Goal: Task Accomplishment & Management: Use online tool/utility

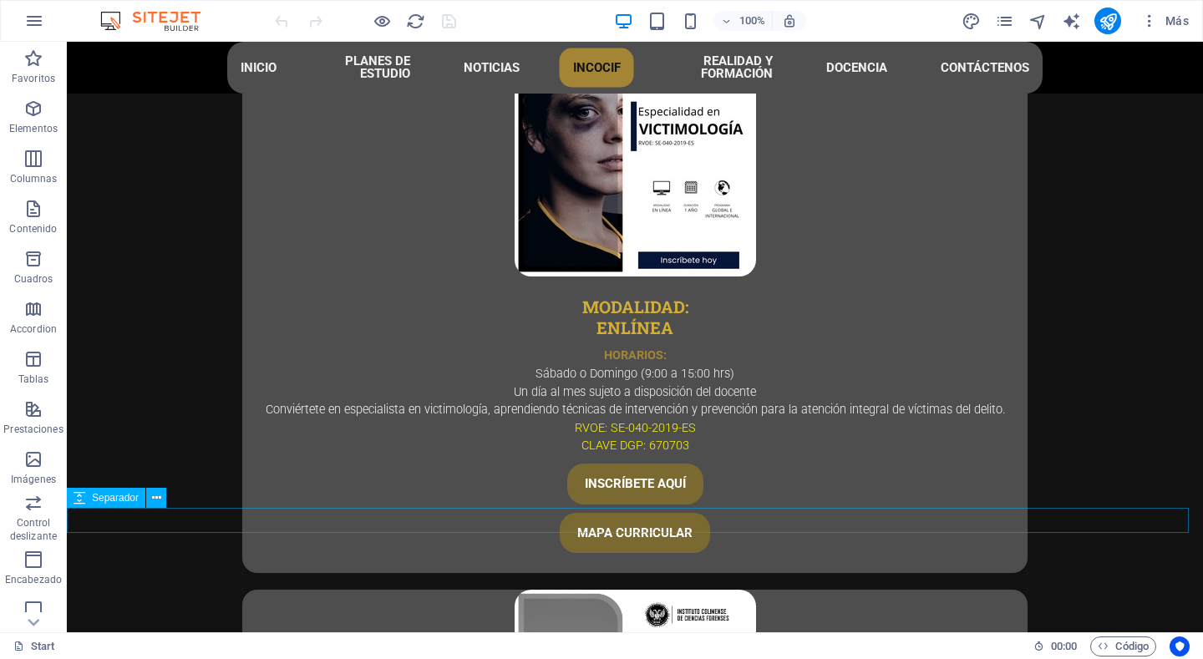
scroll to position [4679, 0]
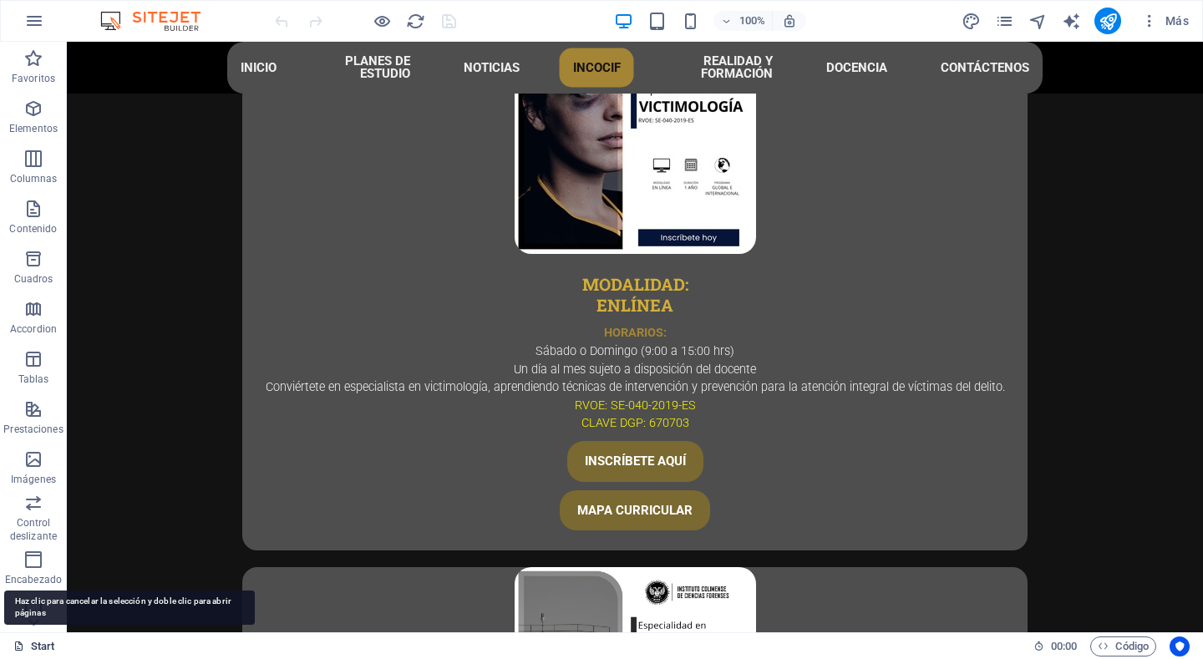
click at [19, 594] on icon at bounding box center [18, 646] width 11 height 11
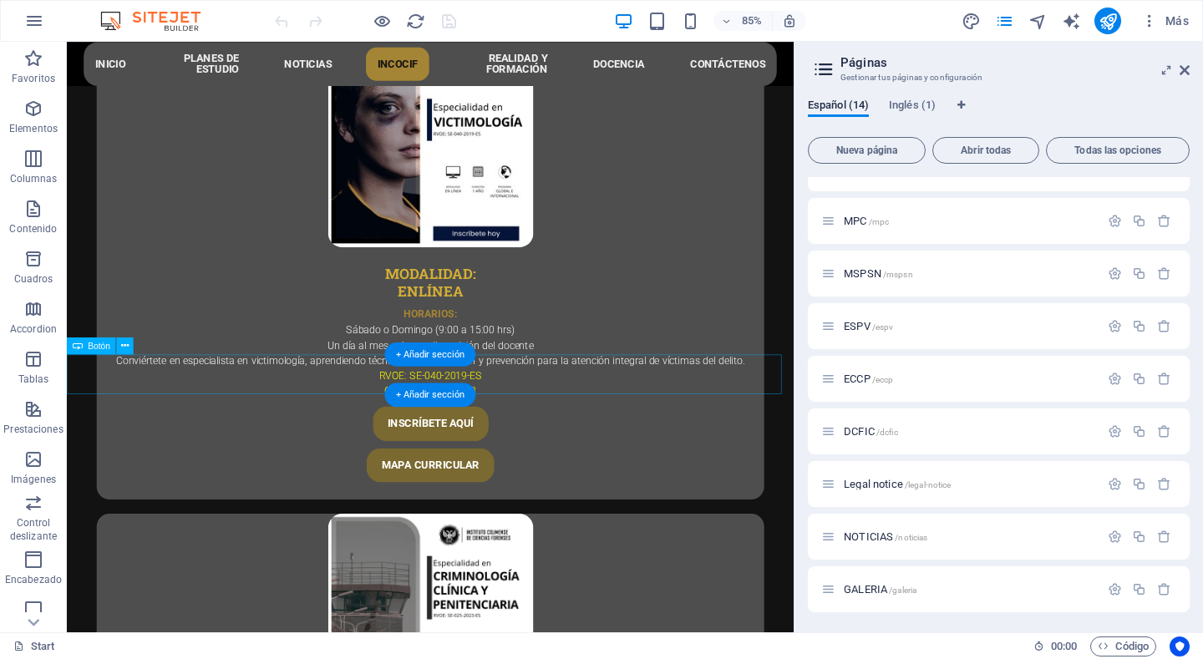
scroll to position [4588, 0]
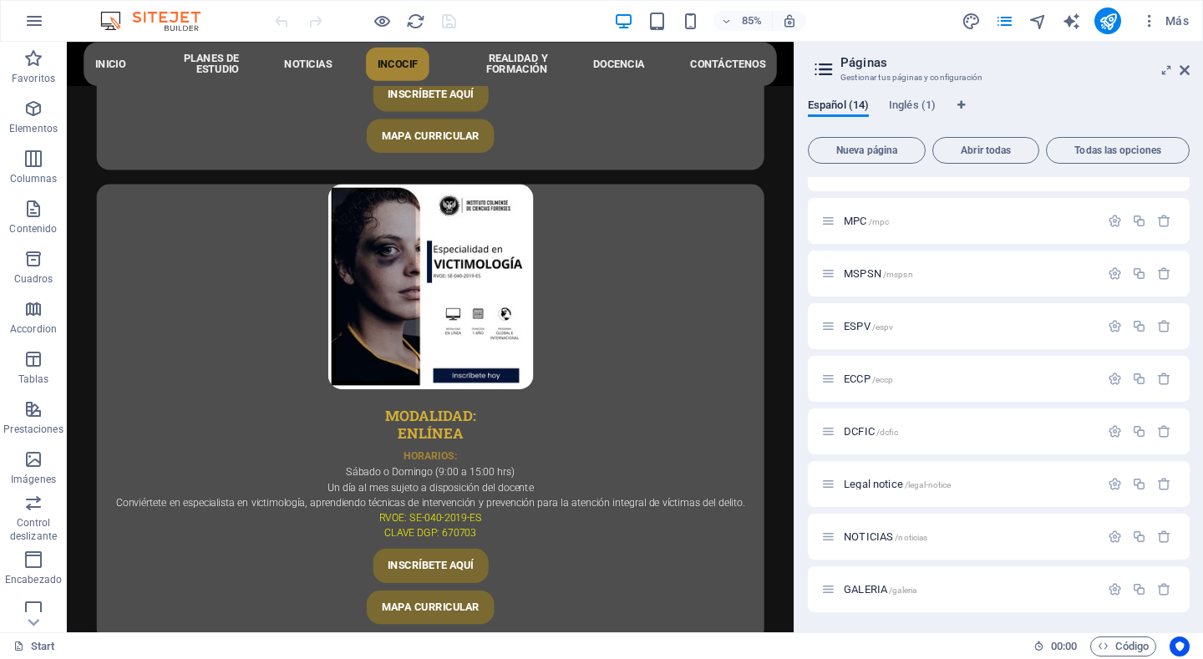
click at [1181, 78] on header "Páginas Gestionar tus páginas y configuración" at bounding box center [1000, 63] width 379 height 43
click at [1188, 69] on icon at bounding box center [1185, 70] width 10 height 13
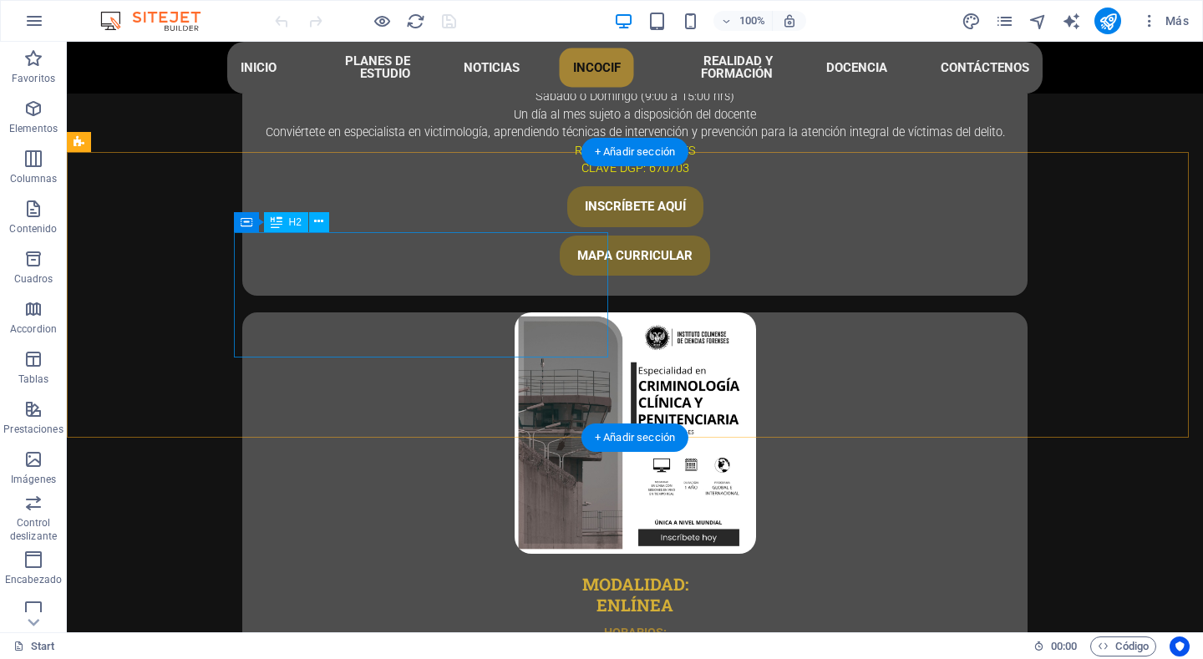
scroll to position [4763, 0]
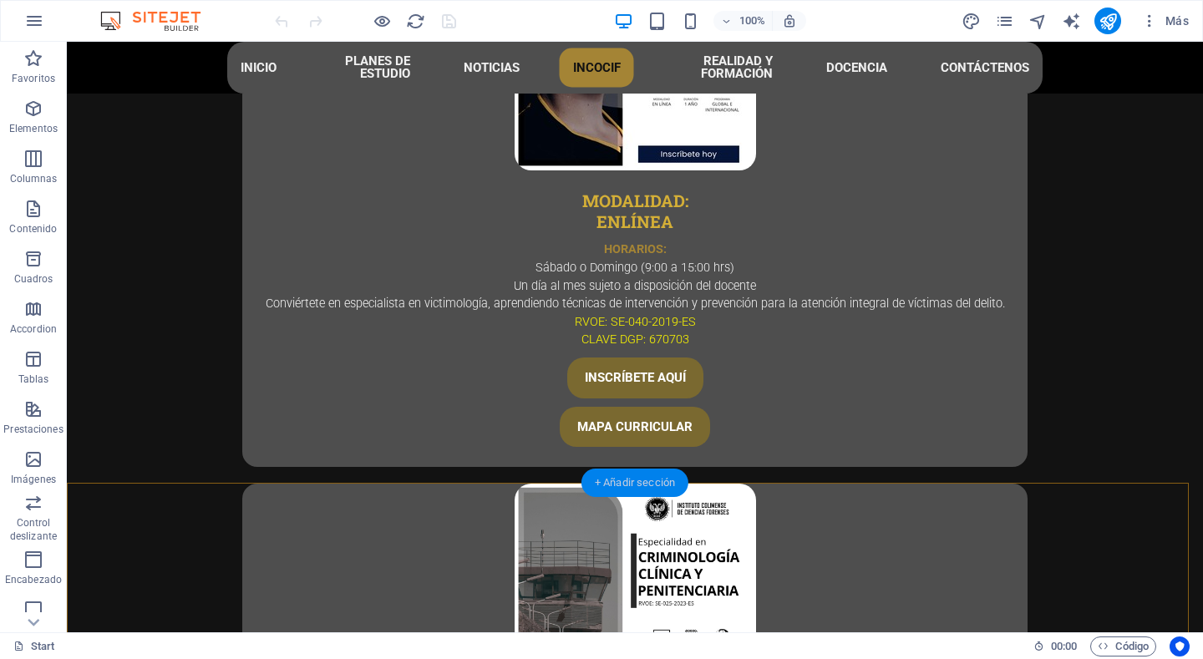
click at [620, 489] on div "+ Añadir sección" at bounding box center [635, 483] width 107 height 28
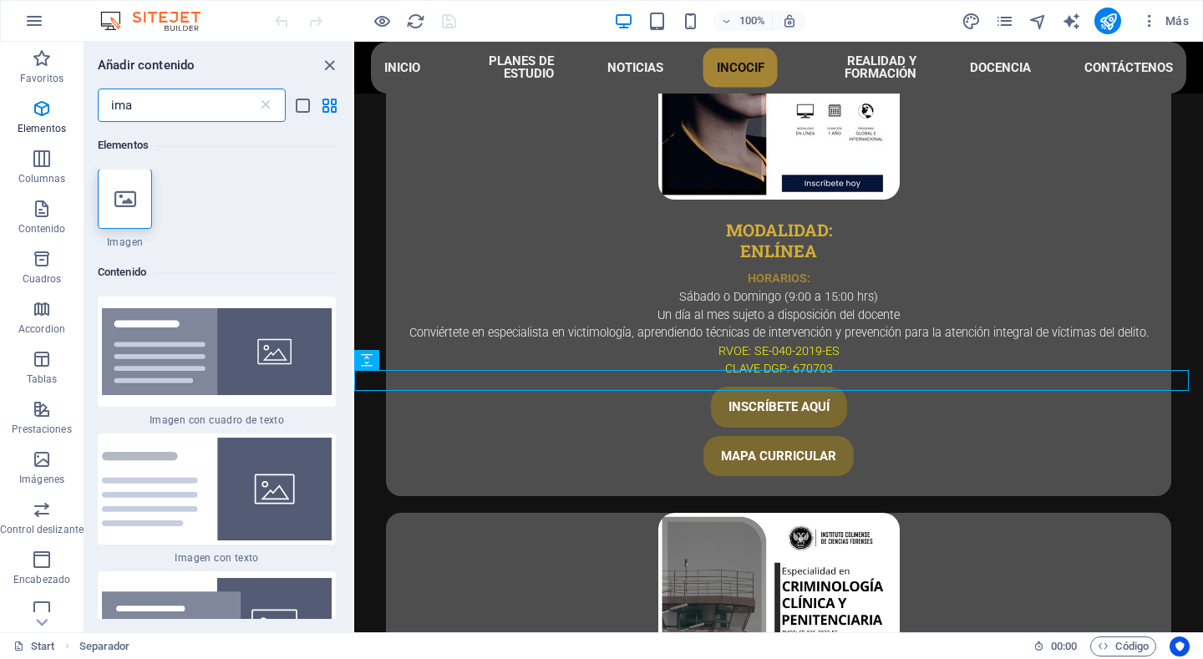
scroll to position [0, 0]
type input "ima"
click at [120, 193] on icon at bounding box center [125, 200] width 22 height 22
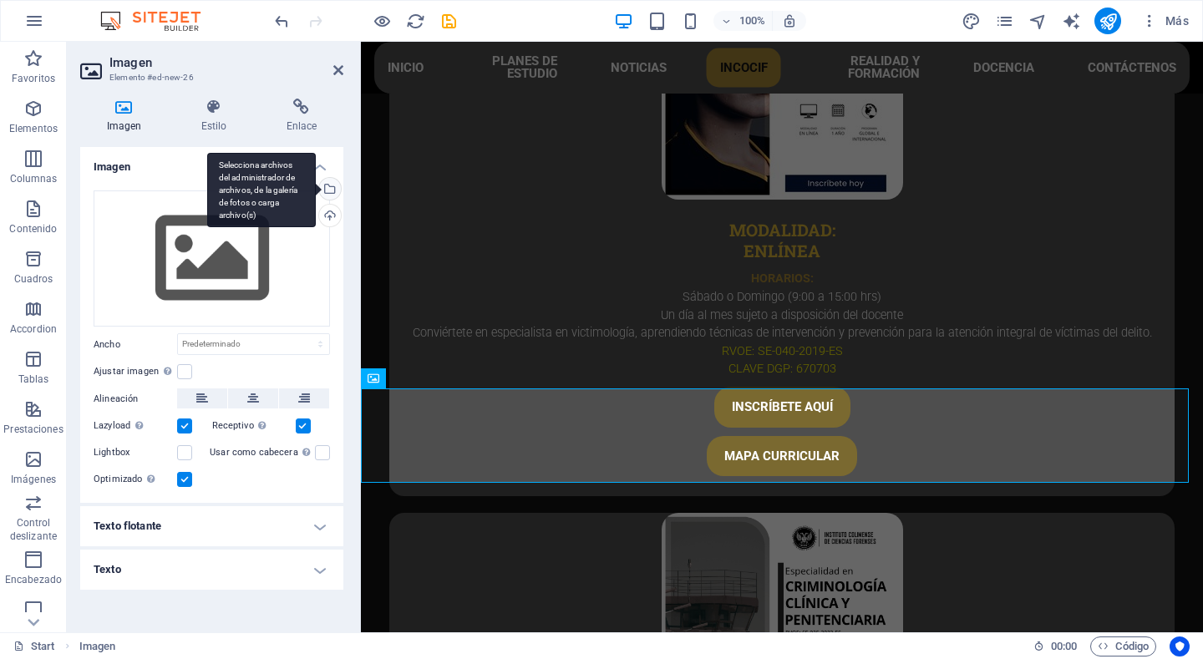
click at [316, 196] on div "Selecciona archivos del administrador de archivos, de la galería de fotos o car…" at bounding box center [261, 190] width 109 height 75
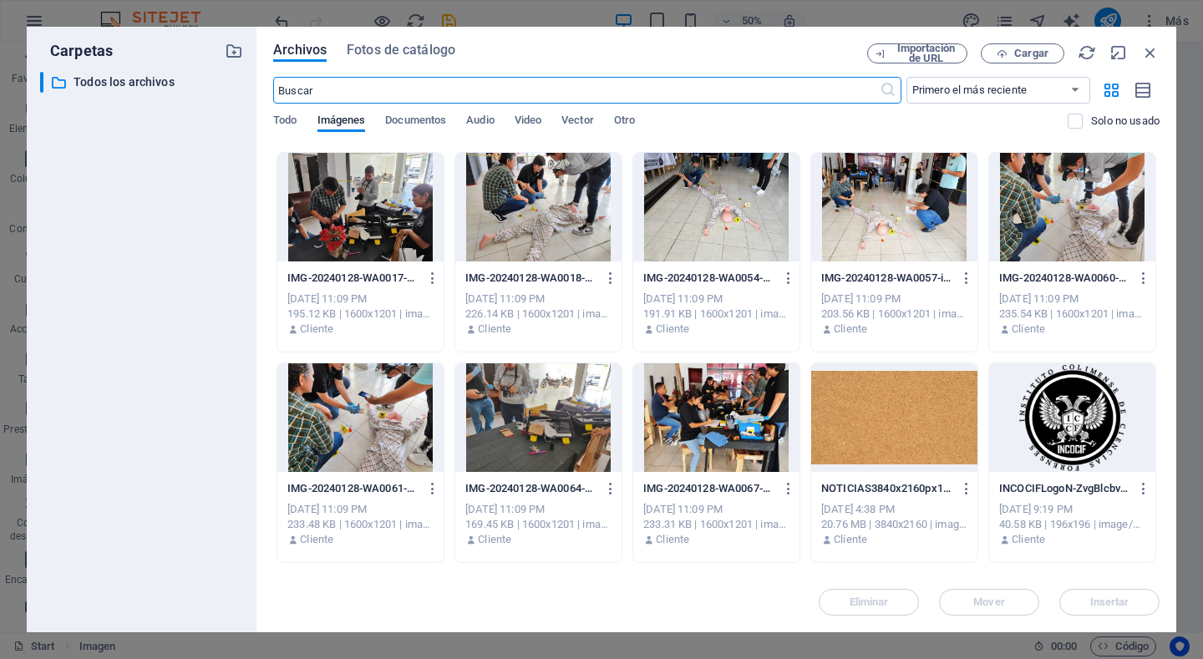
scroll to position [501, 0]
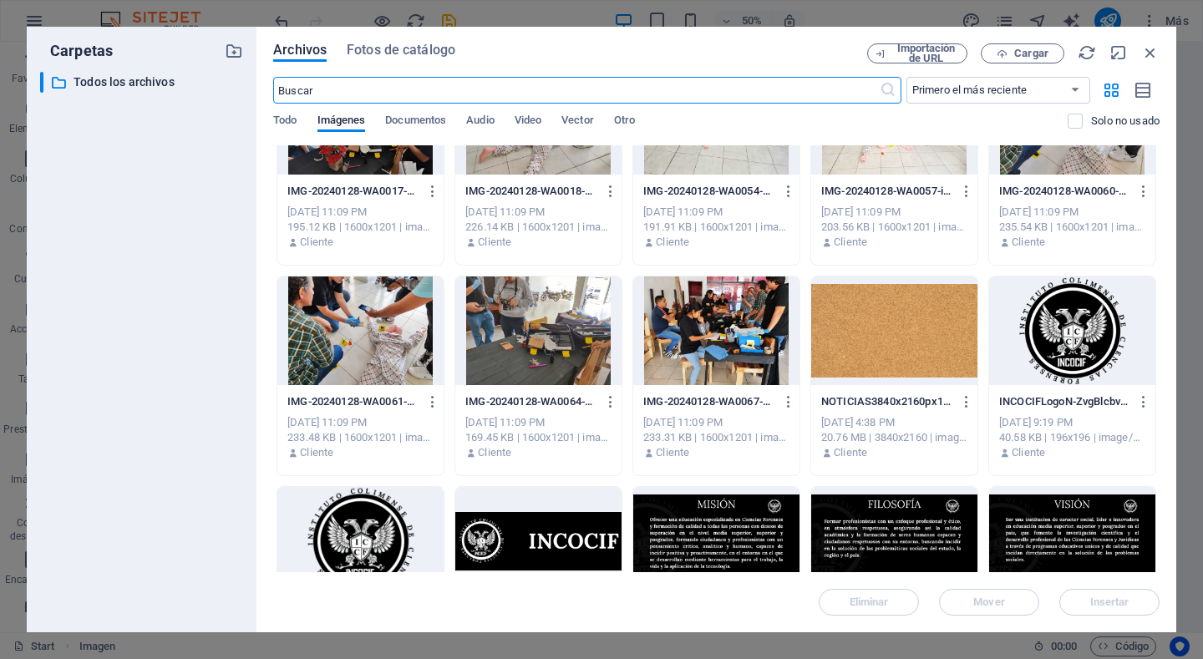
click at [869, 301] on div at bounding box center [894, 331] width 166 height 109
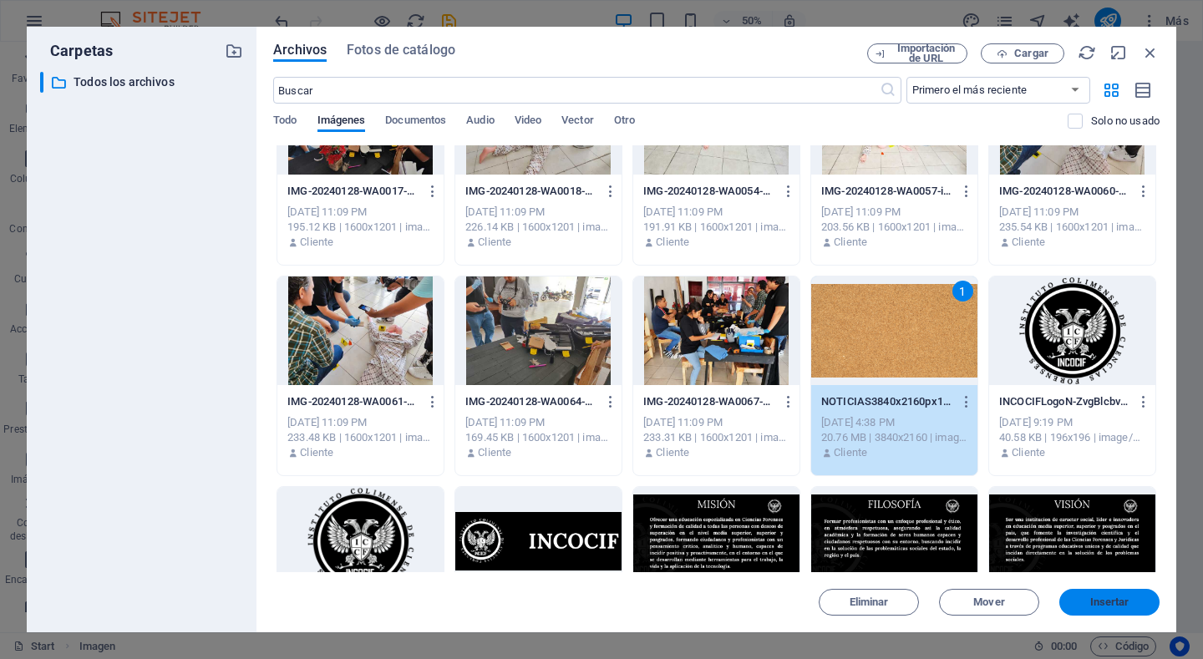
click at [1095, 594] on span "Insertar" at bounding box center [1109, 602] width 39 height 10
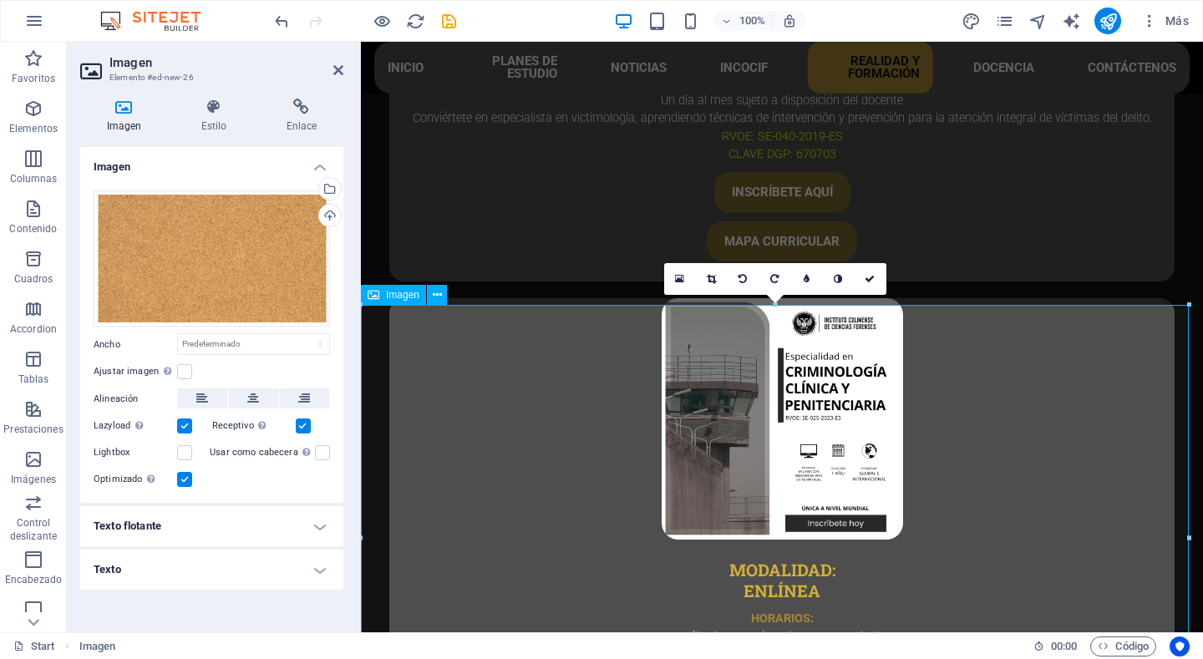
scroll to position [4817, 0]
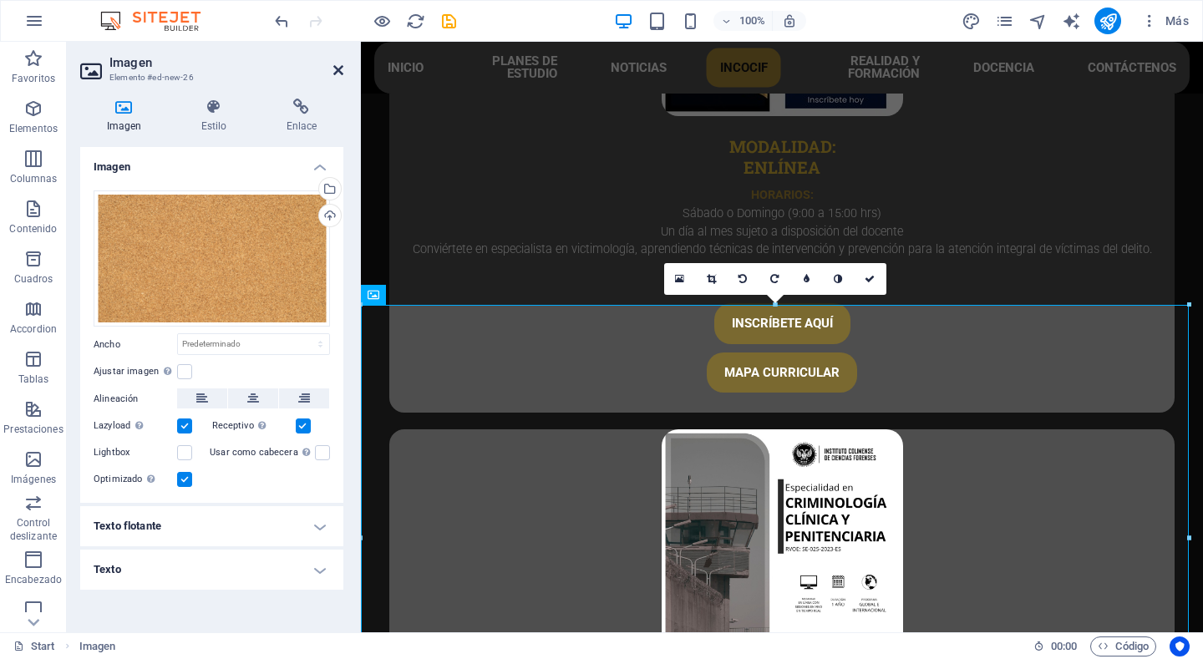
click at [337, 69] on icon at bounding box center [338, 70] width 10 height 13
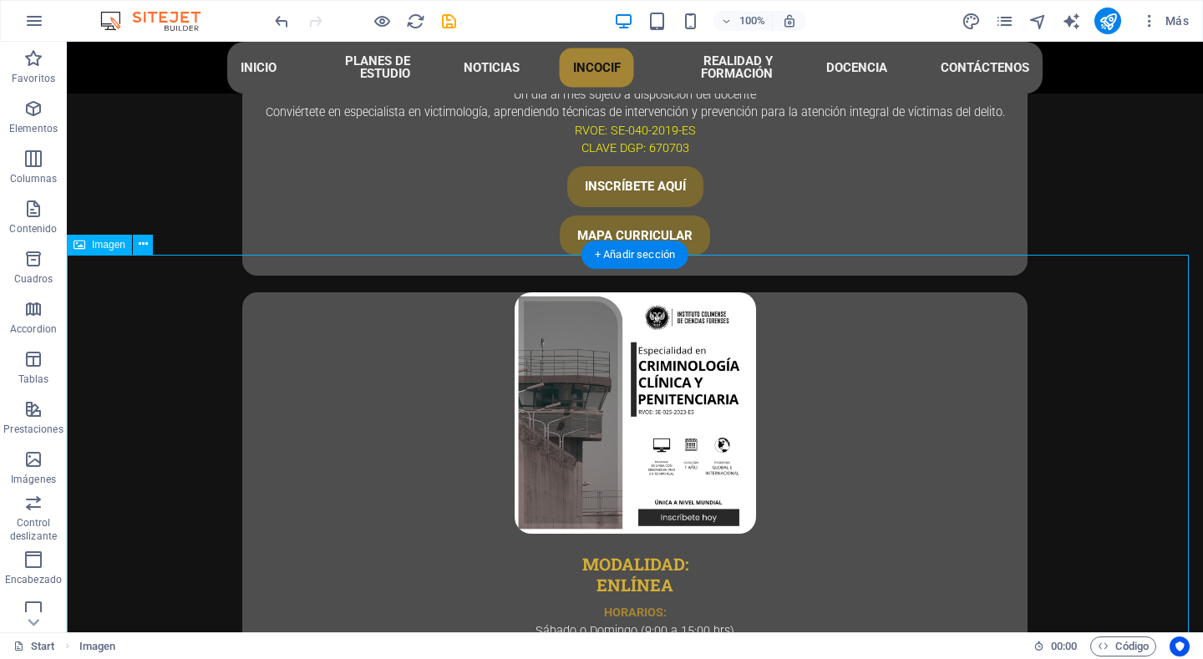
scroll to position [4930, 0]
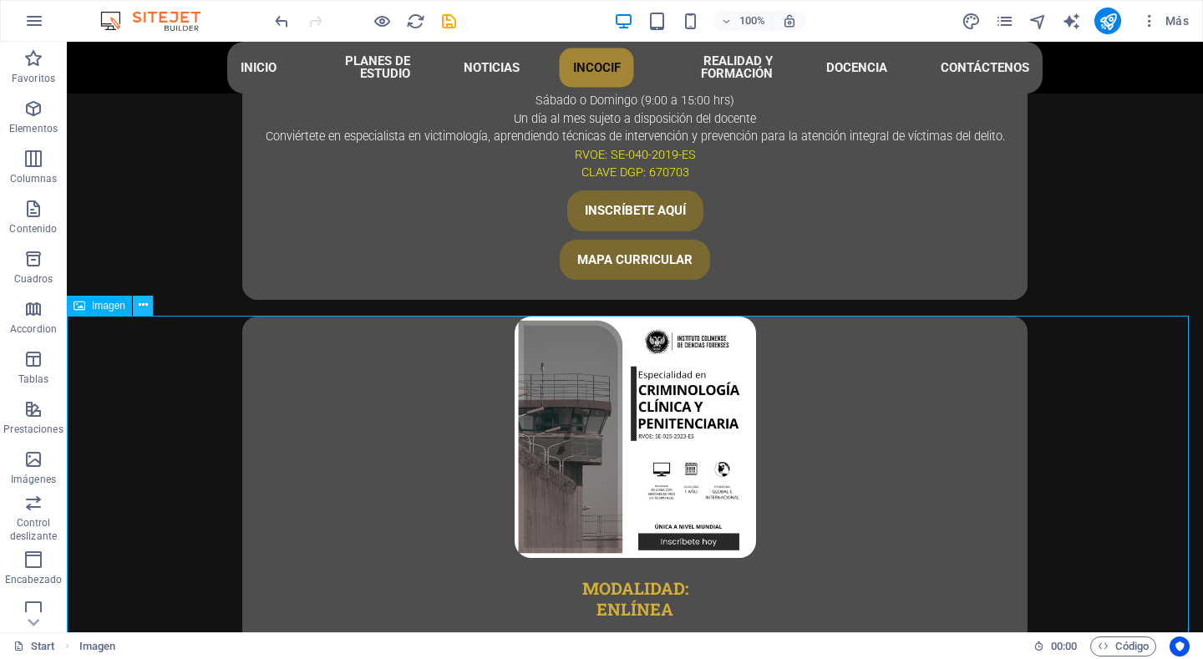
click at [145, 306] on icon at bounding box center [143, 306] width 9 height 18
click at [142, 310] on icon at bounding box center [143, 306] width 9 height 18
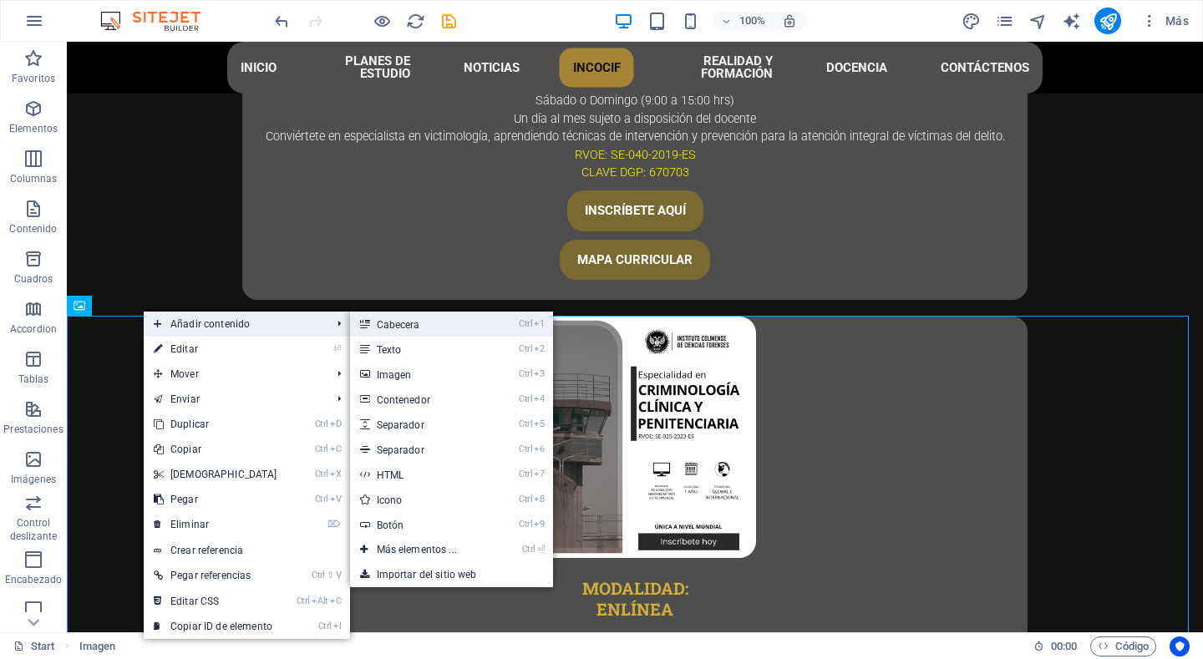
click at [406, 323] on link "Ctrl 1 Cabecera" at bounding box center [420, 324] width 140 height 25
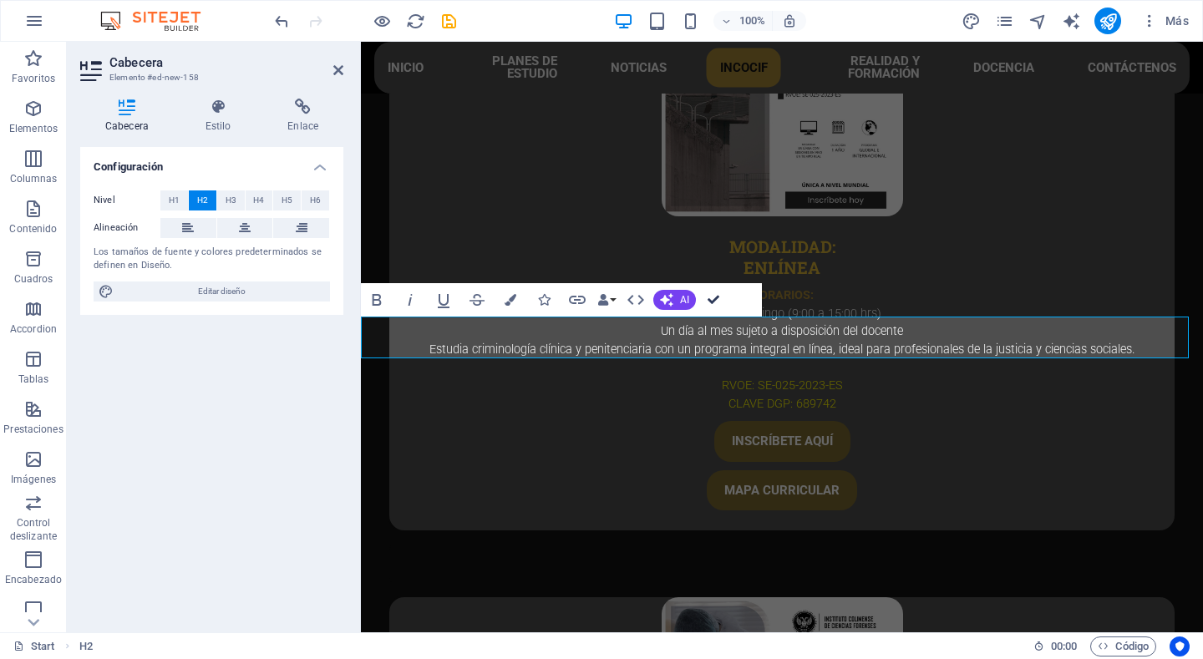
scroll to position [5411, 0]
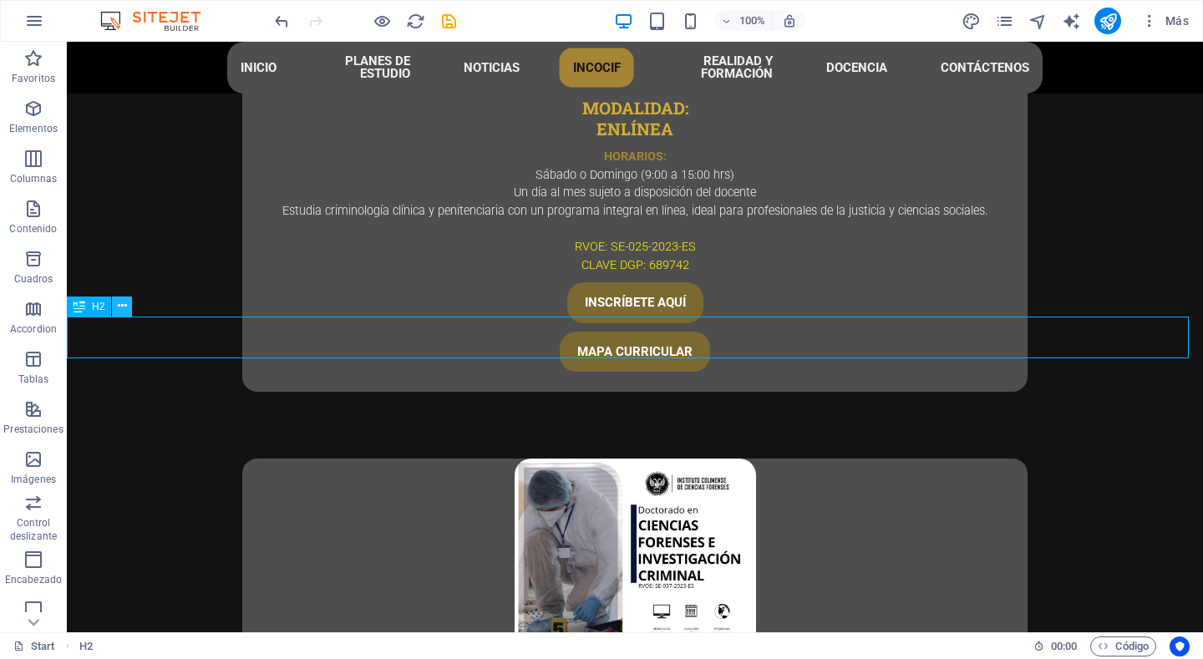
click at [124, 312] on icon at bounding box center [122, 306] width 9 height 18
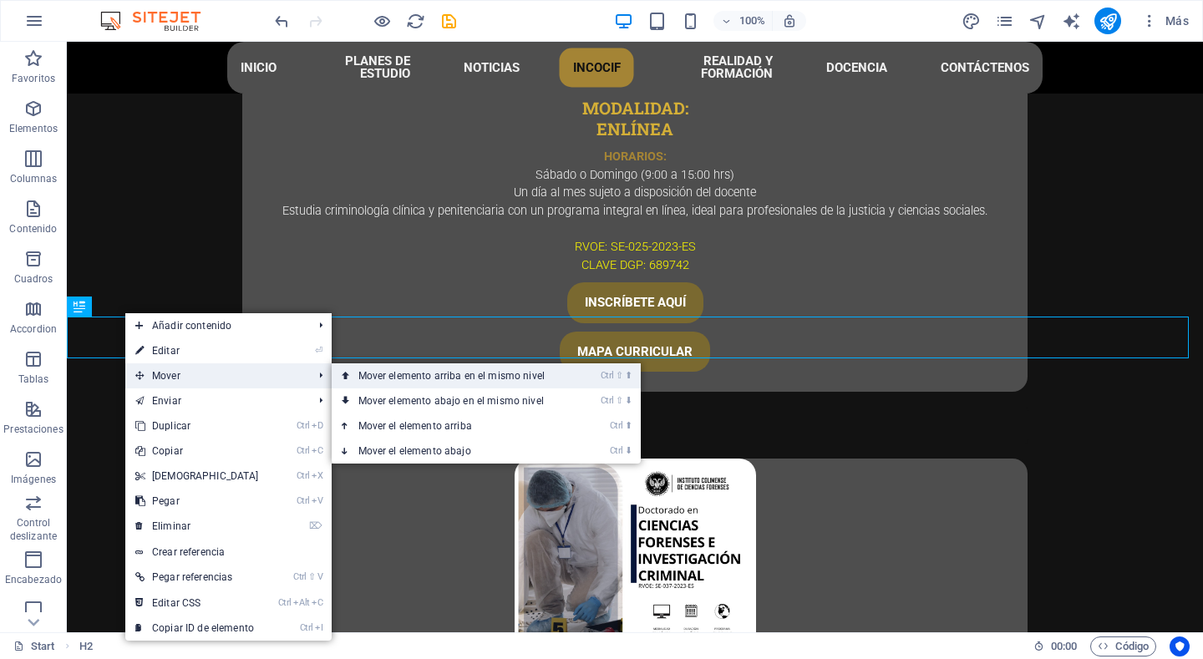
click at [406, 375] on link "Ctrl ⇧ ⬆ Mover elemento arriba en el mismo nivel" at bounding box center [455, 375] width 247 height 25
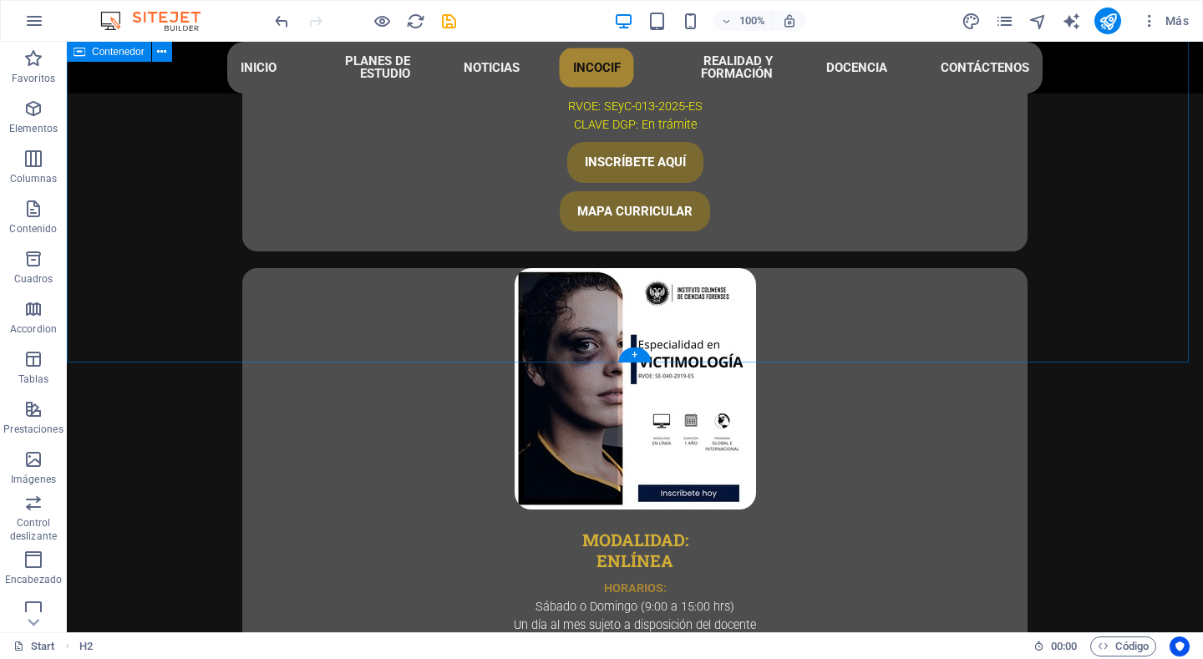
scroll to position [4261, 0]
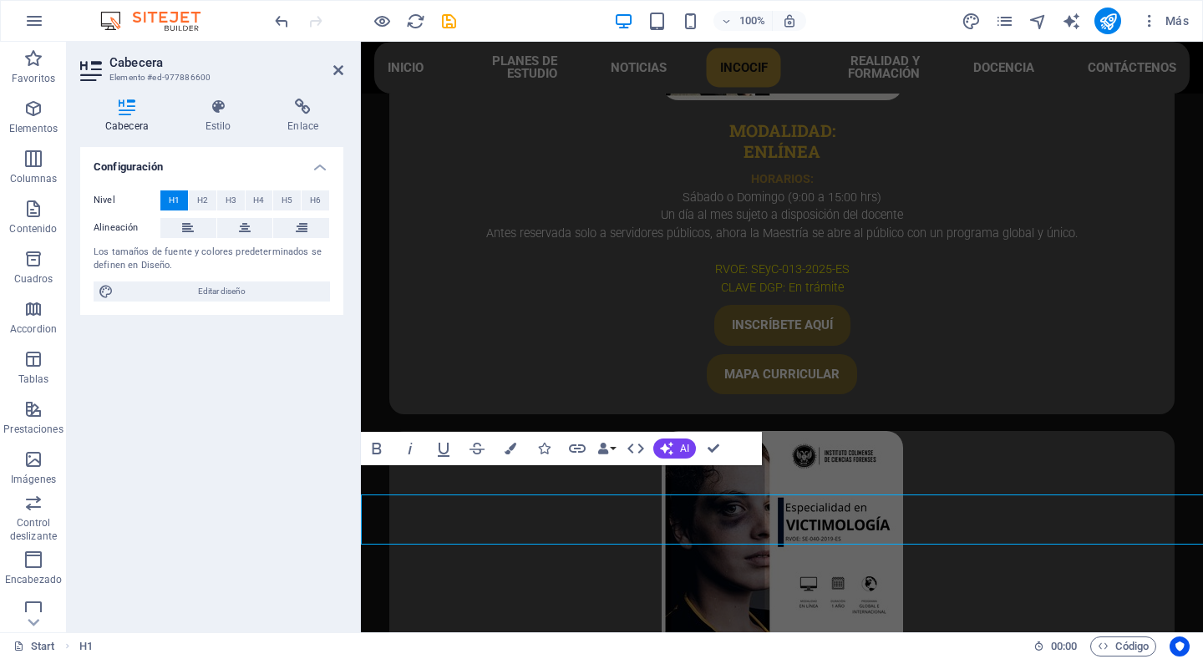
scroll to position [4232, 0]
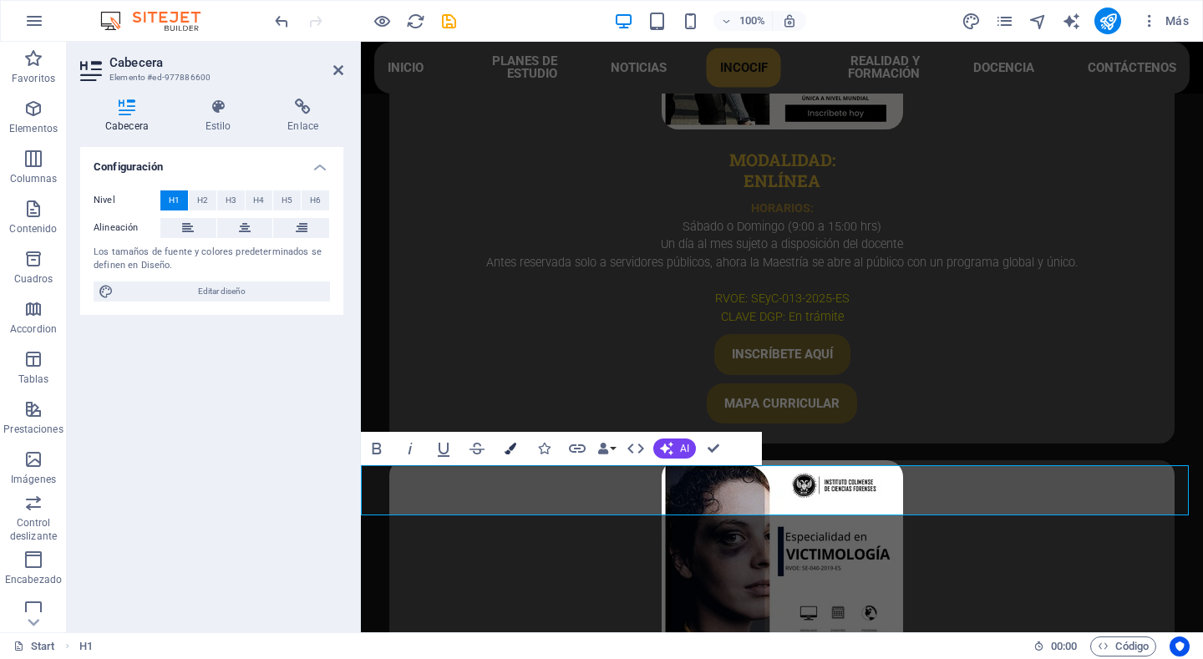
click at [515, 455] on icon "button" at bounding box center [511, 449] width 12 height 12
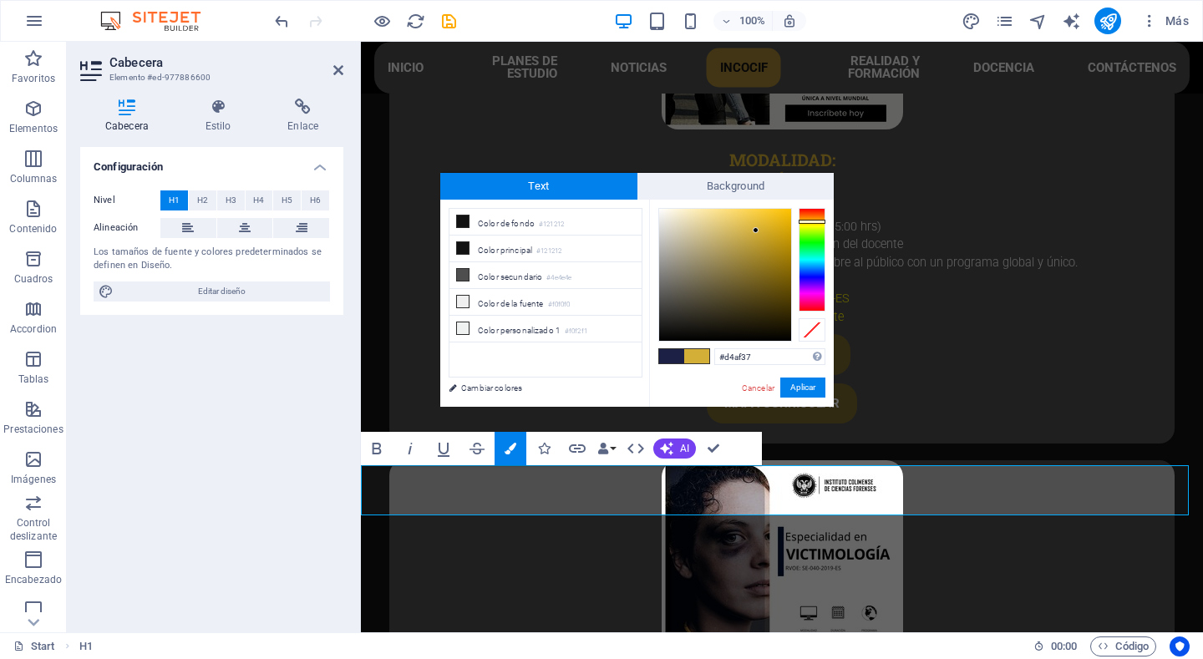
drag, startPoint x: 754, startPoint y: 357, endPoint x: 694, endPoint y: 357, distance: 60.2
click at [694, 357] on div "#d4af37 Formatos soportados #0852ed rgb(8, 82, 237) rgba(8, 82, 237, 90%) hsv(2…" at bounding box center [741, 425] width 185 height 450
click at [747, 384] on link "Cancelar" at bounding box center [758, 388] width 36 height 13
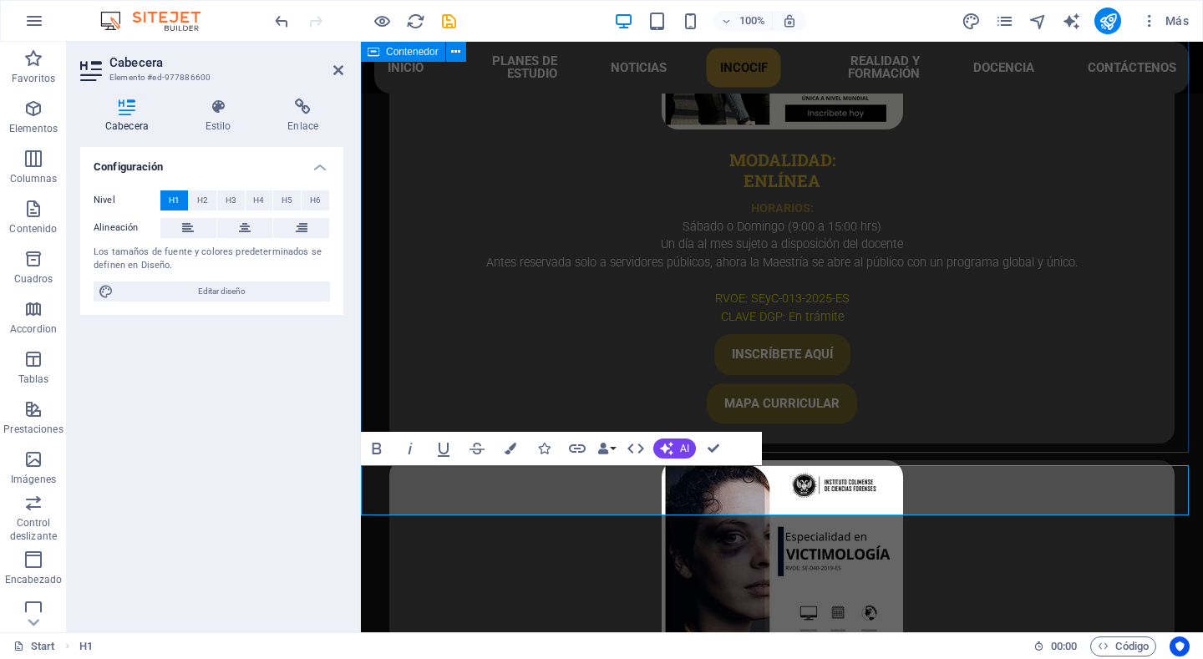
scroll to position [4315, 0]
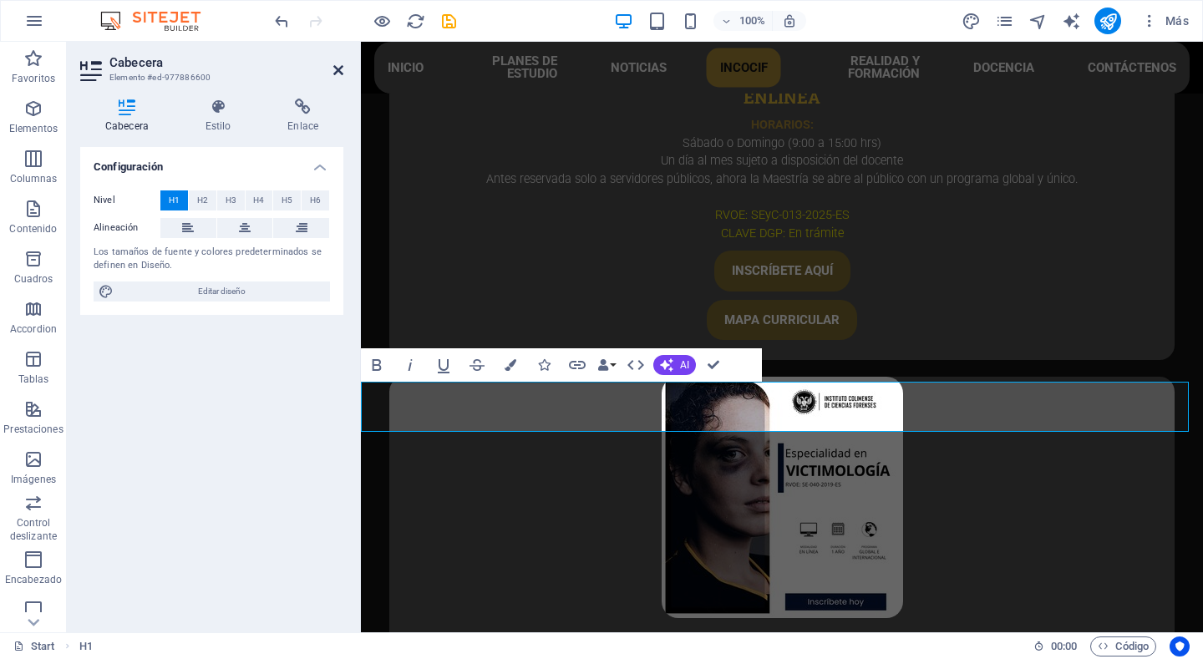
click at [336, 69] on icon at bounding box center [338, 70] width 10 height 13
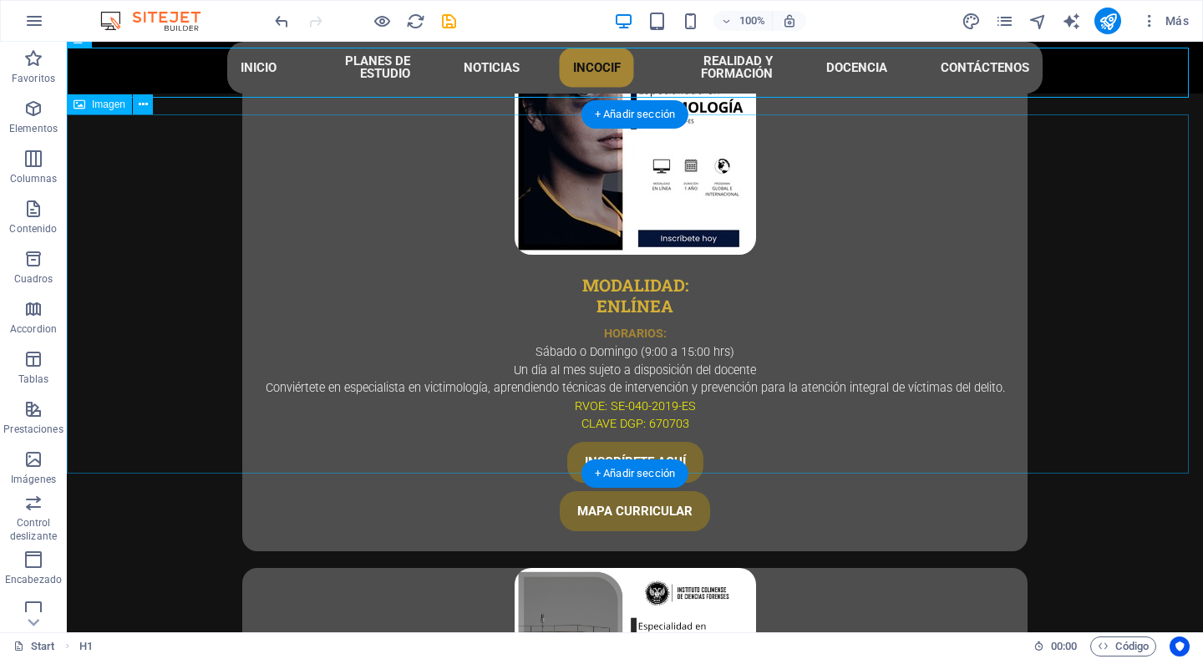
scroll to position [4929, 0]
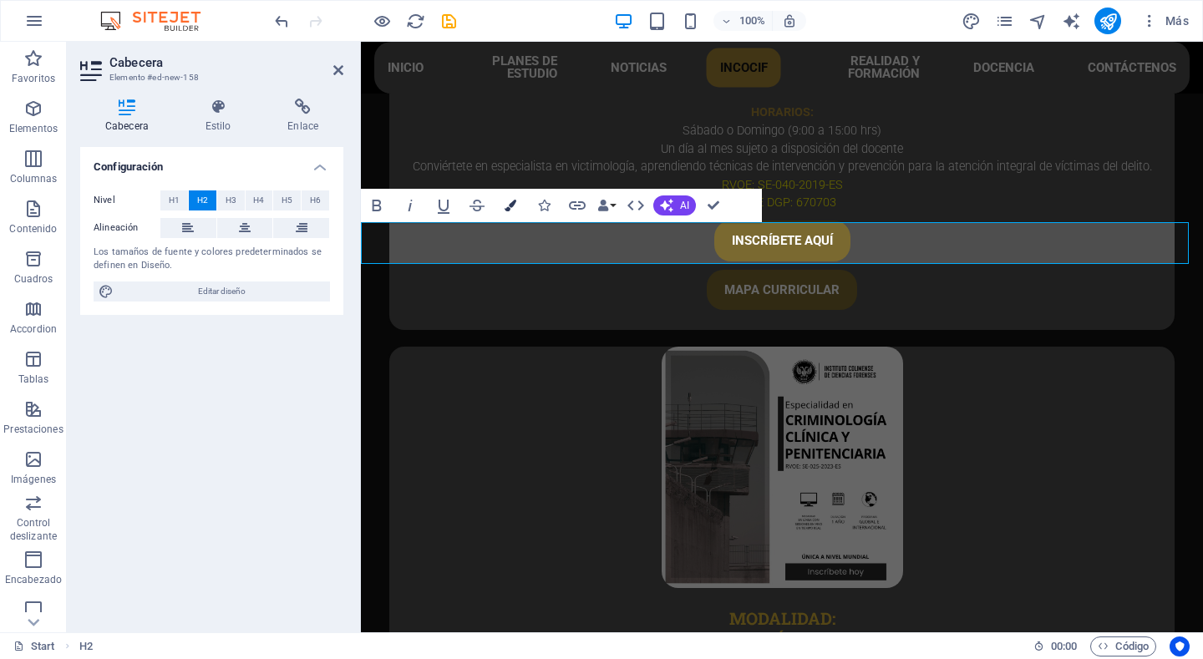
click at [505, 209] on icon "button" at bounding box center [511, 206] width 12 height 12
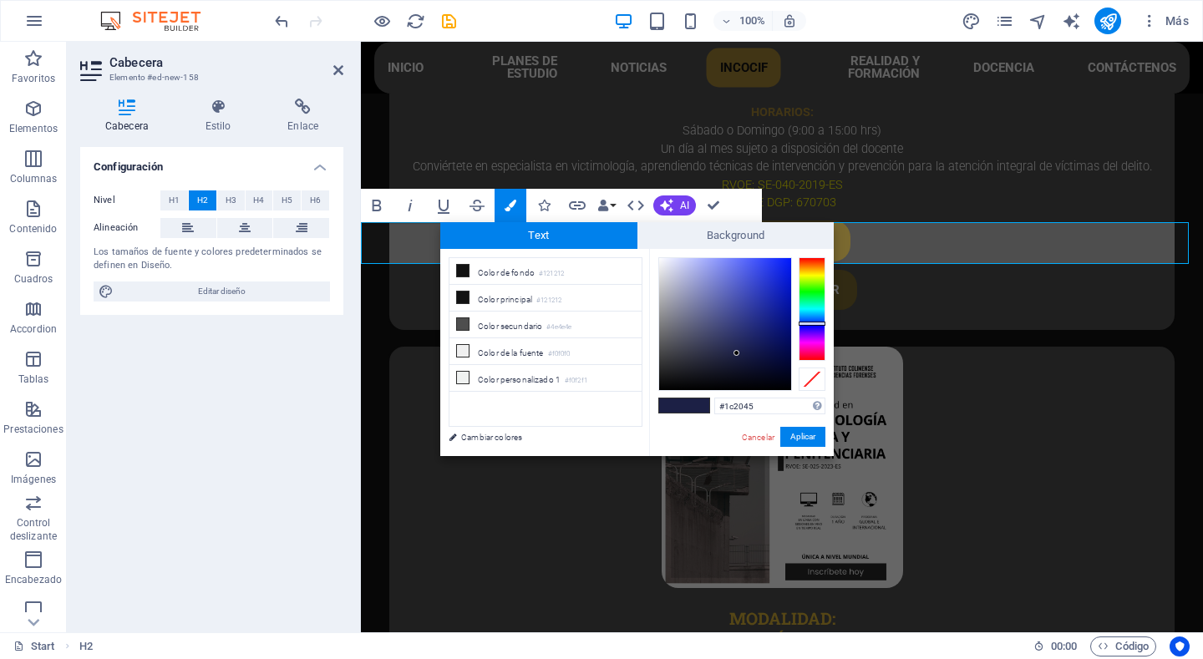
drag, startPoint x: 763, startPoint y: 406, endPoint x: 706, endPoint y: 413, distance: 57.2
click at [706, 413] on div "#1c2045 Formatos soportados #0852ed rgb(8, 82, 237) rgba(8, 82, 237, 90%) hsv(2…" at bounding box center [741, 474] width 185 height 450
type input "#d4af37"
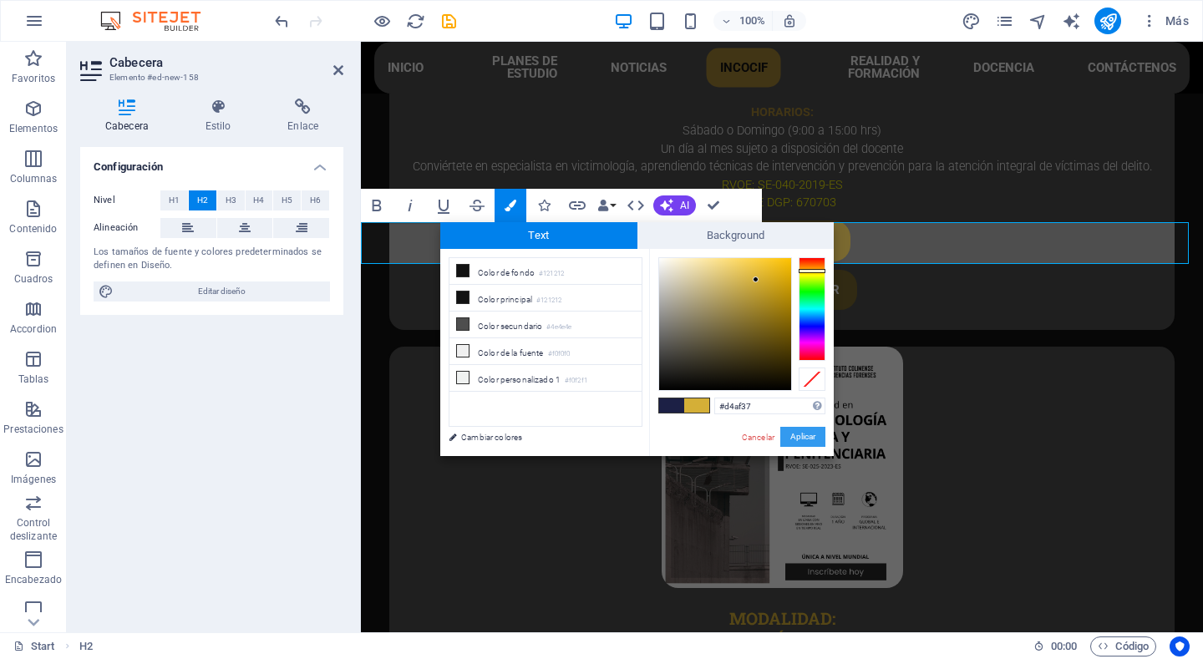
click at [800, 435] on button "Aplicar" at bounding box center [802, 437] width 45 height 20
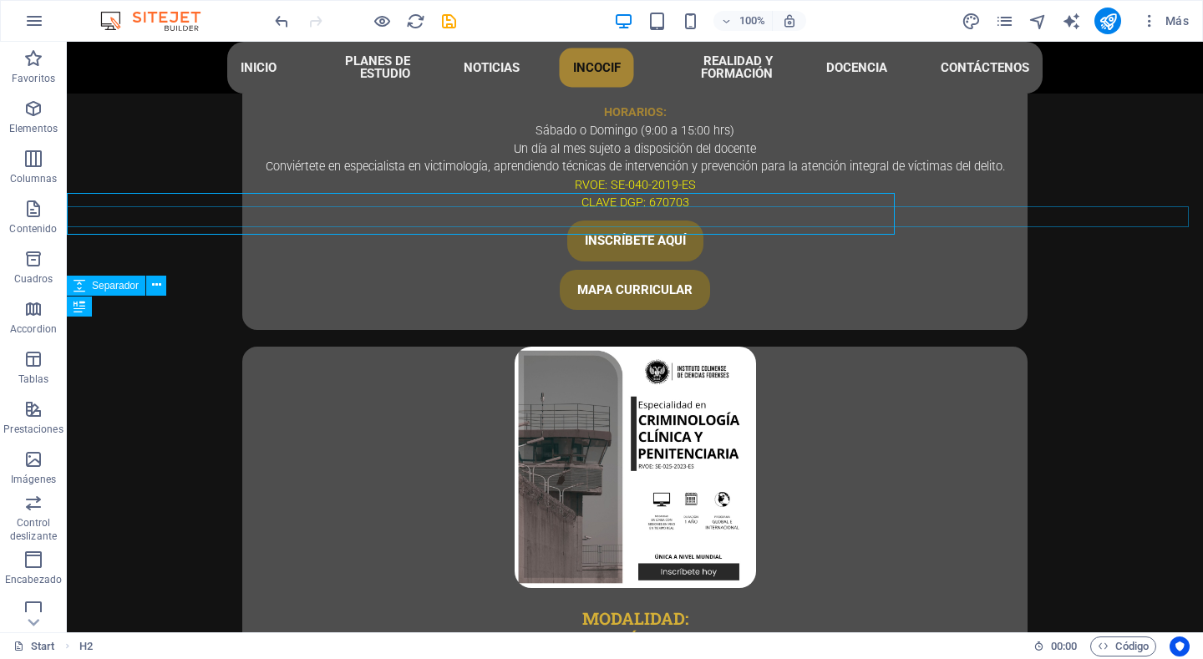
scroll to position [4929, 0]
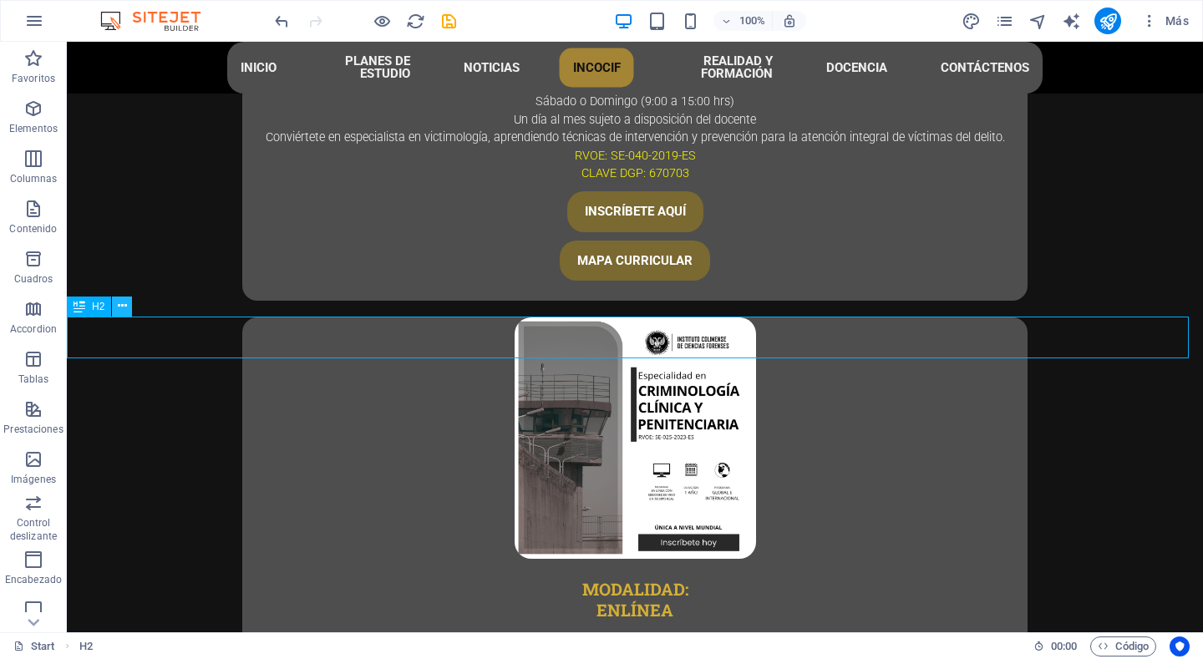
click at [127, 307] on button at bounding box center [122, 307] width 20 height 20
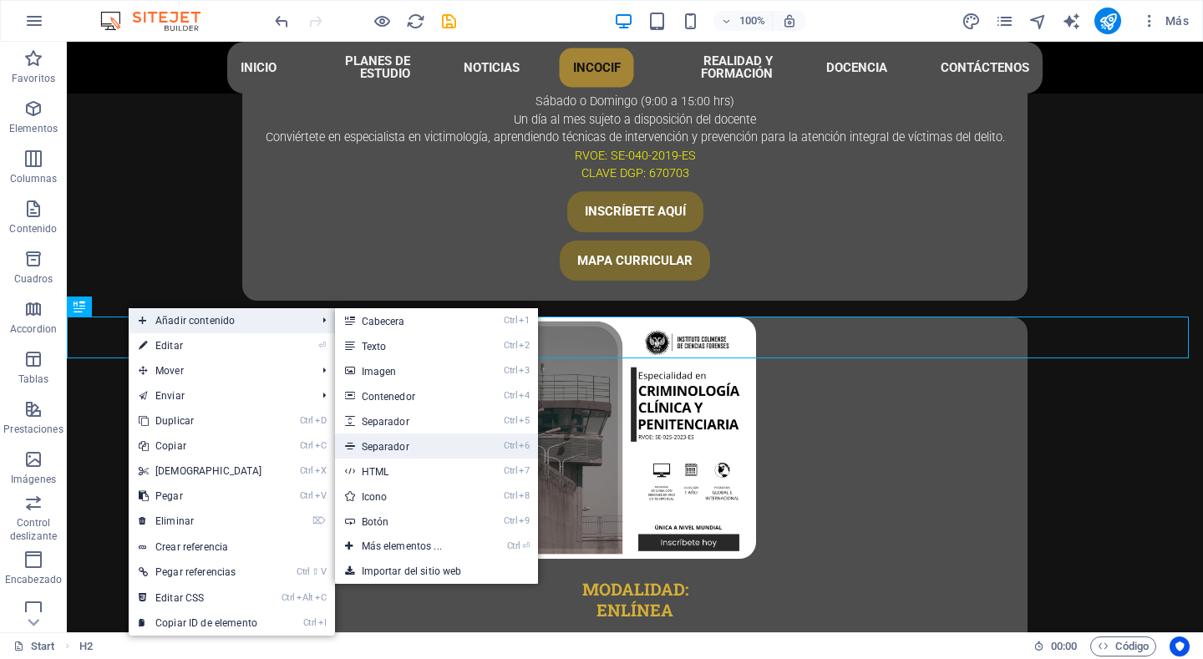
click at [406, 436] on link "Ctrl 6 Separador" at bounding box center [405, 446] width 140 height 25
select select "%"
select select "px"
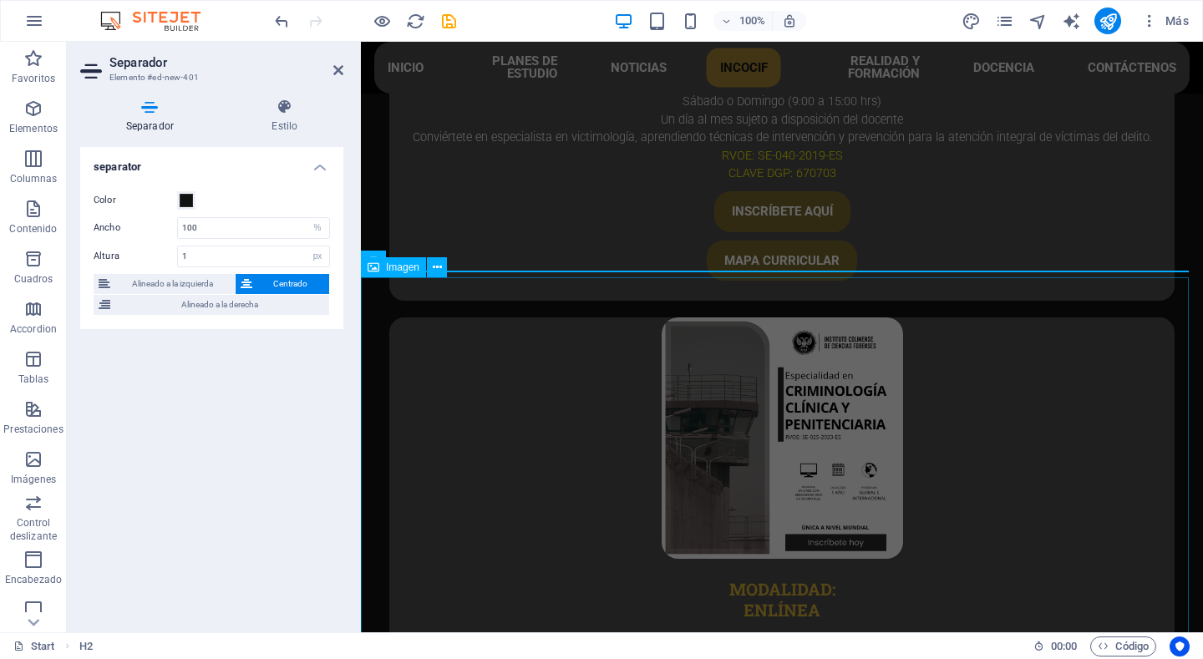
scroll to position [4900, 0]
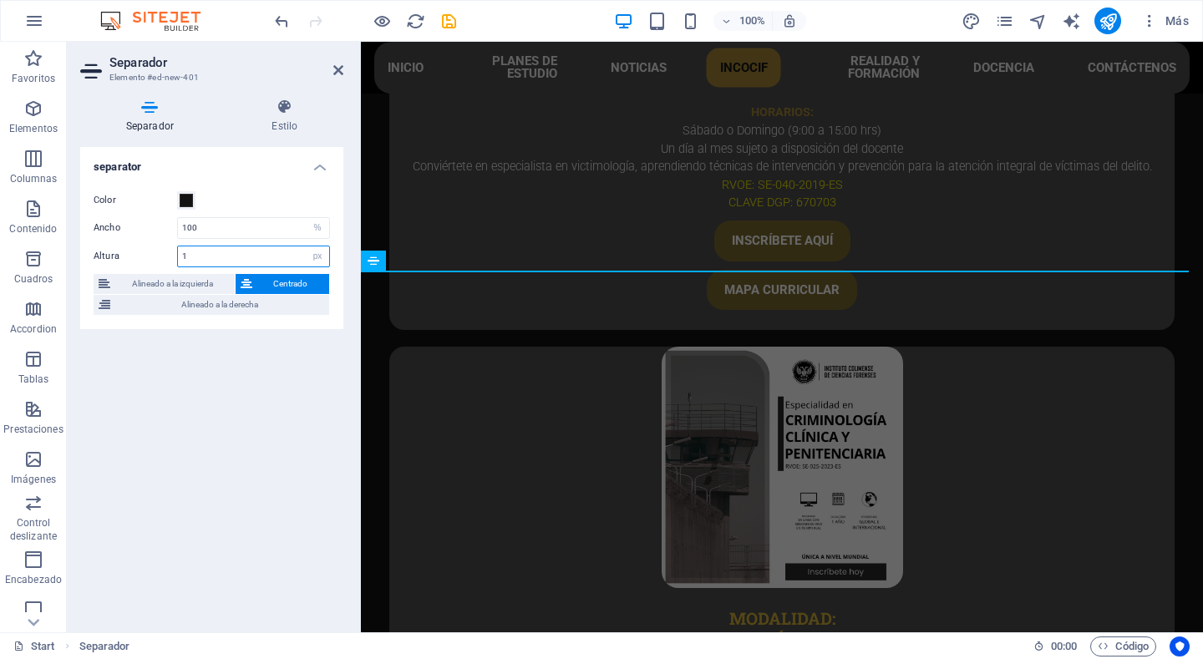
click at [251, 247] on input "1" at bounding box center [253, 257] width 151 height 20
type input "15"
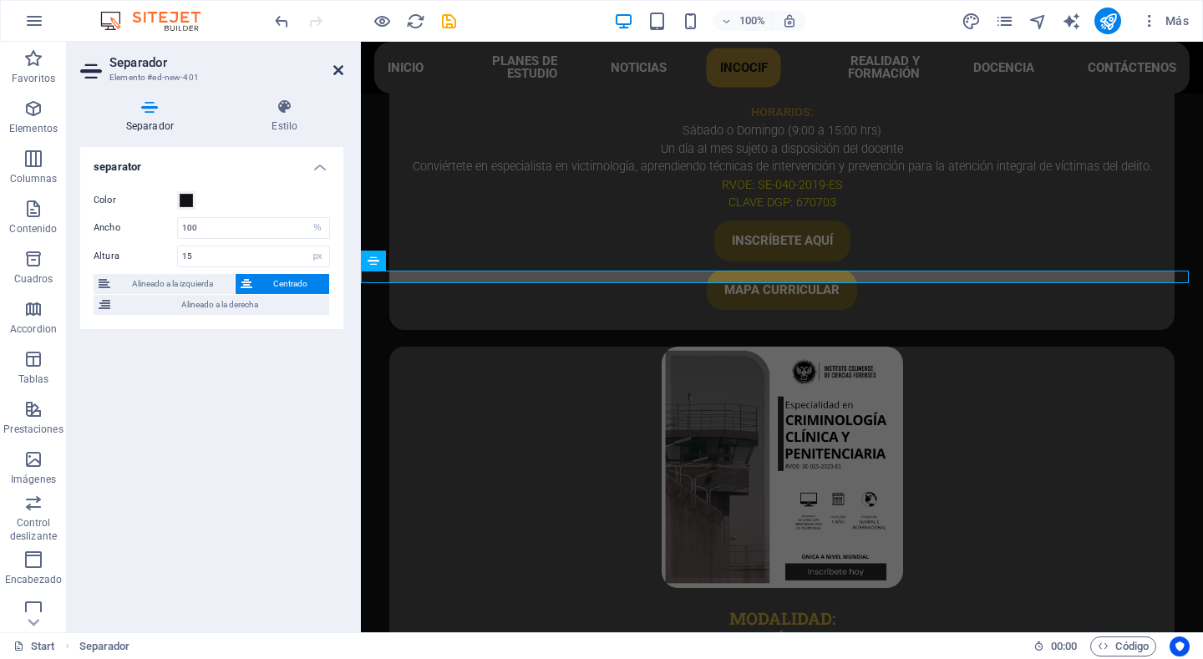
click at [338, 72] on icon at bounding box center [338, 70] width 10 height 13
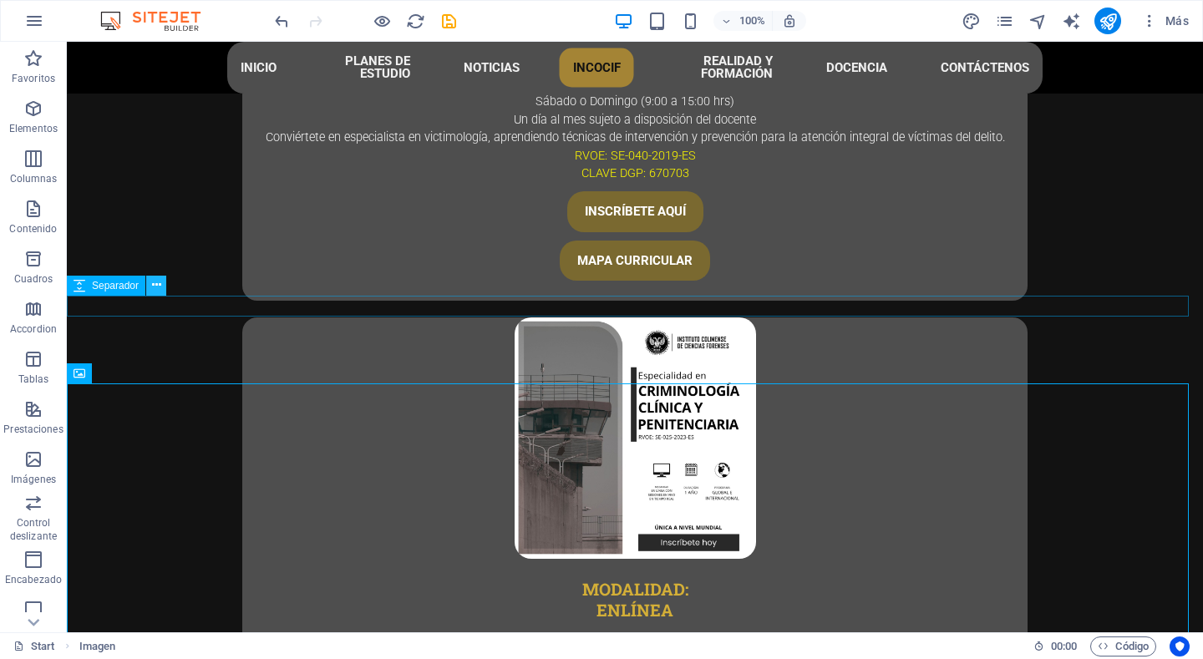
click at [156, 287] on icon at bounding box center [156, 286] width 9 height 18
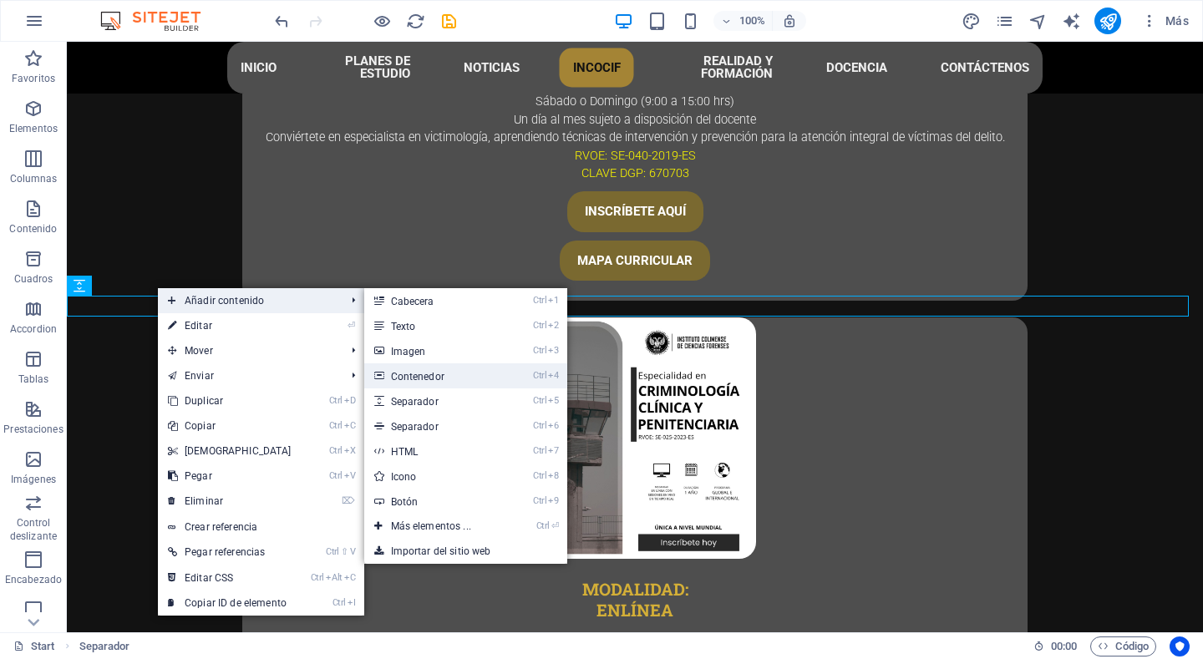
click at [458, 372] on link "Ctrl 4 Contenedor" at bounding box center [434, 375] width 140 height 25
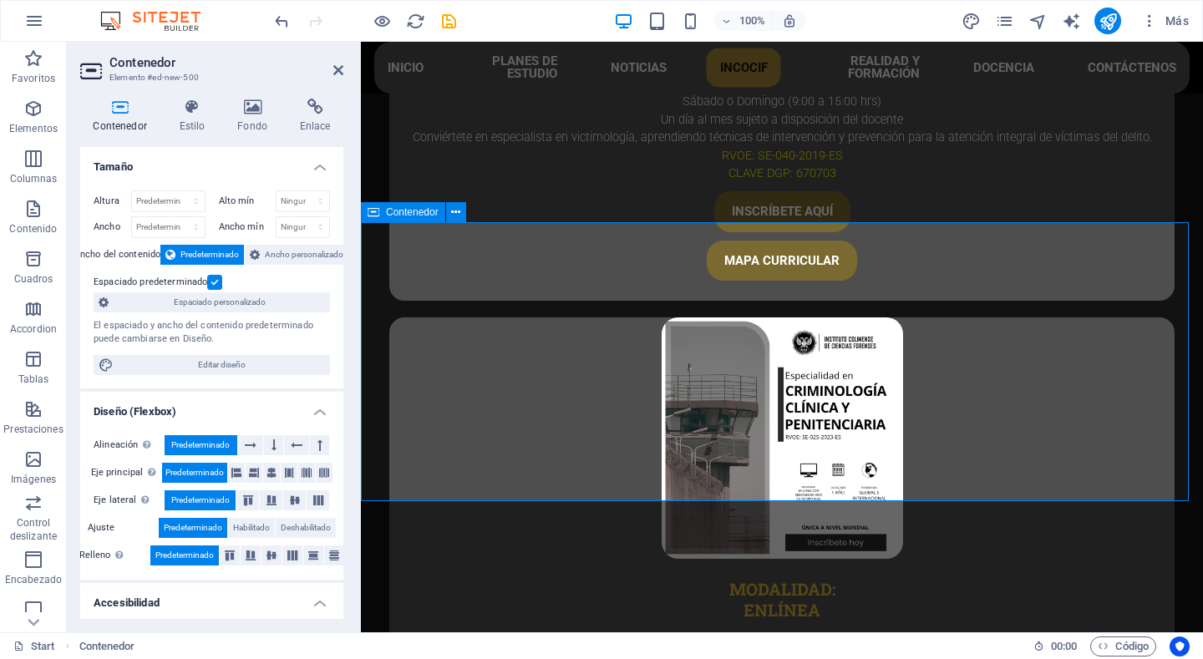
scroll to position [4900, 0]
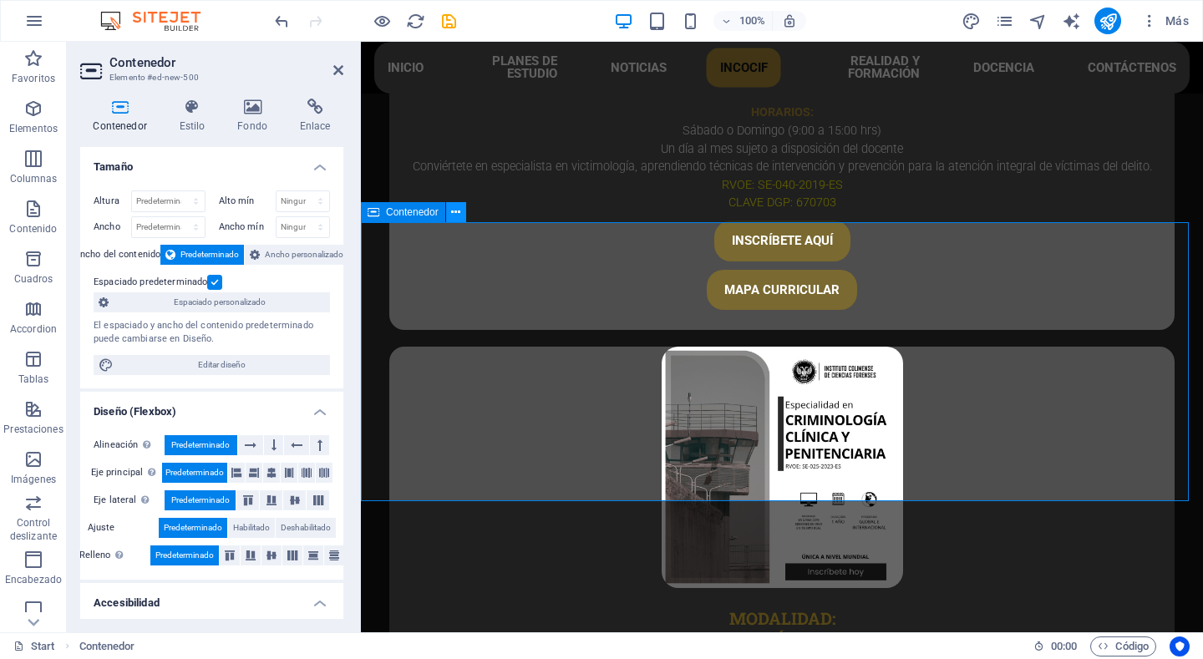
click at [456, 216] on icon at bounding box center [455, 213] width 9 height 18
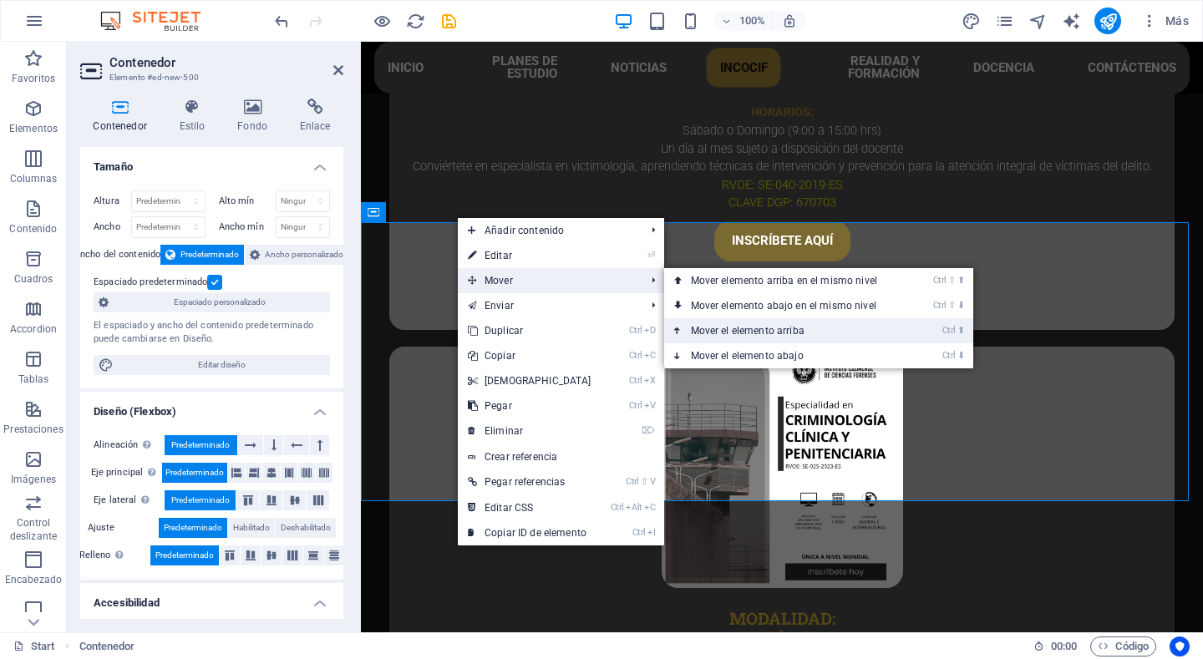
click at [777, 328] on link "Ctrl ⬆ Mover el elemento arriba" at bounding box center [787, 330] width 247 height 25
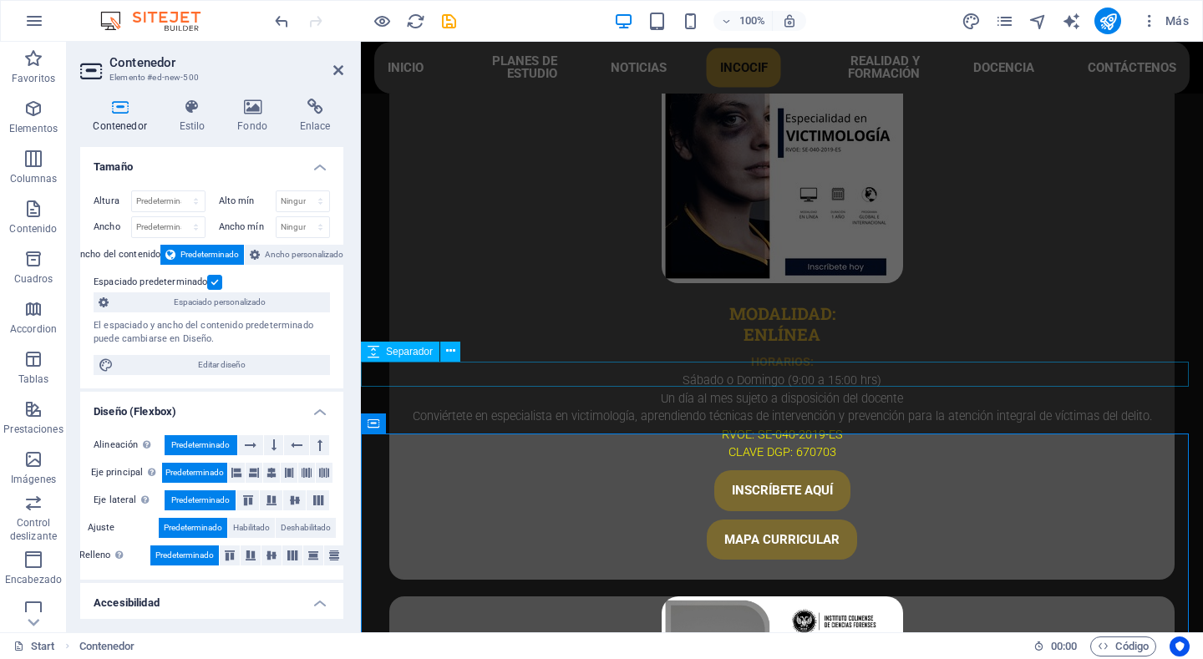
scroll to position [4649, 0]
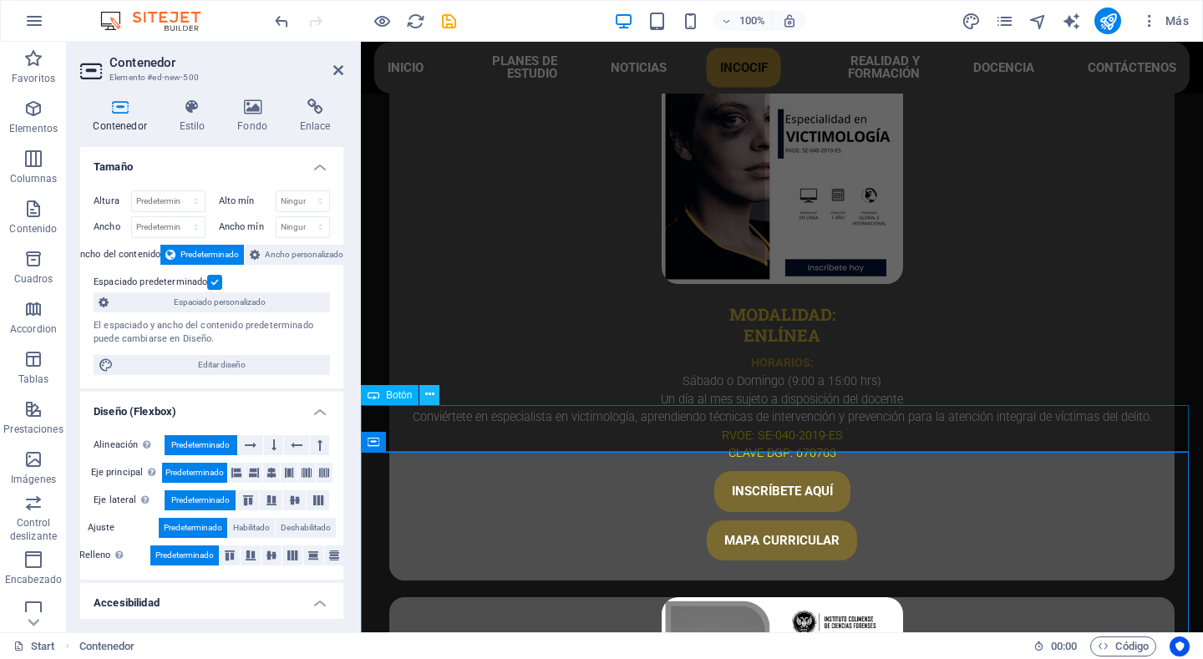
click at [428, 402] on icon at bounding box center [429, 395] width 9 height 18
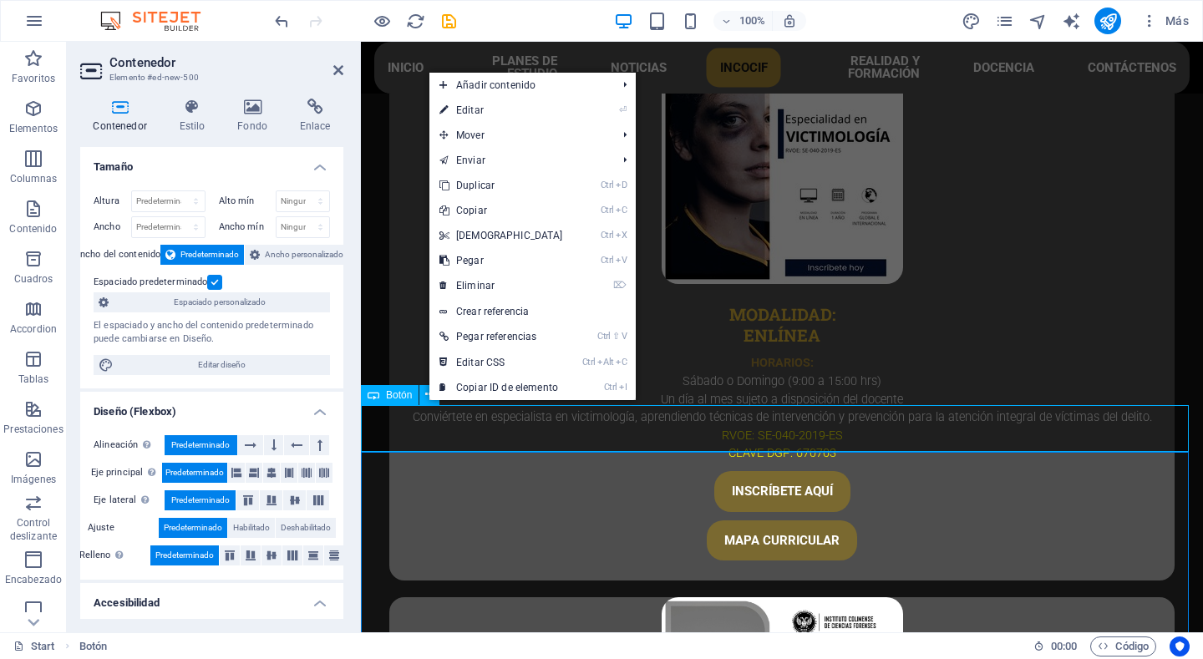
scroll to position [4679, 0]
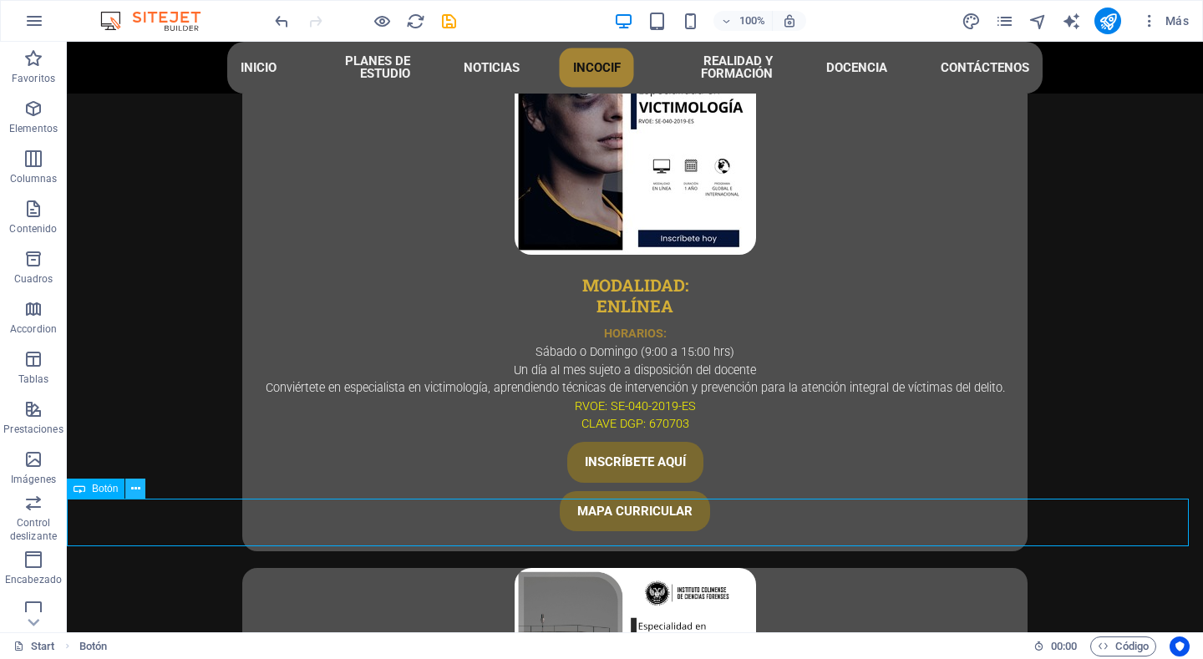
click at [129, 489] on button at bounding box center [135, 489] width 20 height 20
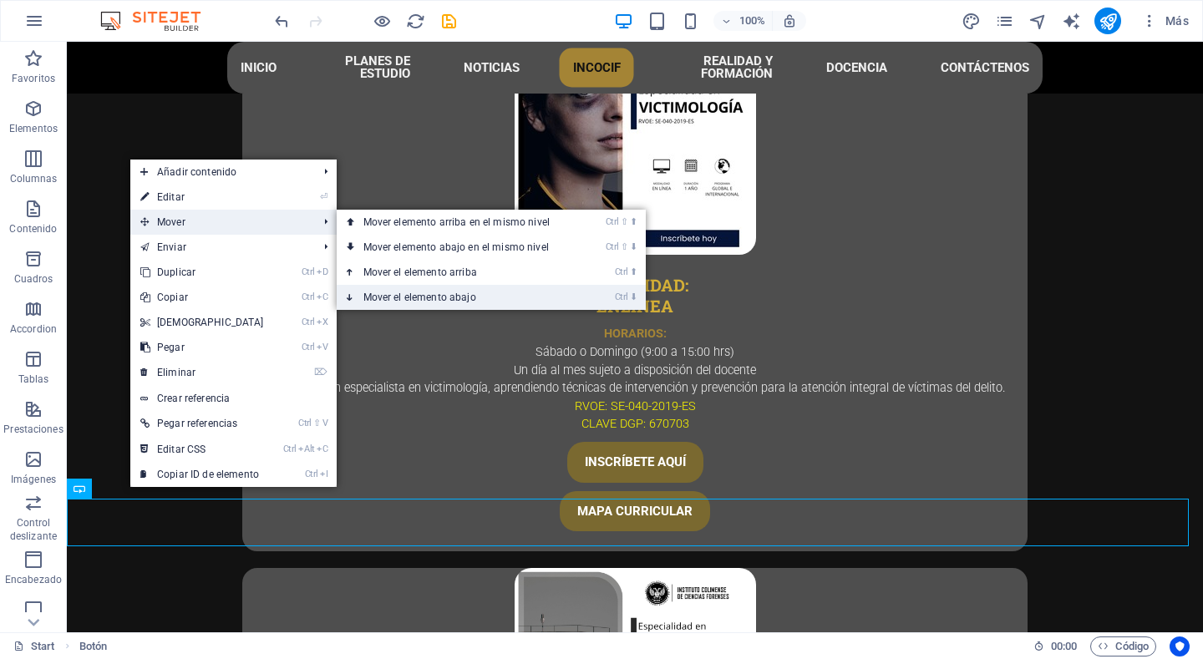
click at [429, 292] on link "Ctrl ⬇ Mover el elemento abajo" at bounding box center [460, 297] width 247 height 25
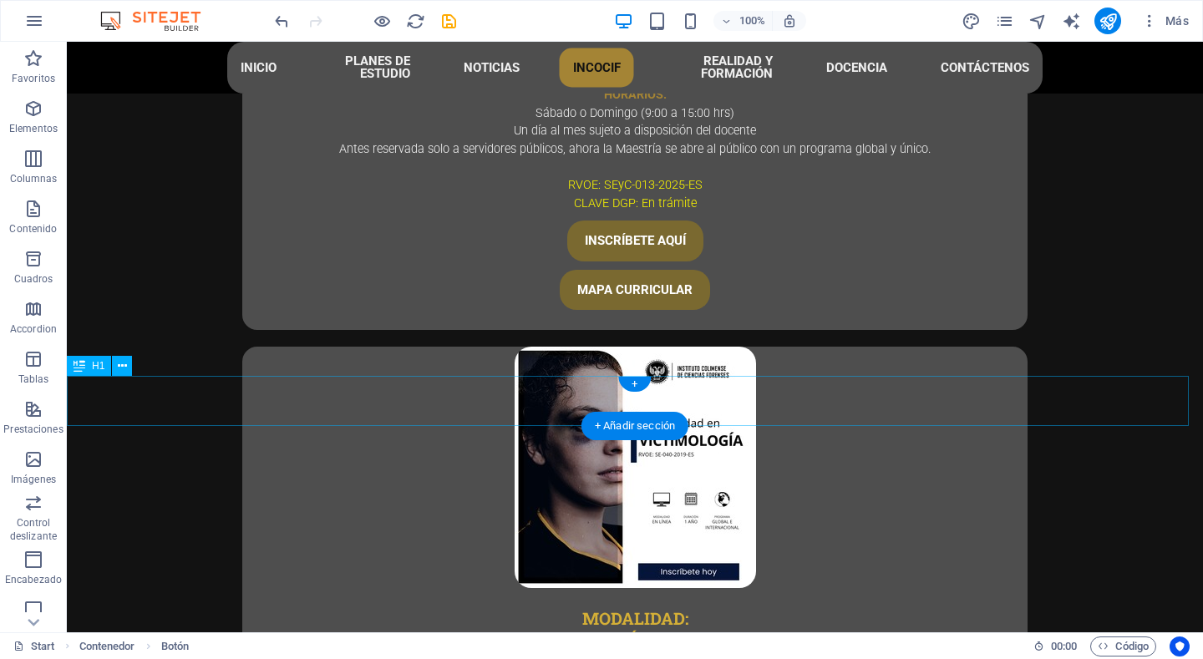
scroll to position [4344, 0]
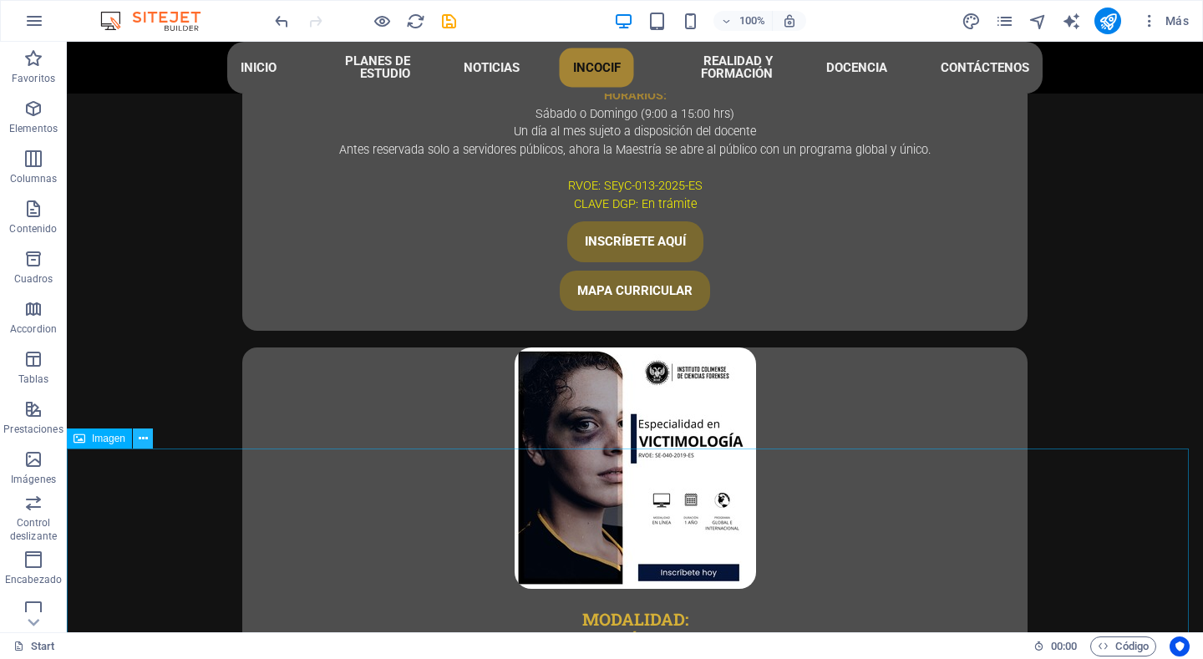
click at [139, 441] on icon at bounding box center [143, 439] width 9 height 18
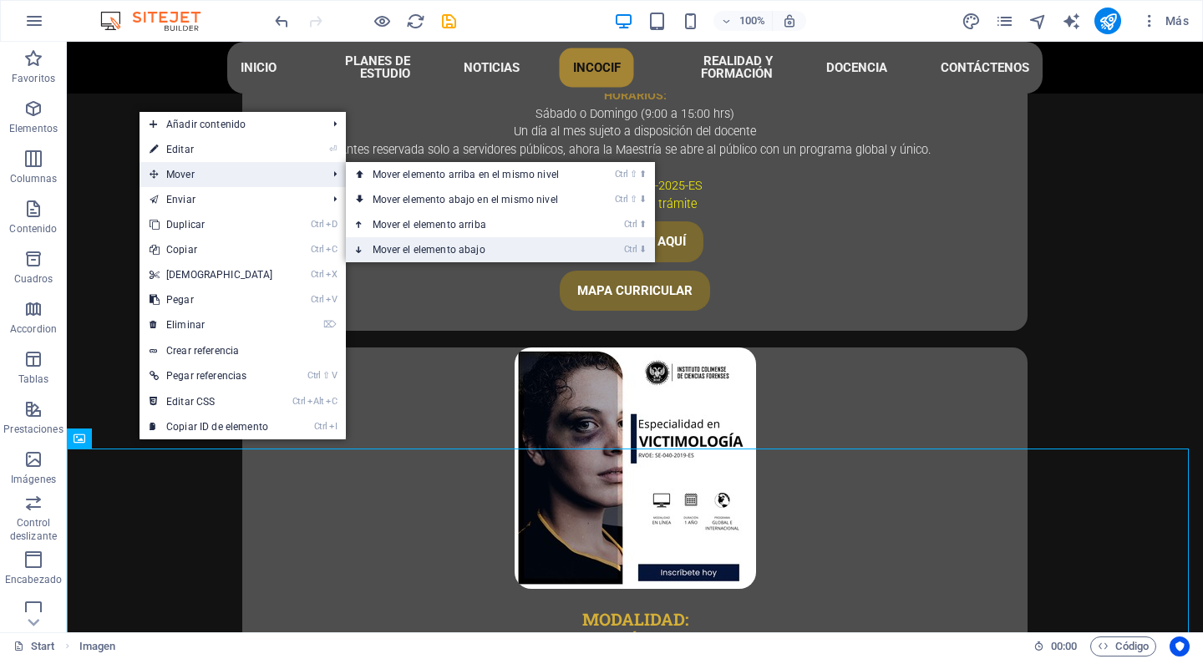
click at [437, 248] on link "Ctrl ⬇ Mover el elemento abajo" at bounding box center [469, 249] width 247 height 25
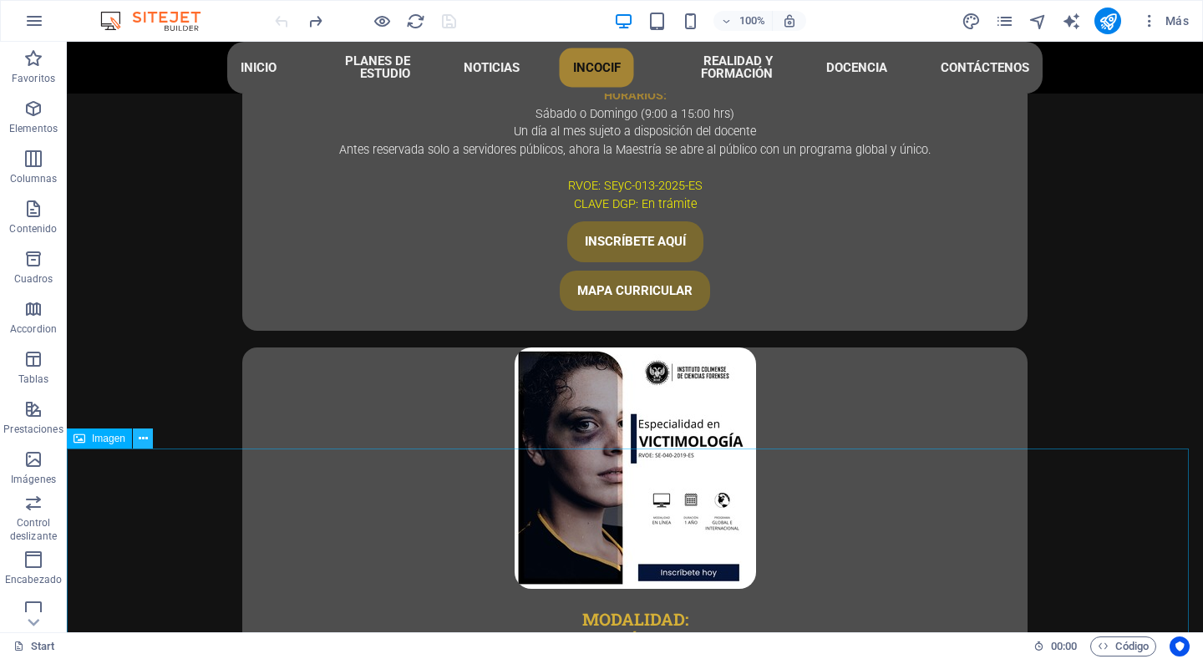
click at [141, 442] on icon at bounding box center [143, 439] width 9 height 18
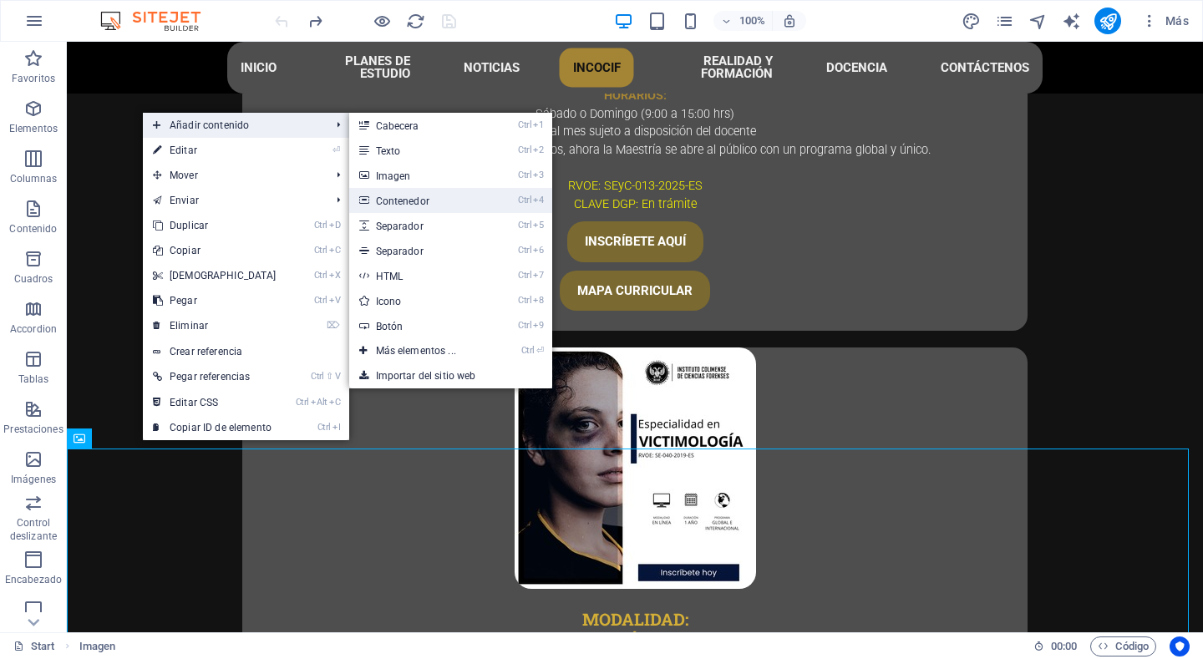
click at [422, 200] on link "Ctrl 4 Contenedor" at bounding box center [419, 200] width 140 height 25
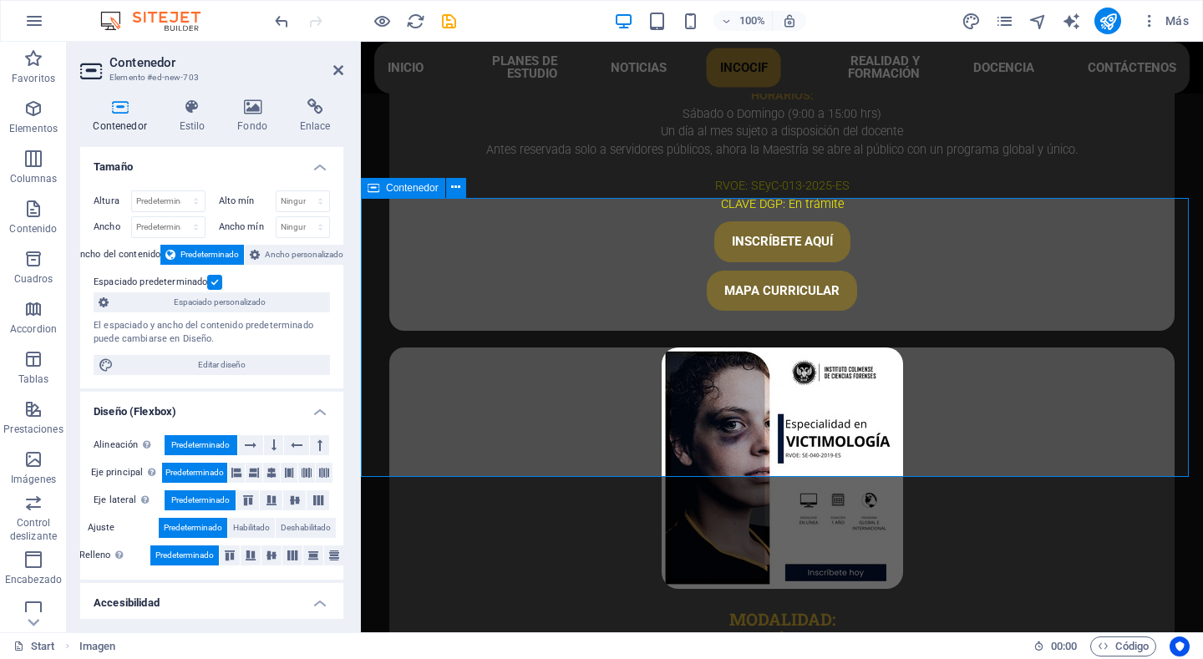
scroll to position [4832, 0]
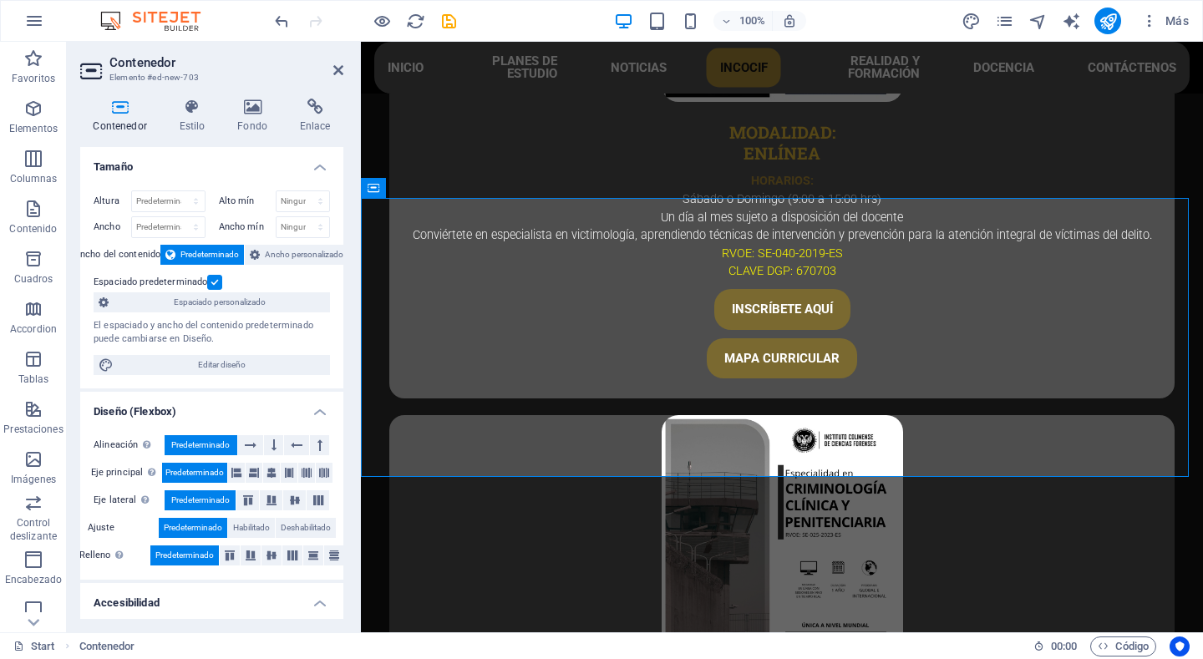
click at [336, 78] on header "Contenedor Elemento #ed-new-703" at bounding box center [211, 63] width 263 height 43
click at [334, 70] on icon at bounding box center [338, 70] width 10 height 13
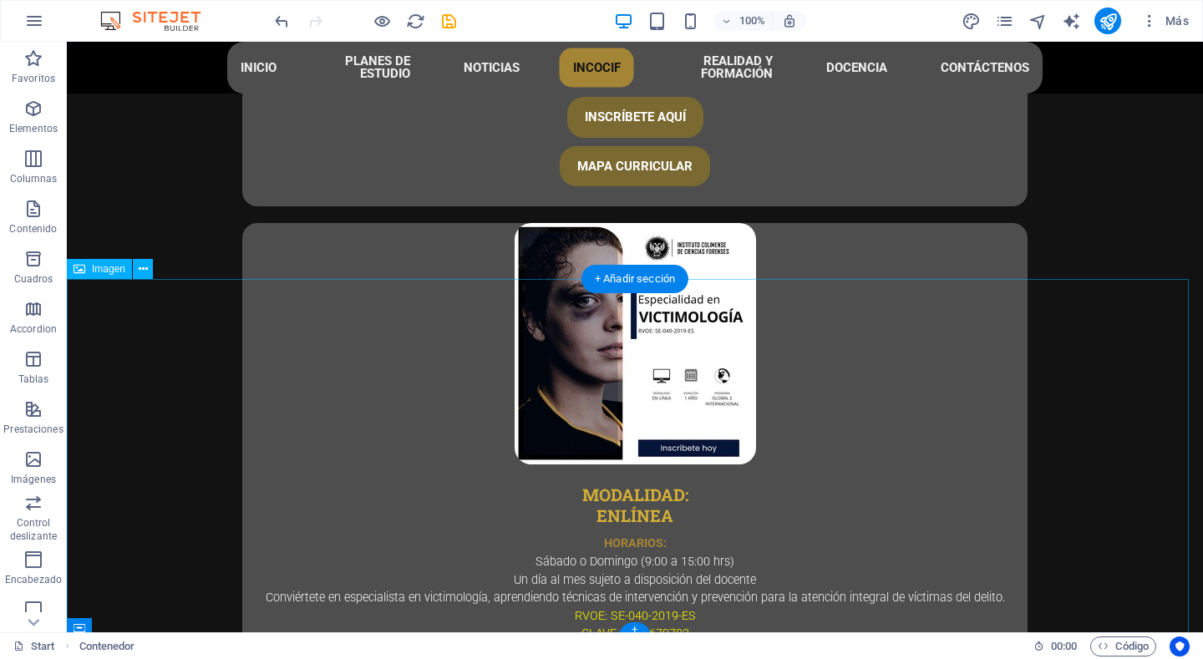
scroll to position [4443, 0]
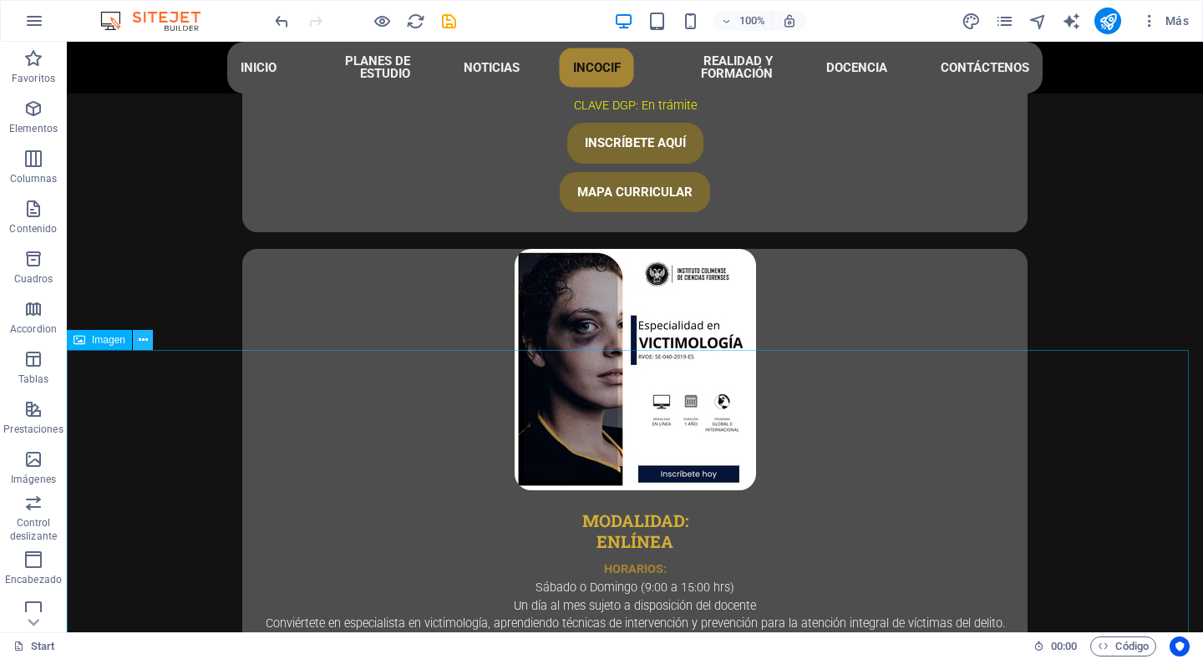
click at [143, 339] on icon at bounding box center [143, 341] width 9 height 18
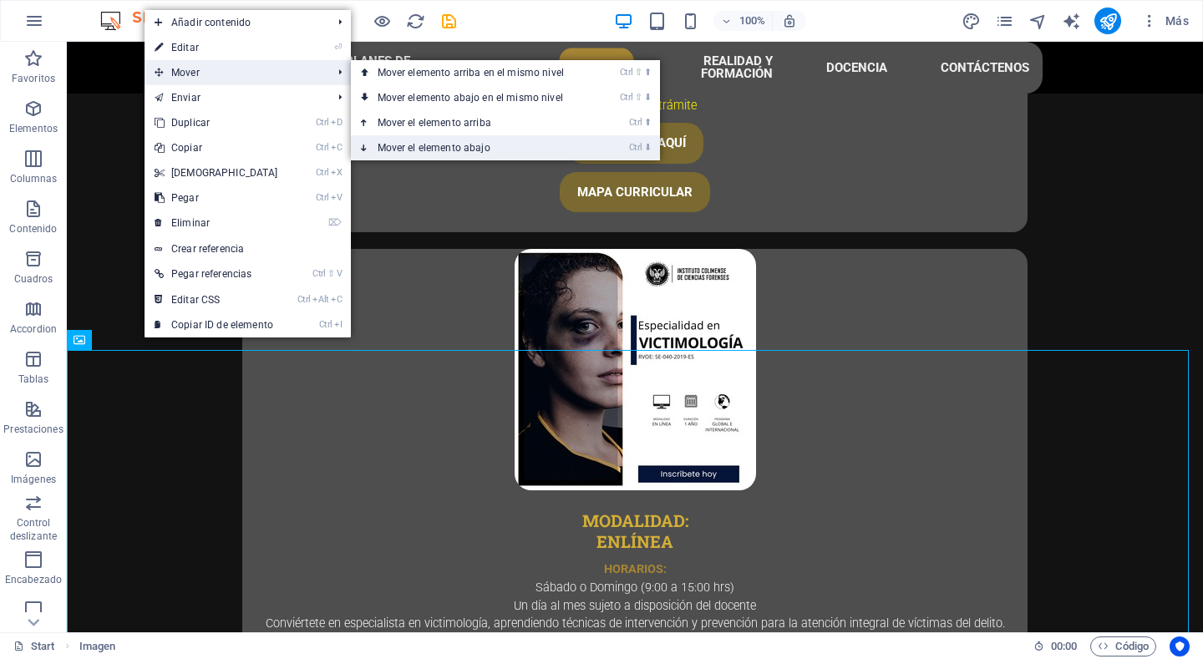
click at [463, 142] on link "Ctrl ⬇ Mover el elemento abajo" at bounding box center [474, 147] width 247 height 25
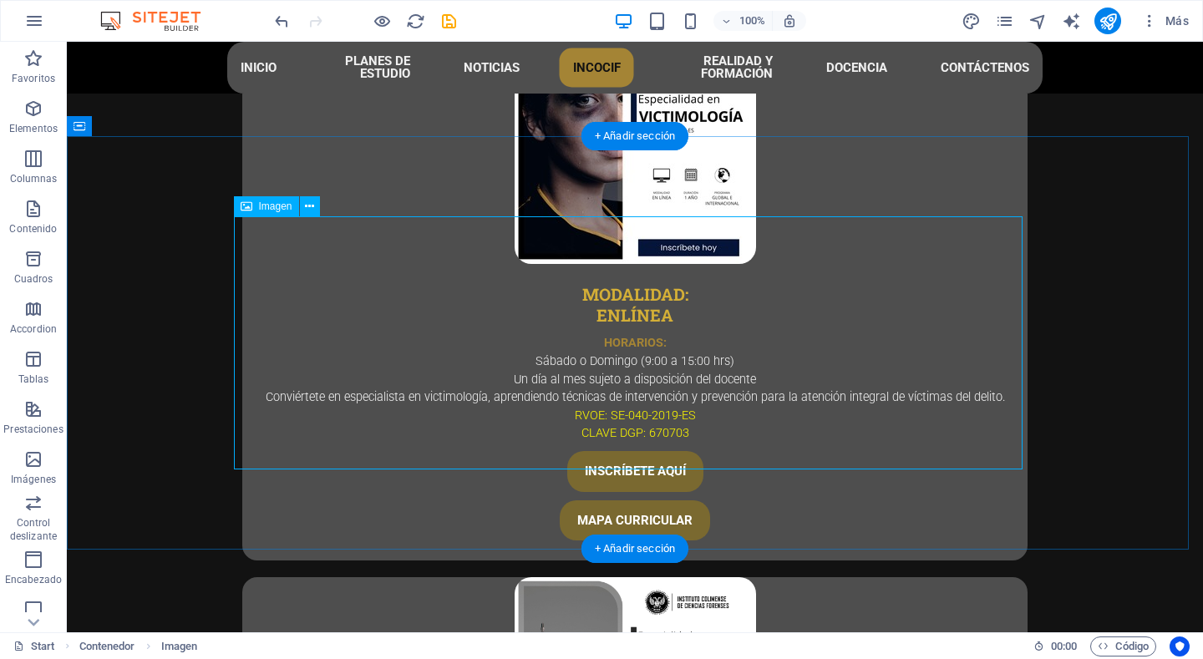
scroll to position [4694, 0]
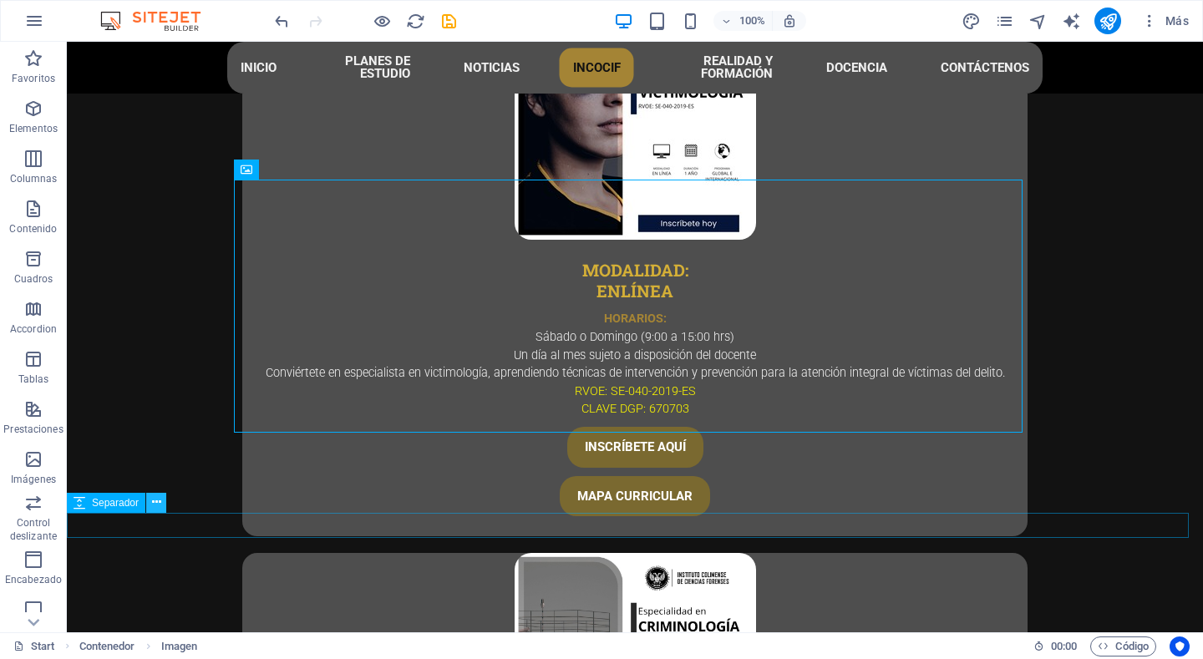
click at [156, 508] on icon at bounding box center [156, 503] width 9 height 18
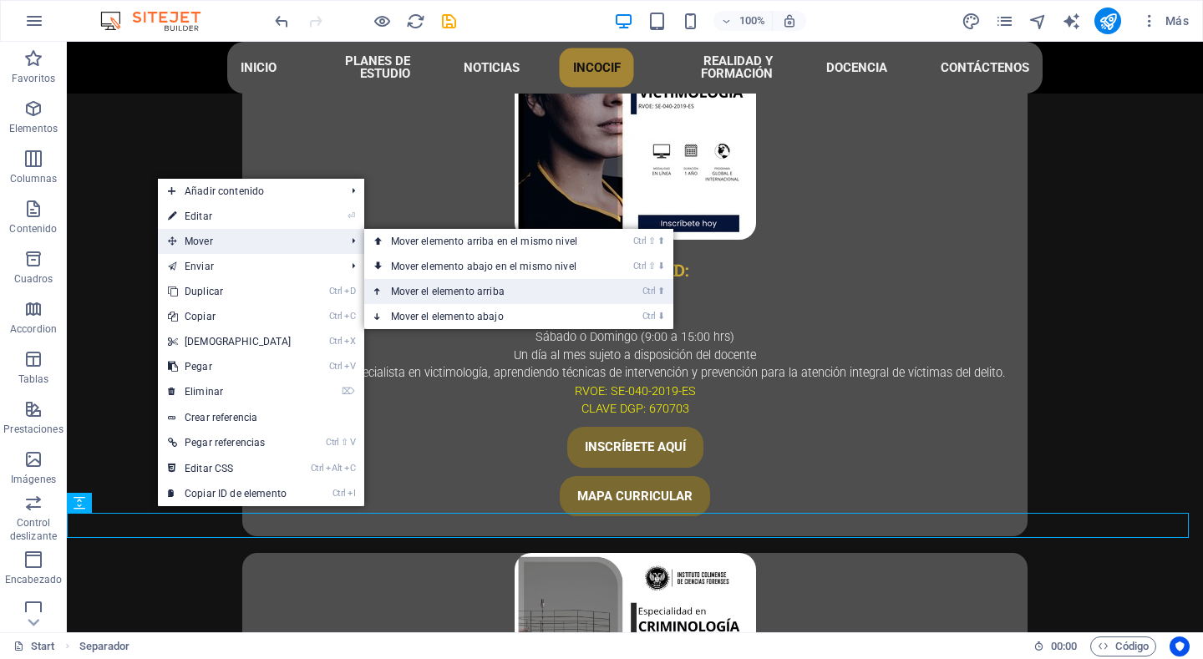
click at [474, 288] on link "Ctrl ⬆ Mover el elemento arriba" at bounding box center [487, 291] width 247 height 25
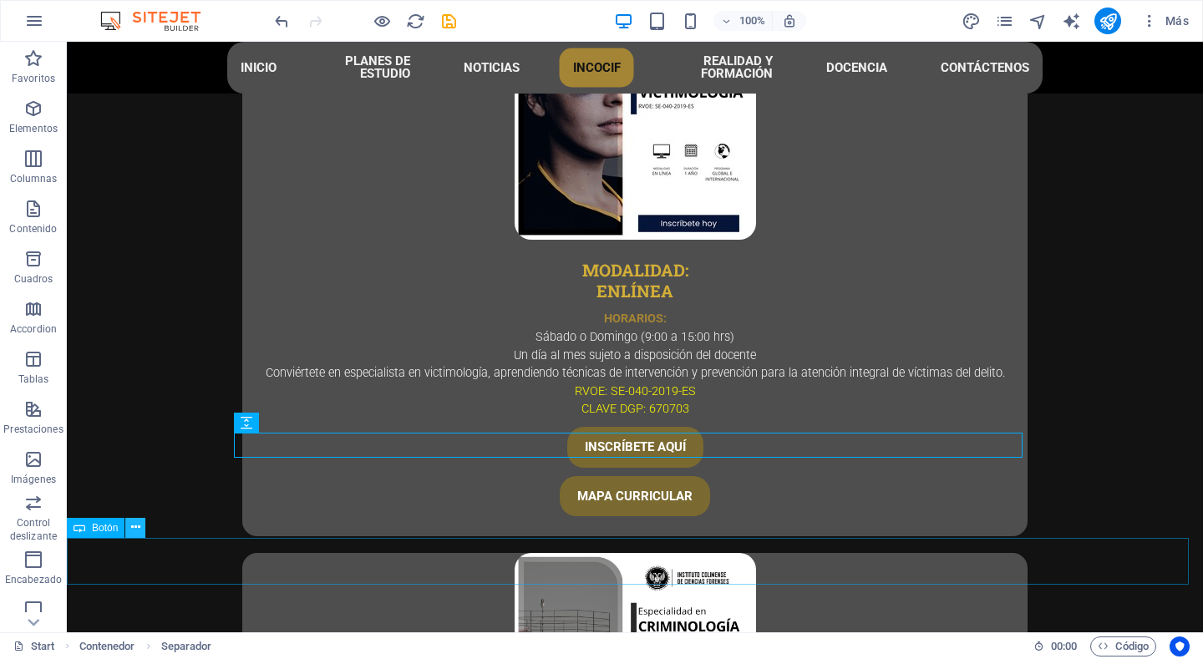
click at [133, 531] on icon at bounding box center [135, 528] width 9 height 18
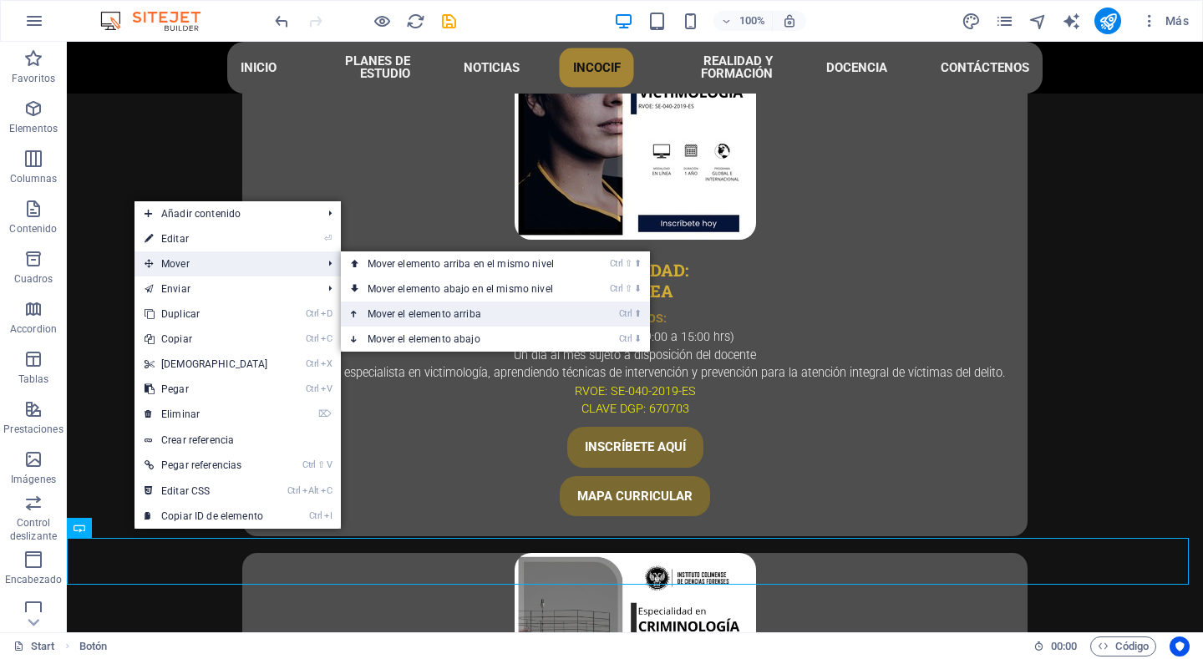
click at [473, 322] on link "Ctrl ⬆ Mover el elemento arriba" at bounding box center [464, 314] width 247 height 25
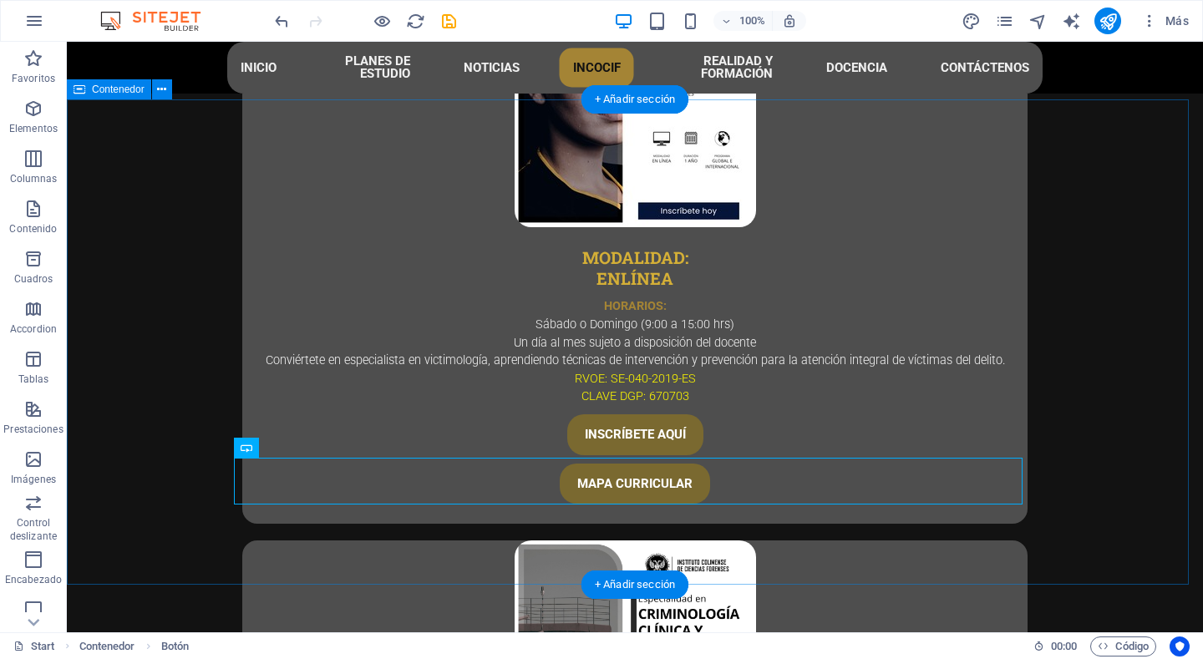
scroll to position [4777, 0]
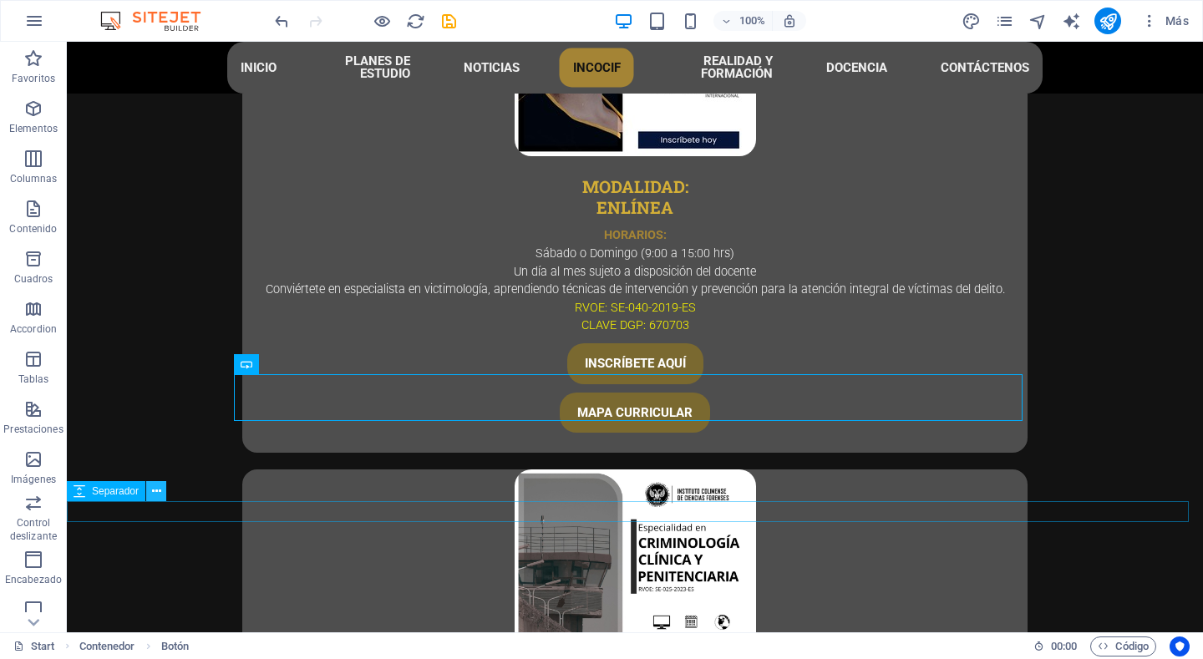
click at [160, 494] on icon at bounding box center [156, 492] width 9 height 18
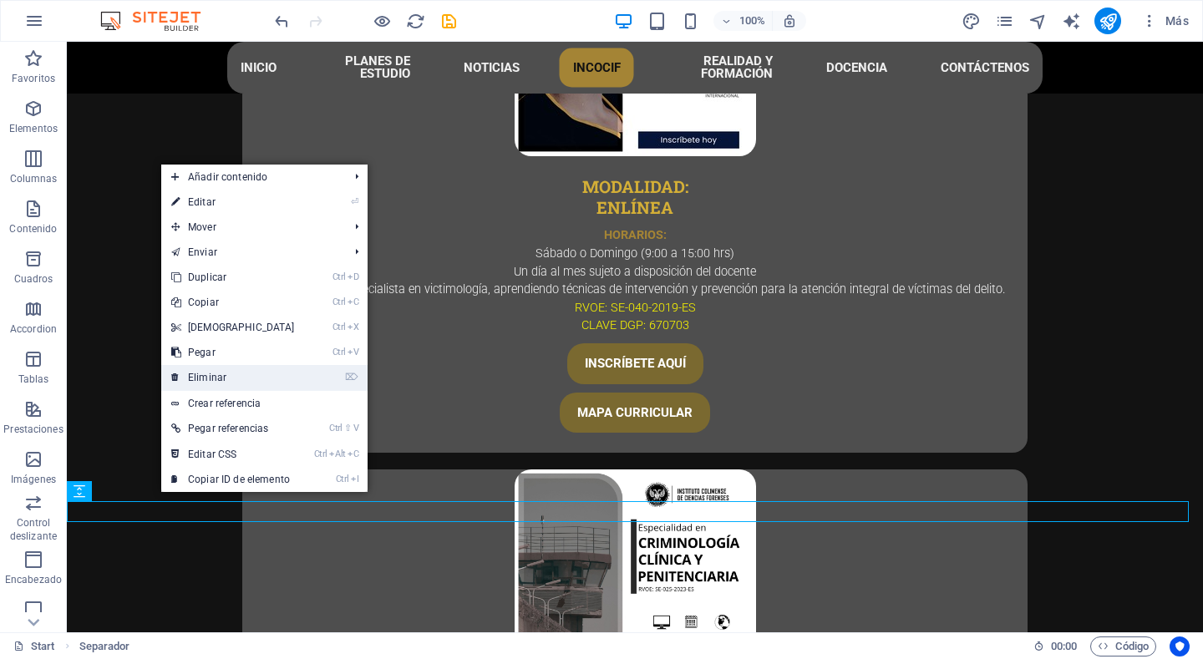
click at [203, 381] on link "⌦ Eliminar" at bounding box center [233, 377] width 144 height 25
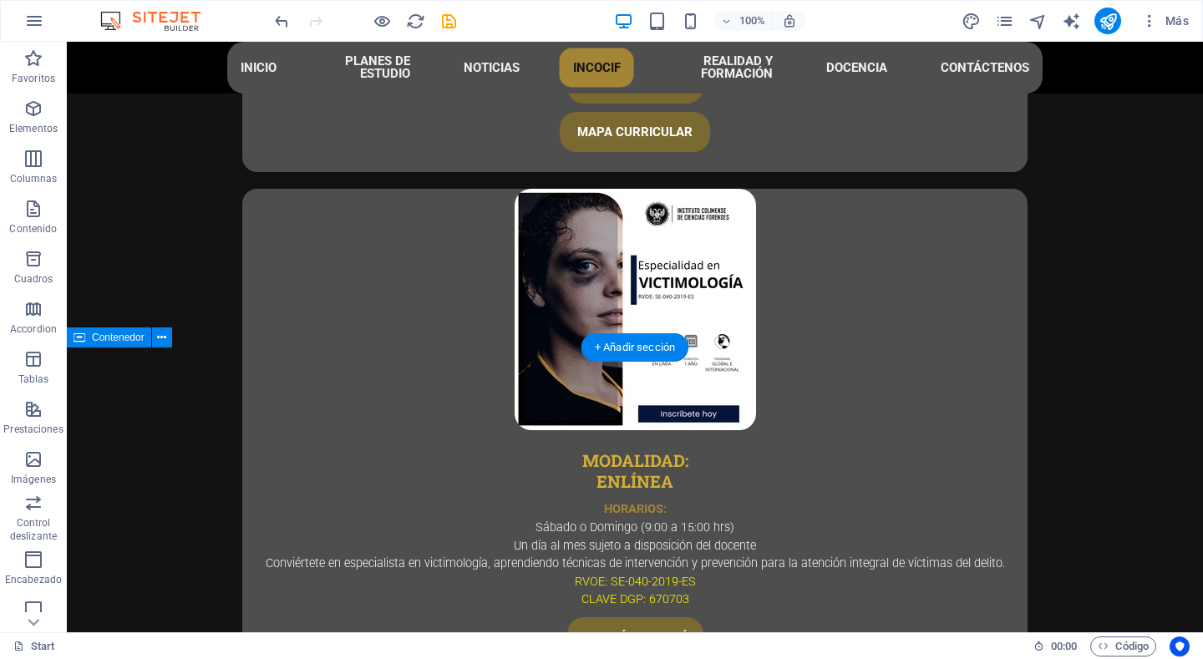
scroll to position [4443, 0]
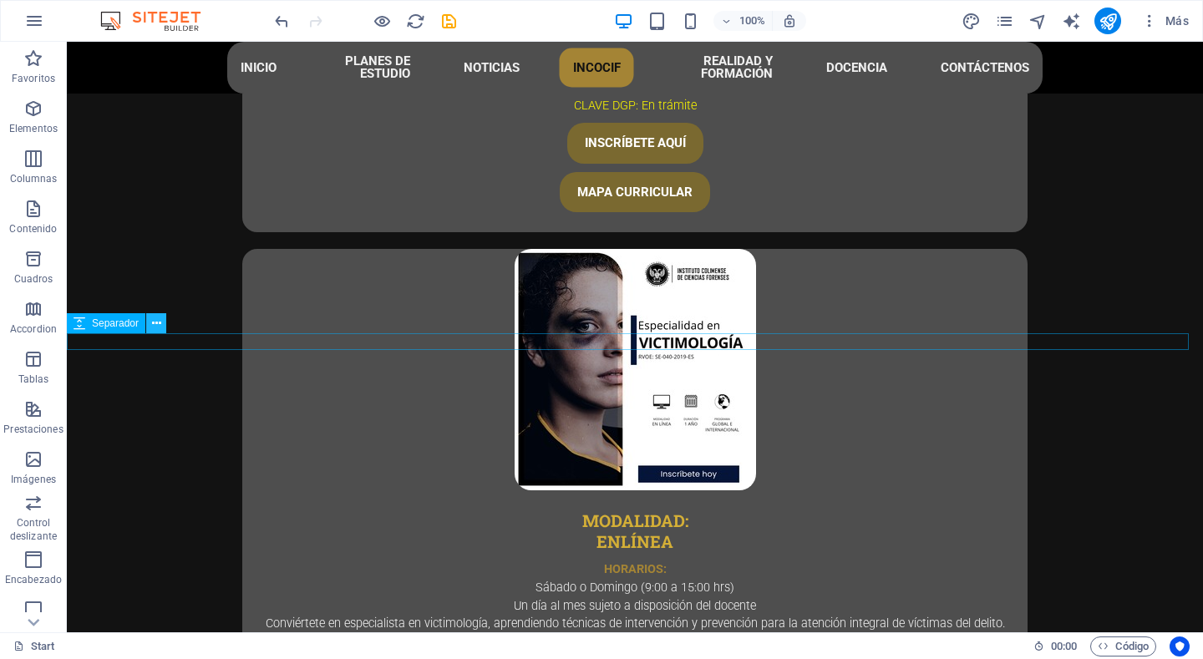
click at [152, 323] on icon at bounding box center [156, 324] width 9 height 18
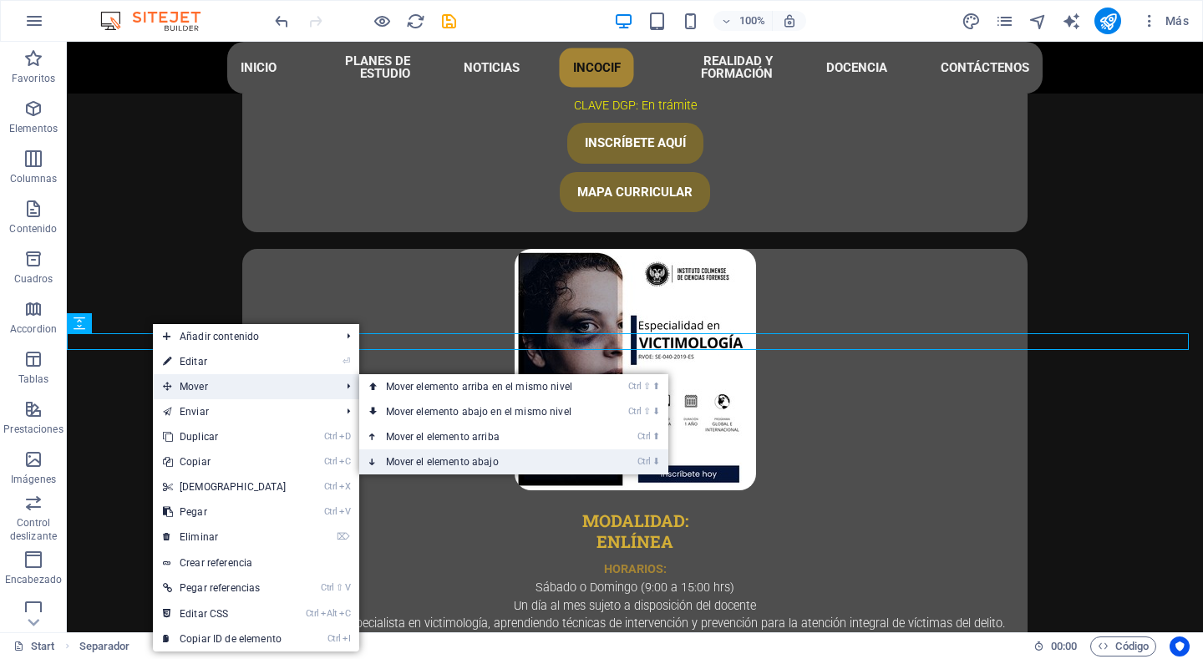
click at [482, 455] on link "Ctrl ⬇ Mover el elemento abajo" at bounding box center [482, 462] width 247 height 25
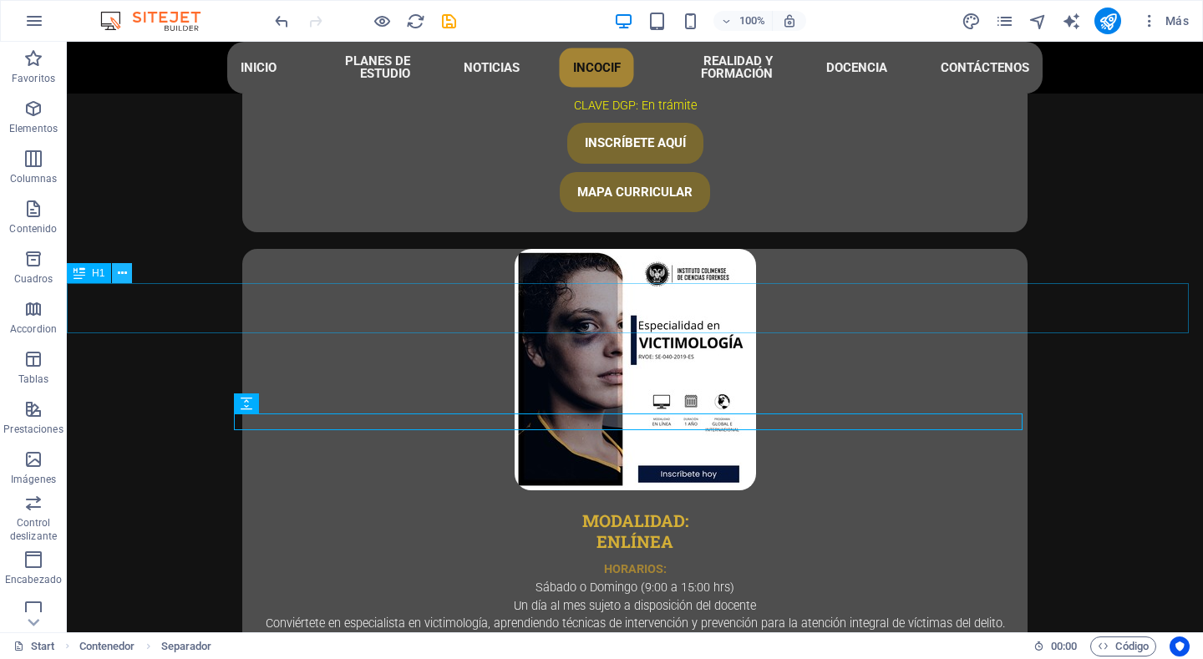
click at [114, 274] on button at bounding box center [122, 273] width 20 height 20
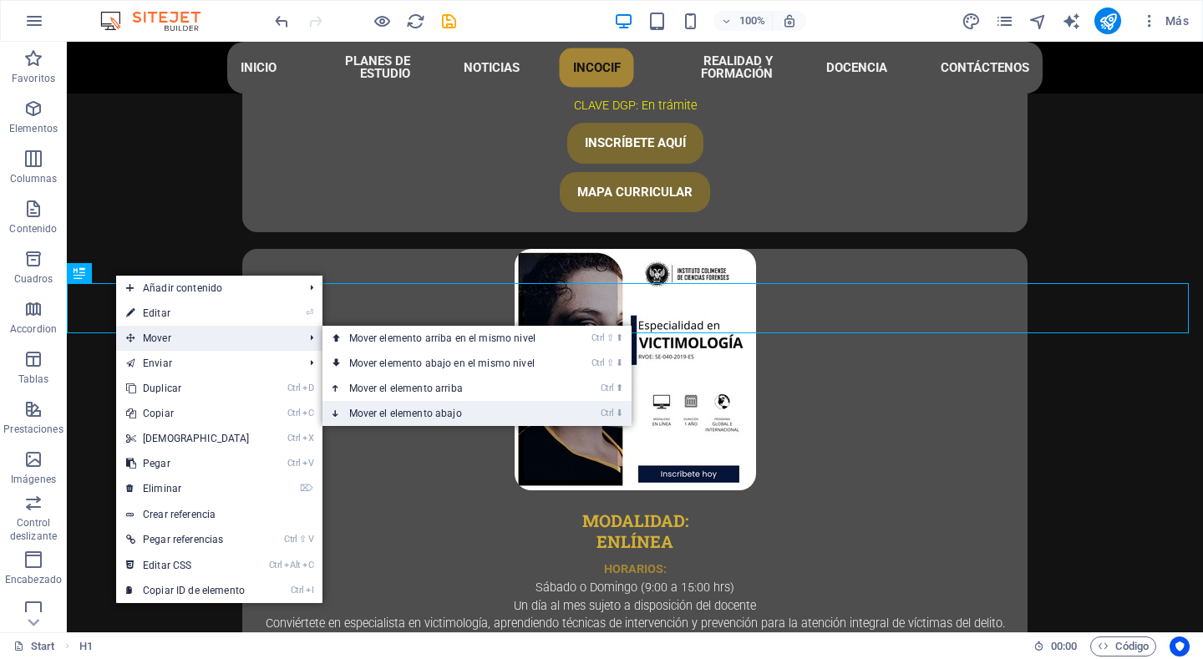
click at [422, 408] on link "Ctrl ⬇ Mover el elemento abajo" at bounding box center [446, 413] width 247 height 25
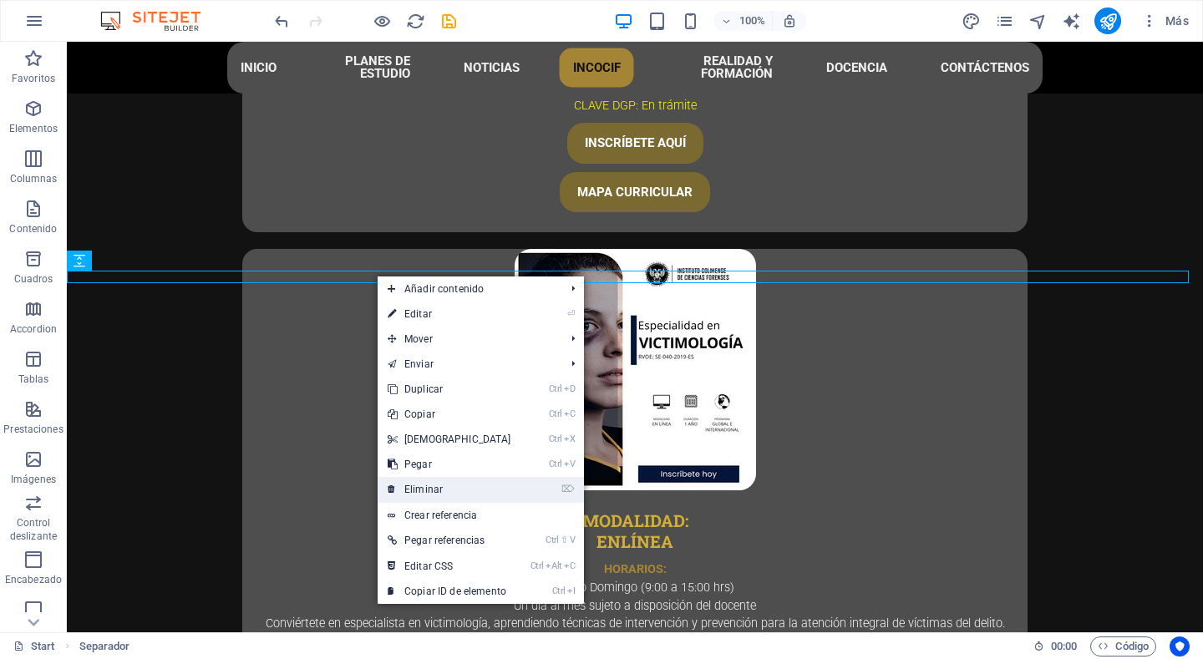
click at [445, 479] on link "⌦ Eliminar" at bounding box center [450, 489] width 144 height 25
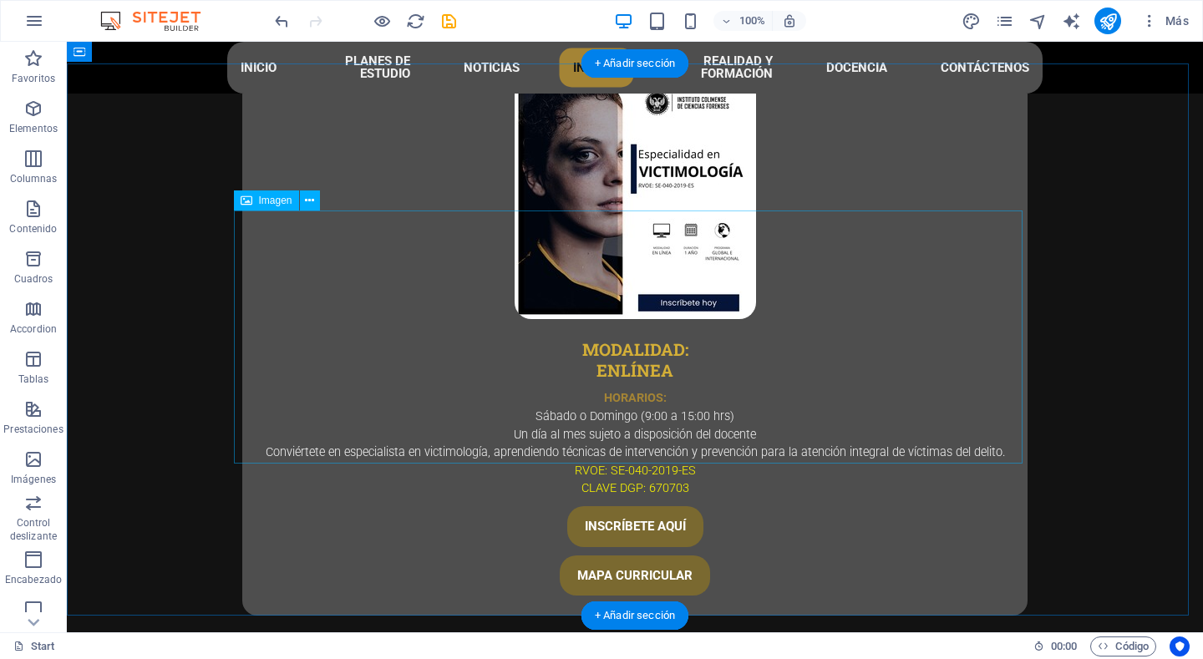
scroll to position [4610, 0]
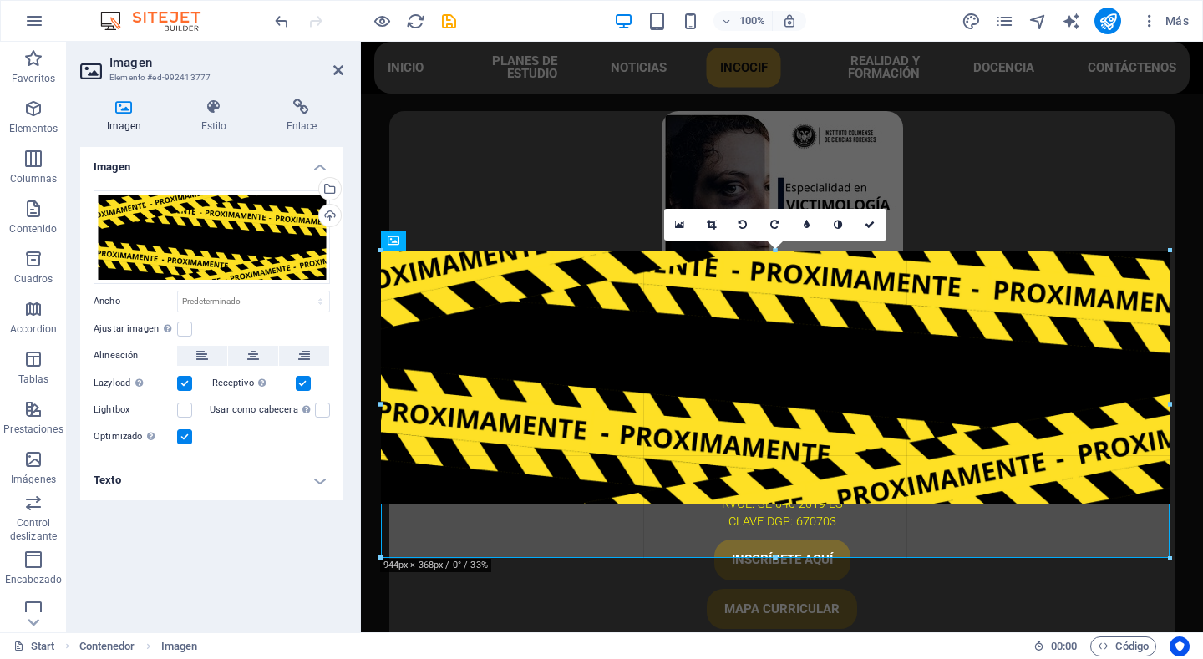
drag, startPoint x: 378, startPoint y: 379, endPoint x: 352, endPoint y: 374, distance: 26.4
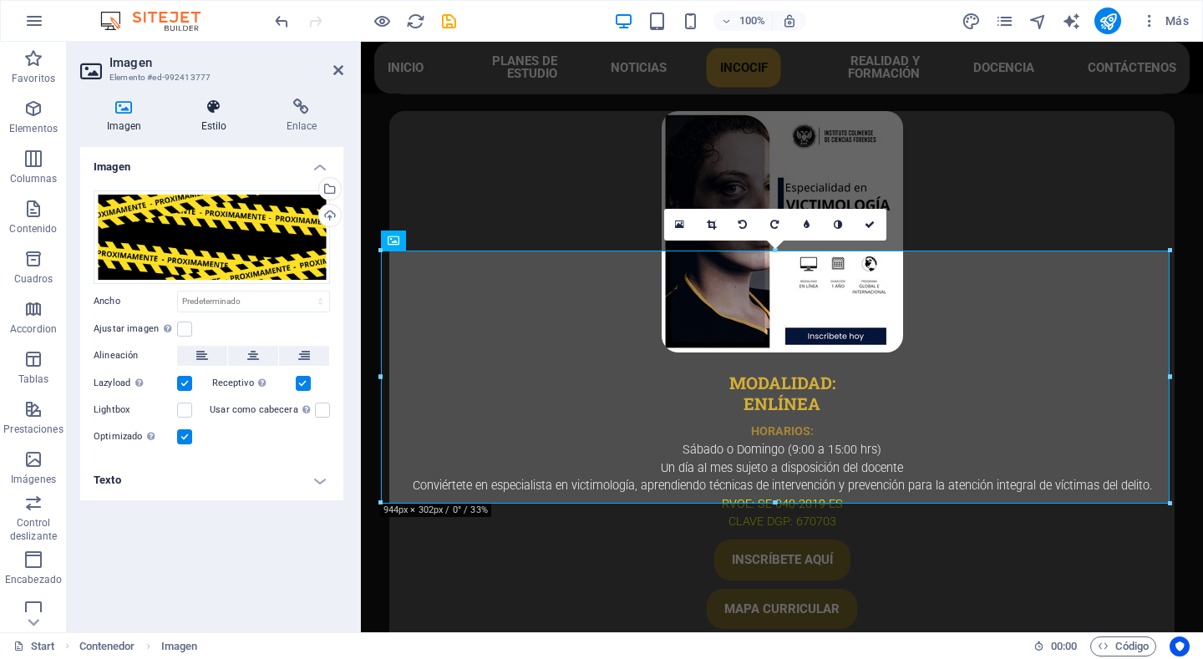
click at [218, 103] on icon at bounding box center [214, 107] width 79 height 17
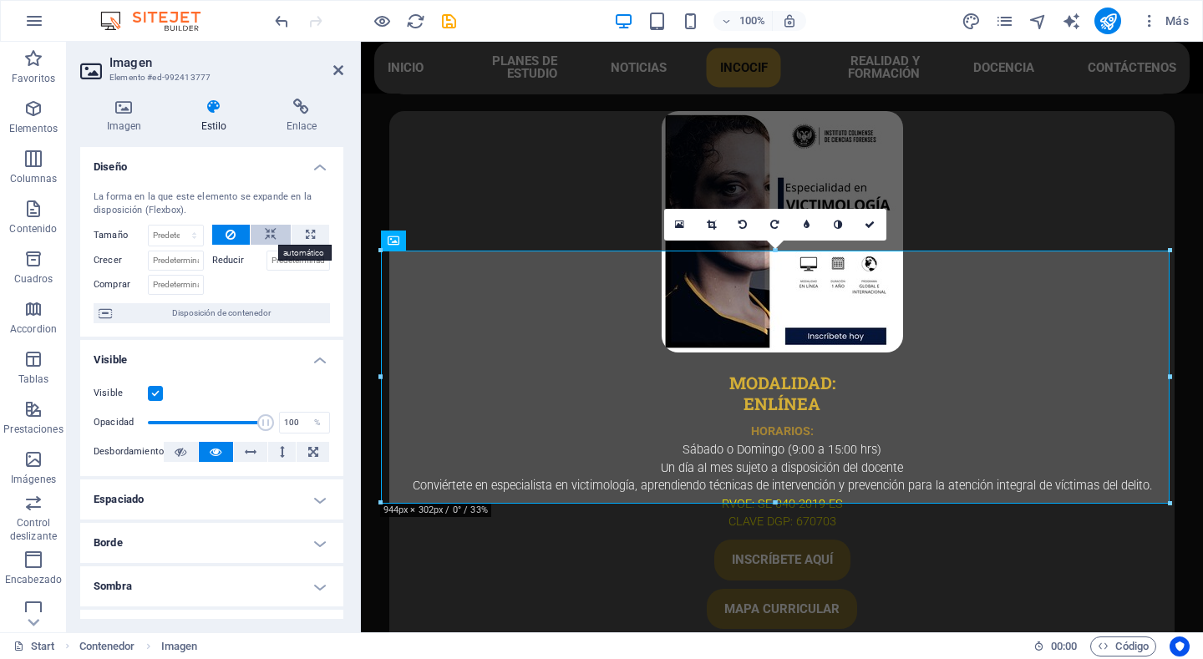
click at [269, 233] on icon at bounding box center [271, 235] width 12 height 20
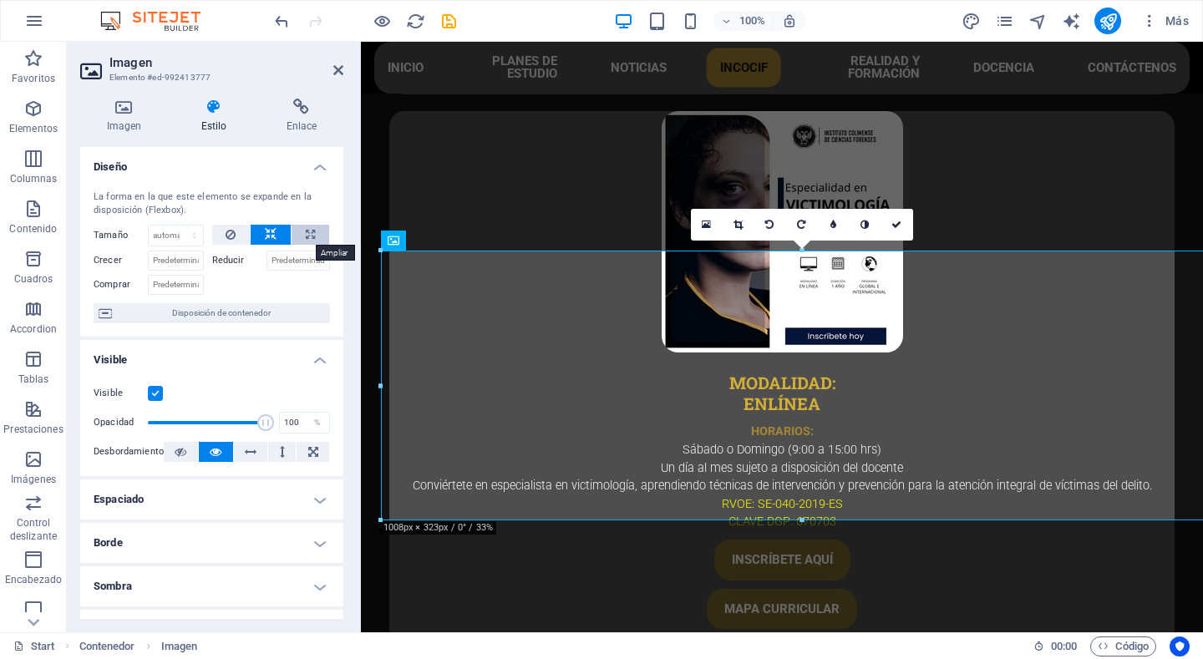
click at [311, 240] on icon at bounding box center [310, 235] width 9 height 20
type input "100"
select select "%"
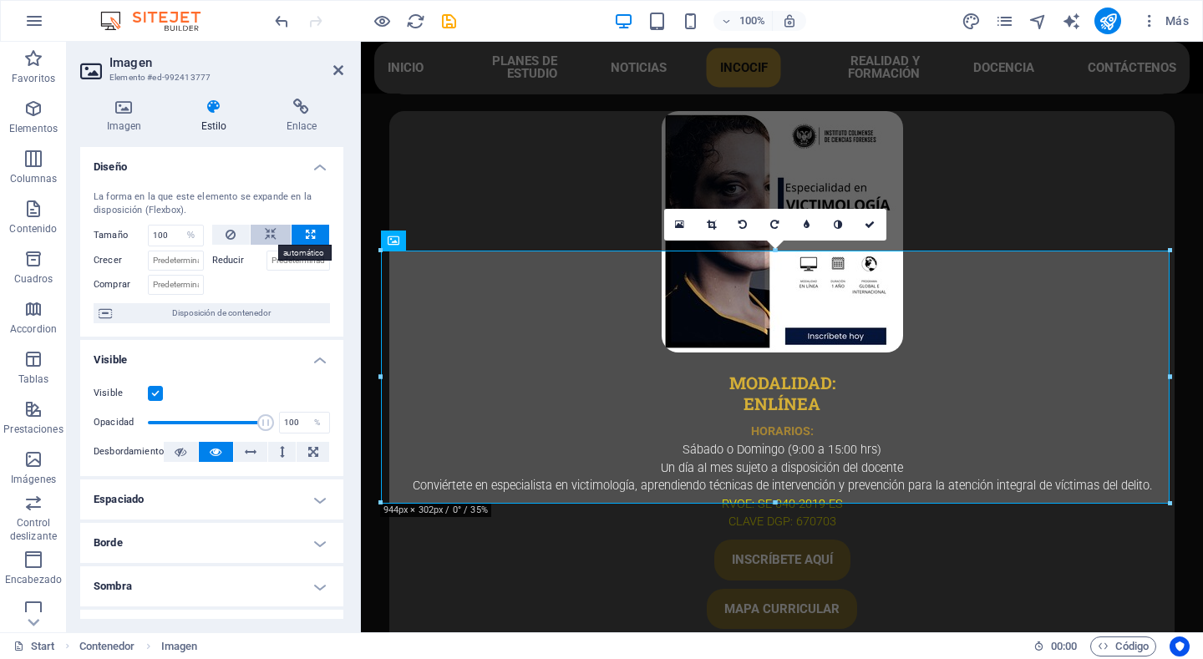
click at [265, 234] on icon at bounding box center [271, 235] width 12 height 20
select select "DISABLED_OPTION_VALUE"
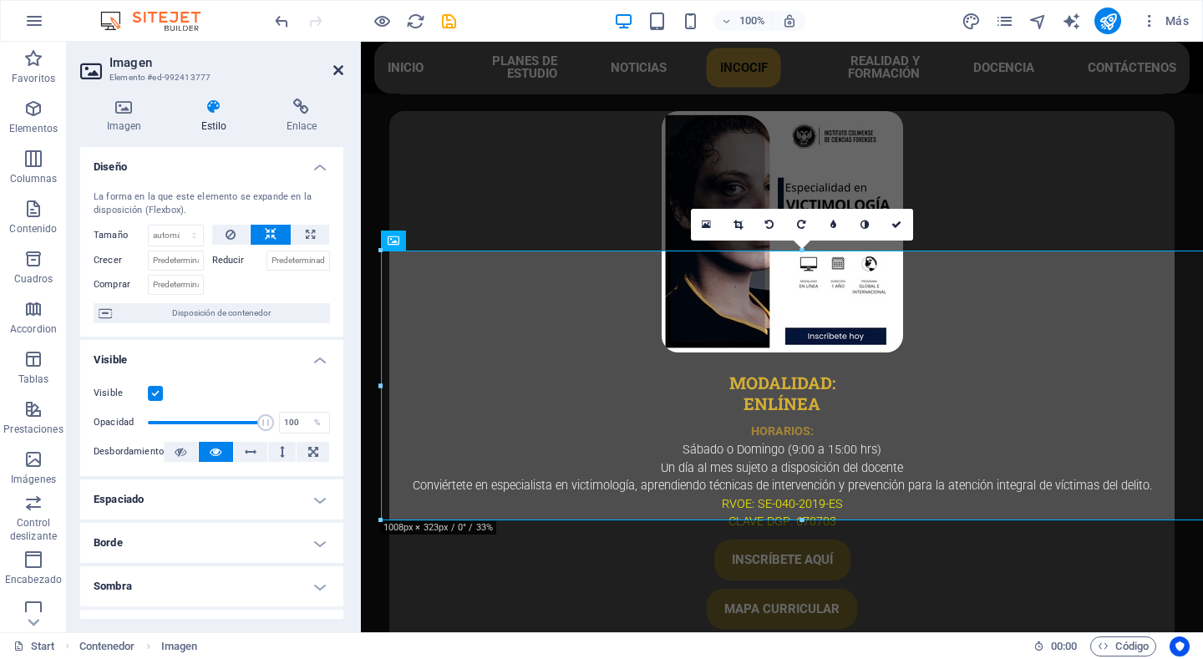
click at [335, 69] on icon at bounding box center [338, 70] width 10 height 13
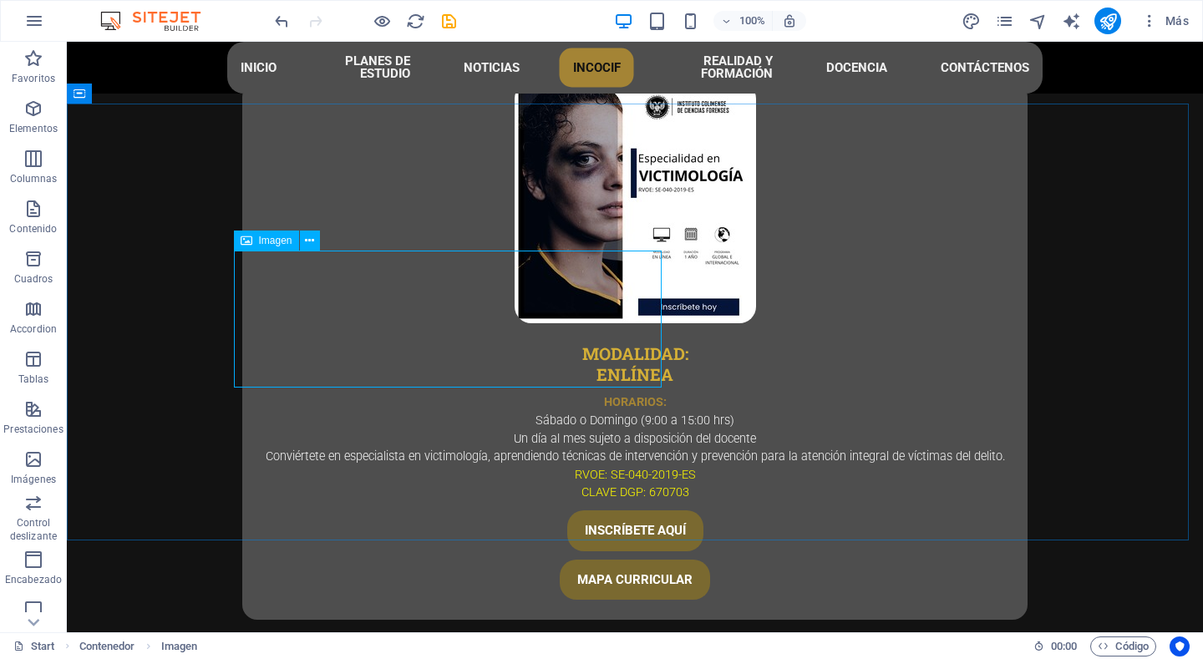
click at [272, 243] on span "Imagen" at bounding box center [275, 241] width 33 height 10
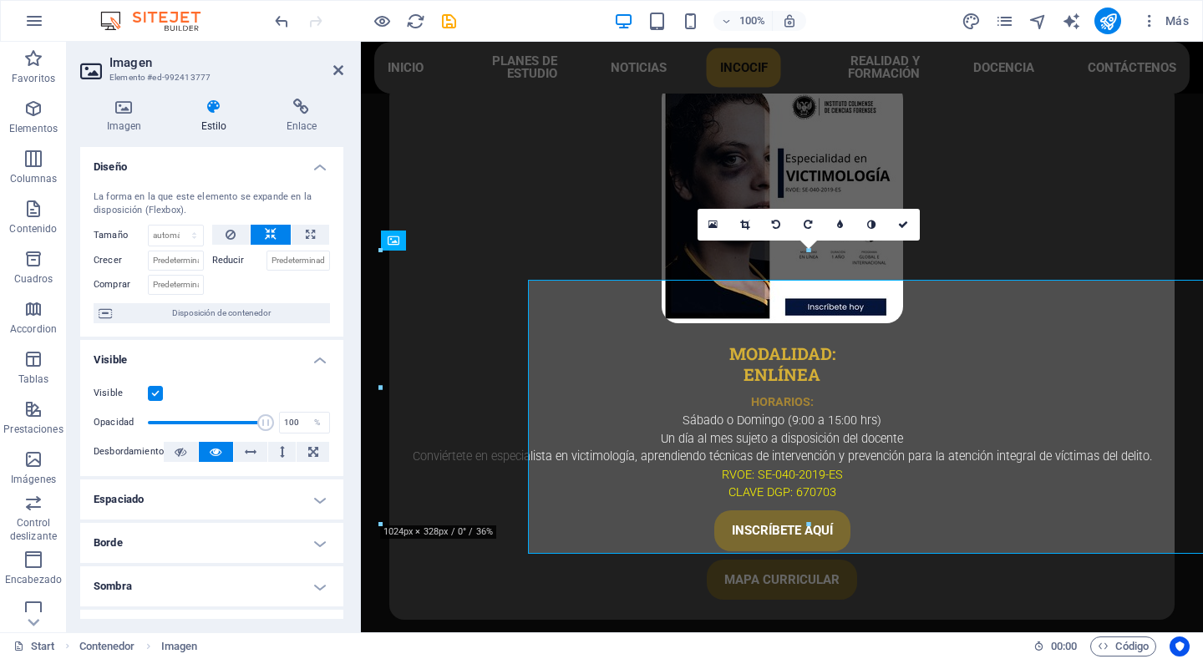
scroll to position [4581, 0]
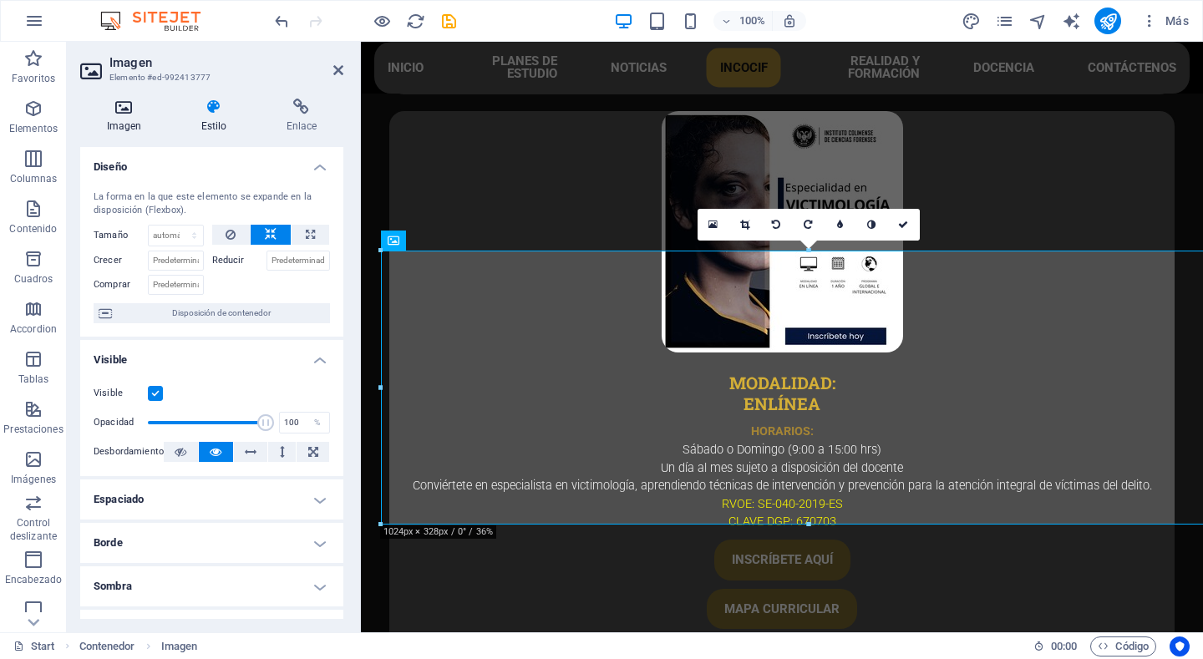
click at [107, 112] on icon at bounding box center [124, 107] width 88 height 17
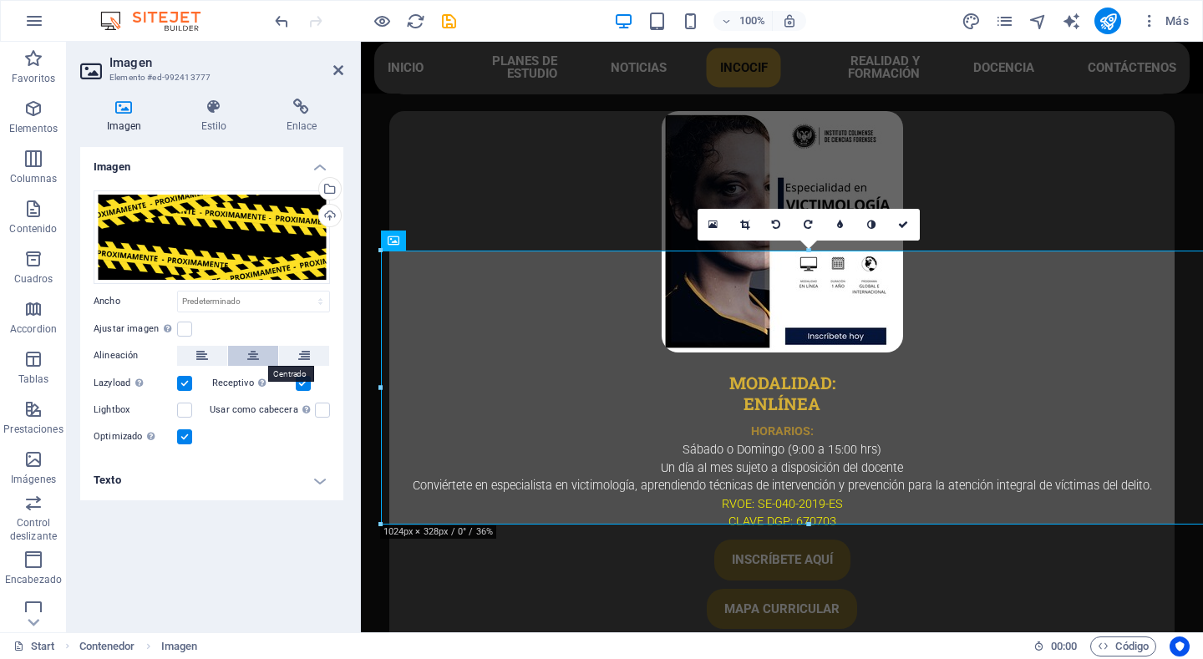
click at [256, 353] on icon at bounding box center [253, 356] width 12 height 20
click at [203, 109] on icon at bounding box center [214, 107] width 79 height 17
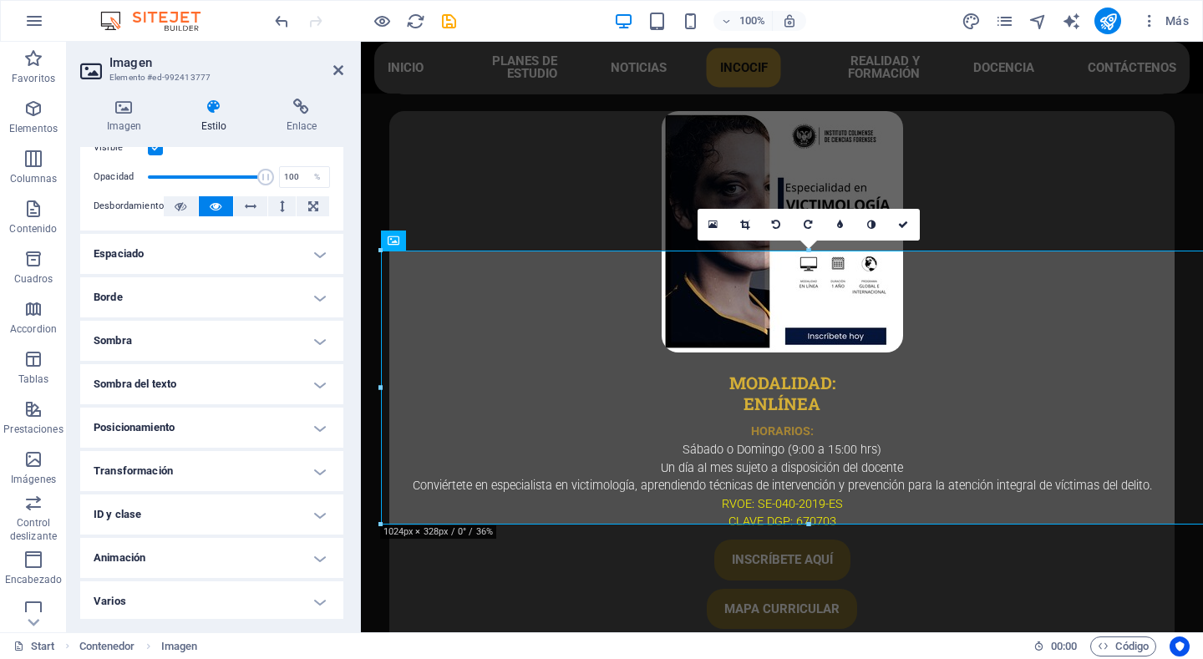
scroll to position [248, 0]
click at [261, 244] on h4 "Espaciado" at bounding box center [211, 251] width 263 height 40
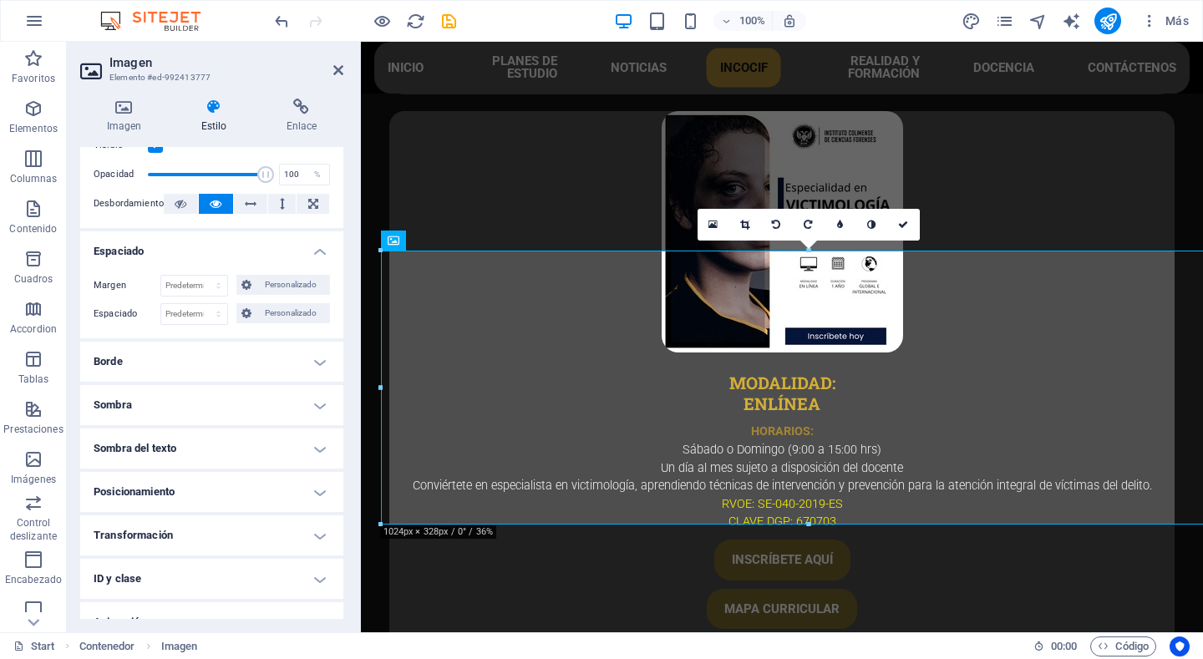
click at [235, 374] on h4 "Borde" at bounding box center [211, 362] width 263 height 40
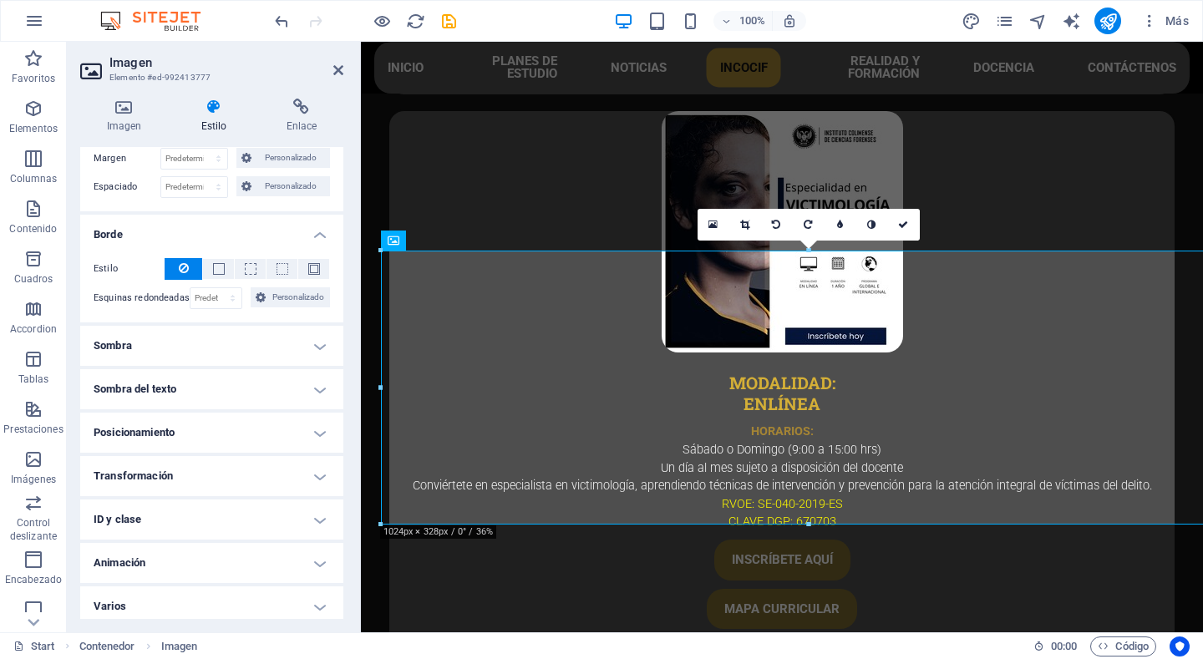
scroll to position [383, 0]
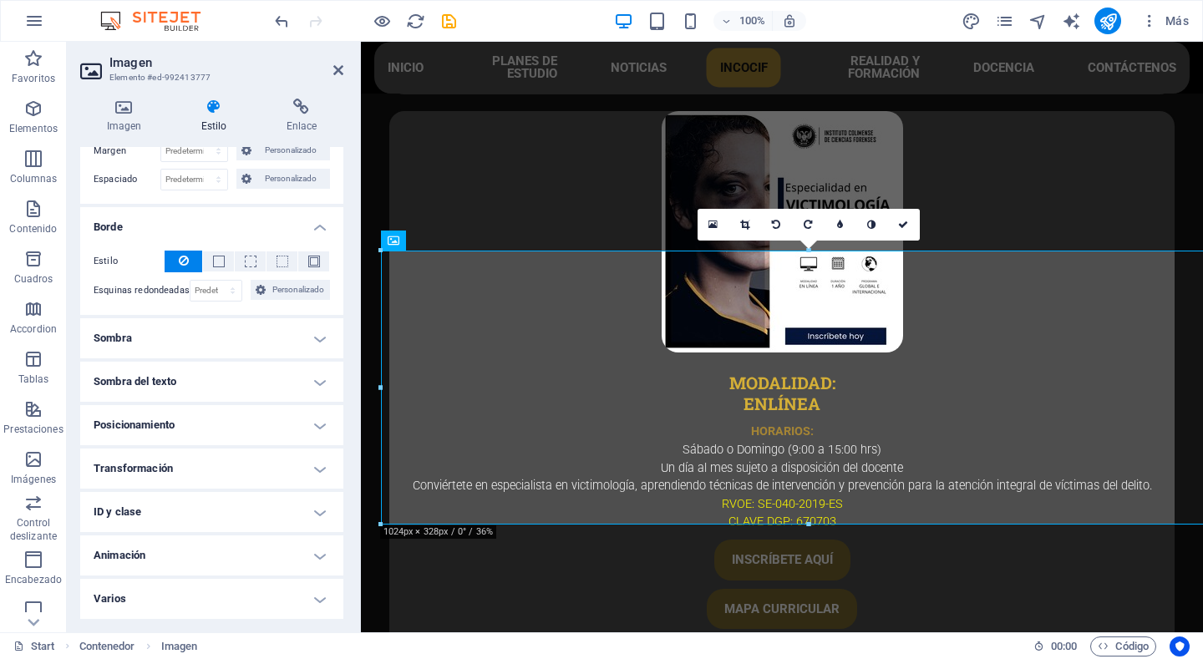
click at [250, 339] on h4 "Sombra" at bounding box center [211, 338] width 263 height 40
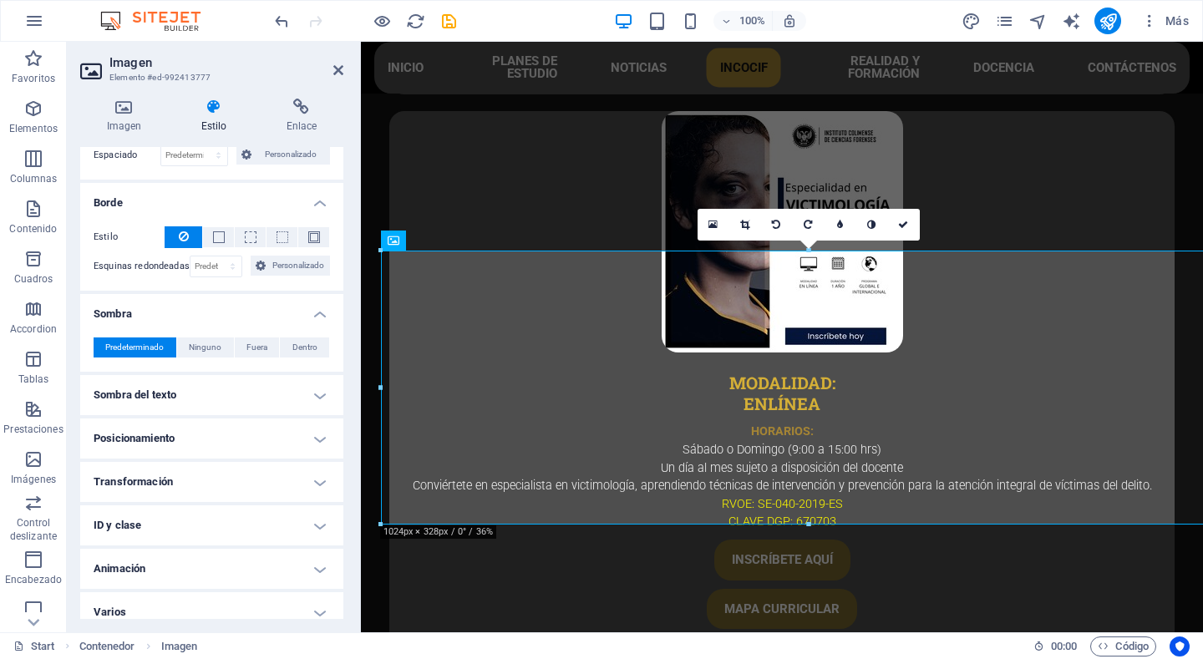
scroll to position [420, 0]
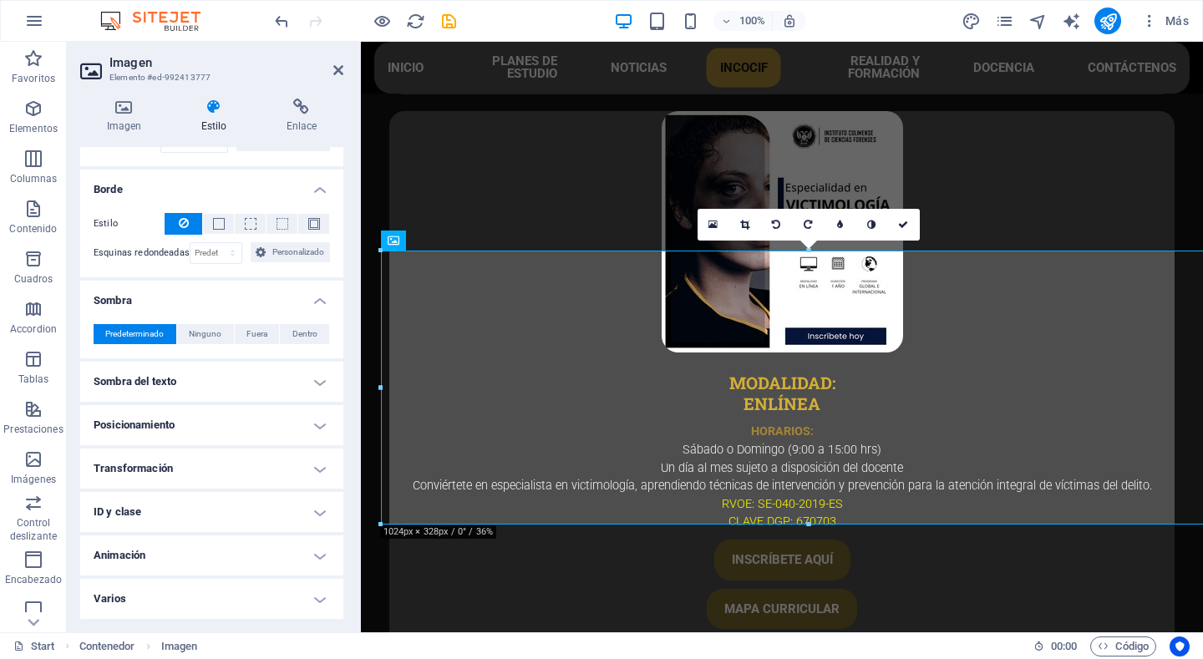
click at [219, 443] on h4 "Posicionamiento" at bounding box center [211, 425] width 263 height 40
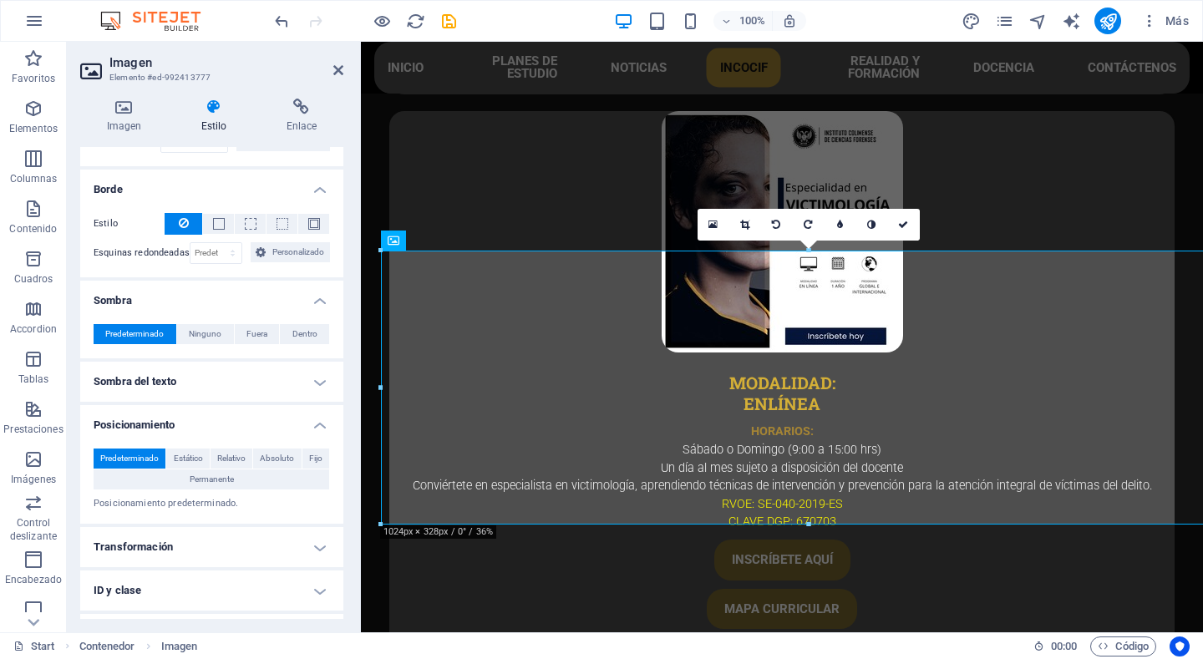
click at [203, 551] on h4 "Transformación" at bounding box center [211, 547] width 263 height 40
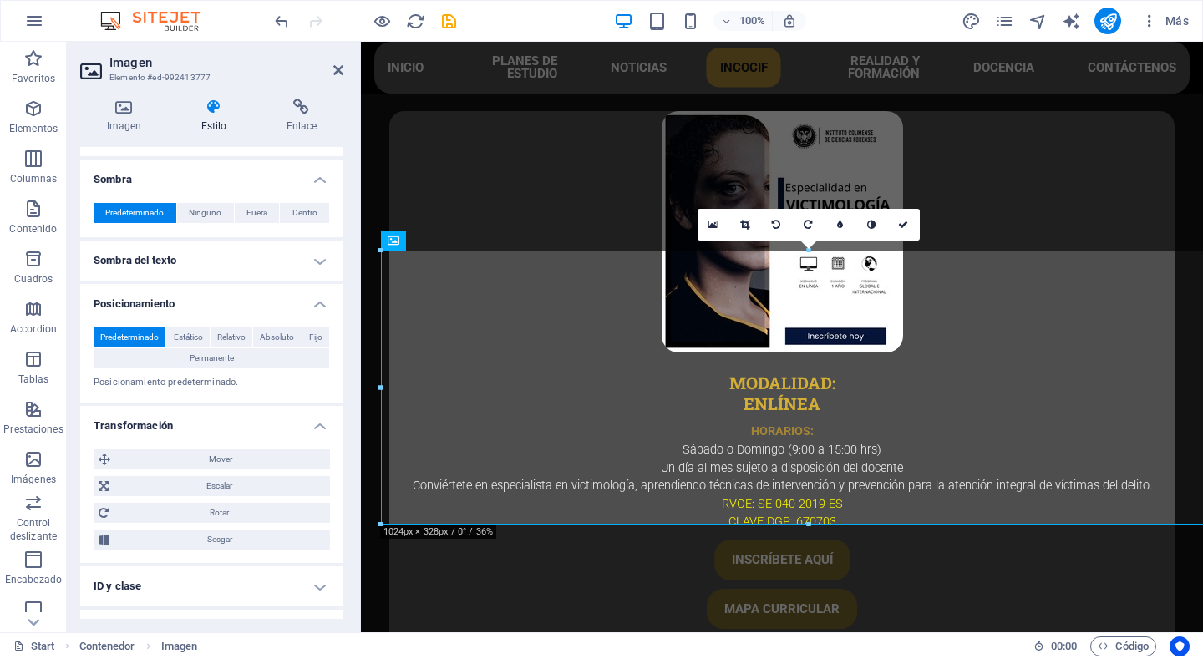
scroll to position [616, 0]
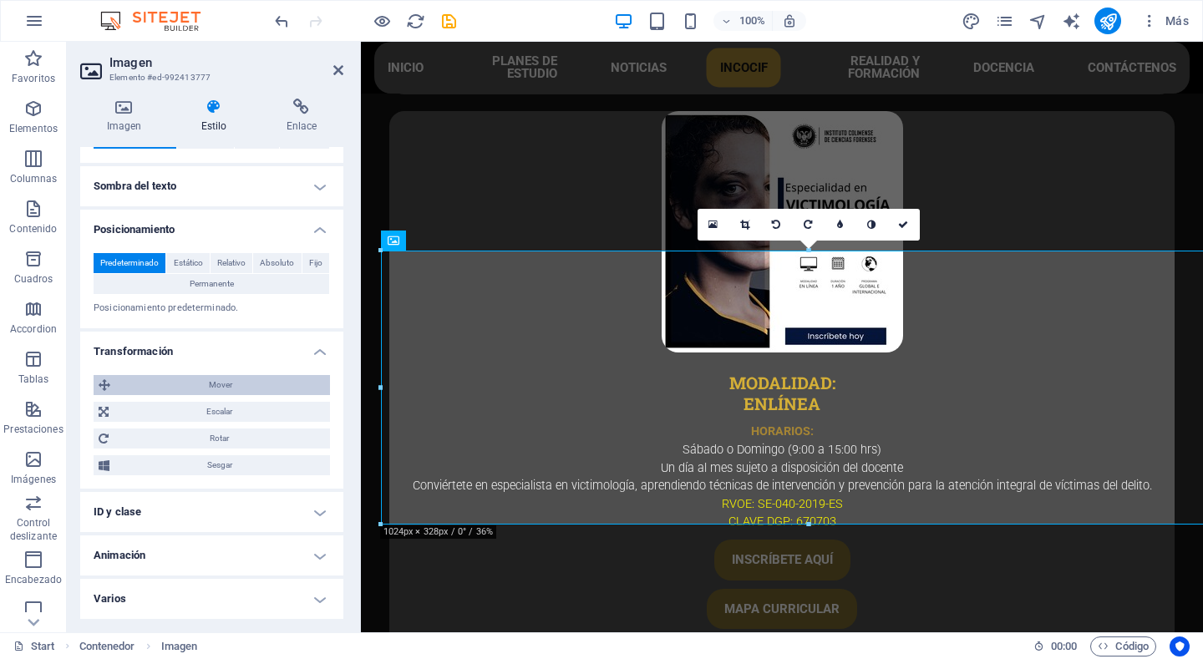
click at [236, 393] on span "Mover" at bounding box center [220, 385] width 210 height 20
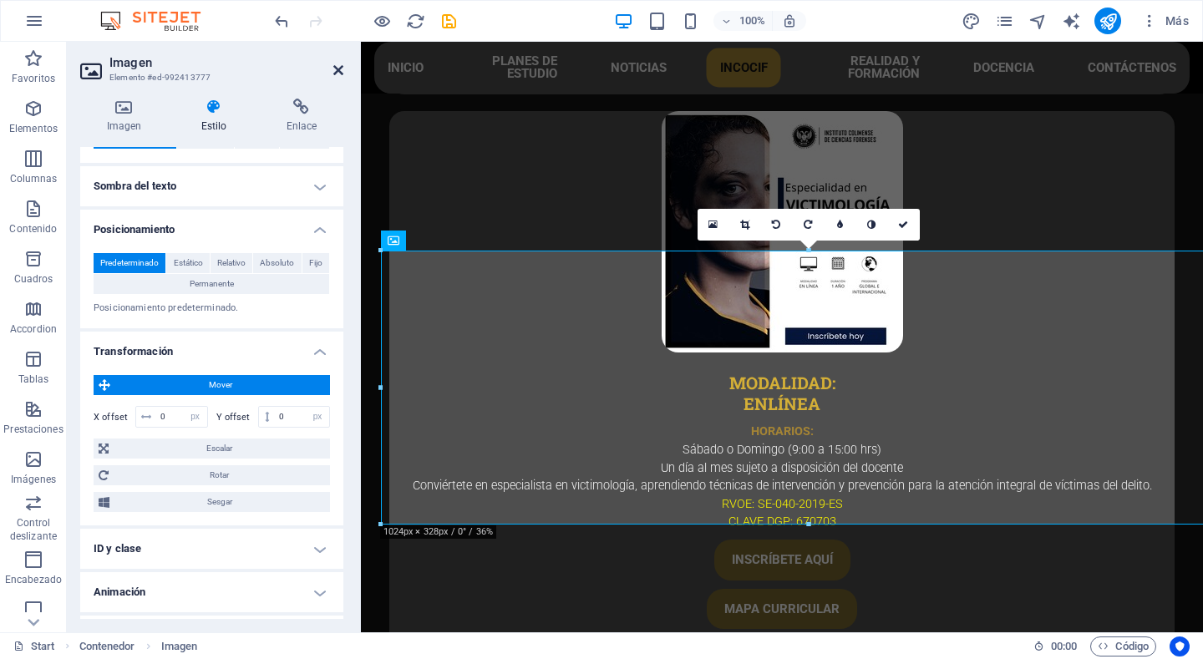
click at [339, 69] on icon at bounding box center [338, 70] width 10 height 13
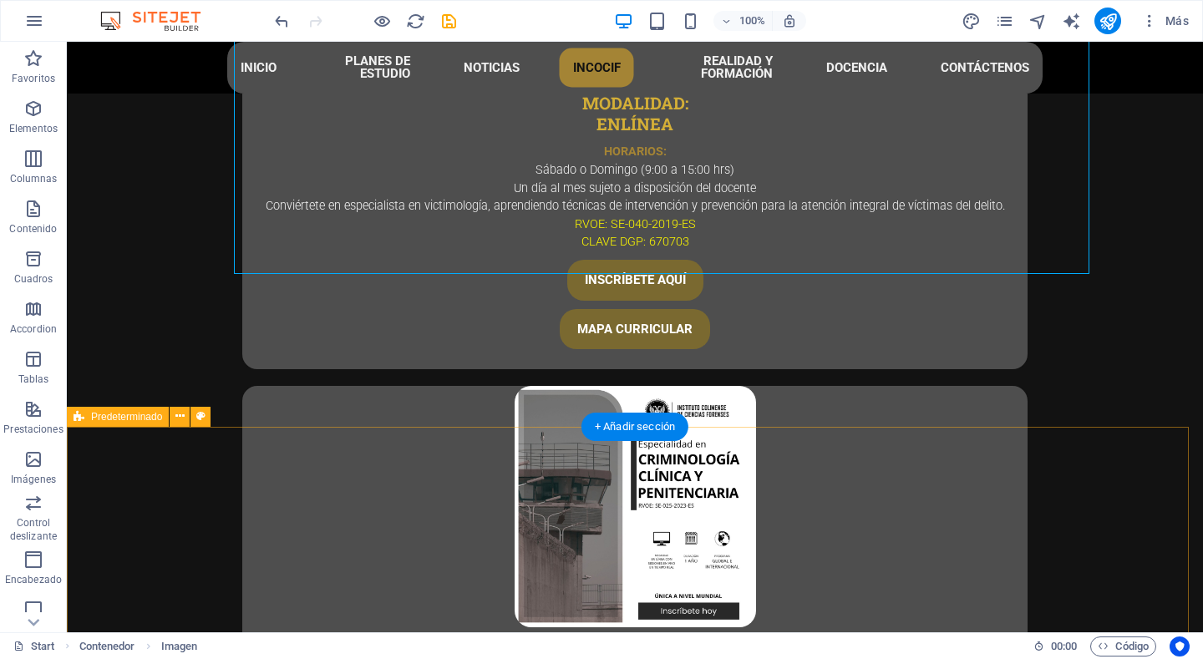
scroll to position [4610, 0]
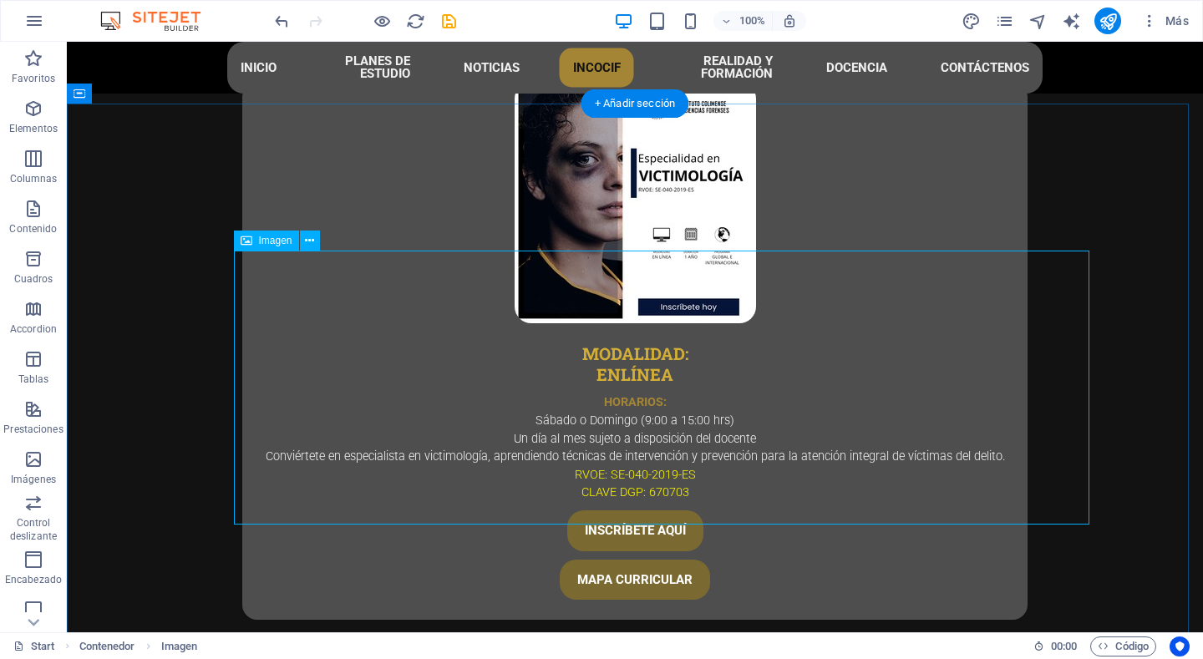
select select "px"
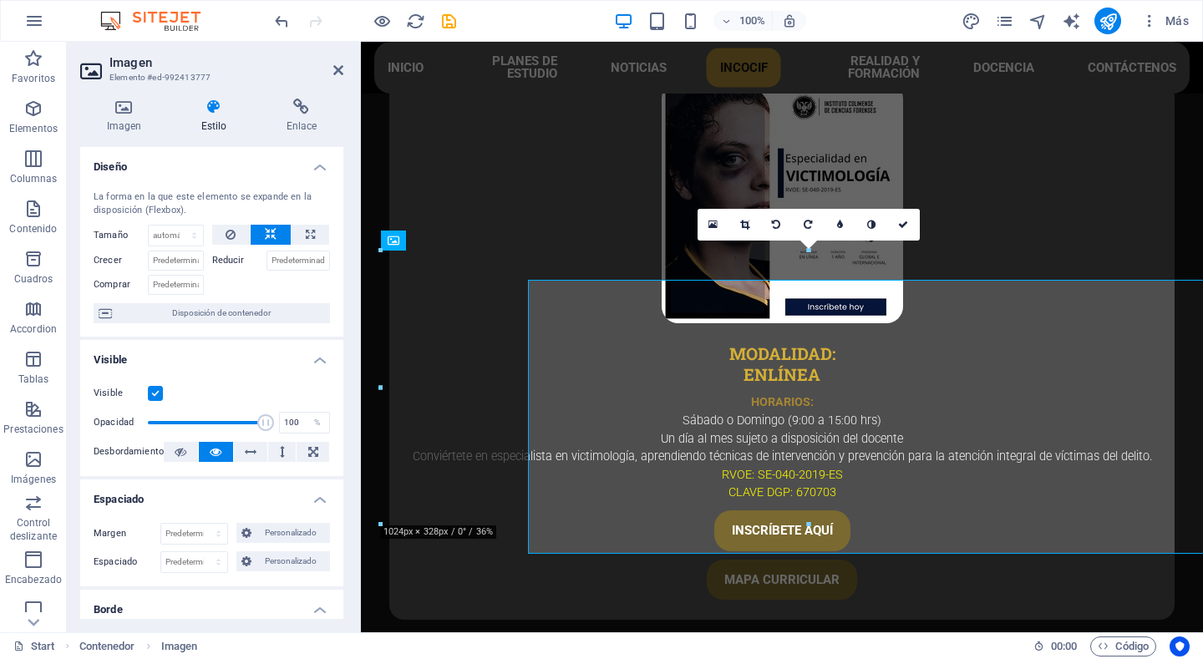
scroll to position [4581, 0]
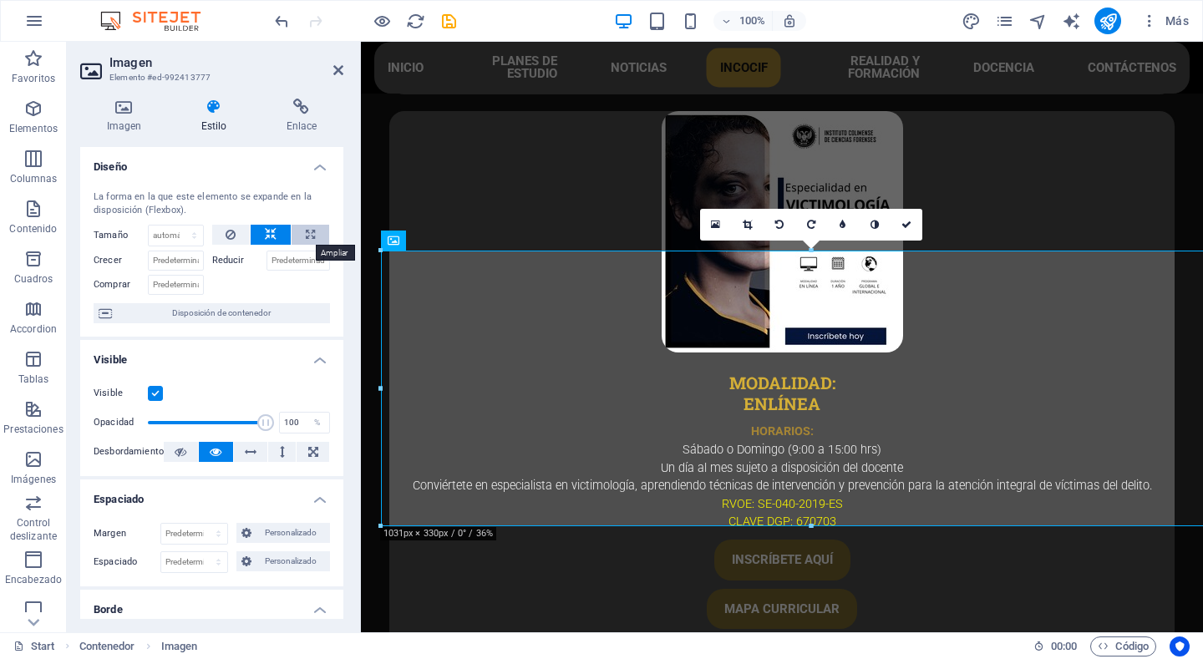
click at [292, 236] on button at bounding box center [311, 235] width 38 height 20
type input "100"
select select "%"
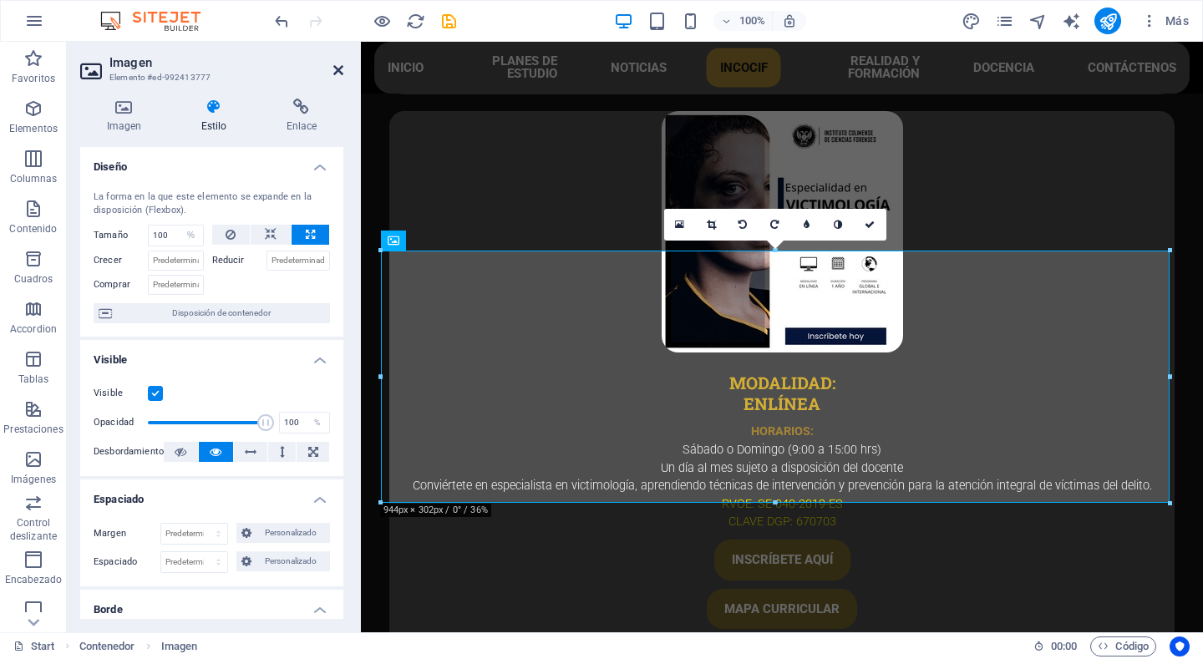
click at [333, 69] on icon at bounding box center [338, 70] width 10 height 13
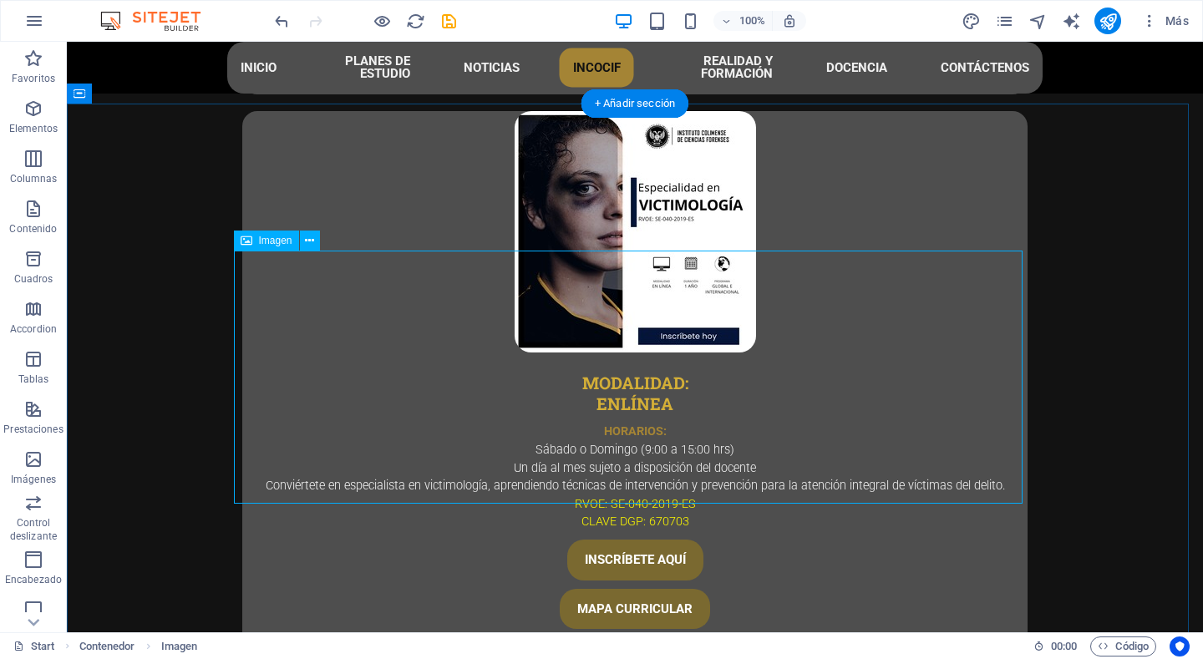
select select "%"
select select "px"
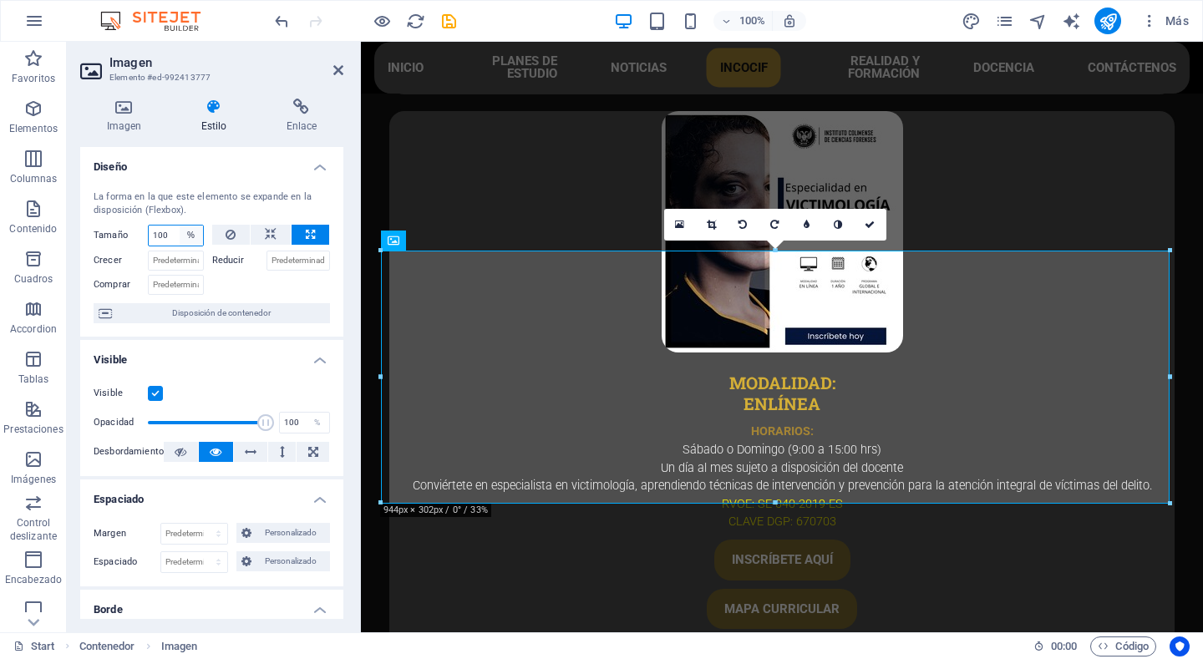
click at [188, 236] on select "Predeterminado automático px % 1/1 1/2 1/3 1/4 1/5 1/6 1/7 1/8 1/9 1/10" at bounding box center [191, 236] width 23 height 20
select select "px"
click at [180, 226] on select "Predeterminado automático px % 1/1 1/2 1/3 1/4 1/5 1/6 1/7 1/8 1/9 1/10" at bounding box center [191, 236] width 23 height 20
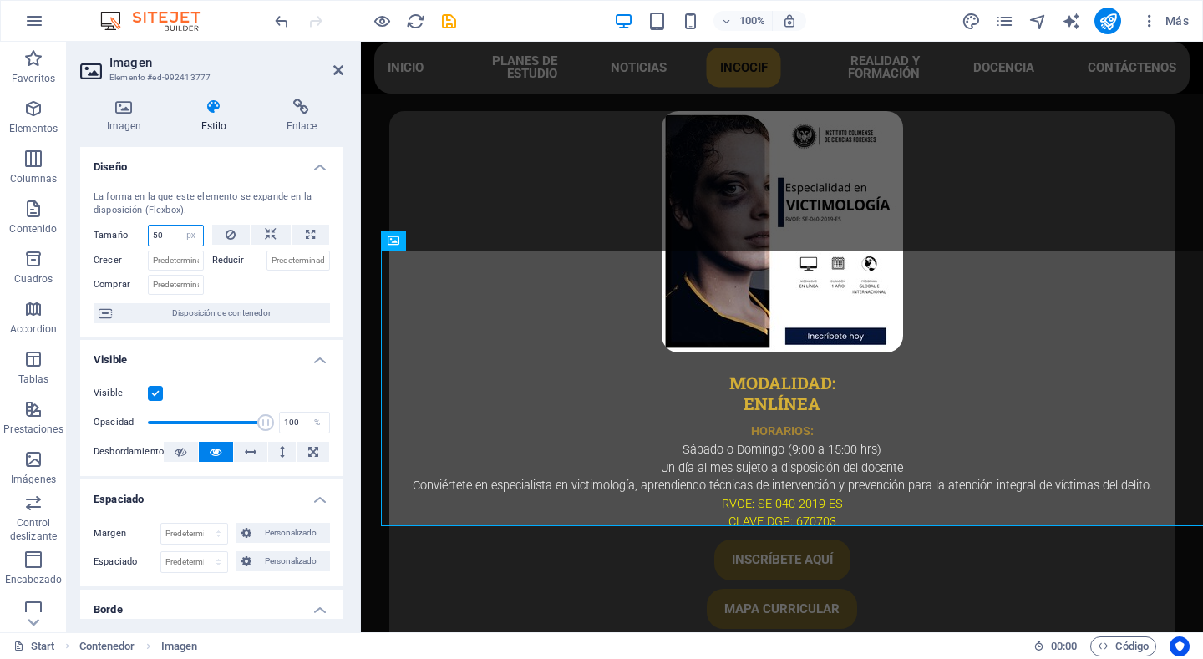
type input "5"
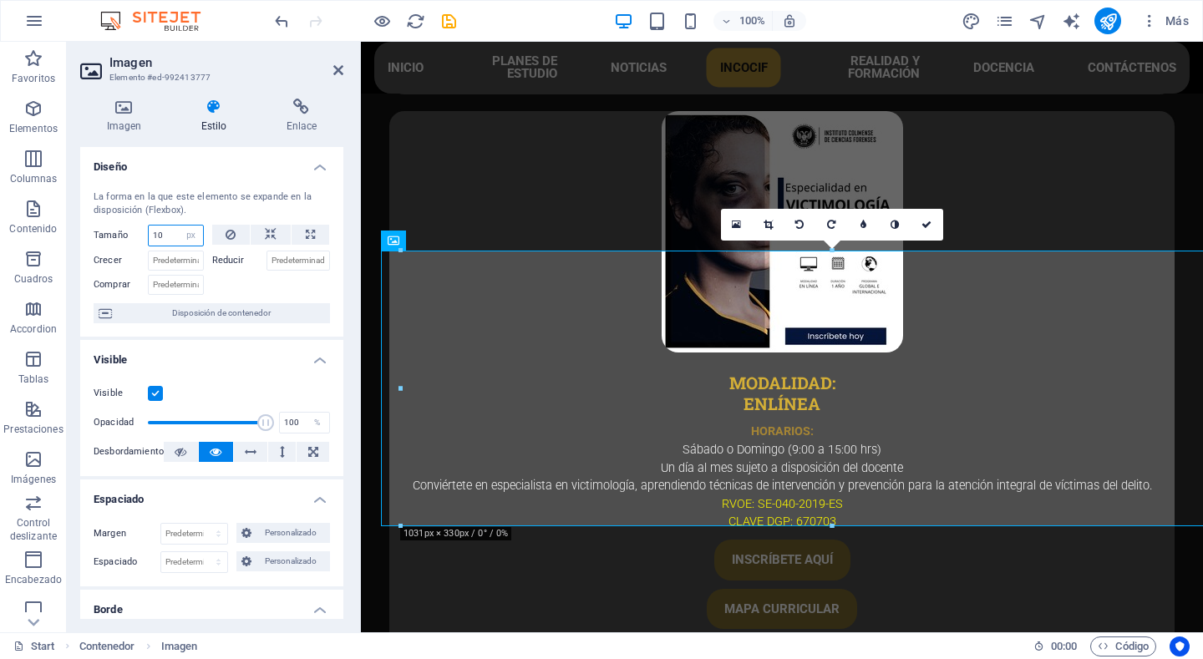
type input "1"
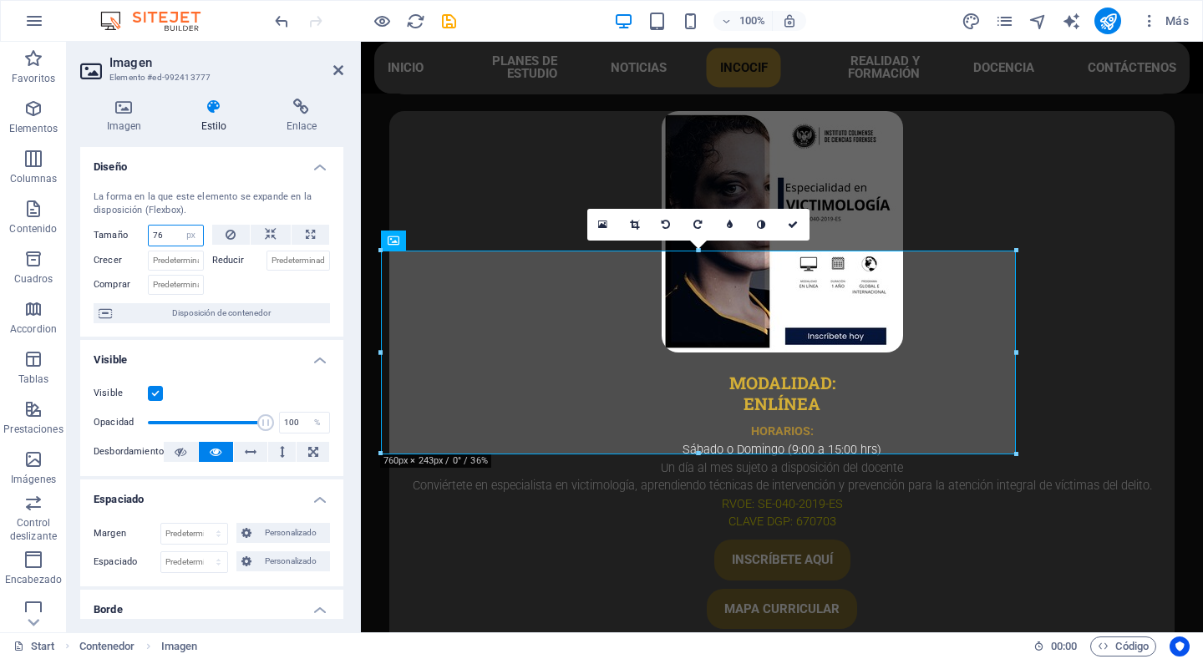
type input "7"
type input "4"
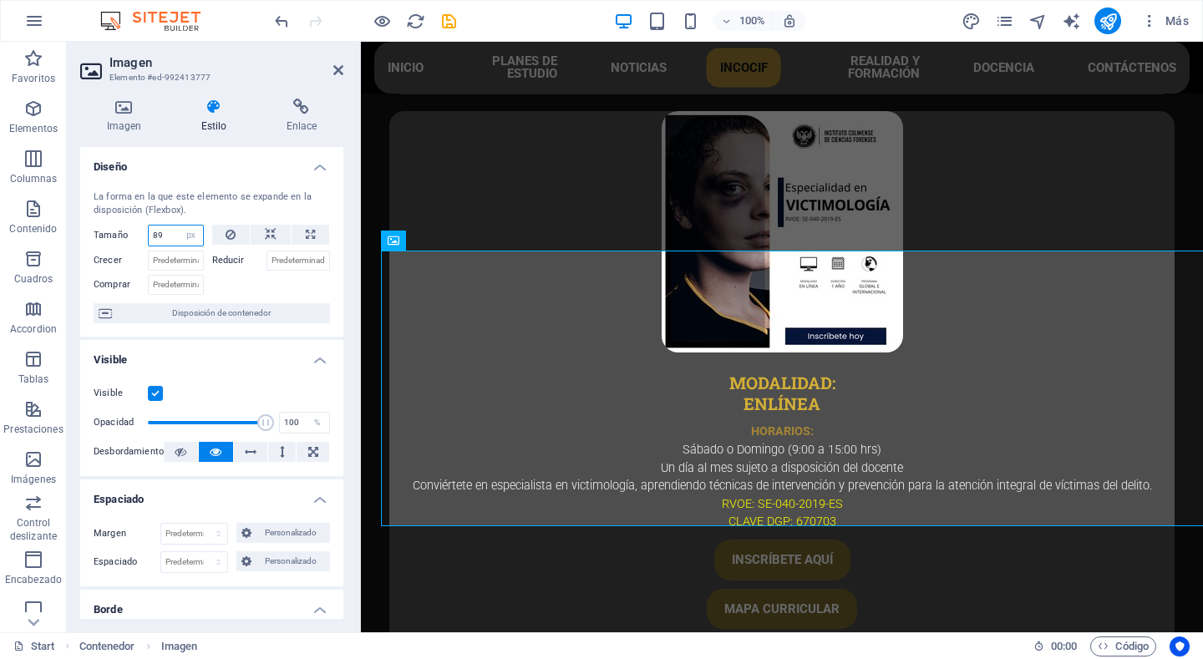
type input "8"
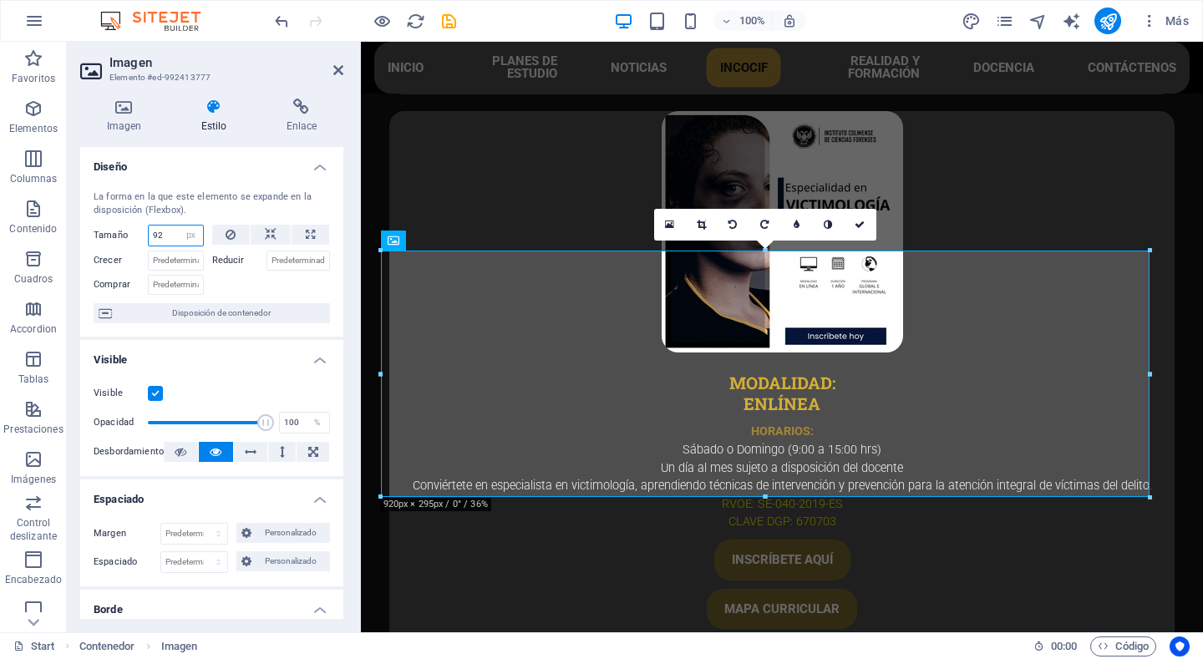
type input "9"
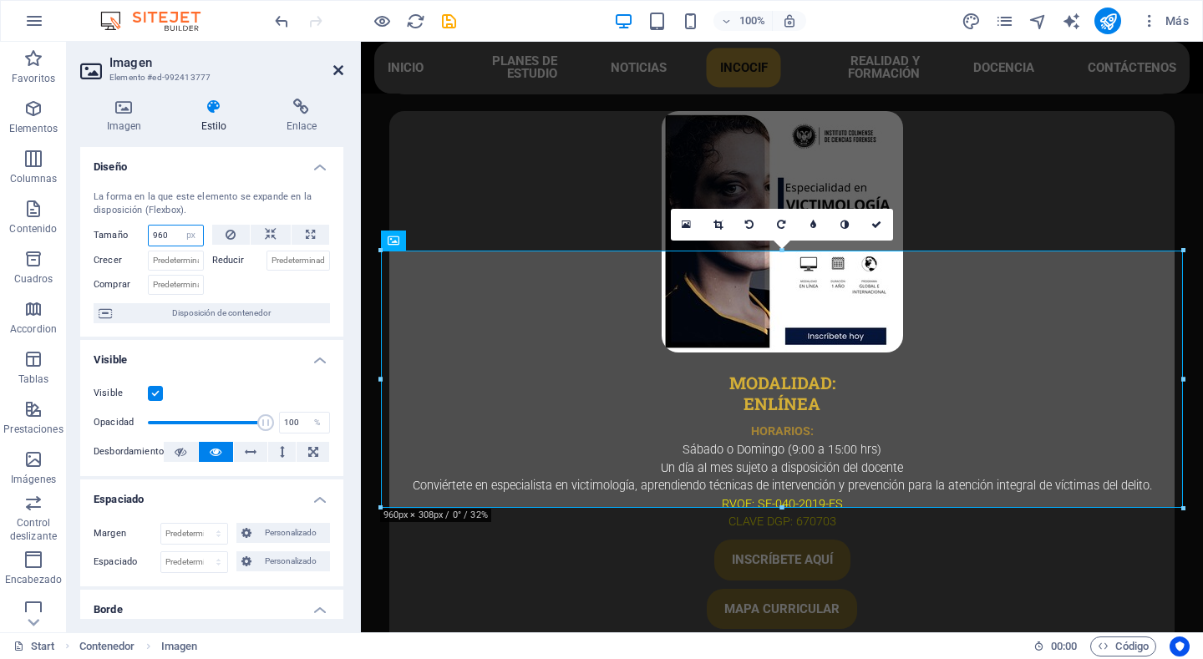
type input "960"
click at [338, 69] on icon at bounding box center [338, 70] width 10 height 13
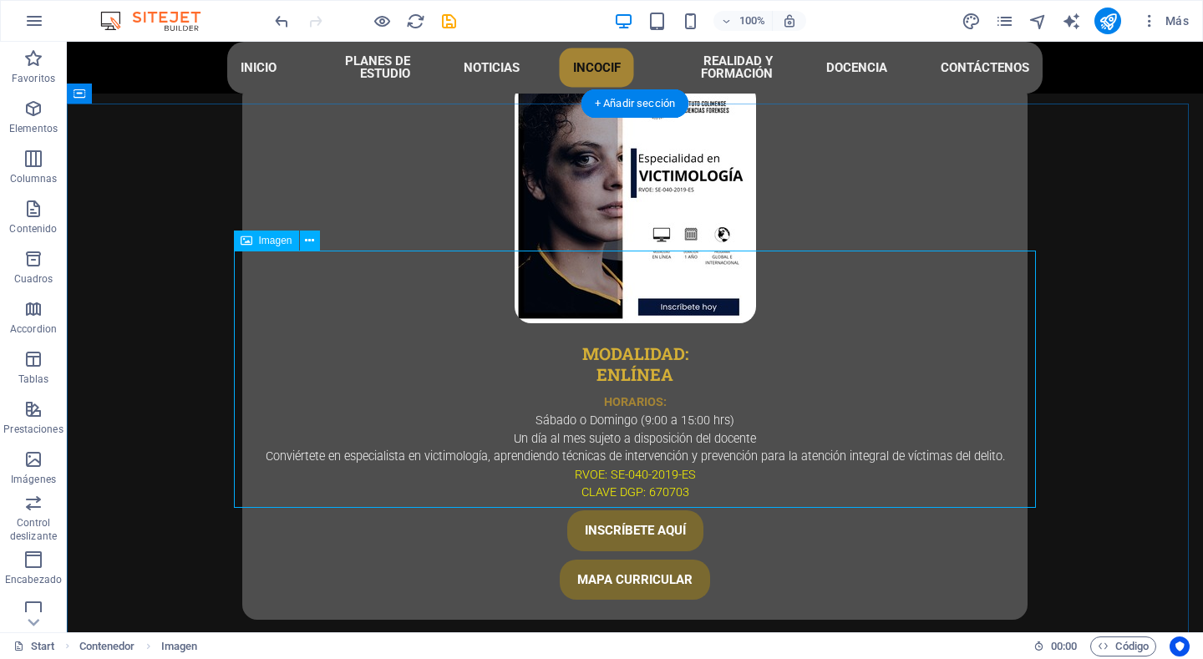
select select "px"
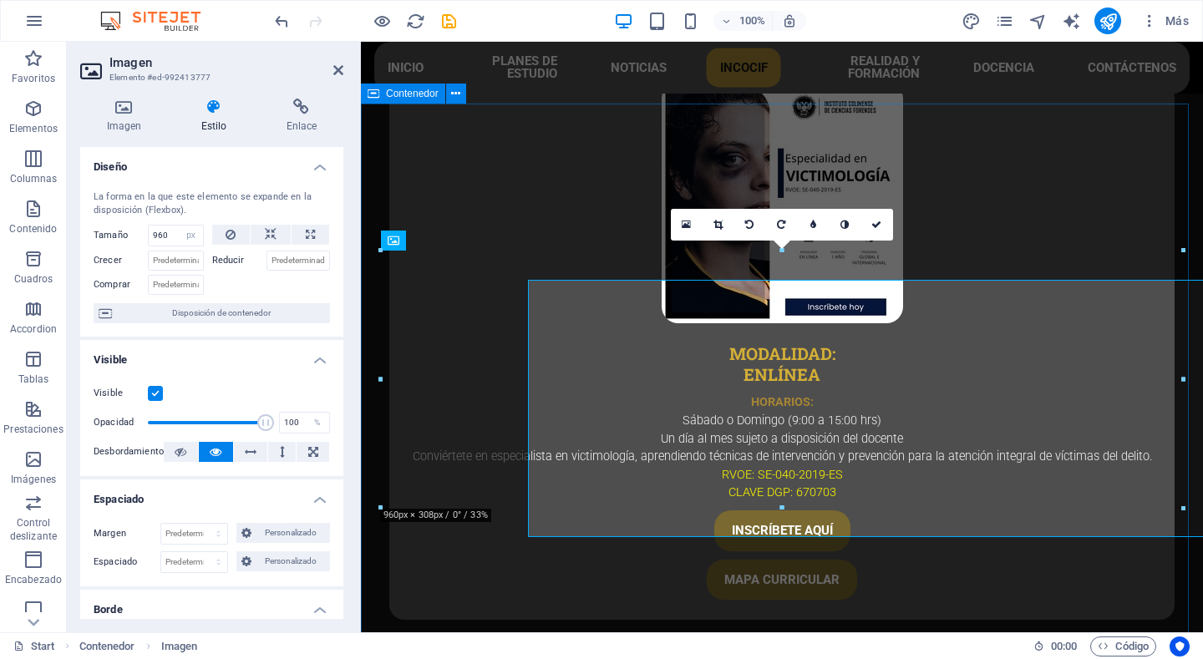
scroll to position [4581, 0]
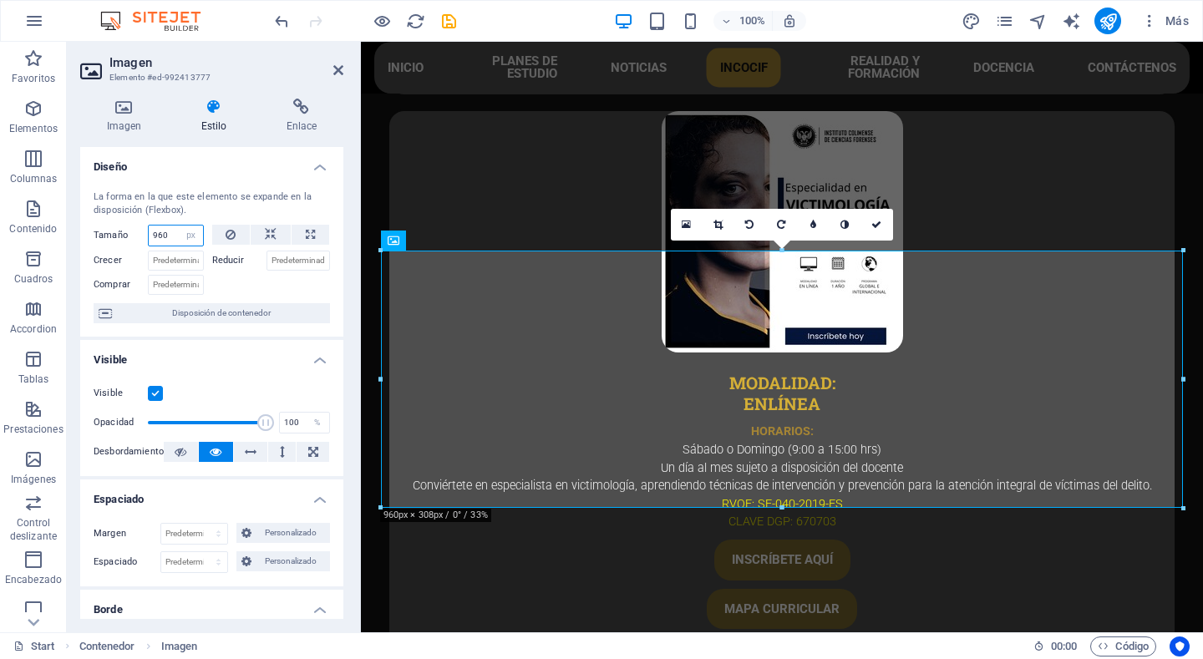
click at [172, 233] on input "960" at bounding box center [176, 236] width 54 height 20
type input "9"
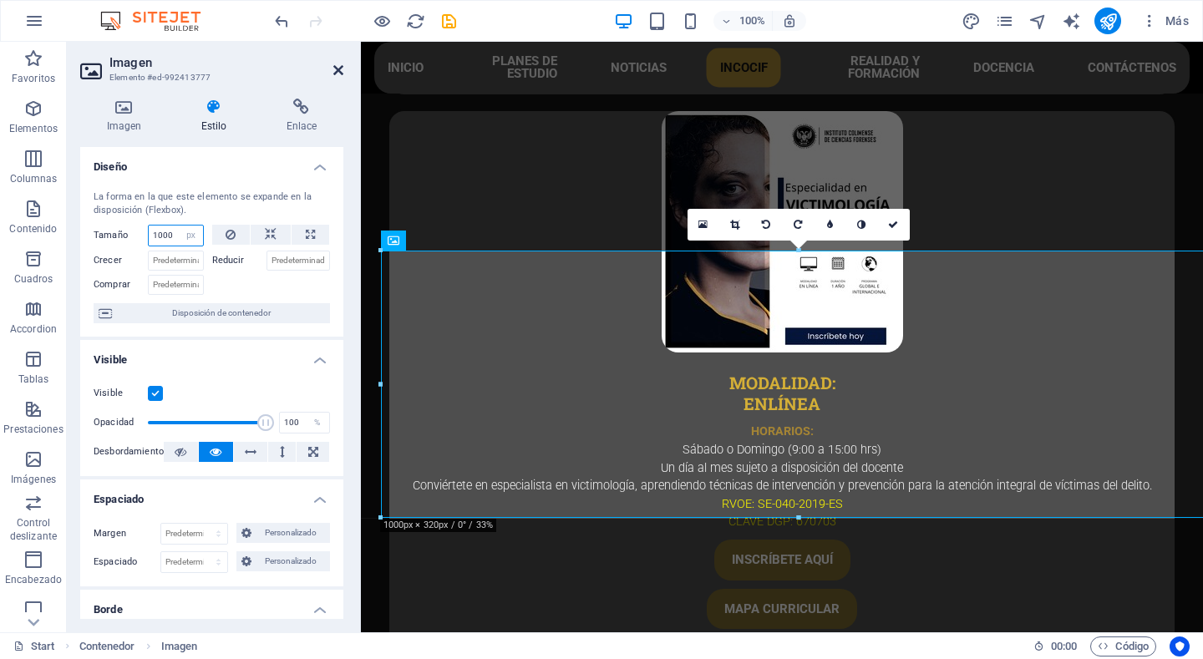
type input "1000"
click at [340, 69] on icon at bounding box center [338, 70] width 10 height 13
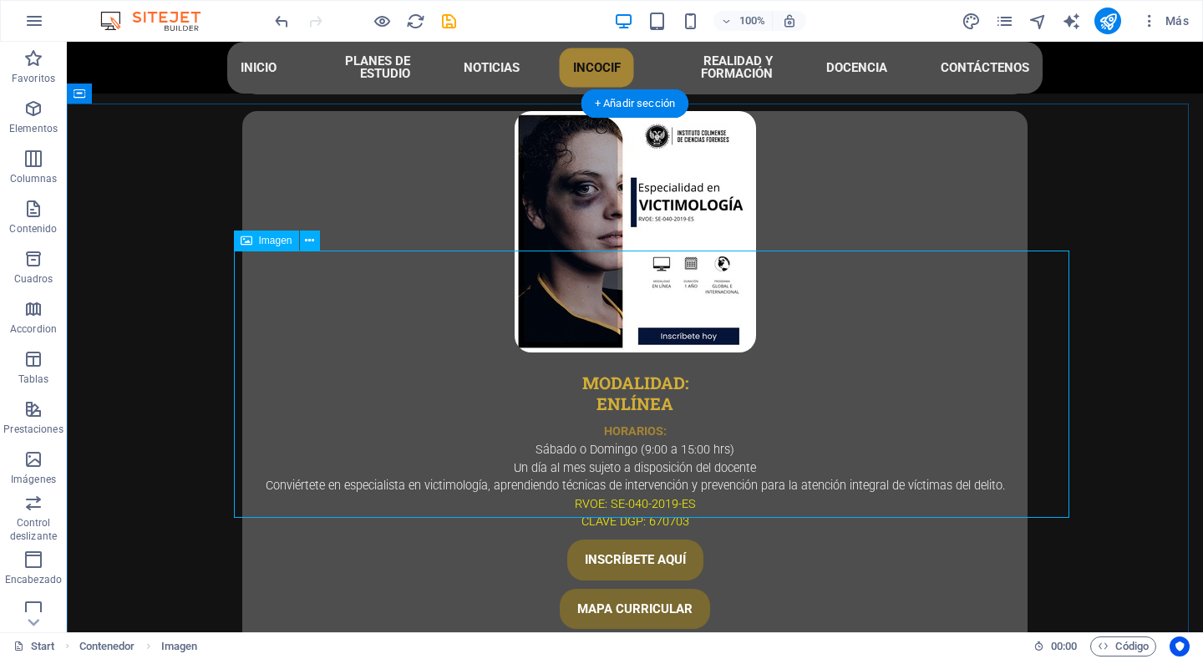
select select "px"
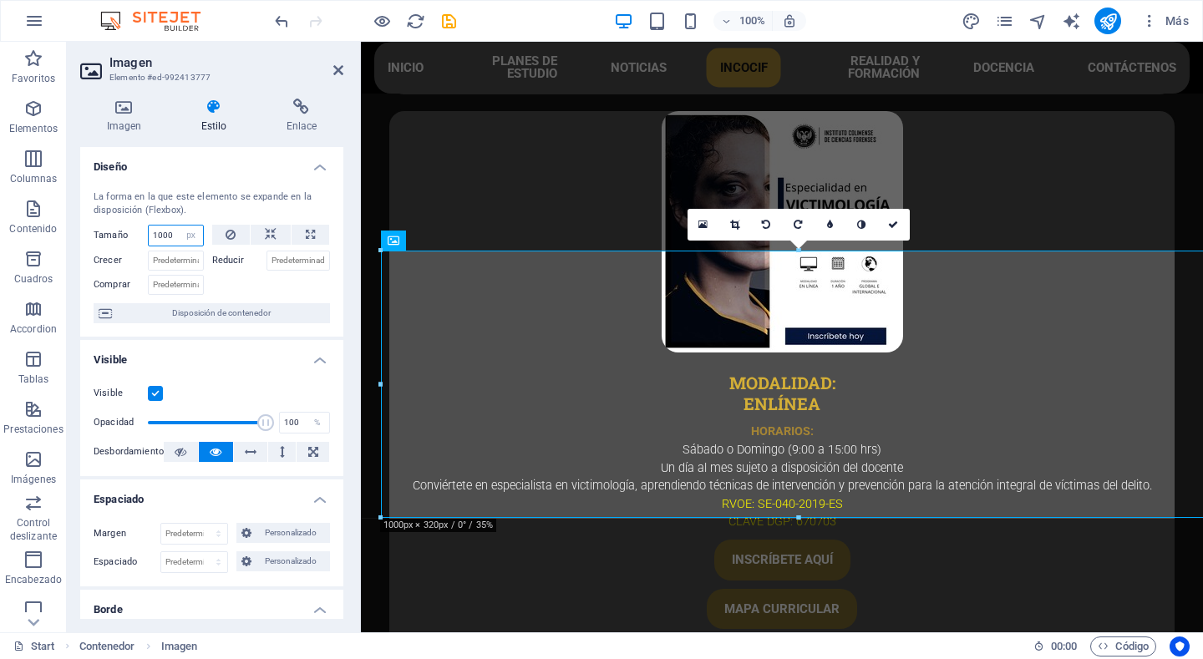
click at [172, 236] on input "1000" at bounding box center [176, 236] width 54 height 20
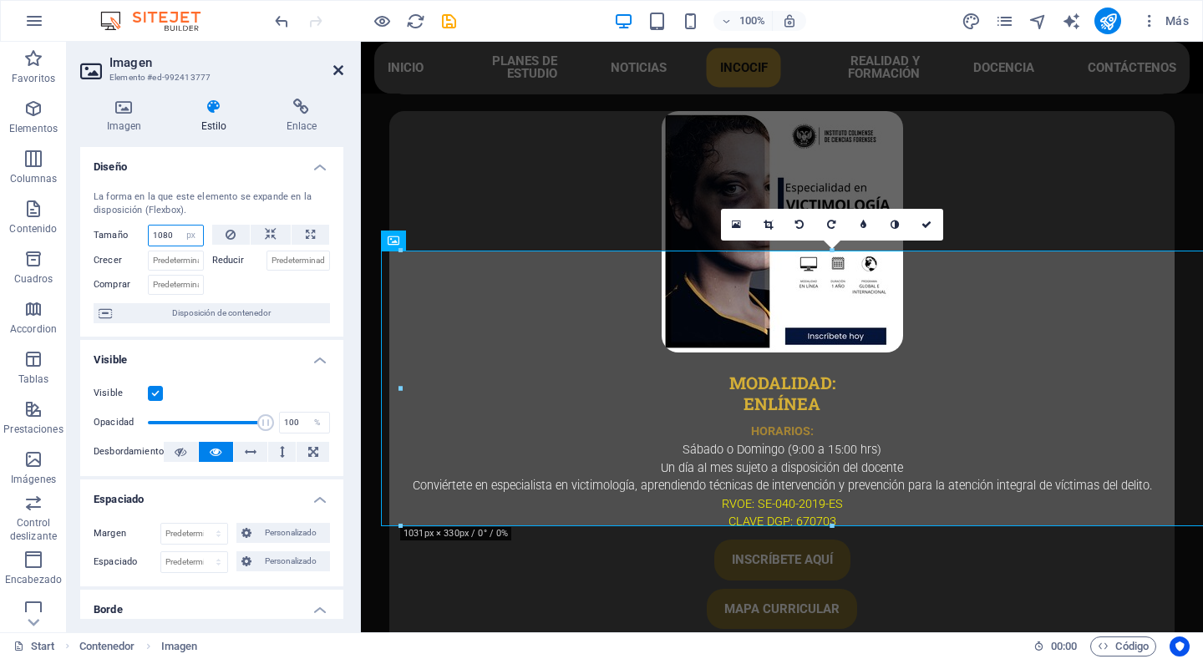
type input "1080"
click at [339, 66] on icon at bounding box center [338, 70] width 10 height 13
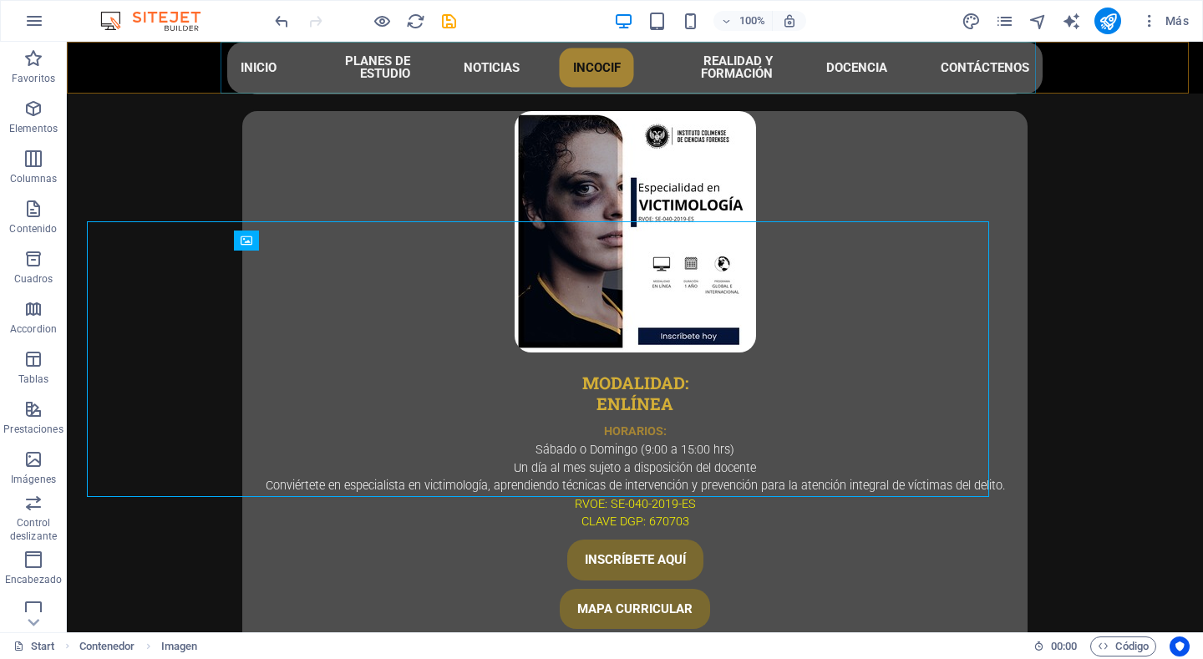
scroll to position [4610, 0]
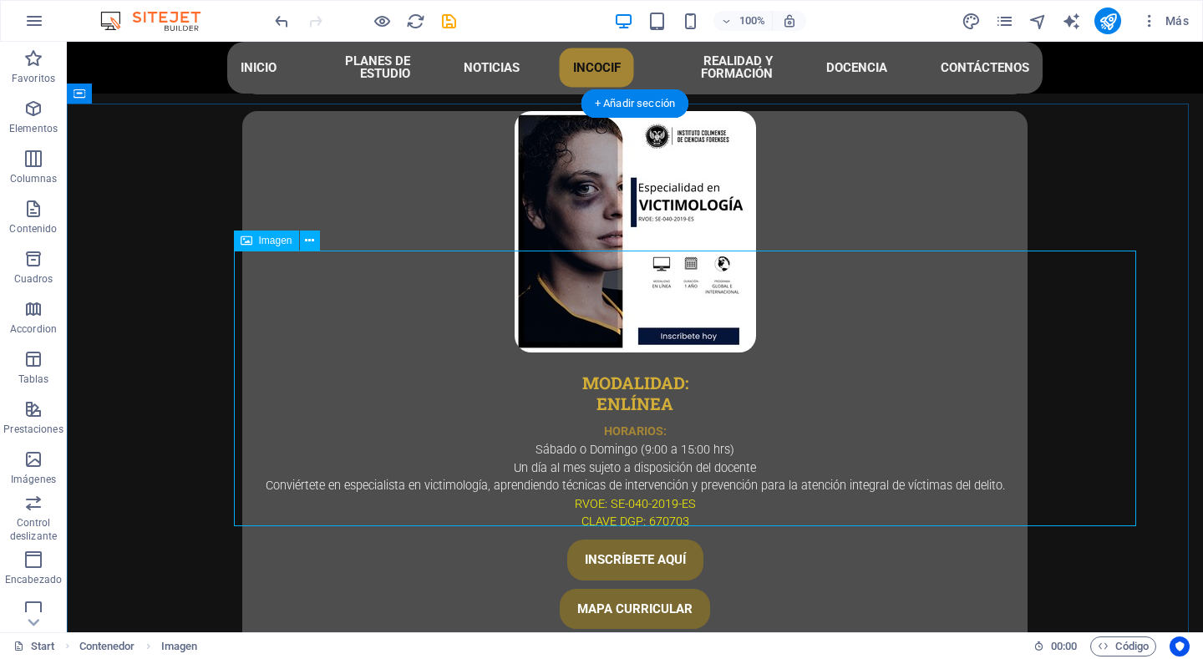
select select "px"
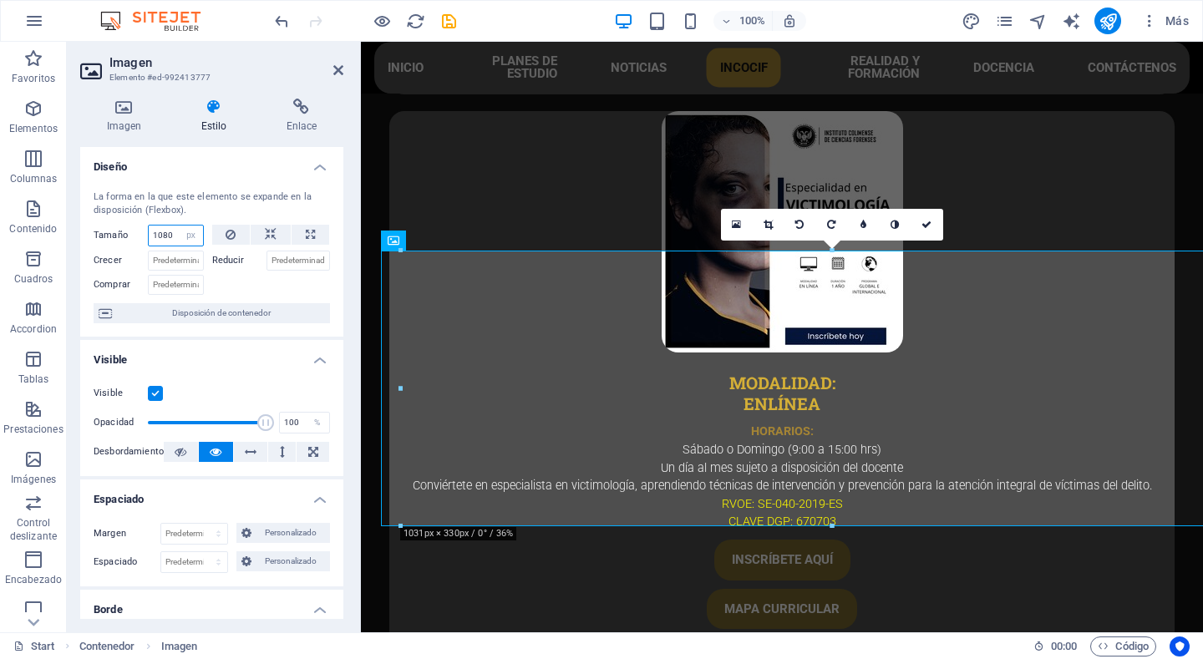
click at [169, 237] on input "1080" at bounding box center [176, 236] width 54 height 20
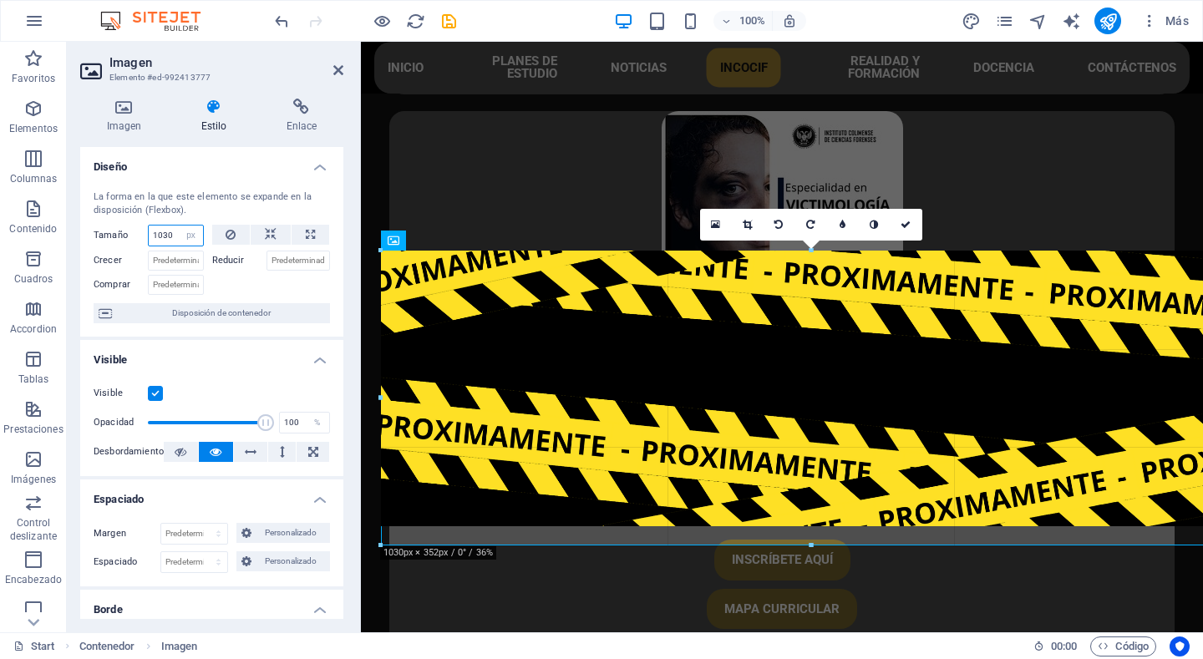
drag, startPoint x: 381, startPoint y: 527, endPoint x: 373, endPoint y: 537, distance: 13.1
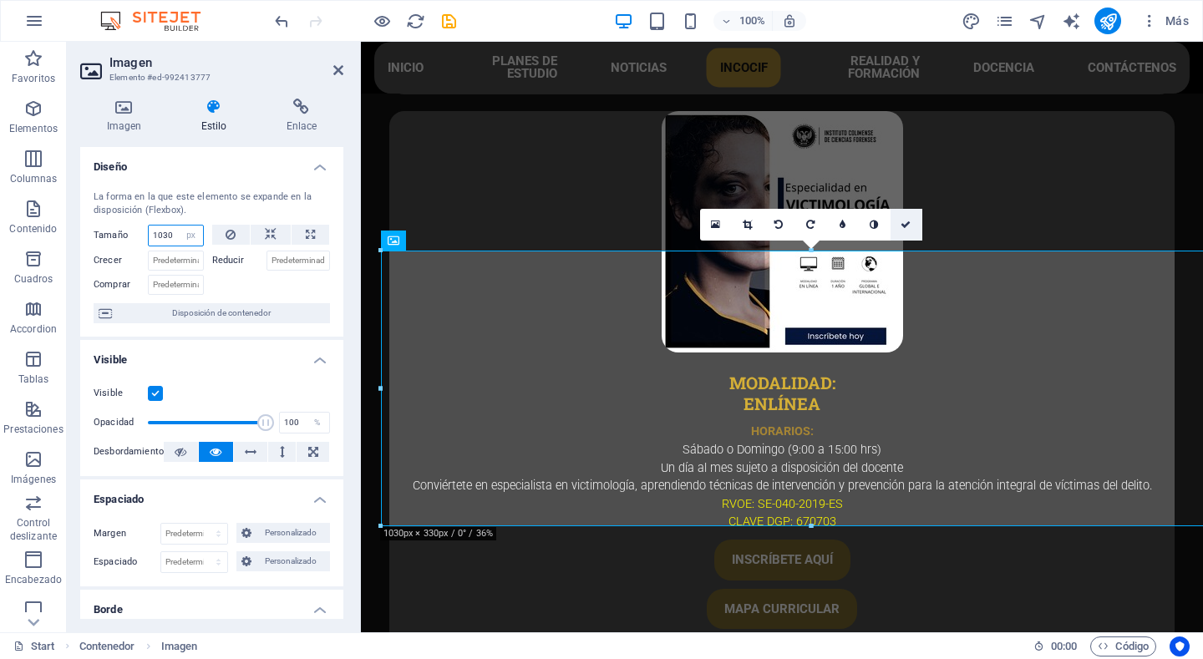
type input "1030"
click at [908, 224] on icon at bounding box center [906, 225] width 10 height 10
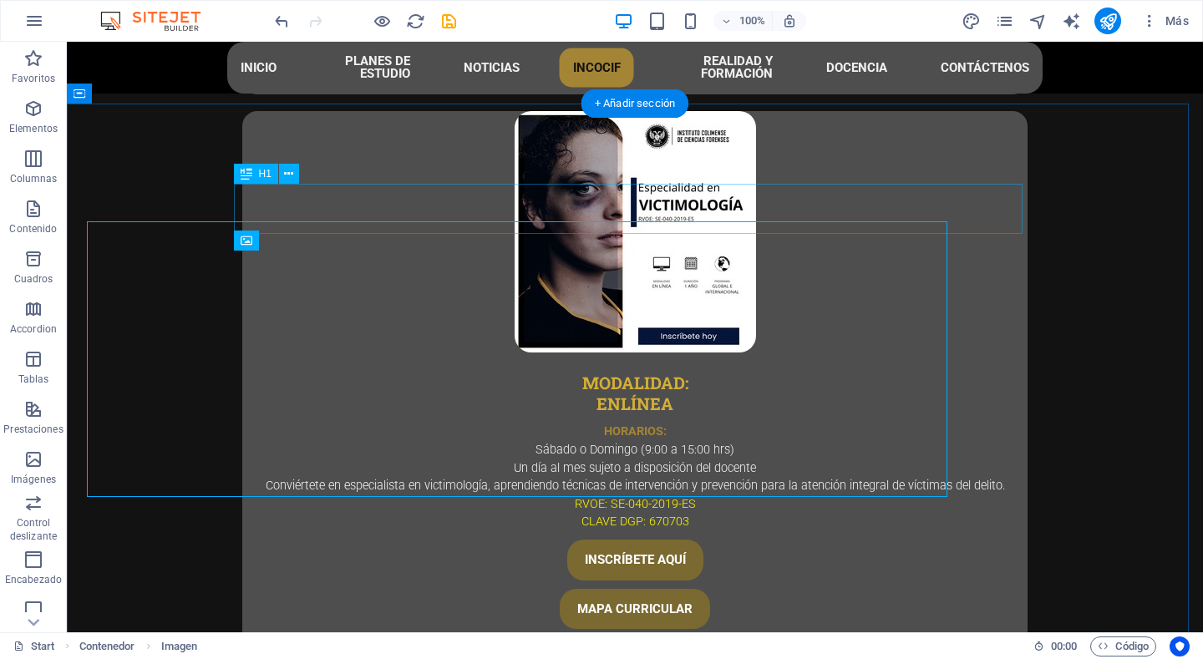
scroll to position [4610, 0]
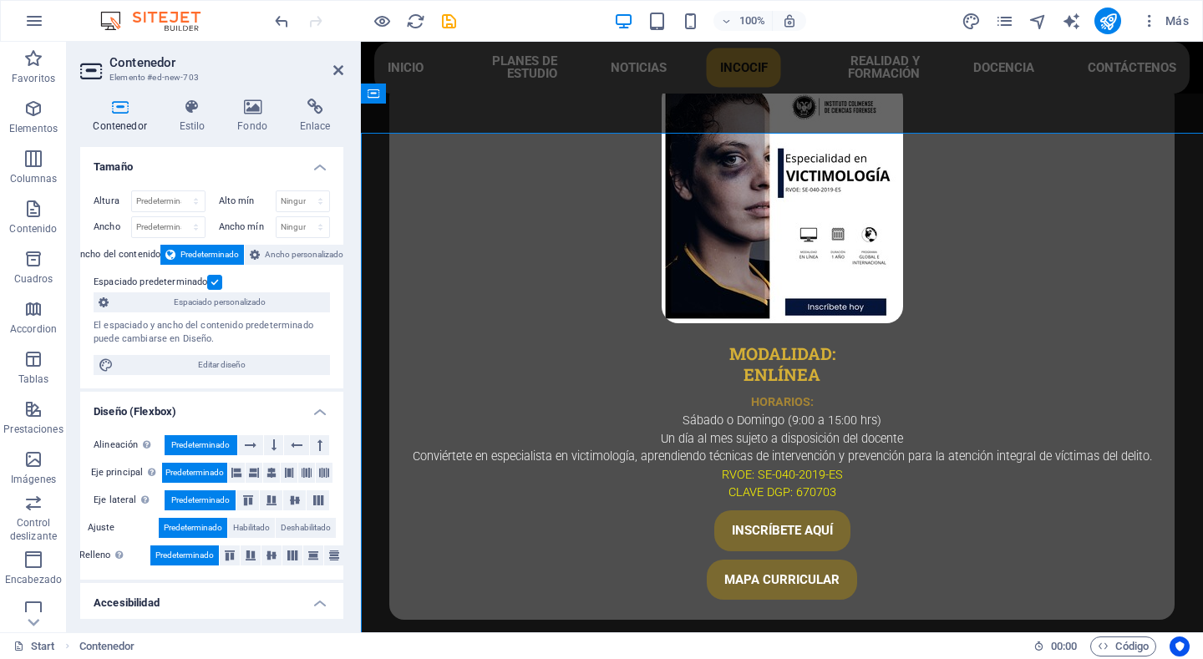
scroll to position [4581, 0]
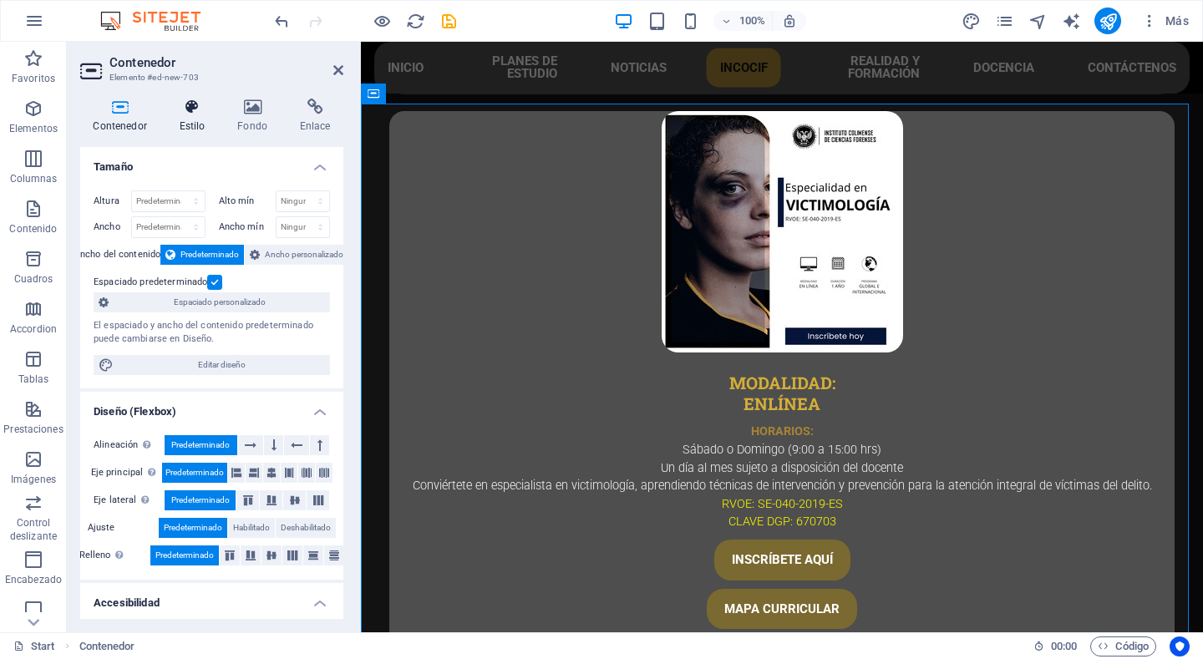
click at [190, 108] on icon at bounding box center [192, 107] width 52 height 17
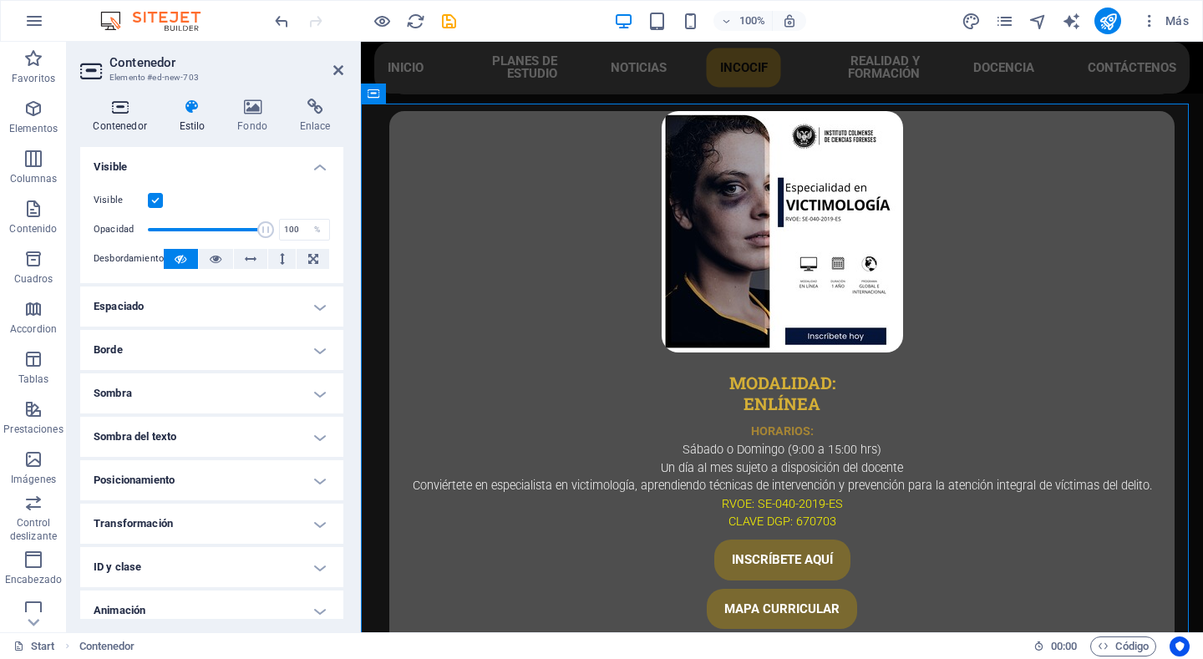
click at [111, 116] on h4 "Contenedor" at bounding box center [123, 116] width 86 height 35
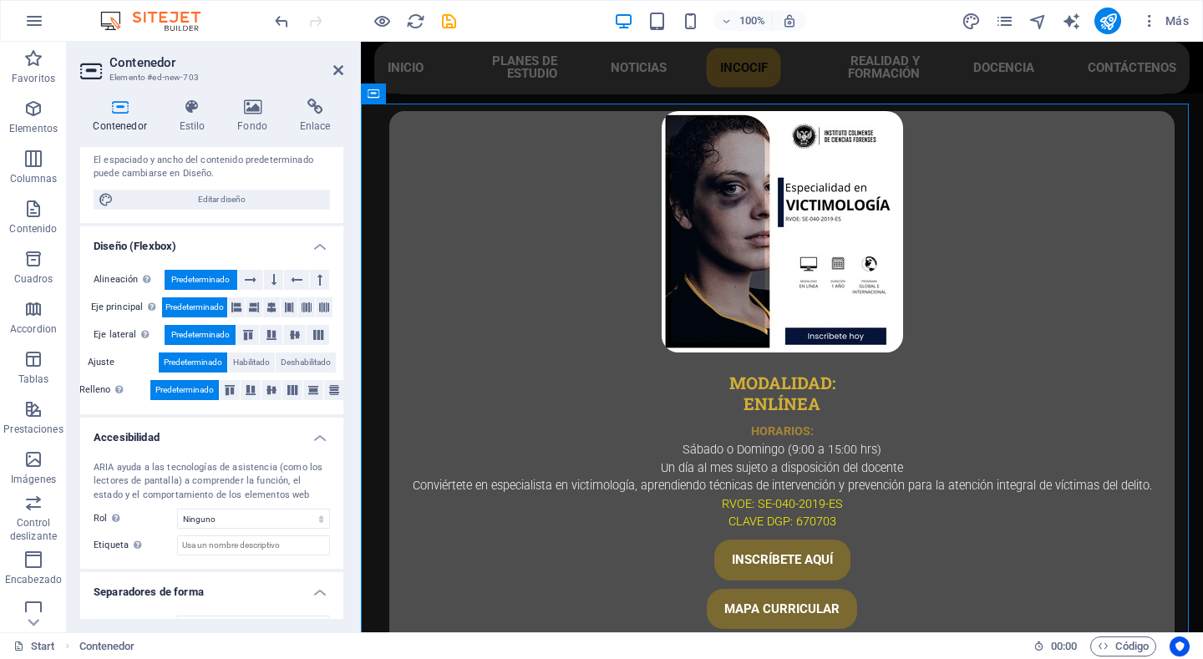
scroll to position [167, 0]
click at [268, 307] on icon at bounding box center [272, 306] width 10 height 20
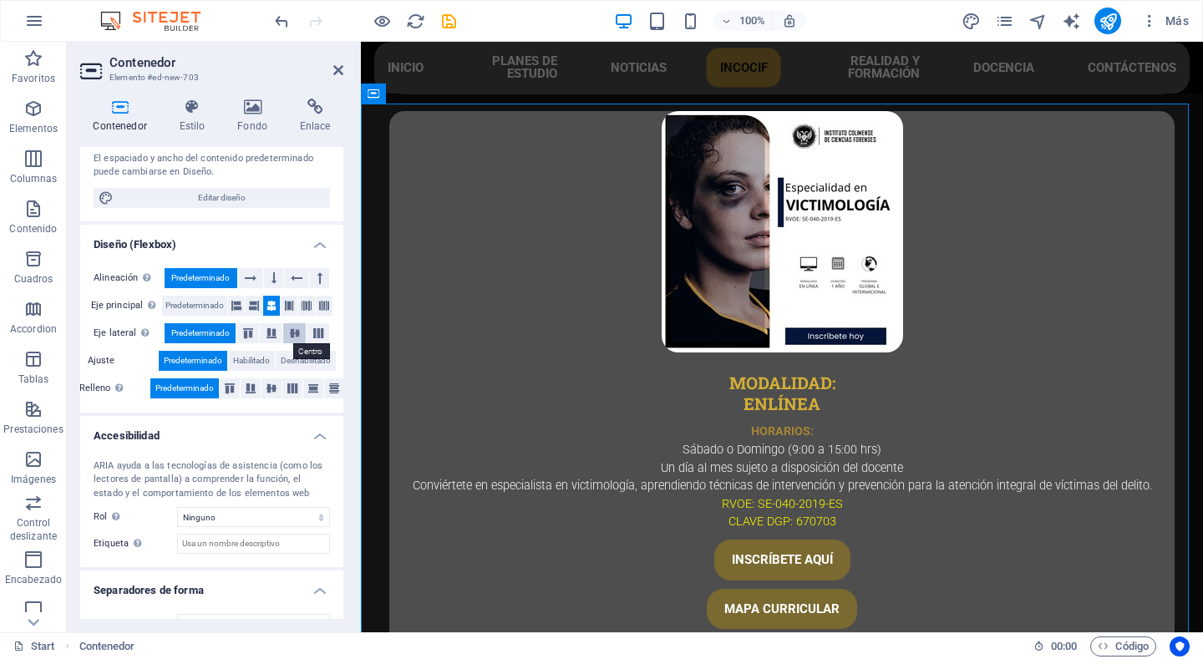
click at [293, 336] on icon at bounding box center [295, 333] width 20 height 10
click at [289, 391] on icon at bounding box center [292, 389] width 20 height 10
click at [267, 389] on icon at bounding box center [272, 389] width 20 height 10
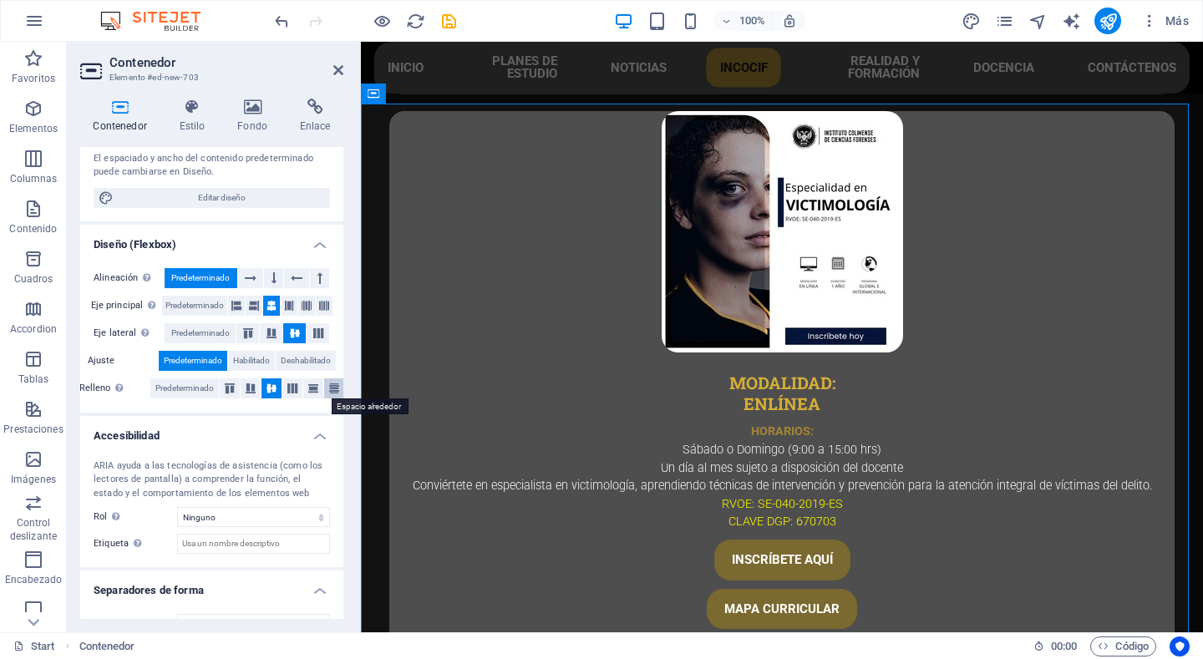
click at [324, 394] on button at bounding box center [334, 389] width 20 height 20
click at [308, 391] on icon at bounding box center [313, 389] width 20 height 10
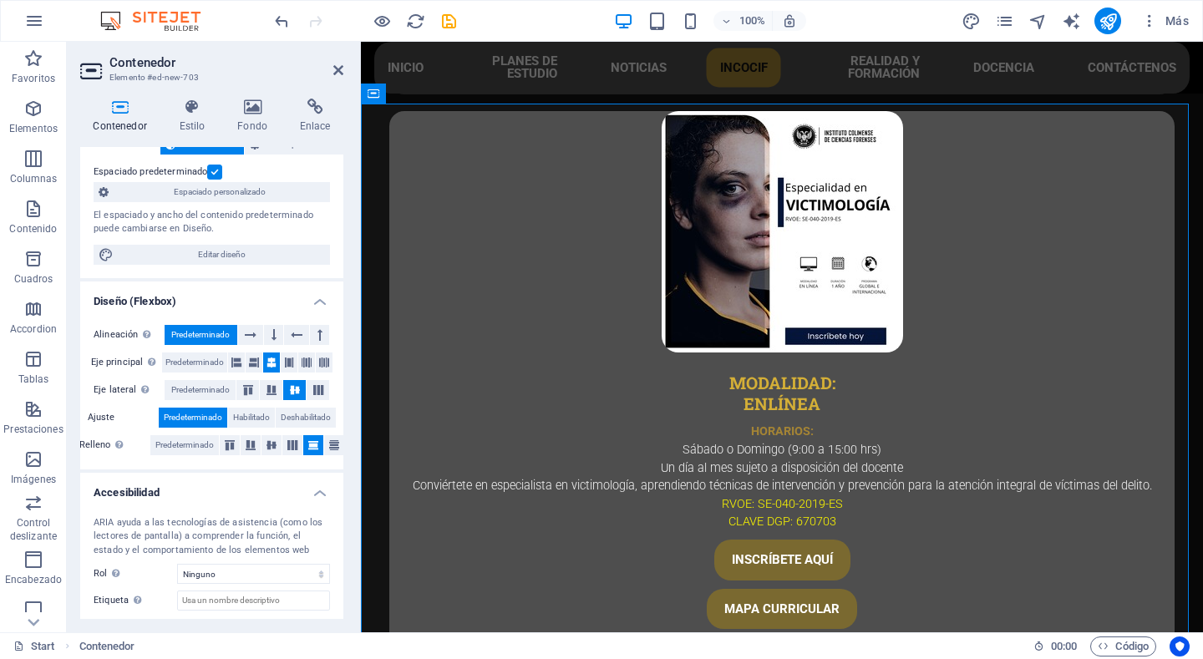
scroll to position [0, 0]
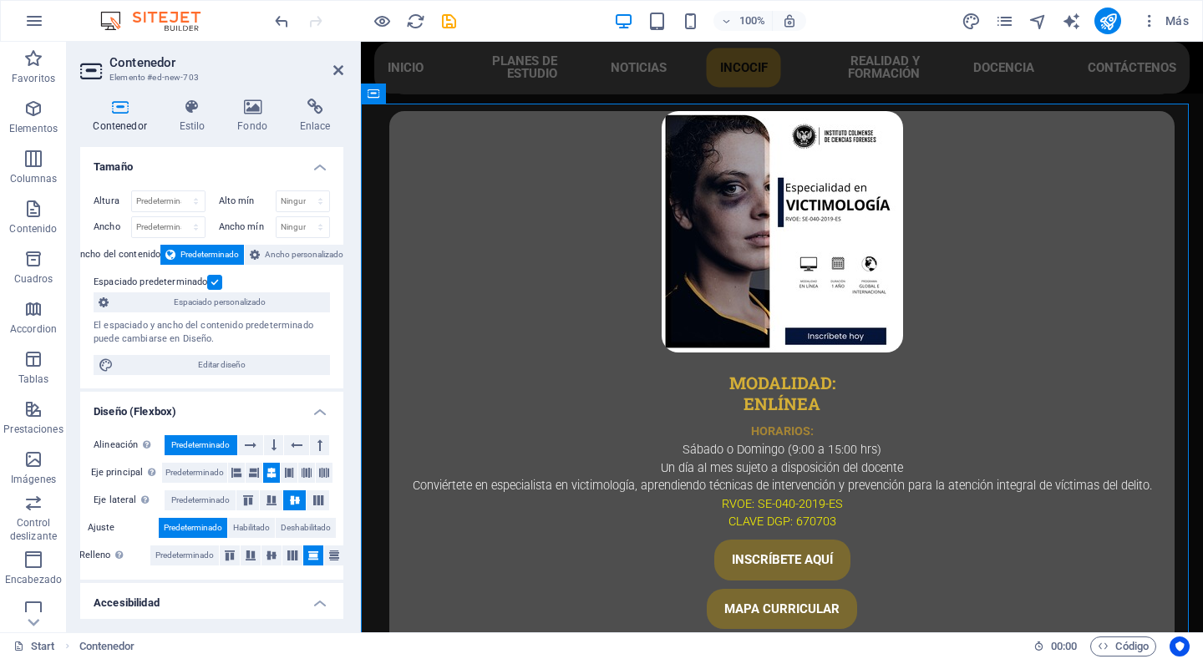
click at [332, 68] on h2 "Contenedor" at bounding box center [226, 62] width 234 height 15
click at [336, 69] on icon at bounding box center [338, 70] width 10 height 13
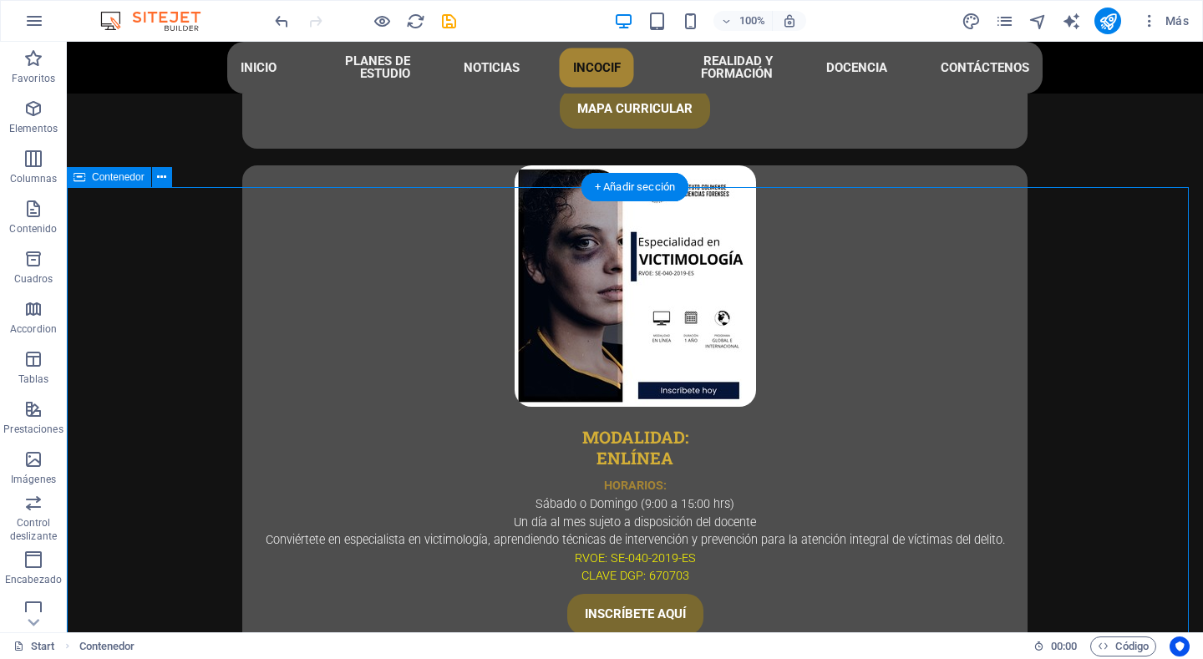
scroll to position [4610, 0]
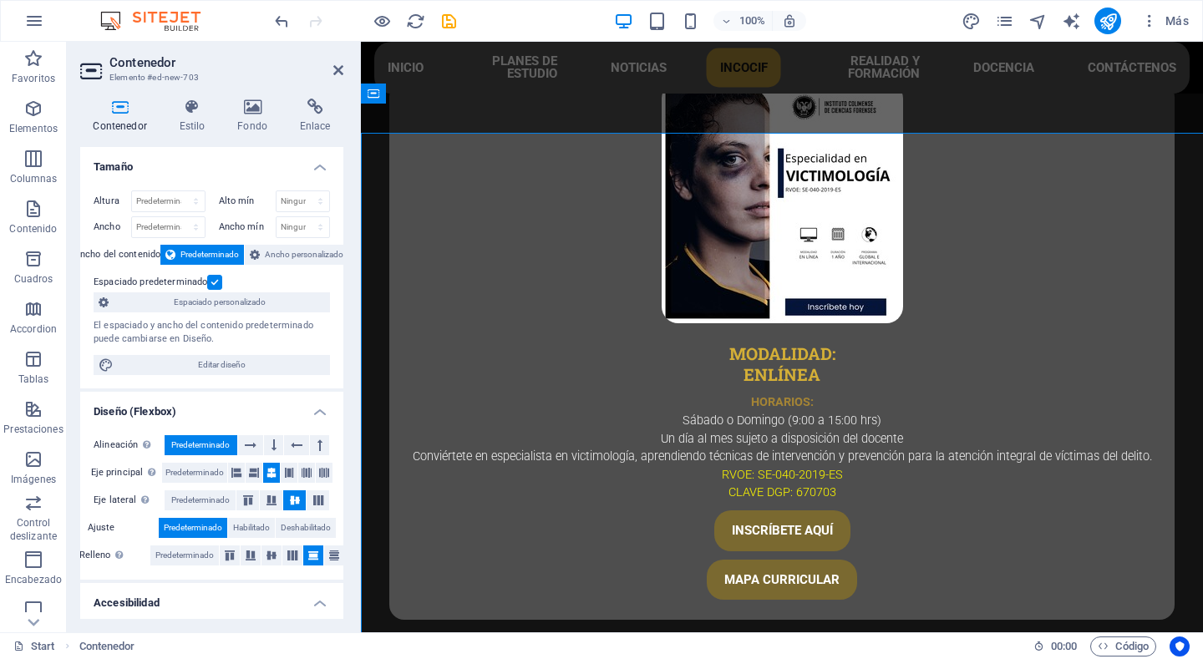
scroll to position [4581, 0]
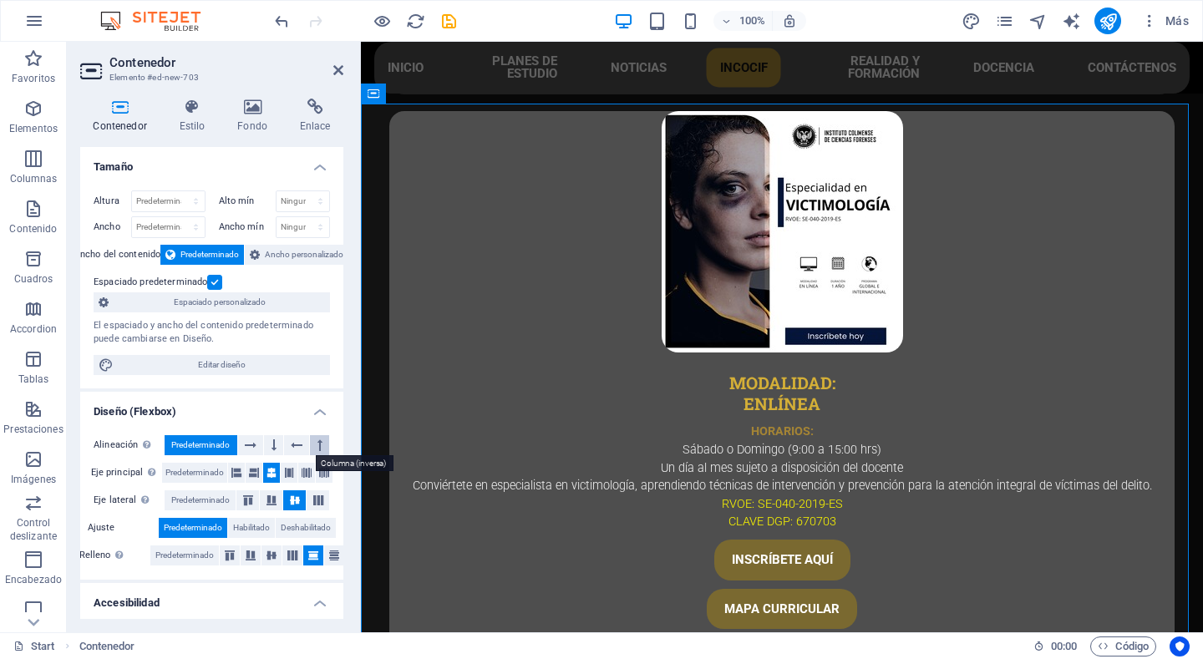
click at [312, 452] on button at bounding box center [319, 445] width 19 height 20
click at [225, 445] on span "Predeterminado" at bounding box center [200, 445] width 58 height 20
click at [338, 70] on icon at bounding box center [338, 70] width 10 height 13
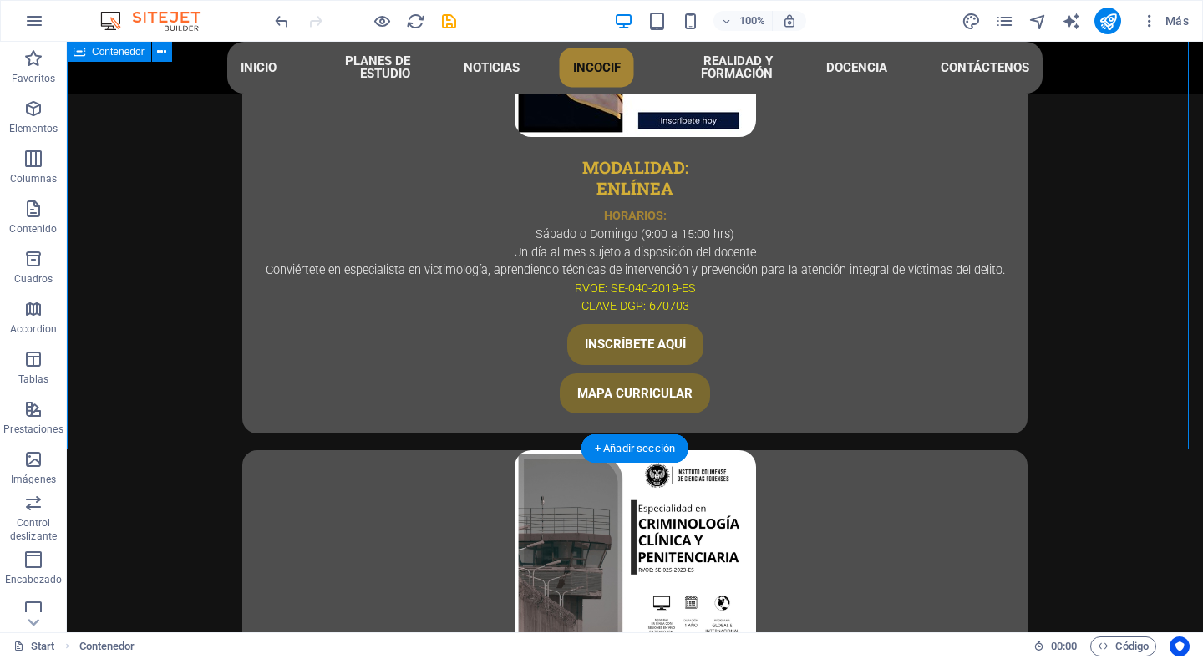
scroll to position [4694, 0]
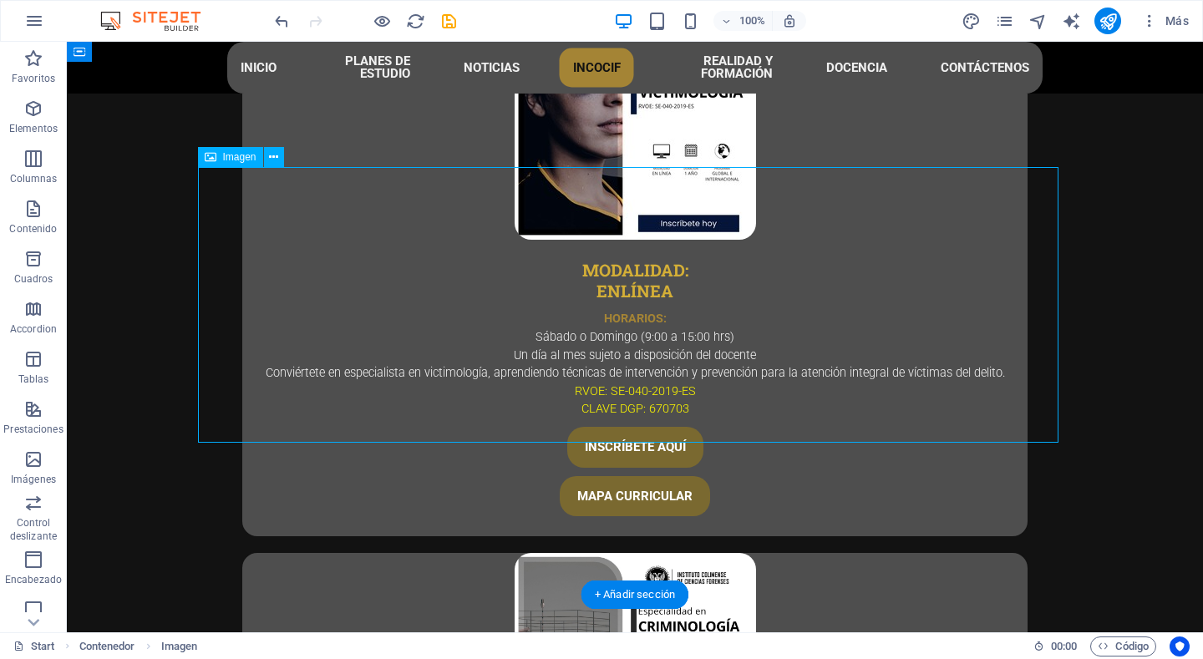
select select "px"
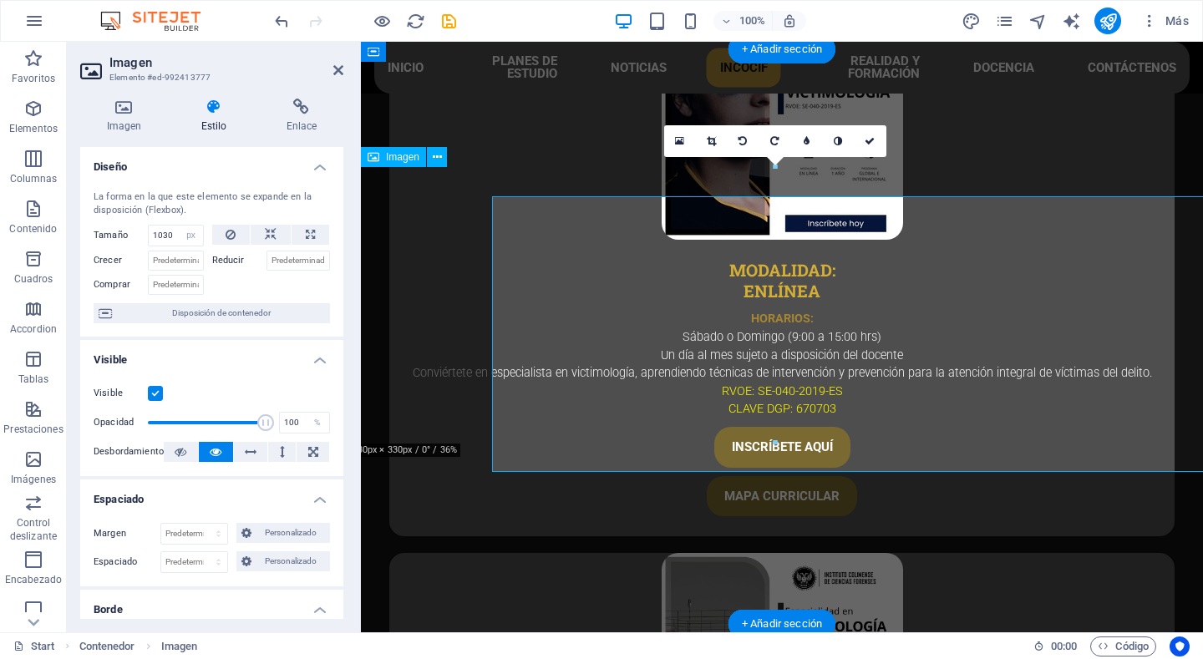
scroll to position [4664, 0]
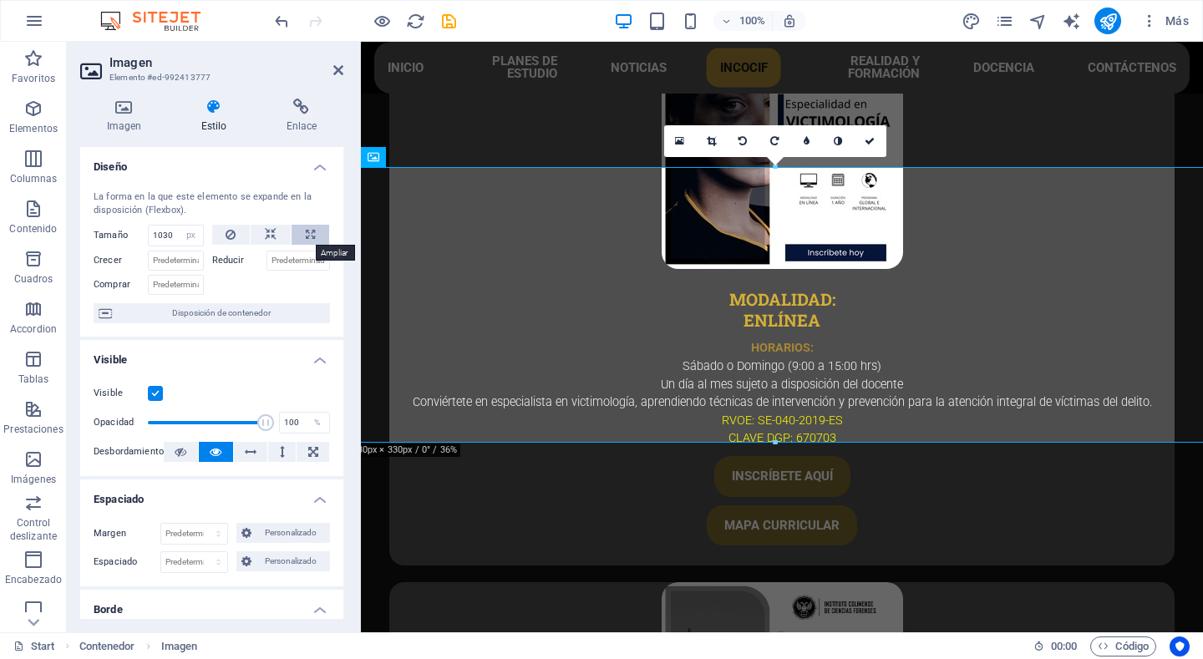
click at [299, 227] on button at bounding box center [311, 235] width 38 height 20
type input "100"
select select "%"
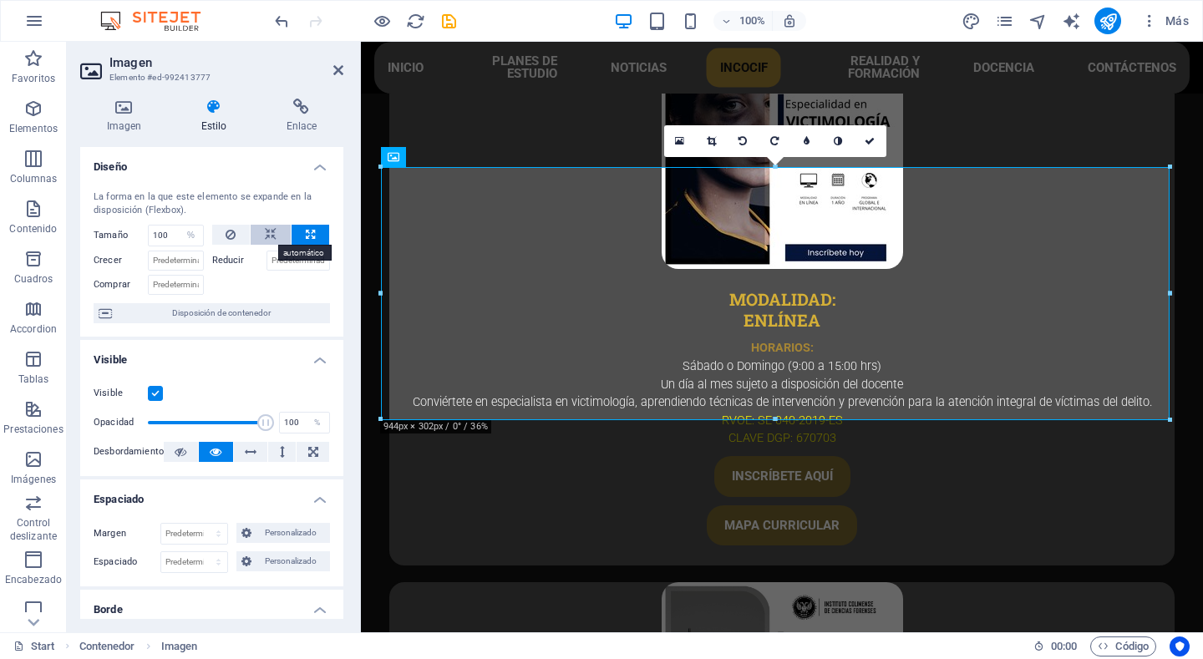
click at [257, 231] on button at bounding box center [271, 235] width 40 height 20
select select "DISABLED_OPTION_VALUE"
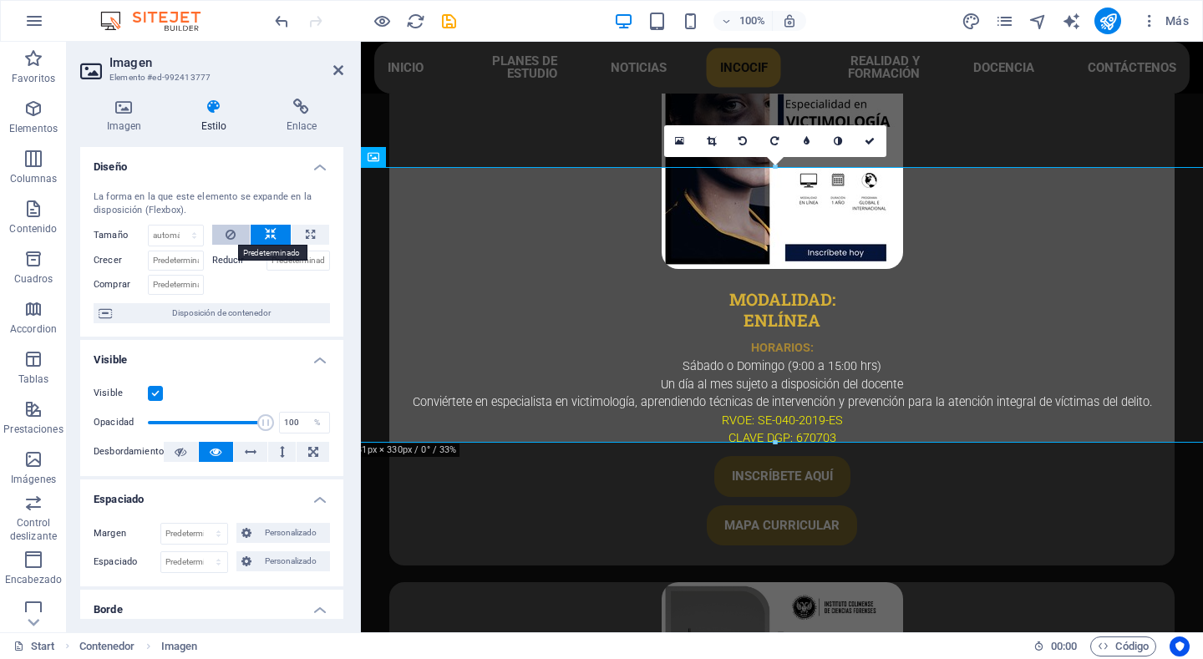
click at [227, 235] on icon at bounding box center [231, 235] width 10 height 20
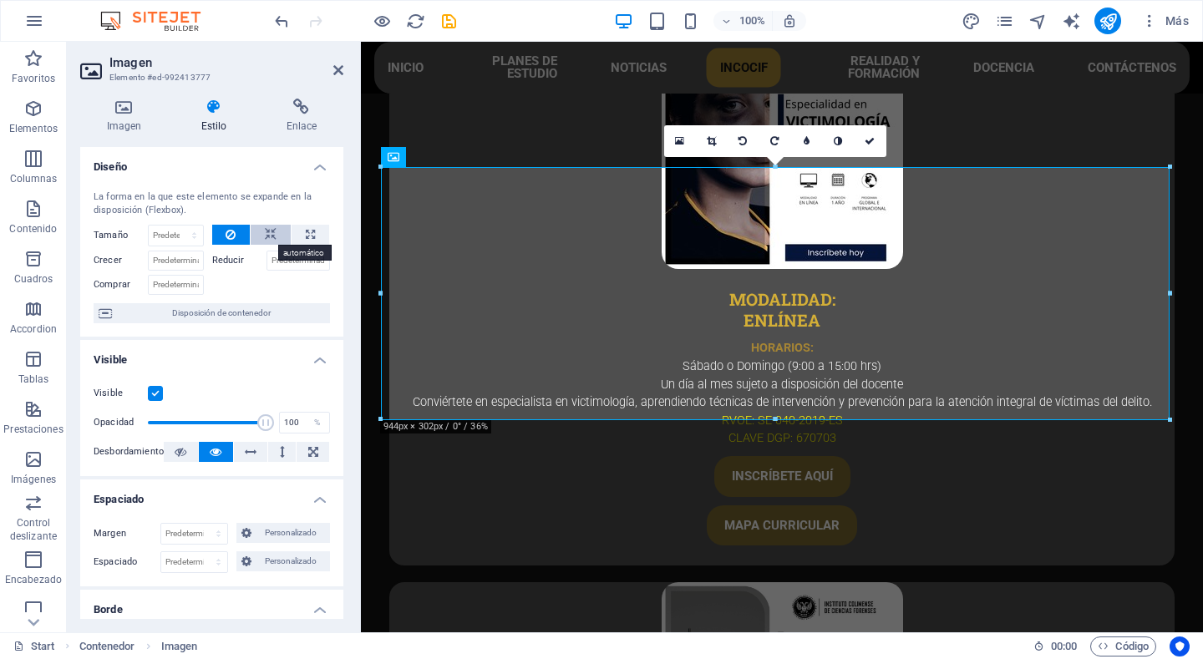
click at [257, 241] on button at bounding box center [271, 235] width 40 height 20
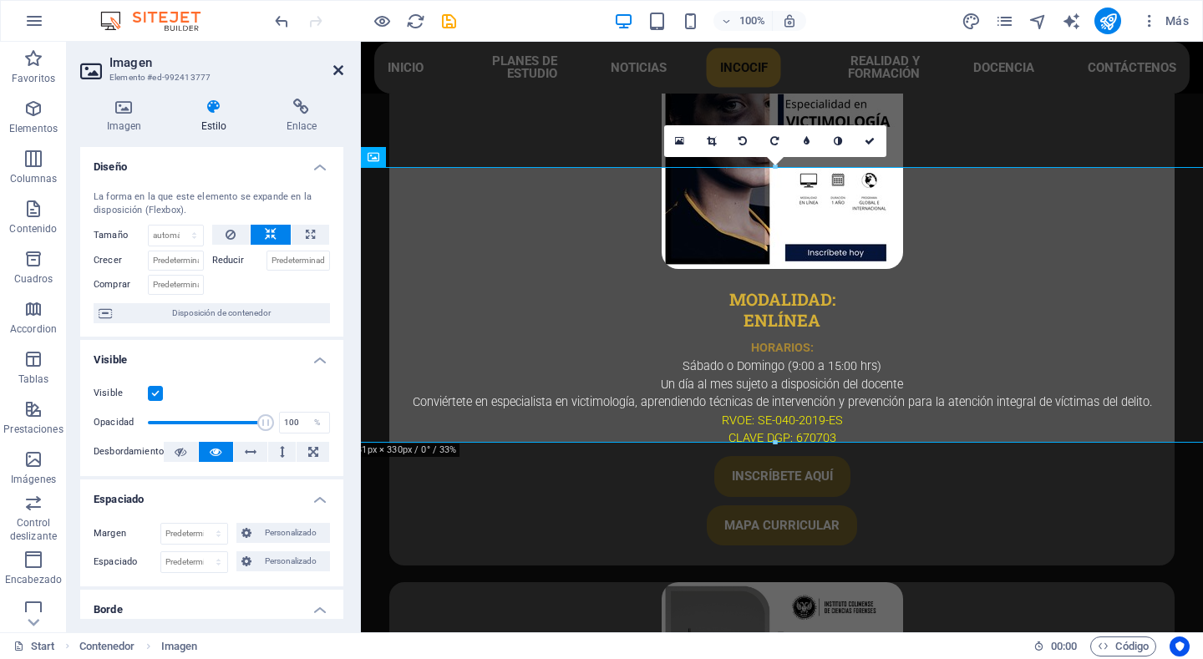
click at [337, 72] on icon at bounding box center [338, 70] width 10 height 13
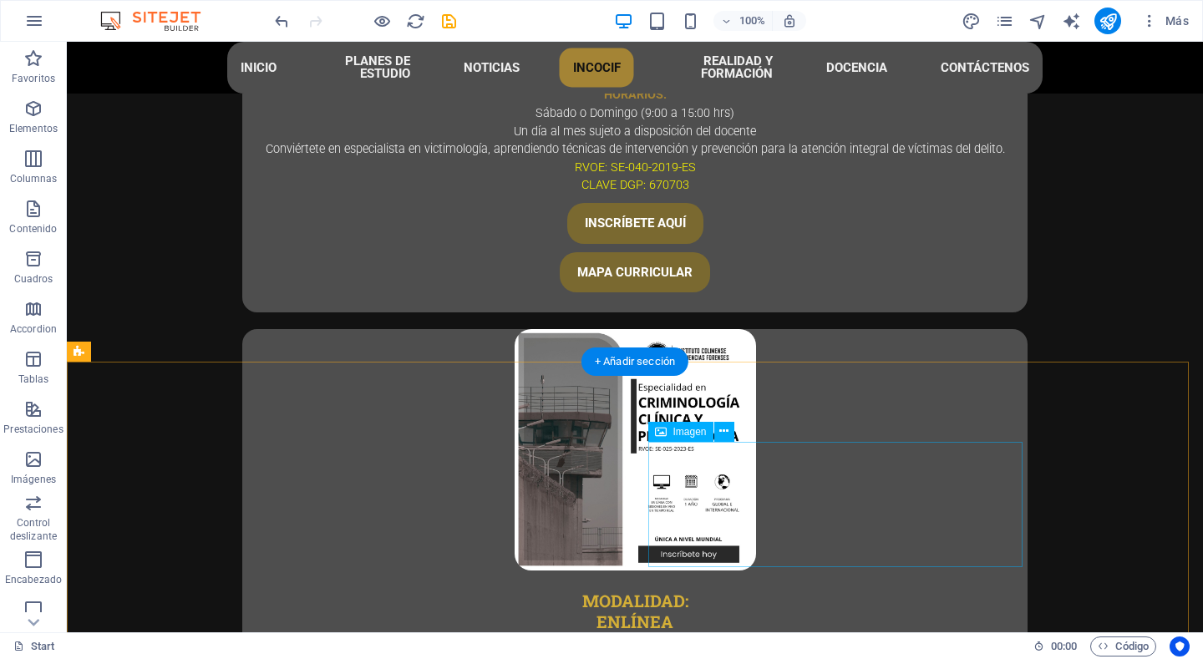
scroll to position [4944, 0]
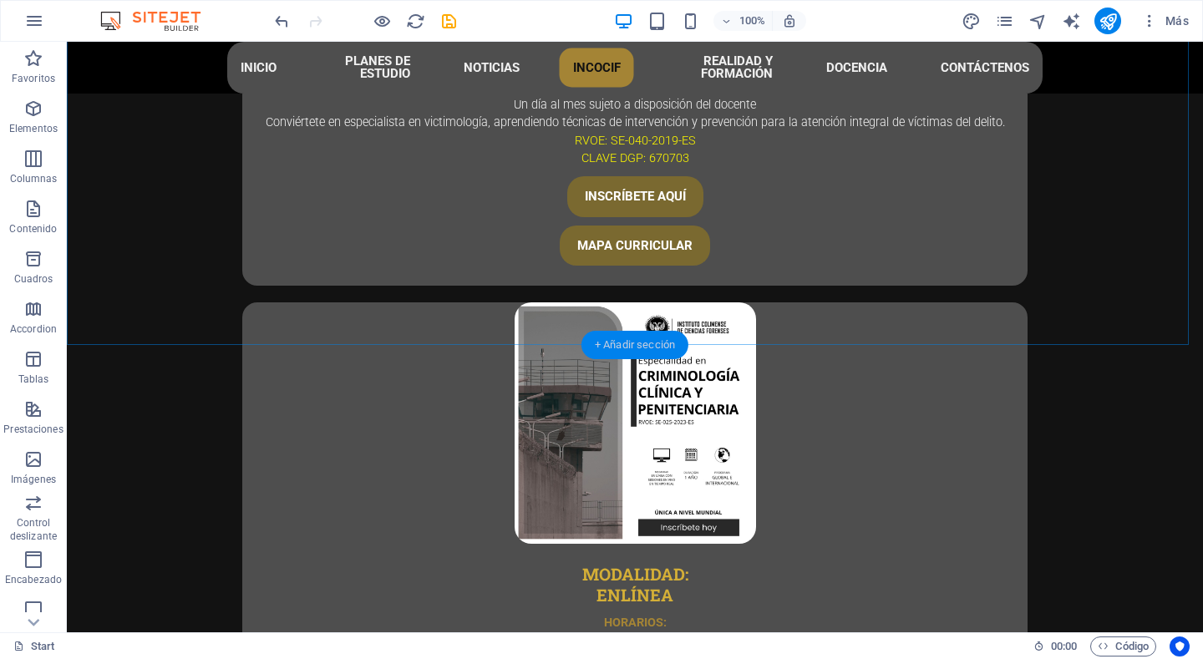
click at [628, 348] on div "+ Añadir sección" at bounding box center [635, 345] width 107 height 28
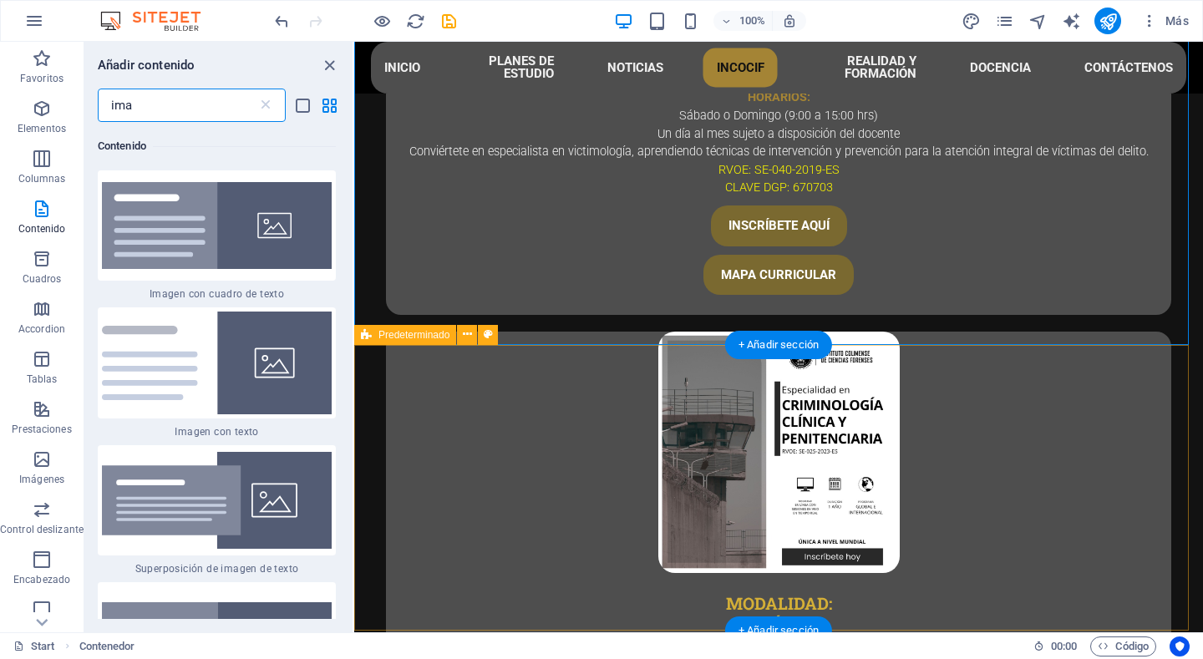
scroll to position [128, 0]
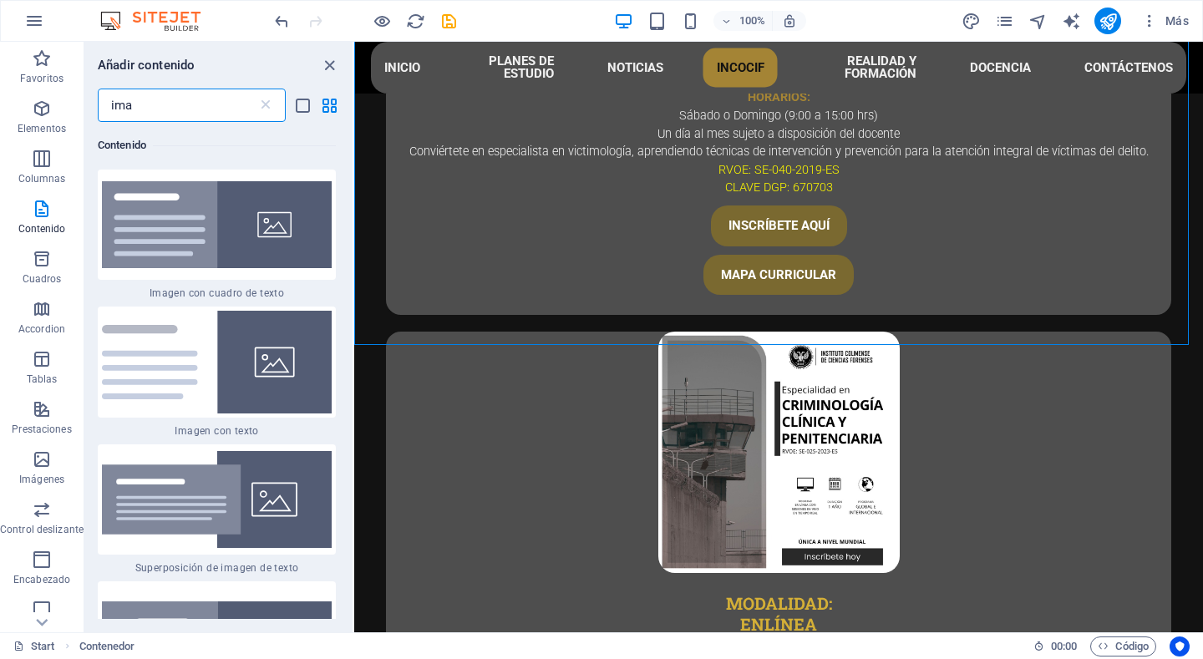
click at [201, 110] on input "ima" at bounding box center [178, 105] width 160 height 33
type input "i"
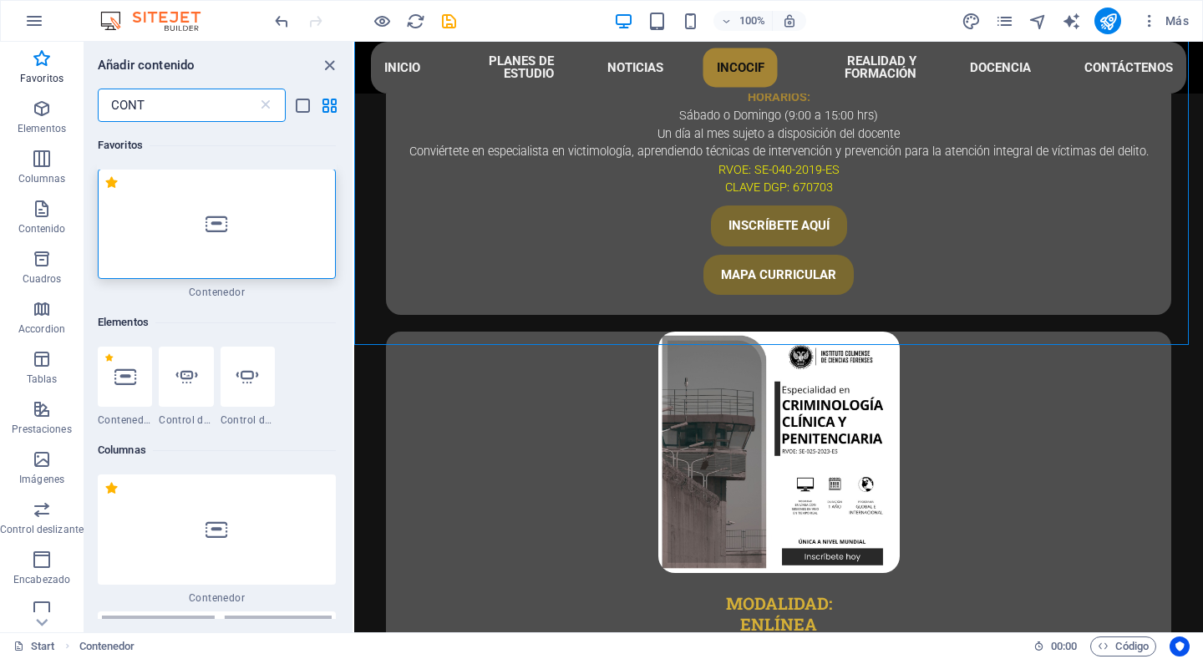
scroll to position [0, 0]
type input "CONT"
click at [163, 252] on div at bounding box center [217, 225] width 238 height 110
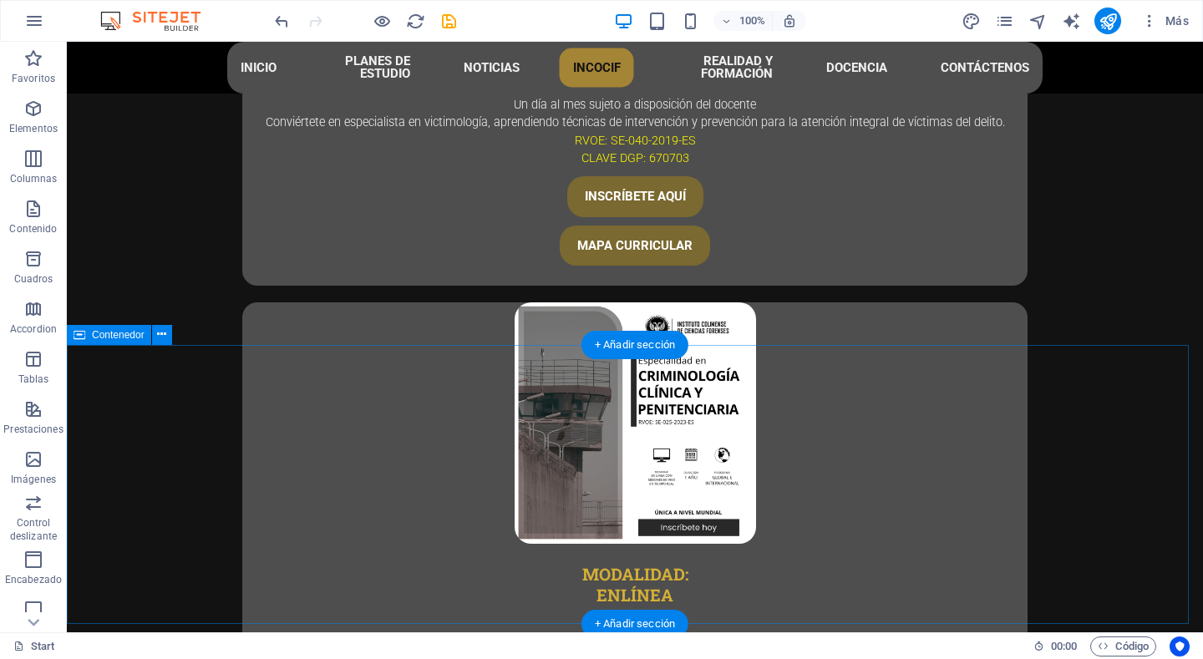
scroll to position [5028, 0]
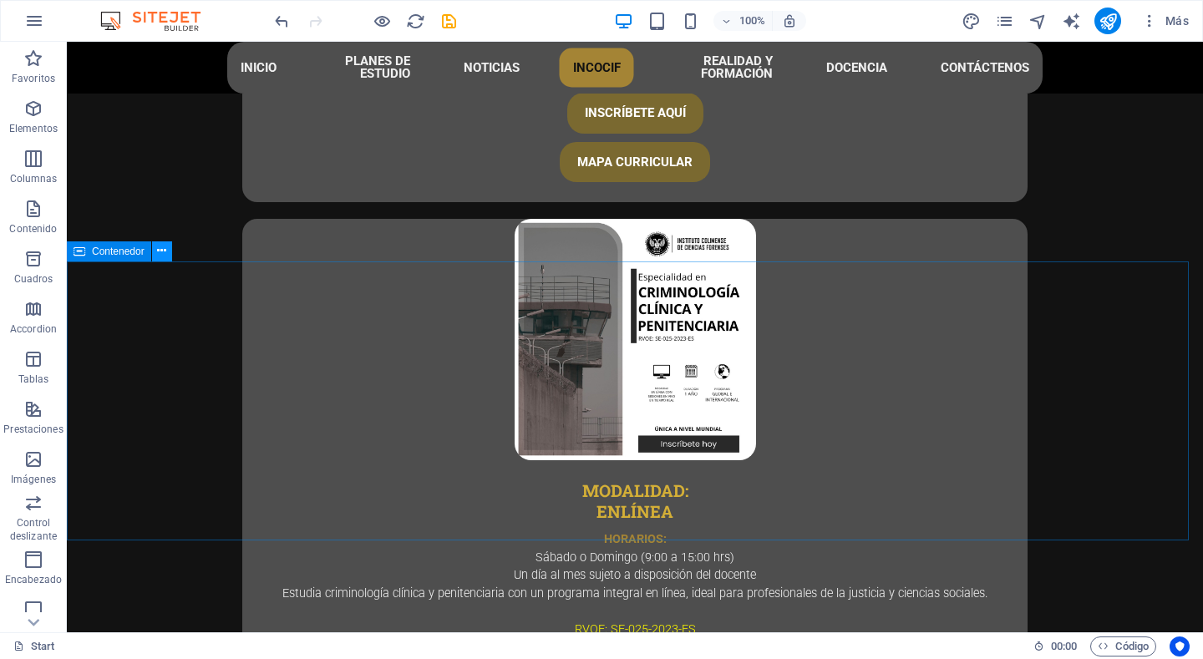
click at [165, 257] on icon at bounding box center [161, 251] width 9 height 18
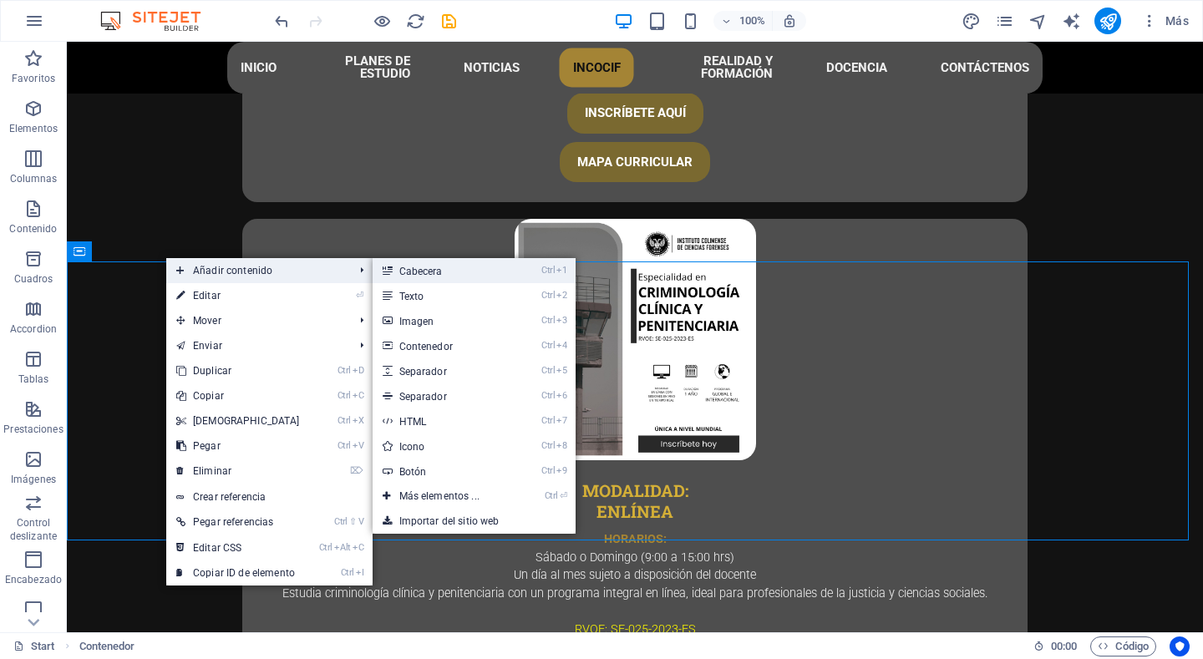
click at [434, 271] on link "Ctrl 1 Cabecera" at bounding box center [443, 270] width 140 height 25
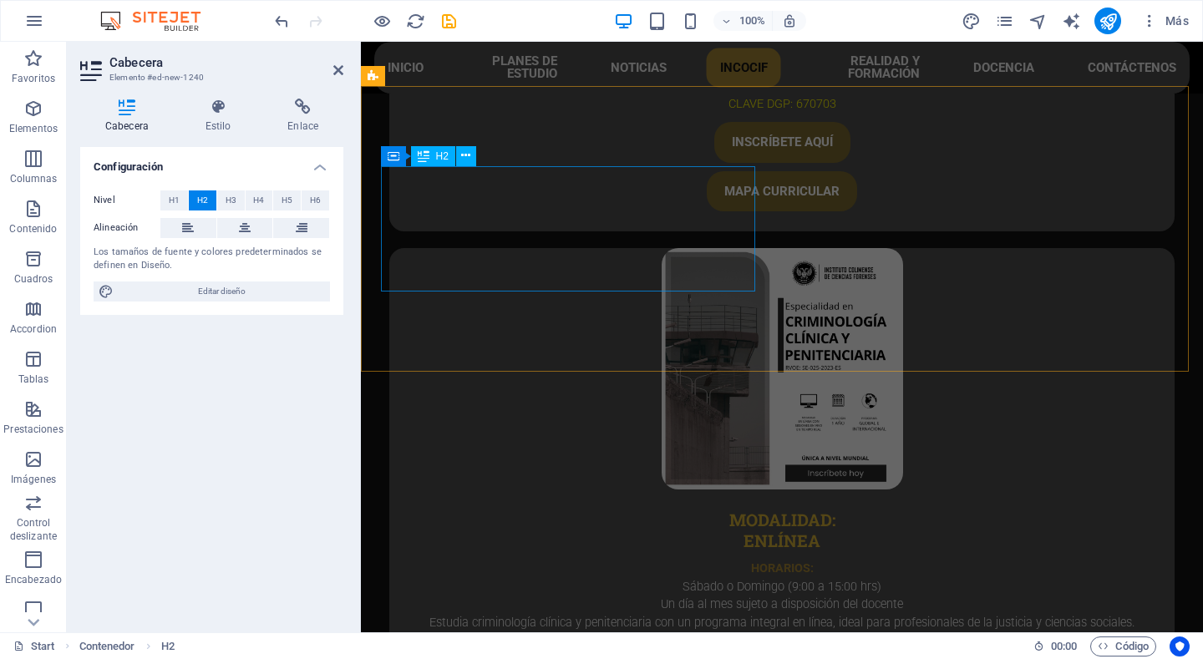
scroll to position [5515, 0]
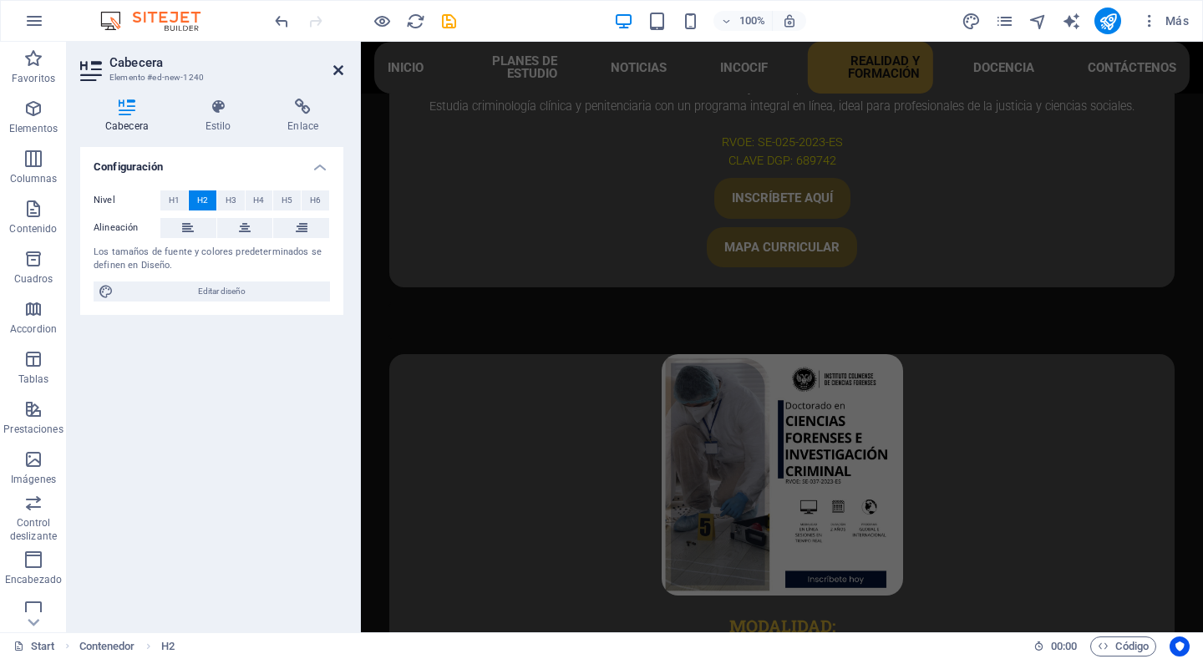
click at [339, 73] on icon at bounding box center [338, 70] width 10 height 13
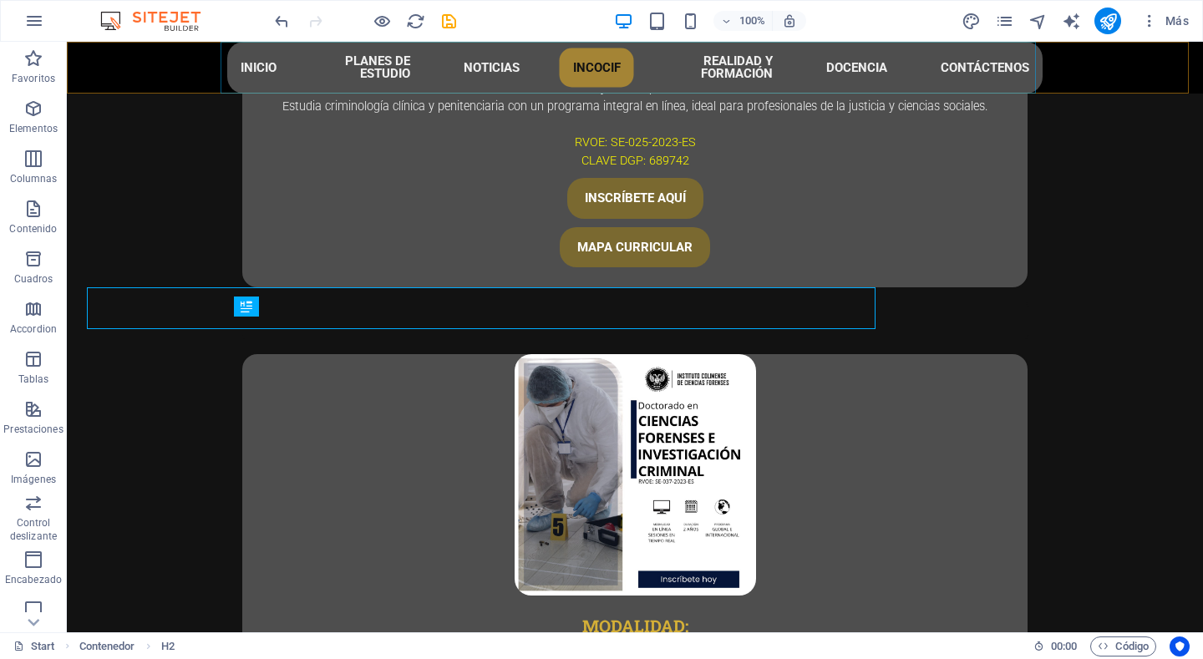
scroll to position [5053, 0]
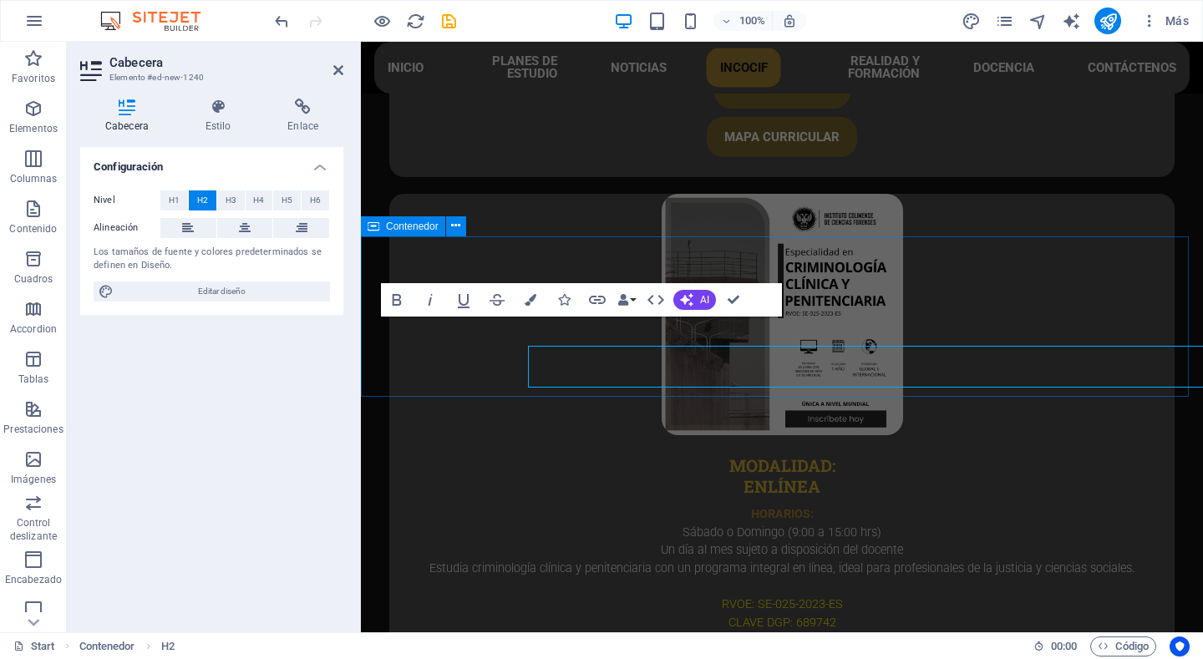
scroll to position [5024, 0]
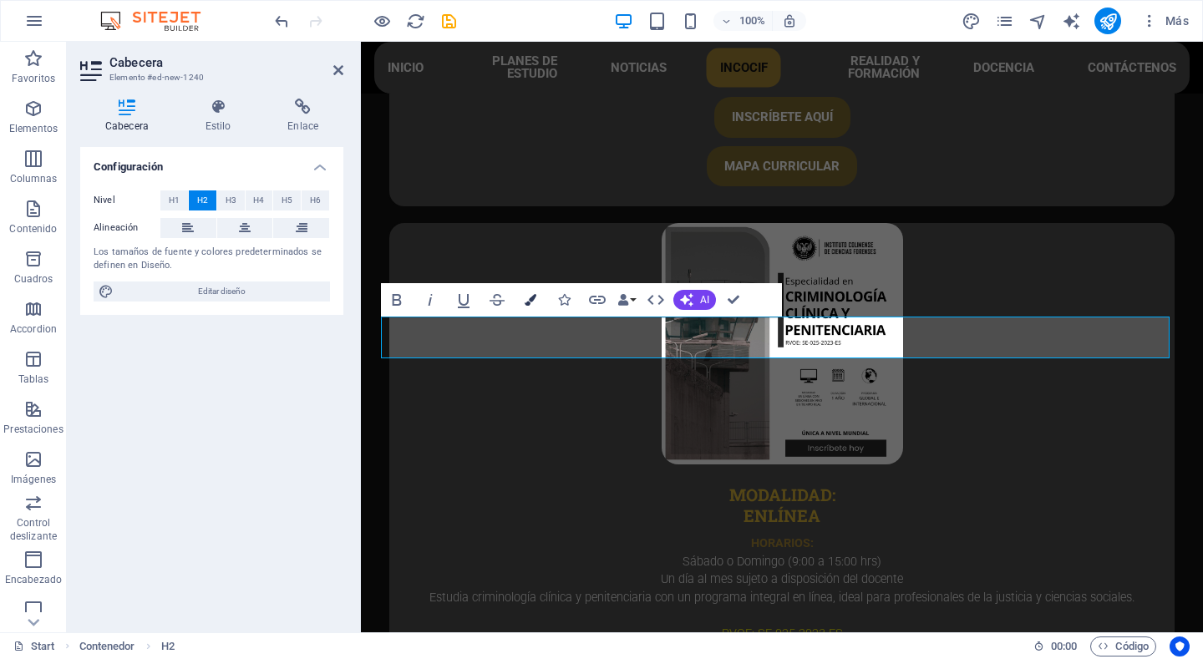
click at [531, 304] on icon "button" at bounding box center [531, 300] width 12 height 12
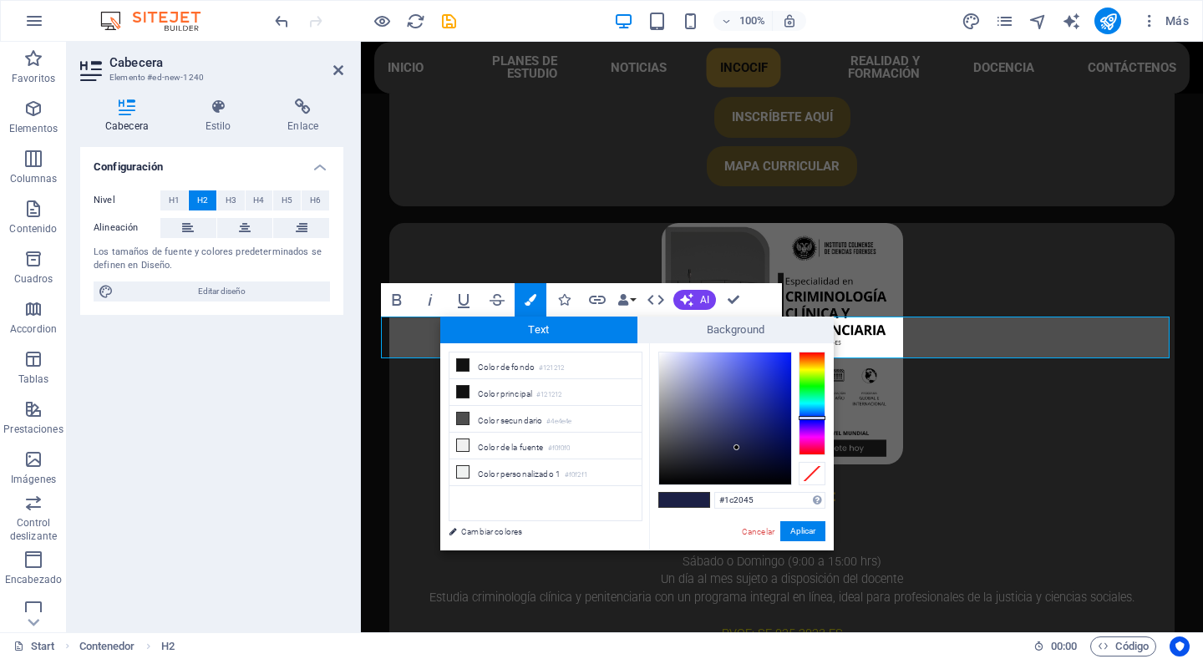
drag, startPoint x: 757, startPoint y: 503, endPoint x: 699, endPoint y: 506, distance: 58.6
click at [699, 506] on div "#1c2045 Formatos soportados #0852ed rgb(8, 82, 237) rgba(8, 82, 237, 90%) hsv(2…" at bounding box center [741, 568] width 185 height 450
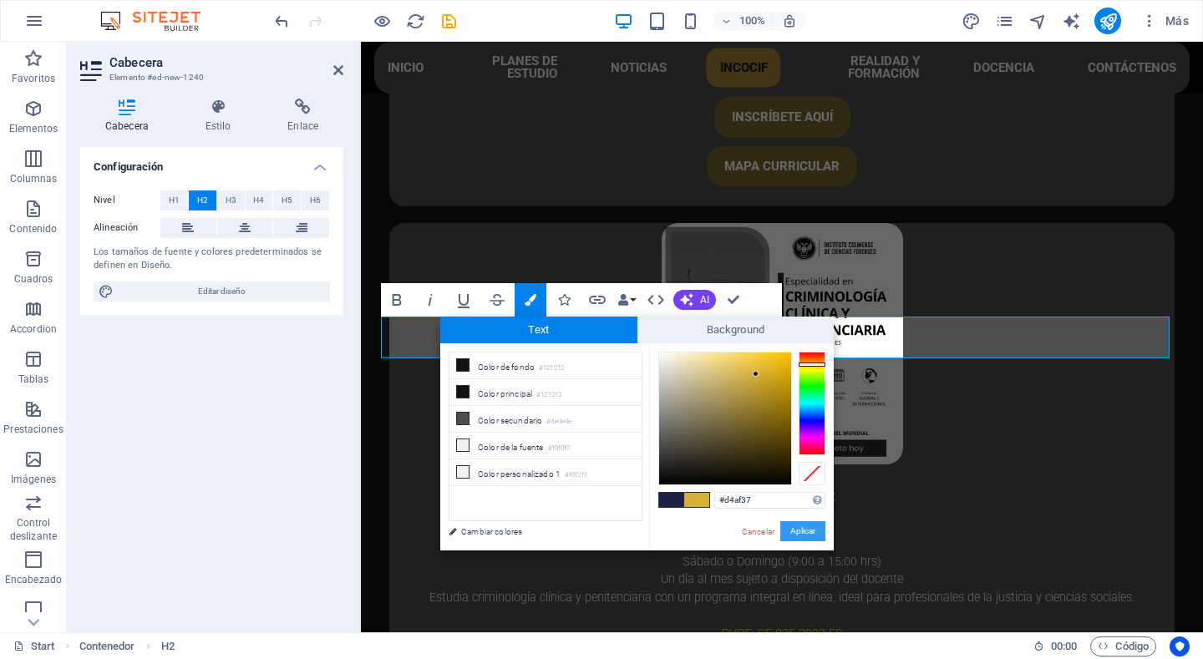
click at [791, 534] on button "Aplicar" at bounding box center [802, 531] width 45 height 20
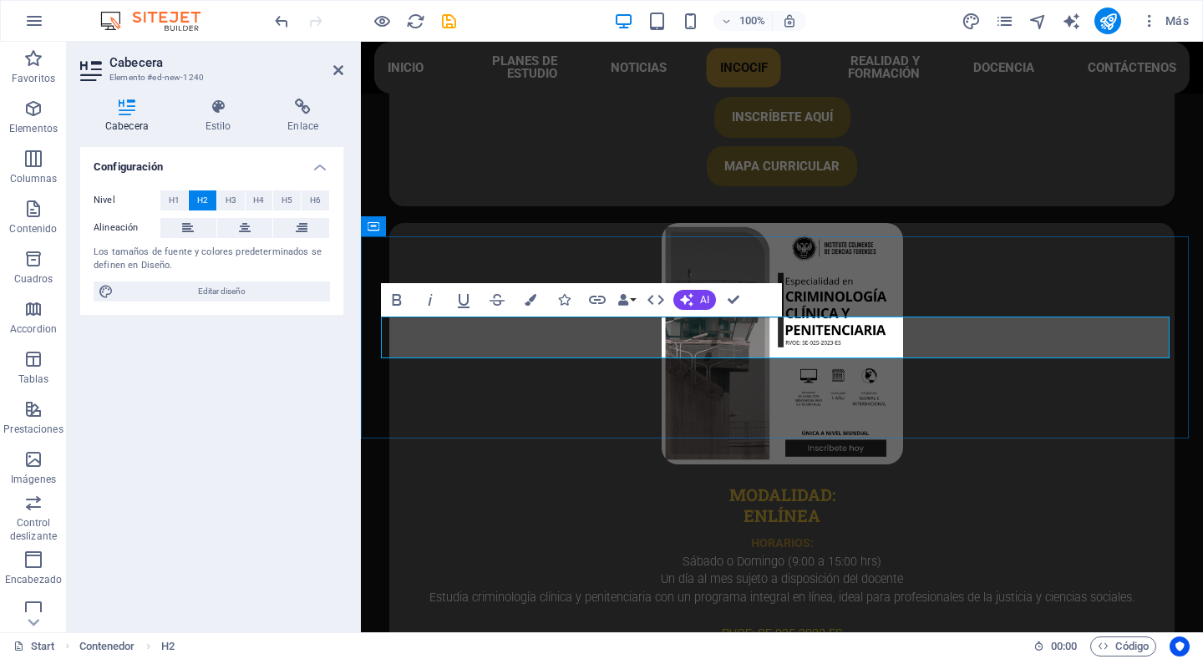
drag, startPoint x: 1013, startPoint y: 334, endPoint x: 516, endPoint y: 348, distance: 497.4
click at [525, 308] on button "Colors" at bounding box center [531, 299] width 32 height 33
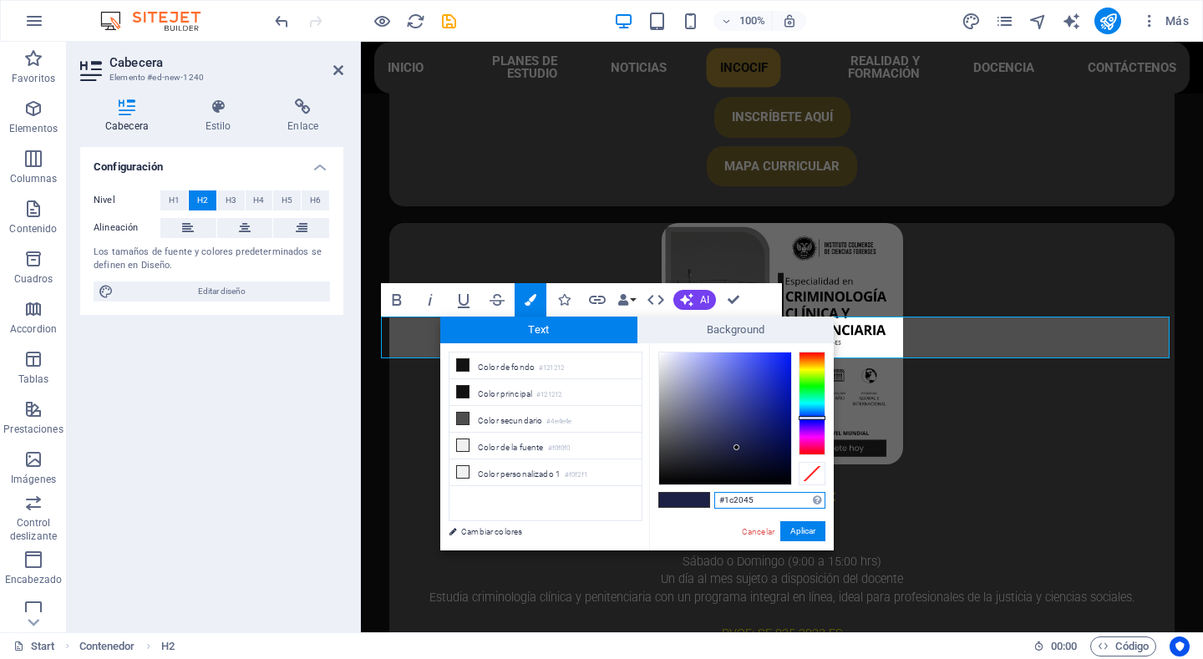
drag, startPoint x: 767, startPoint y: 503, endPoint x: 679, endPoint y: 506, distance: 88.6
click at [679, 506] on div "#1c2045 Formatos soportados #0852ed rgb(8, 82, 237) rgba(8, 82, 237, 90%) hsv(2…" at bounding box center [741, 568] width 185 height 450
paste input "d4af37"
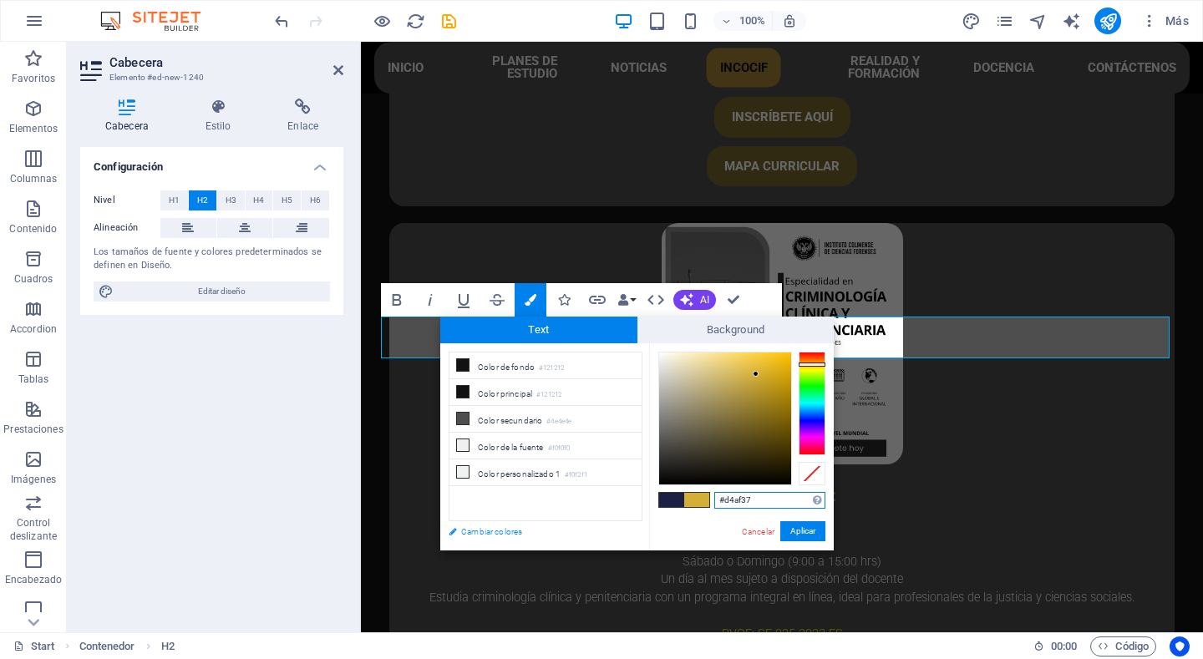
type input "#d4af37"
click at [475, 535] on link "Cambiar colores" at bounding box center [537, 531] width 194 height 21
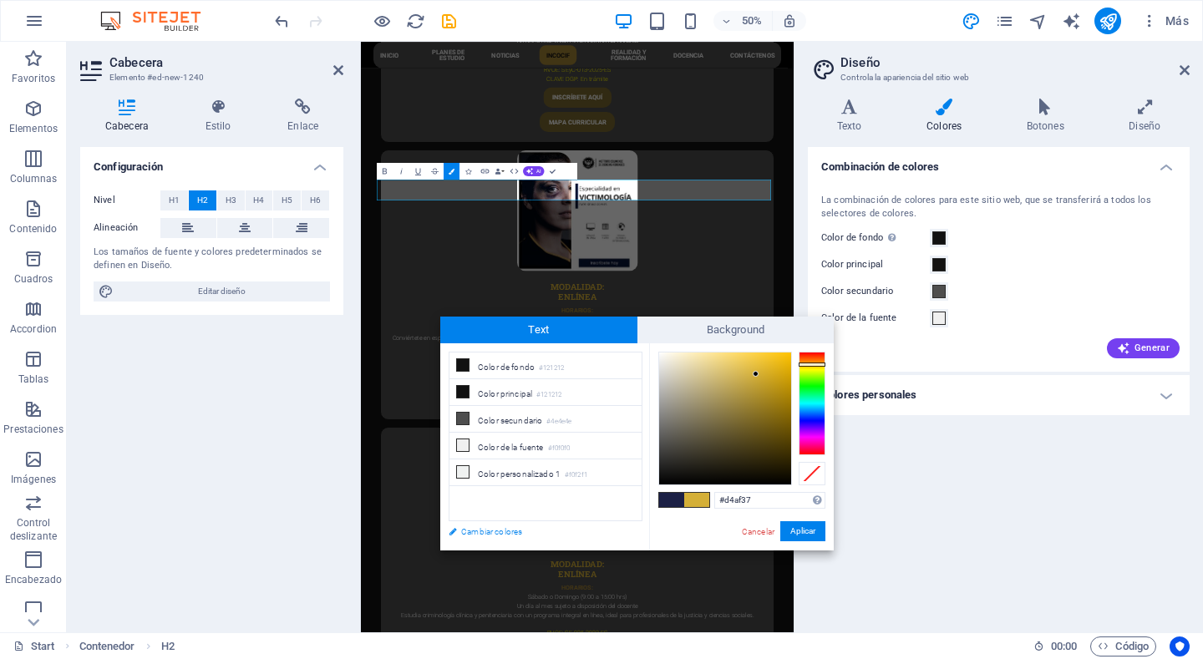
scroll to position [5627, 0]
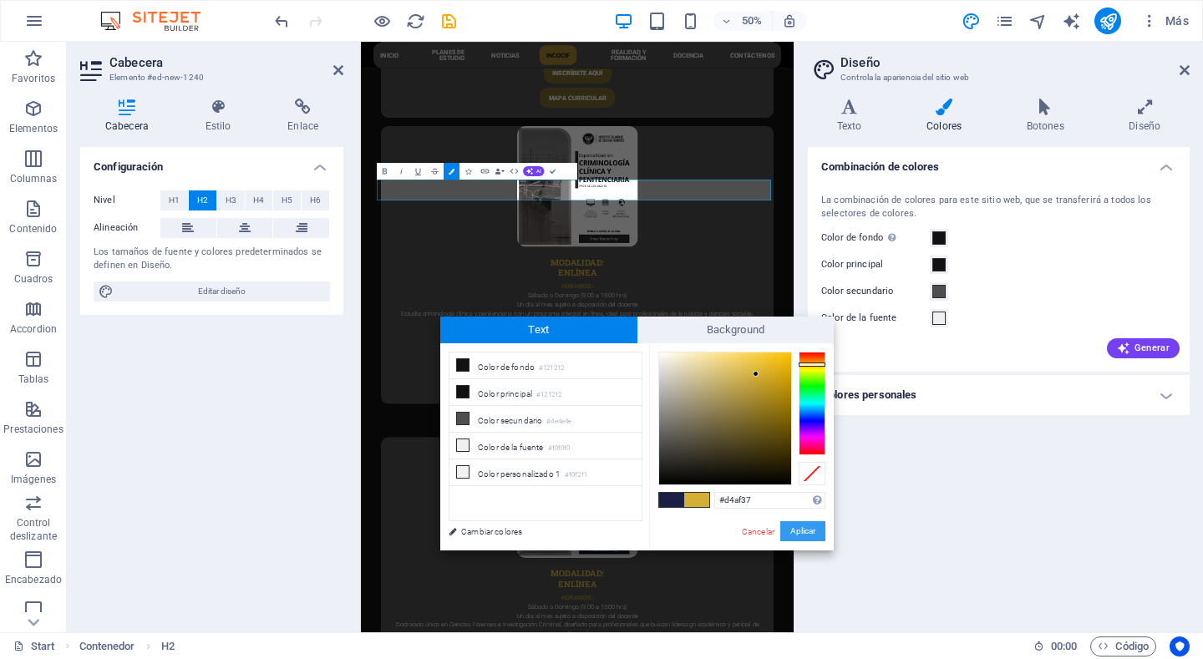
click at [791, 535] on button "Aplicar" at bounding box center [802, 531] width 45 height 20
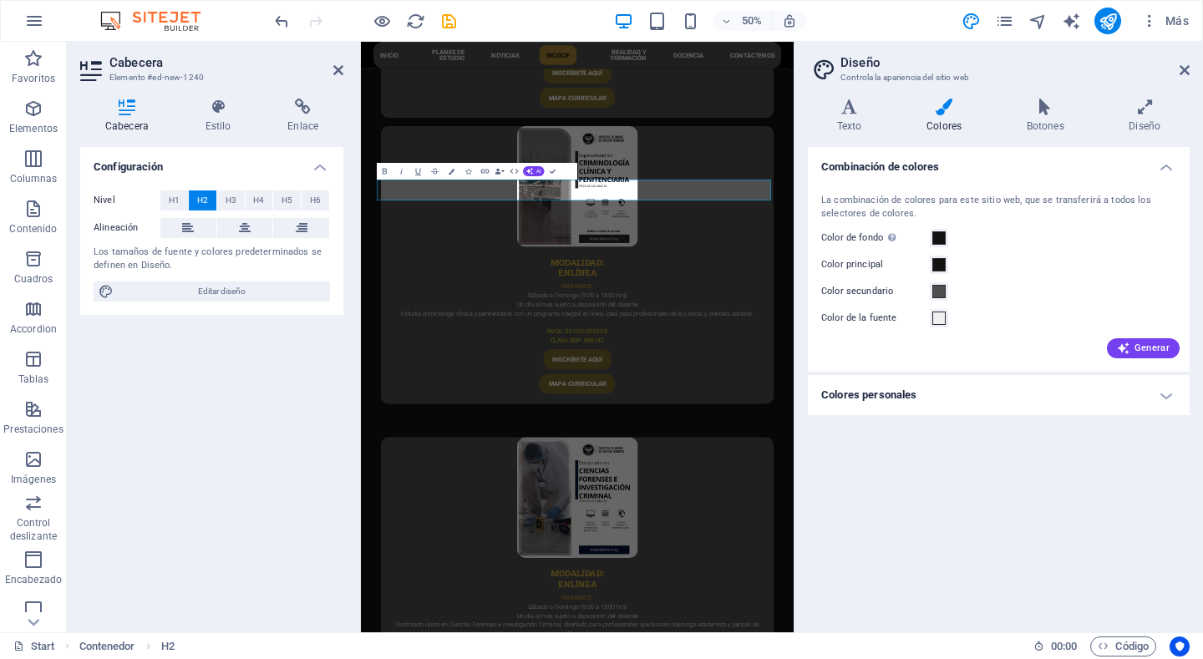
click at [1174, 402] on h4 "Colores personales" at bounding box center [999, 395] width 382 height 40
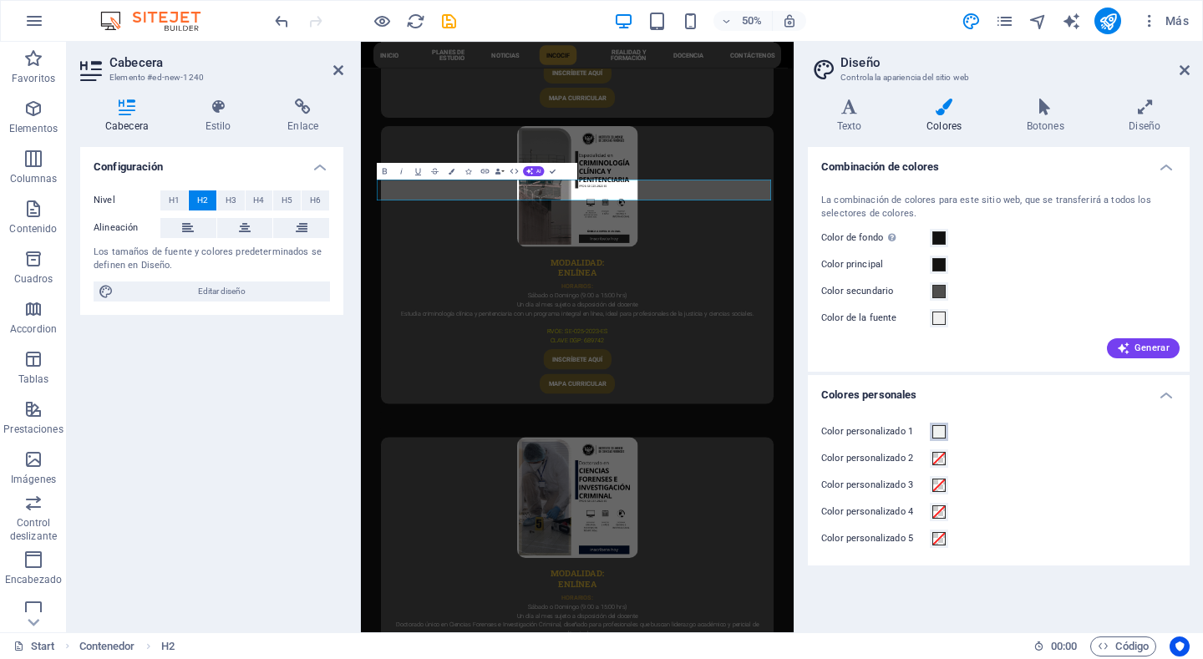
click at [943, 430] on span at bounding box center [939, 431] width 13 height 13
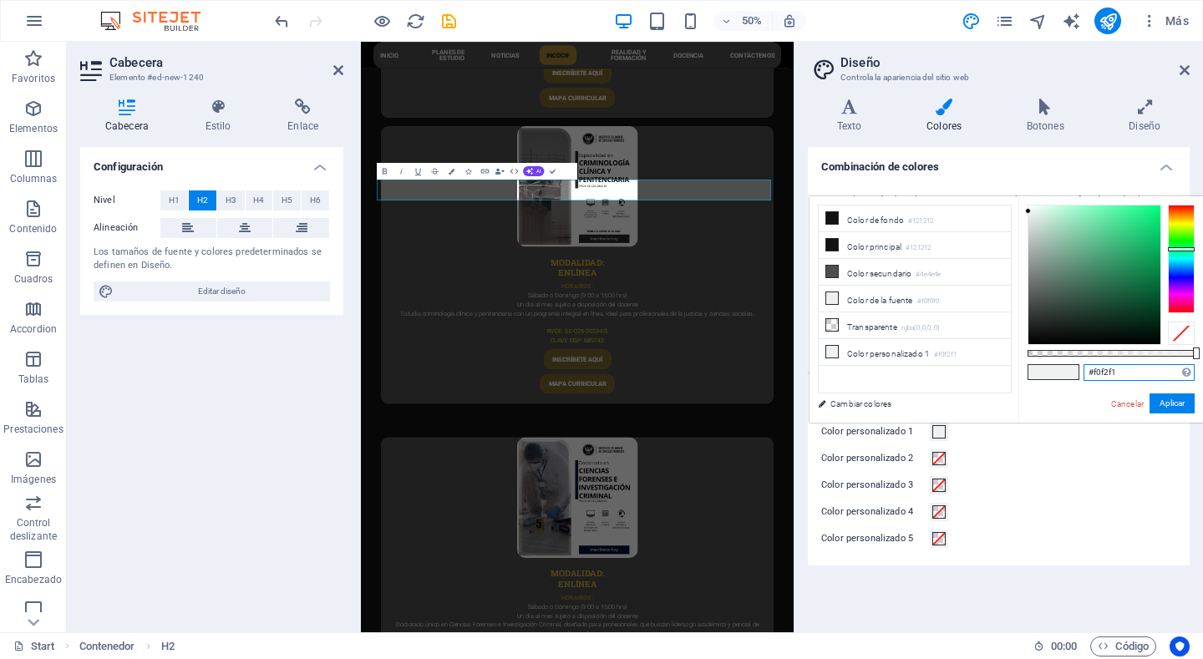
drag, startPoint x: 1139, startPoint y: 370, endPoint x: 1022, endPoint y: 375, distance: 117.1
click at [1022, 375] on div "#f0f2f1 Formatos soportados #0852ed rgb(8, 82, 237) rgba(8, 82, 237, 90%) hsv(2…" at bounding box center [1111, 430] width 185 height 469
paste input "d4af37"
type input "#d4af37"
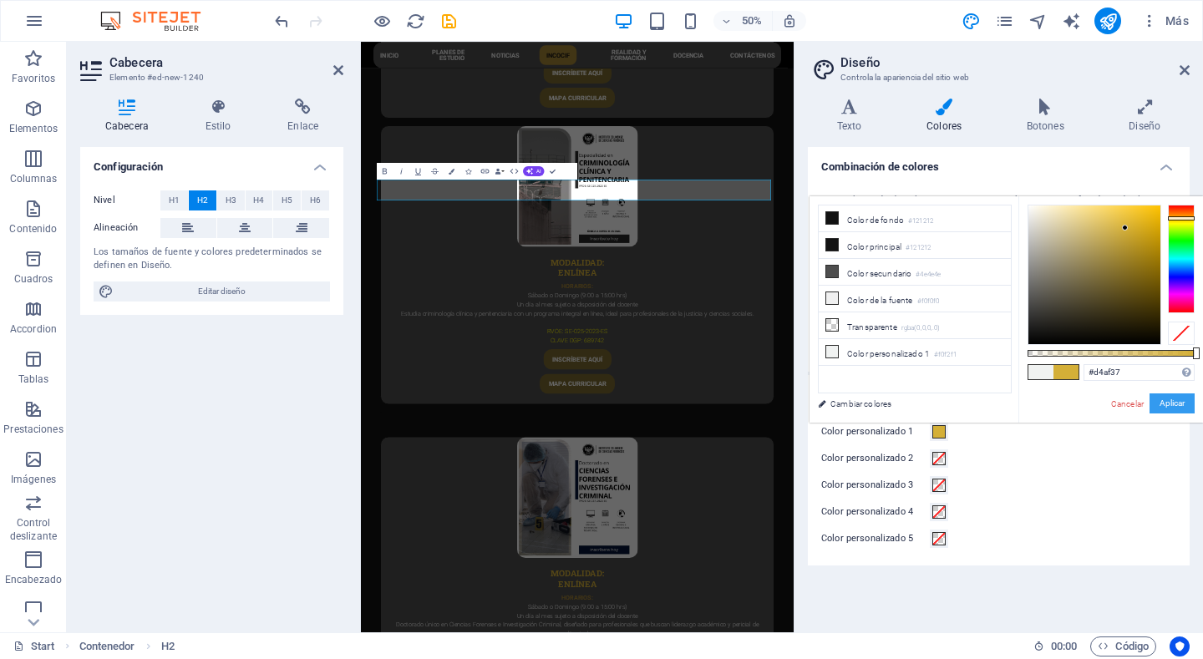
click at [1167, 403] on button "Aplicar" at bounding box center [1172, 404] width 45 height 20
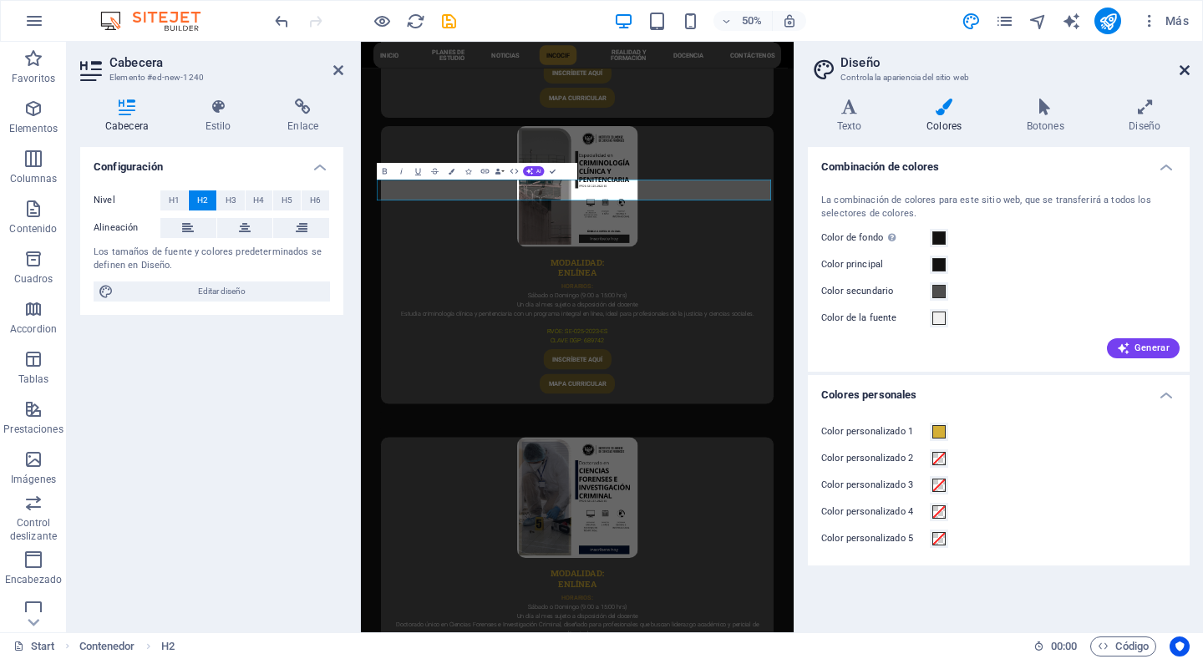
click at [1185, 72] on icon at bounding box center [1185, 70] width 10 height 13
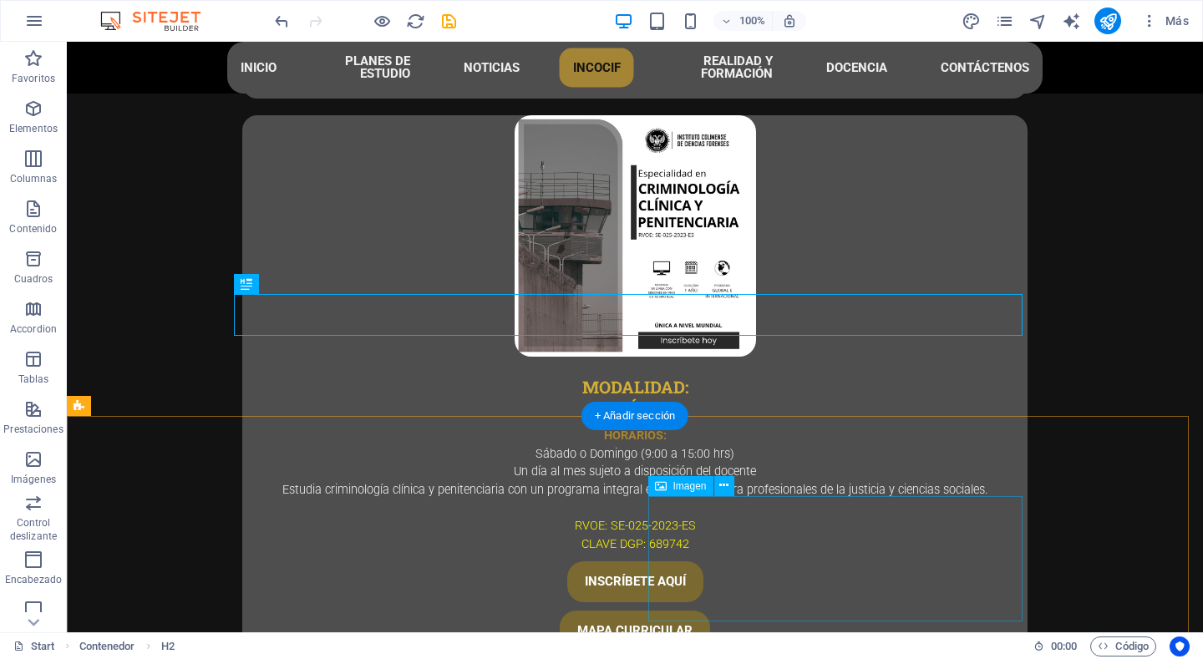
scroll to position [5220, 0]
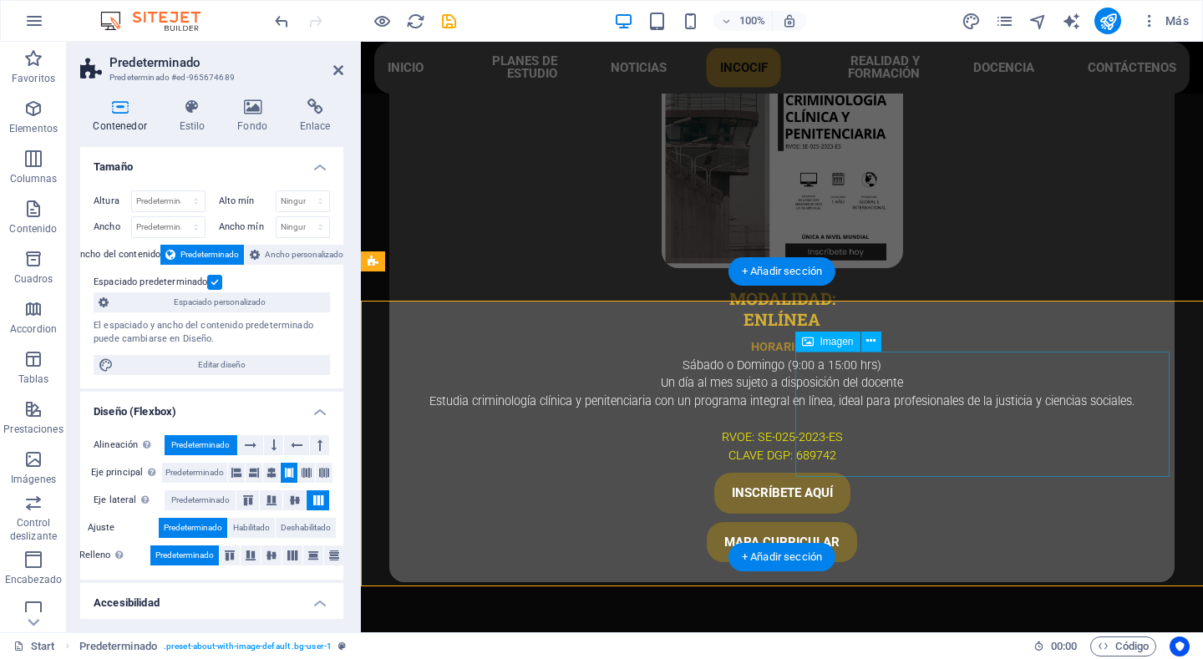
scroll to position [5191, 0]
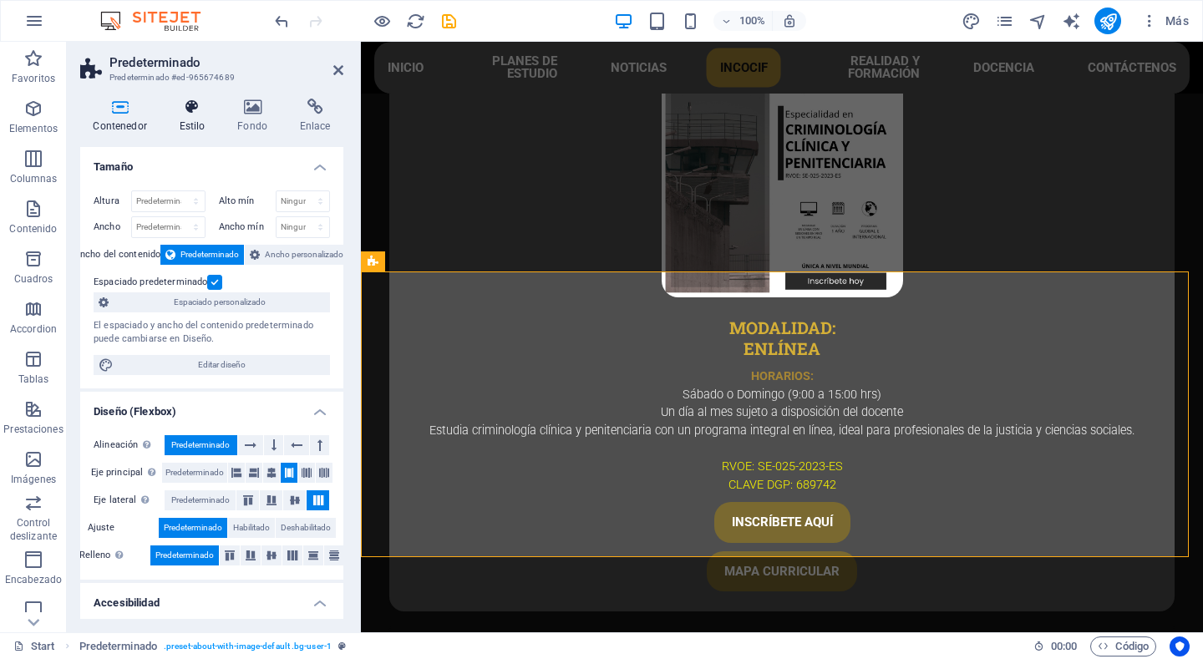
click at [180, 99] on icon at bounding box center [192, 107] width 52 height 17
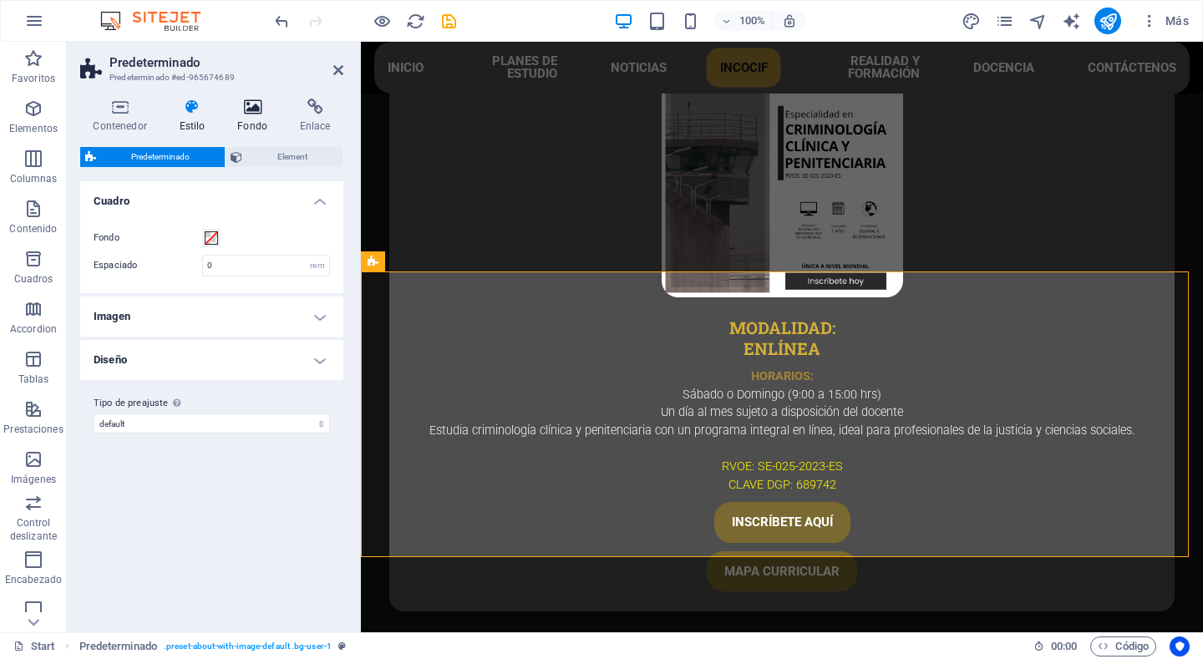
click at [272, 102] on icon at bounding box center [253, 107] width 56 height 17
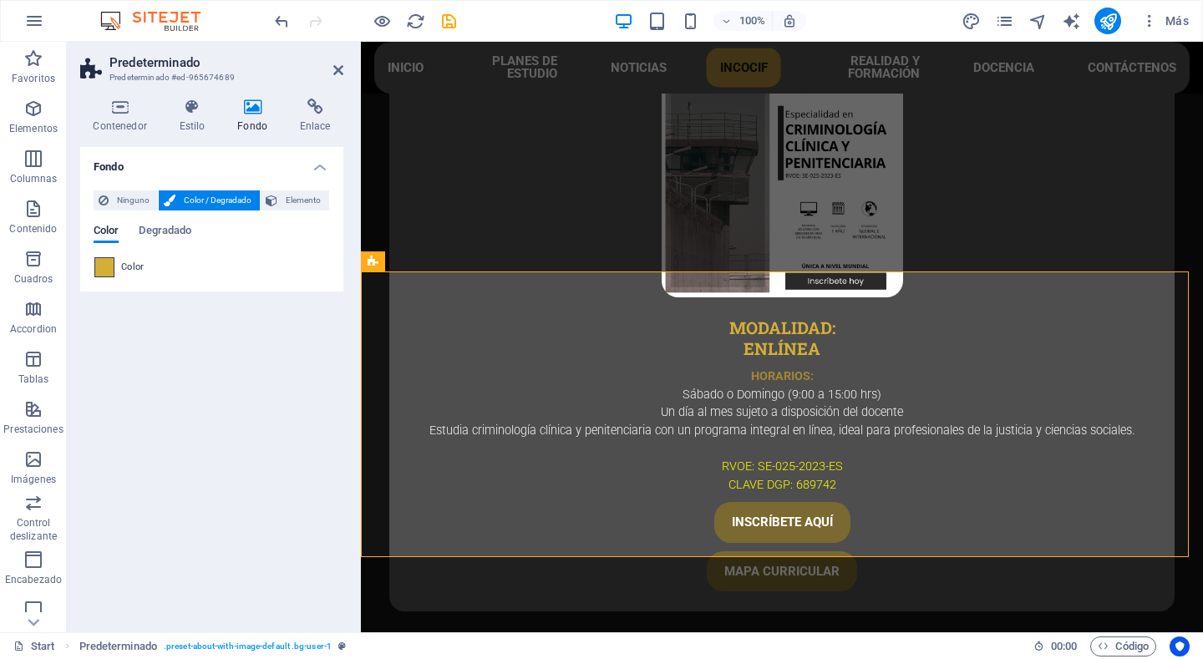
click at [102, 268] on span at bounding box center [104, 267] width 18 height 18
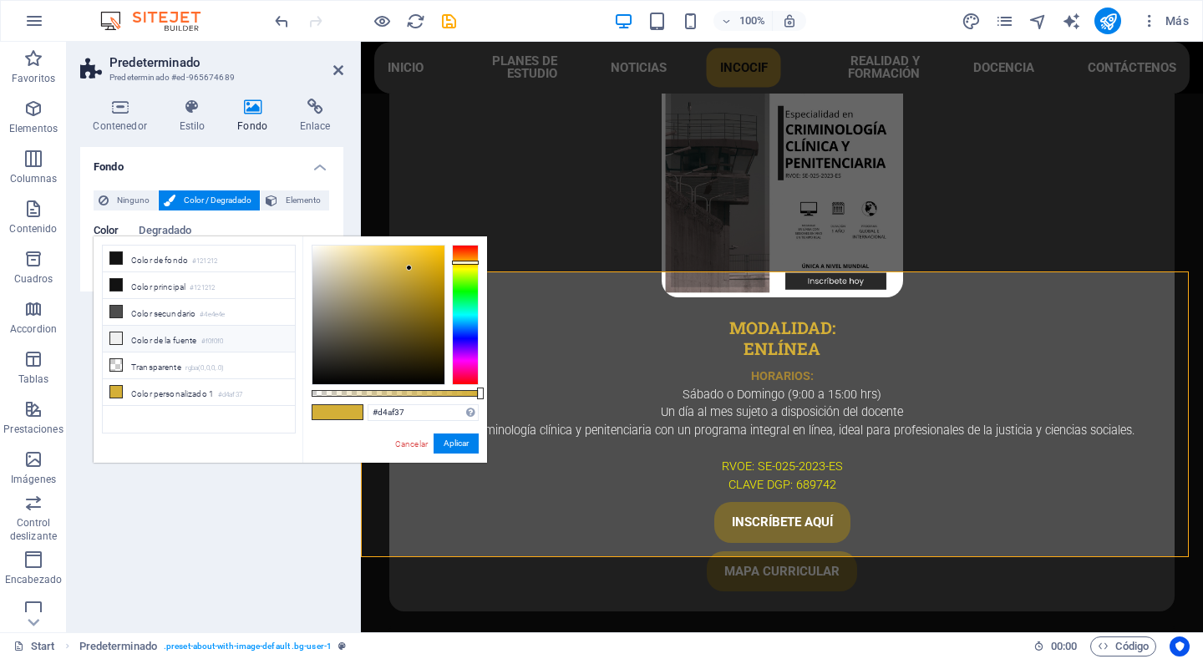
click at [170, 335] on li "Color de la fuente #f0f0f0" at bounding box center [199, 339] width 192 height 27
type input "#f0f0f0"
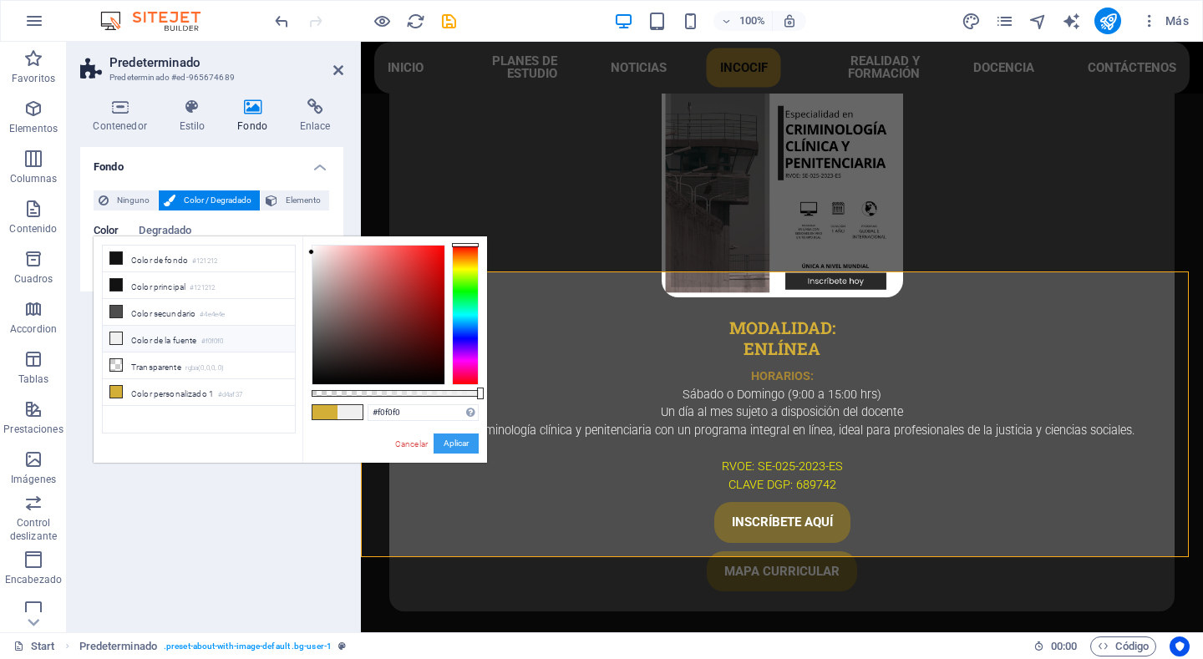
click at [450, 447] on button "Aplicar" at bounding box center [456, 444] width 45 height 20
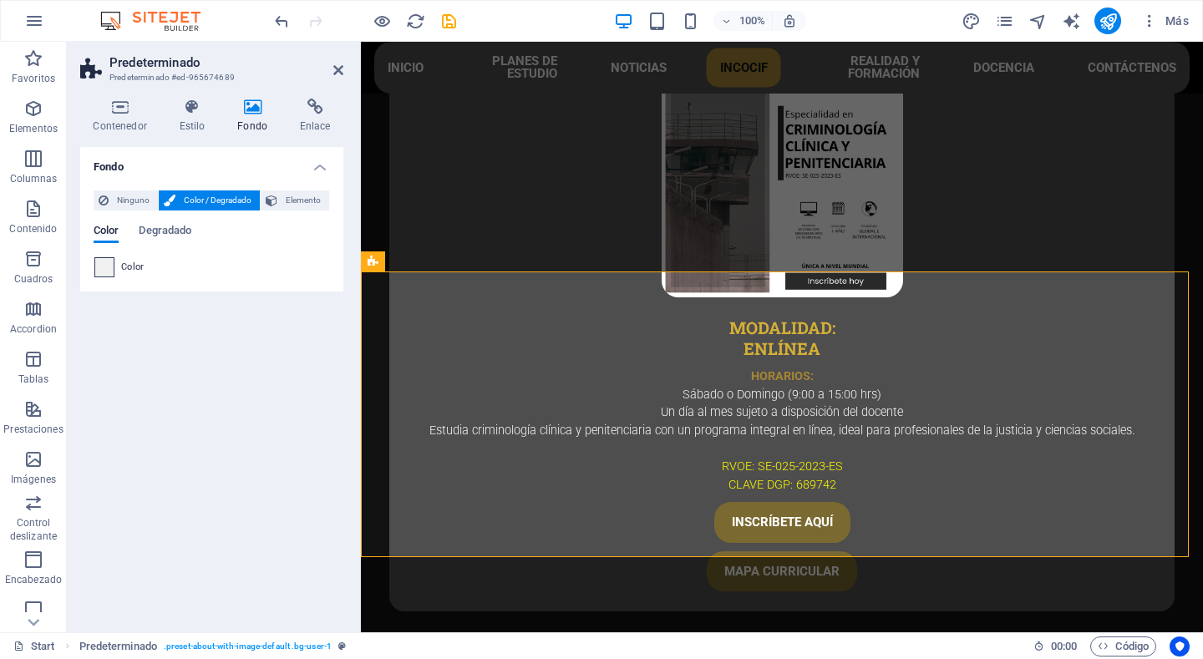
click at [114, 263] on div at bounding box center [104, 267] width 20 height 20
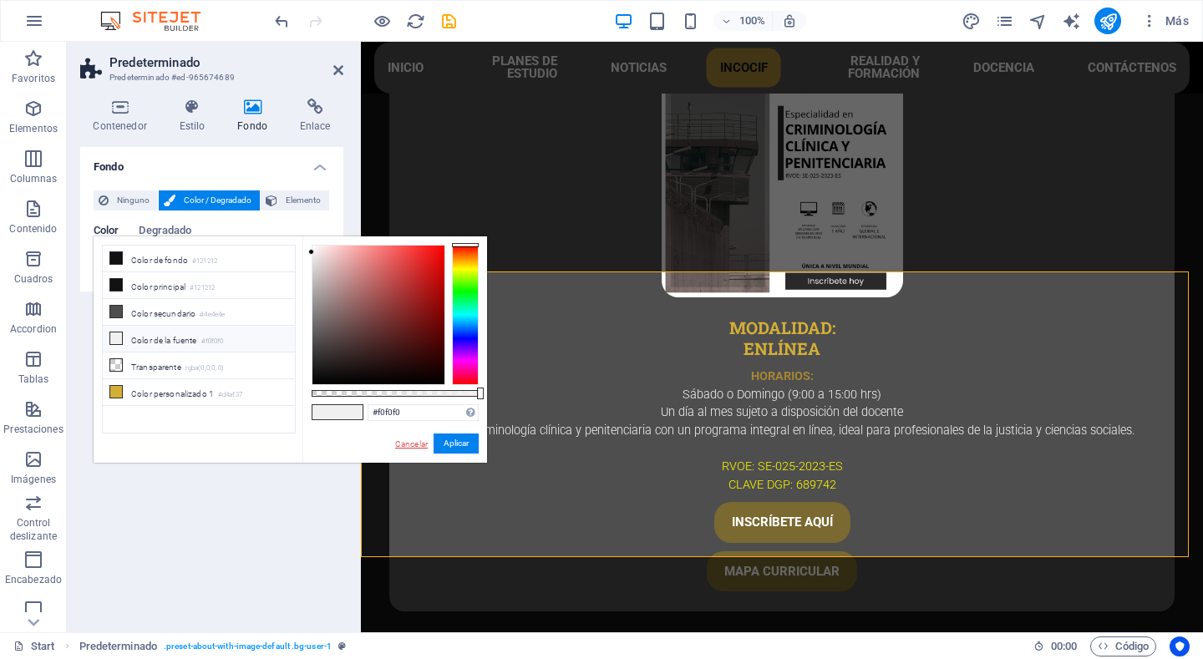
click at [416, 446] on link "Cancelar" at bounding box center [412, 444] width 36 height 13
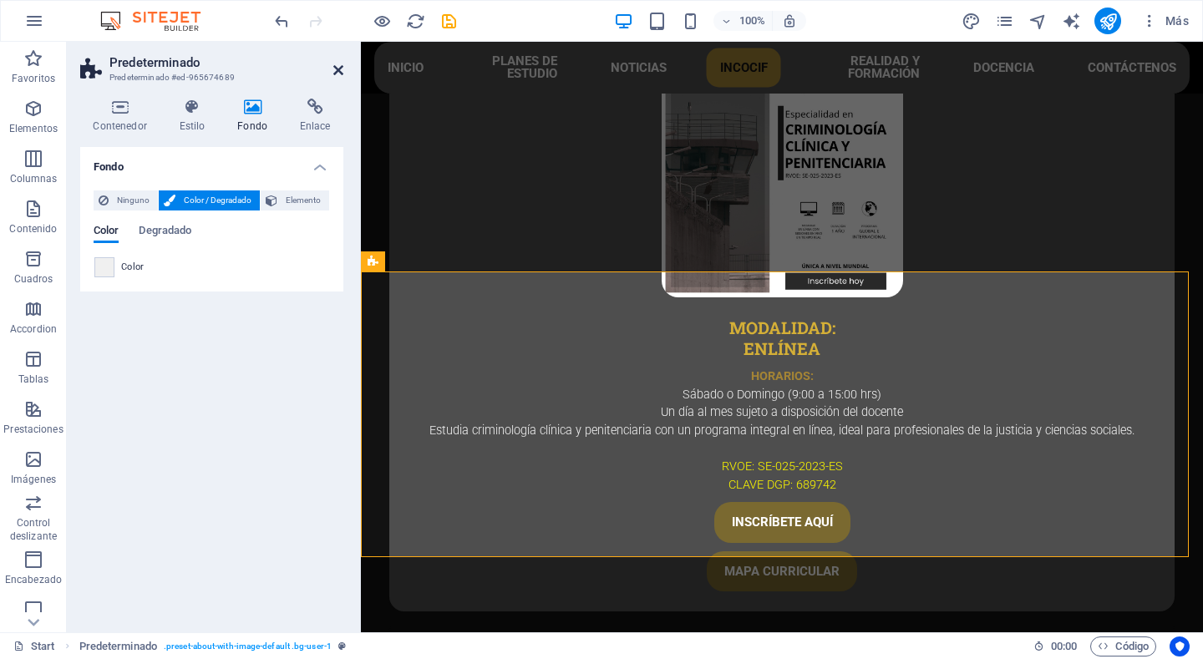
click at [337, 69] on icon at bounding box center [338, 70] width 10 height 13
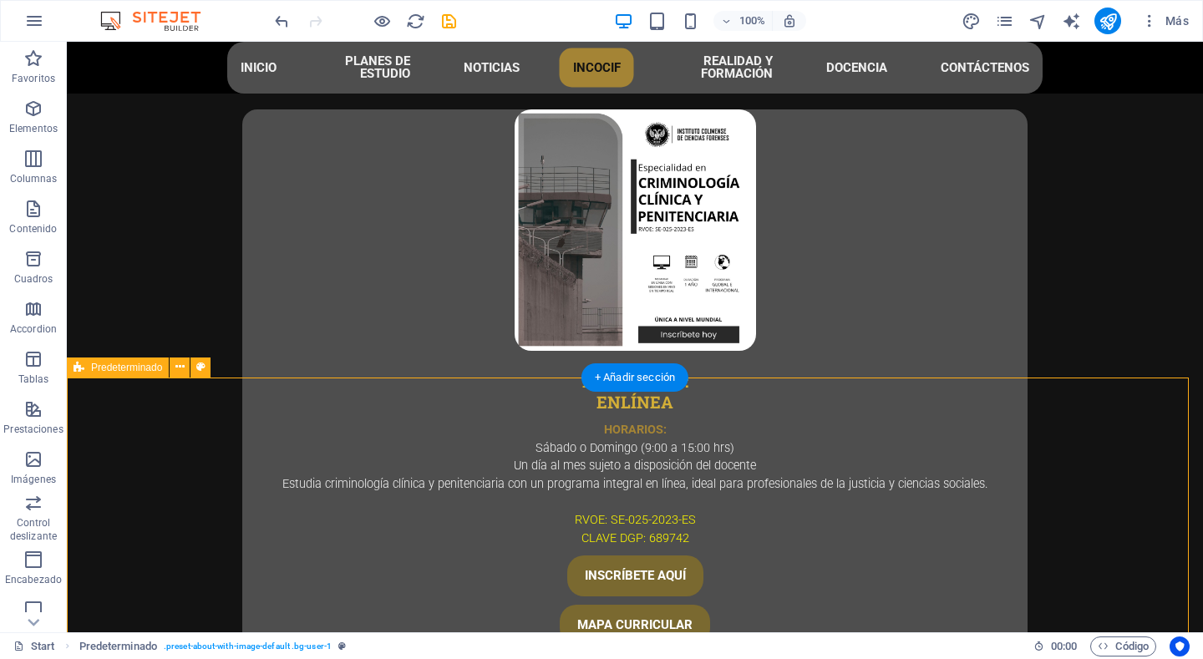
scroll to position [5053, 0]
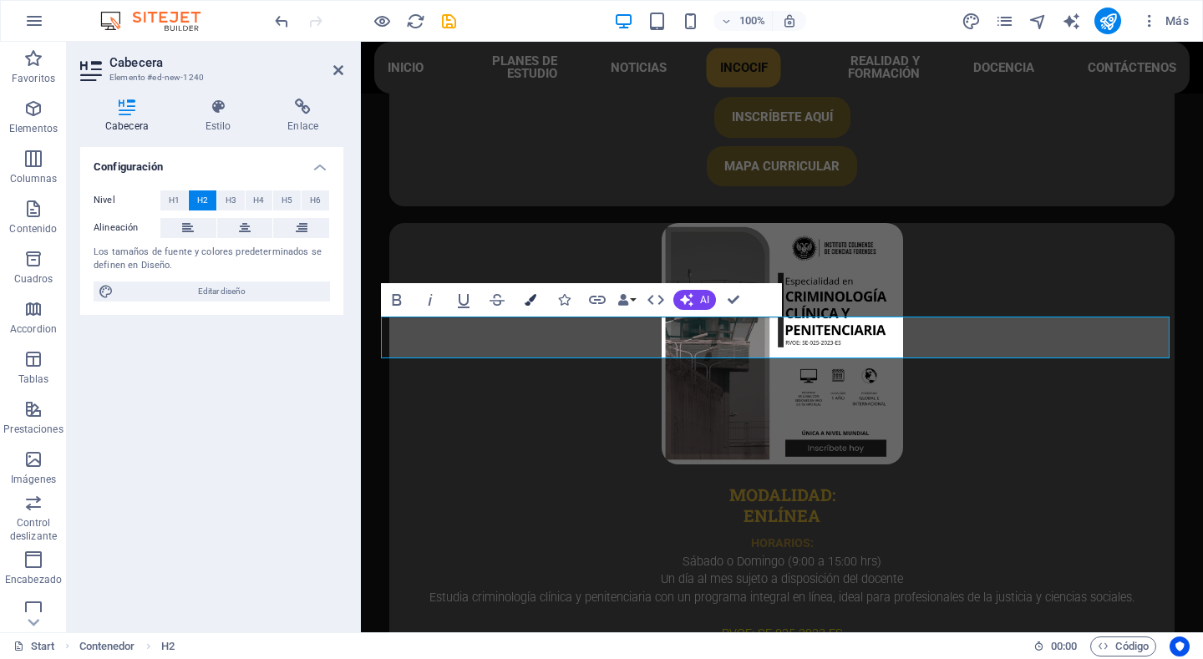
click at [526, 304] on icon "button" at bounding box center [531, 300] width 12 height 12
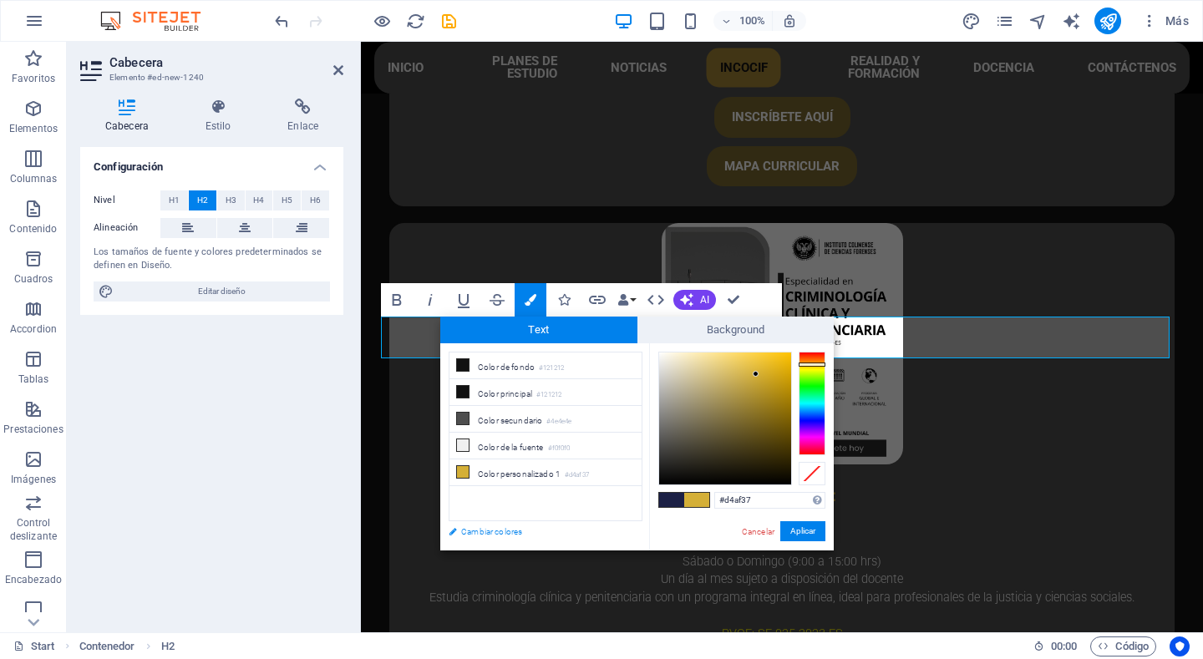
click at [490, 532] on link "Cambiar colores" at bounding box center [537, 531] width 194 height 21
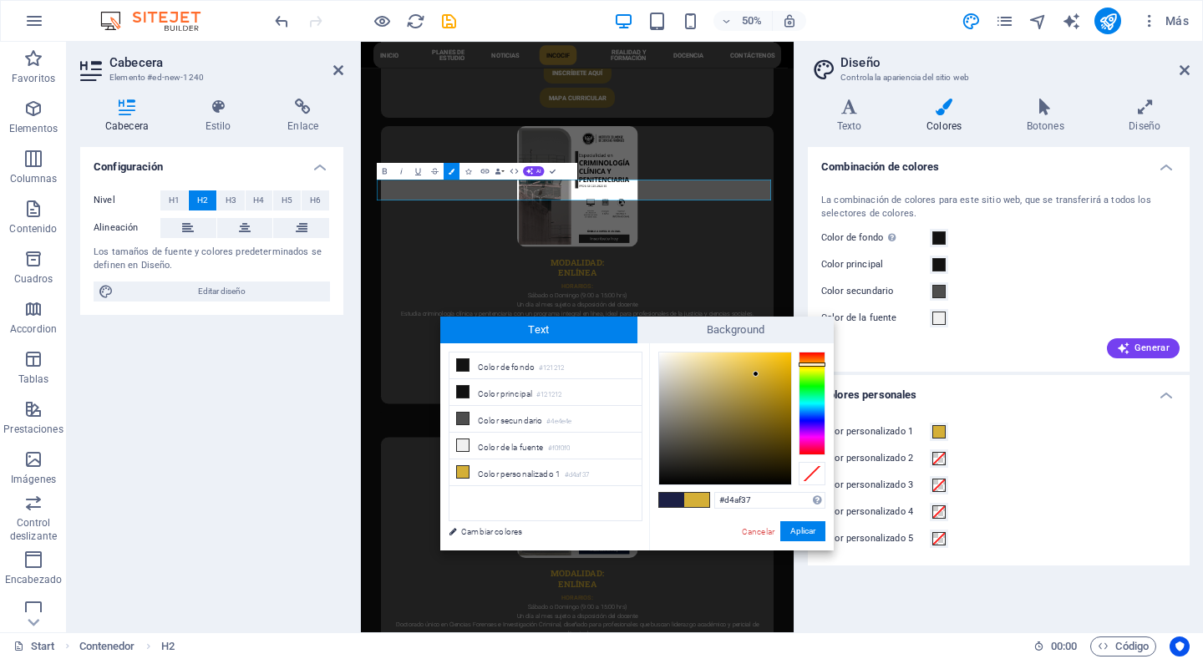
click at [946, 374] on ul "Combinación de colores La combinación de colores para este sitio web, que se tr…" at bounding box center [999, 356] width 382 height 419
click at [745, 530] on link "Cancelar" at bounding box center [758, 532] width 36 height 13
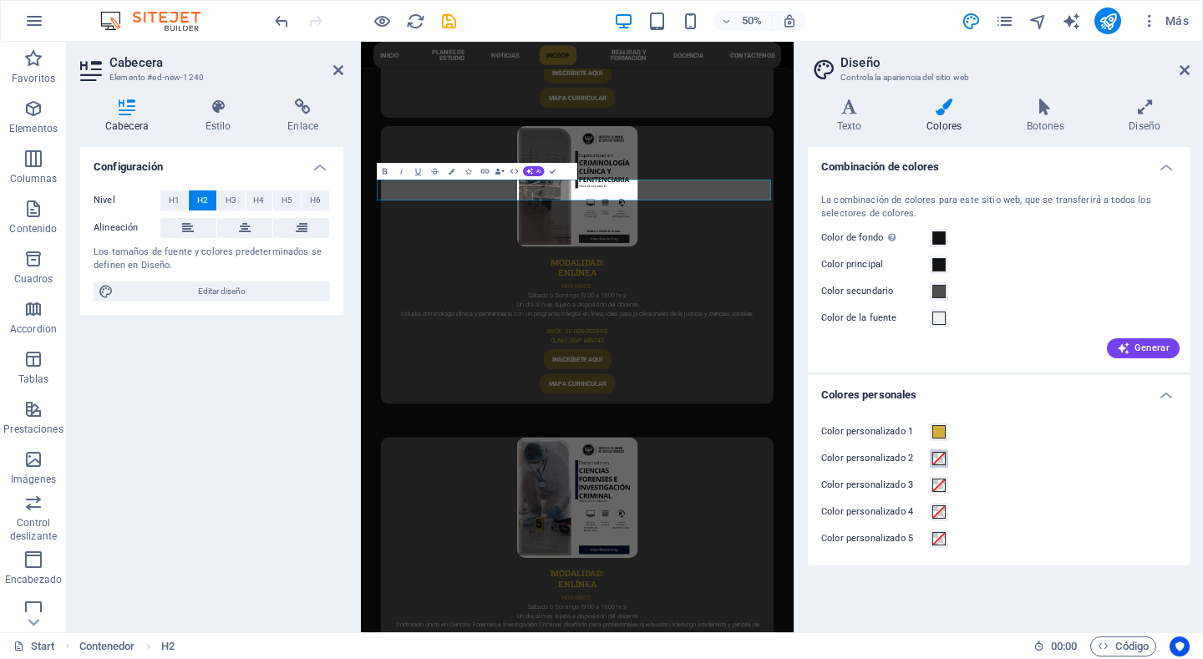
click at [943, 460] on span at bounding box center [939, 458] width 13 height 13
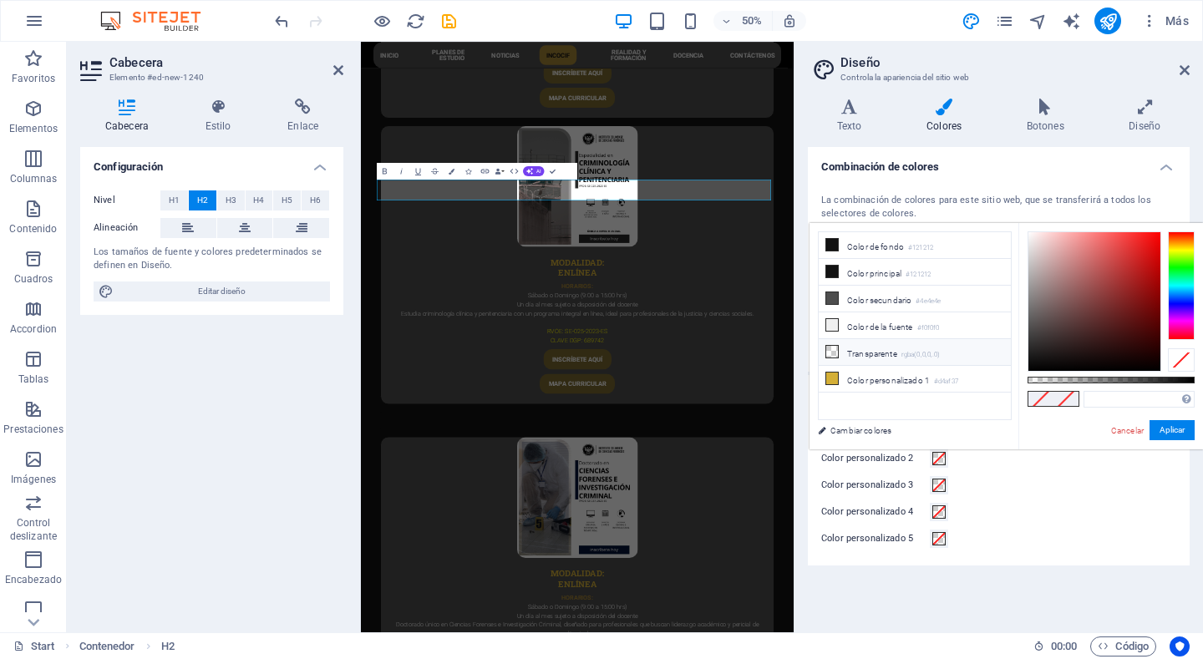
click at [958, 345] on li "Transparente rgba(0,0,0,.0)" at bounding box center [915, 352] width 192 height 27
click at [1114, 432] on link "Cancelar" at bounding box center [1128, 430] width 36 height 13
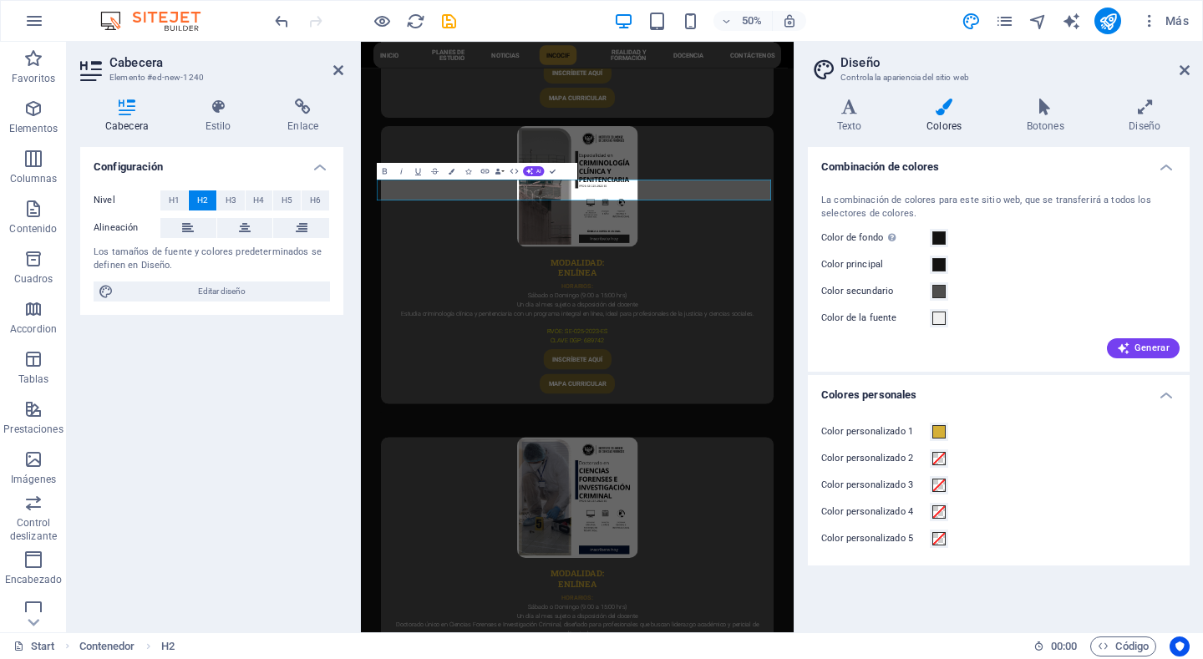
click at [907, 454] on label "Color personalizado 2" at bounding box center [875, 459] width 109 height 20
click at [930, 454] on button "Color personalizado 2" at bounding box center [939, 459] width 18 height 18
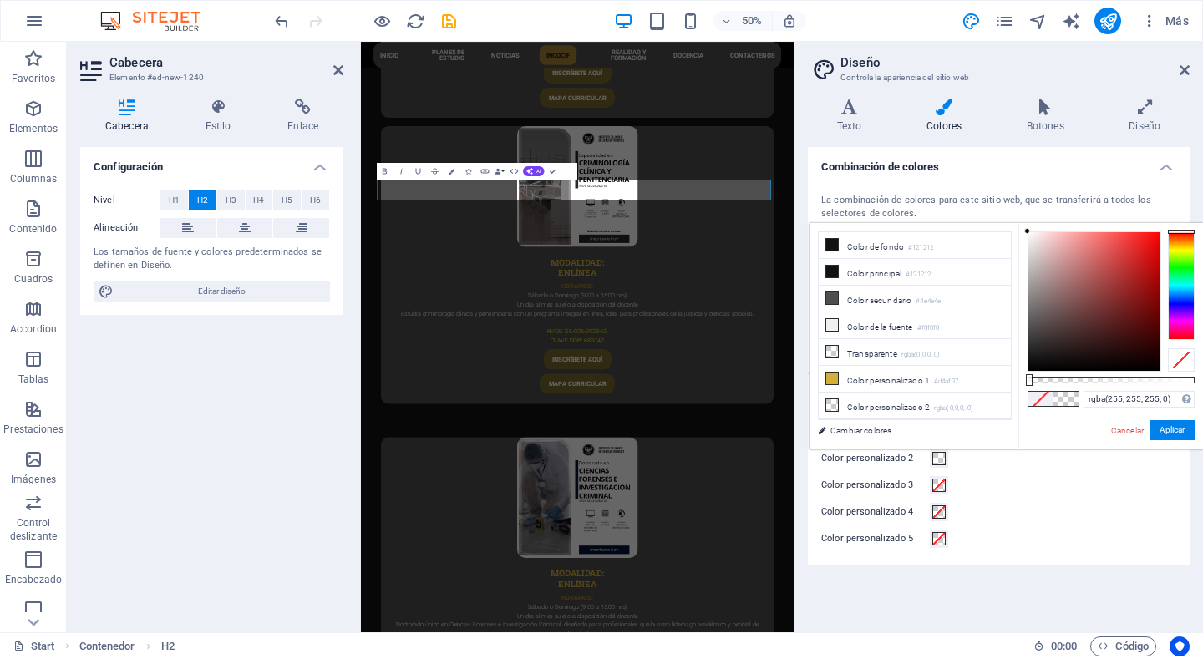
drag, startPoint x: 1034, startPoint y: 259, endPoint x: 1021, endPoint y: 218, distance: 42.8
click at [1021, 218] on body "[DOMAIN_NAME] Start (es) Favoritos Elementos Columnas Contenido Cuadros Accordi…" at bounding box center [601, 329] width 1203 height 659
type input "rgba(255, 255, 255, 0)"
drag, startPoint x: 1029, startPoint y: 235, endPoint x: 1025, endPoint y: 227, distance: 8.6
click at [1025, 227] on div "rgba(255, 255, 255, 0) Formatos soportados #0852ed rgb(8, 82, 237) rgba(8, 82, …" at bounding box center [1111, 457] width 185 height 469
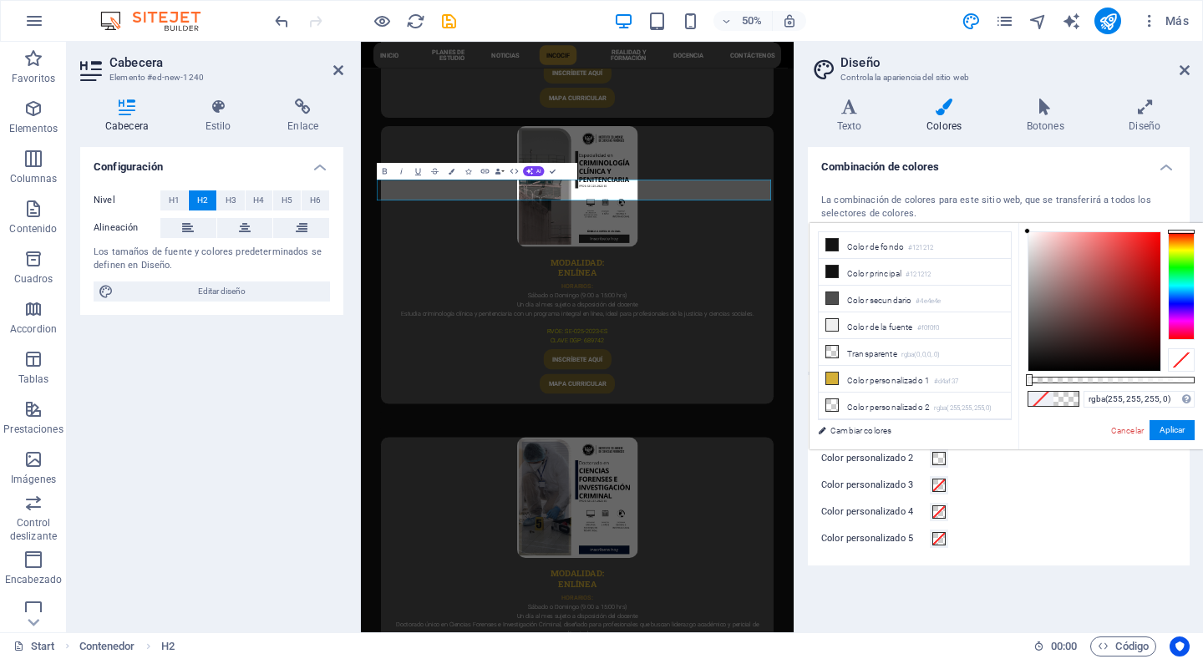
drag, startPoint x: 1177, startPoint y: 231, endPoint x: 1174, endPoint y: 220, distance: 11.4
click at [1174, 220] on body "[DOMAIN_NAME] Start (es) Favoritos Elementos Columnas Contenido Cuadros Accordi…" at bounding box center [601, 329] width 1203 height 659
click at [1177, 361] on div at bounding box center [1181, 359] width 27 height 23
drag, startPoint x: 1047, startPoint y: 282, endPoint x: 994, endPoint y: 204, distance: 95.0
click at [994, 204] on body "[DOMAIN_NAME] Start (es) Favoritos Elementos Columnas Contenido Cuadros Accordi…" at bounding box center [601, 329] width 1203 height 659
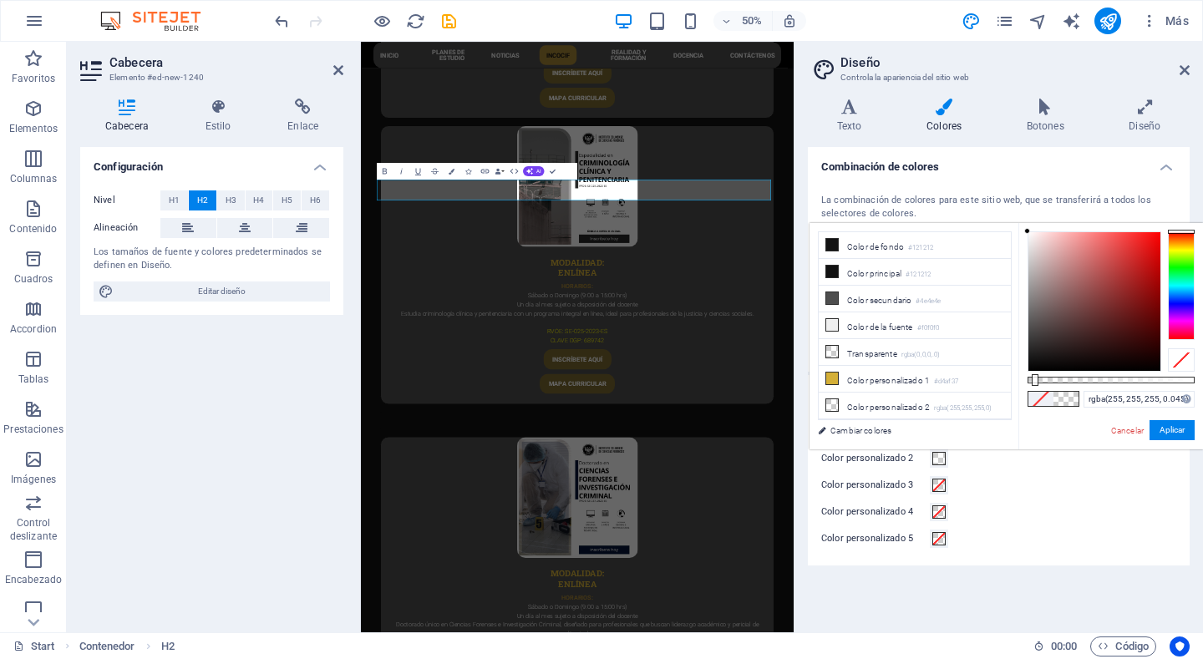
click at [1035, 378] on div at bounding box center [1111, 380] width 167 height 7
drag, startPoint x: 1040, startPoint y: 378, endPoint x: 1201, endPoint y: 386, distance: 160.7
click at [1201, 386] on div "#ffffff Formatos soportados #0852ed rgb(8, 82, 237) rgba(8, 82, 237, 90%) hsv(2…" at bounding box center [1111, 457] width 185 height 469
type input "#ffffff"
click at [1162, 433] on button "Aplicar" at bounding box center [1172, 430] width 45 height 20
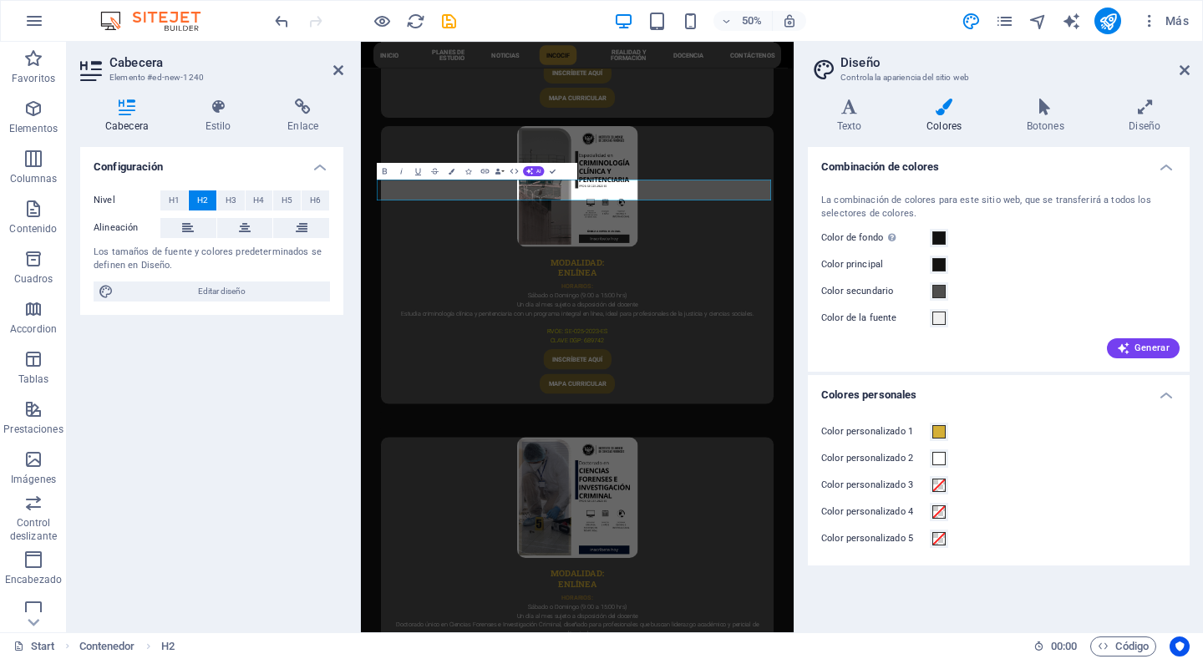
click at [874, 456] on label "Color personalizado 2" at bounding box center [875, 459] width 109 height 20
click at [930, 456] on button "Color personalizado 2" at bounding box center [939, 459] width 18 height 18
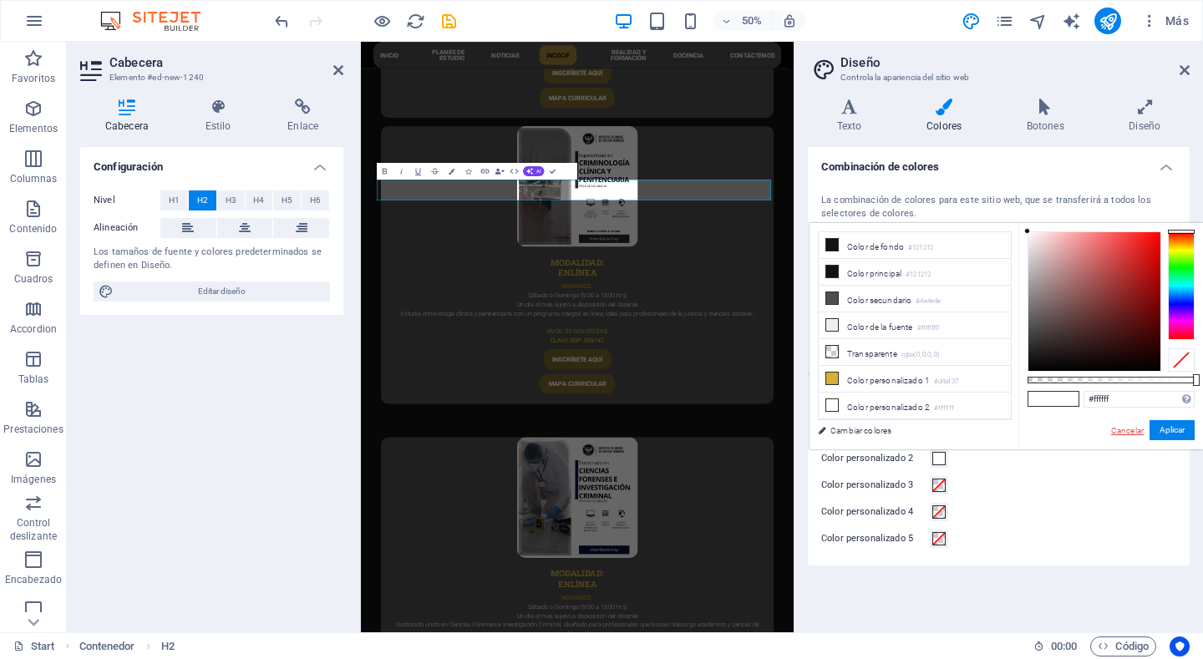
click at [1118, 435] on link "Cancelar" at bounding box center [1128, 430] width 36 height 13
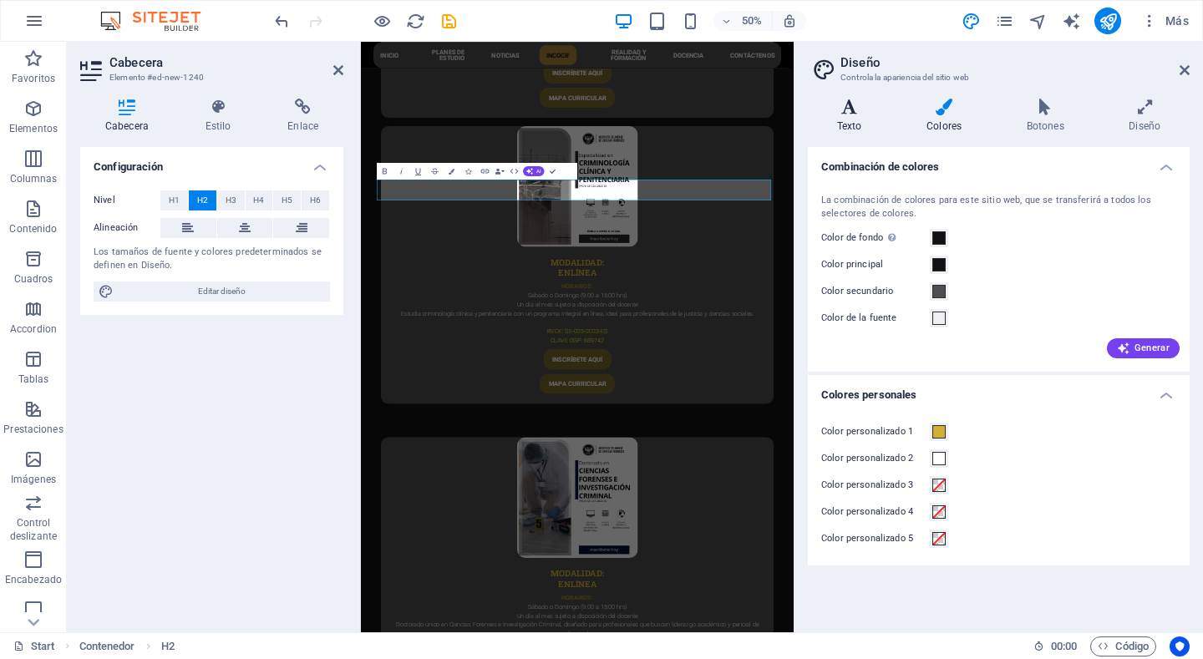
click at [863, 116] on h4 "Texto" at bounding box center [852, 116] width 89 height 35
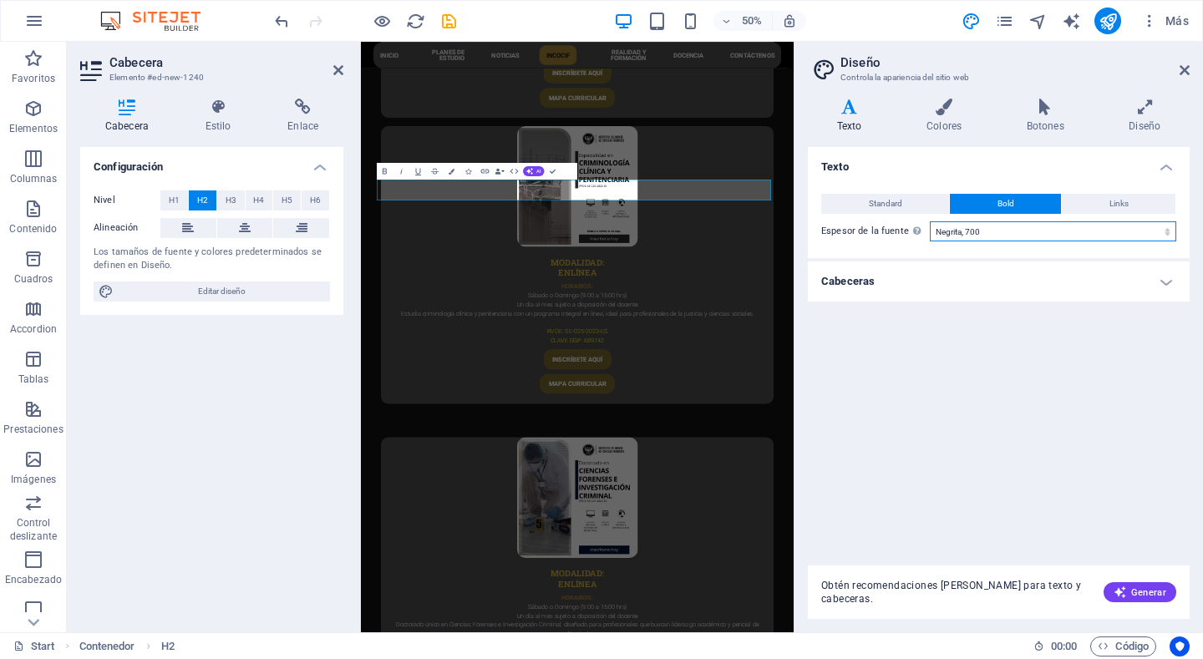
click at [1105, 234] on select "Fino, 100 Extra [PERSON_NAME], 200 [PERSON_NAME], 300 Normal, 400 Medio, 500 [D…" at bounding box center [1053, 231] width 247 height 20
click at [1051, 140] on div "Texto Colores Botones Diseño Texto Standard Bold Links Color de la fuente Fuent…" at bounding box center [999, 359] width 382 height 521
click at [1141, 108] on icon at bounding box center [1145, 107] width 89 height 17
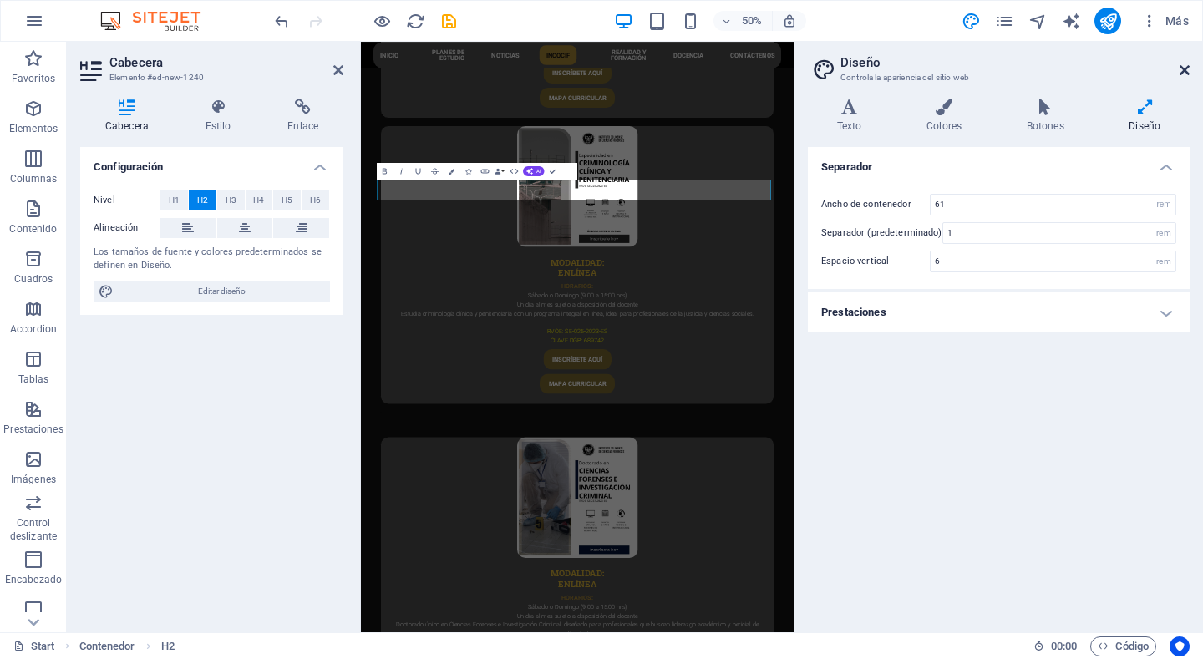
click at [1186, 74] on icon at bounding box center [1185, 70] width 10 height 13
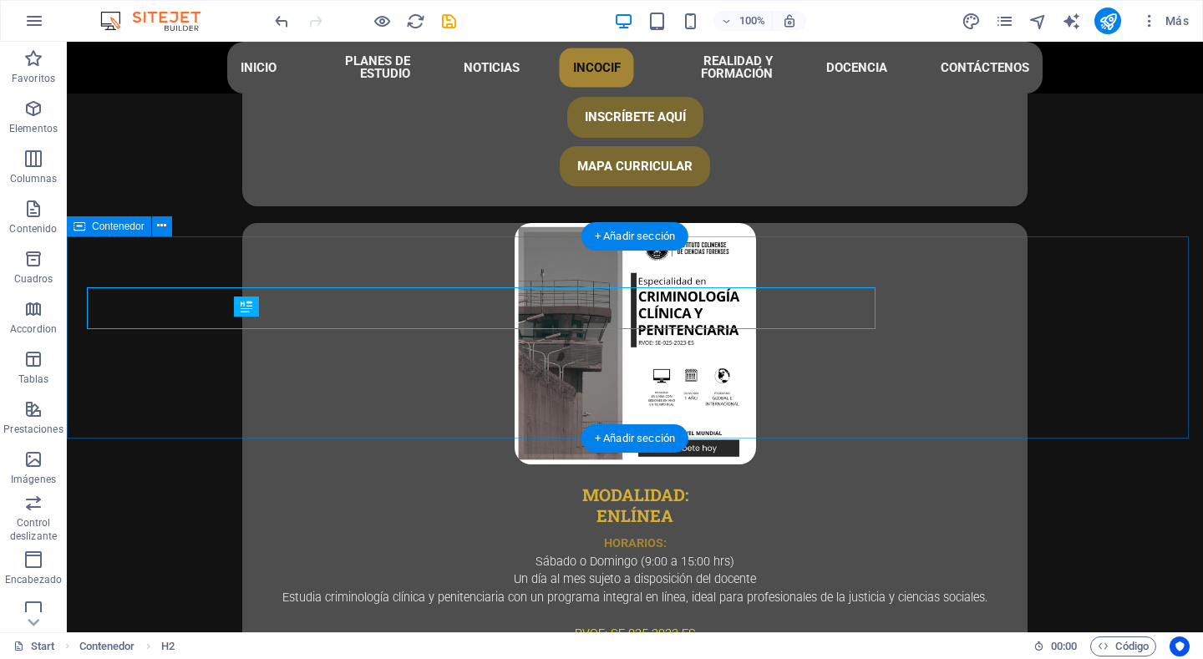
scroll to position [5053, 0]
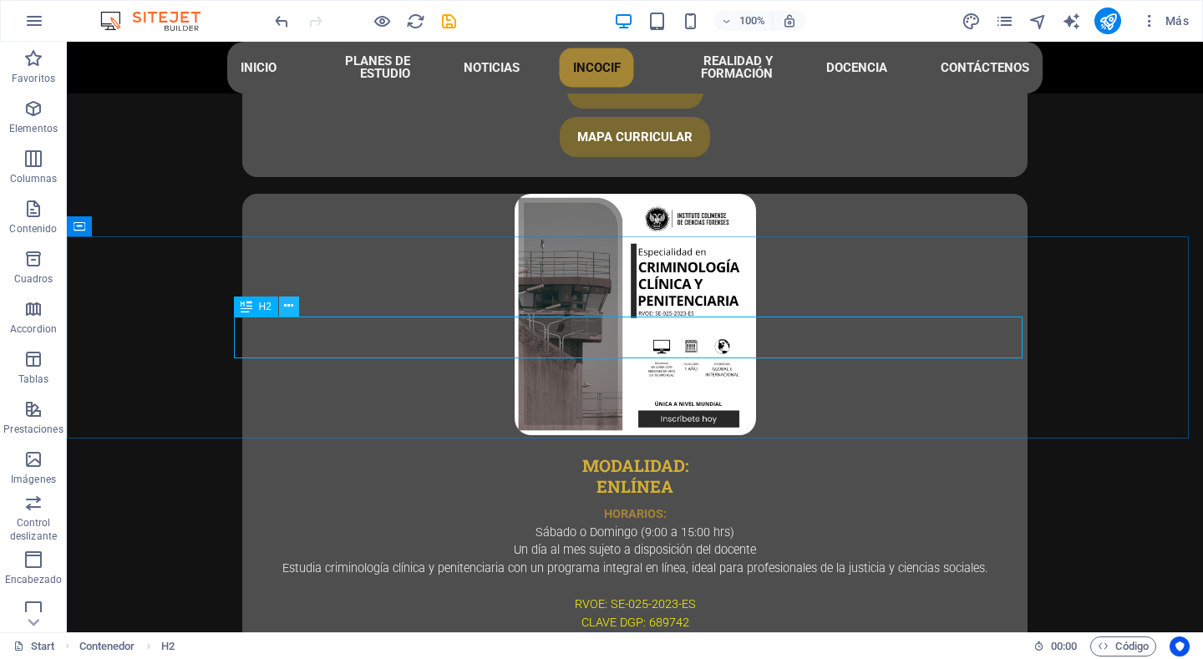
click at [282, 305] on button at bounding box center [289, 307] width 20 height 20
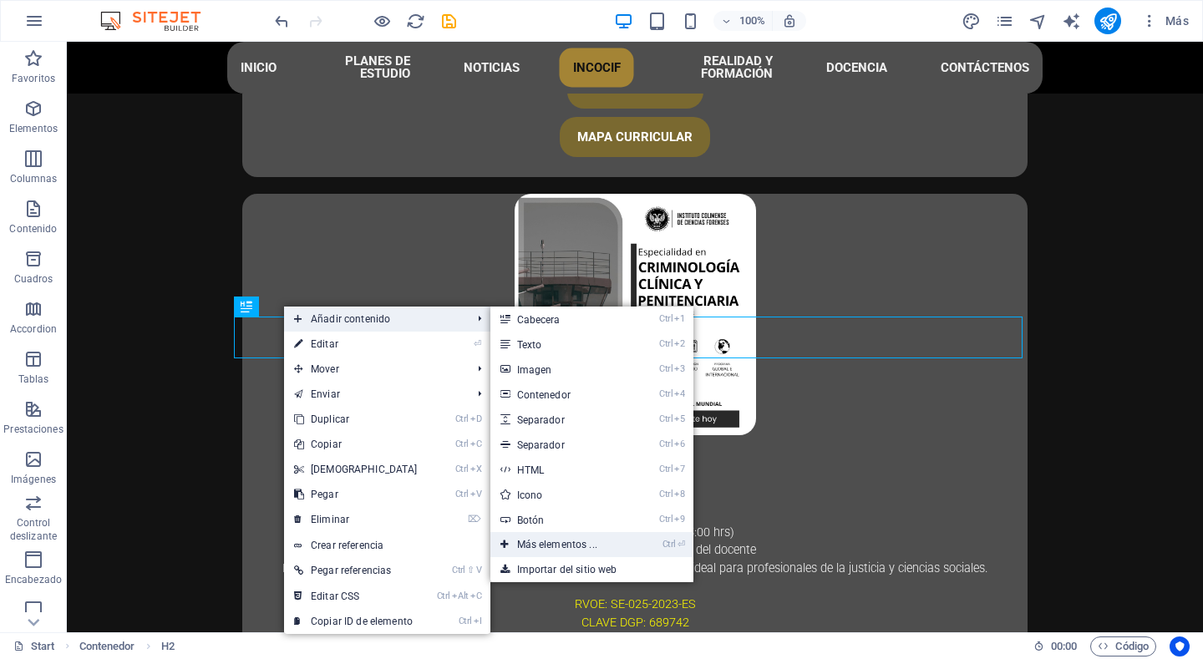
click at [600, 546] on link "Ctrl ⏎ Más elementos ..." at bounding box center [561, 544] width 140 height 25
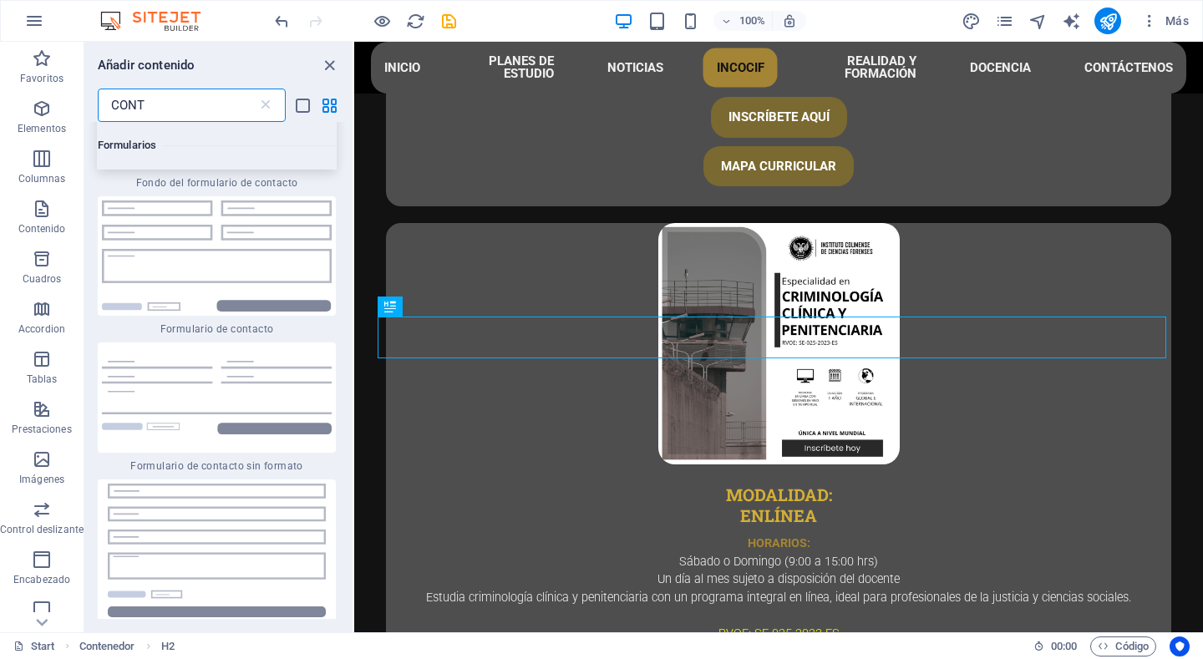
scroll to position [5696, 0]
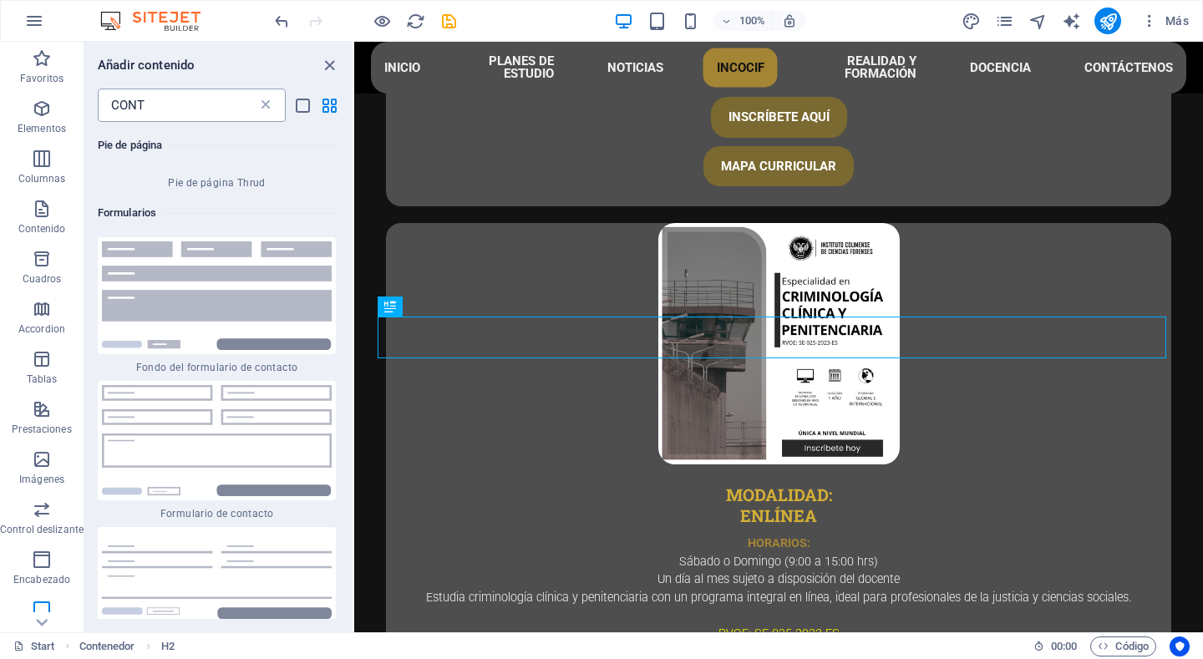
click at [263, 103] on icon at bounding box center [265, 105] width 17 height 17
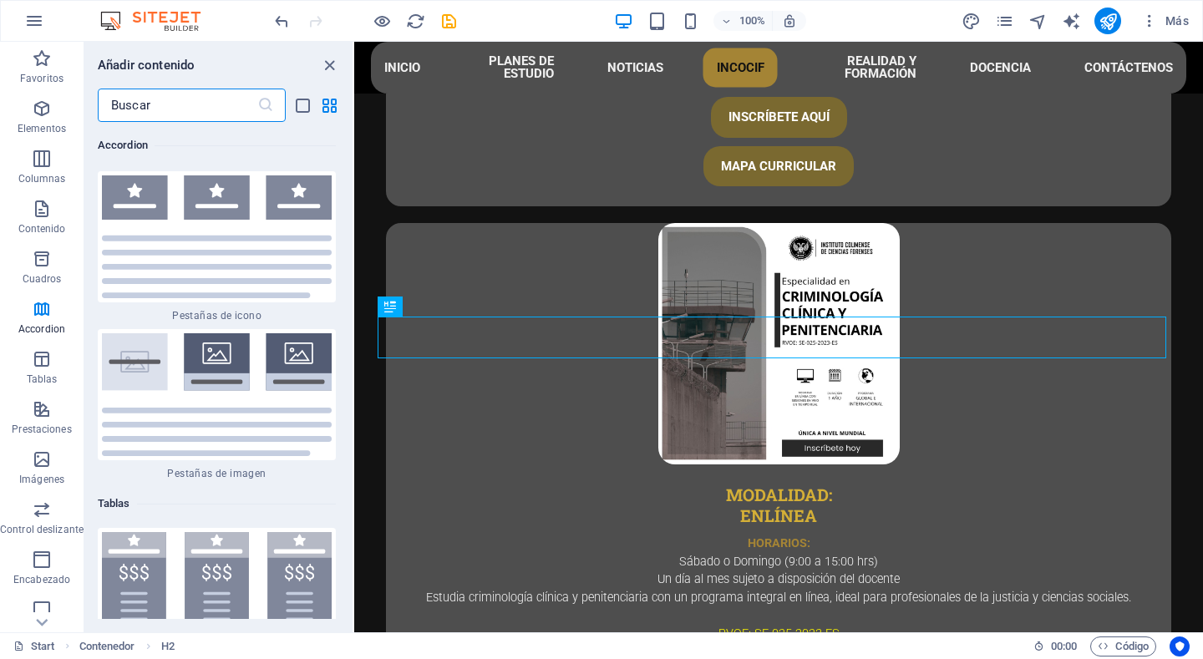
scroll to position [10947, 0]
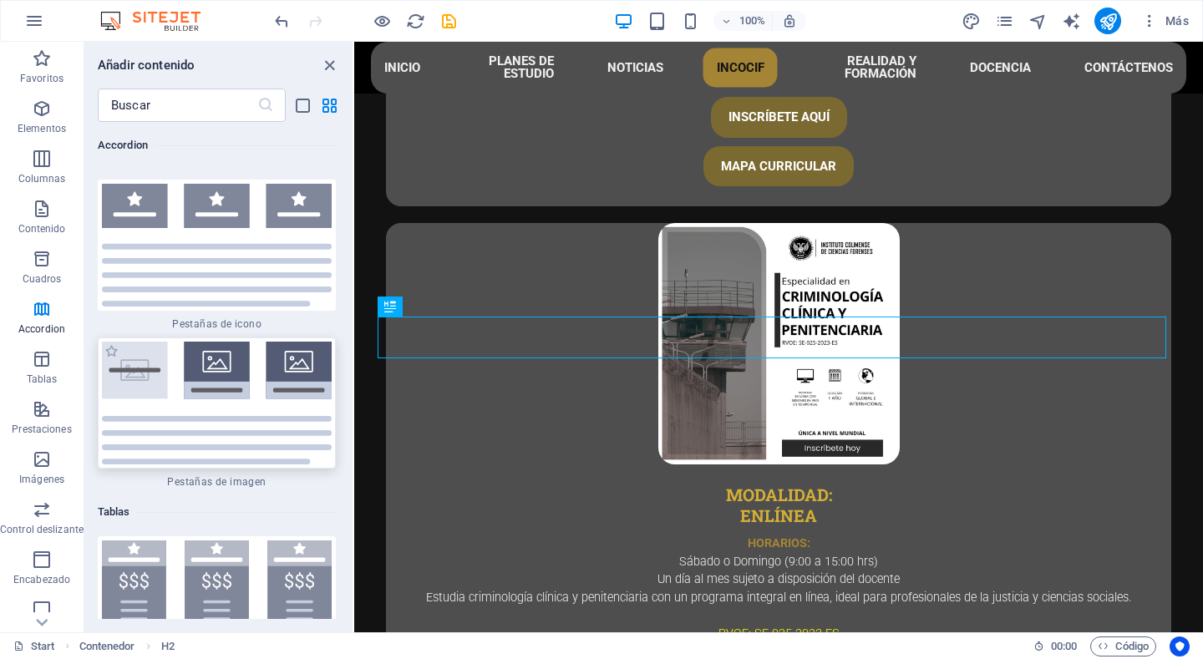
click at [243, 338] on div at bounding box center [217, 403] width 238 height 131
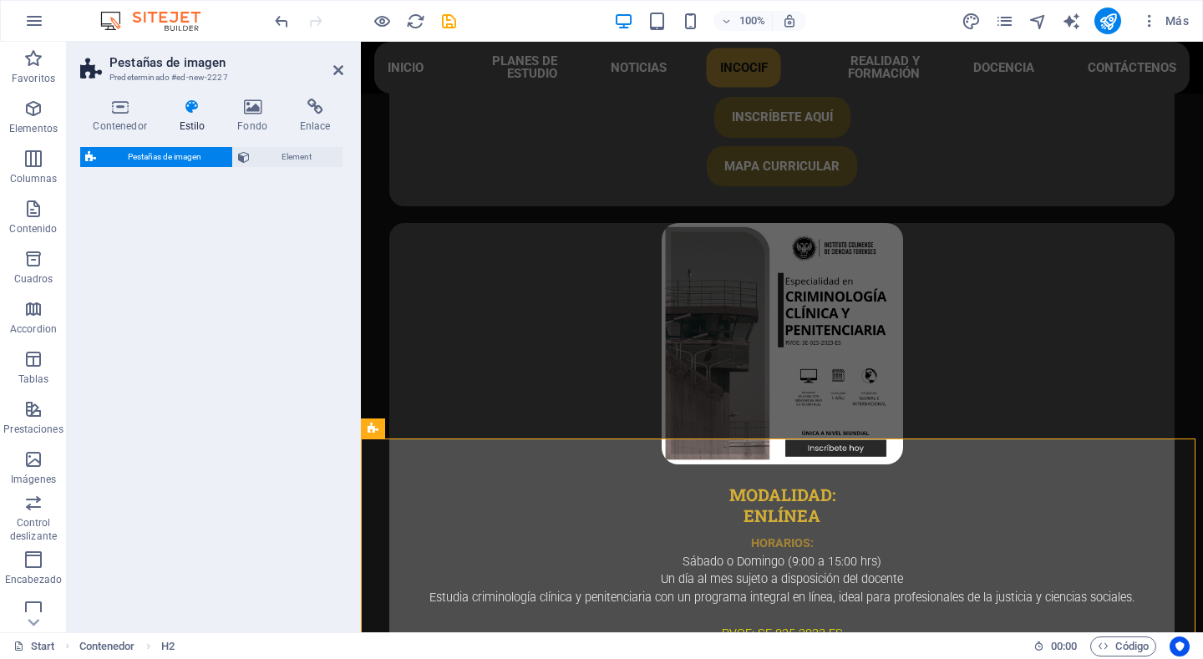
select select "rem"
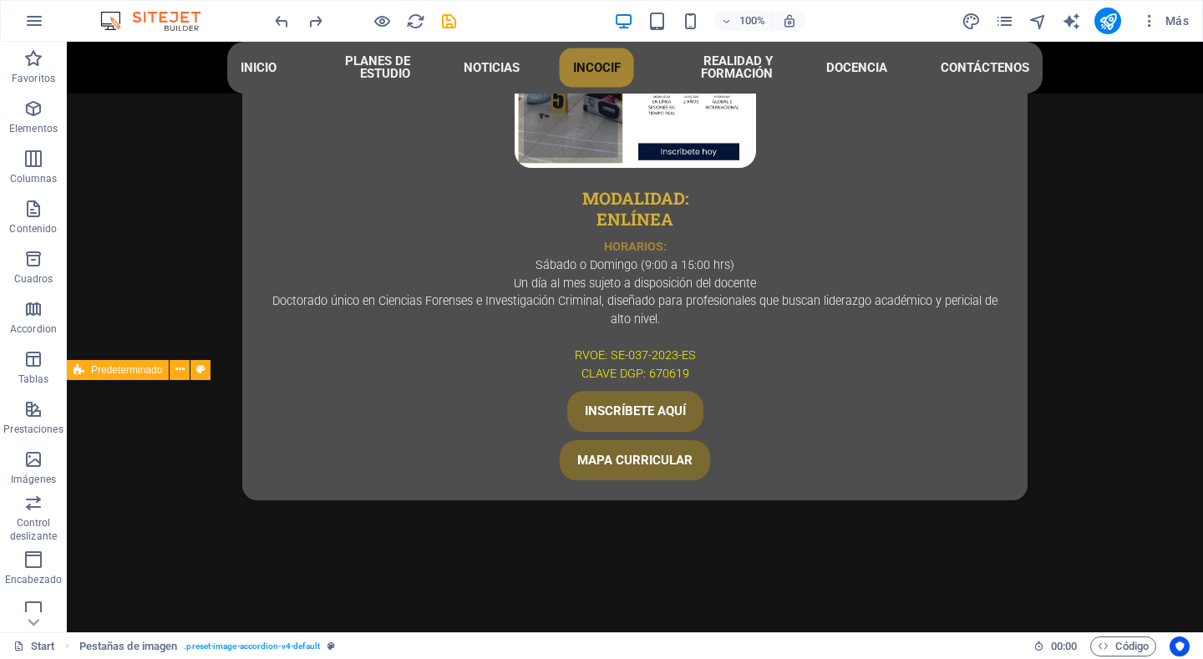
scroll to position [5112, 0]
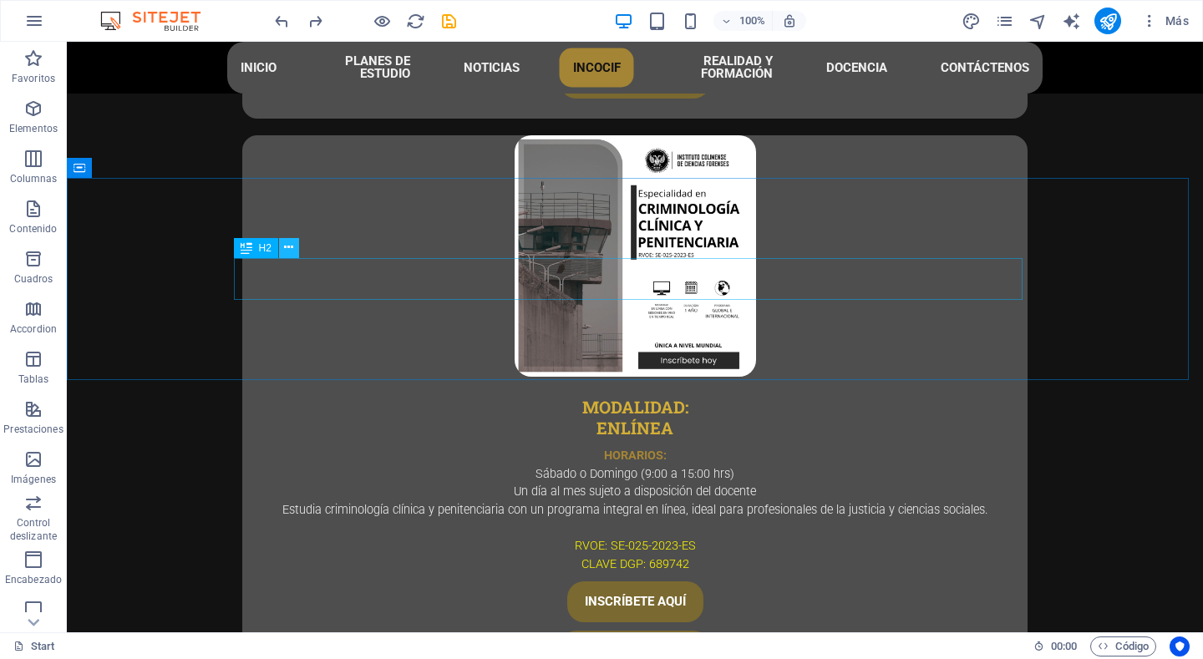
click at [291, 247] on icon at bounding box center [288, 248] width 9 height 18
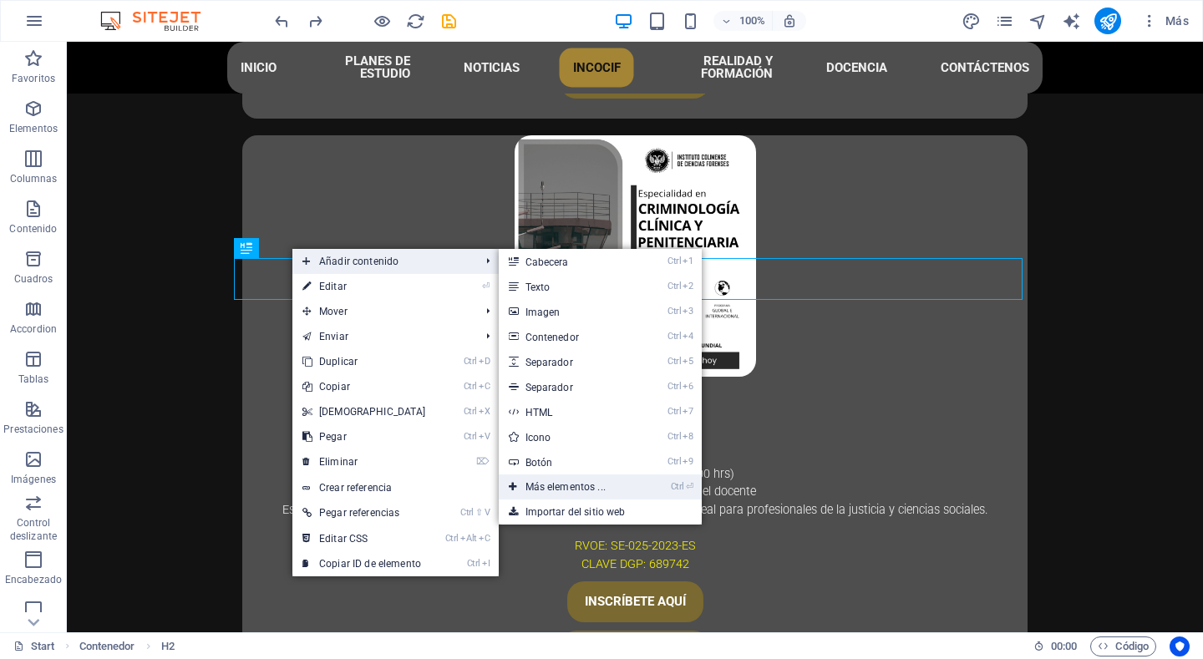
click at [587, 487] on link "Ctrl ⏎ Más elementos ..." at bounding box center [569, 487] width 140 height 25
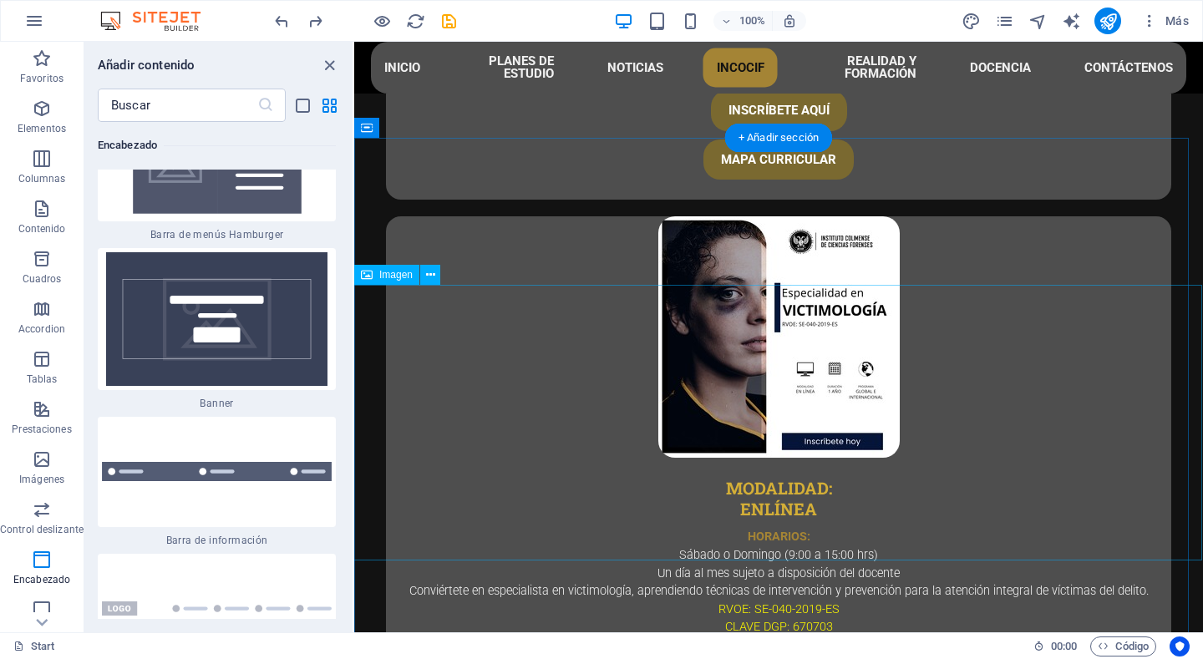
scroll to position [4414, 0]
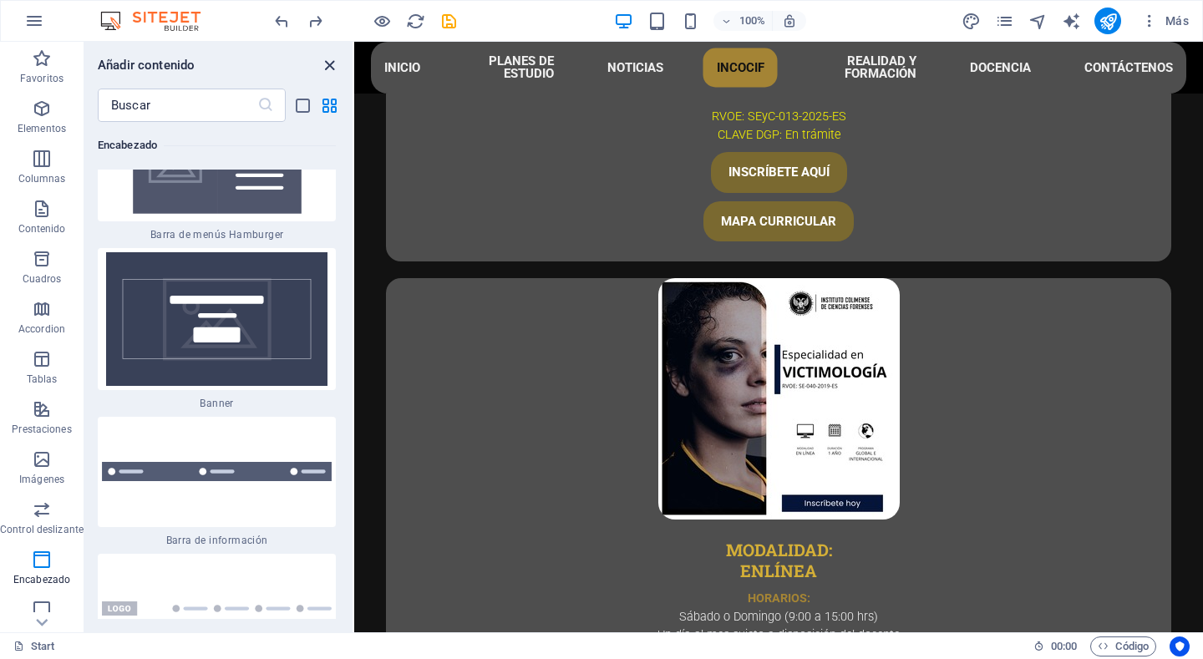
click at [331, 65] on icon "close panel" at bounding box center [329, 65] width 19 height 19
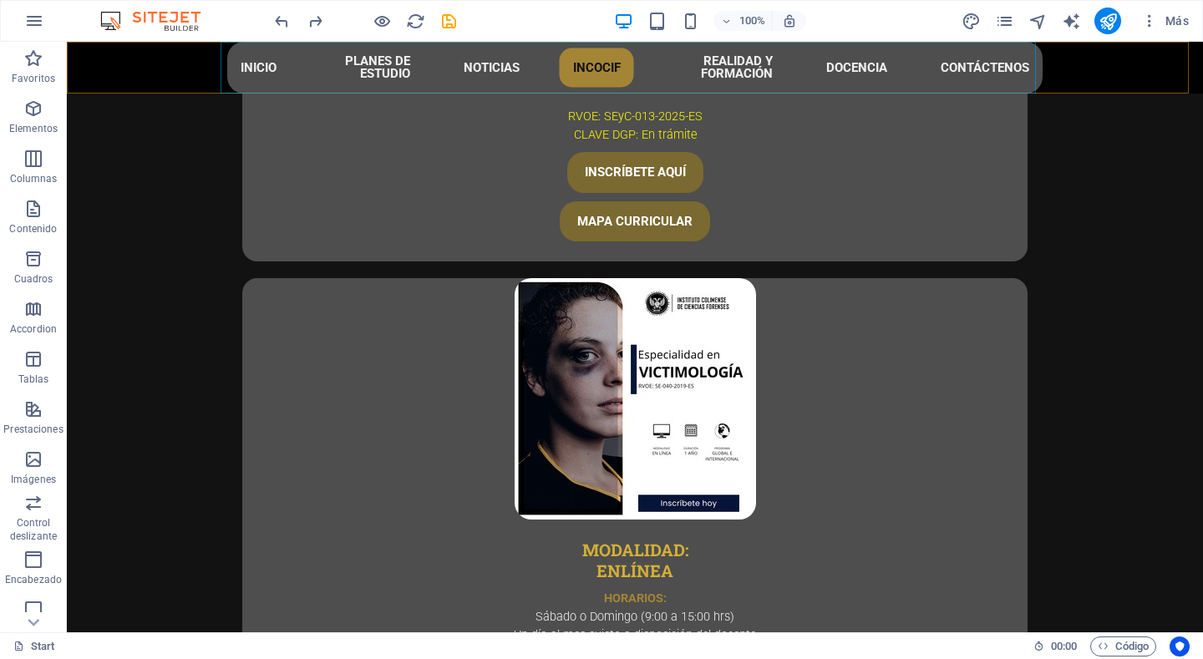
scroll to position [4443, 0]
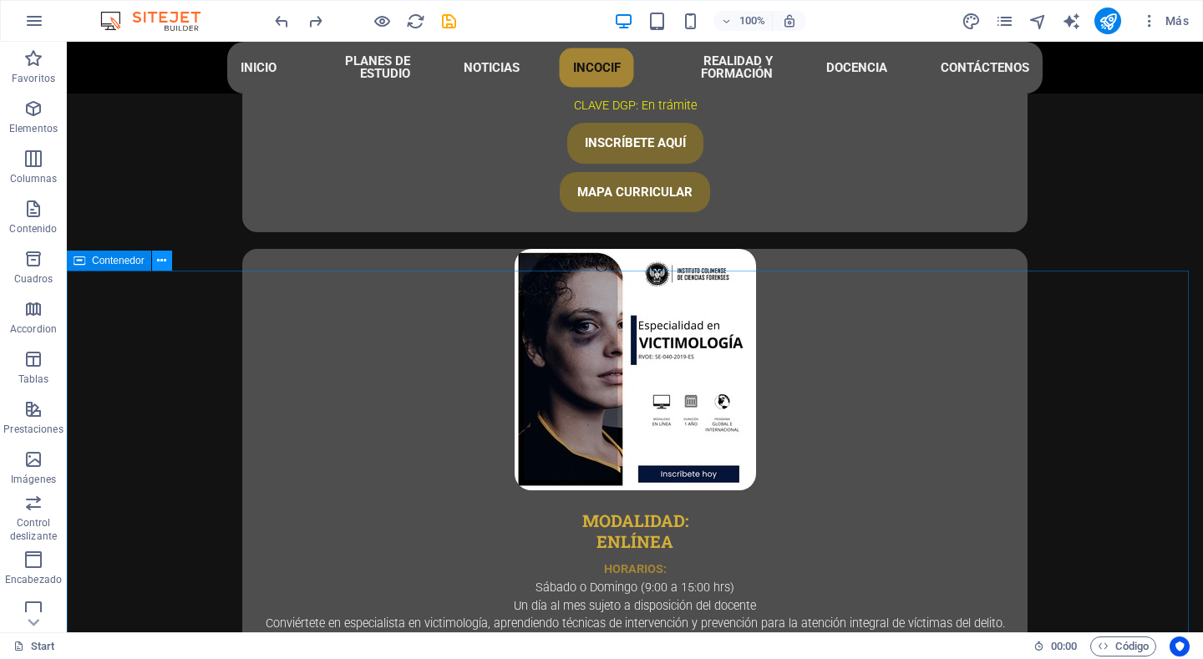
click at [160, 258] on icon at bounding box center [161, 261] width 9 height 18
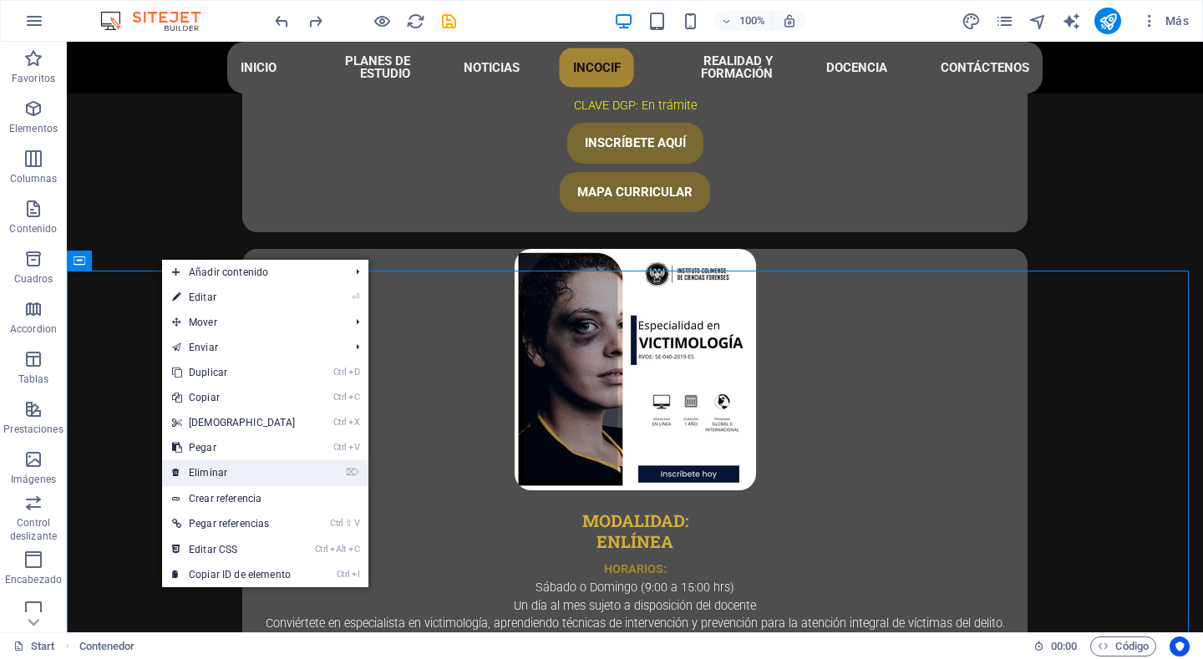
click at [252, 464] on link "⌦ Eliminar" at bounding box center [234, 472] width 144 height 25
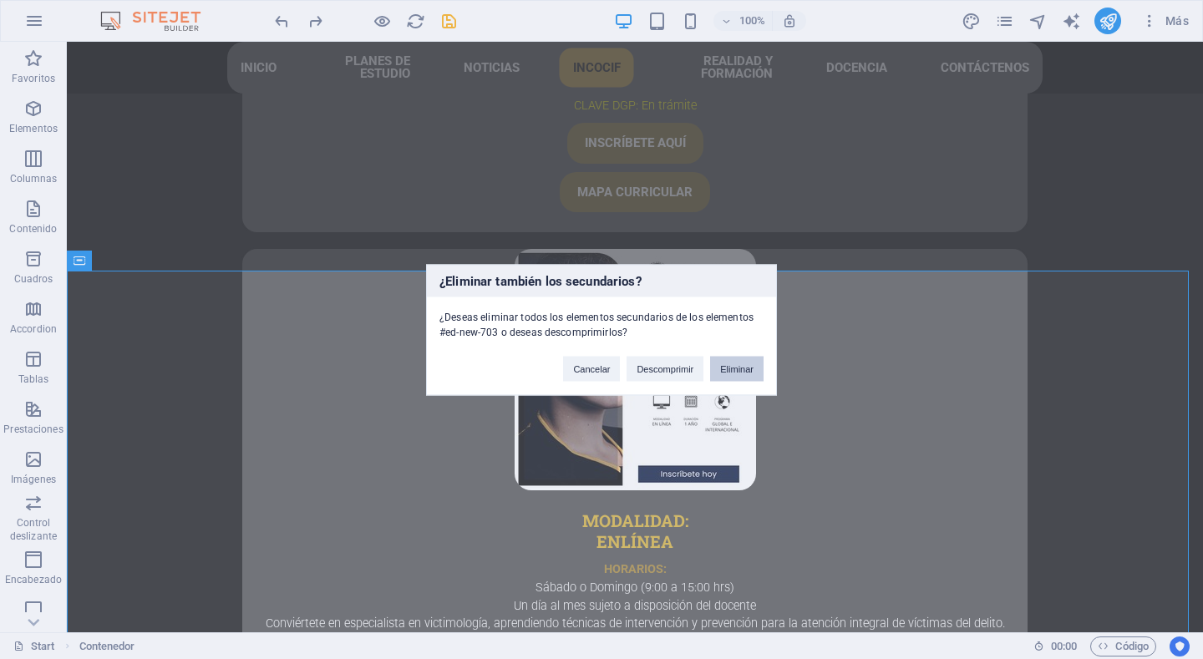
click at [740, 363] on button "Eliminar" at bounding box center [736, 368] width 53 height 25
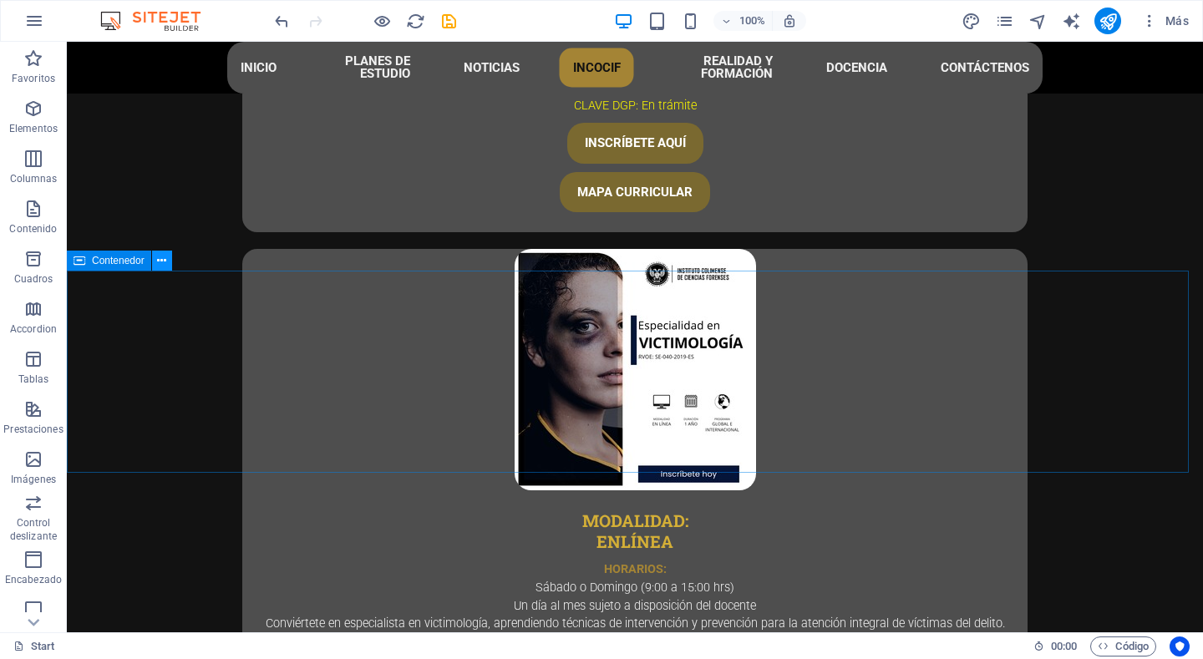
click at [159, 257] on icon at bounding box center [161, 261] width 9 height 18
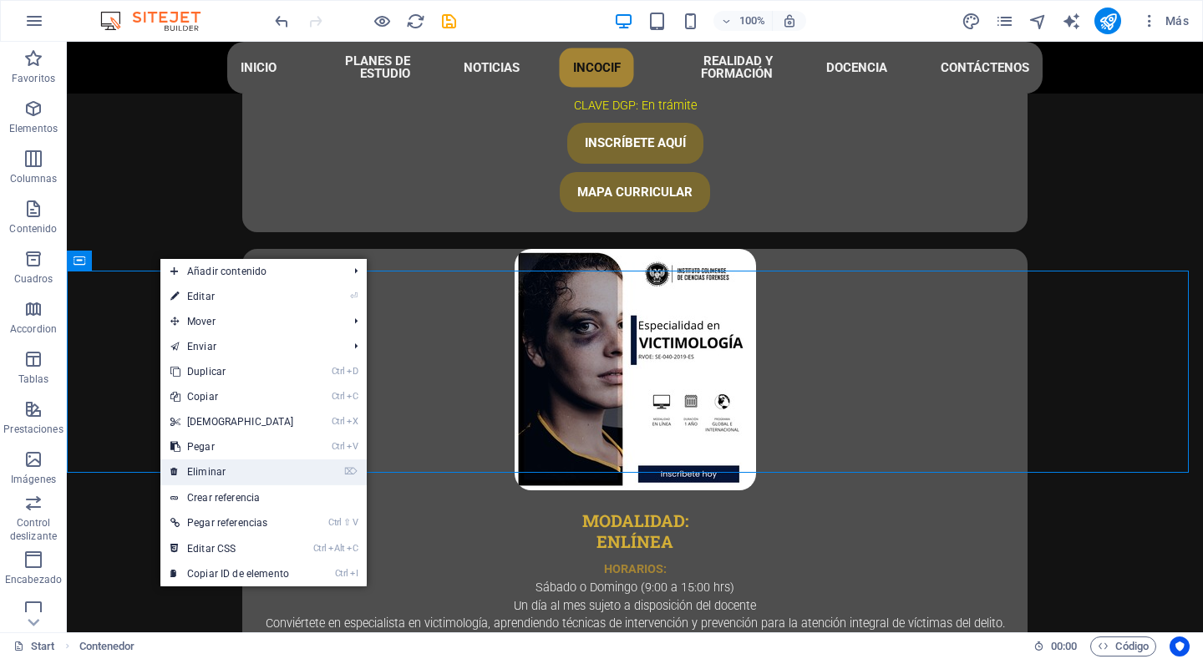
click at [235, 462] on link "⌦ Eliminar" at bounding box center [232, 472] width 144 height 25
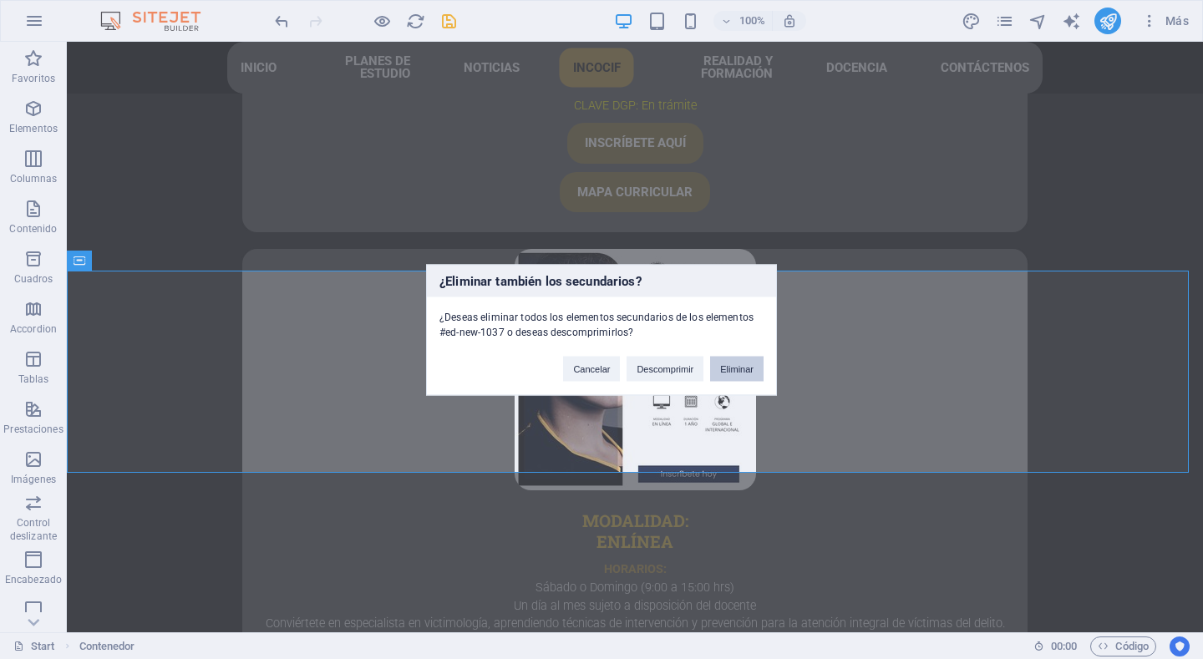
click at [735, 365] on button "Eliminar" at bounding box center [736, 368] width 53 height 25
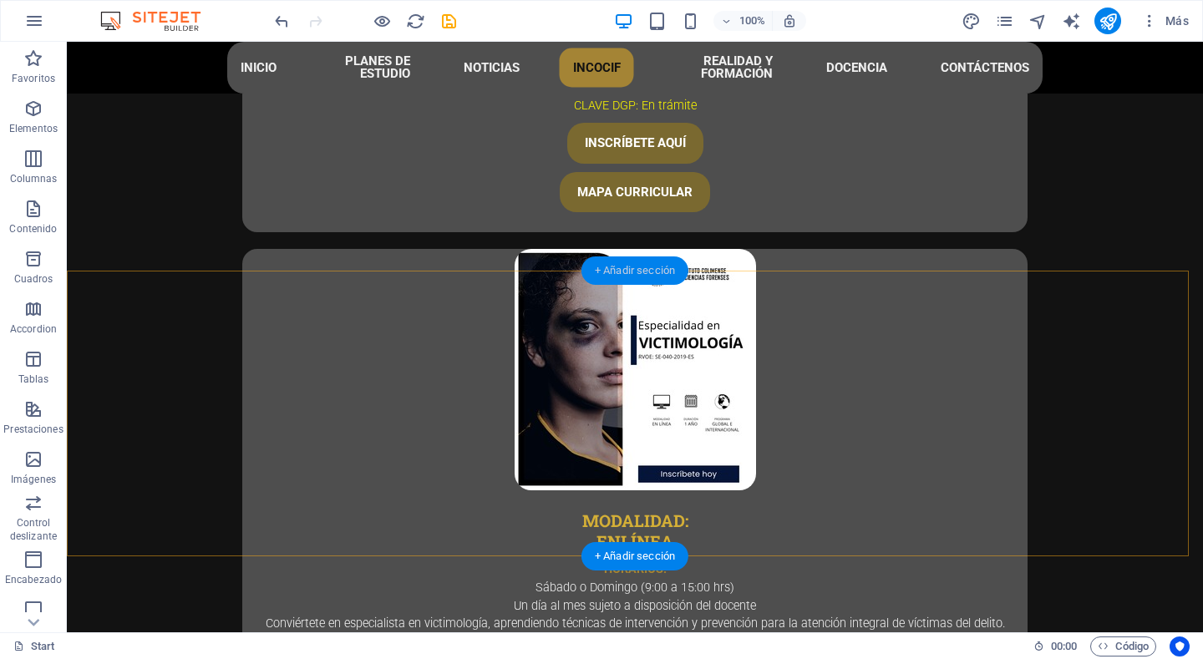
click at [625, 272] on div "+ Añadir sección" at bounding box center [635, 271] width 107 height 28
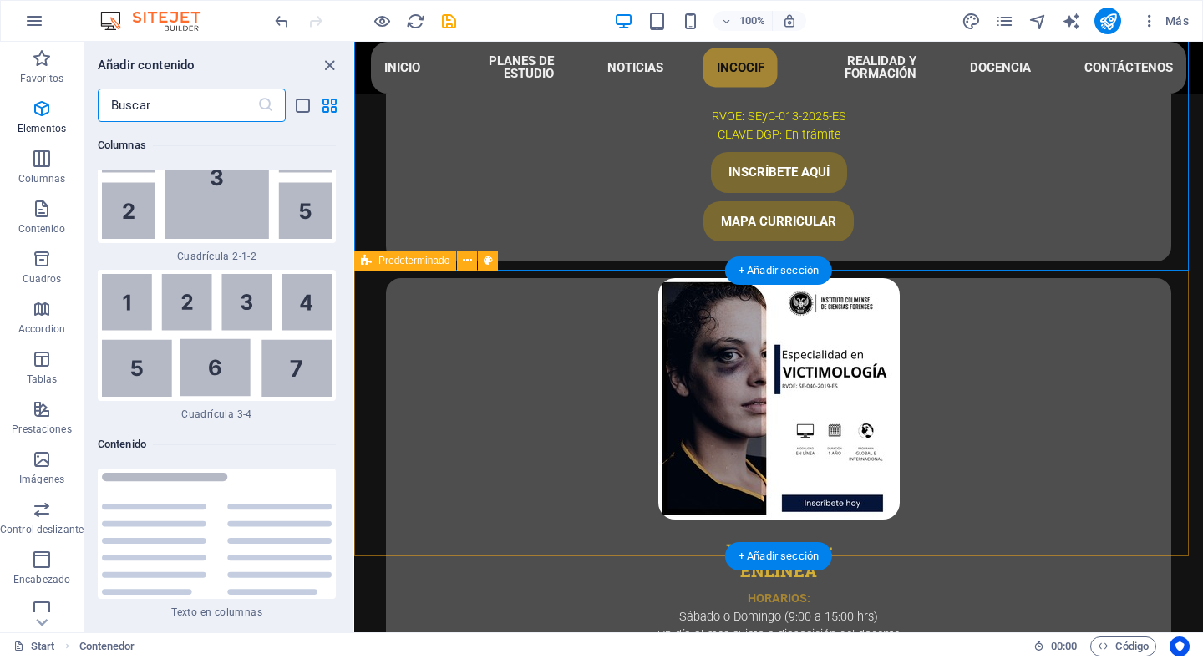
scroll to position [5597, 0]
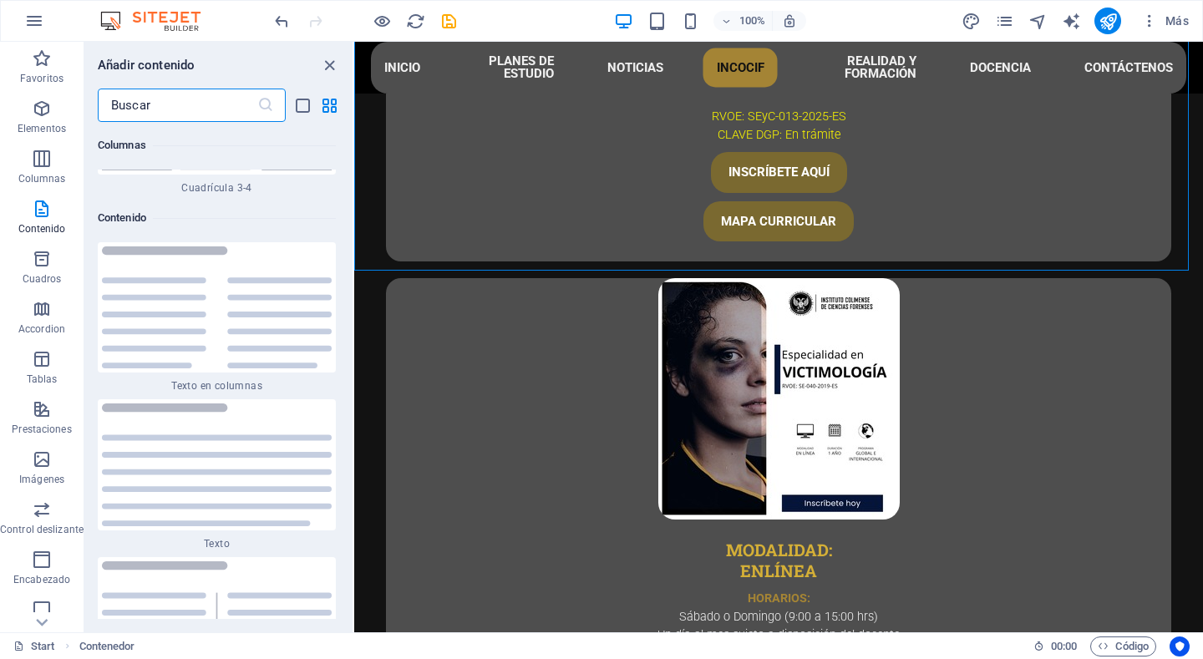
click at [152, 97] on input "text" at bounding box center [178, 105] width 160 height 33
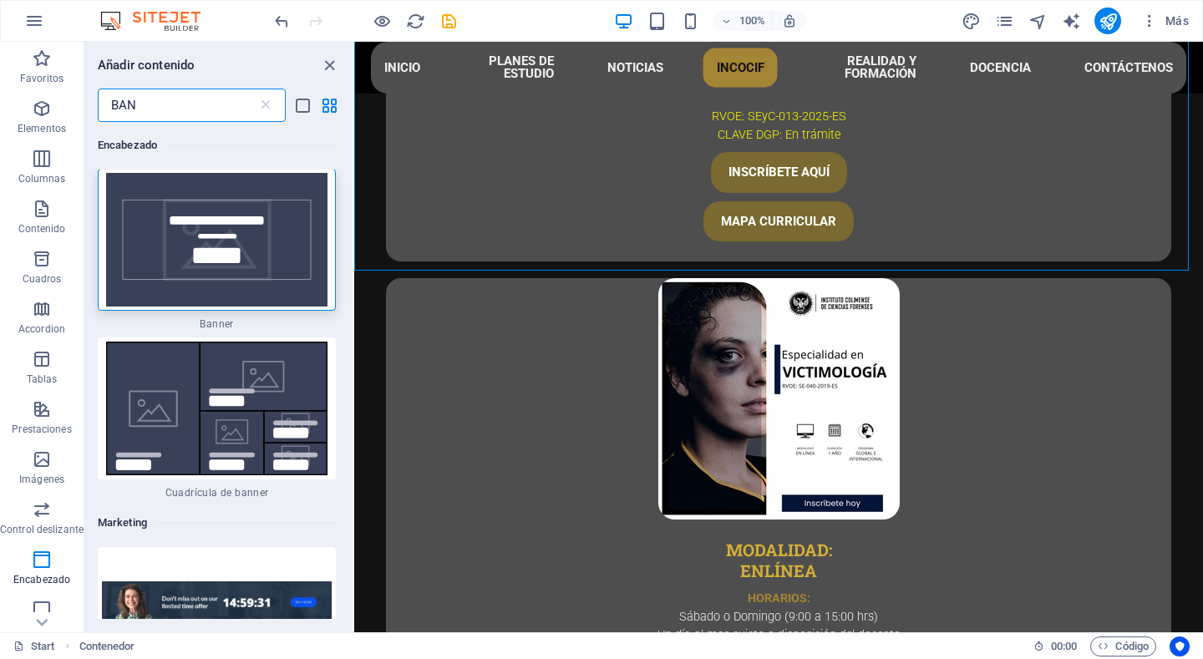
scroll to position [0, 0]
type input "BAN"
click at [231, 237] on img at bounding box center [217, 241] width 230 height 134
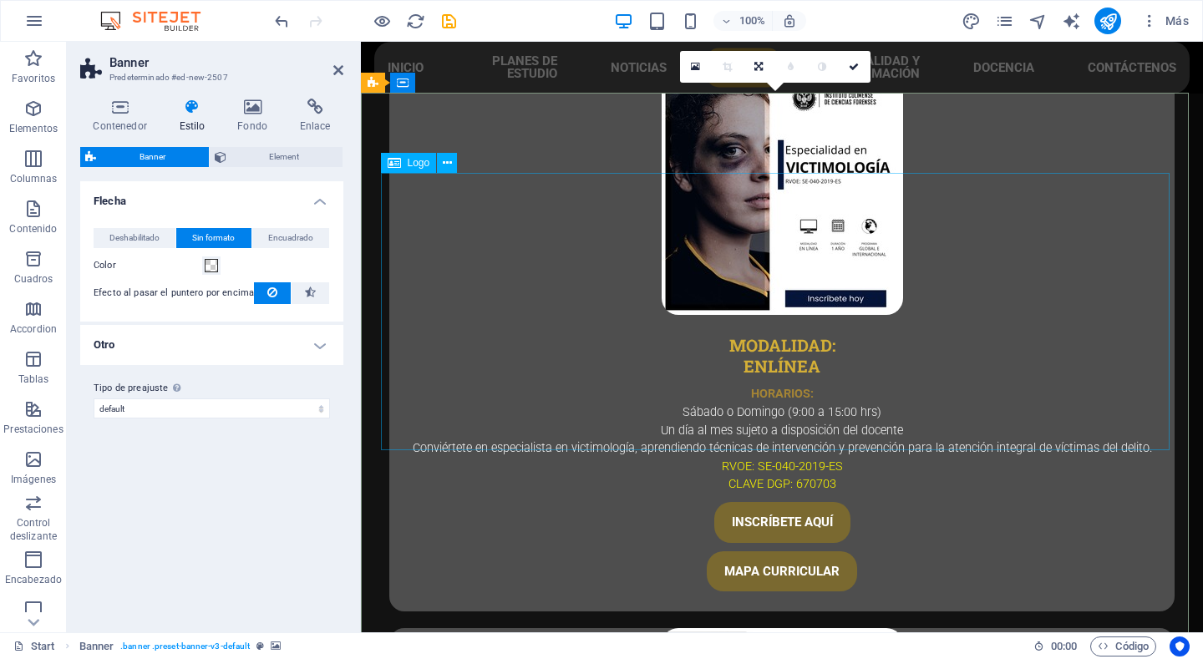
scroll to position [4581, 0]
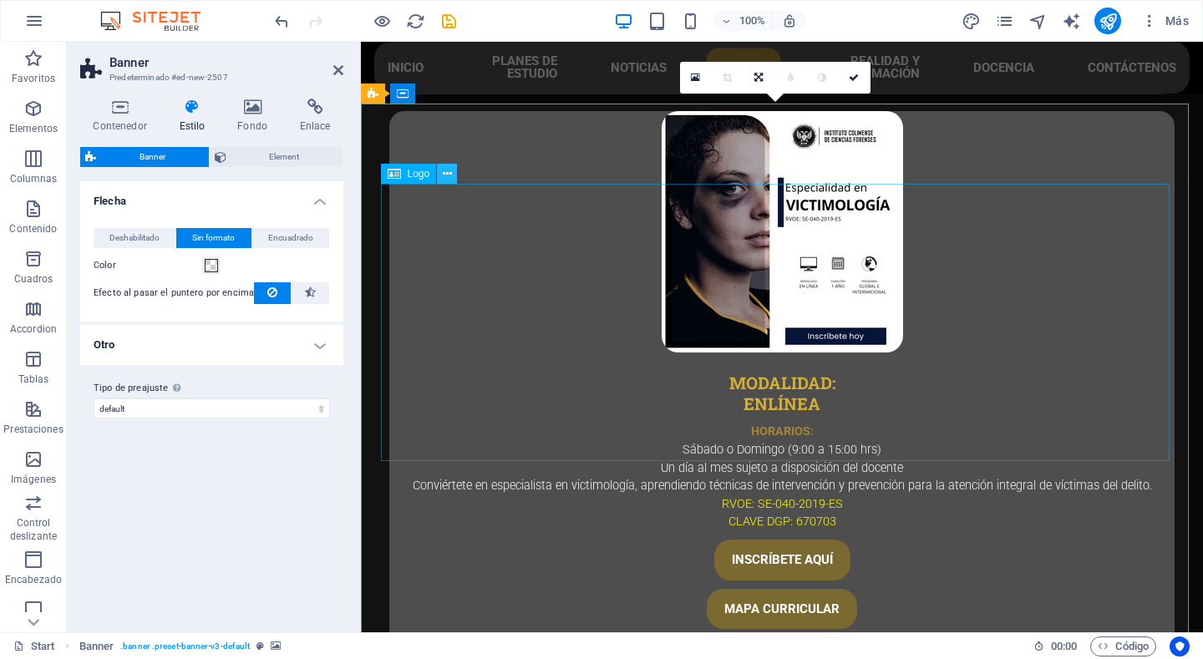
click at [449, 174] on icon at bounding box center [447, 174] width 9 height 18
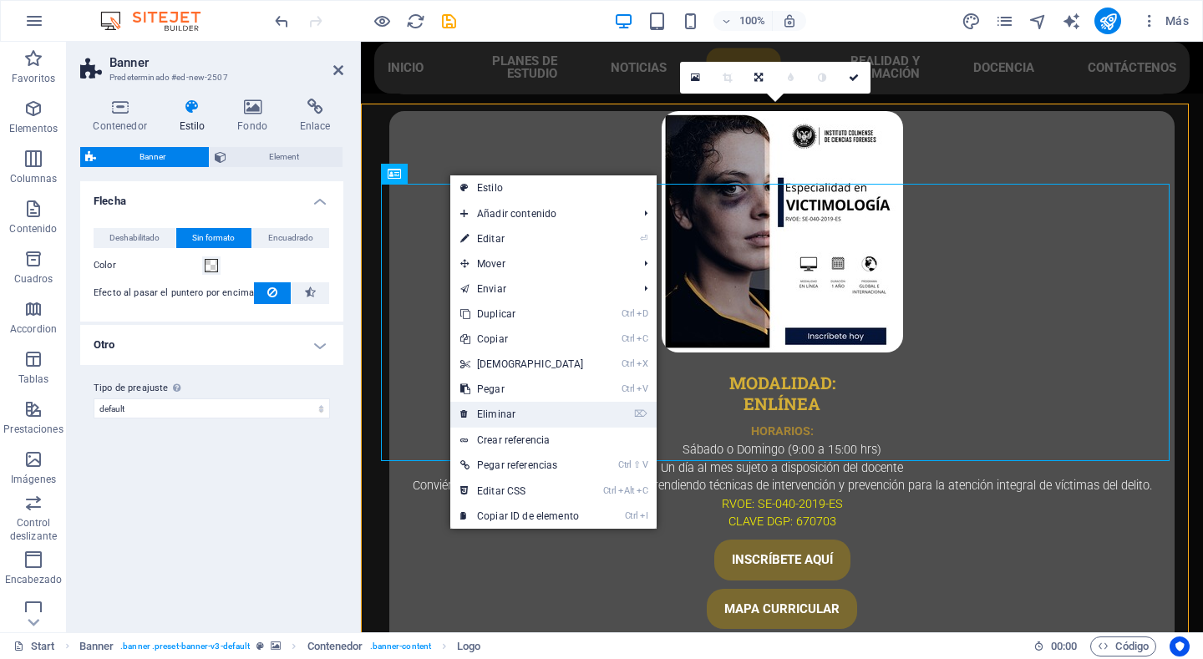
click at [510, 411] on link "⌦ Eliminar" at bounding box center [522, 414] width 144 height 25
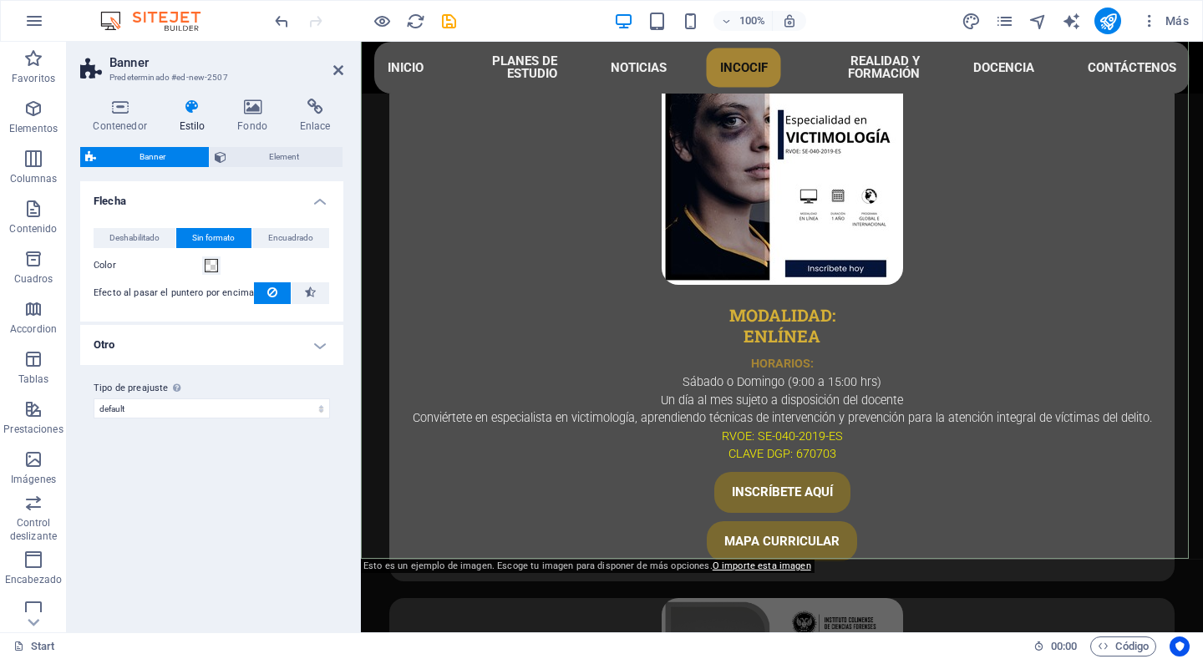
scroll to position [4664, 0]
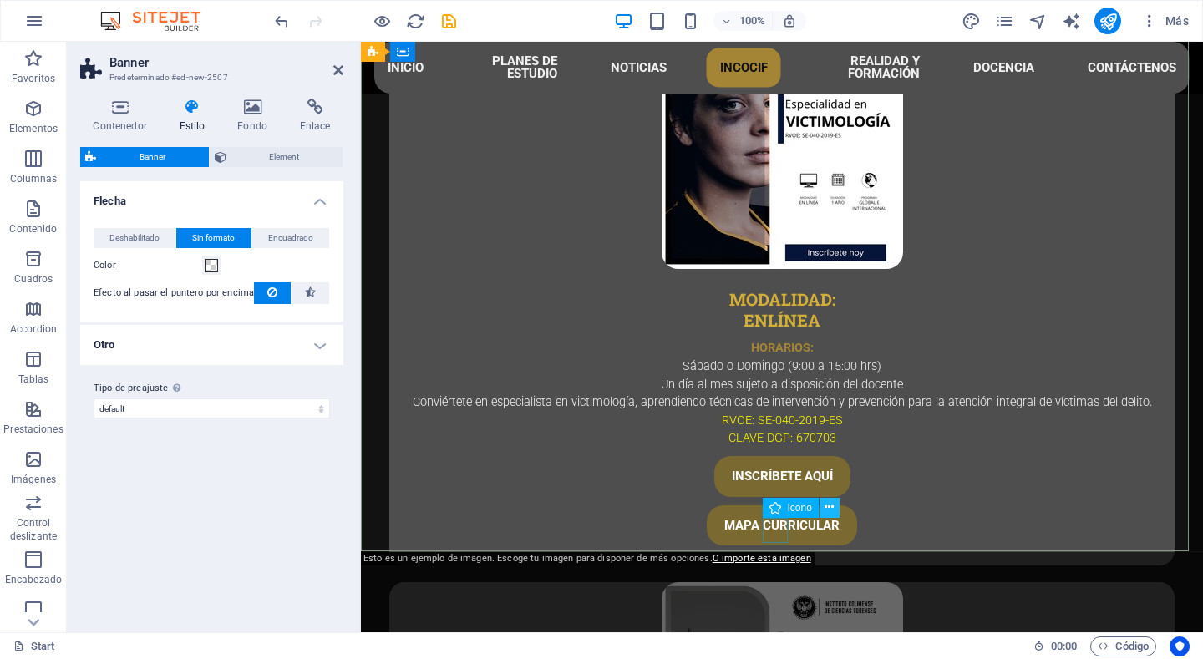
click at [828, 511] on icon at bounding box center [829, 508] width 9 height 18
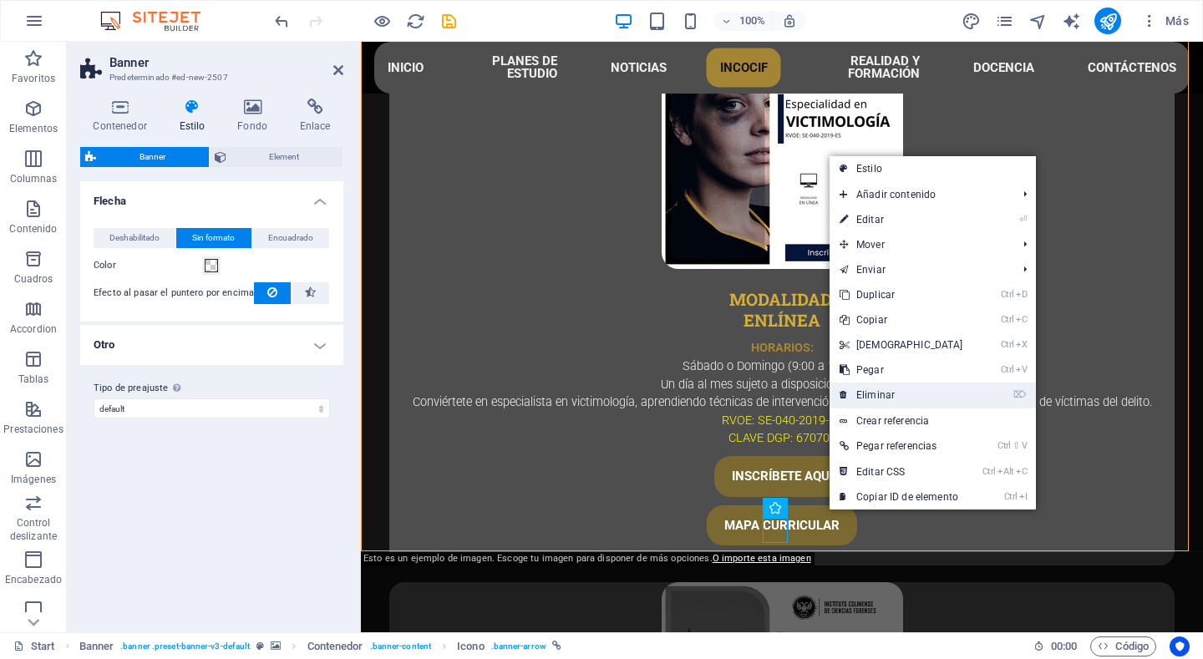
click at [897, 385] on link "⌦ Eliminar" at bounding box center [902, 395] width 144 height 25
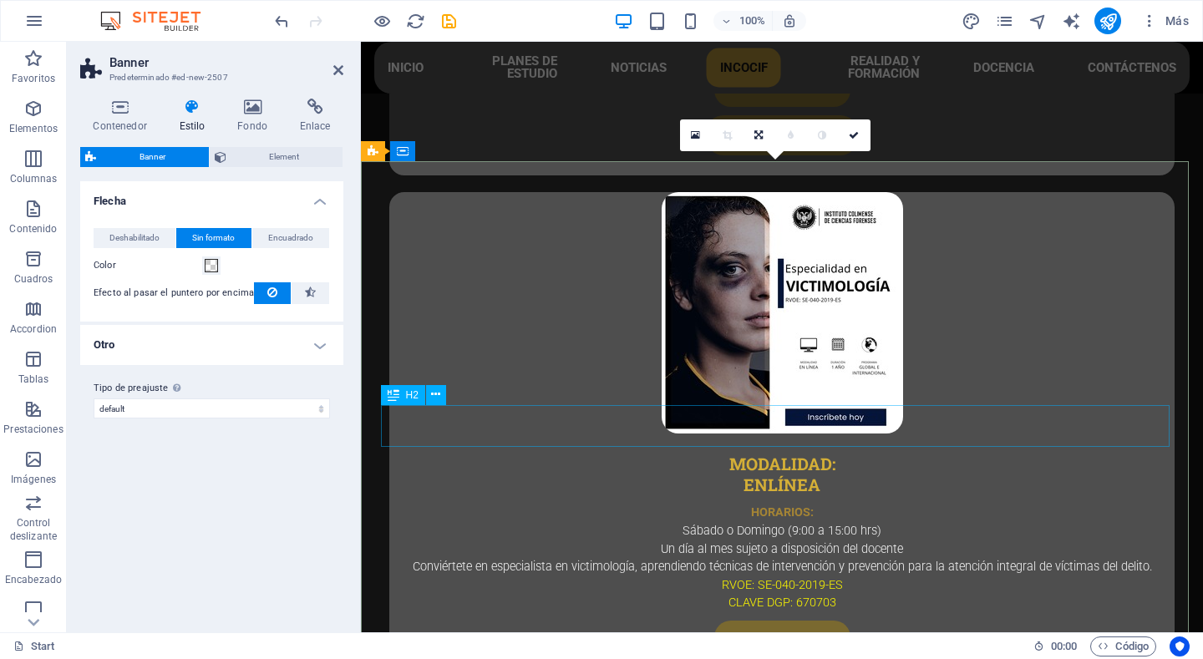
scroll to position [4497, 0]
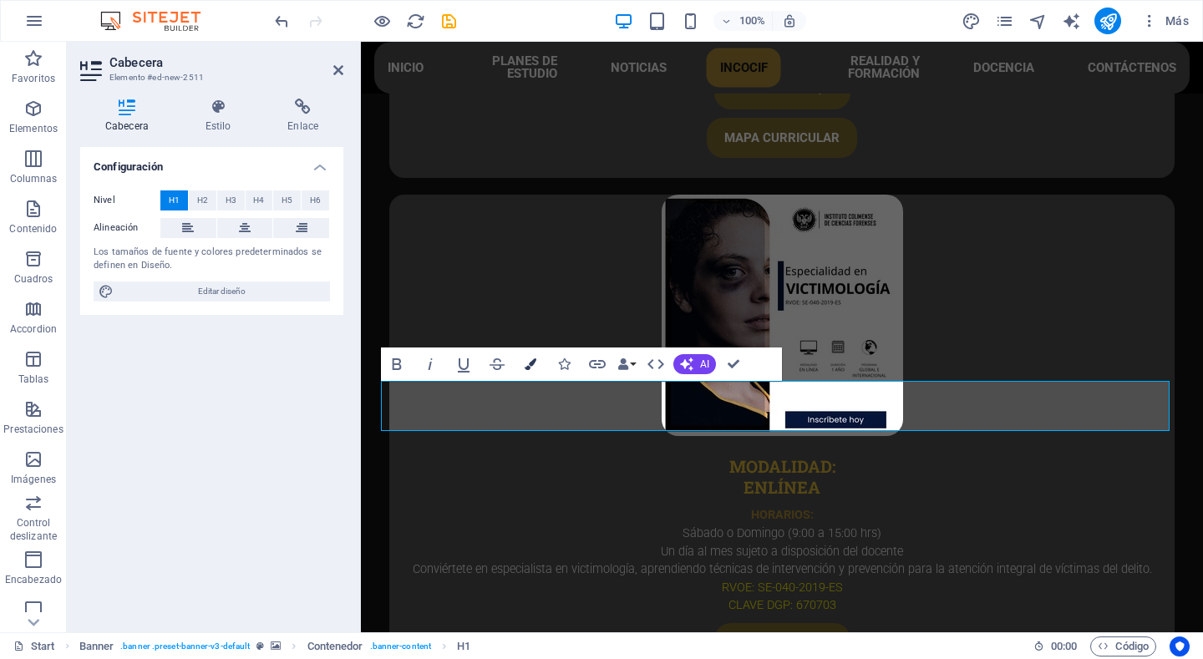
click at [531, 368] on icon "button" at bounding box center [531, 364] width 12 height 12
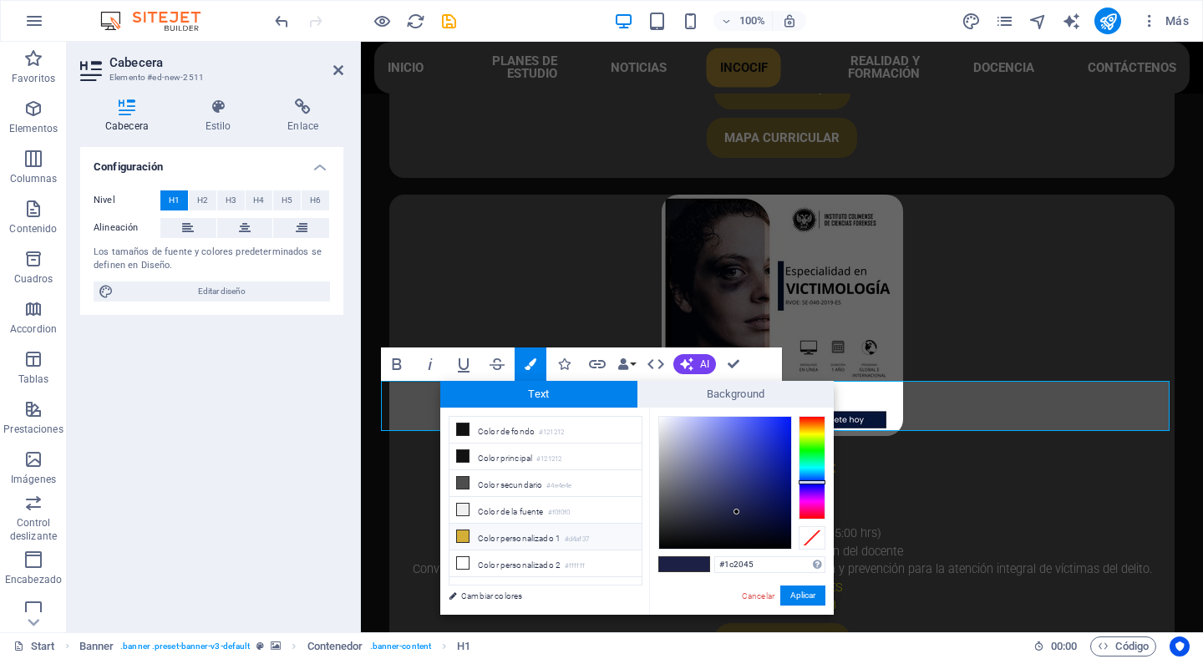
click at [547, 531] on li "Color personalizado 1 #d4af37" at bounding box center [546, 537] width 192 height 27
type input "#d4af37"
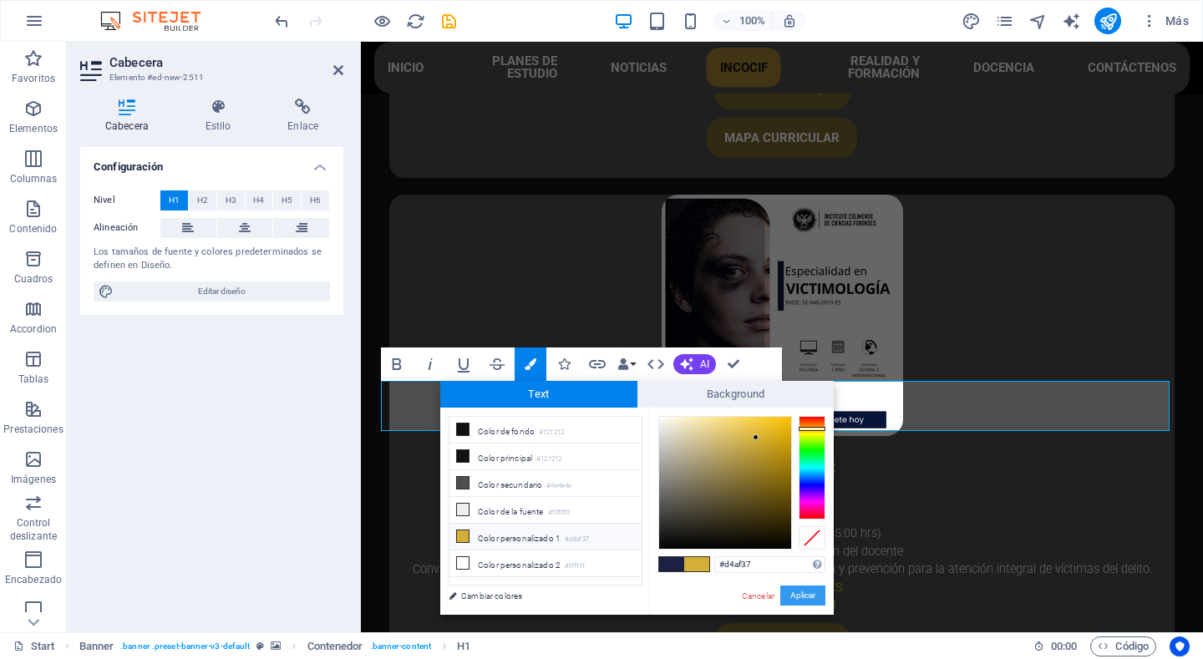
click at [792, 594] on button "Aplicar" at bounding box center [802, 596] width 45 height 20
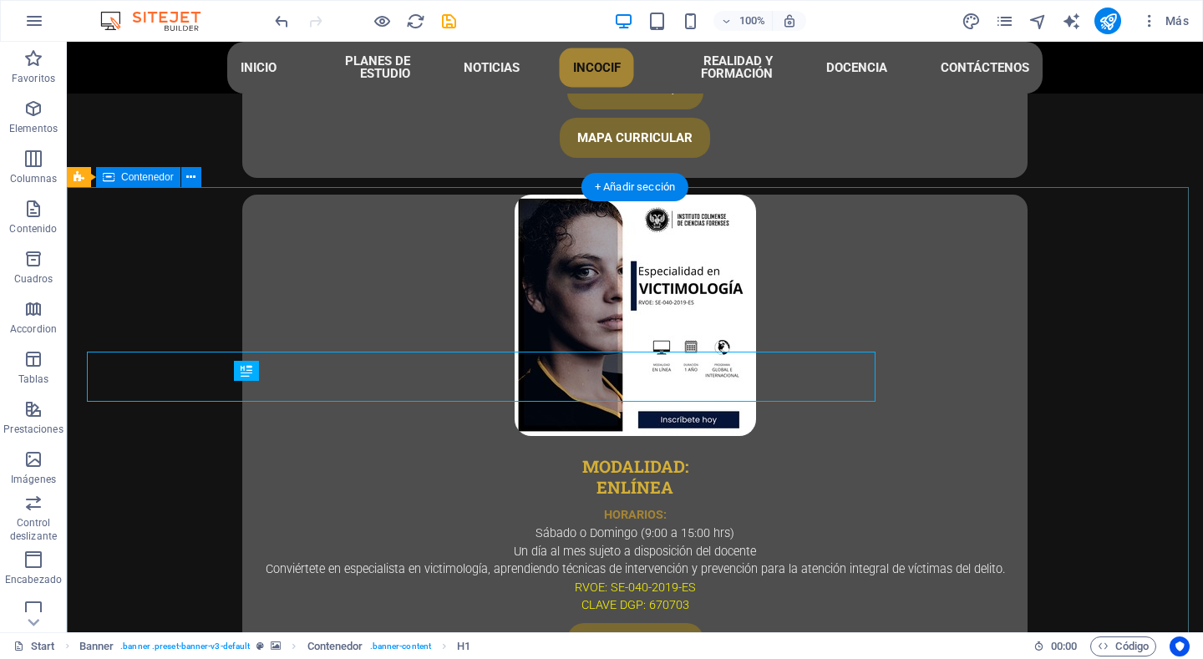
scroll to position [4527, 0]
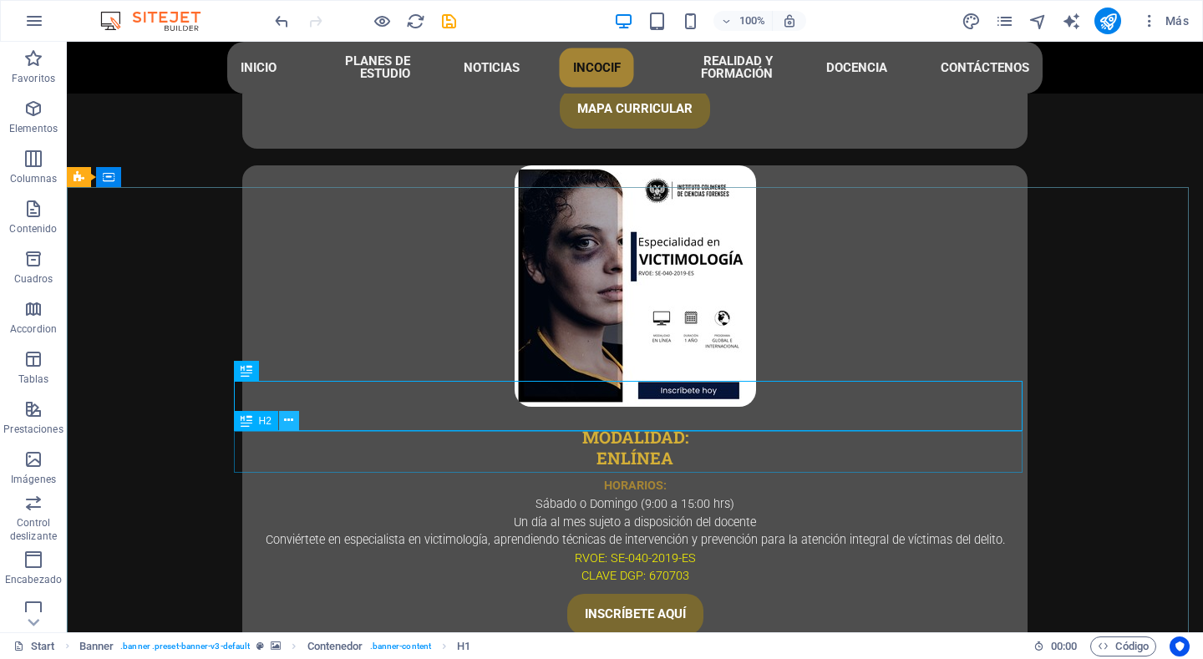
click at [290, 419] on icon at bounding box center [288, 421] width 9 height 18
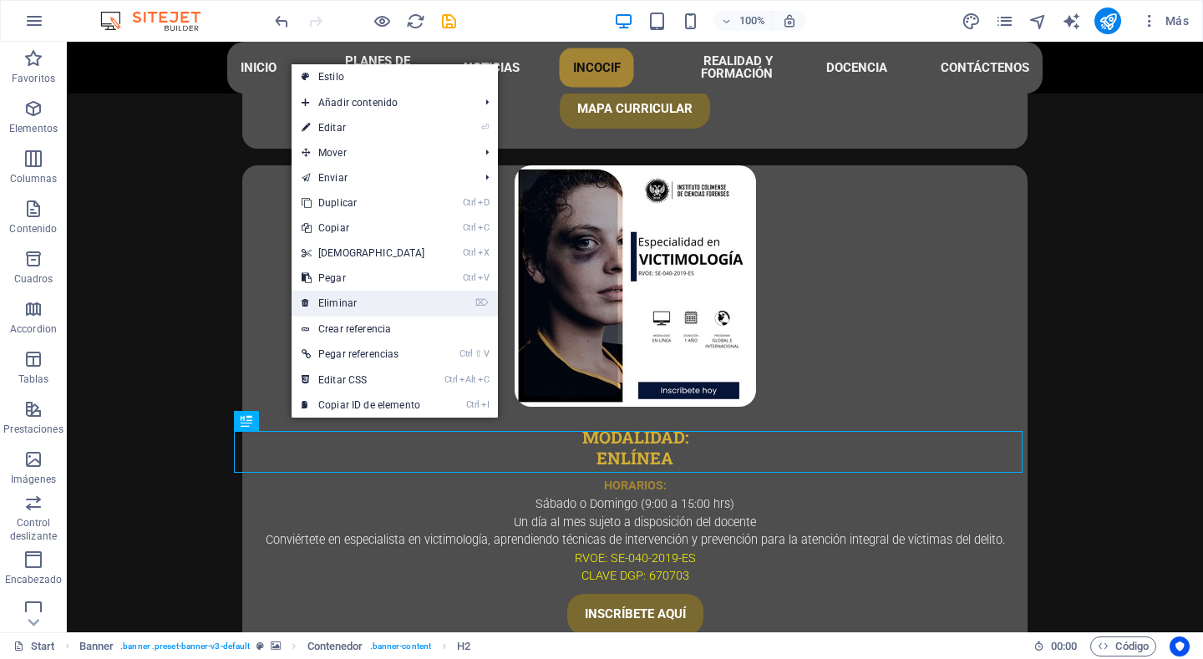
click at [344, 303] on link "⌦ Eliminar" at bounding box center [364, 303] width 144 height 25
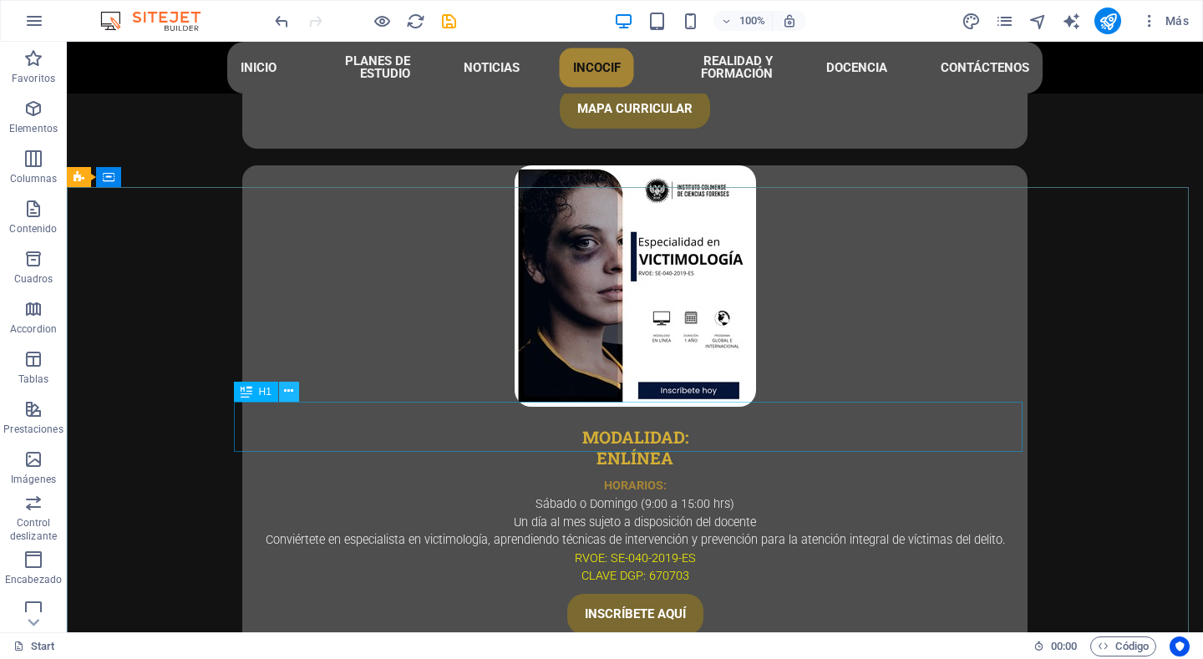
click at [291, 384] on icon at bounding box center [288, 392] width 9 height 18
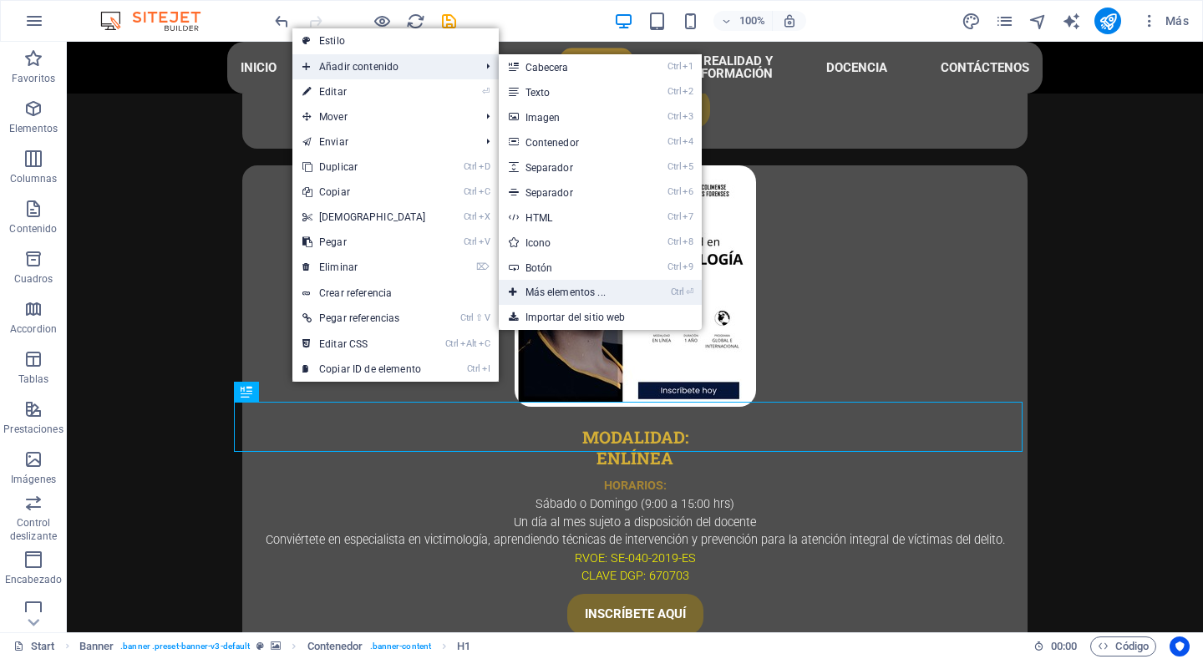
click at [570, 287] on link "Ctrl ⏎ Más elementos ..." at bounding box center [569, 292] width 140 height 25
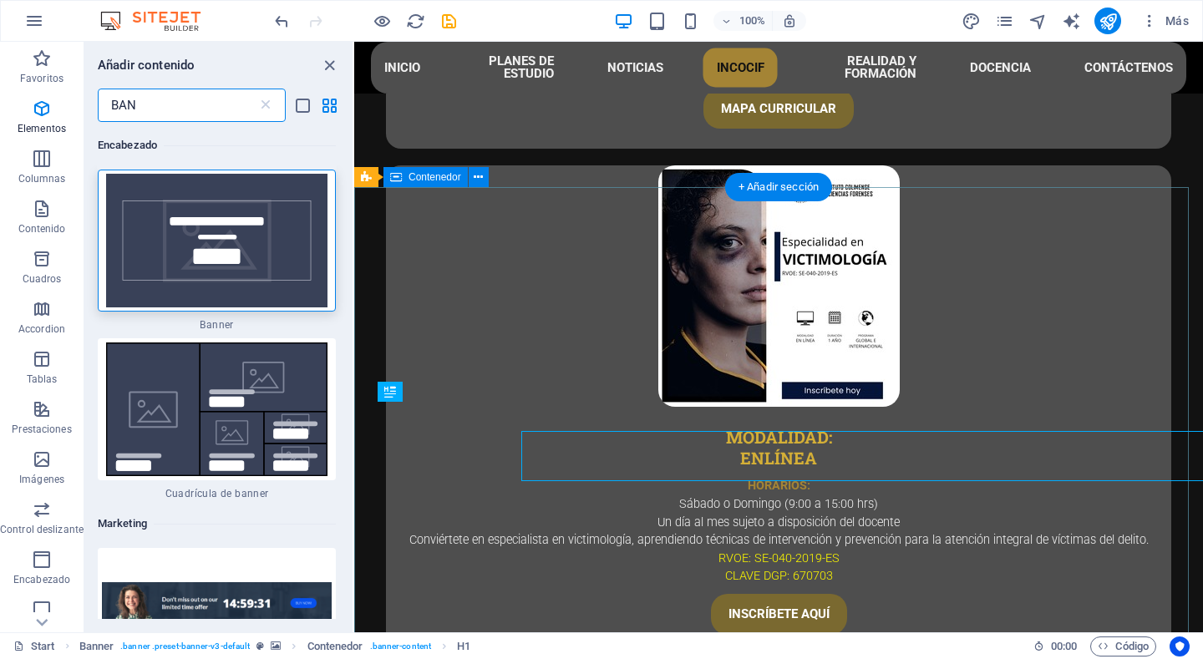
scroll to position [4497, 0]
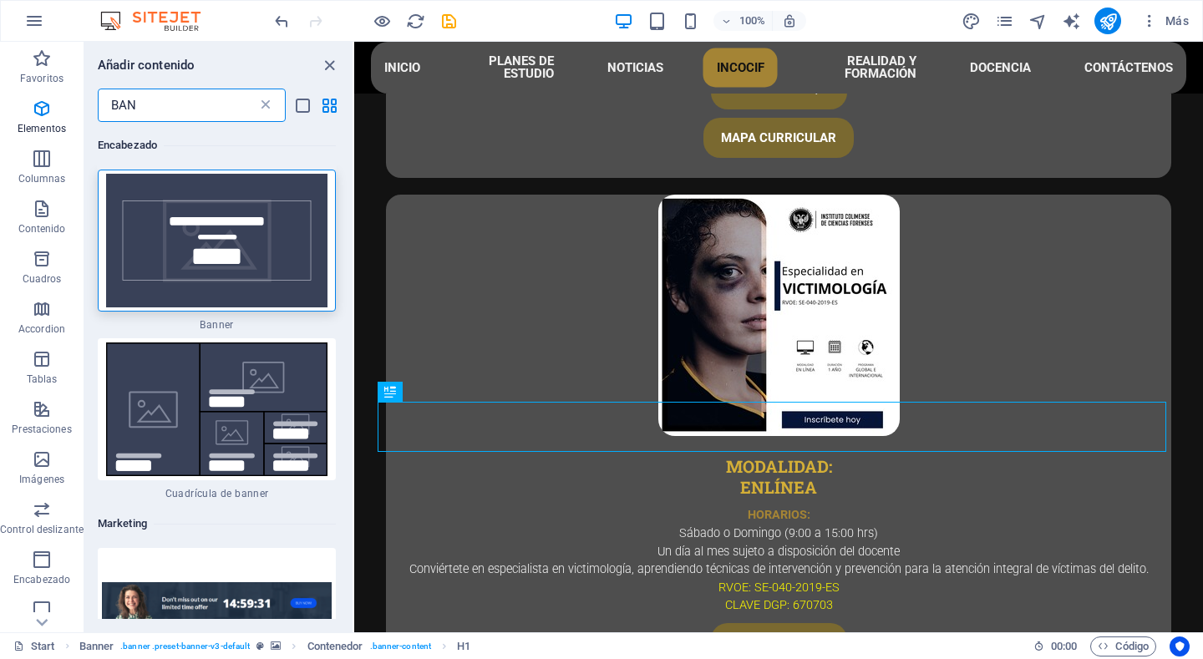
click at [264, 102] on icon at bounding box center [265, 105] width 17 height 17
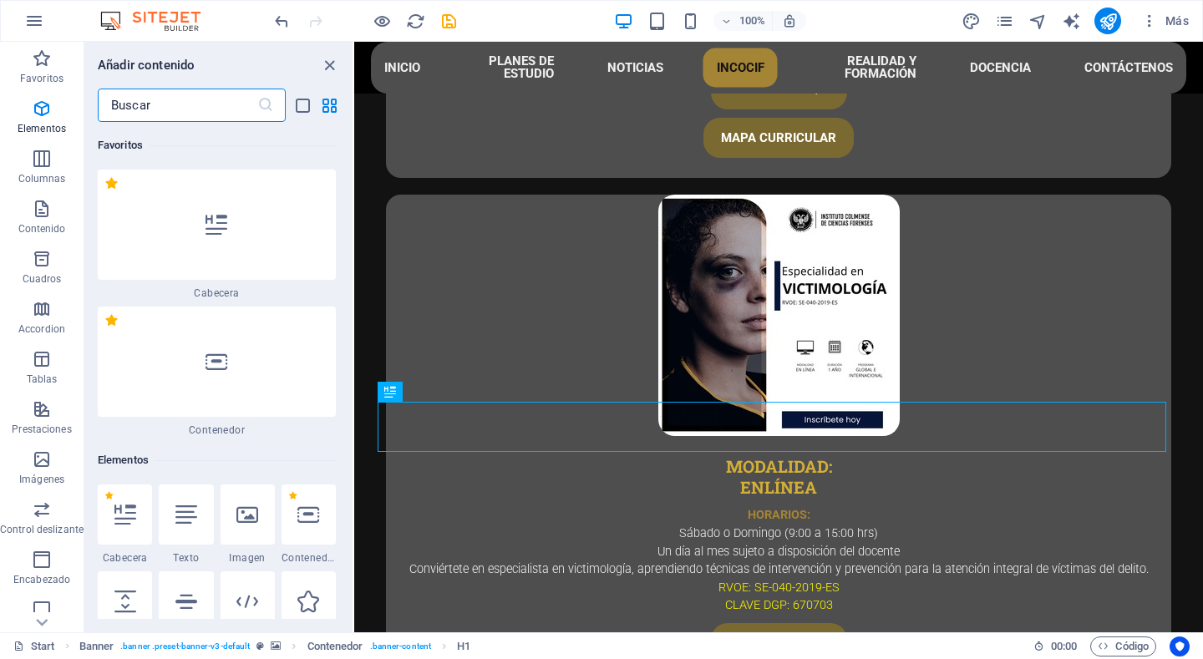
click at [264, 102] on icon at bounding box center [265, 105] width 17 height 17
click at [243, 102] on input "text" at bounding box center [178, 105] width 160 height 33
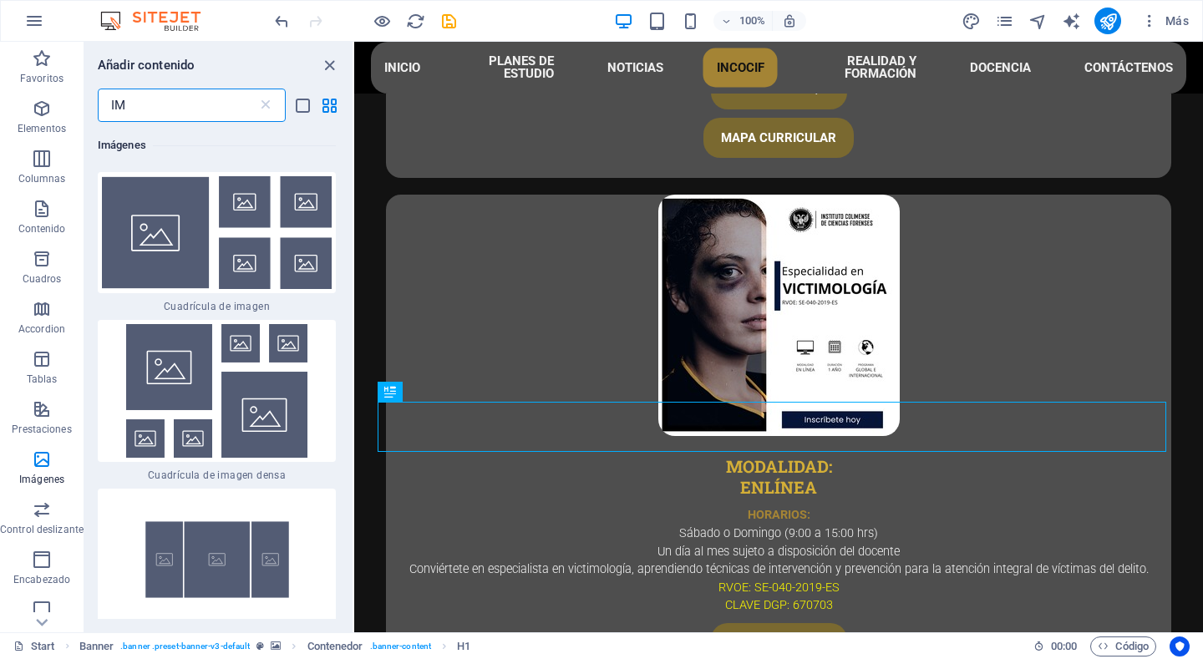
scroll to position [3426, 0]
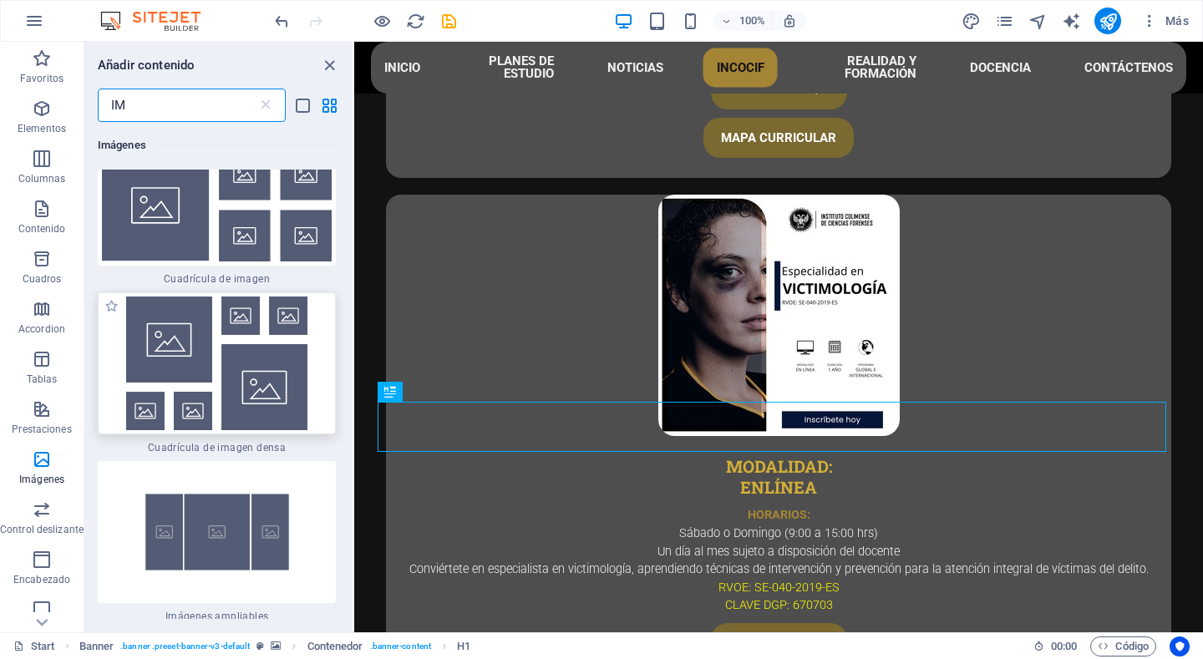
type input "IM"
click at [220, 297] on img at bounding box center [217, 364] width 230 height 134
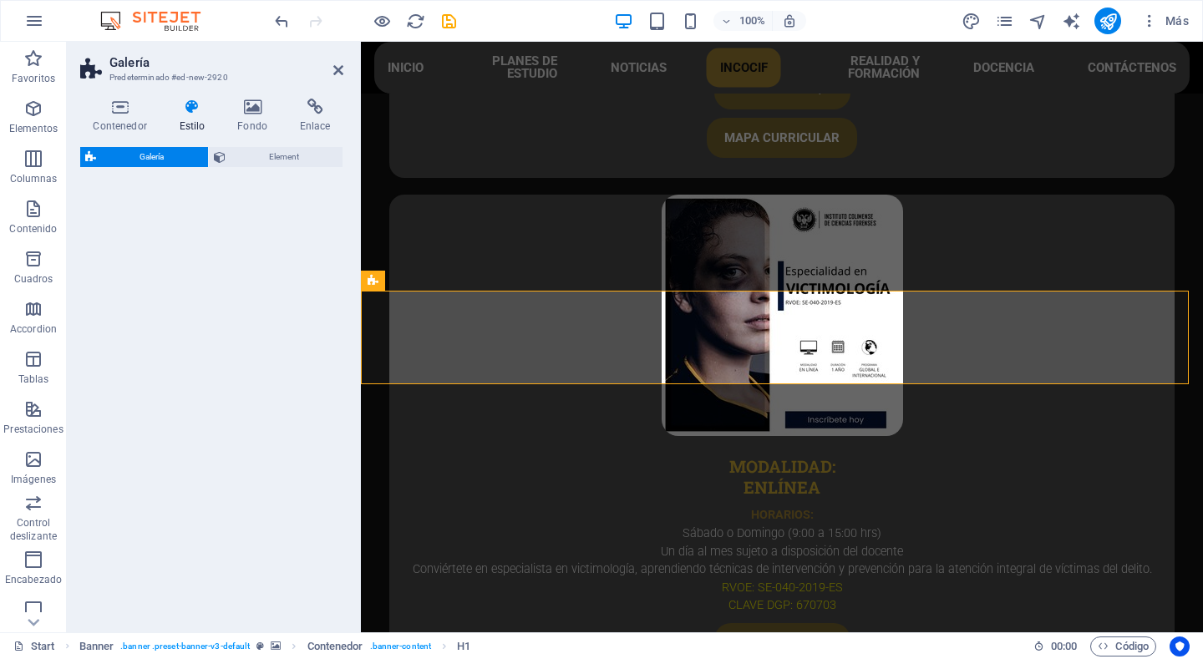
select select "rem"
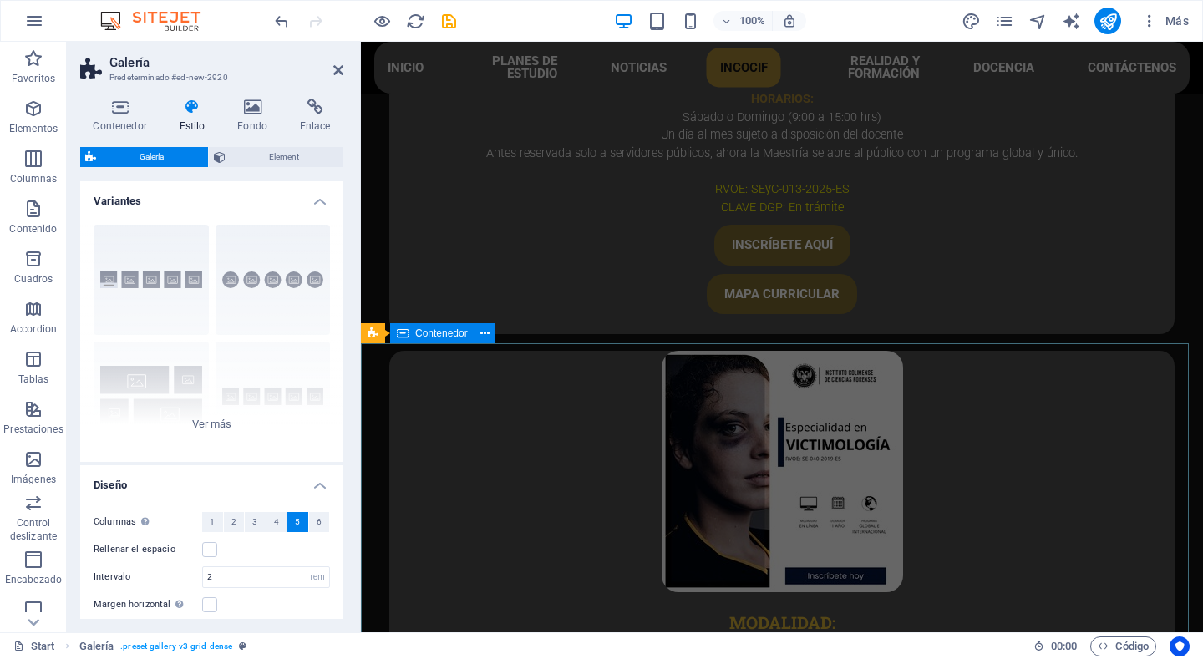
scroll to position [4425, 0]
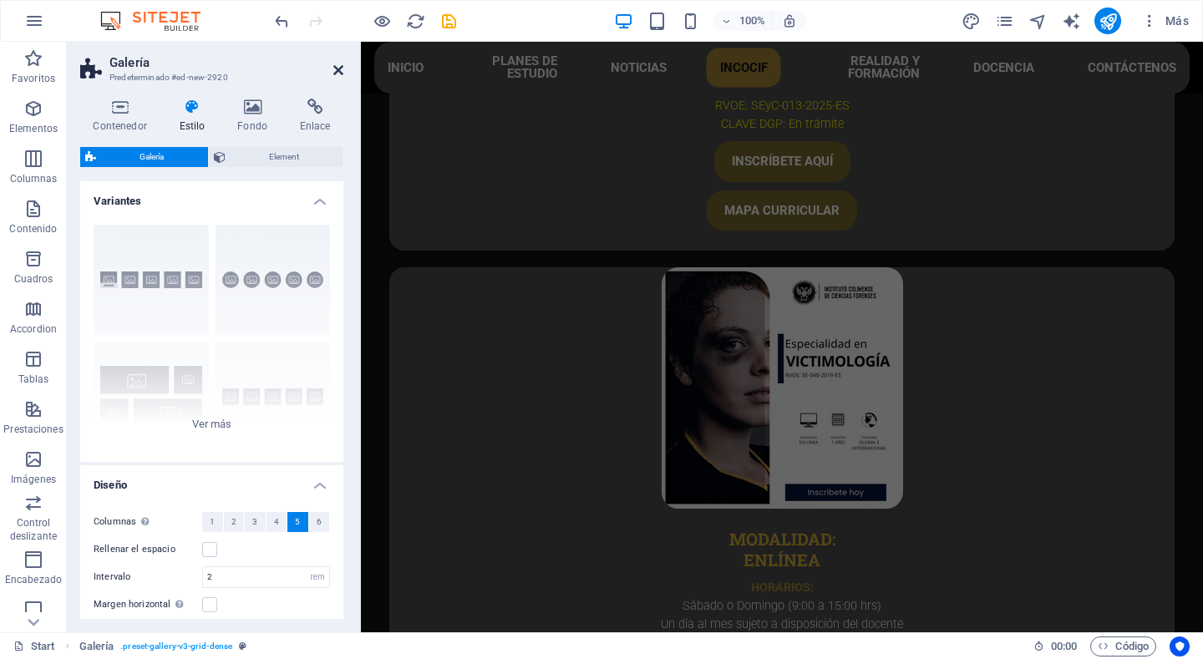
click at [333, 69] on icon at bounding box center [338, 70] width 10 height 13
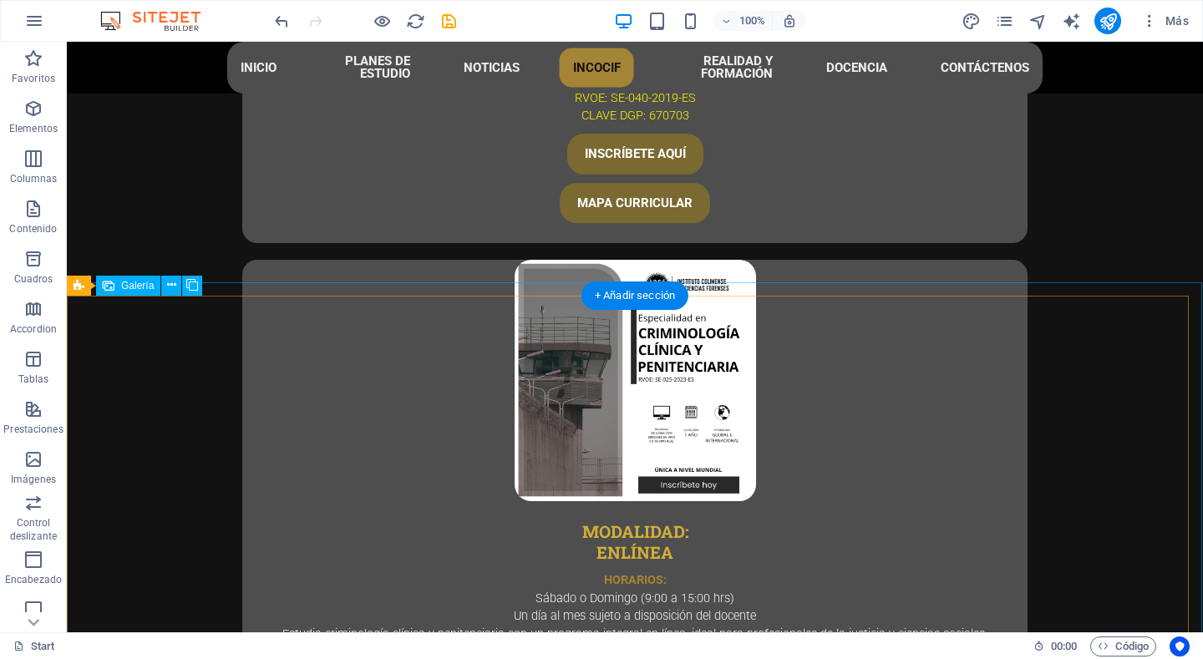
scroll to position [4991, 0]
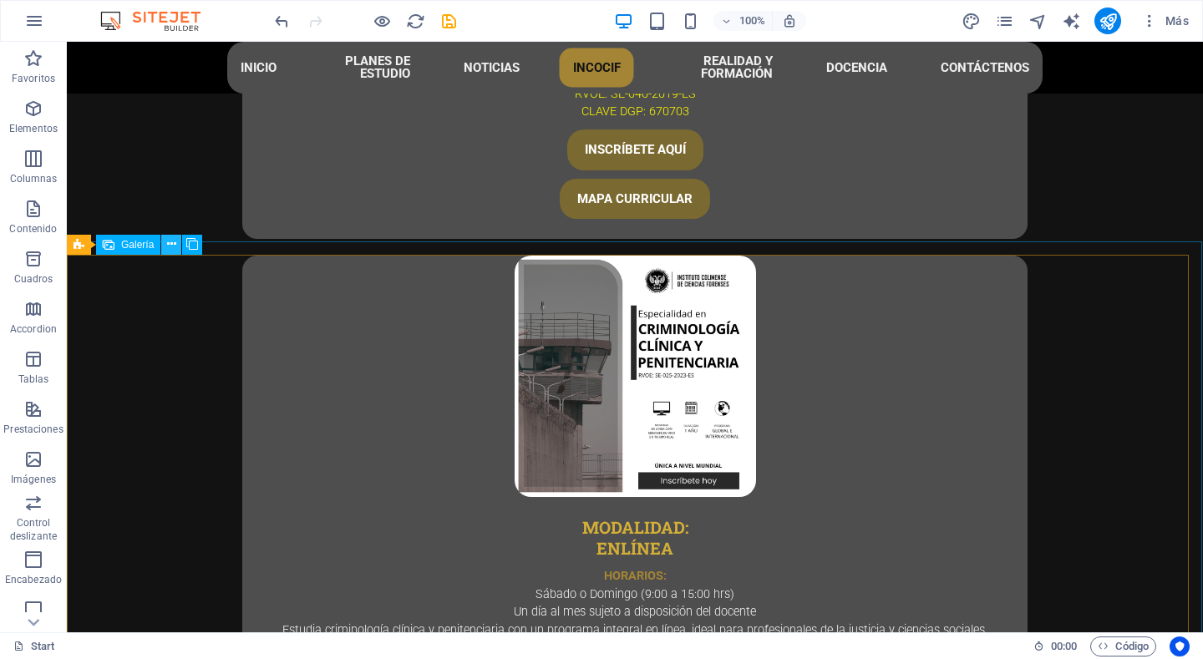
click at [170, 247] on icon at bounding box center [171, 245] width 9 height 18
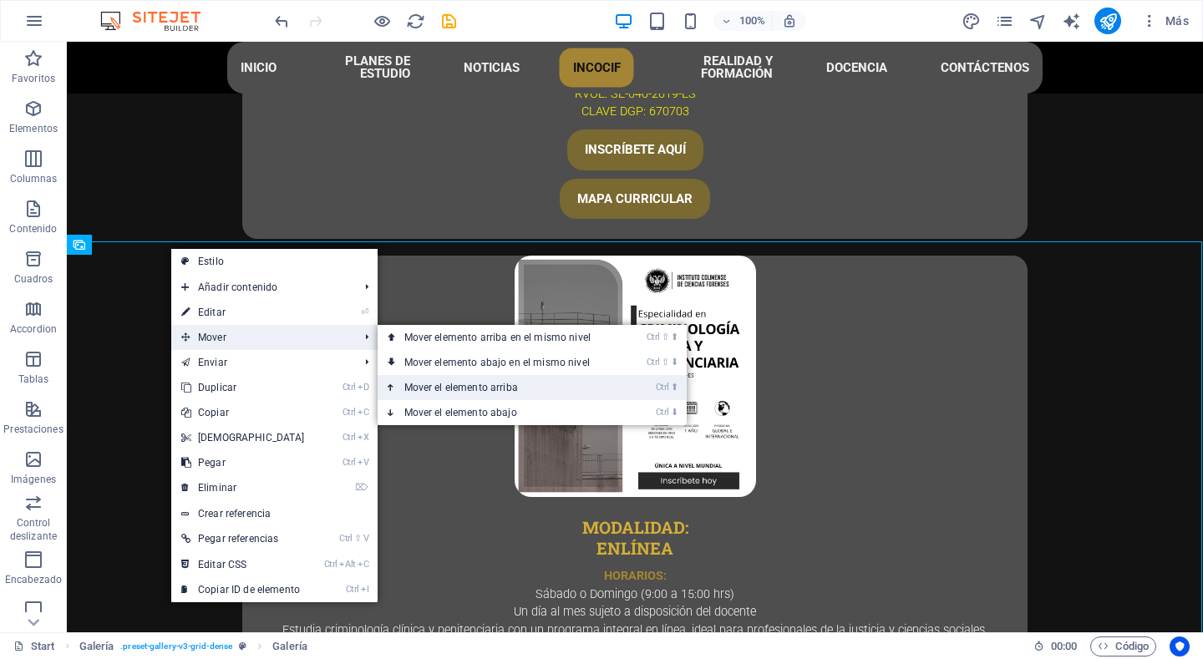
click at [488, 389] on link "Ctrl ⬆ Mover el elemento arriba" at bounding box center [501, 387] width 247 height 25
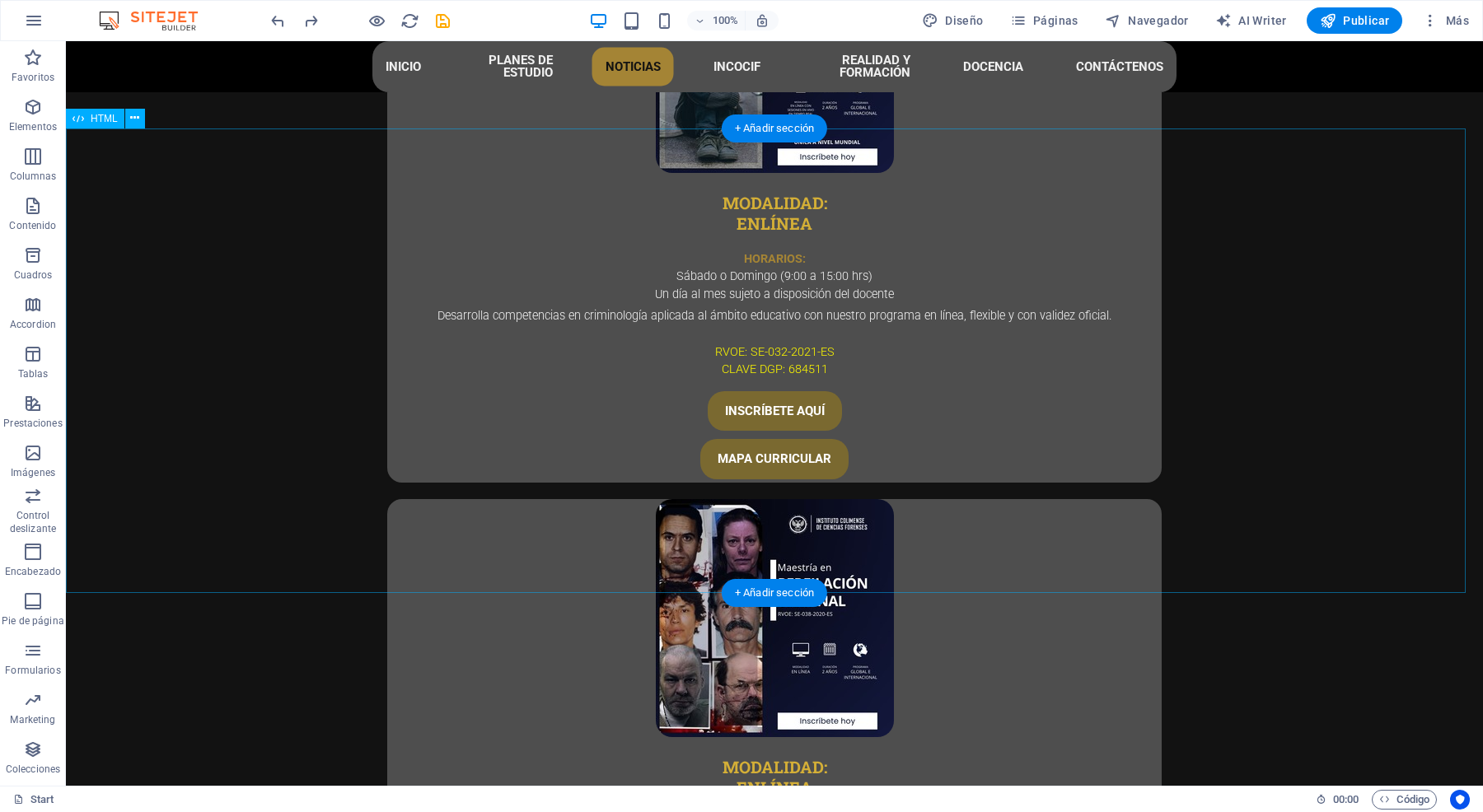
scroll to position [3570, 0]
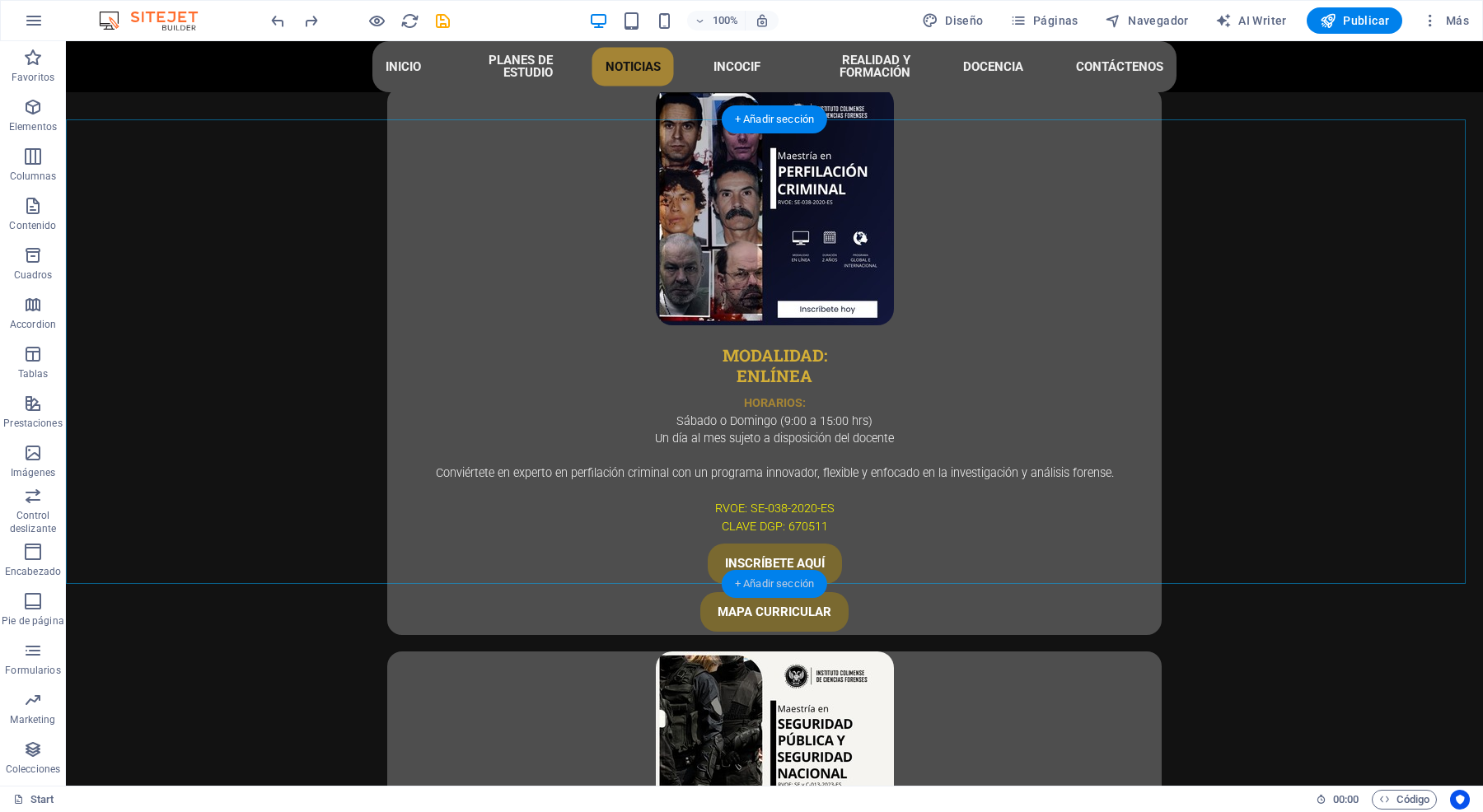
click at [781, 578] on div "+ Añadir sección" at bounding box center [774, 583] width 106 height 28
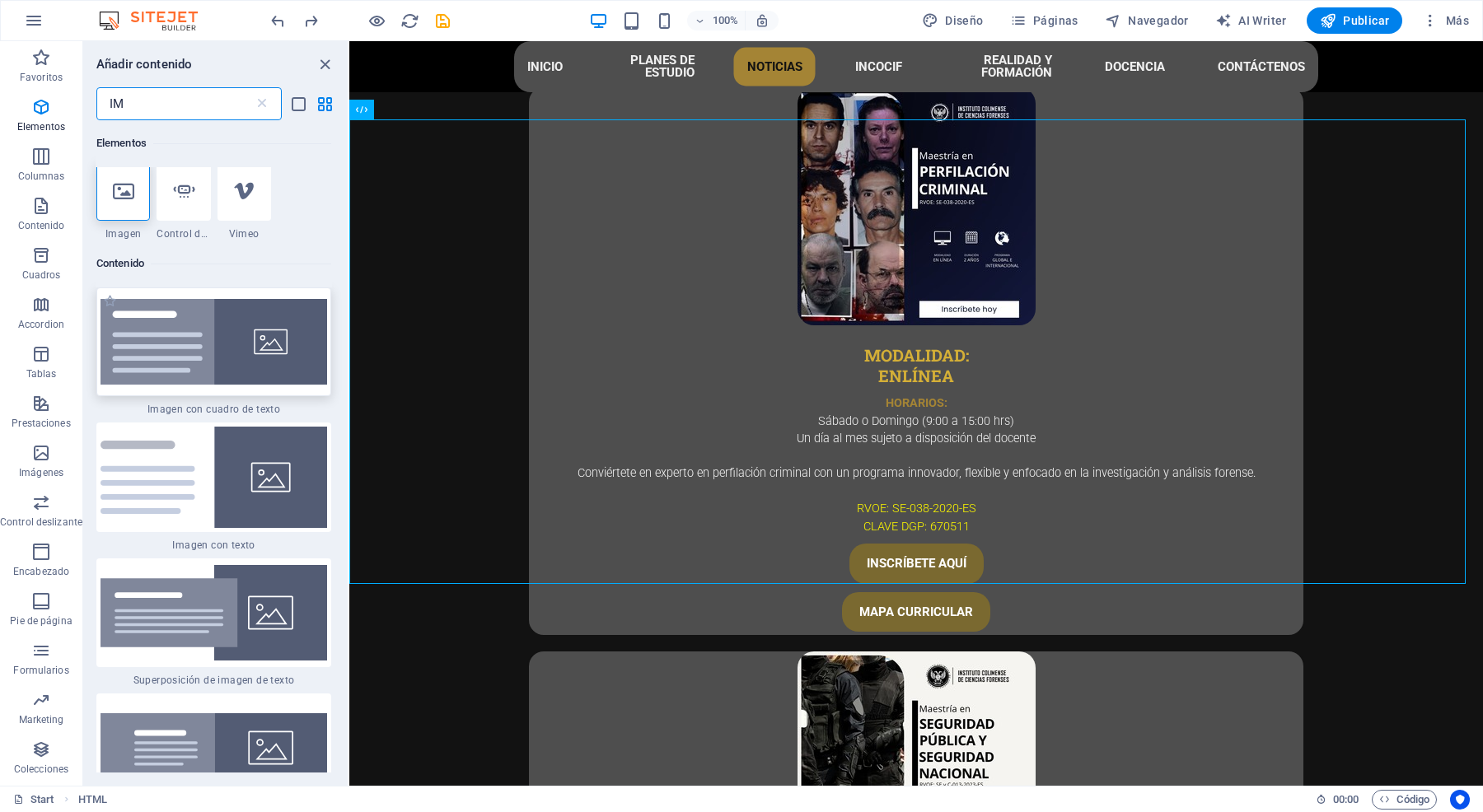
scroll to position [0, 0]
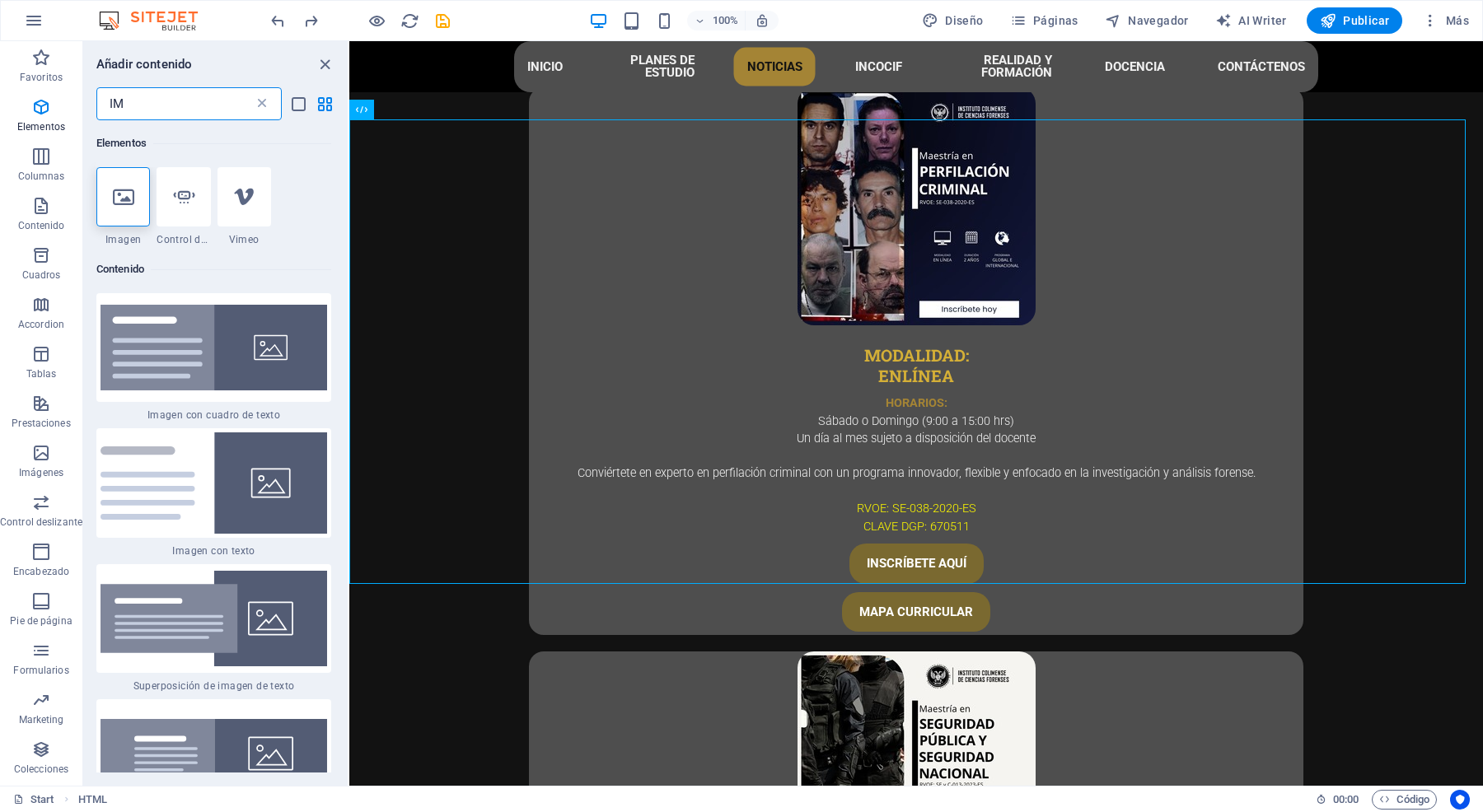
click at [262, 101] on icon at bounding box center [261, 103] width 17 height 17
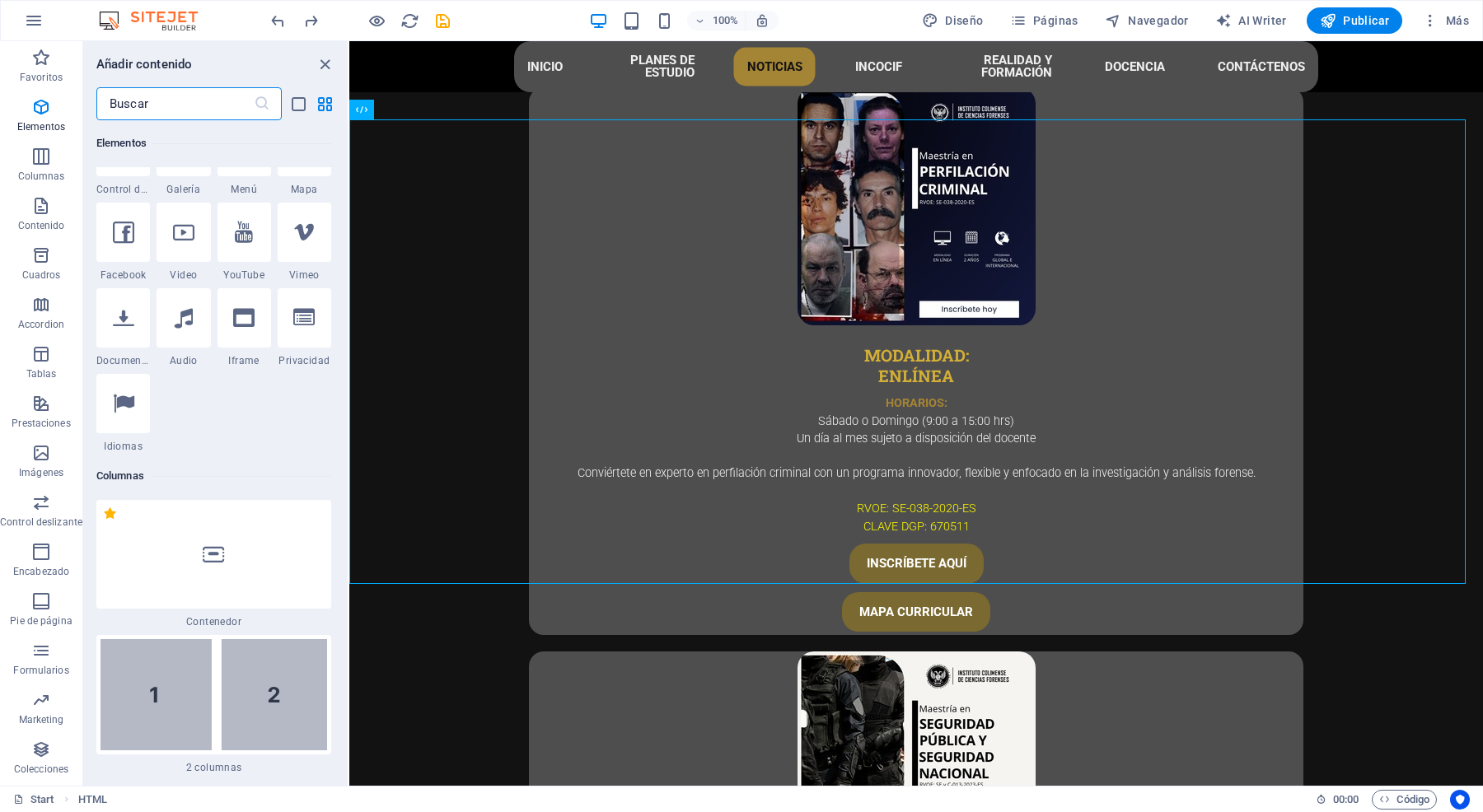
scroll to position [824, 0]
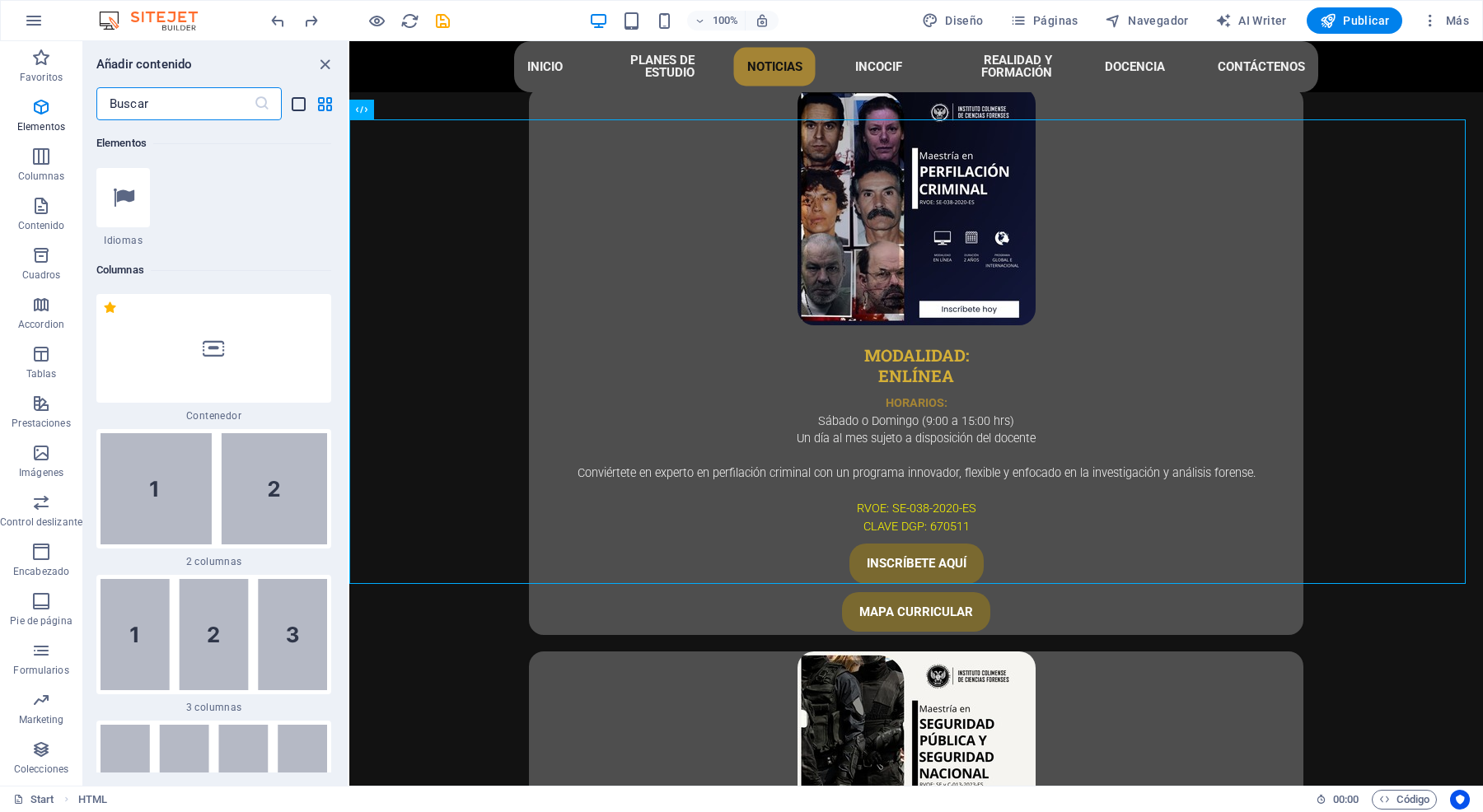
click at [294, 105] on icon "list-view" at bounding box center [298, 103] width 19 height 19
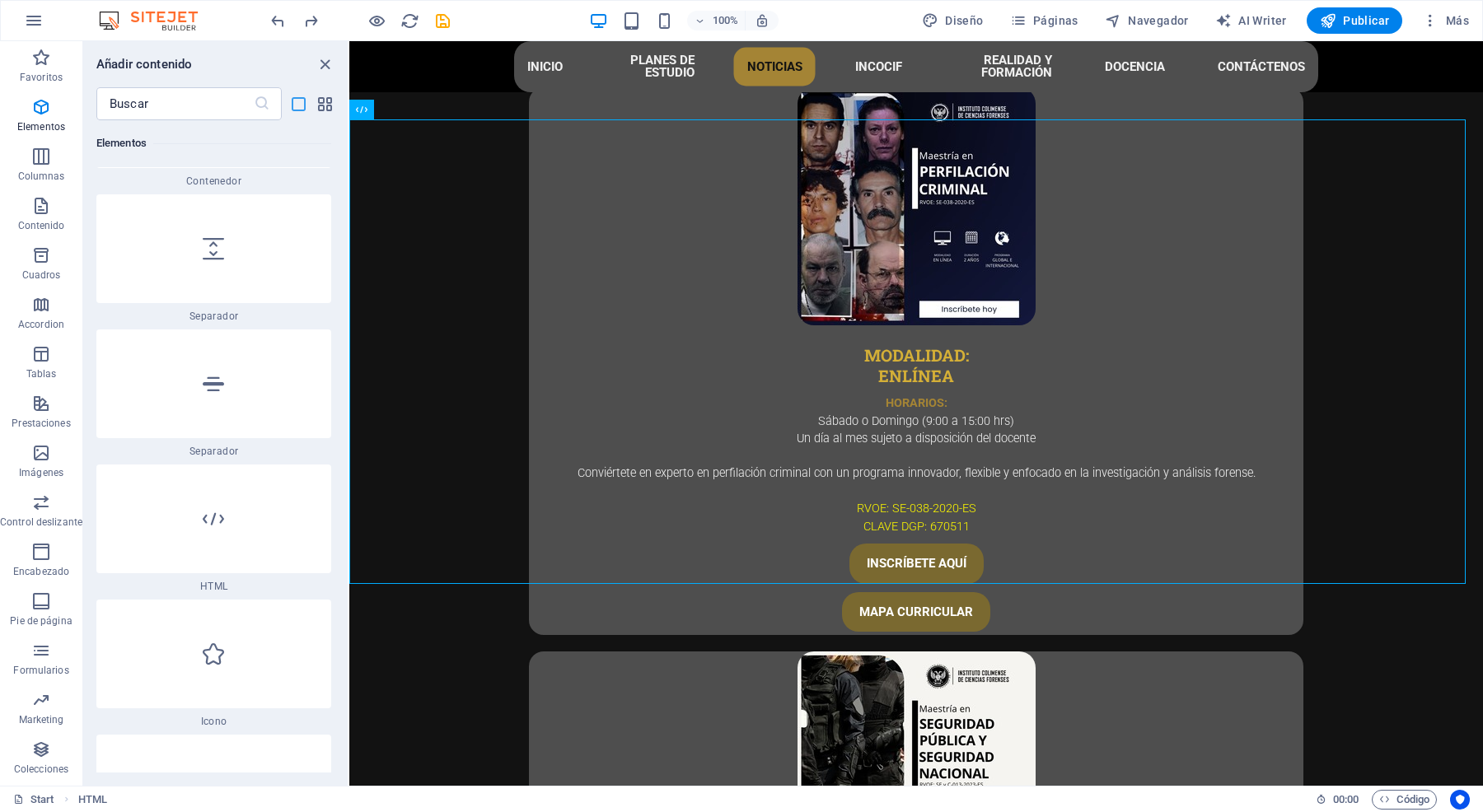
click at [294, 105] on icon "list-view" at bounding box center [298, 103] width 19 height 19
click at [319, 101] on icon "grid-view" at bounding box center [324, 103] width 19 height 19
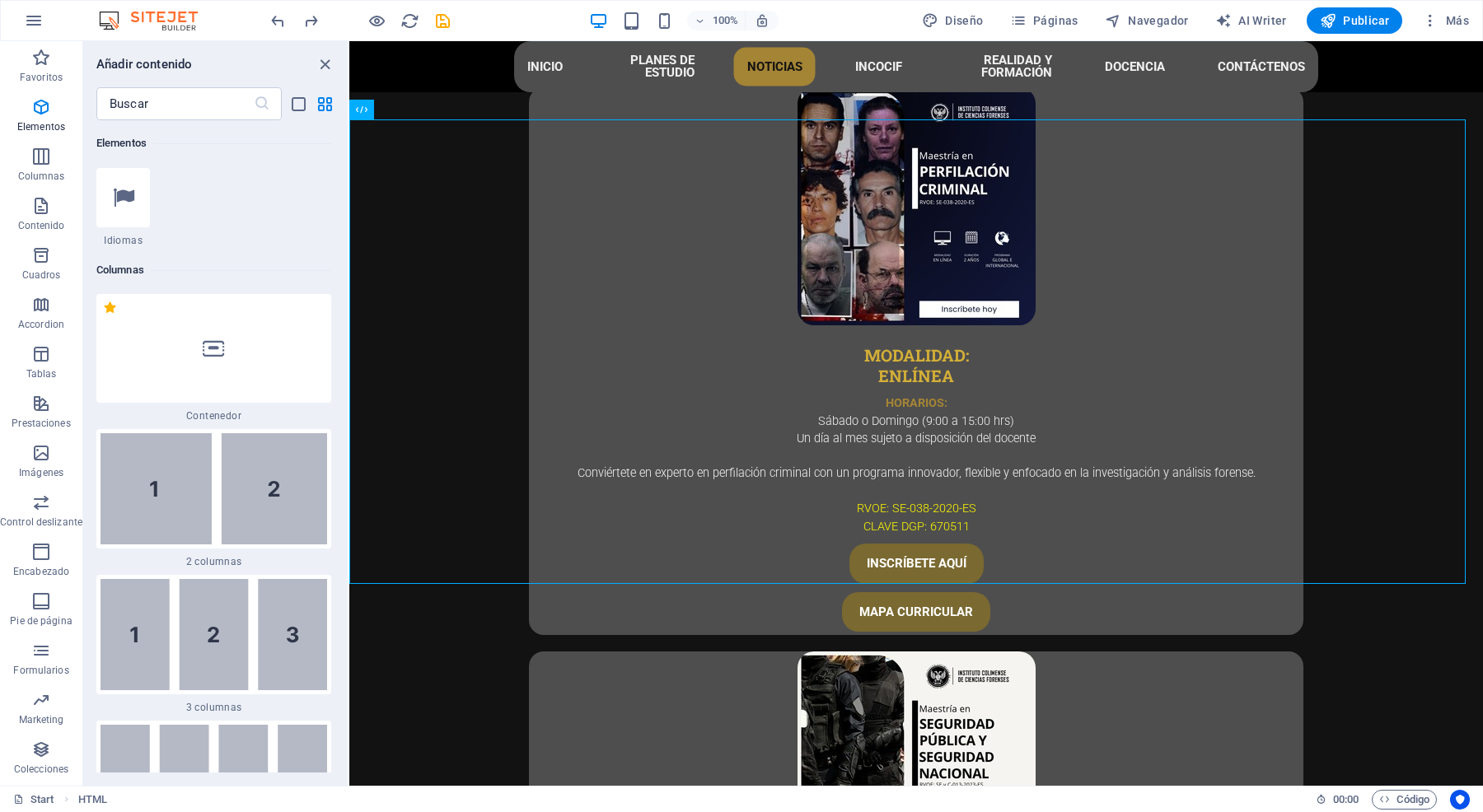
drag, startPoint x: 343, startPoint y: 146, endPoint x: 343, endPoint y: 138, distance: 8.0
click at [343, 162] on div "Favoritos 1 Star Cabecera 1 Star Contenedor Elementos 1 Star Cabecera 1 Star Te…" at bounding box center [215, 446] width 264 height 652
drag, startPoint x: 343, startPoint y: 141, endPoint x: 343, endPoint y: 158, distance: 17.0
click at [343, 158] on div "Favoritos 1 Star Cabecera 1 Star Contenedor Elementos 1 Star Cabecera 1 Star Te…" at bounding box center [215, 446] width 264 height 652
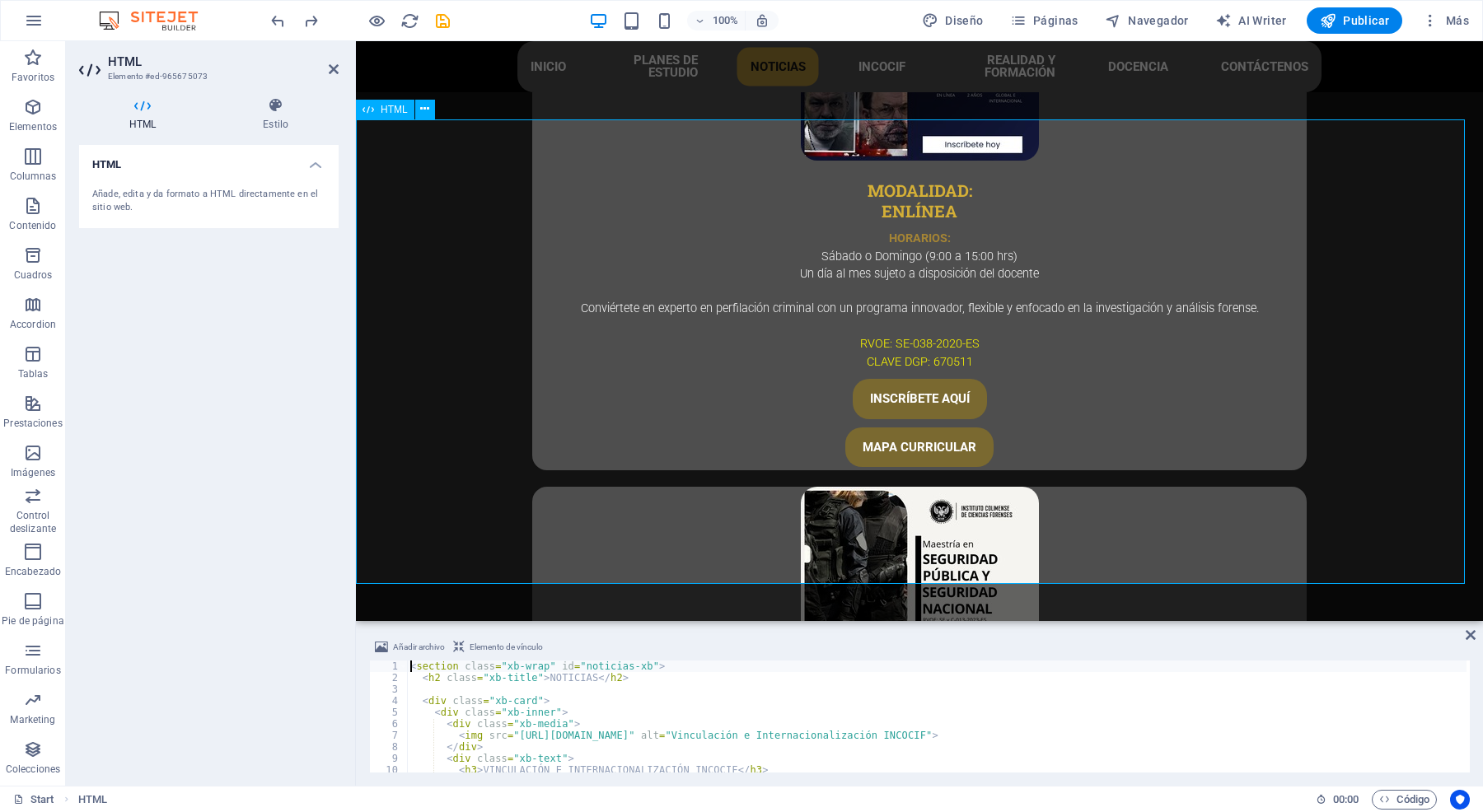
scroll to position [3406, 0]
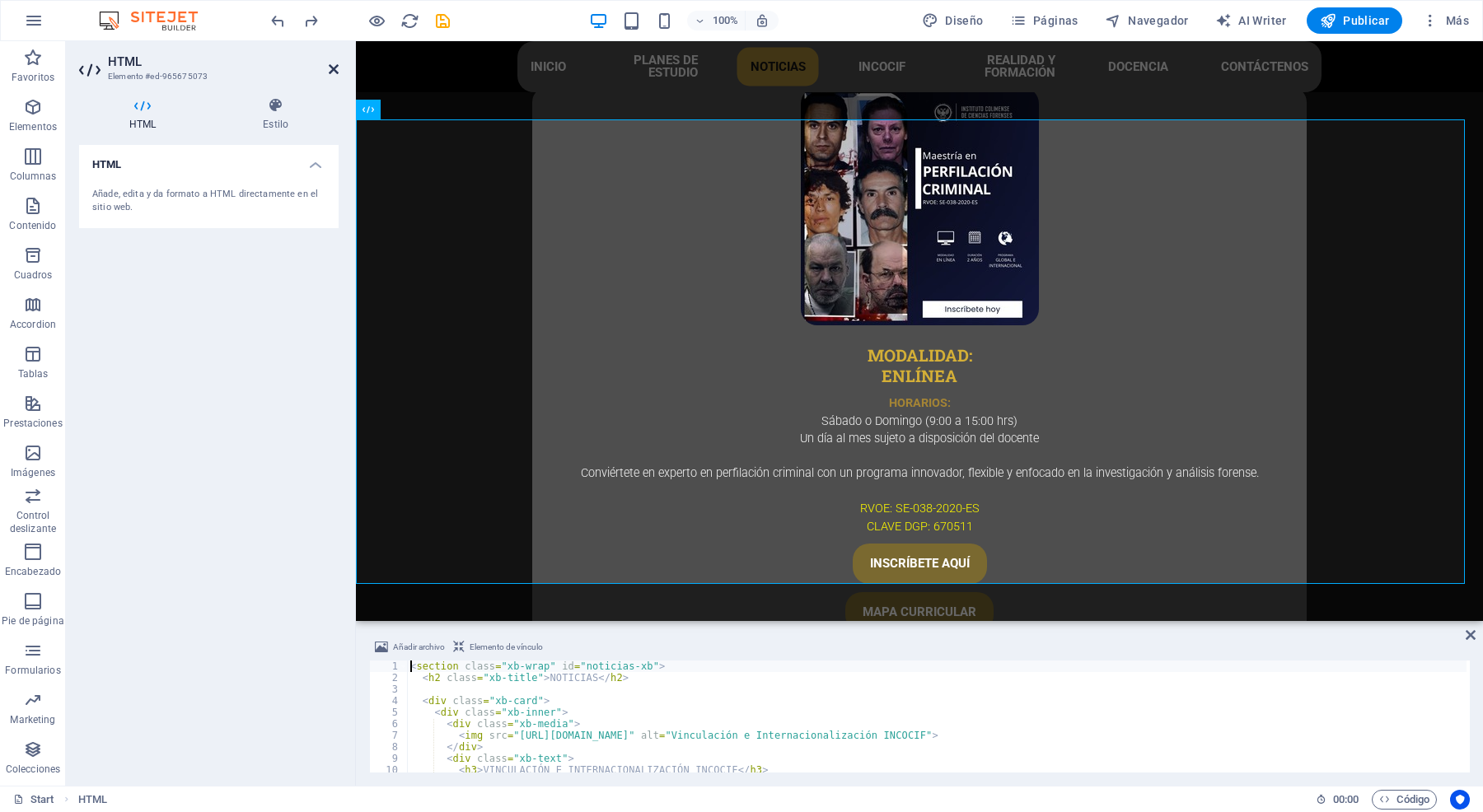
click at [331, 67] on icon at bounding box center [333, 69] width 10 height 13
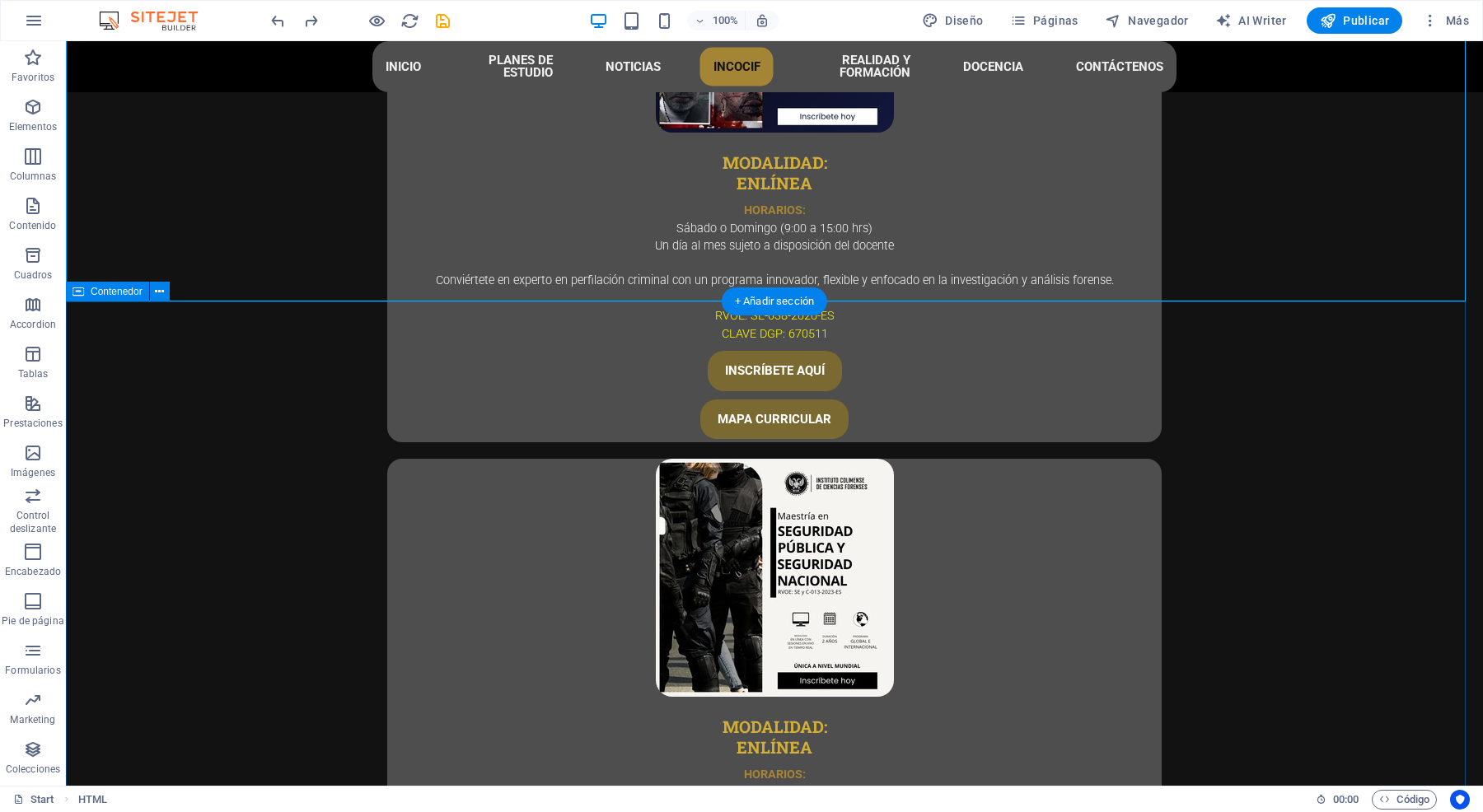
scroll to position [3880, 0]
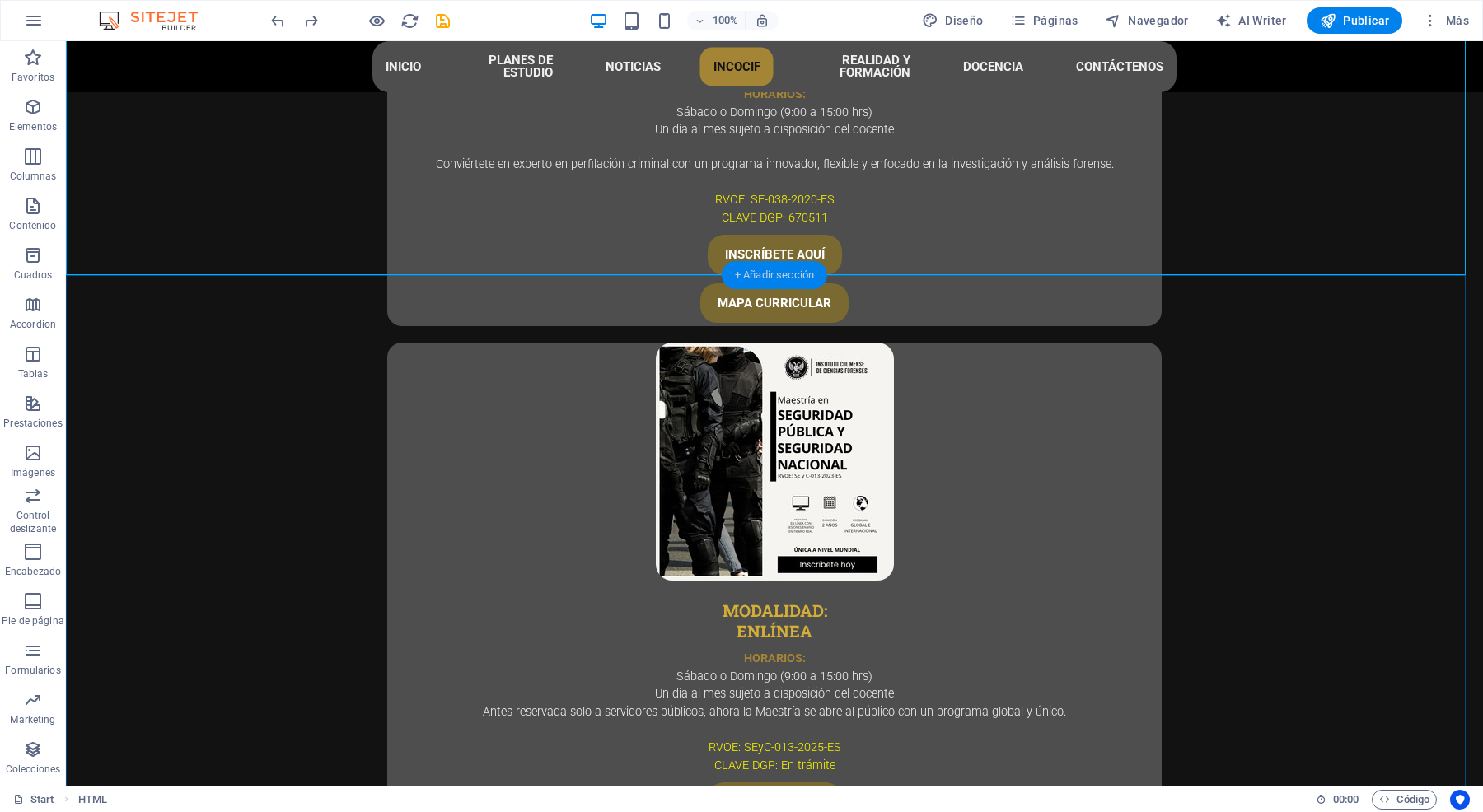
click at [785, 272] on div "+ Añadir sección" at bounding box center [774, 275] width 106 height 28
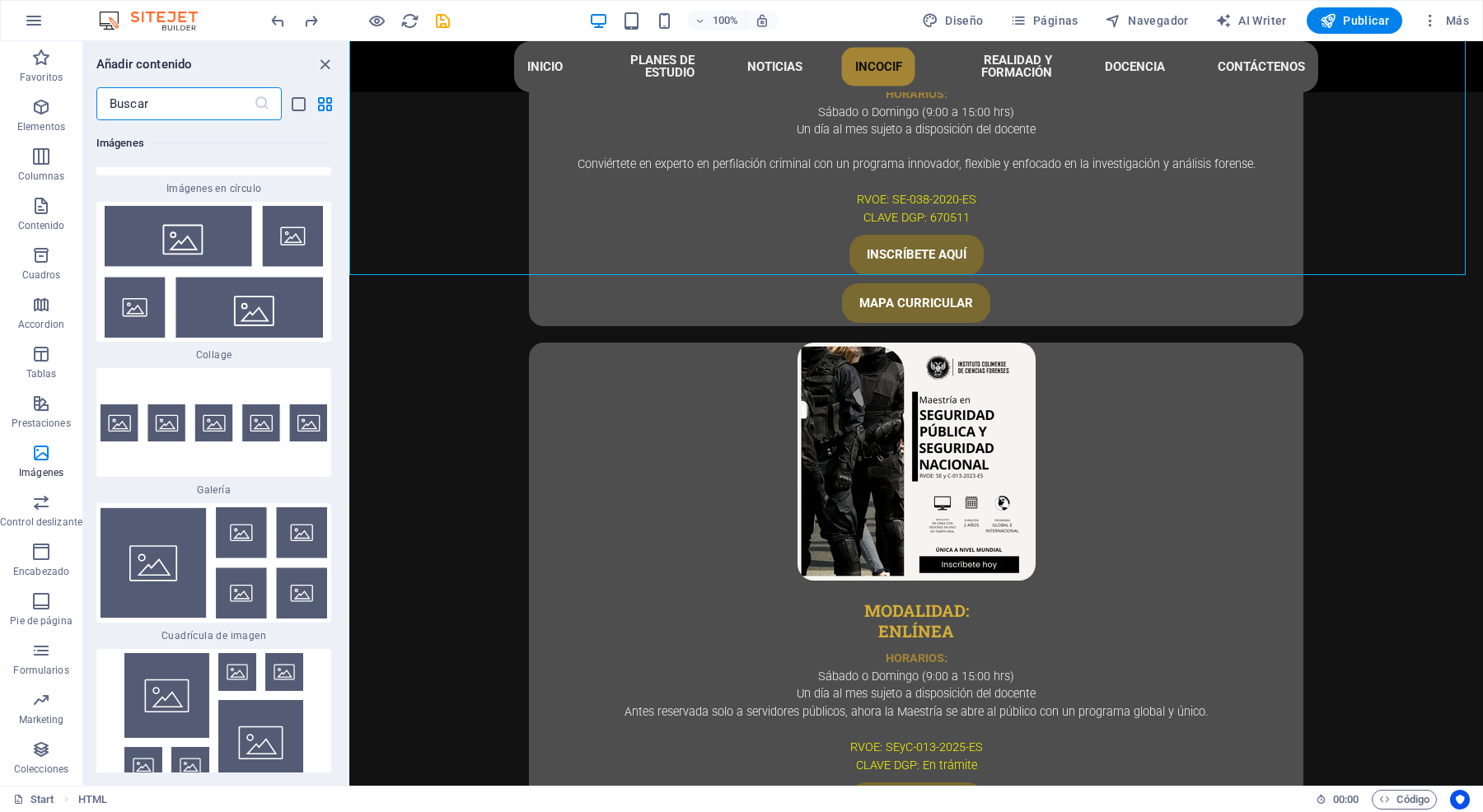
scroll to position [16881, 0]
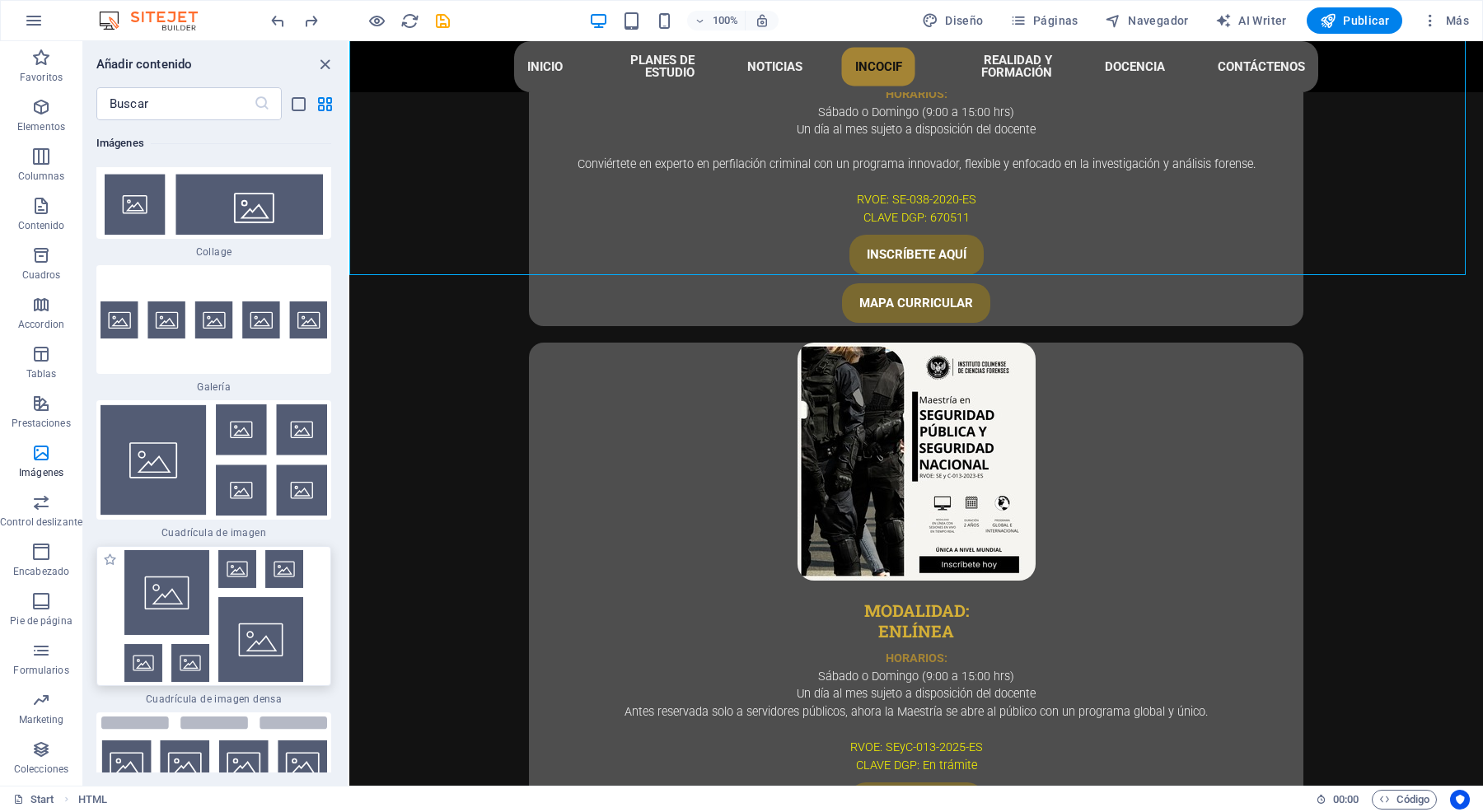
click at [256, 550] on img at bounding box center [214, 616] width 227 height 132
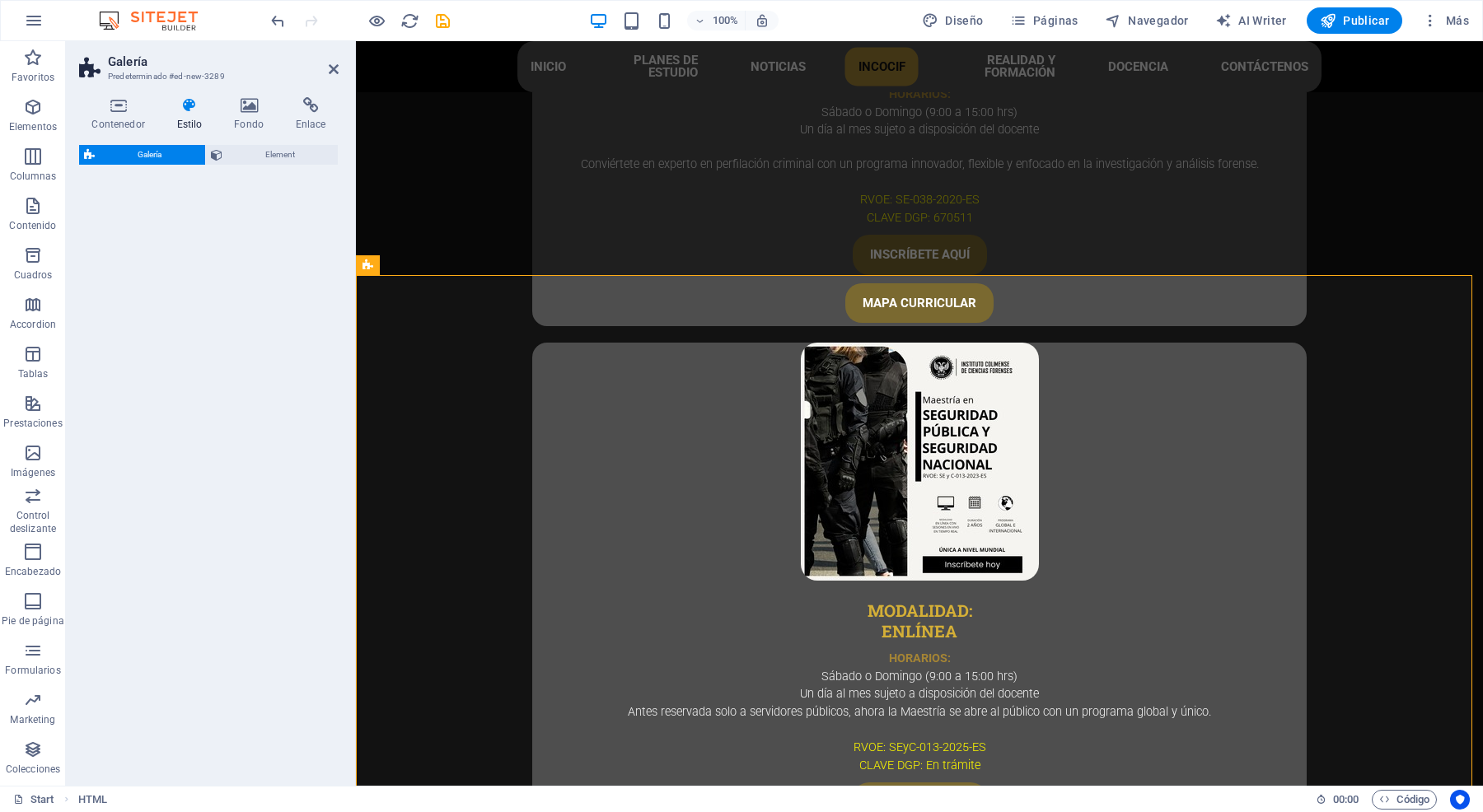
select select "rem"
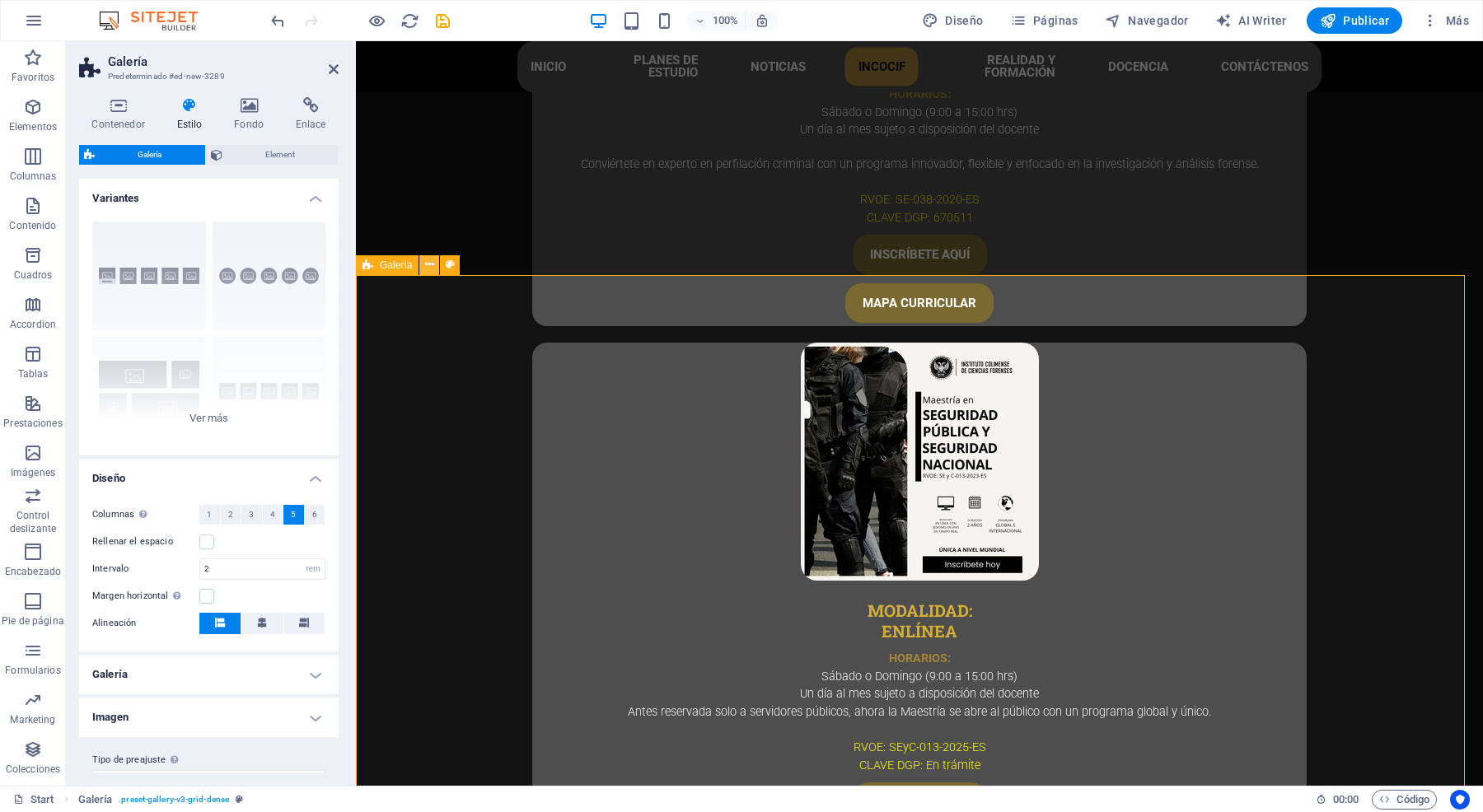
click at [431, 263] on icon at bounding box center [429, 265] width 9 height 18
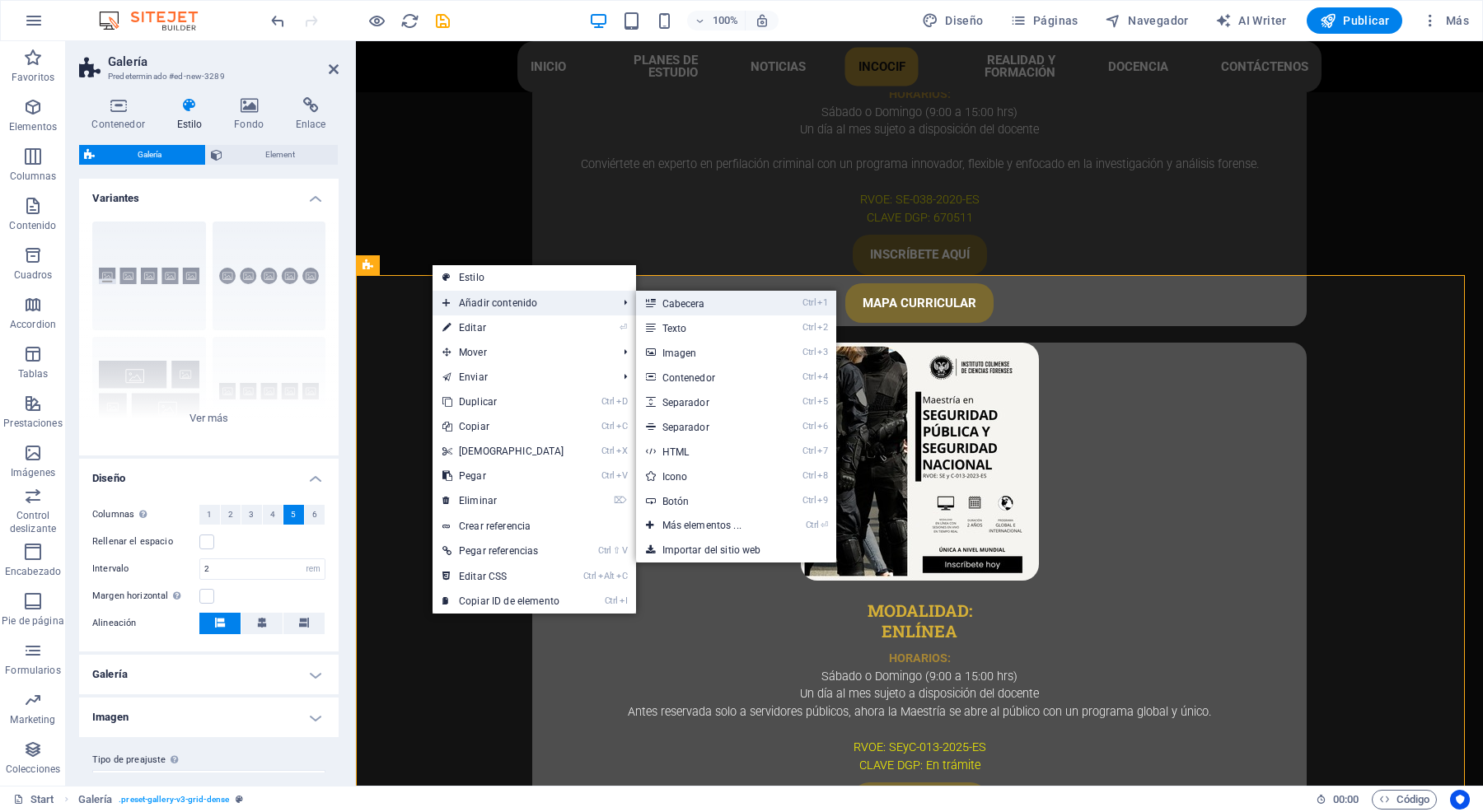
click at [689, 298] on link "Ctrl 1 Cabecera" at bounding box center [705, 303] width 138 height 25
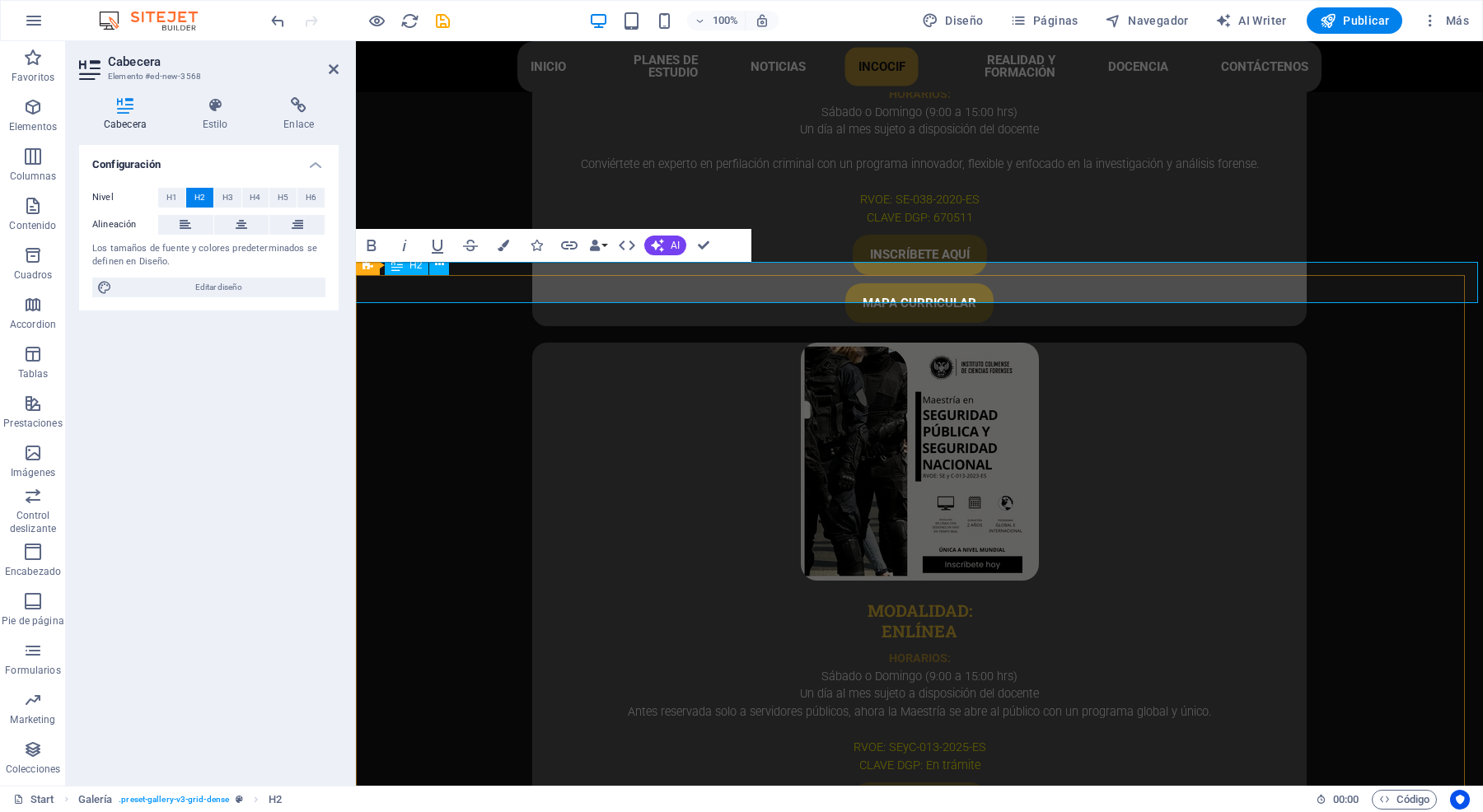
drag, startPoint x: 1069, startPoint y: 293, endPoint x: 759, endPoint y: 295, distance: 310.0
click at [501, 245] on icon "button" at bounding box center [504, 245] width 12 height 12
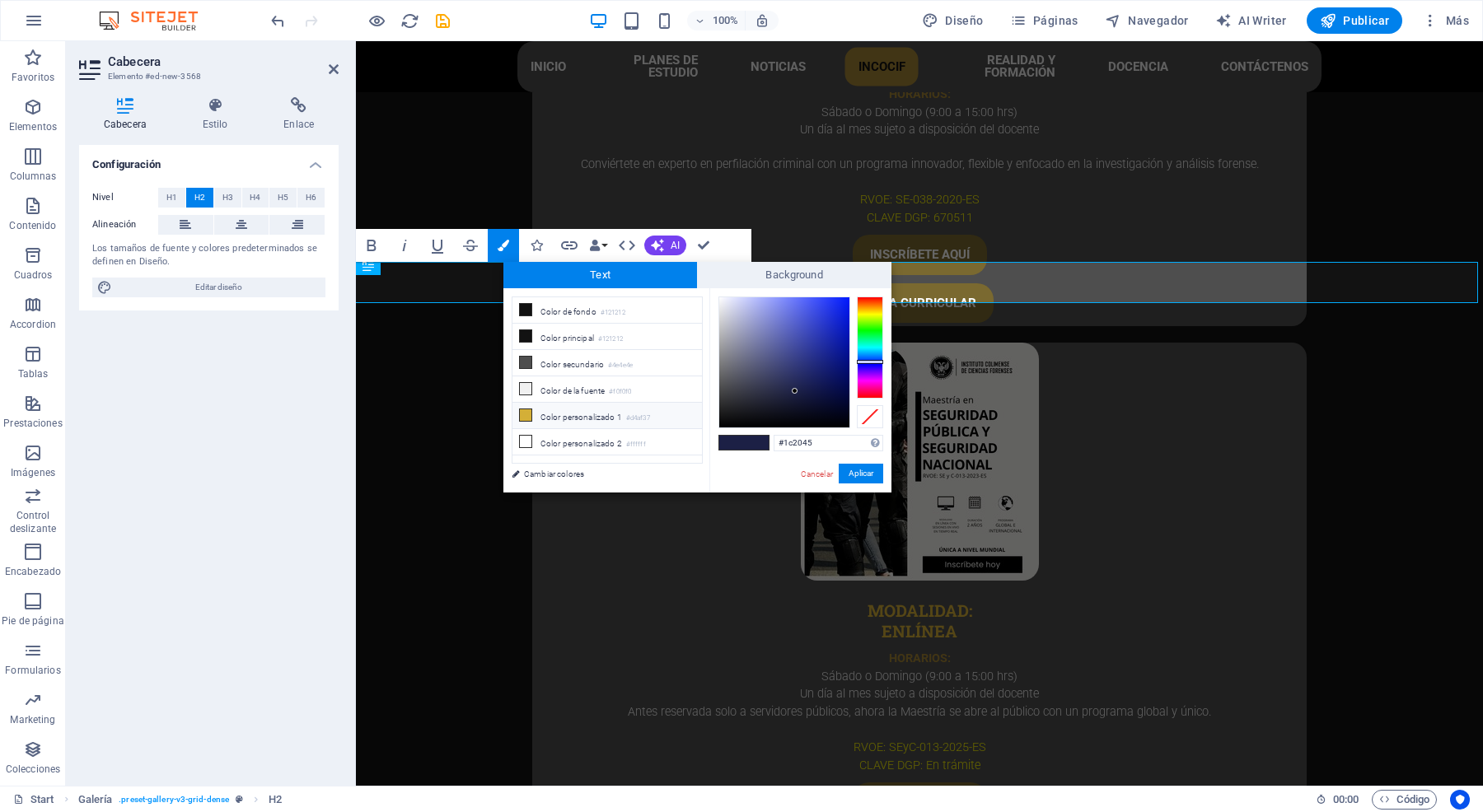
click at [595, 418] on li "Color personalizado 1 #d4af37" at bounding box center [607, 416] width 189 height 27
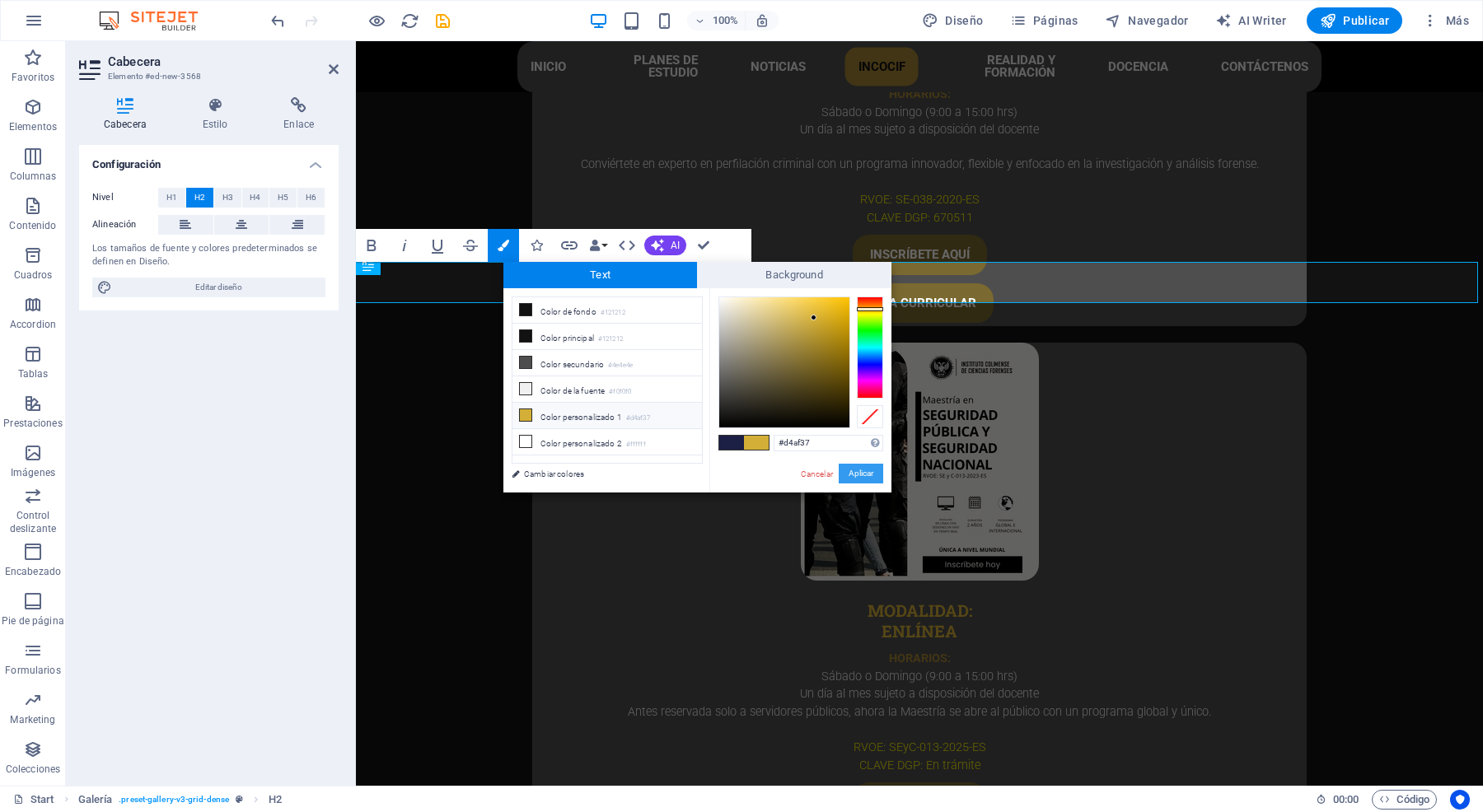
click at [861, 474] on button "Aplicar" at bounding box center [861, 473] width 44 height 20
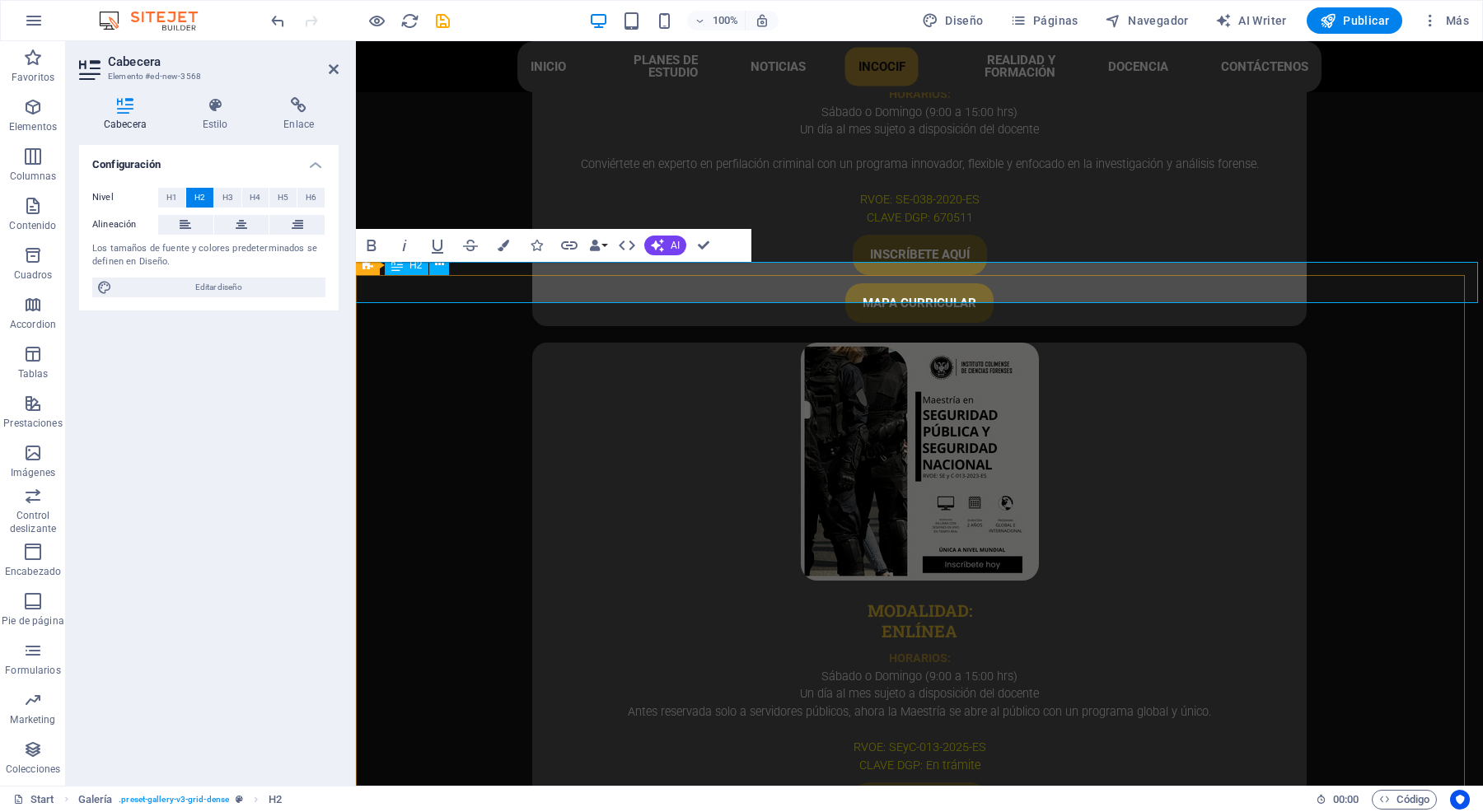
click at [499, 248] on icon "button" at bounding box center [504, 245] width 12 height 12
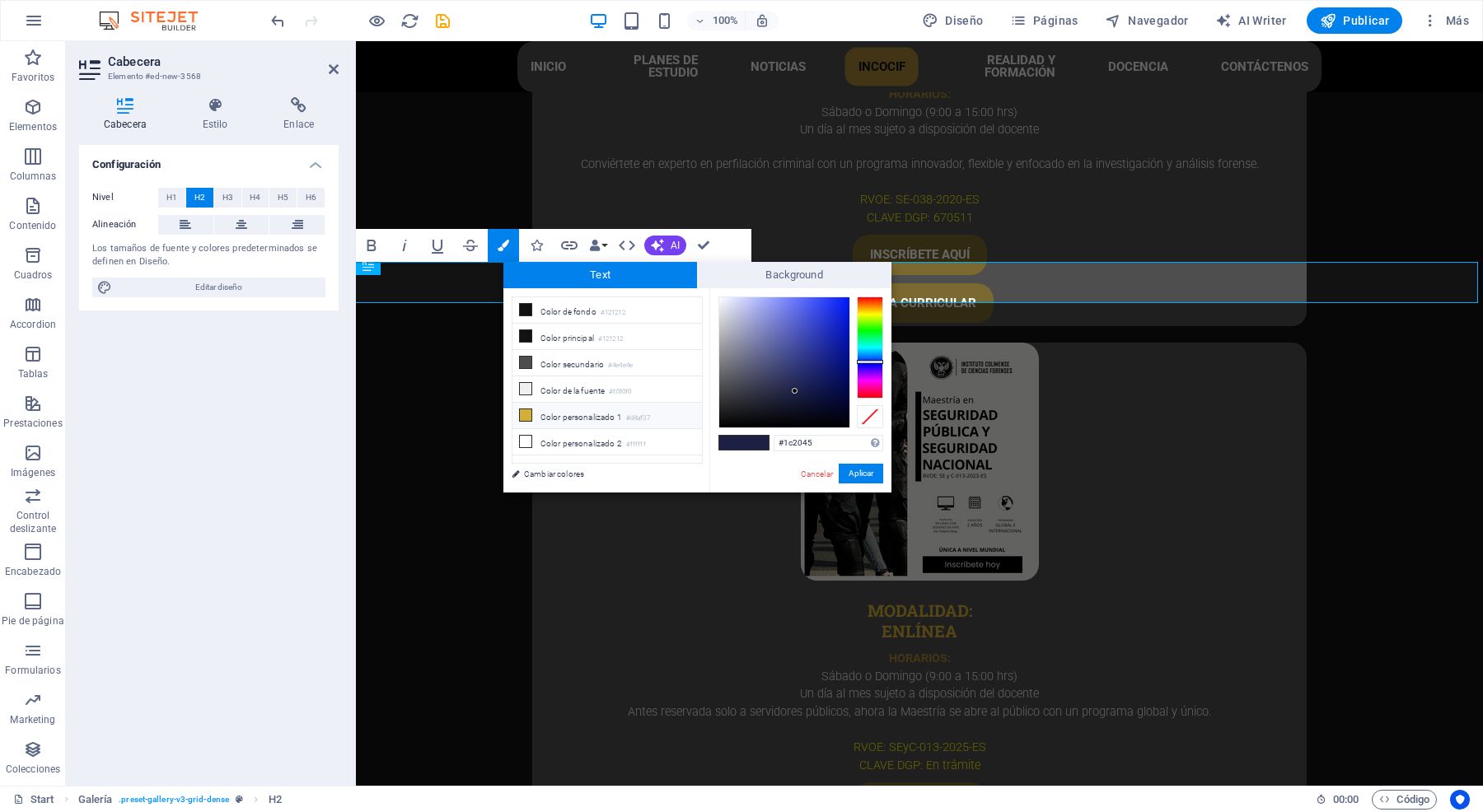
click at [596, 424] on li "Color personalizado 1 #d4af37" at bounding box center [607, 416] width 189 height 27
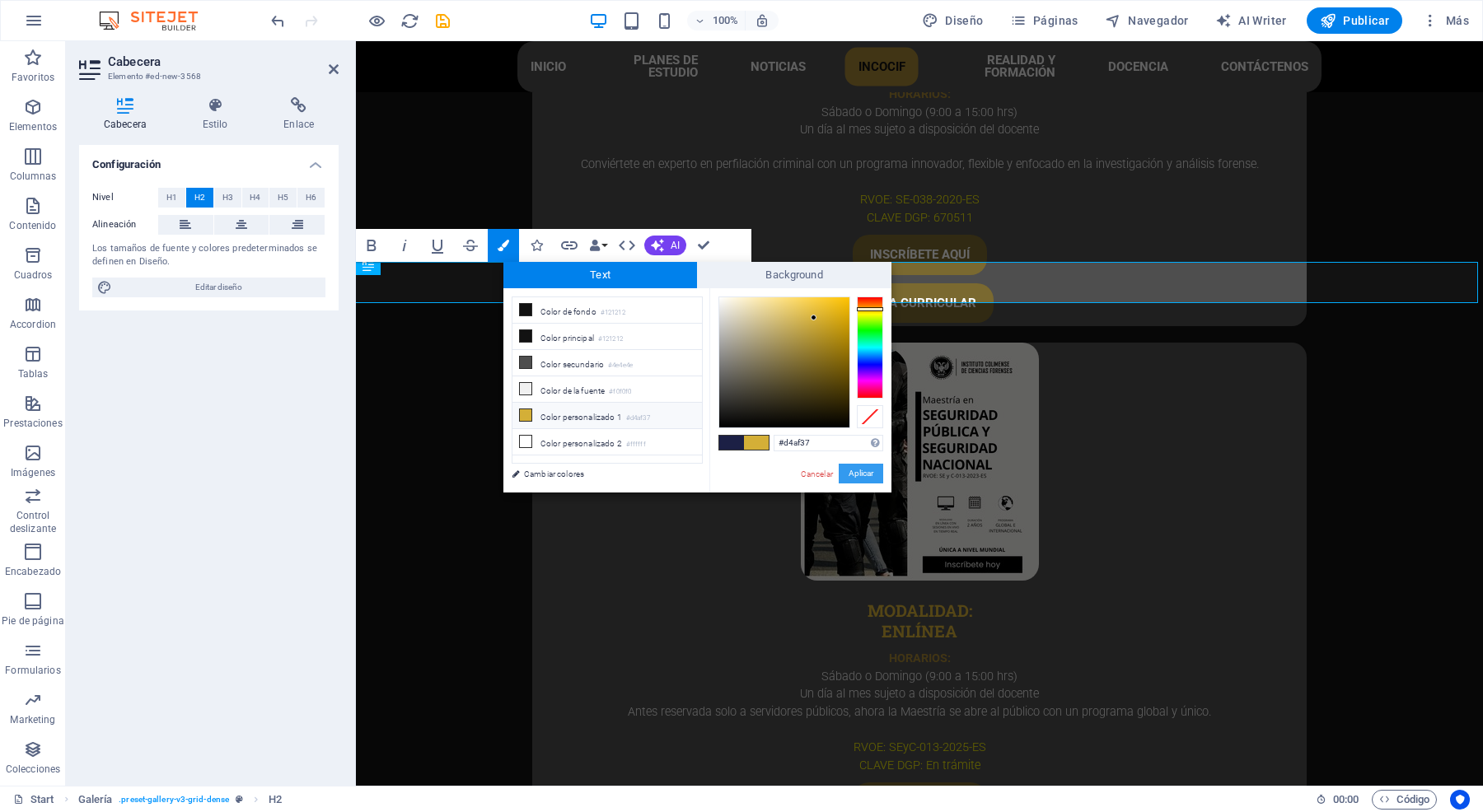
click at [860, 471] on button "Aplicar" at bounding box center [861, 473] width 44 height 20
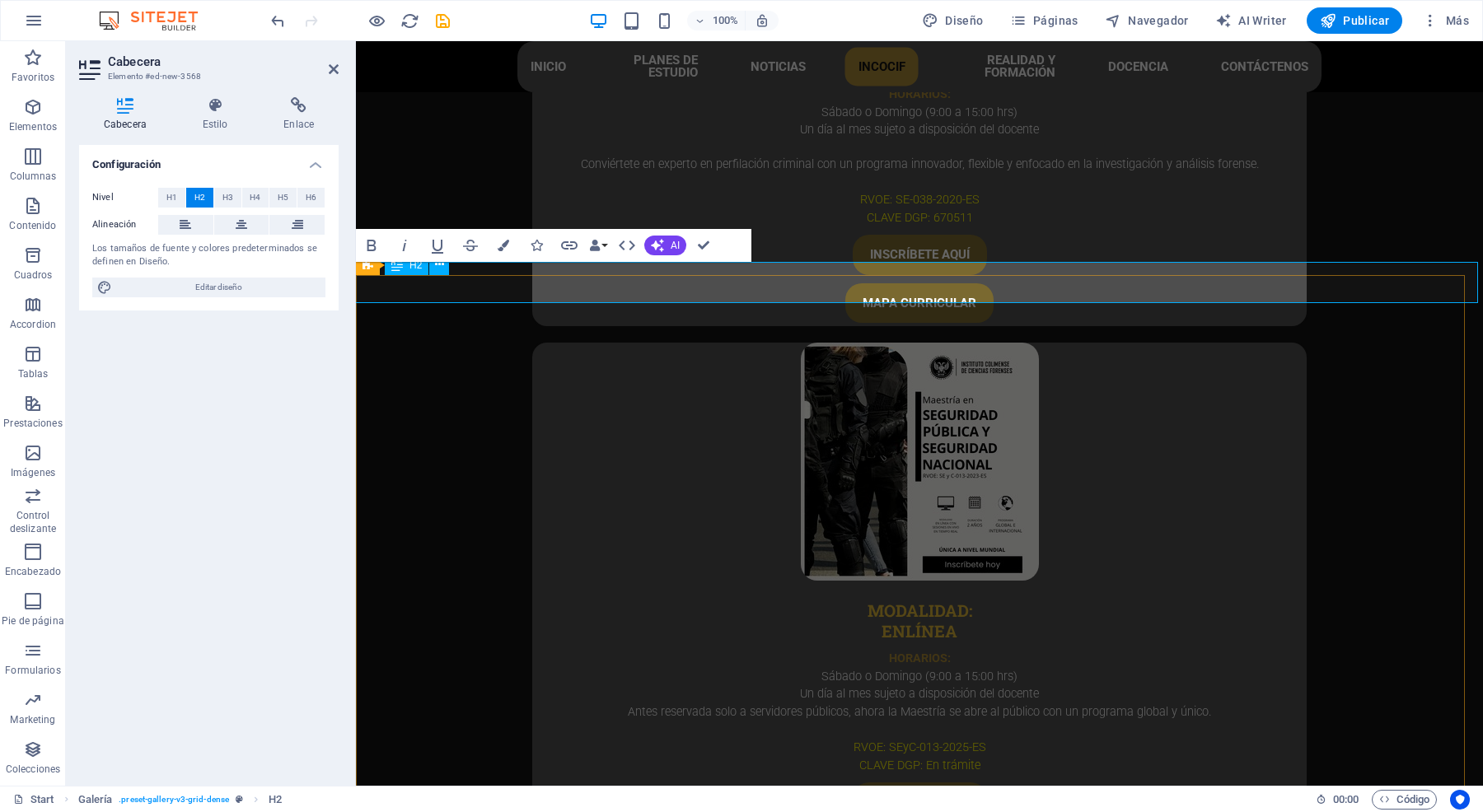
drag, startPoint x: 985, startPoint y: 291, endPoint x: 644, endPoint y: 298, distance: 341.1
click at [498, 249] on icon "button" at bounding box center [504, 245] width 12 height 12
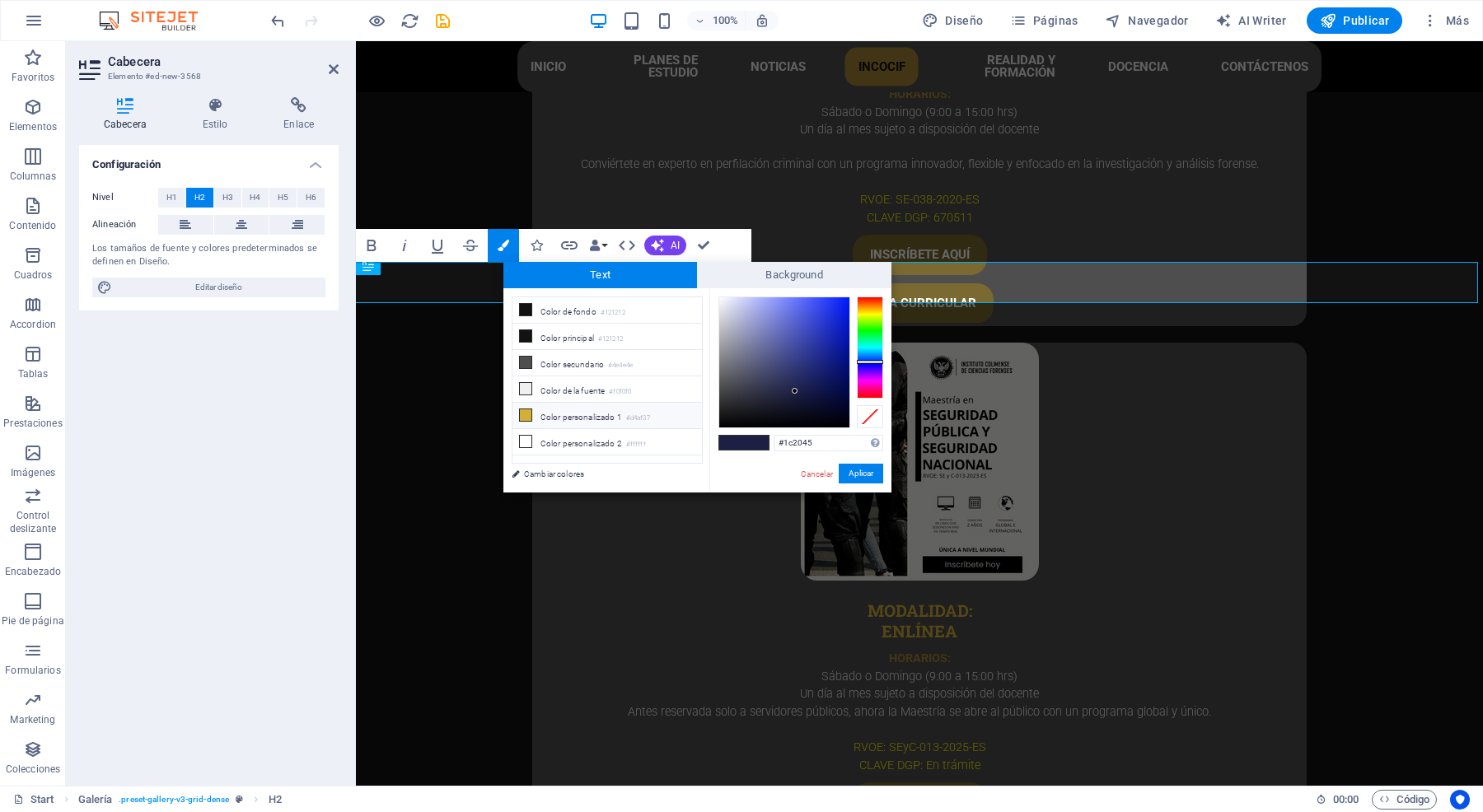
click at [611, 413] on li "Color personalizado 1 #d4af37" at bounding box center [607, 416] width 189 height 27
type input "#d4af37"
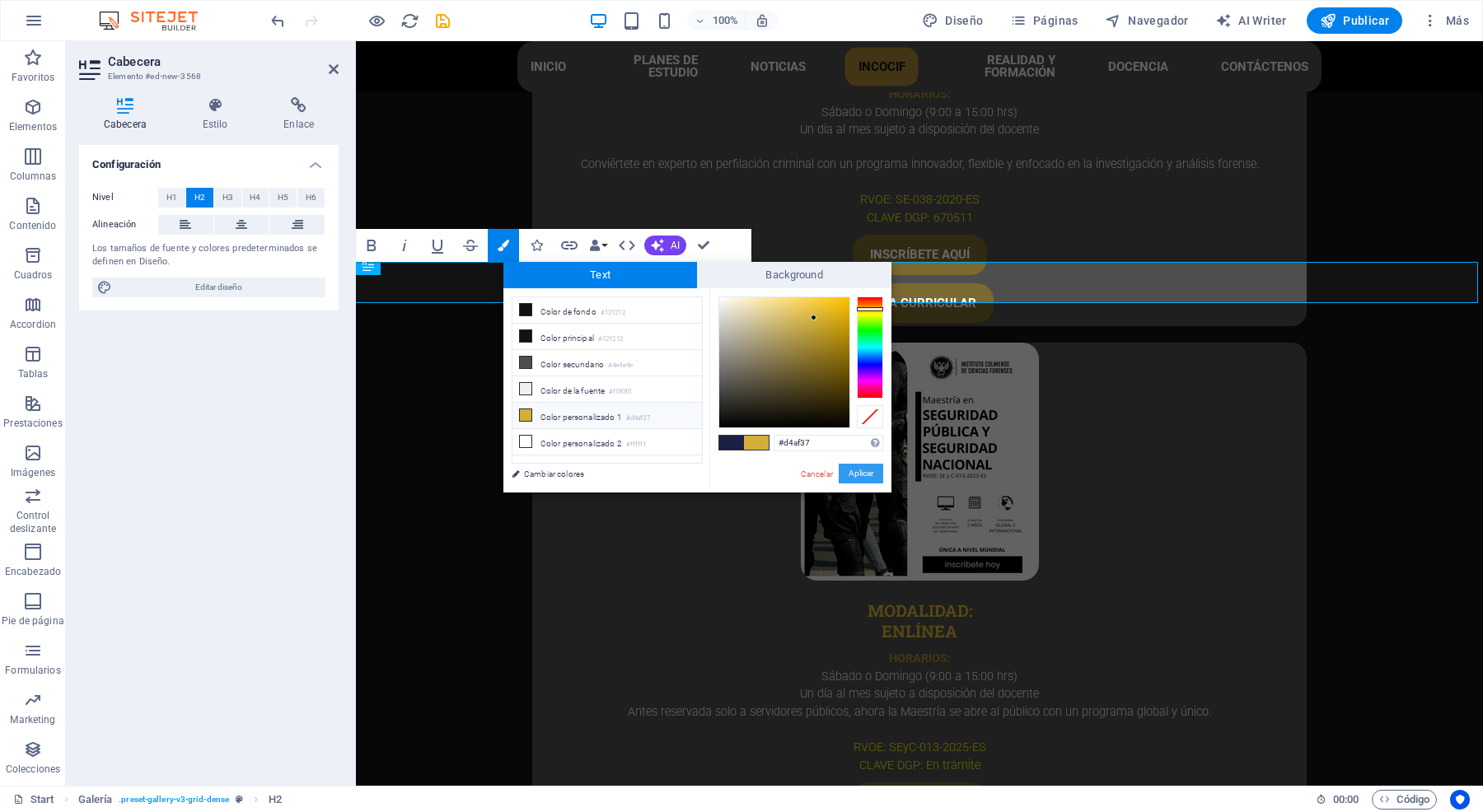
click at [863, 474] on button "Aplicar" at bounding box center [861, 473] width 44 height 20
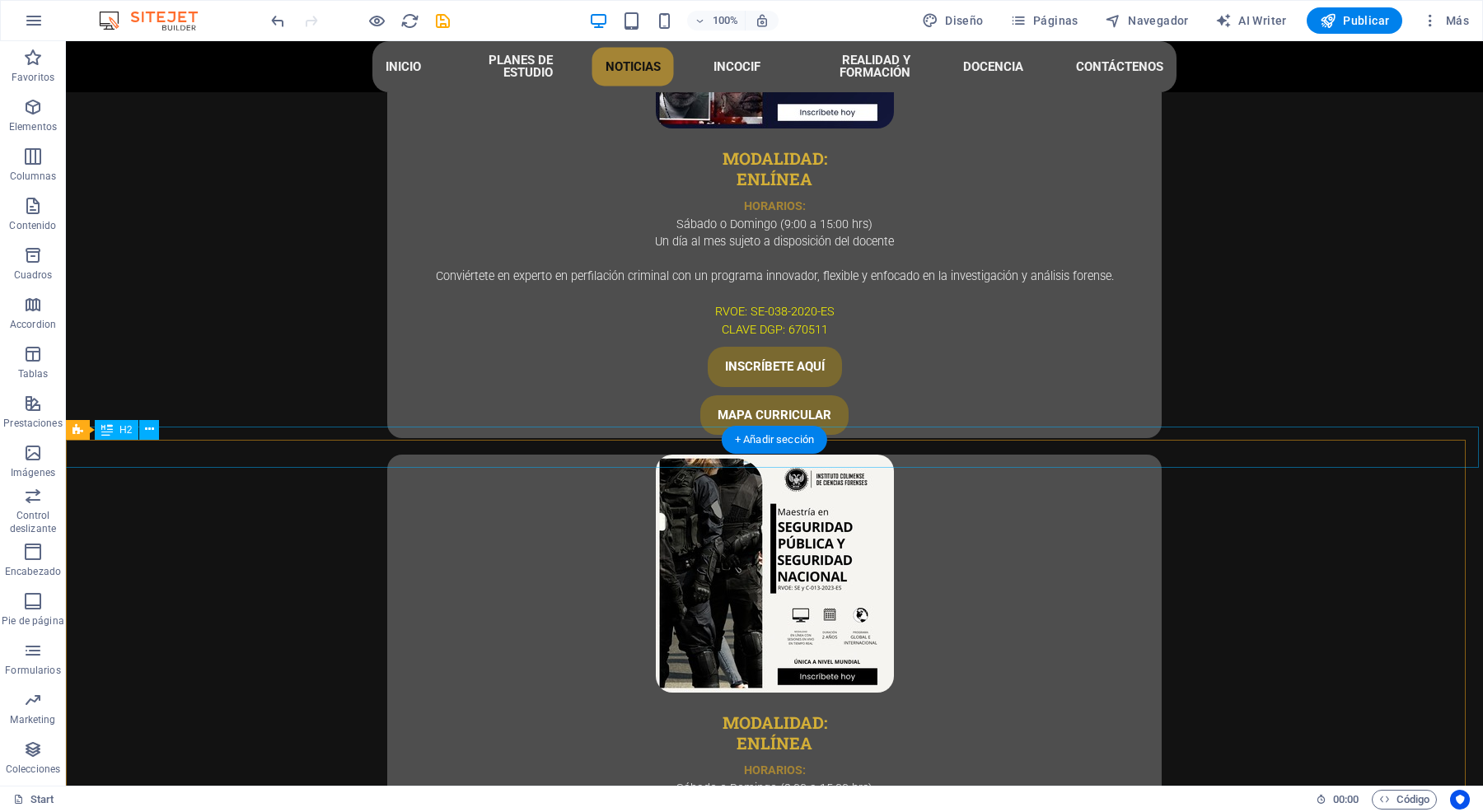
scroll to position [3570, 0]
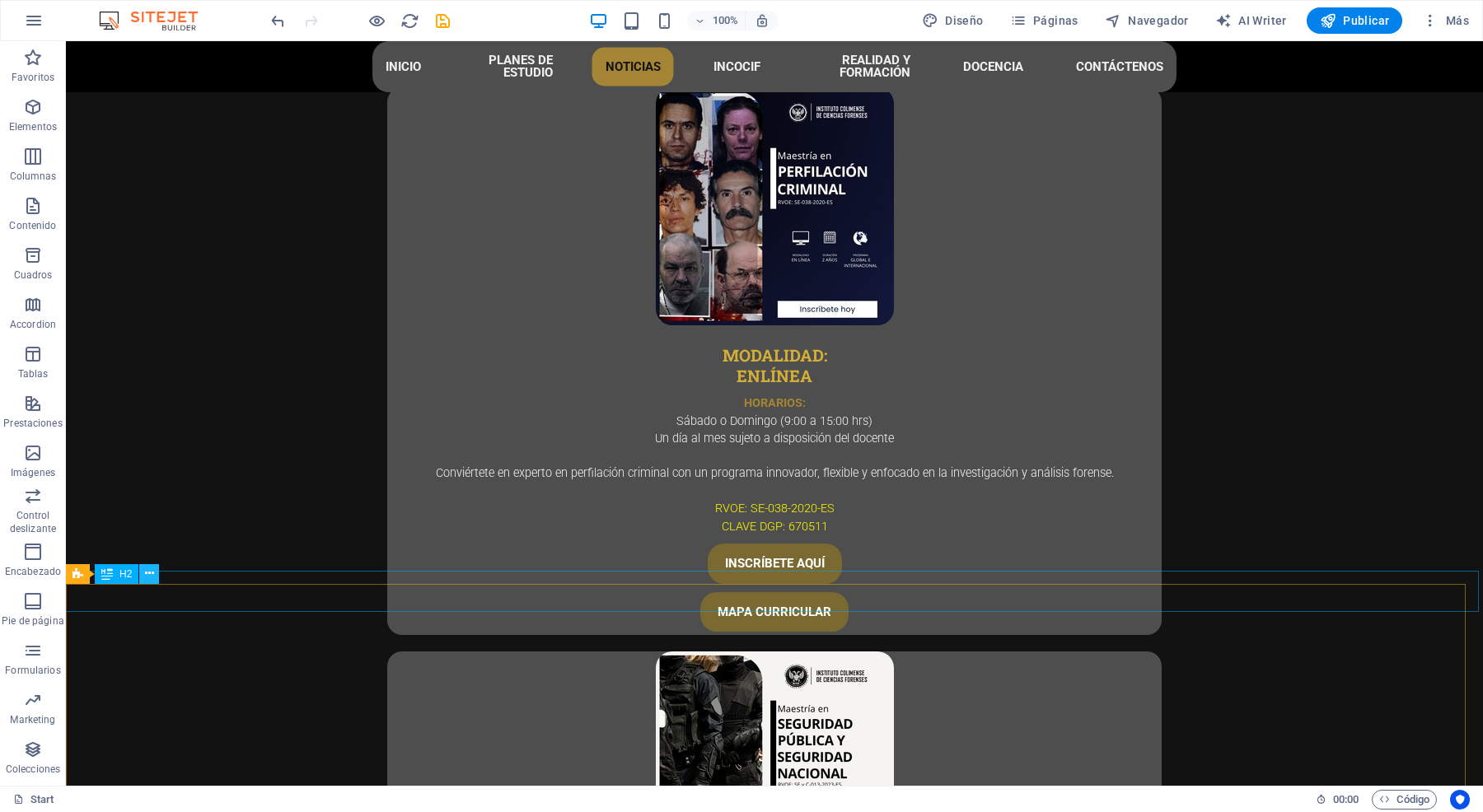
click at [147, 573] on icon at bounding box center [149, 574] width 9 height 18
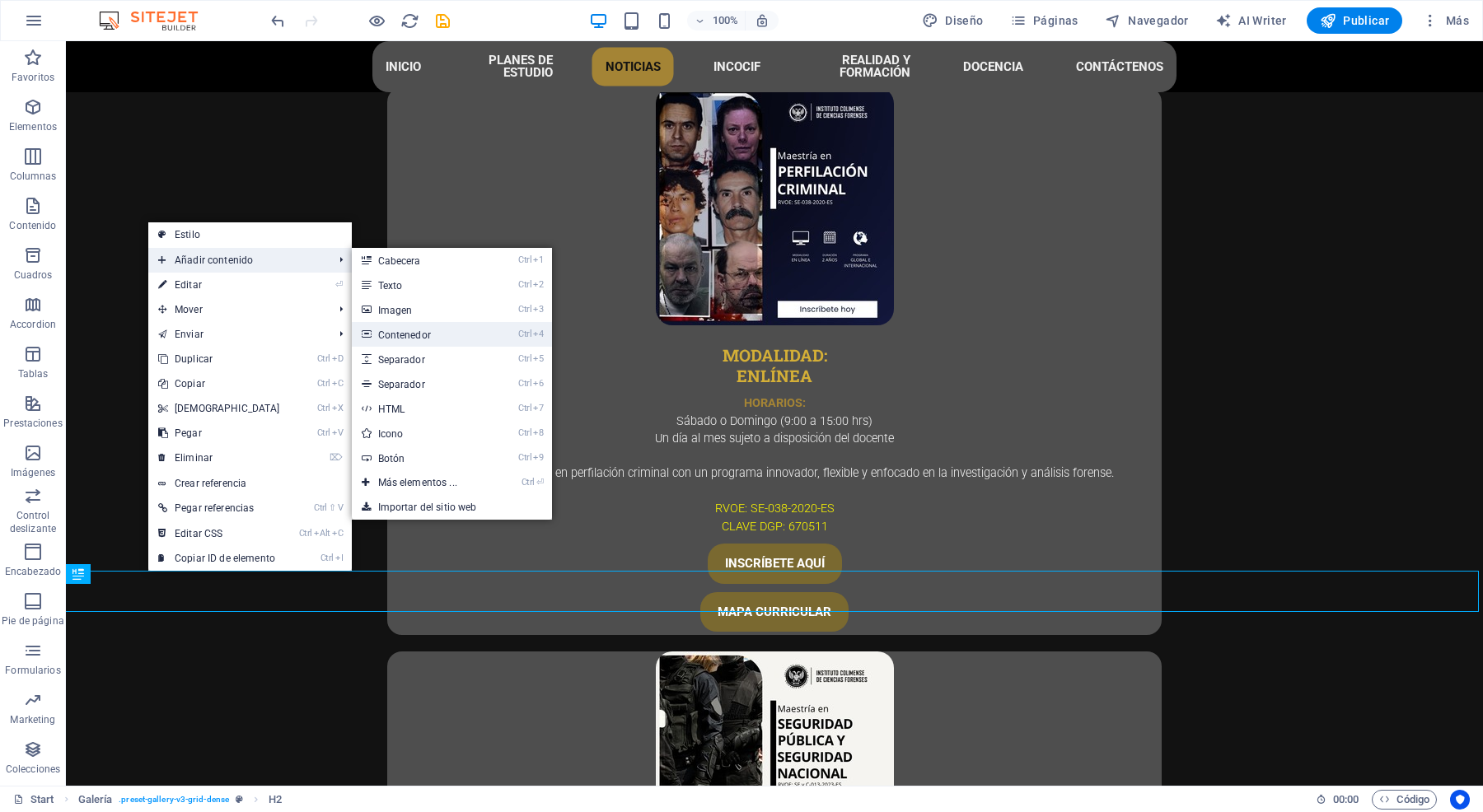
click at [425, 330] on link "Ctrl 4 Contenedor" at bounding box center [421, 334] width 138 height 25
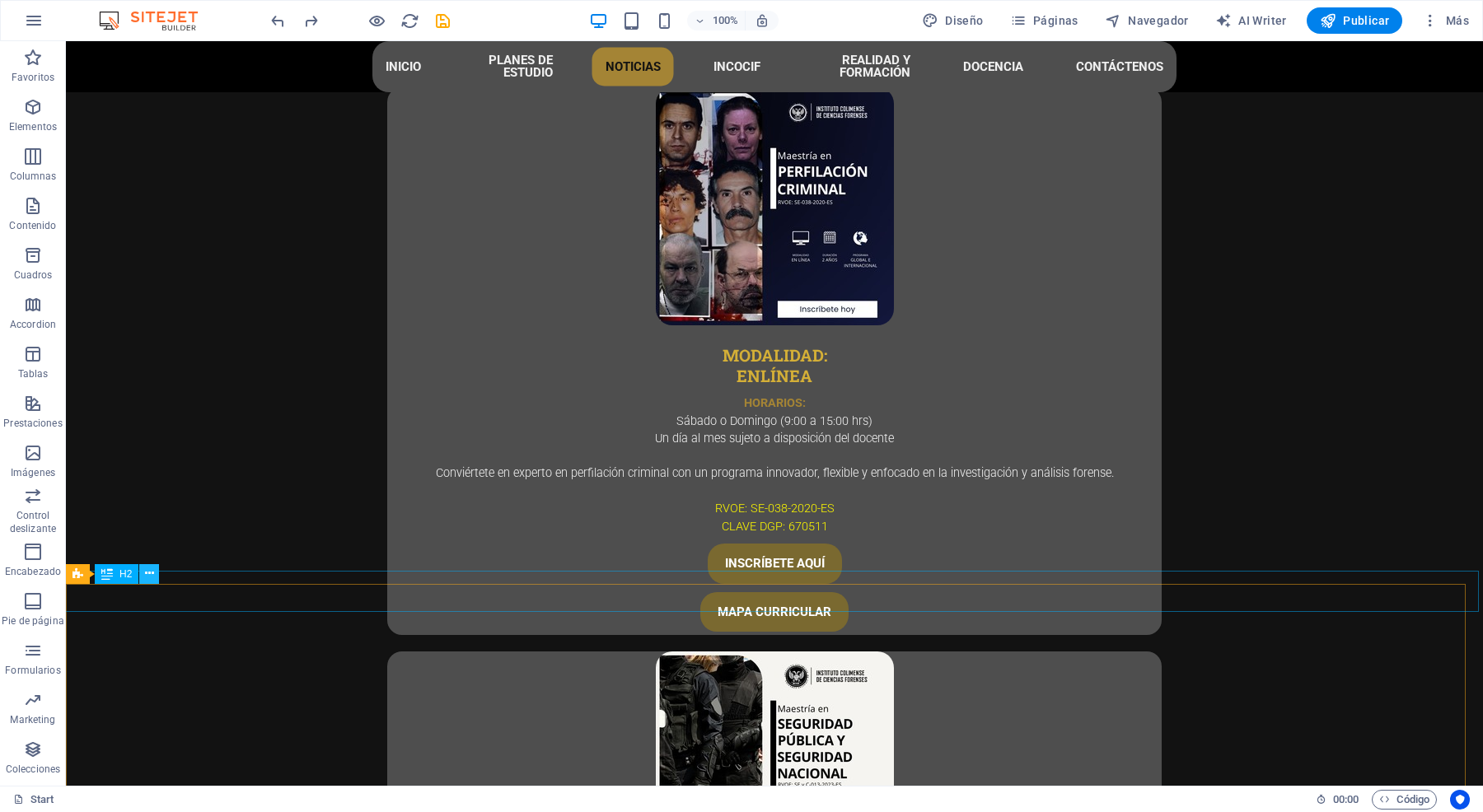
click at [147, 580] on icon at bounding box center [149, 574] width 9 height 18
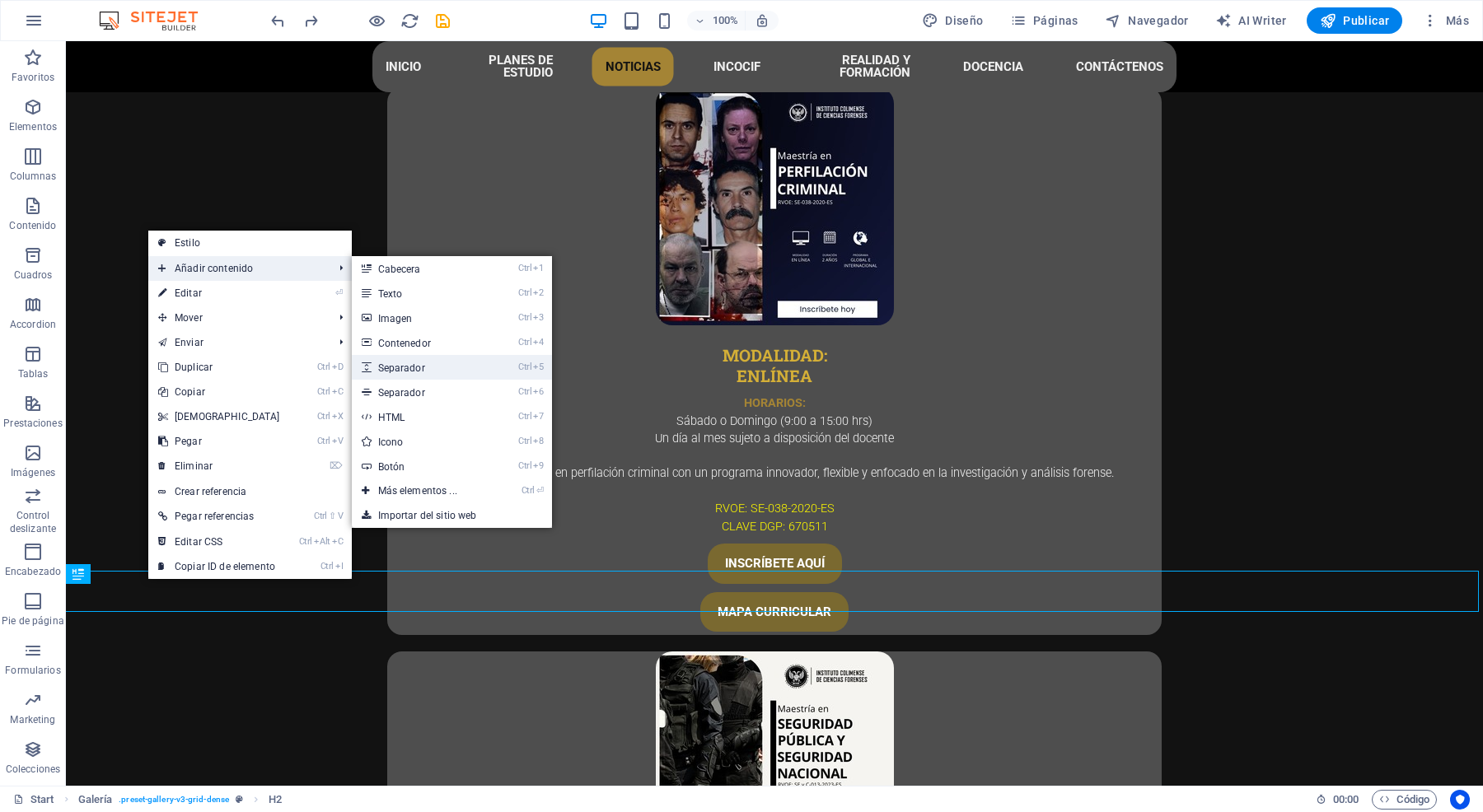
click at [417, 364] on link "Ctrl 5 Separador" at bounding box center [421, 367] width 138 height 25
select select "px"
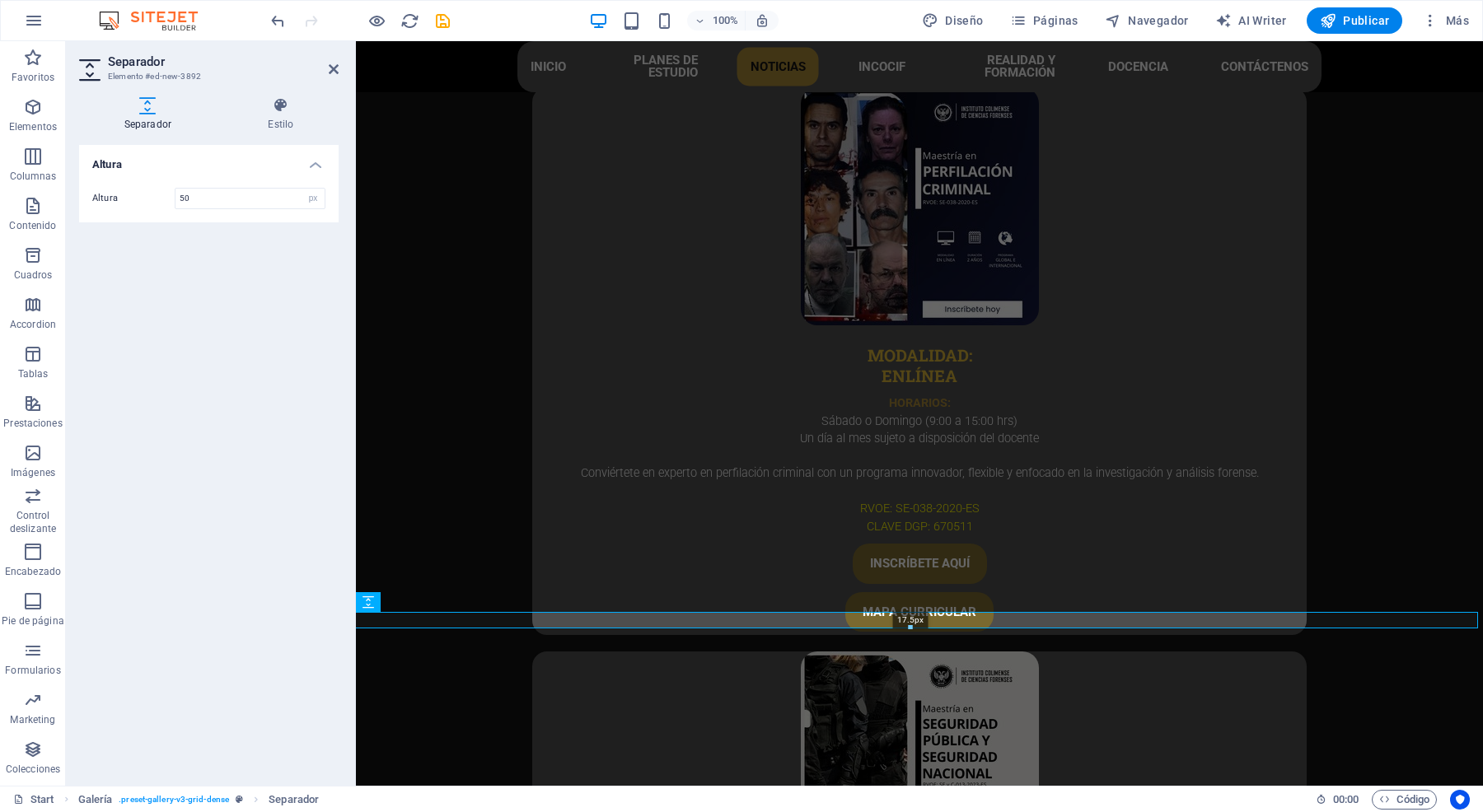
drag, startPoint x: 911, startPoint y: 654, endPoint x: 912, endPoint y: 624, distance: 30.0
click at [912, 585] on div at bounding box center [910, 628] width 1134 height 6
type input "15"
click at [333, 68] on icon at bounding box center [333, 69] width 10 height 13
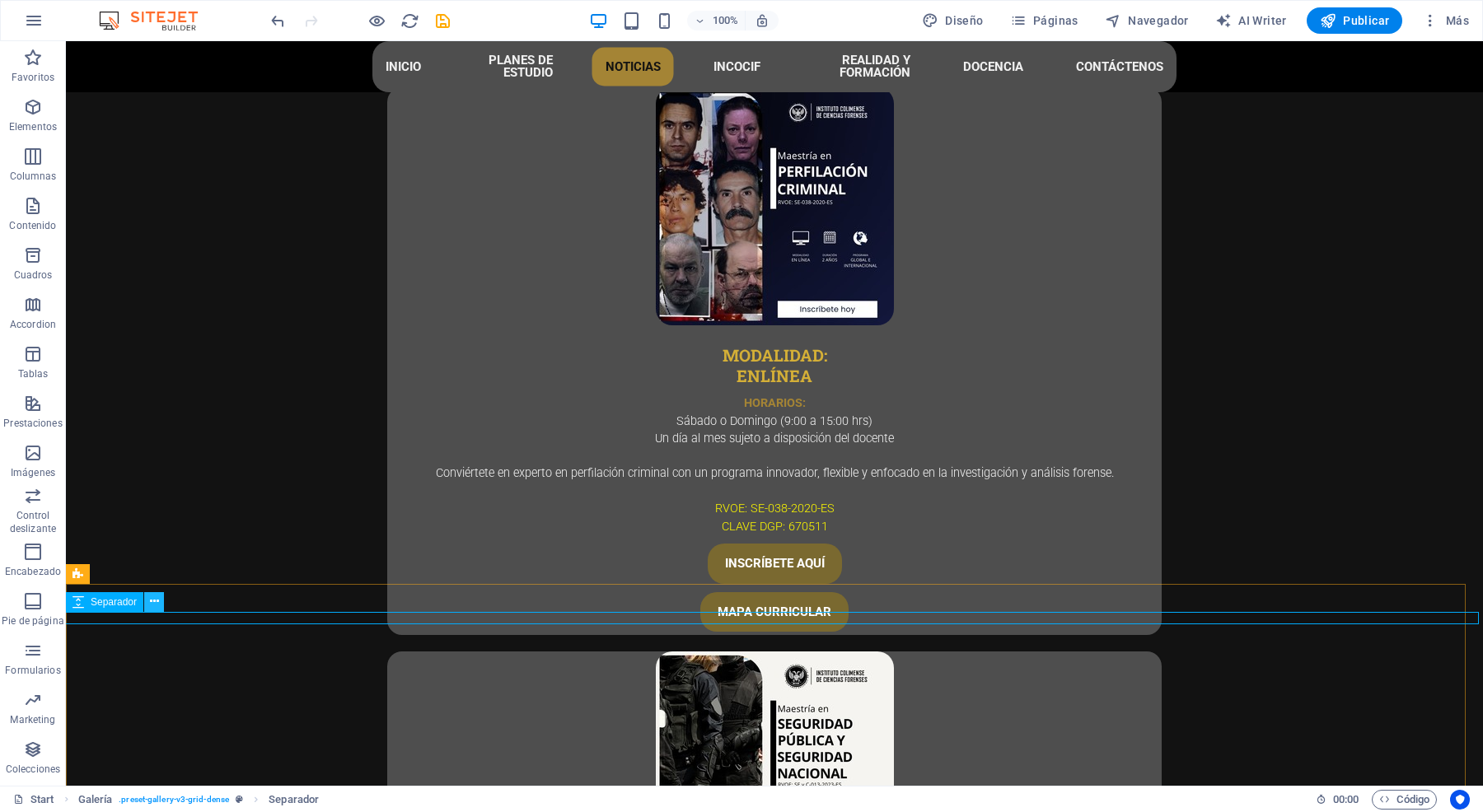
click at [153, 585] on icon at bounding box center [154, 602] width 9 height 18
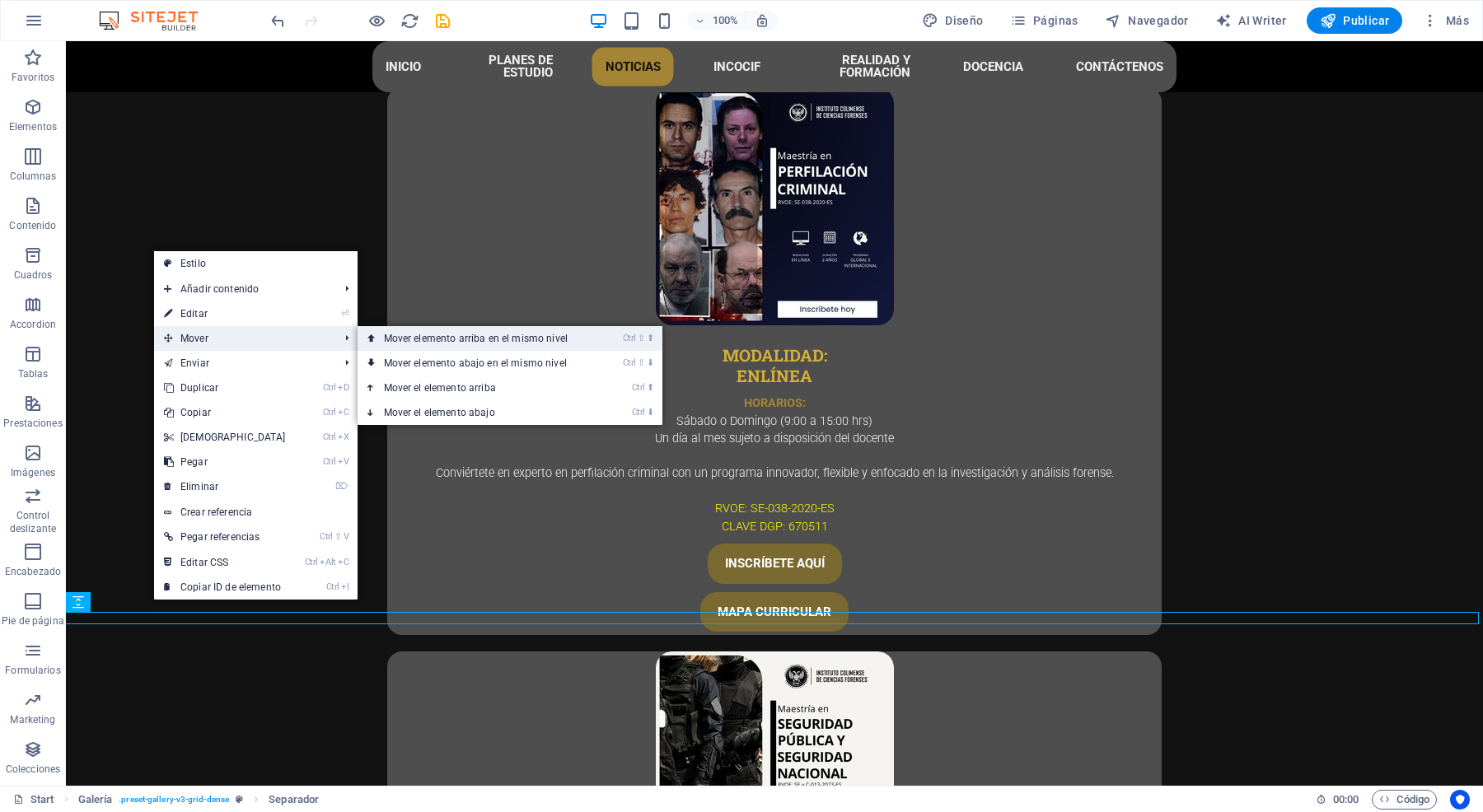
click at [467, 339] on link "Ctrl ⇧ ⬆ Mover elemento arriba en el mismo nivel" at bounding box center [479, 338] width 244 height 25
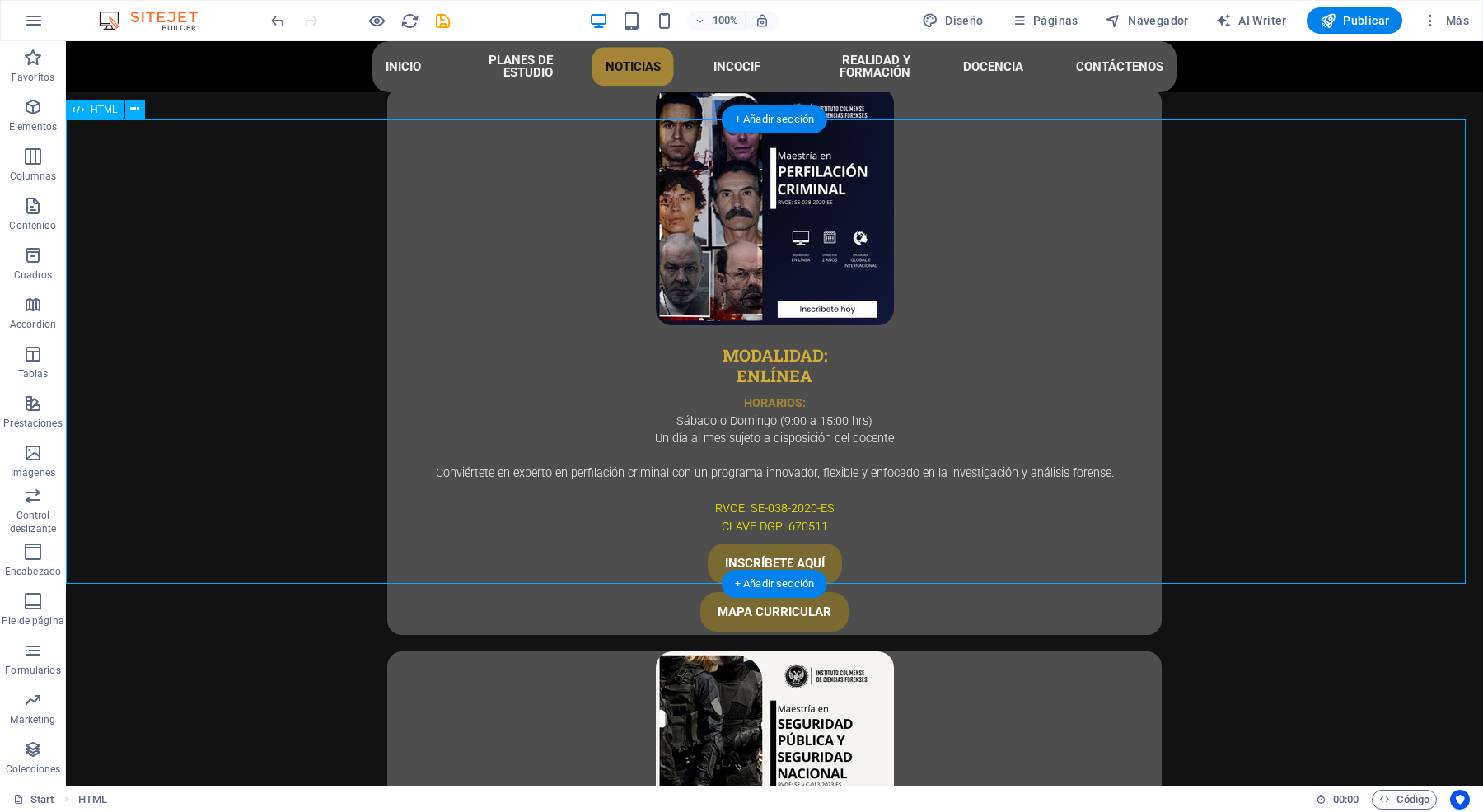
scroll to position [3776, 0]
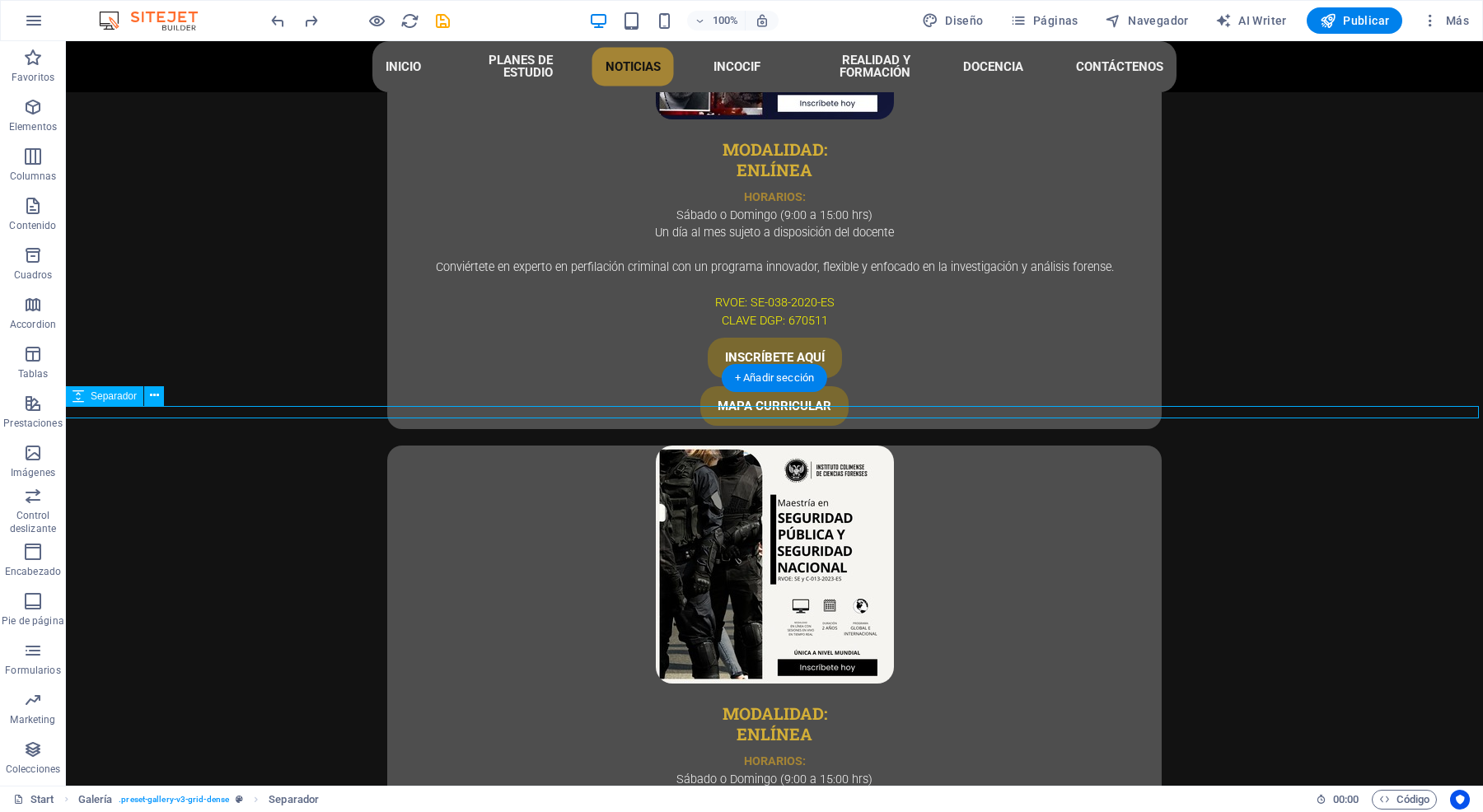
select select "px"
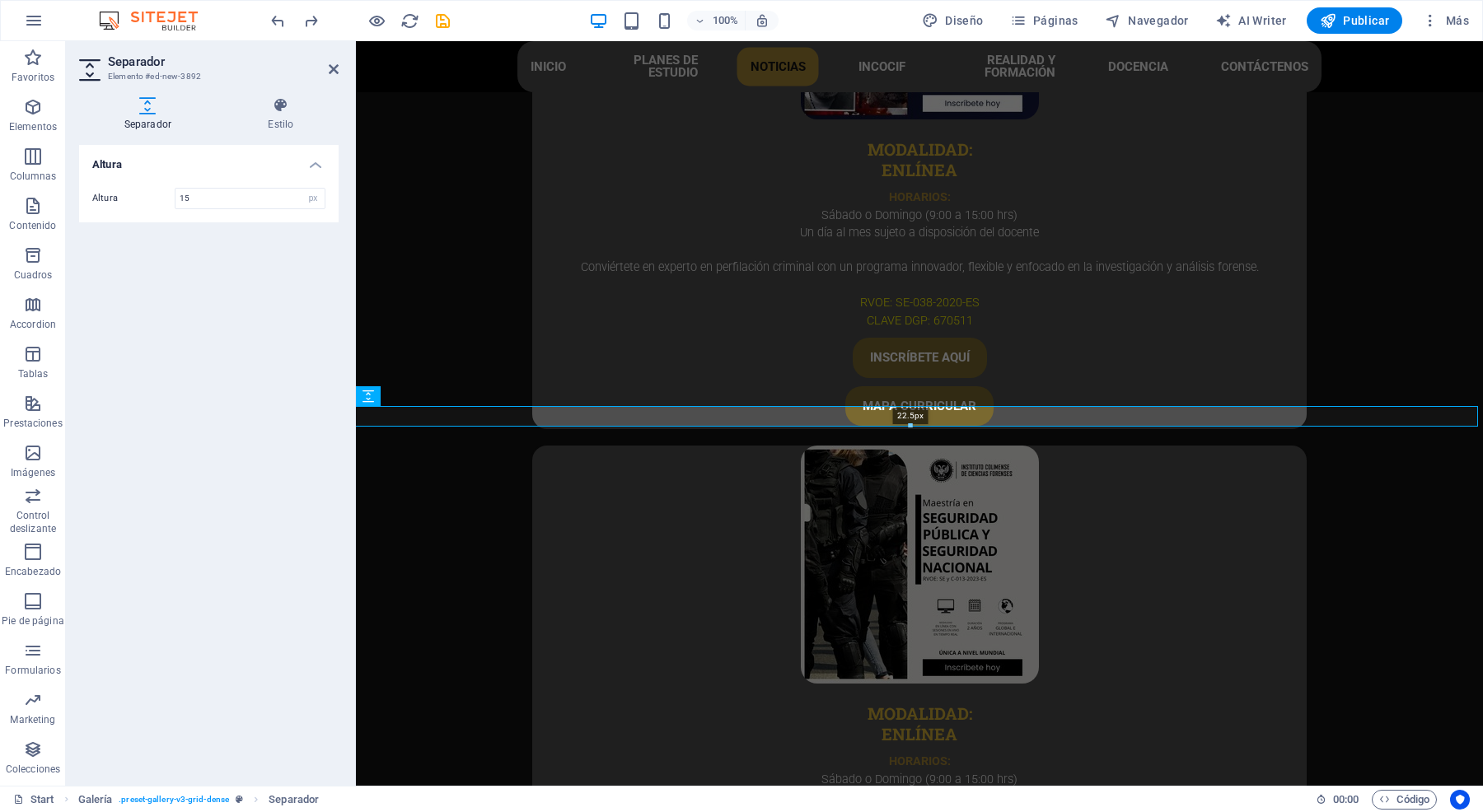
drag, startPoint x: 912, startPoint y: 414, endPoint x: 915, endPoint y: 424, distance: 10.4
click at [915, 424] on div at bounding box center [910, 427] width 1134 height 6
type input "22"
click at [446, 396] on icon at bounding box center [444, 396] width 9 height 18
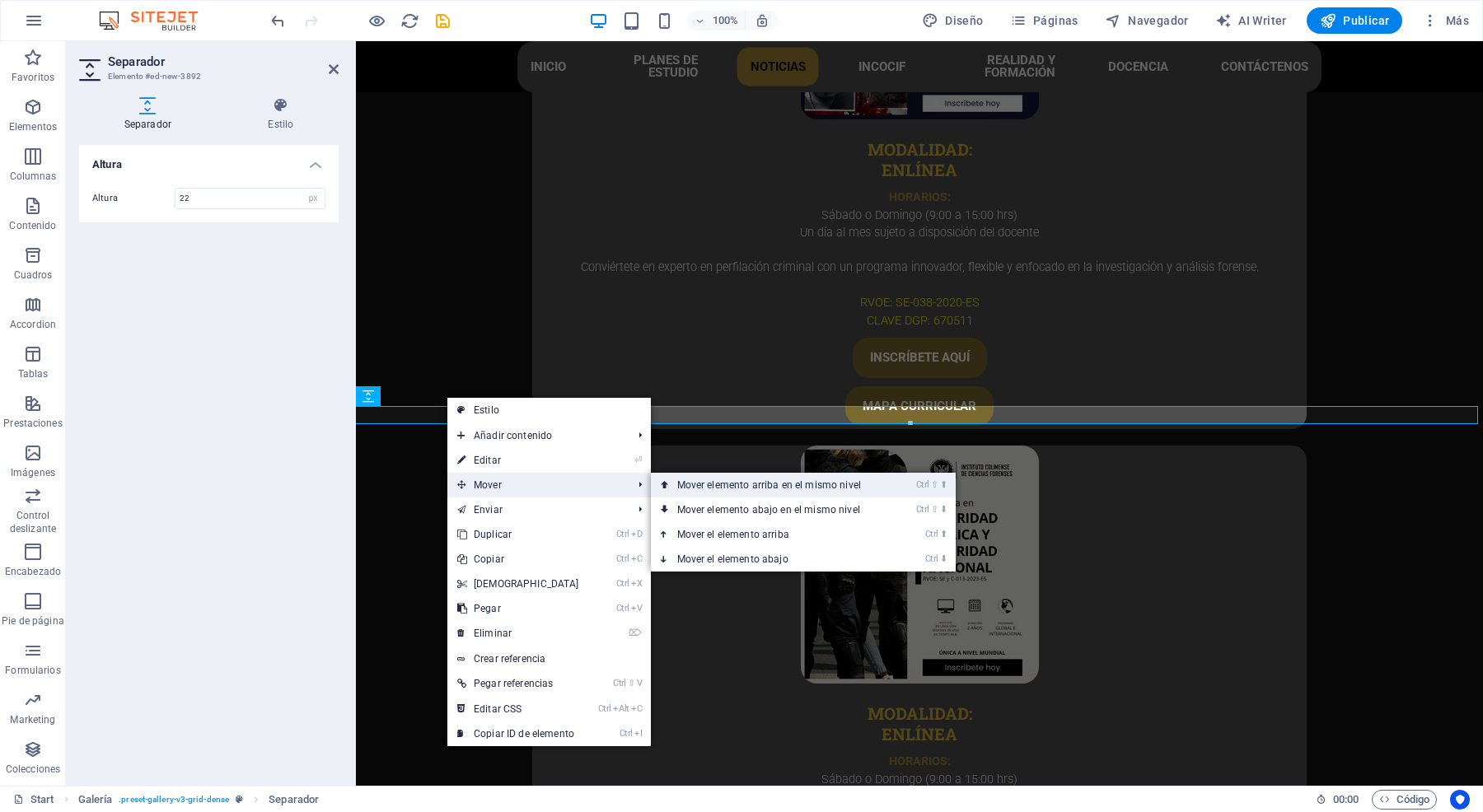
click at [744, 484] on link "Ctrl ⇧ ⬆ Mover elemento arriba en el mismo nivel" at bounding box center [772, 485] width 244 height 25
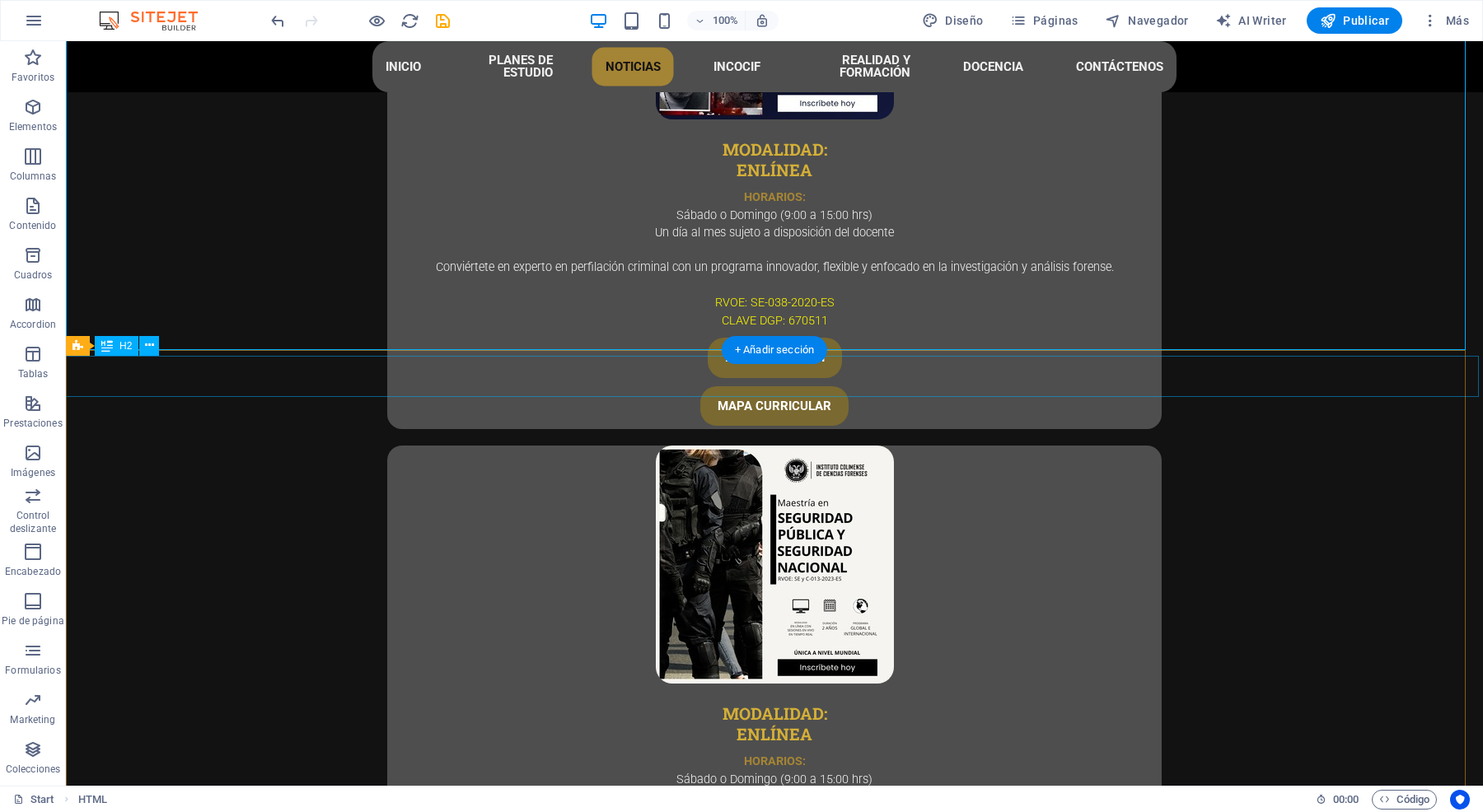
scroll to position [3880, 0]
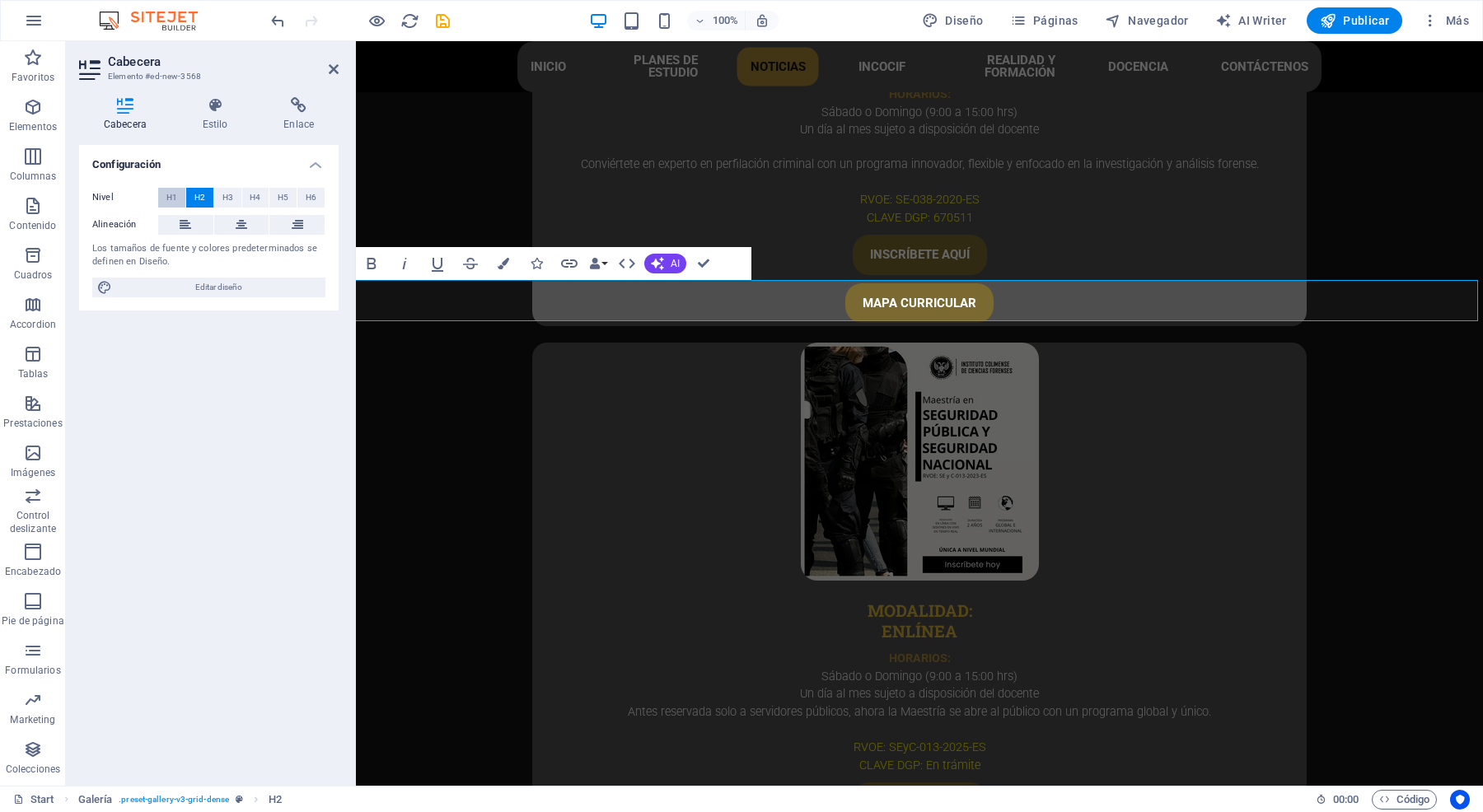
click at [170, 193] on span "H1" at bounding box center [172, 198] width 11 height 20
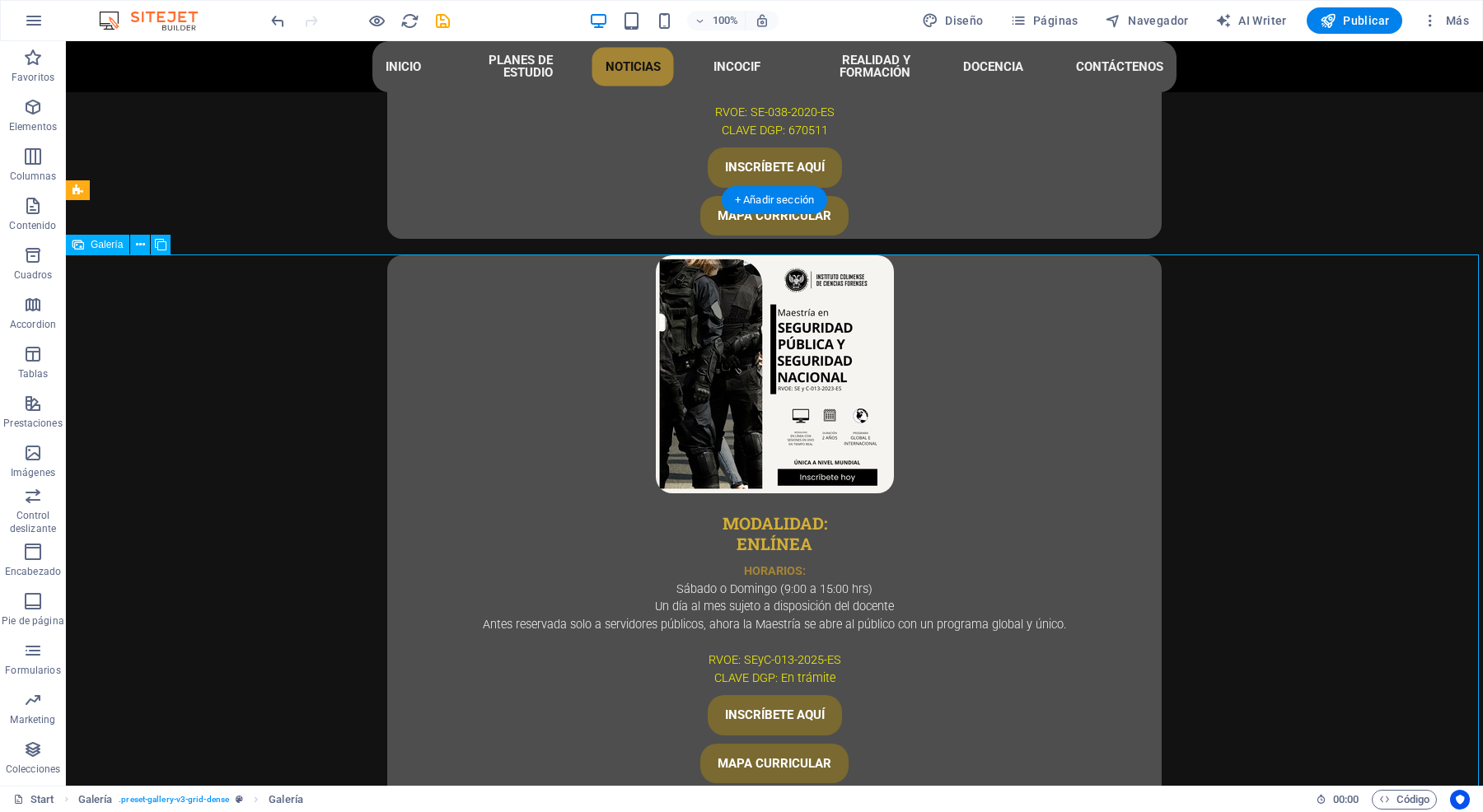
scroll to position [3982, 0]
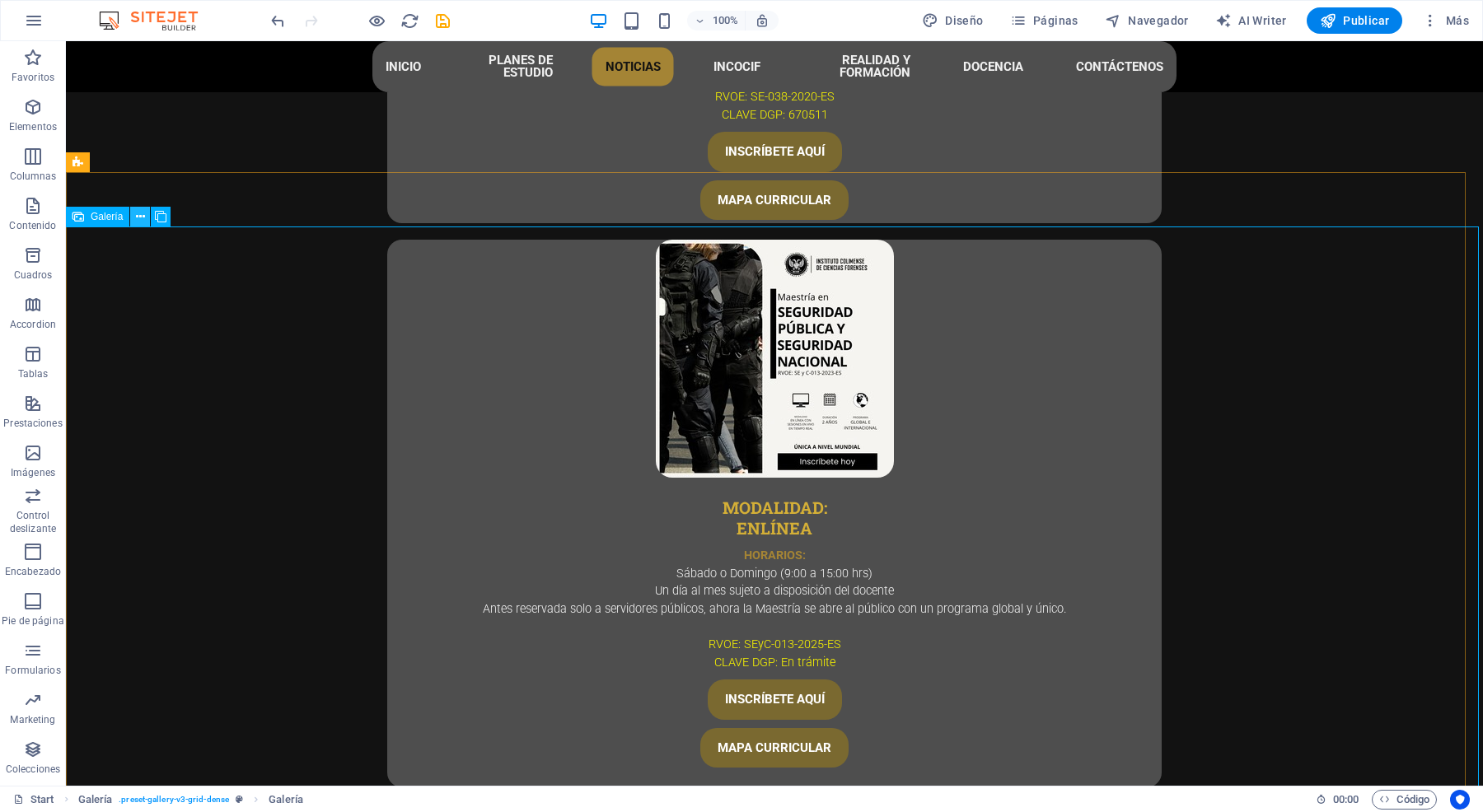
click at [138, 218] on icon at bounding box center [140, 217] width 9 height 18
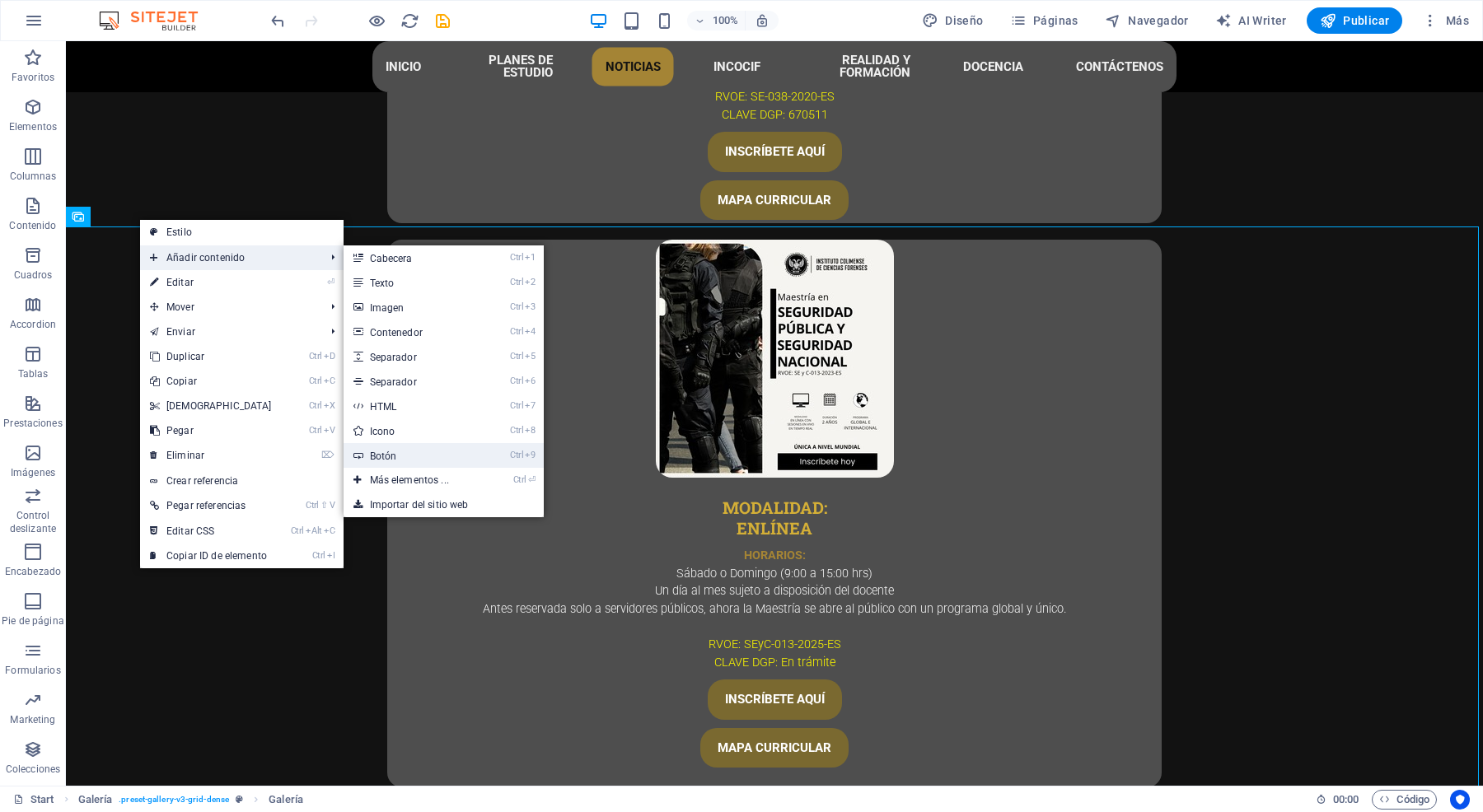
click at [414, 449] on link "Ctrl 9 Botón" at bounding box center [412, 455] width 138 height 25
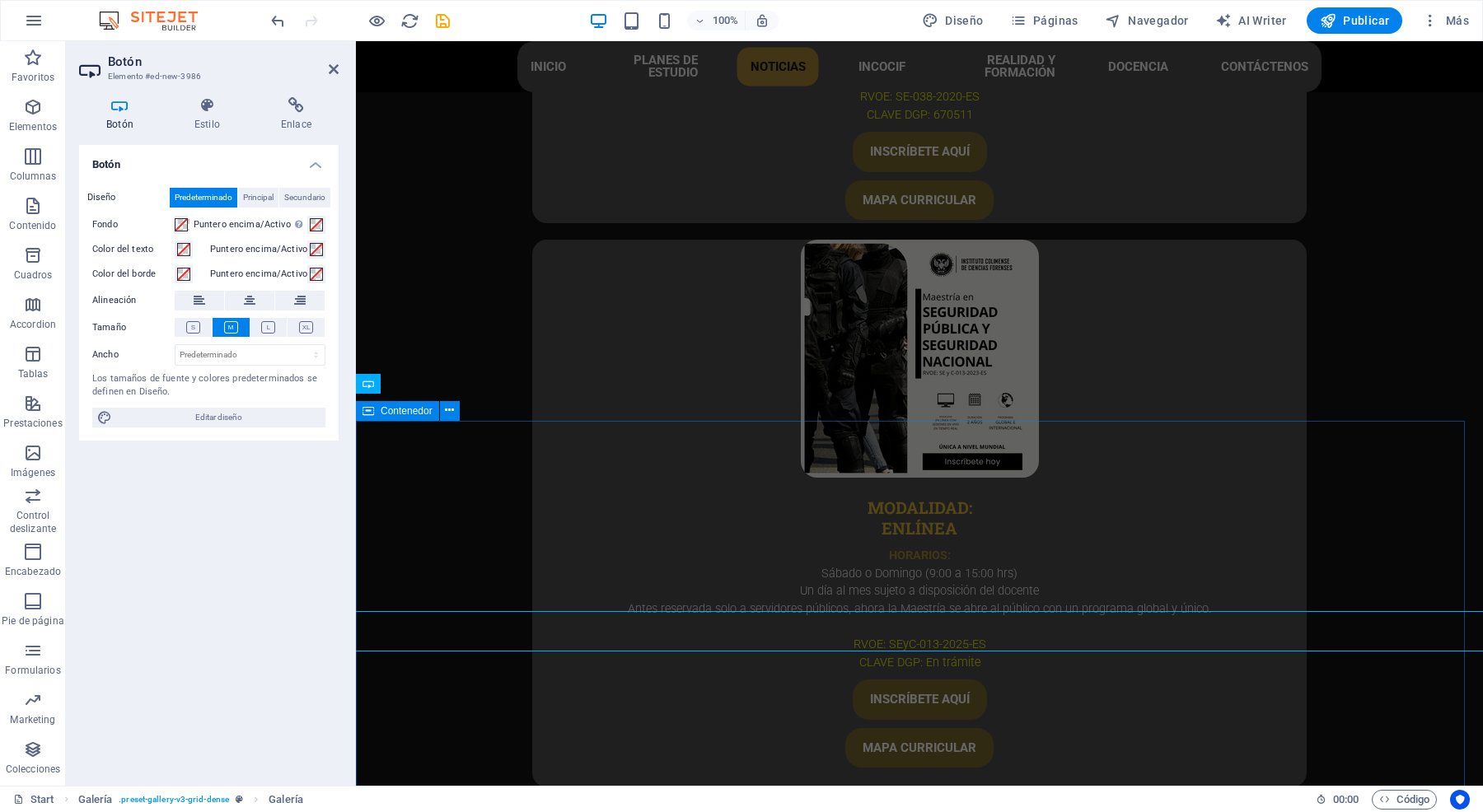
scroll to position [4666, 0]
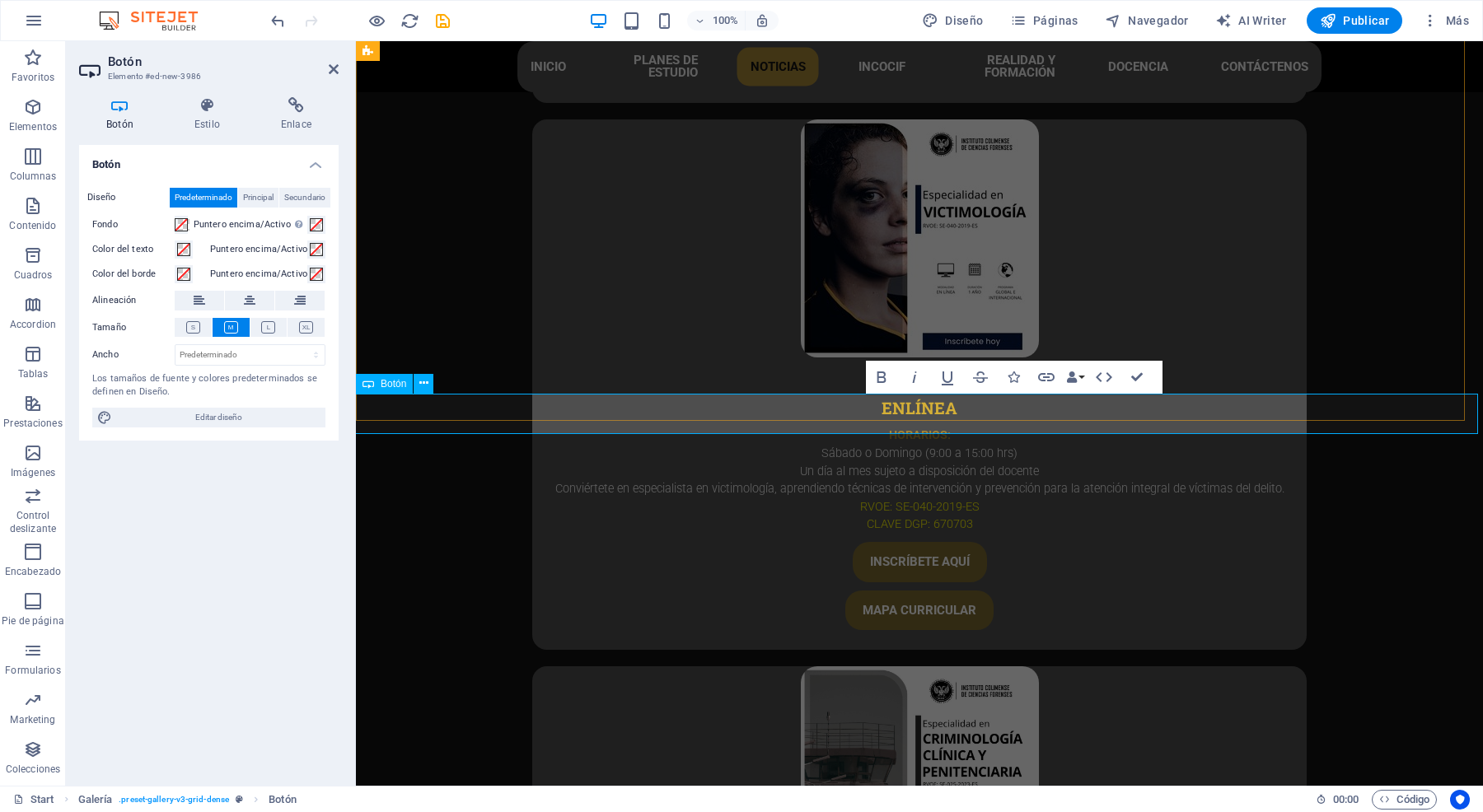
click at [421, 383] on icon at bounding box center [423, 383] width 9 height 18
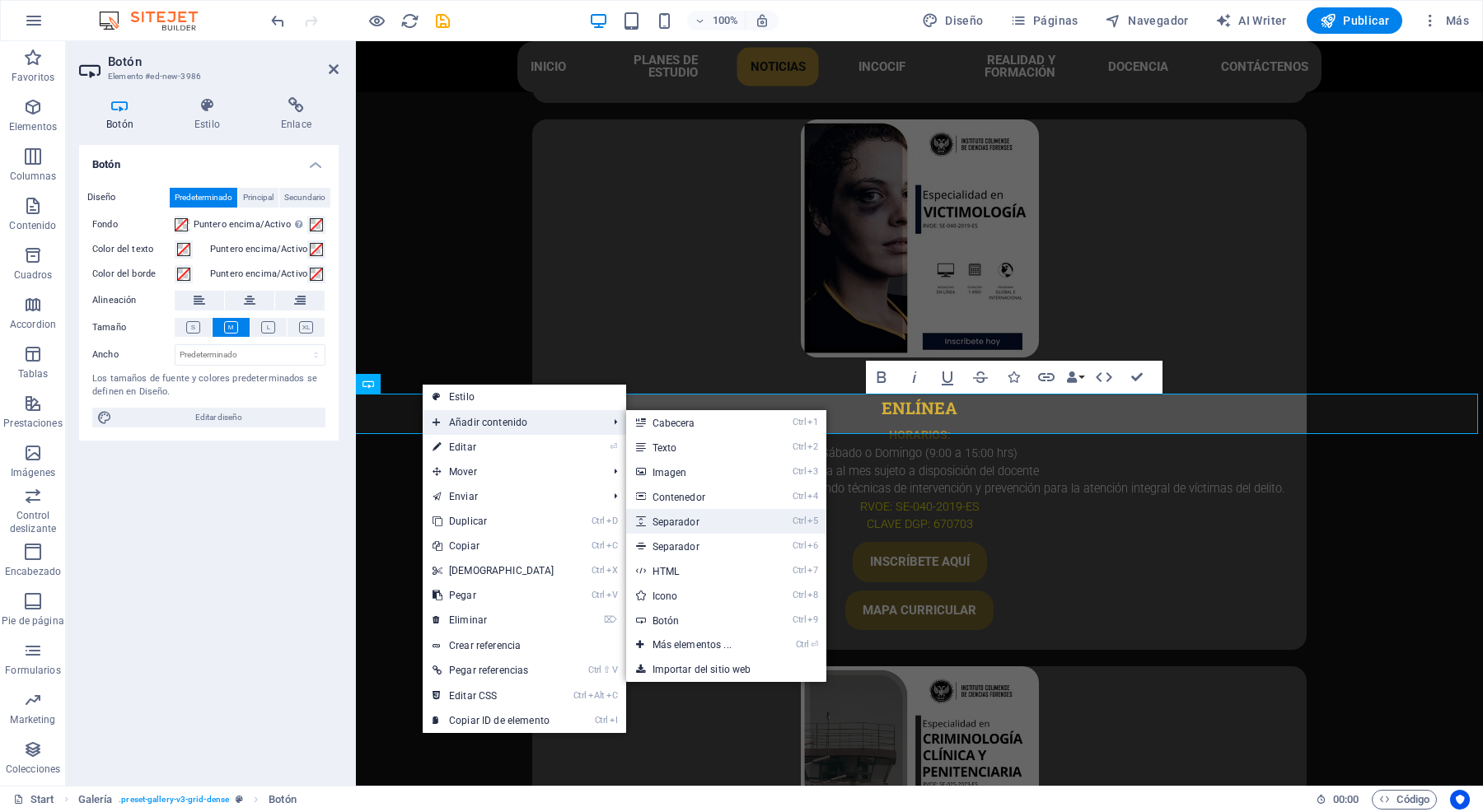
click at [688, 525] on link "Ctrl 5 Separador" at bounding box center [695, 520] width 138 height 25
select select "px"
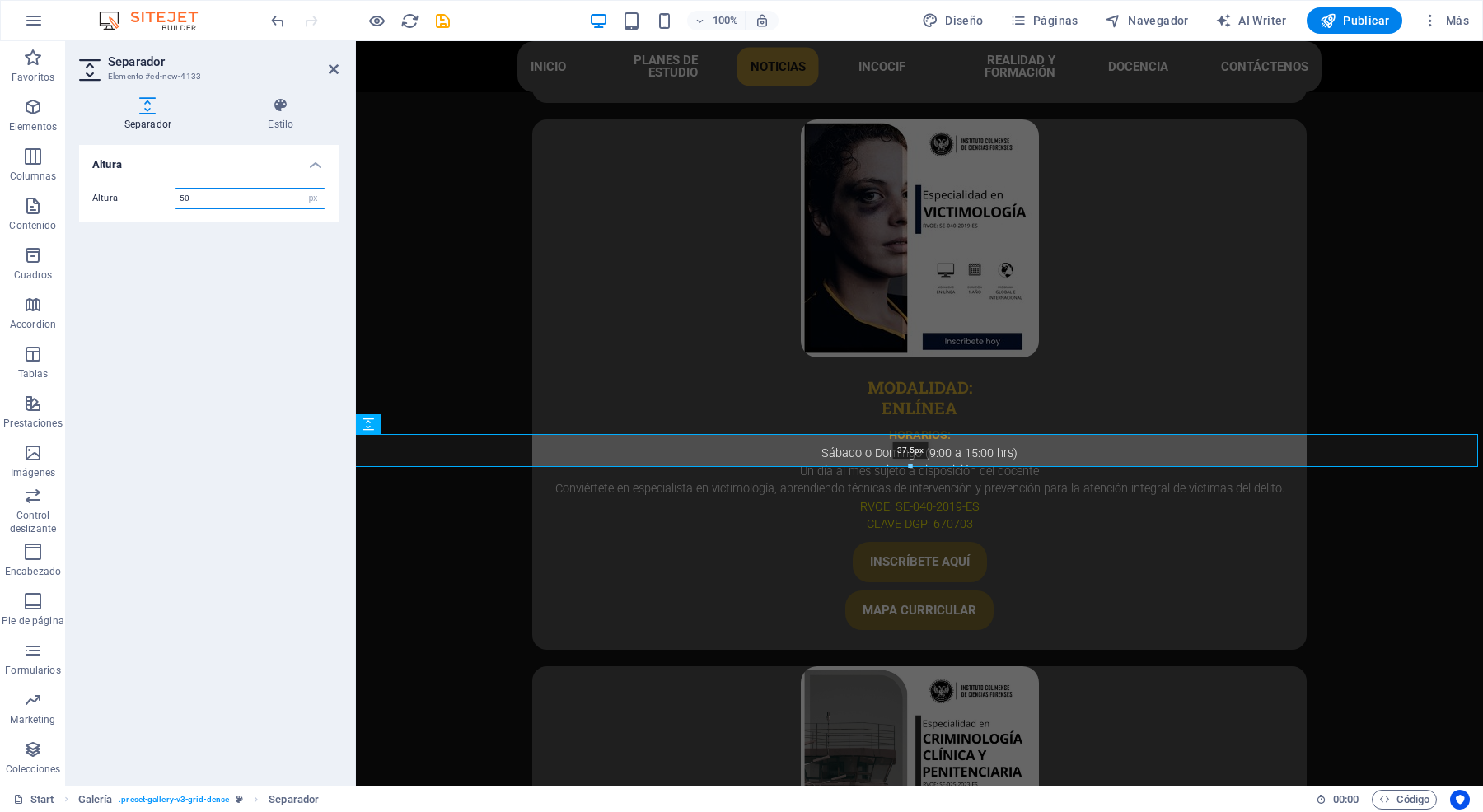
drag, startPoint x: 910, startPoint y: 472, endPoint x: 911, endPoint y: 463, distance: 9.1
click at [911, 463] on div at bounding box center [910, 466] width 1134 height 6
type input "37"
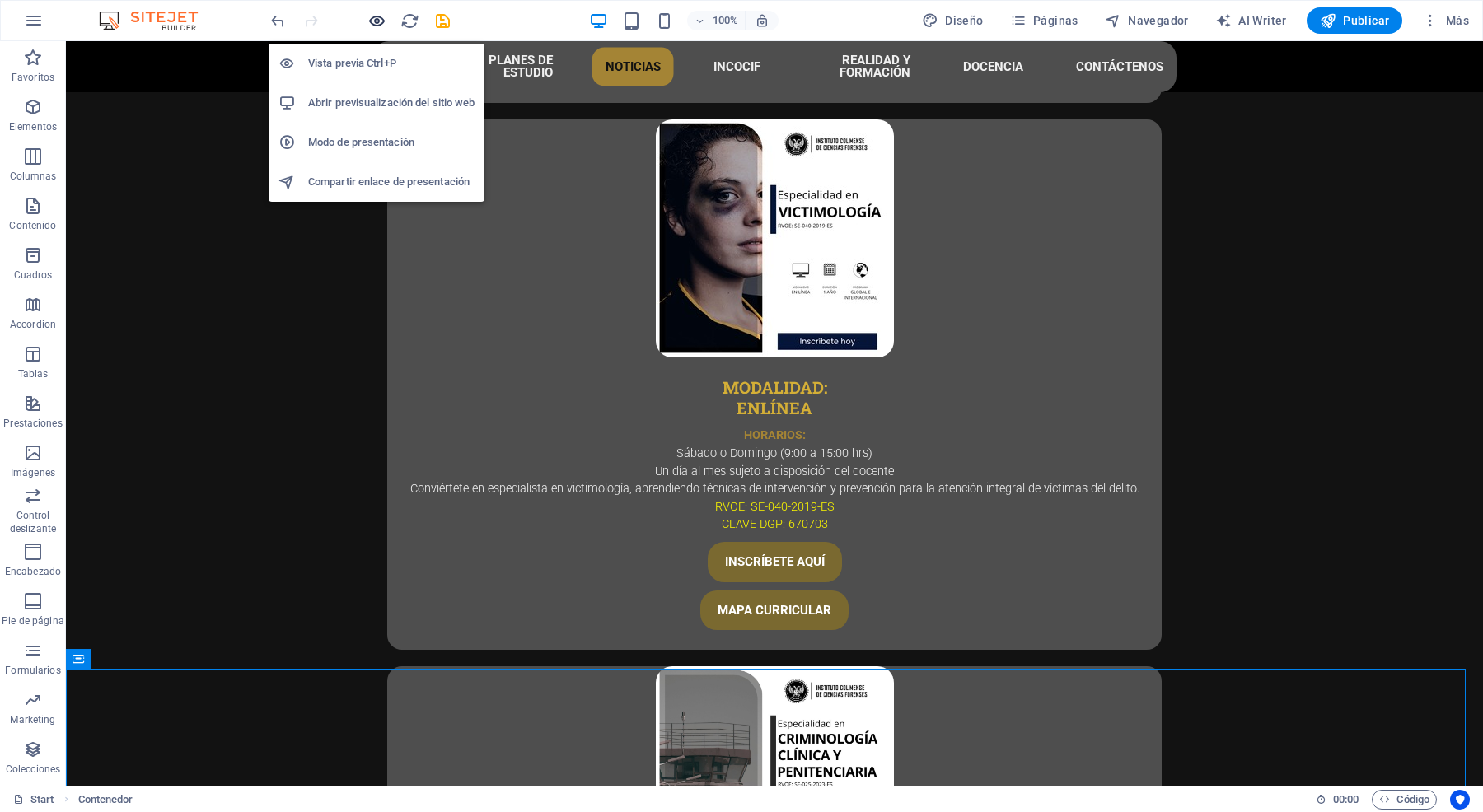
click at [379, 18] on icon "button" at bounding box center [377, 21] width 19 height 19
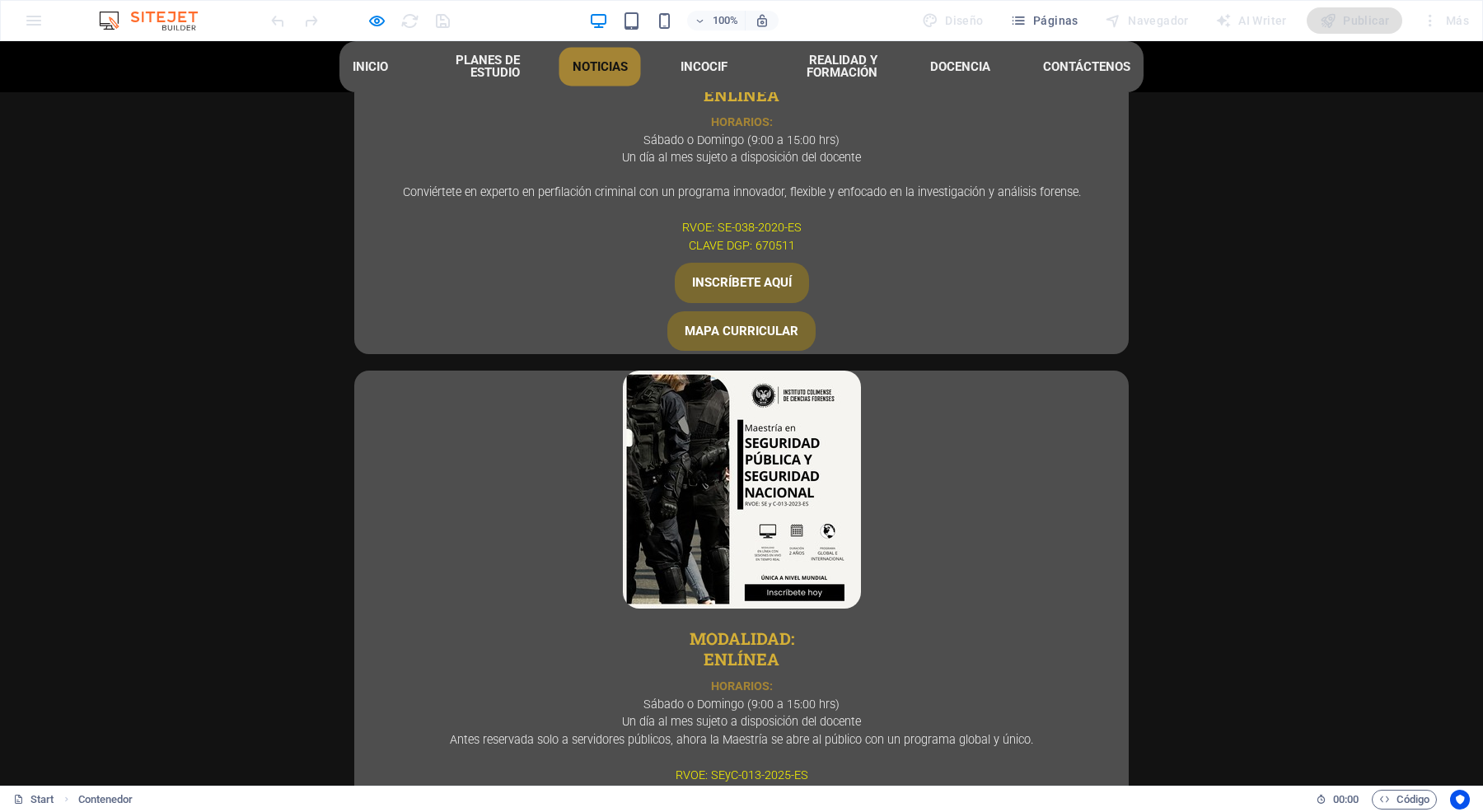
scroll to position [3843, 0]
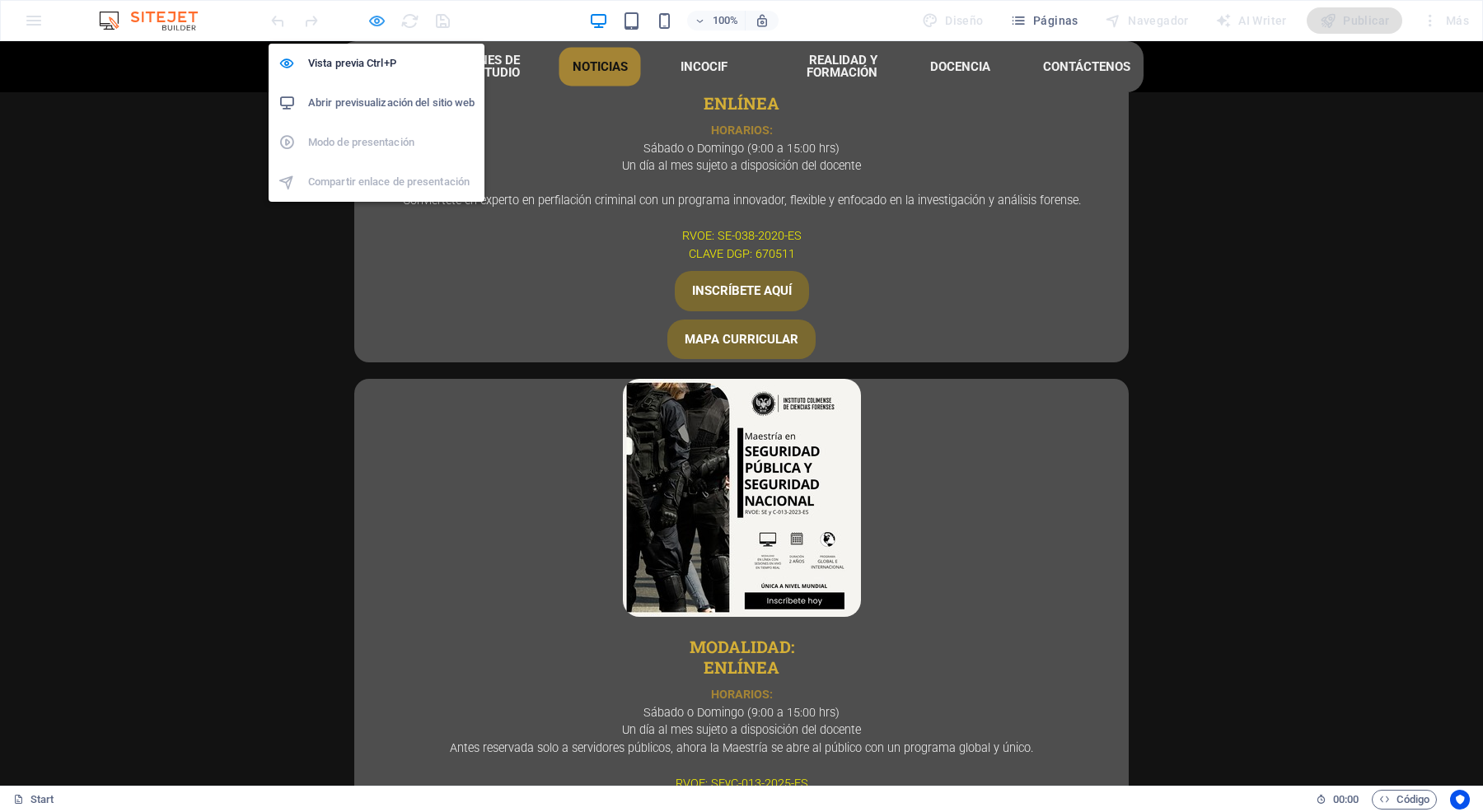
click at [384, 14] on icon "button" at bounding box center [377, 21] width 19 height 19
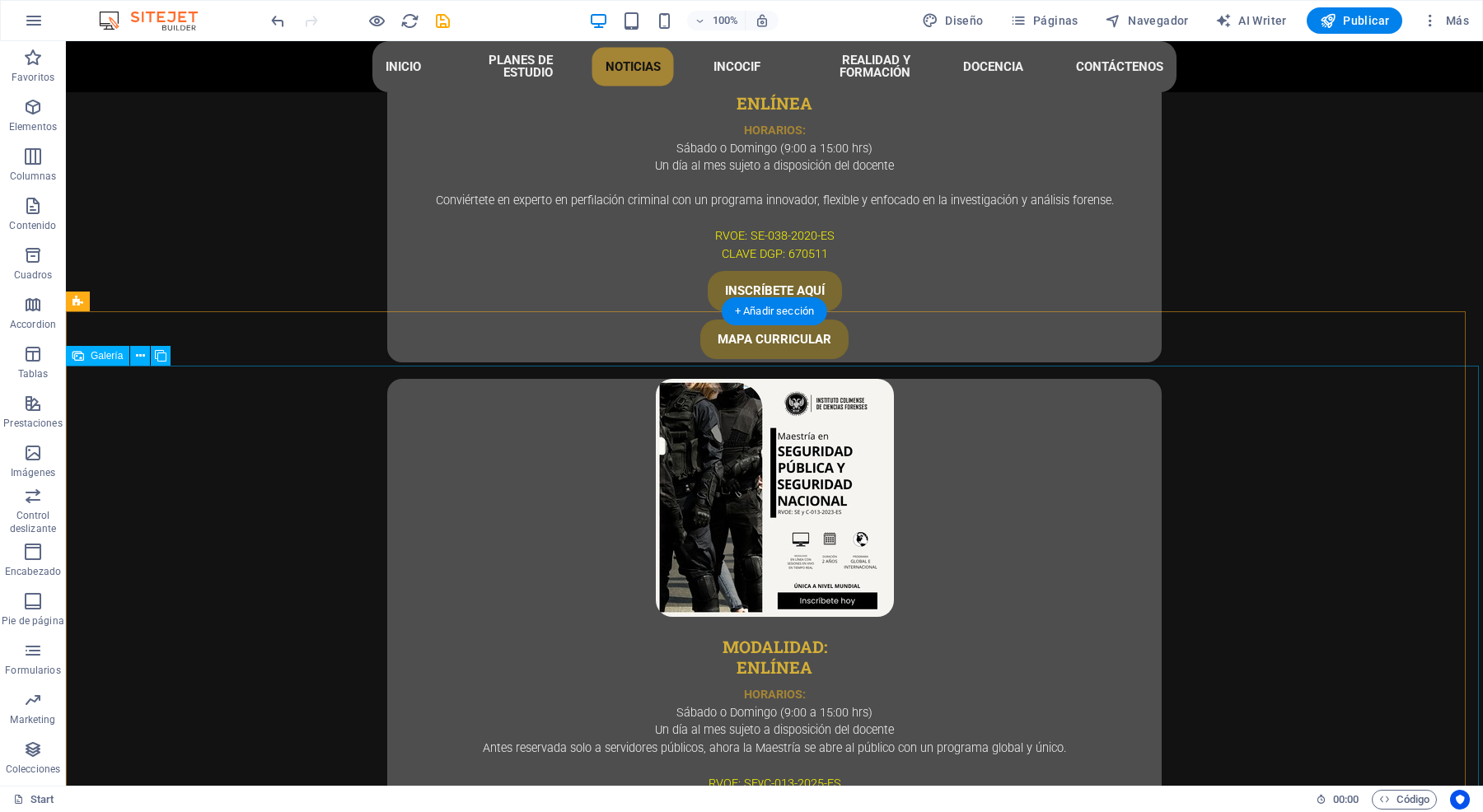
select select "4"
select select "px"
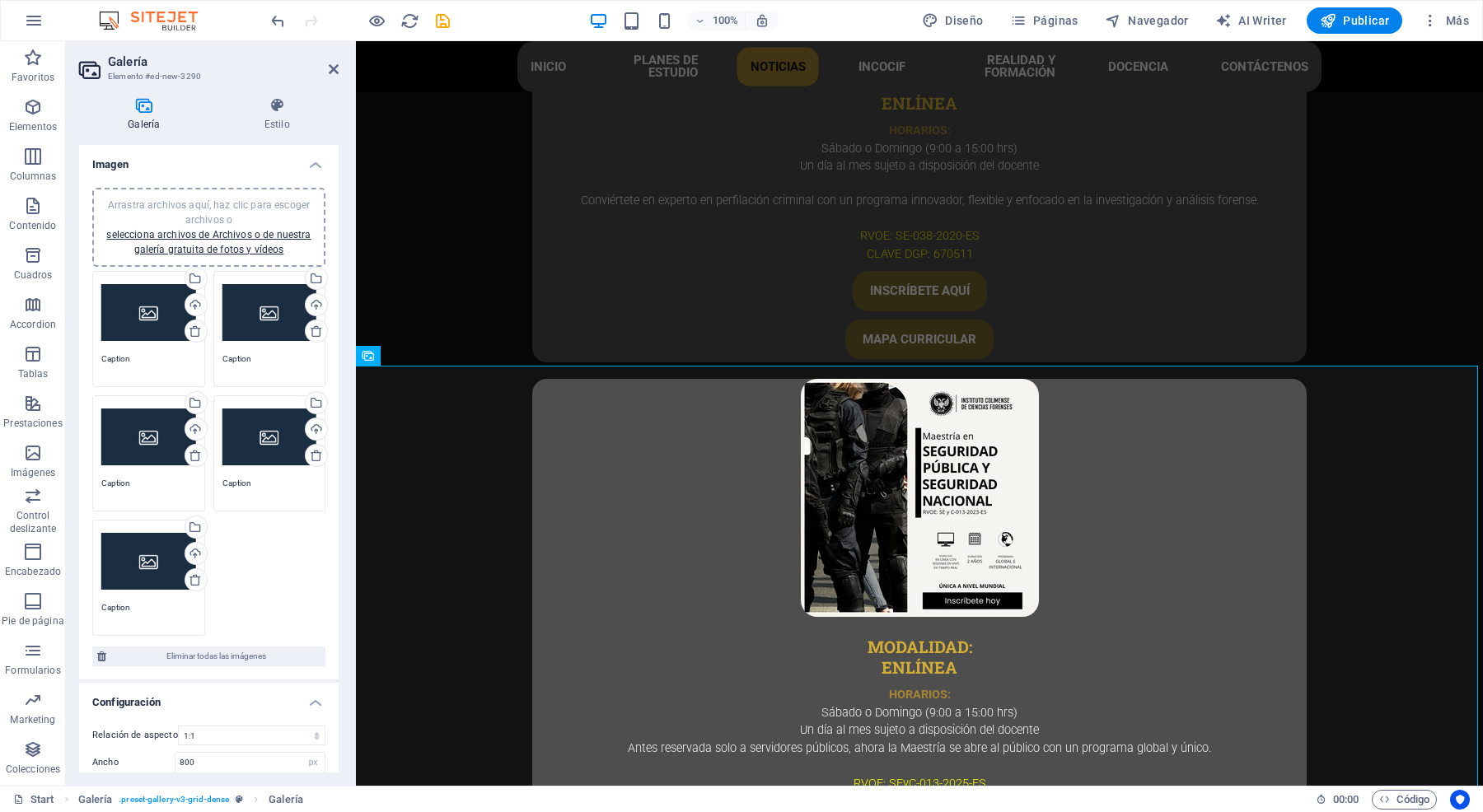
click at [273, 93] on div "Galería Estilo Imagen Arrastra archivos aquí, haz clic para escoger archivos o …" at bounding box center [209, 435] width 286 height 702
click at [281, 111] on icon at bounding box center [277, 105] width 123 height 17
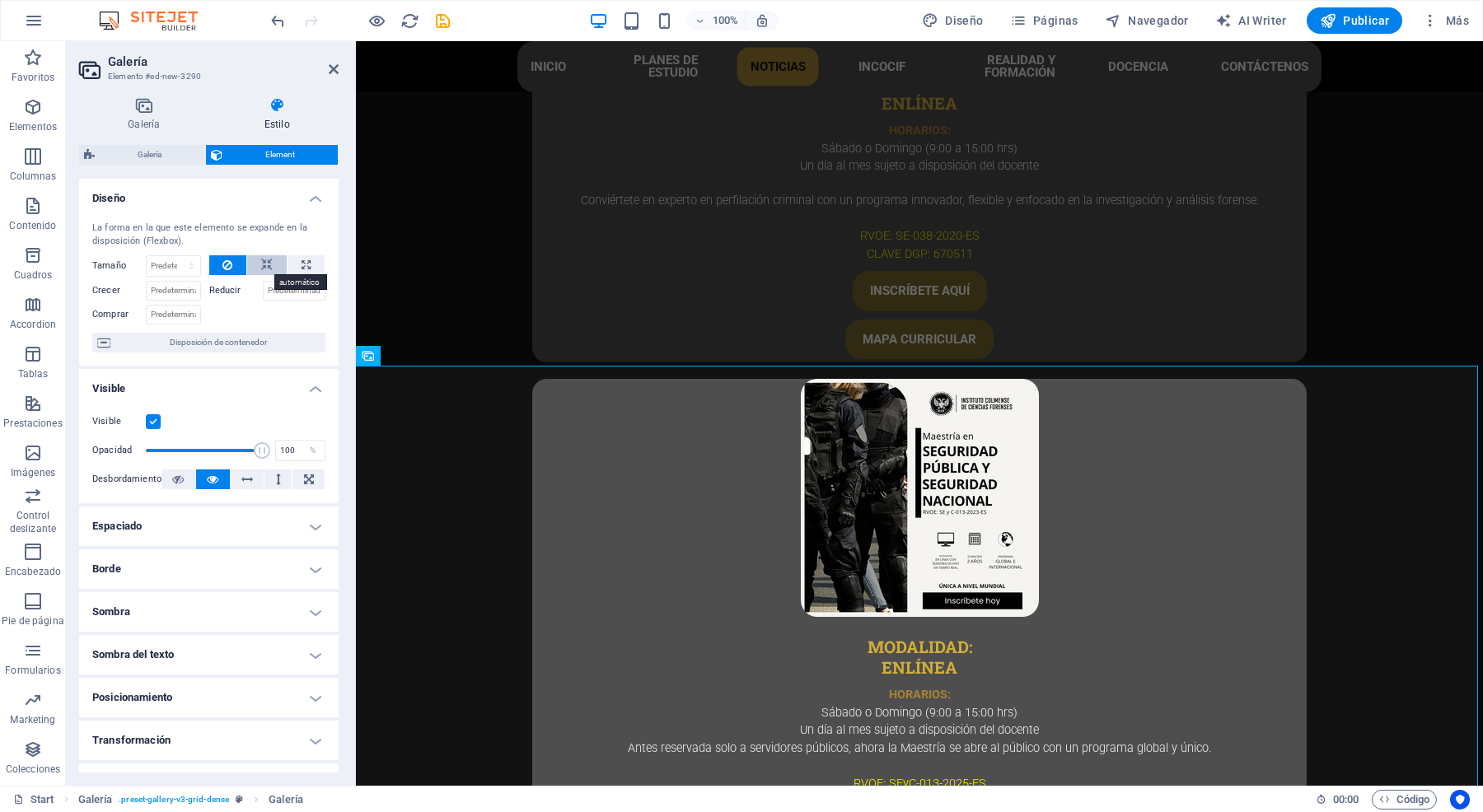
click at [263, 268] on icon at bounding box center [267, 265] width 12 height 20
click at [303, 268] on icon at bounding box center [306, 265] width 9 height 20
type input "100"
select select "%"
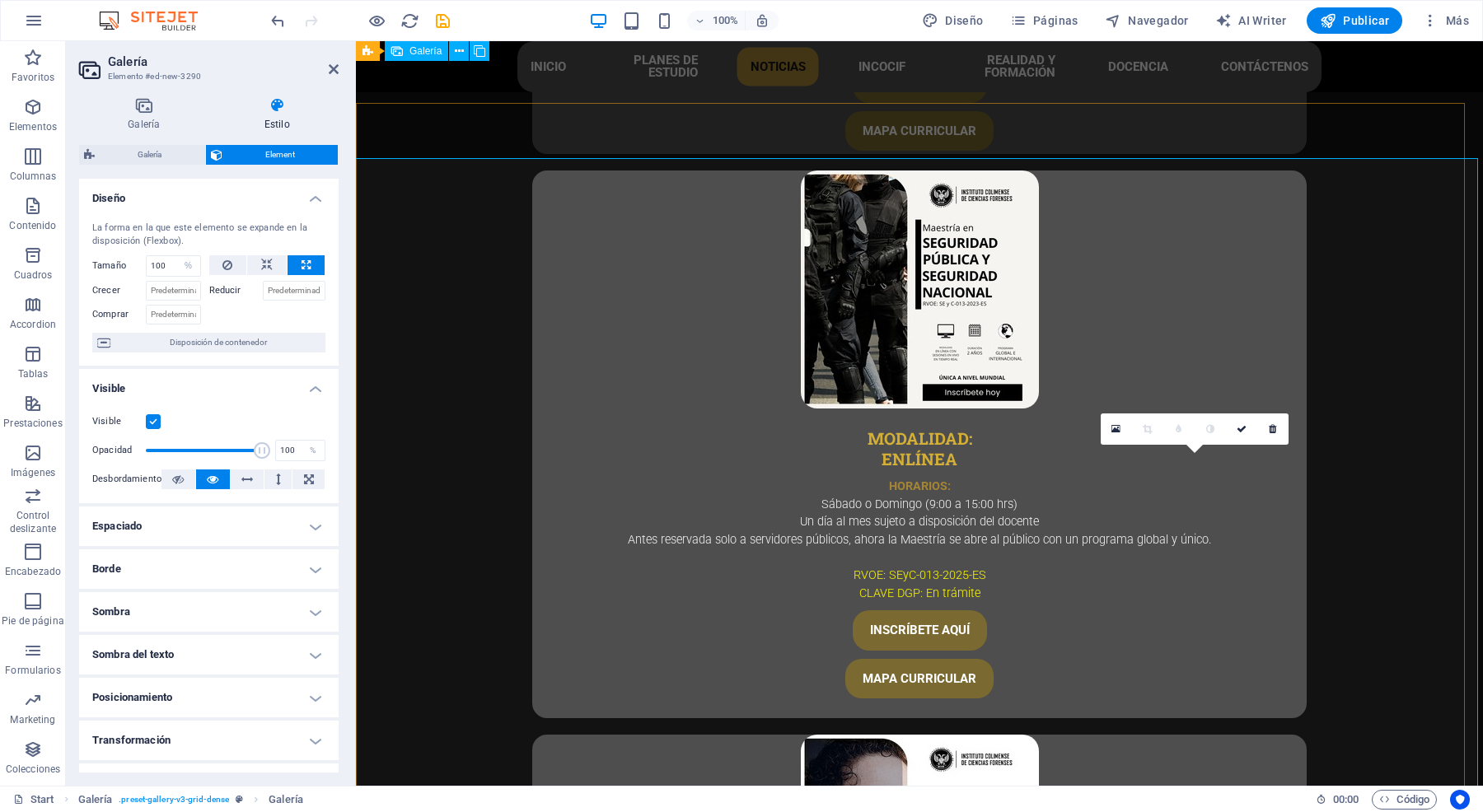
scroll to position [4049, 0]
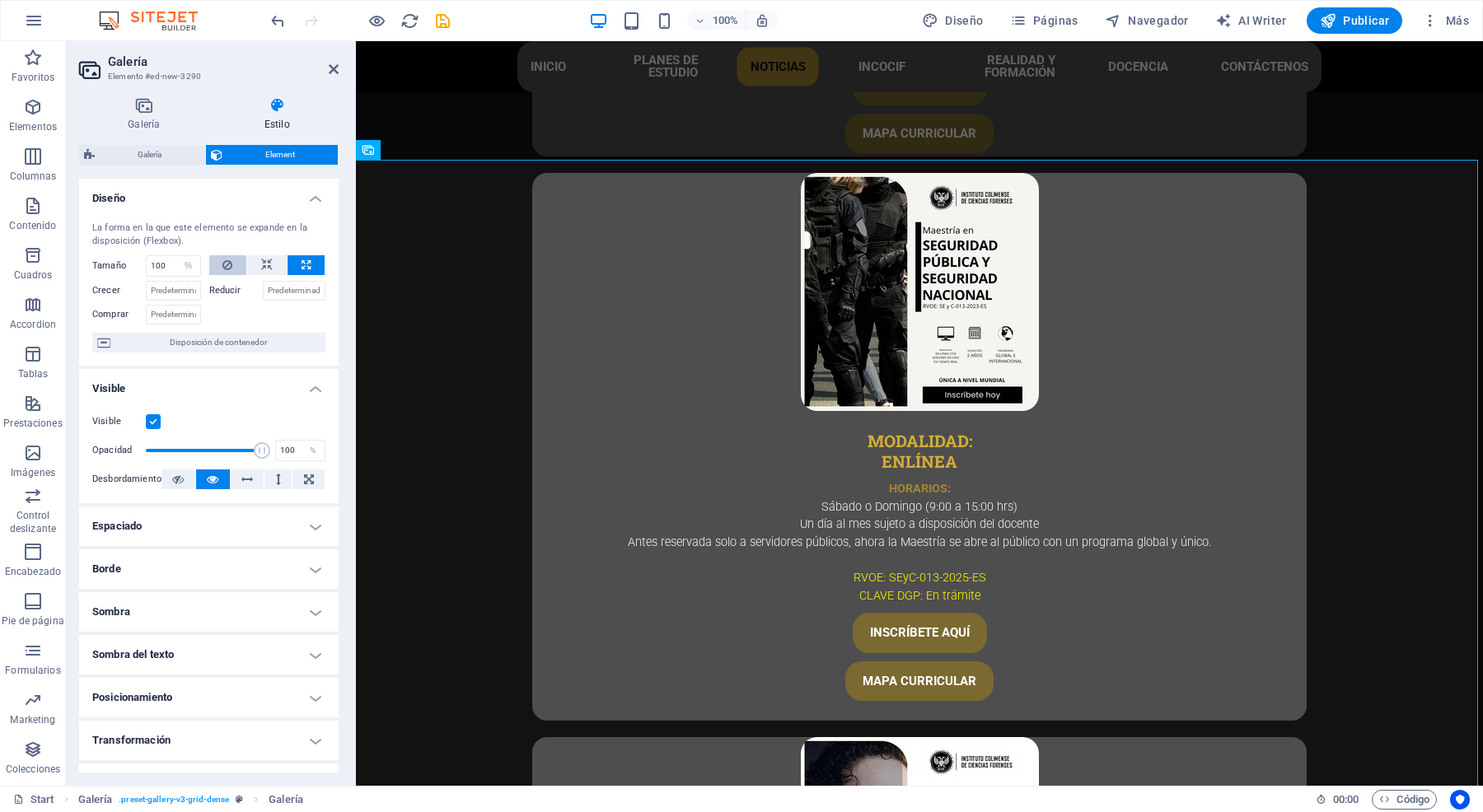
click at [216, 268] on button at bounding box center [228, 265] width 37 height 20
select select "DISABLED_OPTION_VALUE"
click at [302, 258] on icon at bounding box center [306, 265] width 9 height 20
type input "100"
select select "%"
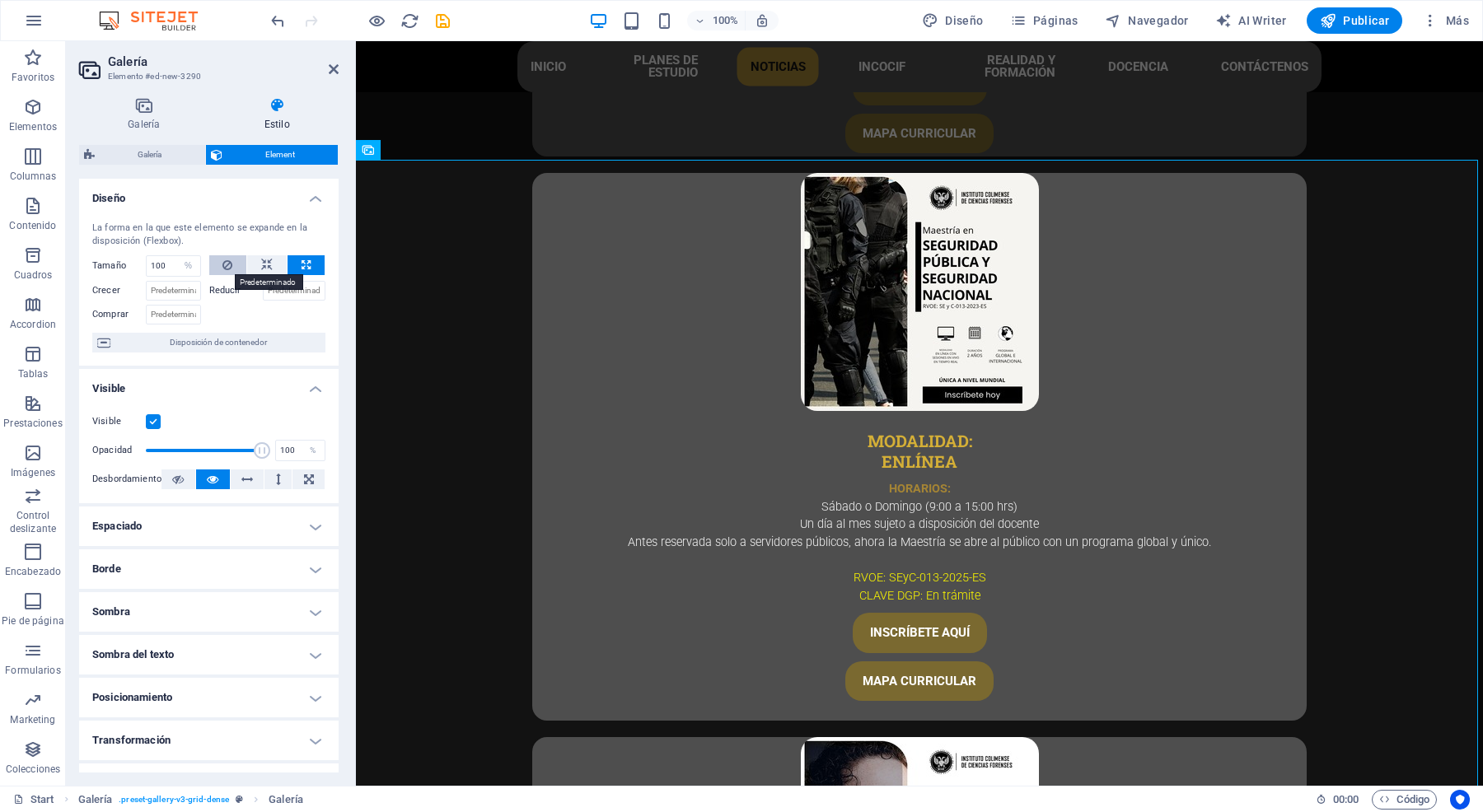
click at [228, 263] on icon at bounding box center [228, 265] width 10 height 20
select select "DISABLED_OPTION_VALUE"
click at [304, 258] on icon at bounding box center [306, 265] width 9 height 20
type input "100"
select select "%"
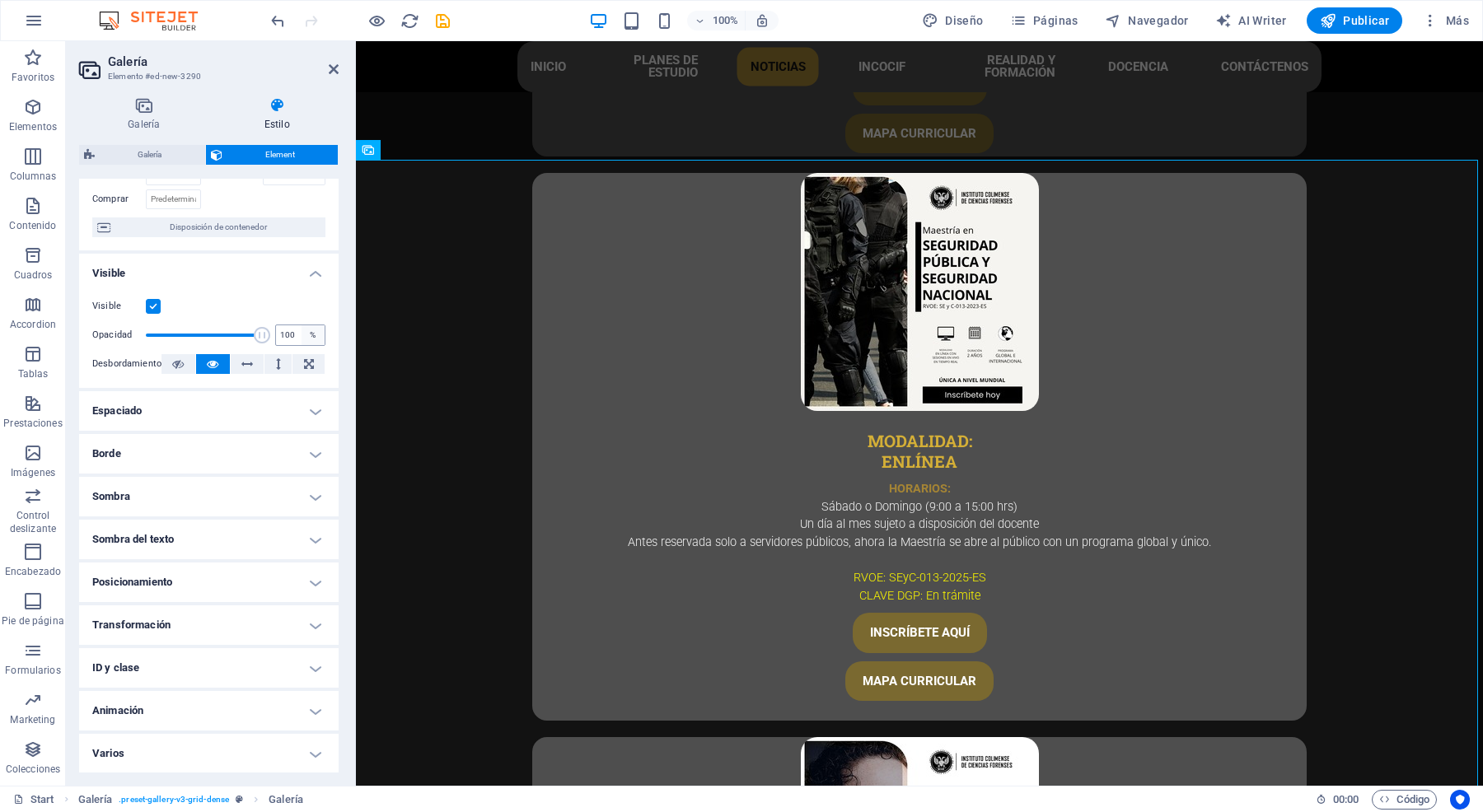
scroll to position [0, 0]
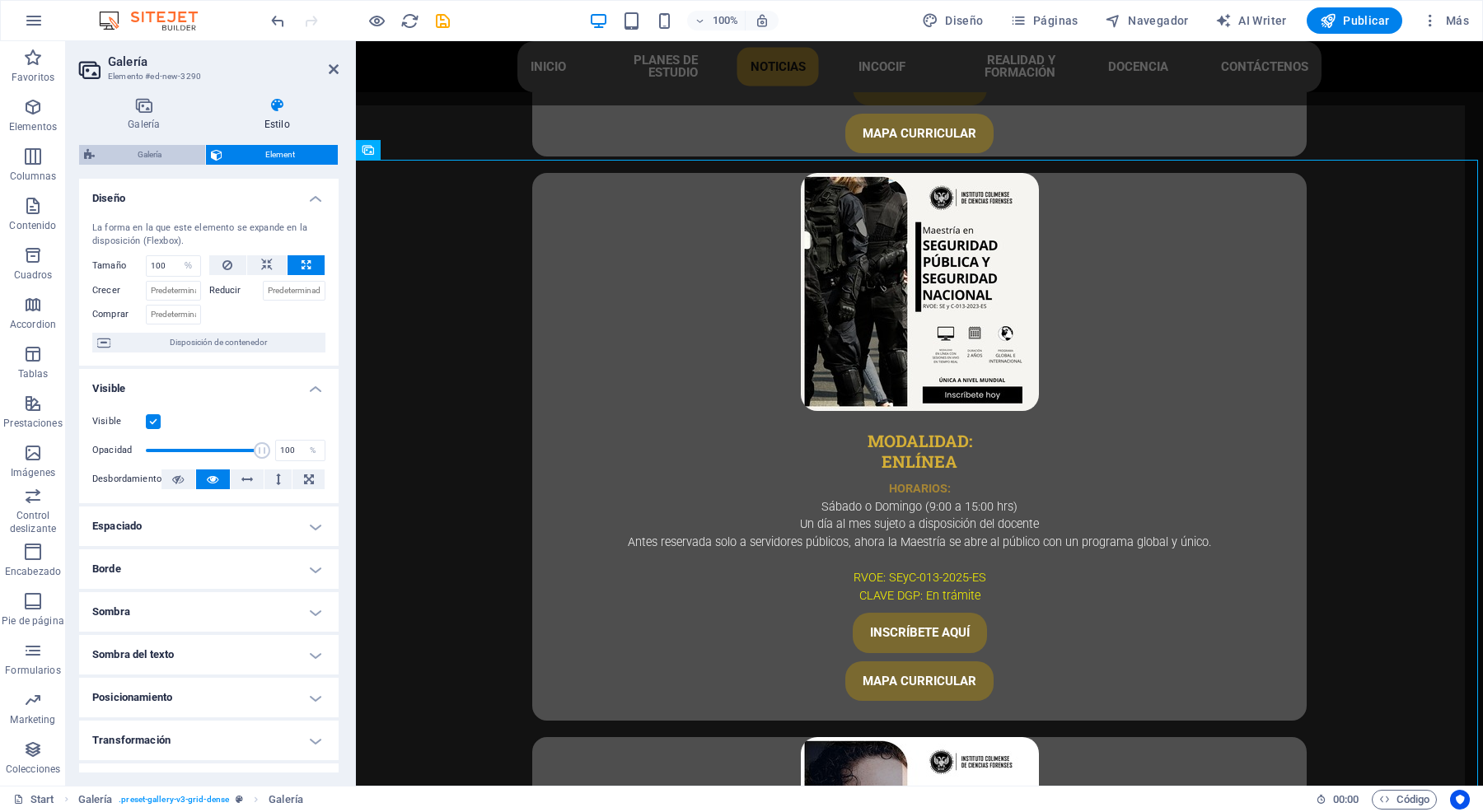
click at [126, 155] on span "Galería" at bounding box center [150, 155] width 101 height 20
select select "rem"
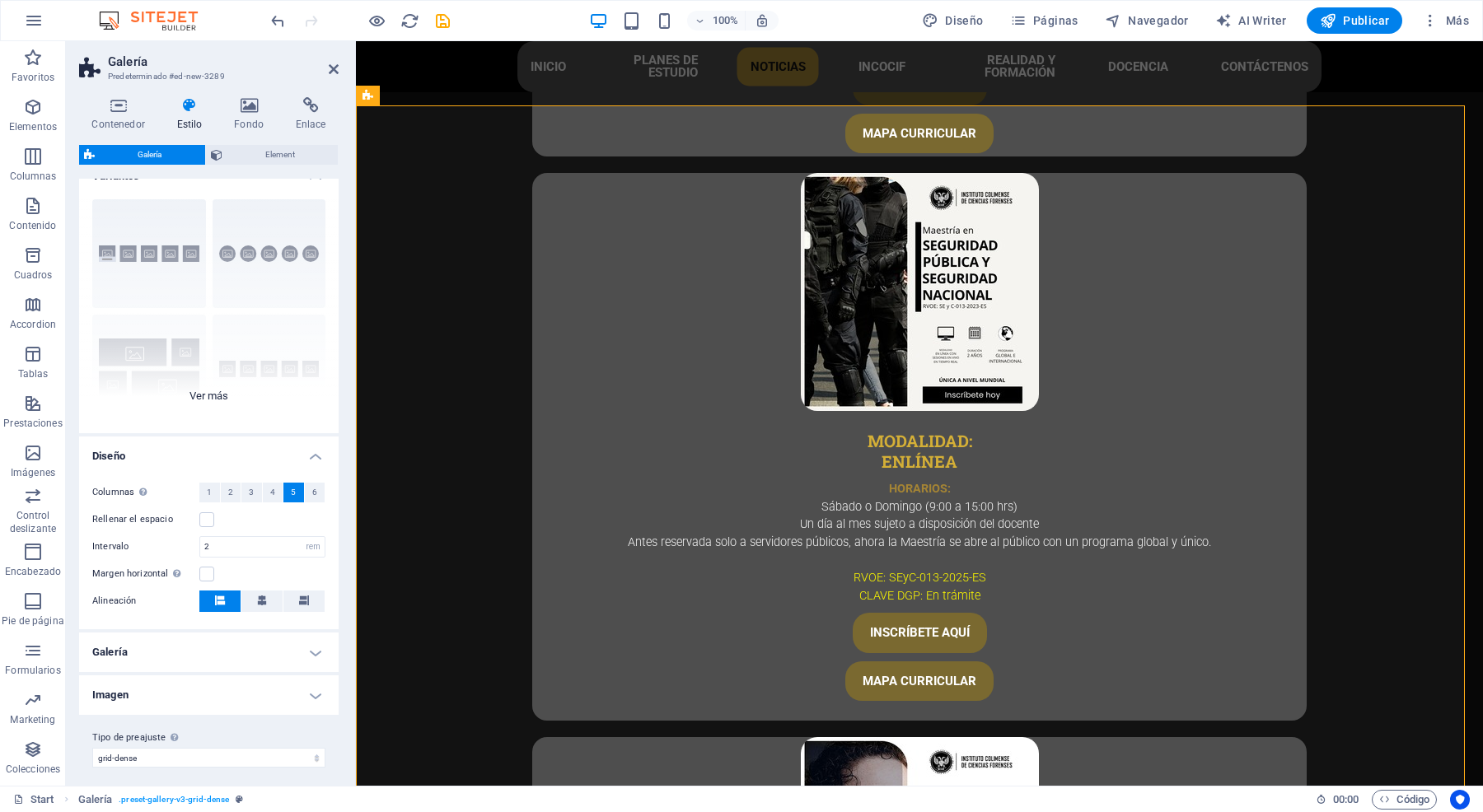
scroll to position [29, 0]
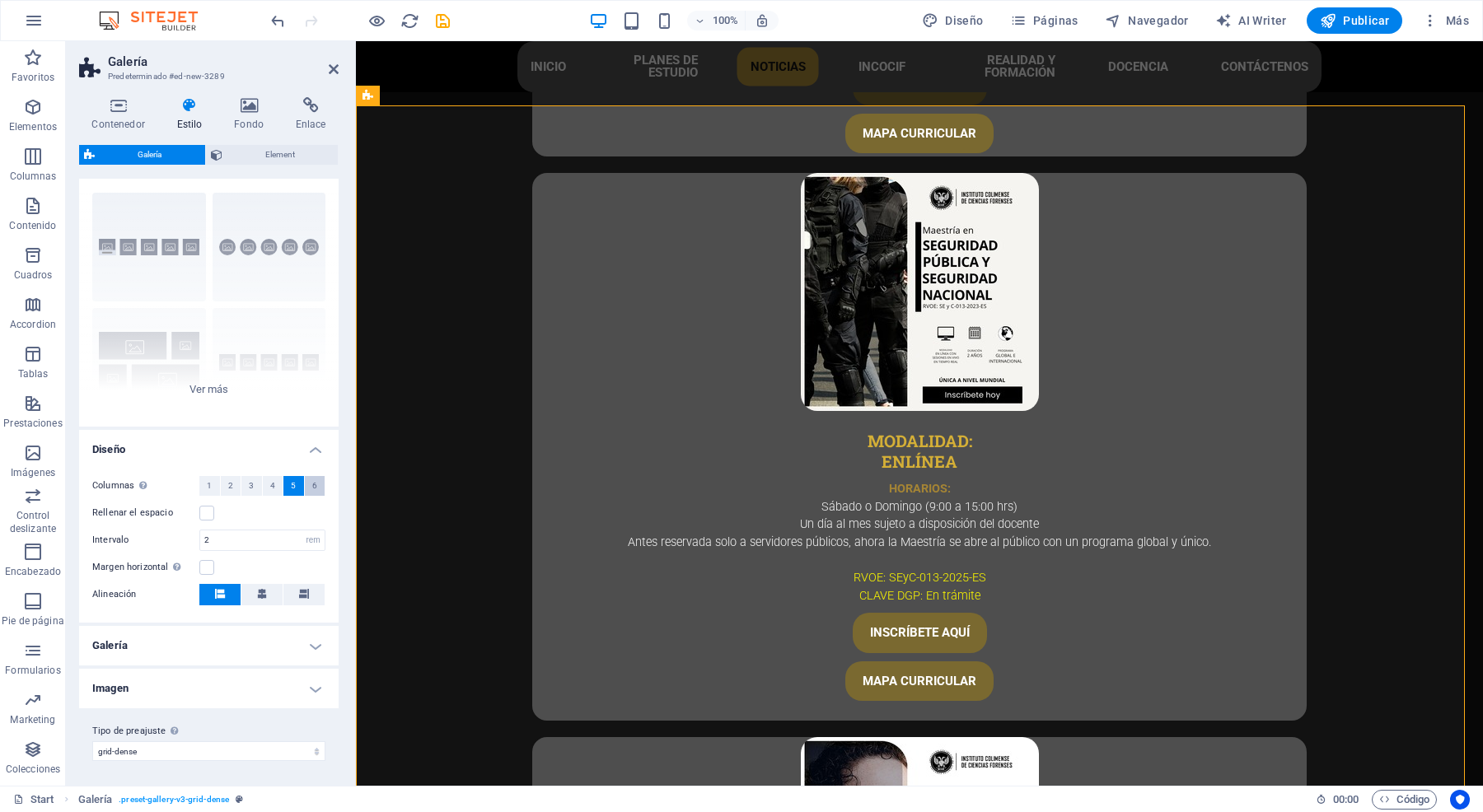
click at [305, 489] on button "6" at bounding box center [315, 486] width 21 height 20
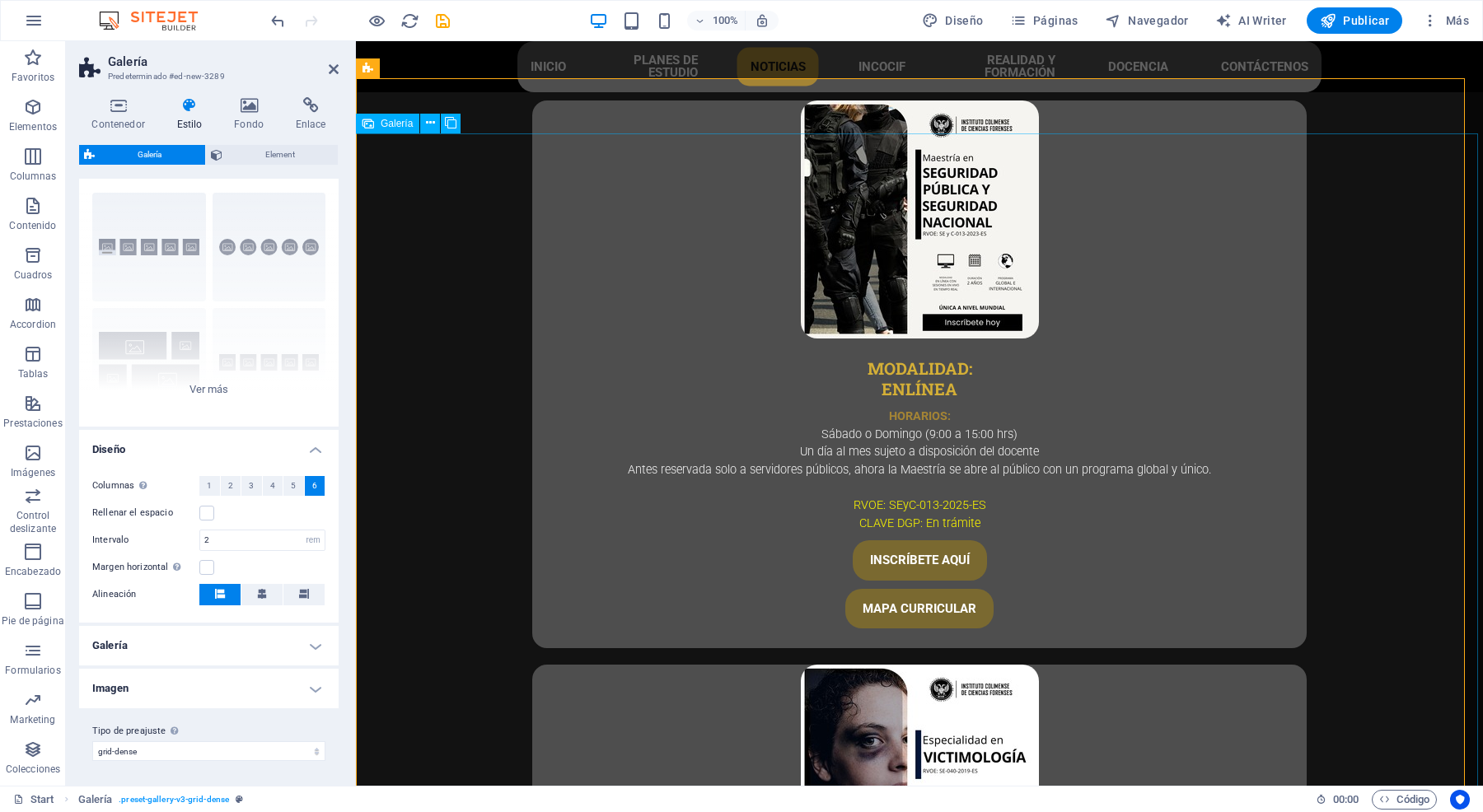
scroll to position [4152, 0]
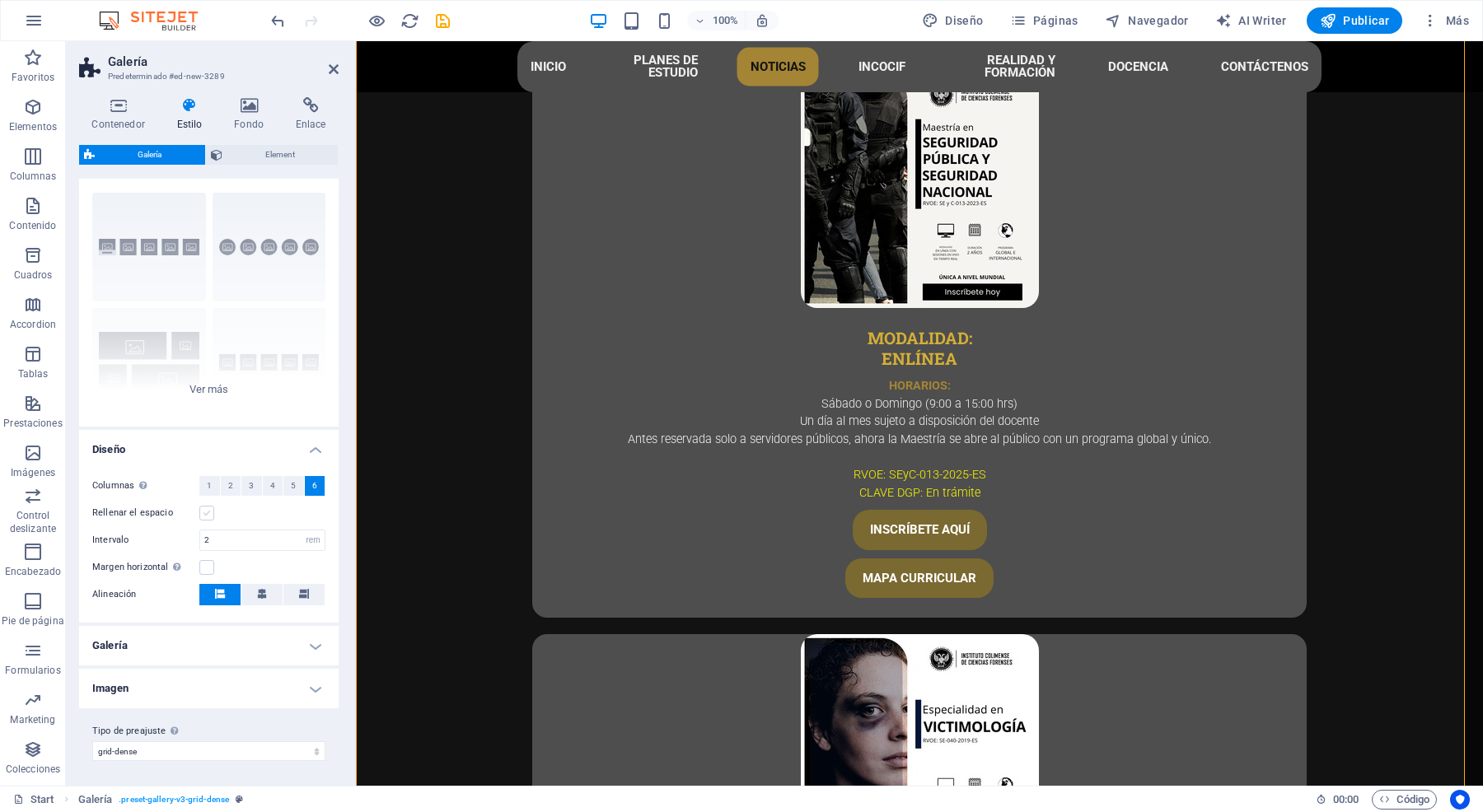
click at [208, 508] on label at bounding box center [206, 512] width 15 height 15
click at [0, 0] on input "Rellenar el espacio" at bounding box center [0, 0] width 0 height 0
click at [208, 508] on label at bounding box center [206, 512] width 15 height 15
click at [0, 0] on input "Rellenar el espacio" at bounding box center [0, 0] width 0 height 0
click at [219, 538] on input "2" at bounding box center [262, 540] width 124 height 20
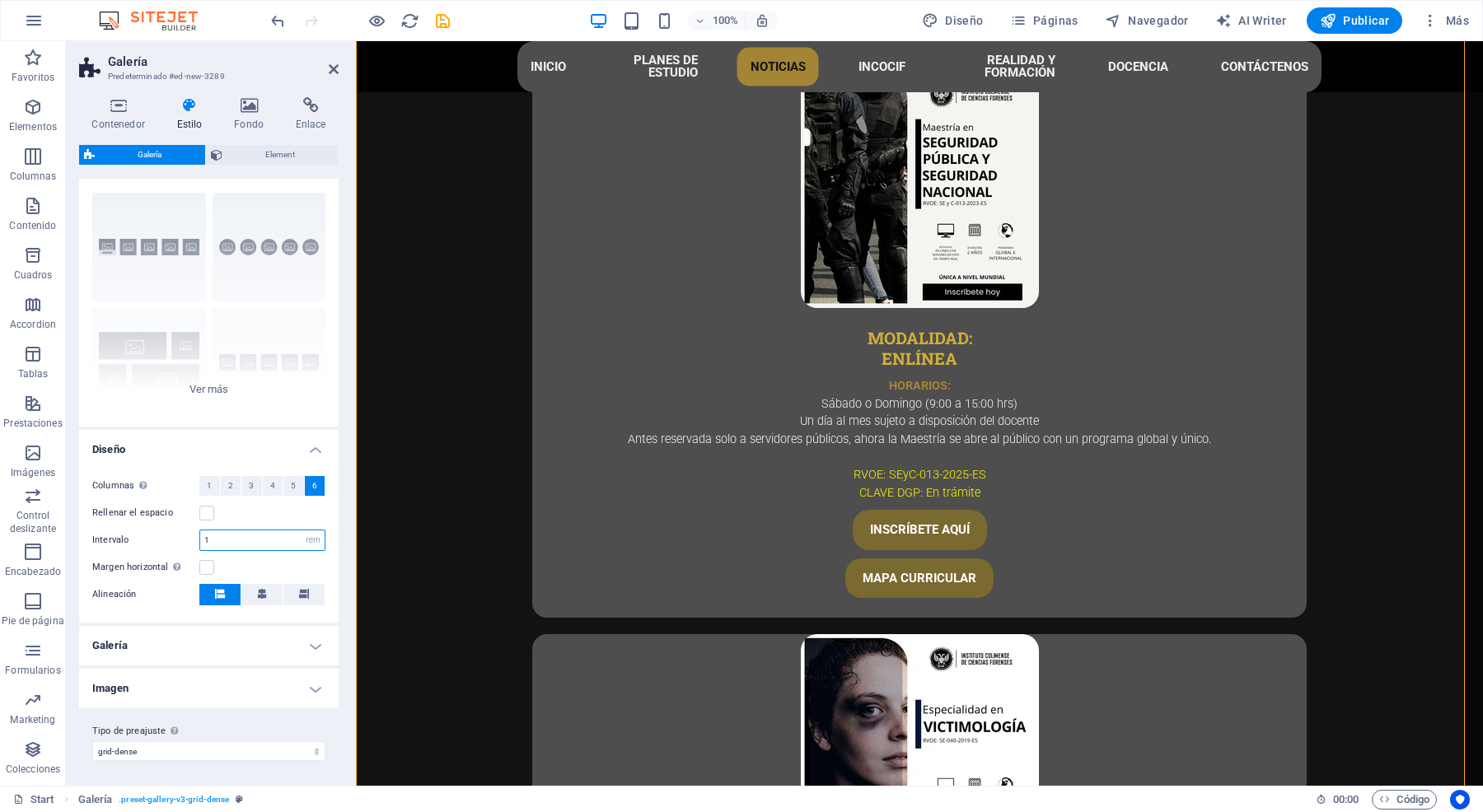
type input "1"
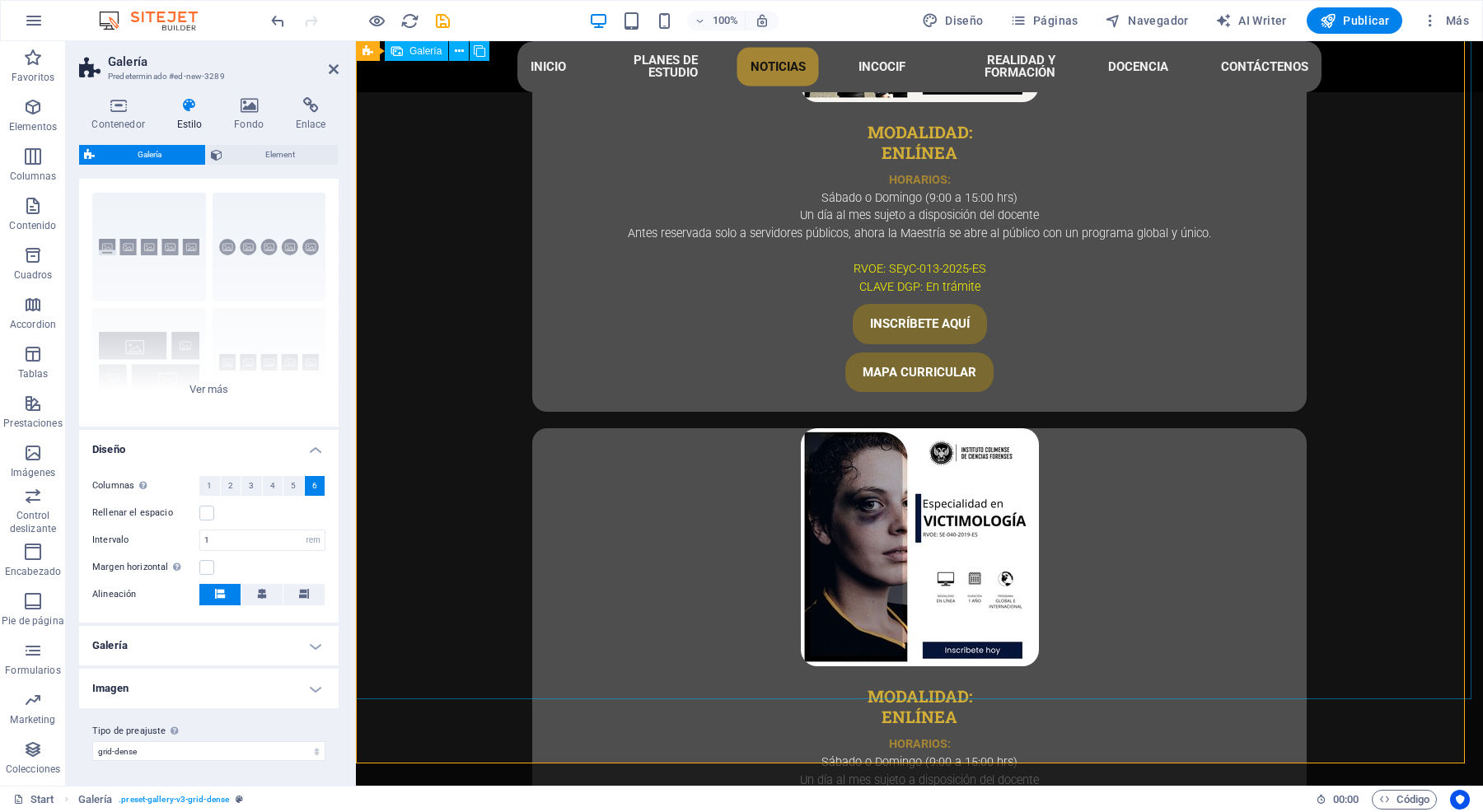
scroll to position [4255, 0]
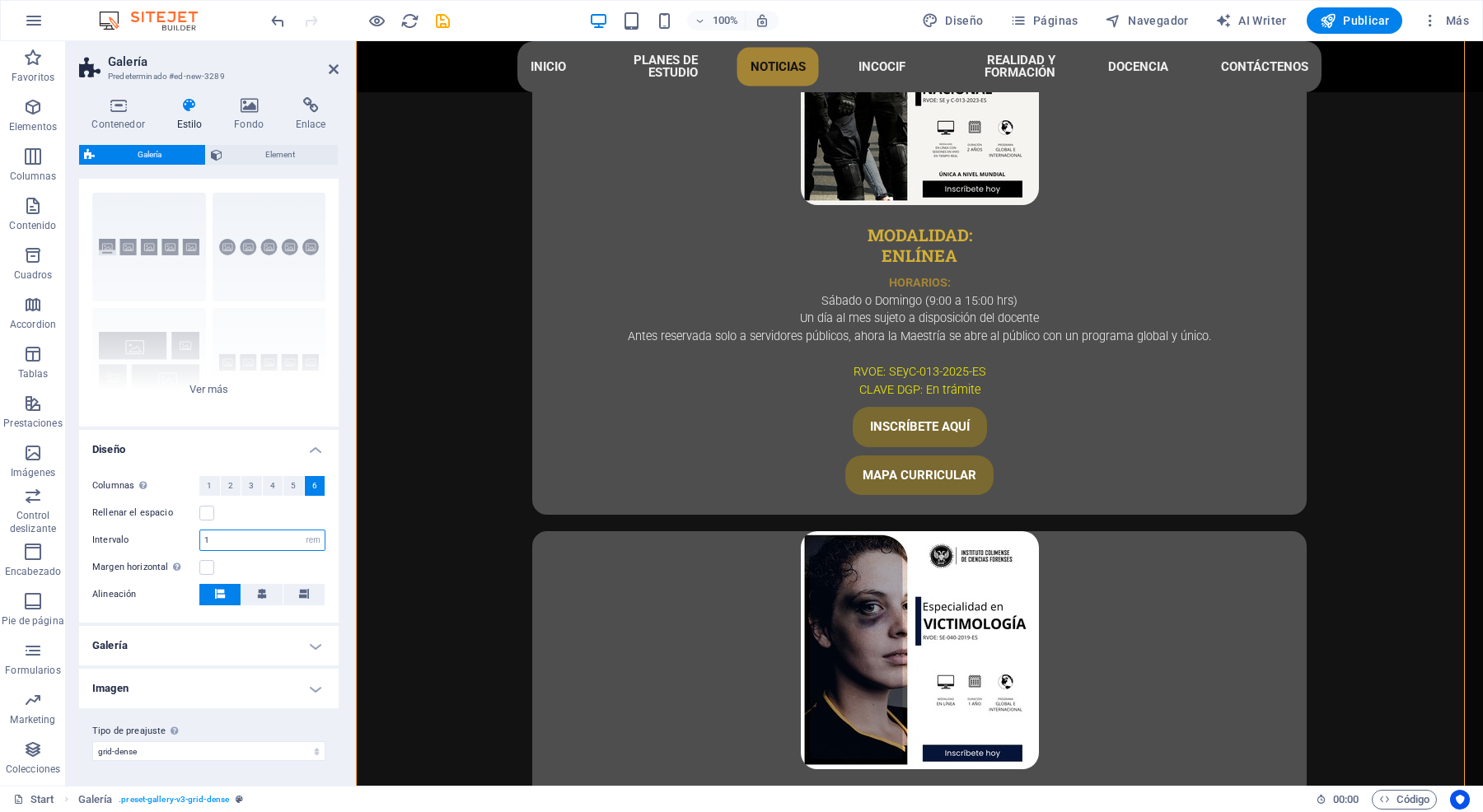
click at [224, 541] on input "1" at bounding box center [262, 540] width 124 height 20
type input "0.5"
click at [253, 585] on button at bounding box center [262, 594] width 41 height 22
click at [304, 585] on h4 "Galería" at bounding box center [208, 645] width 259 height 39
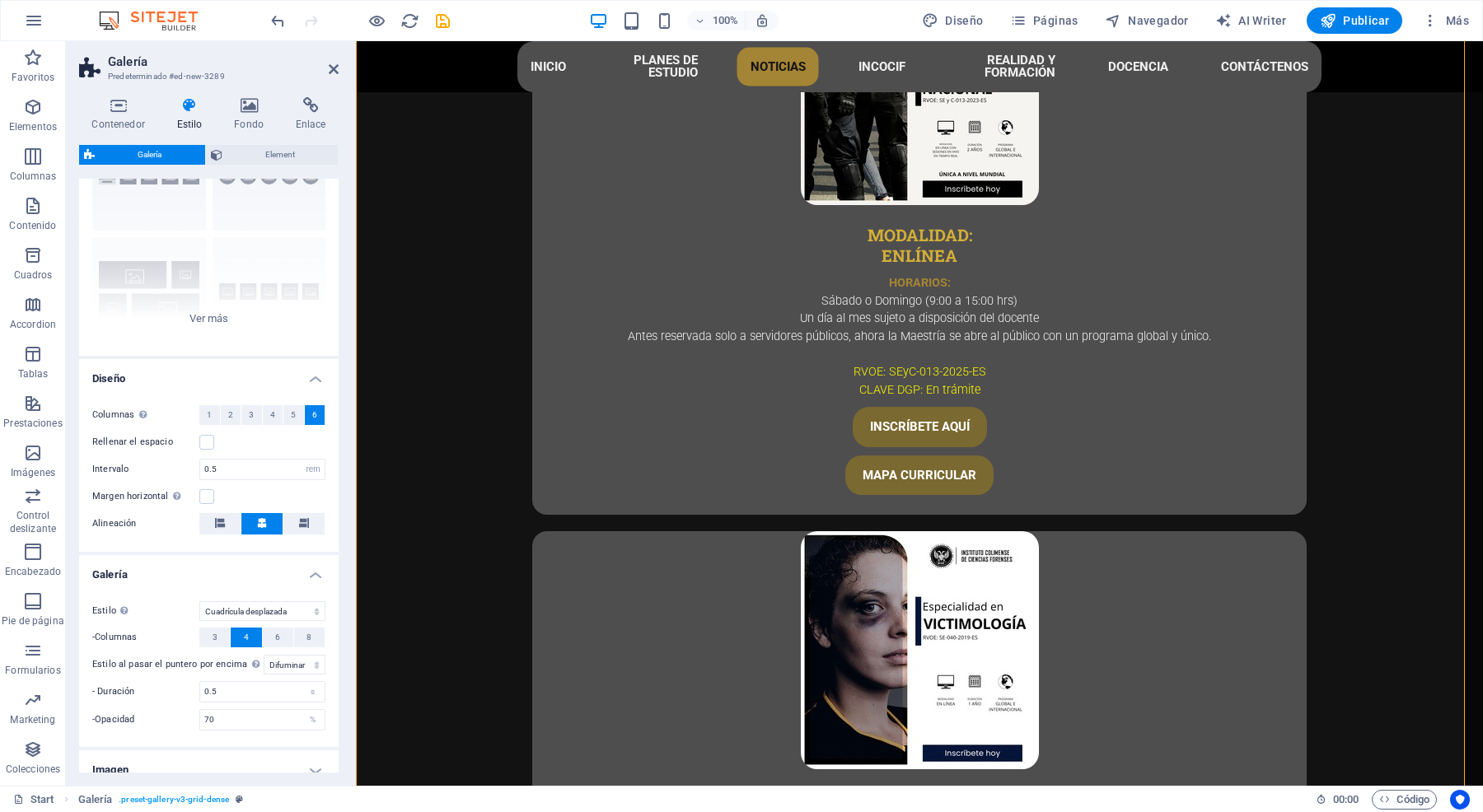
scroll to position [182, 0]
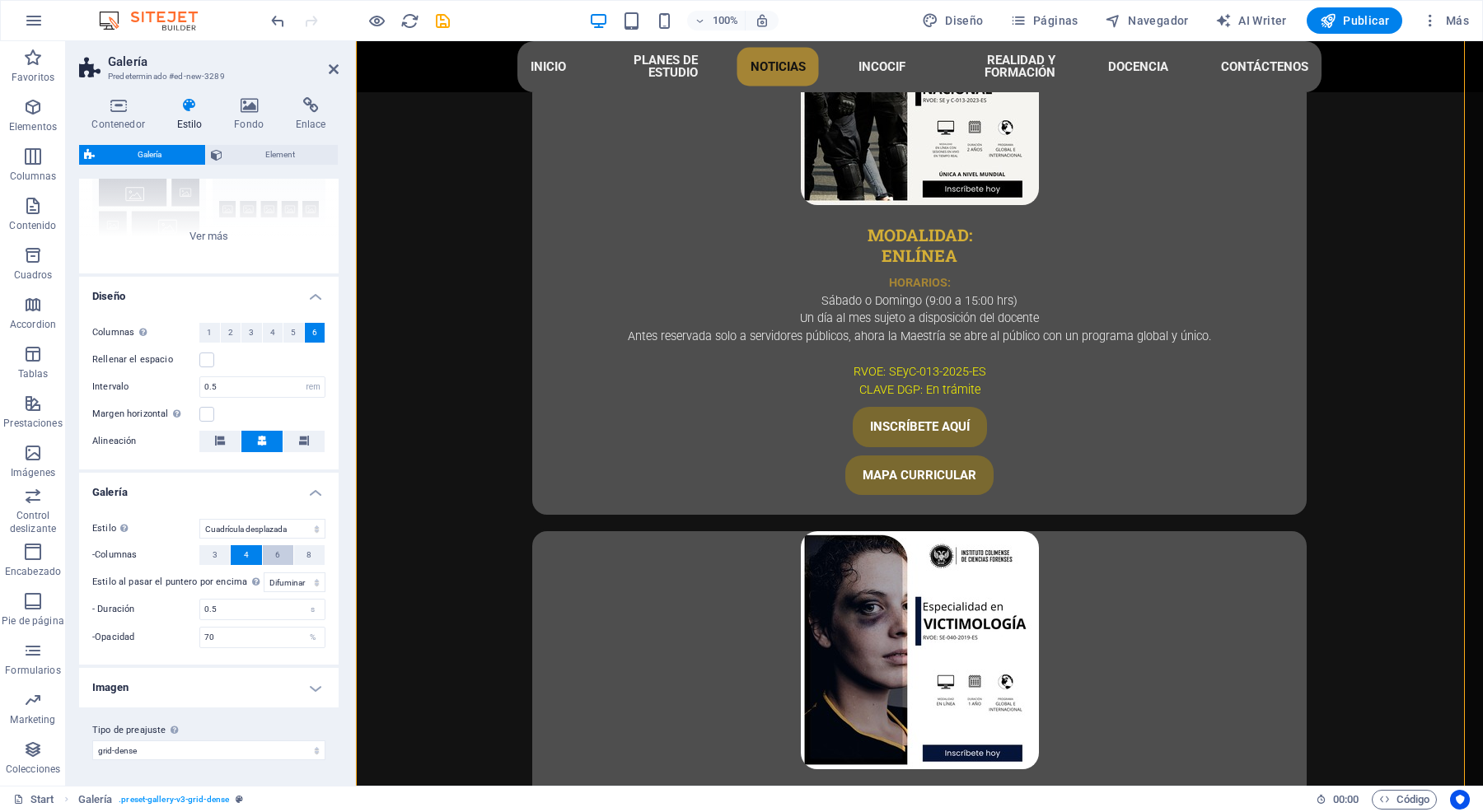
click at [280, 550] on button "6" at bounding box center [278, 555] width 31 height 20
click at [238, 552] on button "4" at bounding box center [246, 555] width 31 height 20
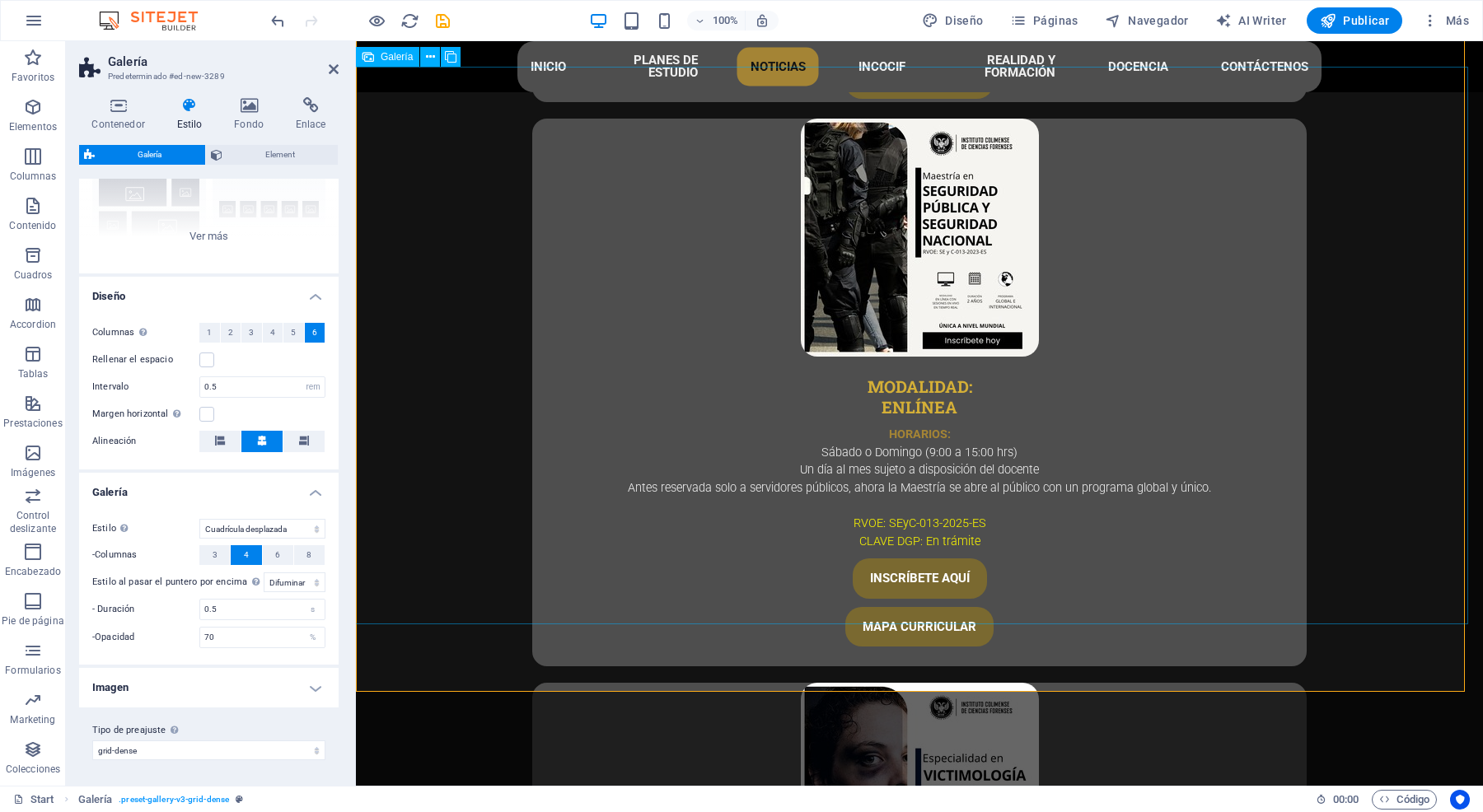
scroll to position [4152, 0]
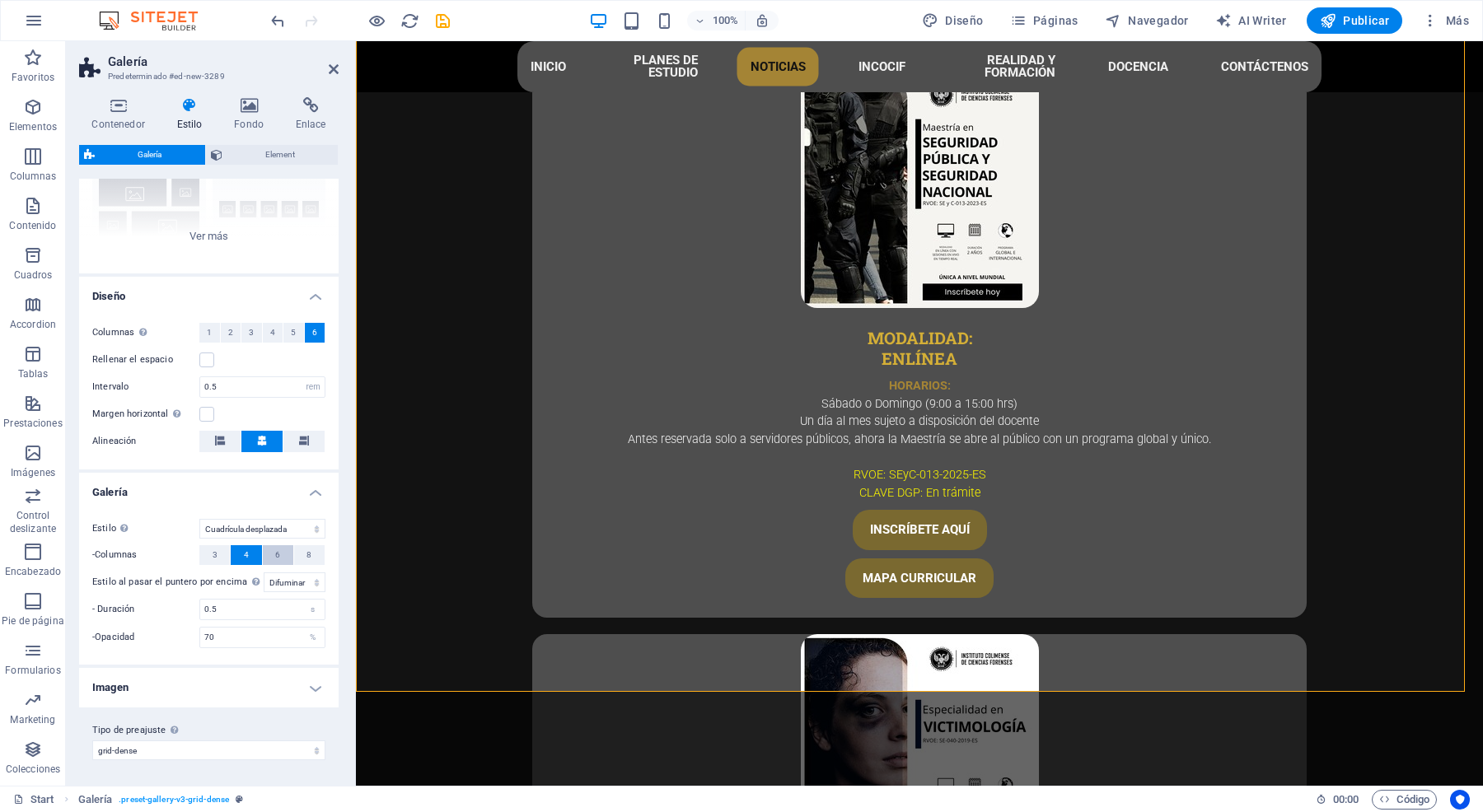
click at [263, 554] on button "6" at bounding box center [278, 555] width 31 height 20
click at [291, 333] on span "5" at bounding box center [293, 333] width 5 height 20
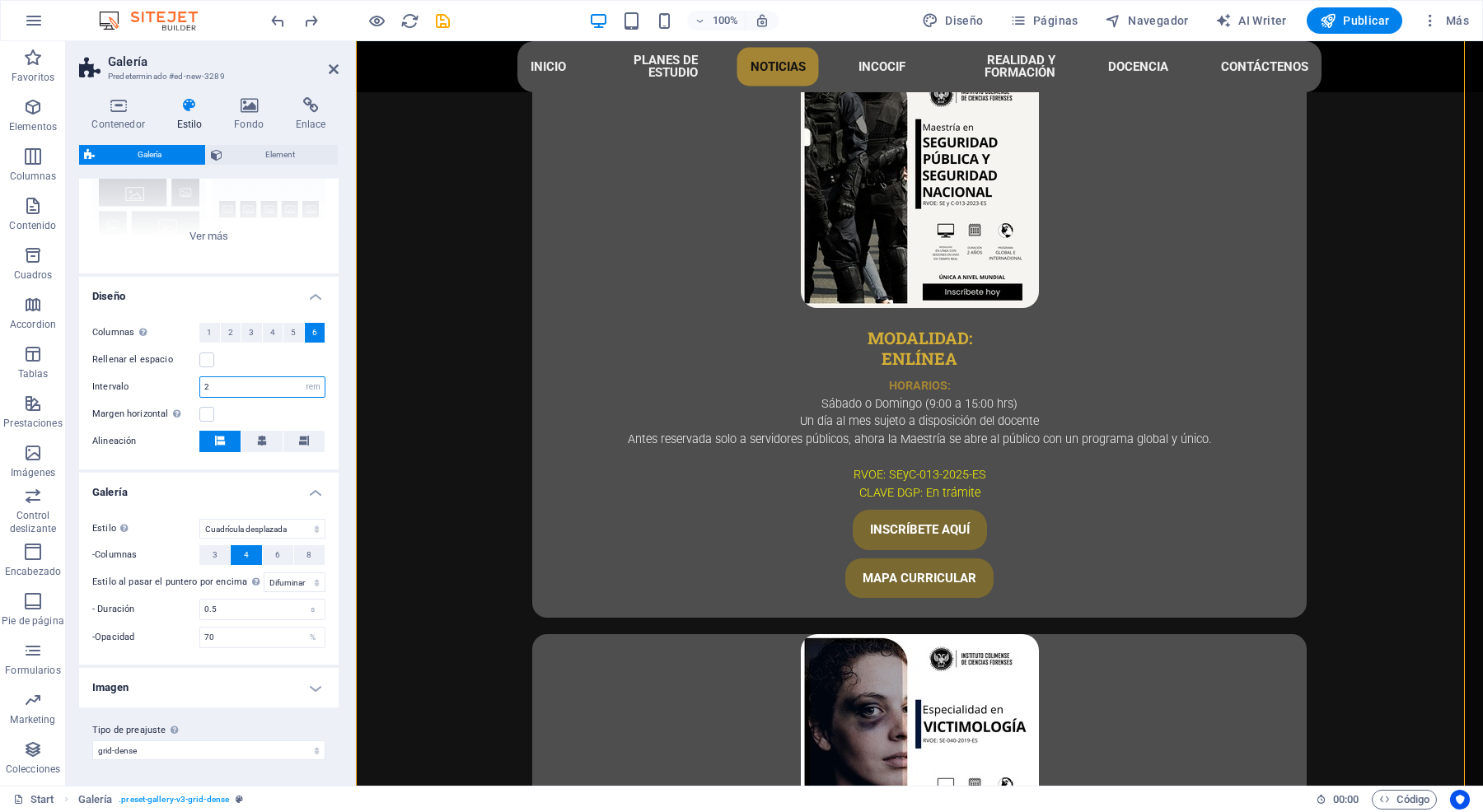
drag, startPoint x: 228, startPoint y: 383, endPoint x: 183, endPoint y: 388, distance: 45.3
click at [183, 388] on div "Intervalo 2 px rem % vh vw" at bounding box center [209, 387] width 233 height 22
type input "0.5"
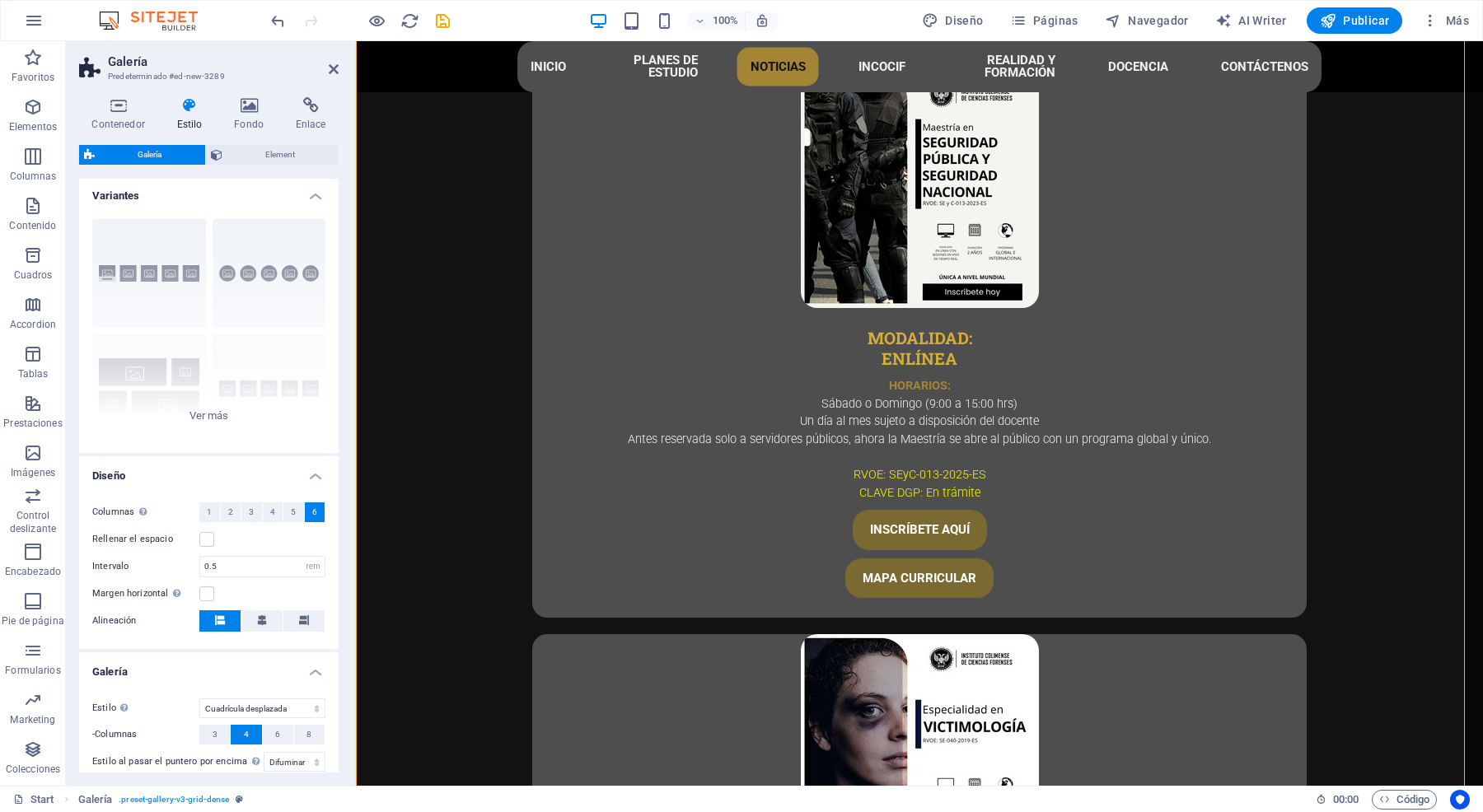
scroll to position [0, 0]
click at [112, 101] on icon at bounding box center [117, 105] width 78 height 17
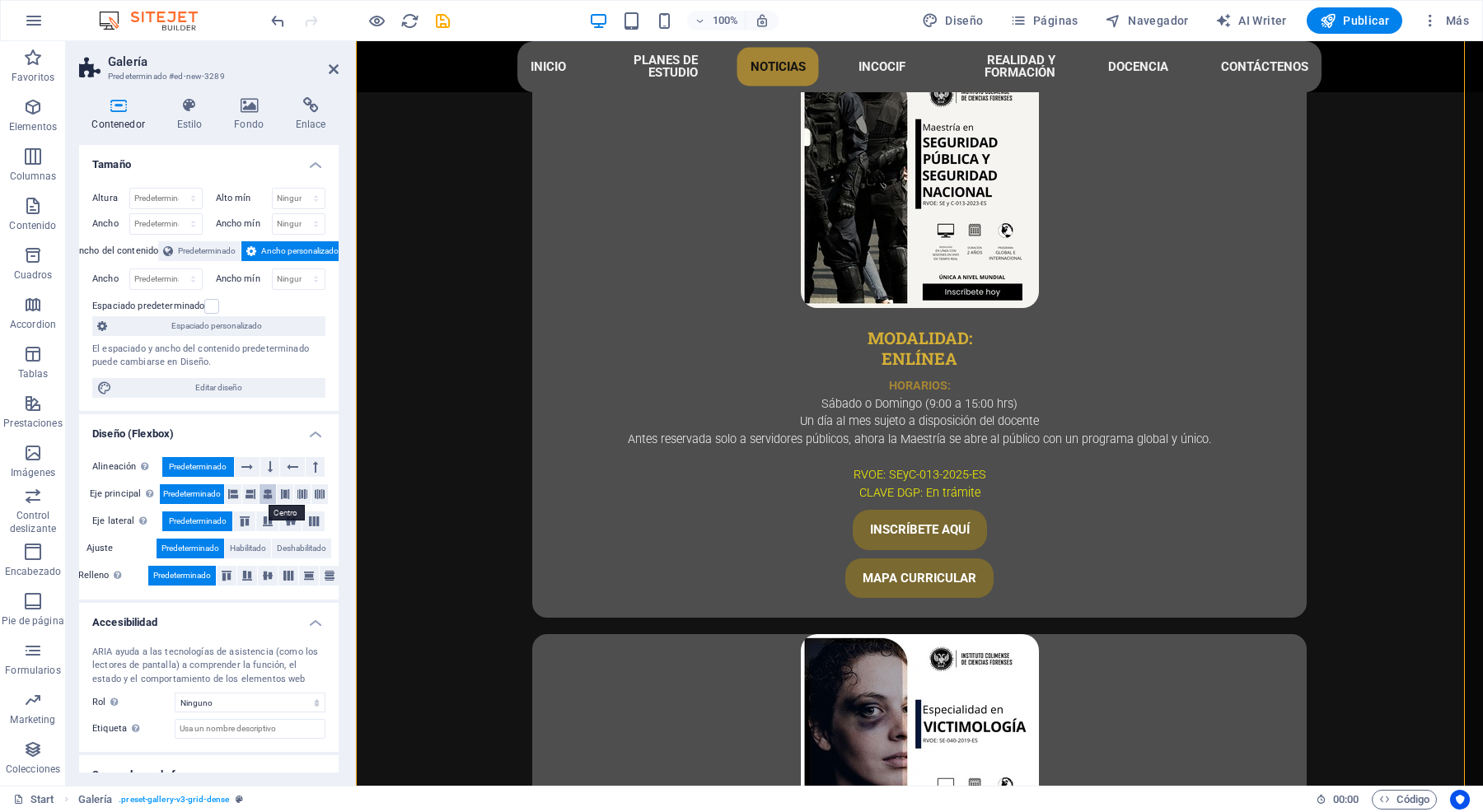
click at [269, 496] on icon at bounding box center [268, 494] width 10 height 20
click at [288, 521] on icon at bounding box center [291, 521] width 20 height 10
click at [260, 574] on icon at bounding box center [268, 575] width 20 height 10
click at [179, 105] on icon at bounding box center [189, 105] width 51 height 17
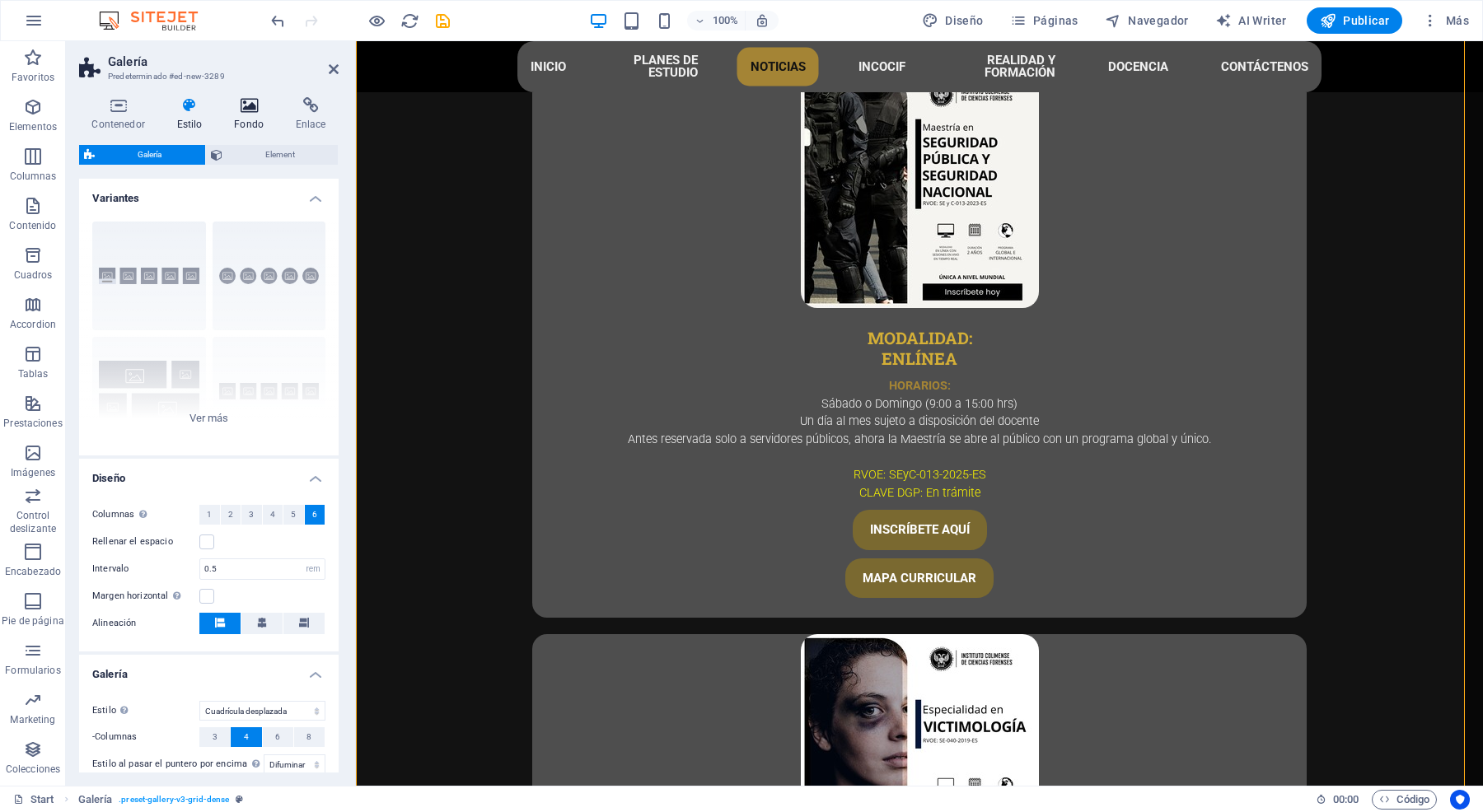
click at [244, 107] on icon at bounding box center [249, 105] width 55 height 17
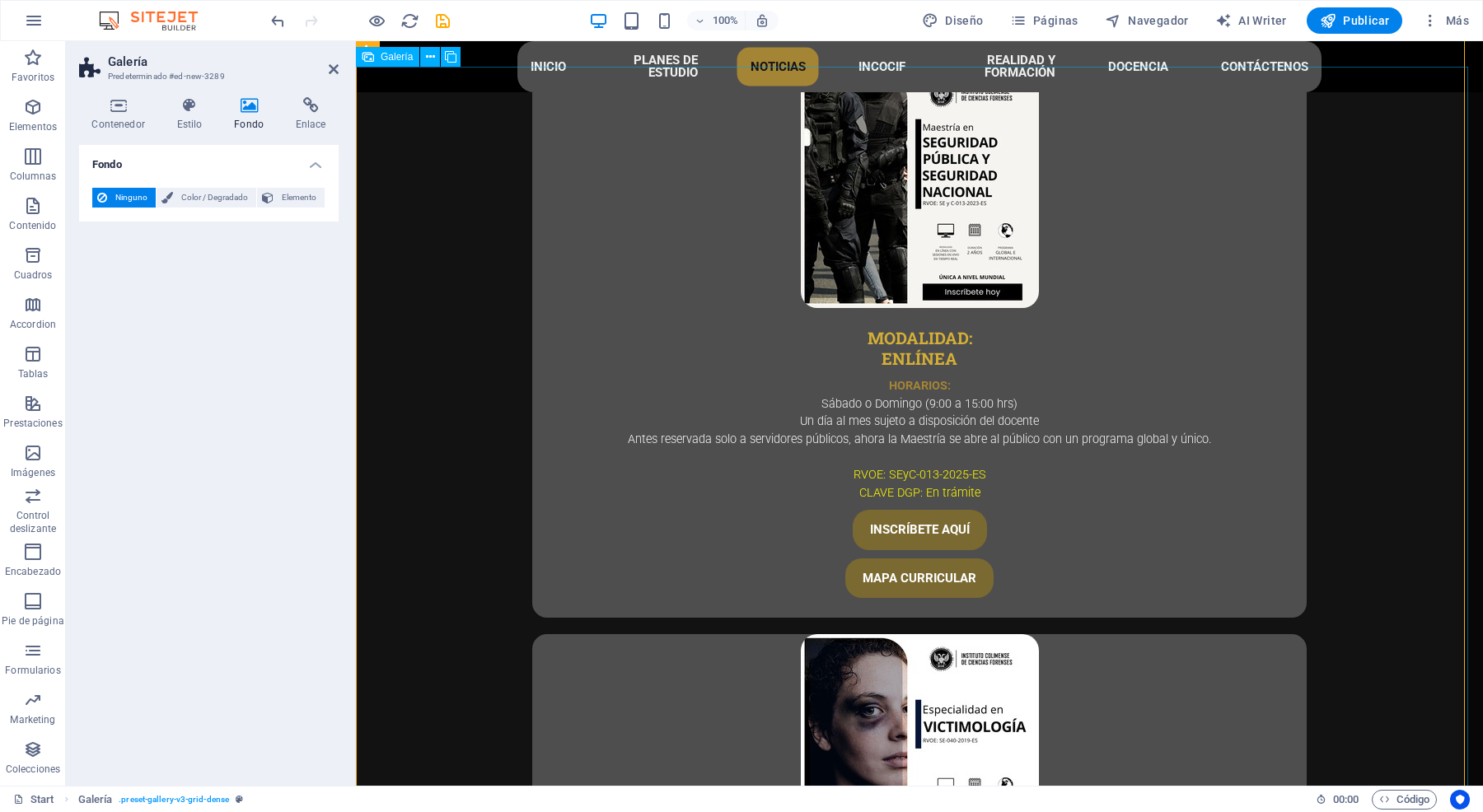
drag, startPoint x: 649, startPoint y: 724, endPoint x: 714, endPoint y: 725, distance: 65.0
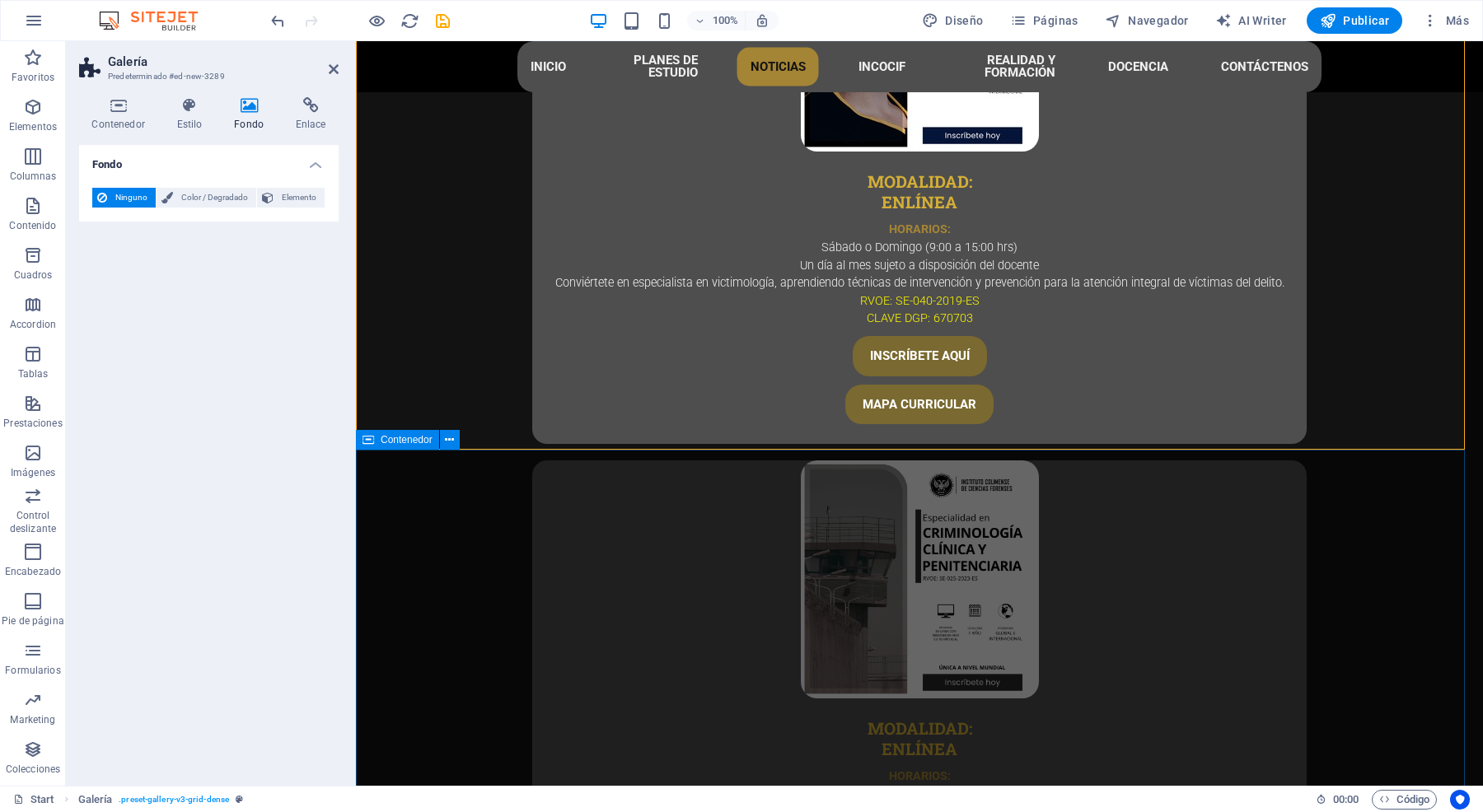
scroll to position [4461, 0]
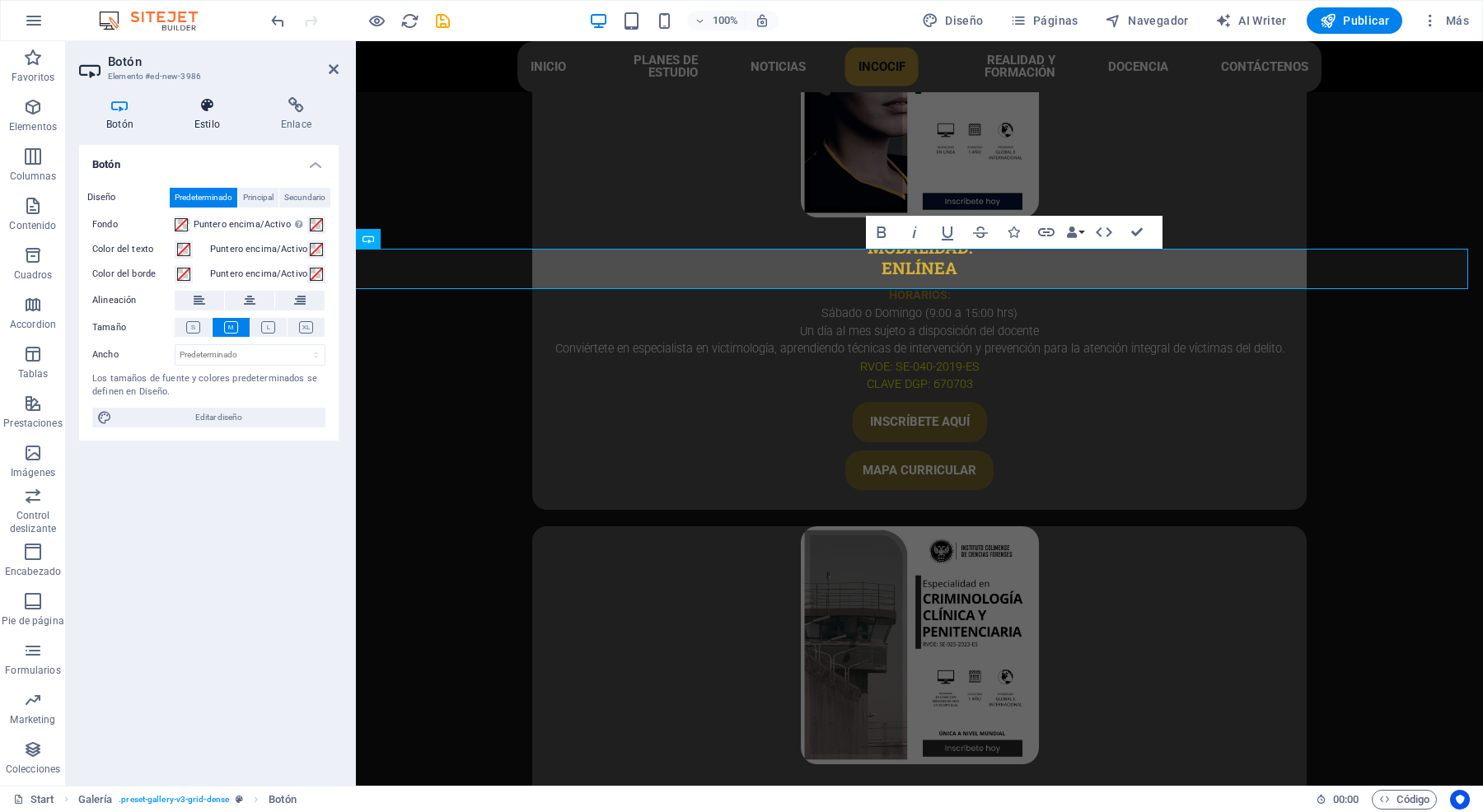
click at [210, 102] on icon at bounding box center [207, 105] width 80 height 17
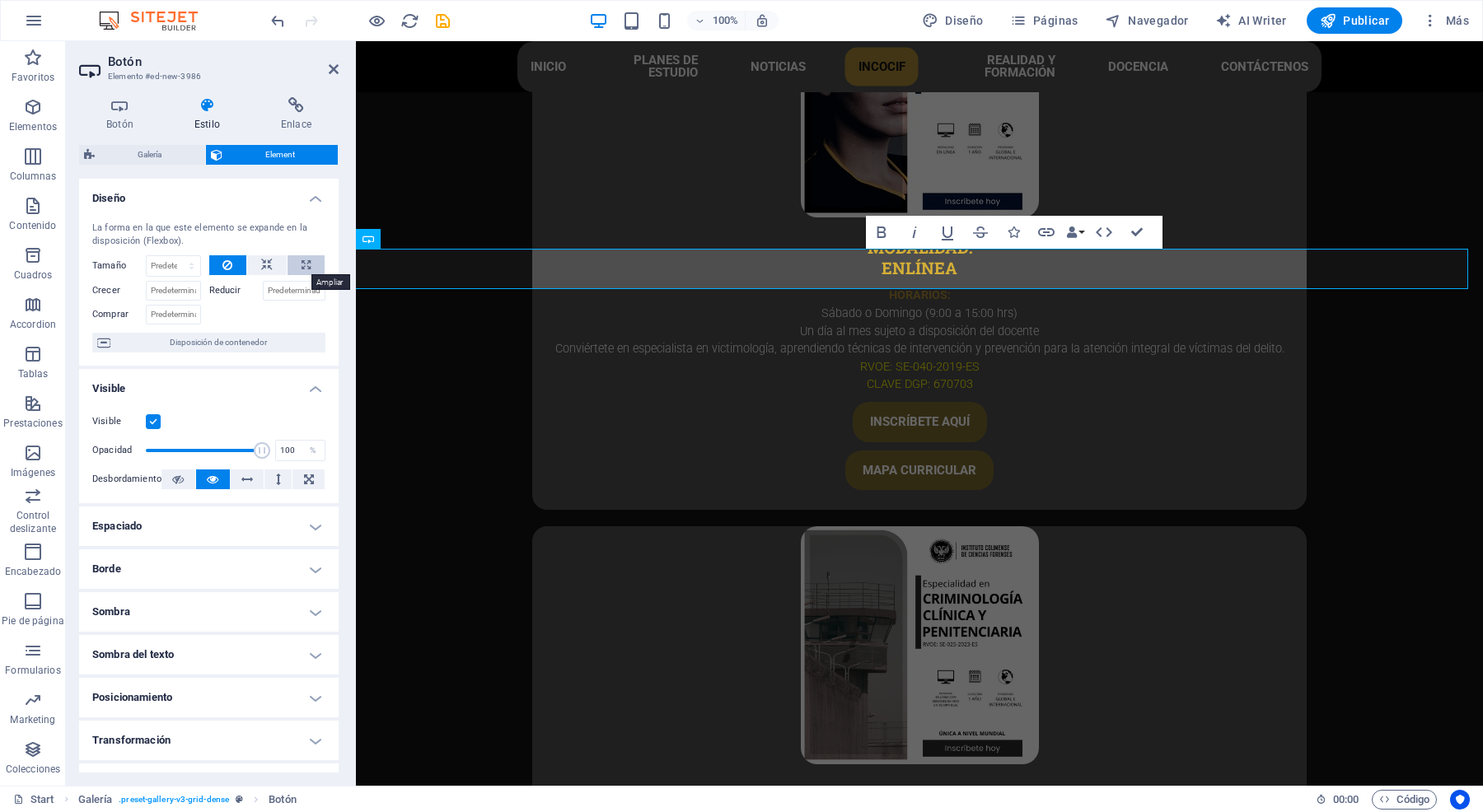
click at [309, 265] on button at bounding box center [307, 265] width 37 height 20
type input "100"
select select "%"
click at [117, 117] on h4 "Botón" at bounding box center [122, 114] width 88 height 34
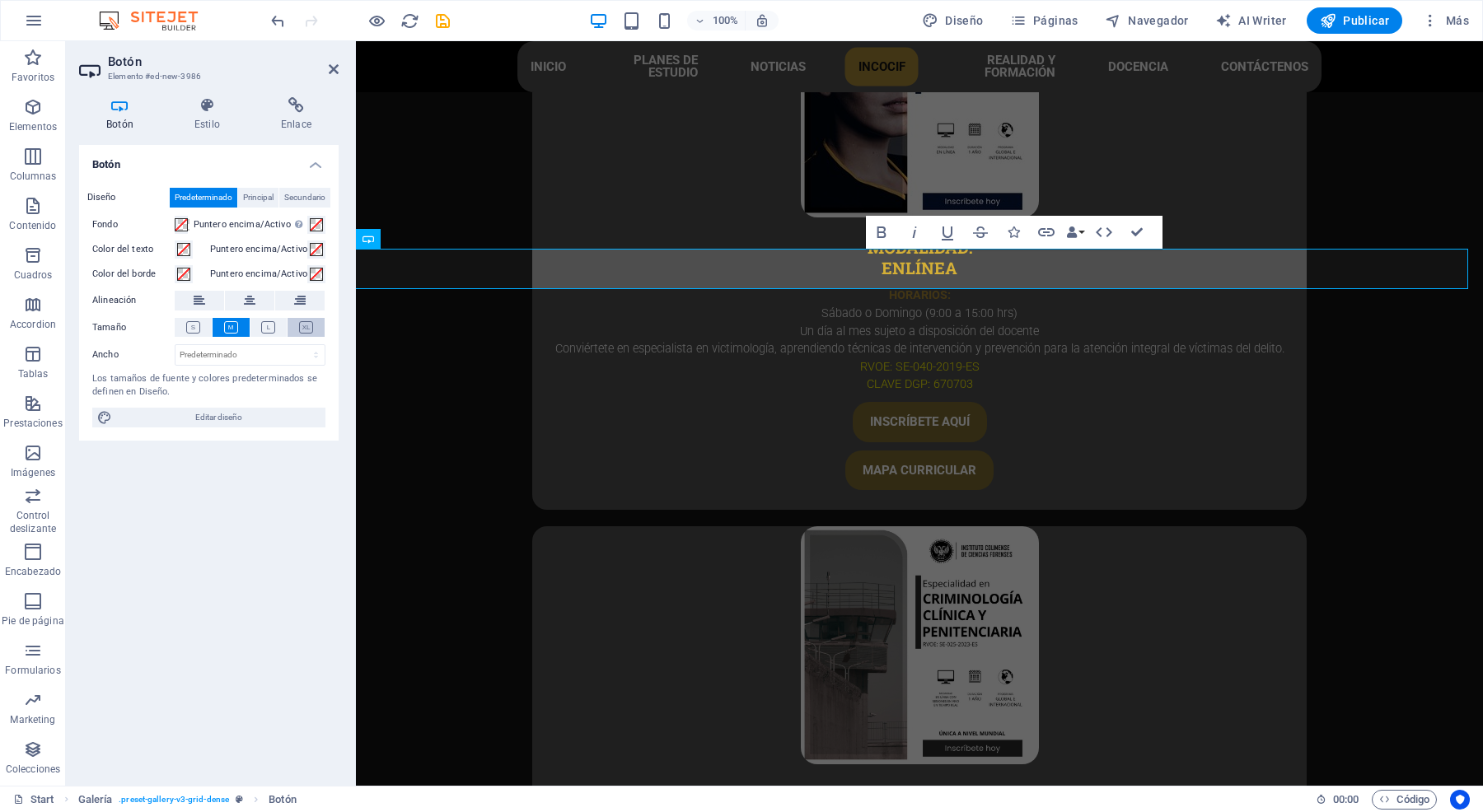
click at [297, 328] on button at bounding box center [307, 327] width 37 height 19
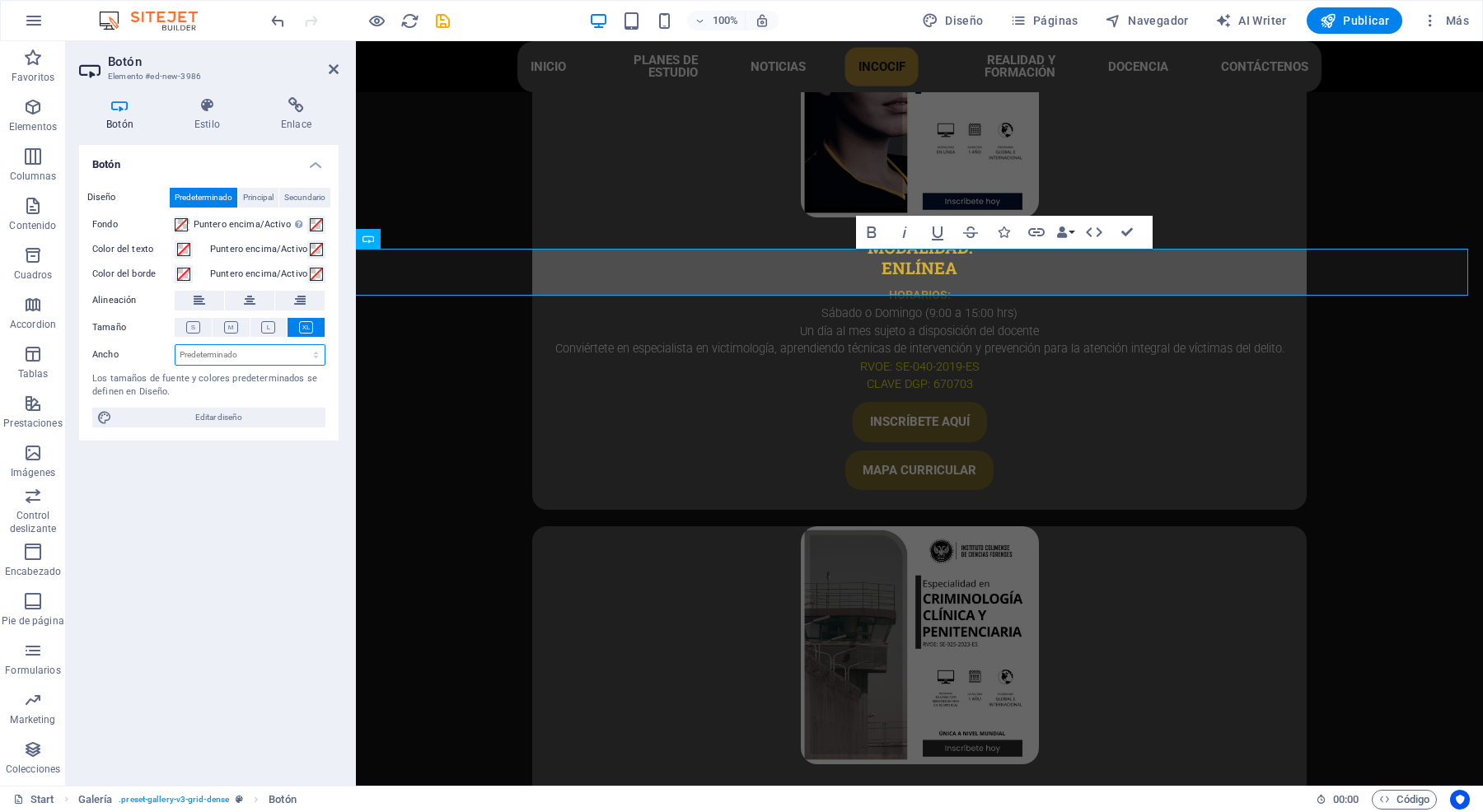
click at [217, 354] on select "Predeterminado px rem % em vh vw" at bounding box center [249, 355] width 149 height 20
select select "px"
click at [301, 345] on select "Predeterminado px rem % em vh vw" at bounding box center [249, 355] width 149 height 20
type input "132"
click at [196, 104] on icon at bounding box center [207, 105] width 80 height 17
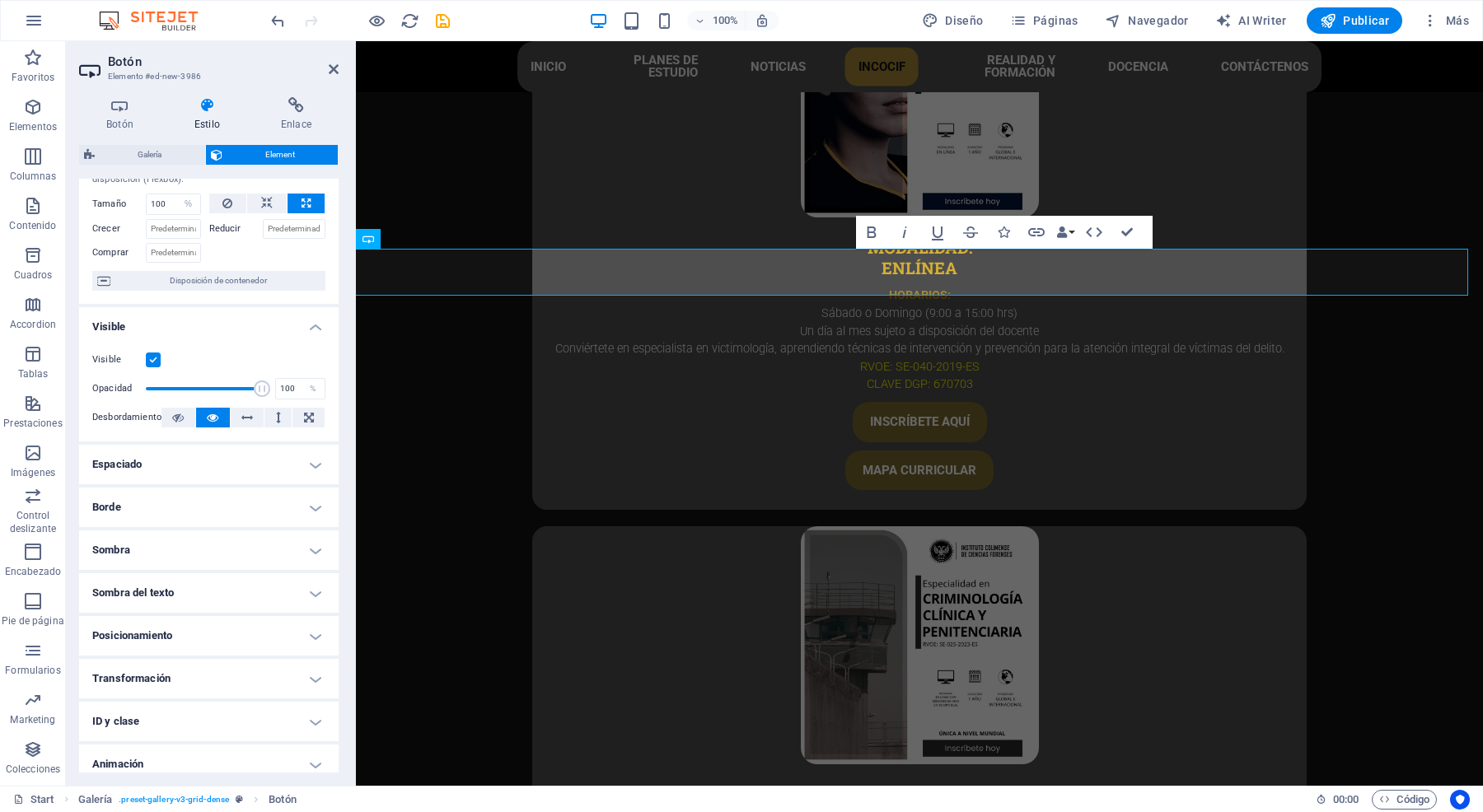
scroll to position [115, 0]
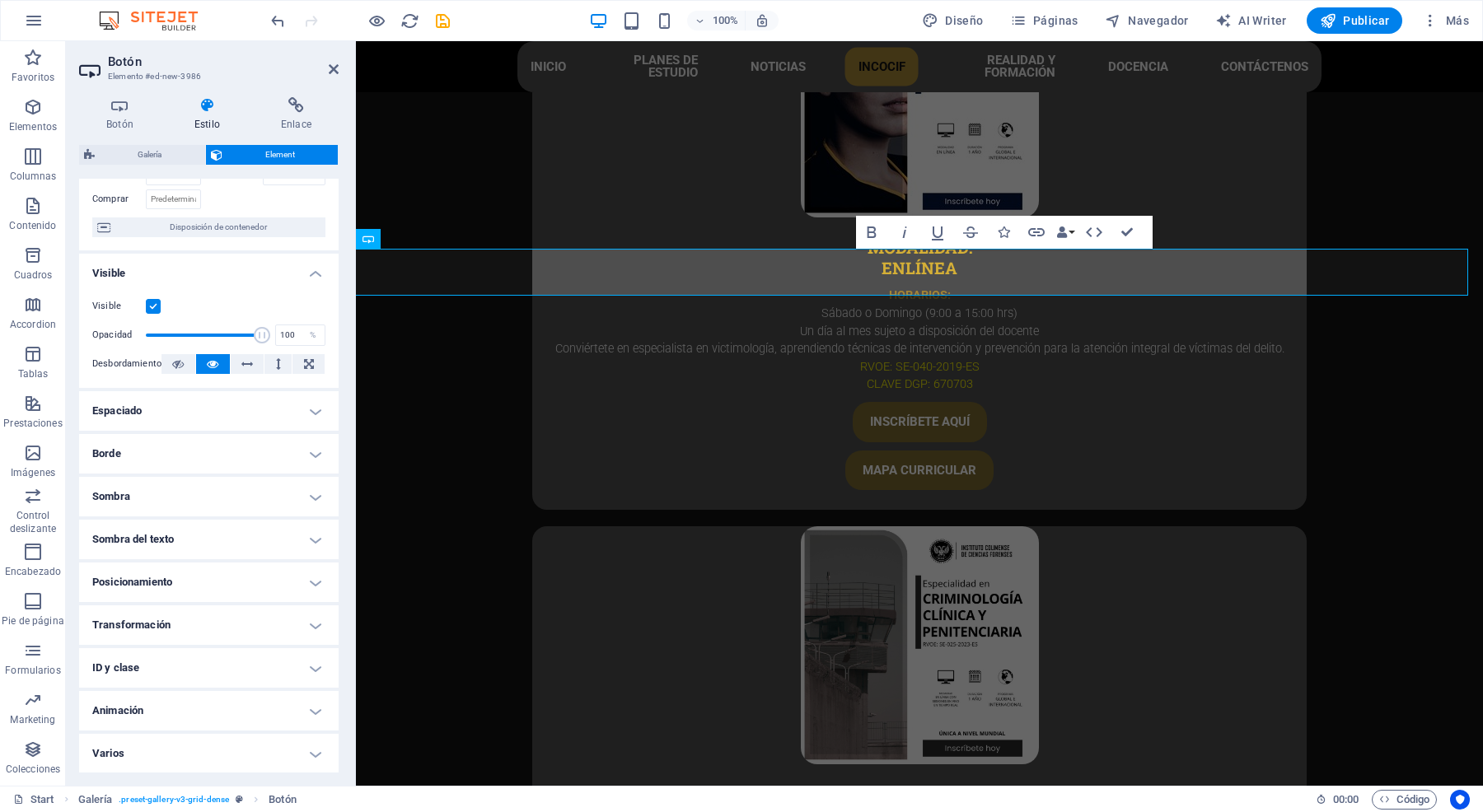
click at [264, 439] on h4 "Borde" at bounding box center [208, 453] width 259 height 39
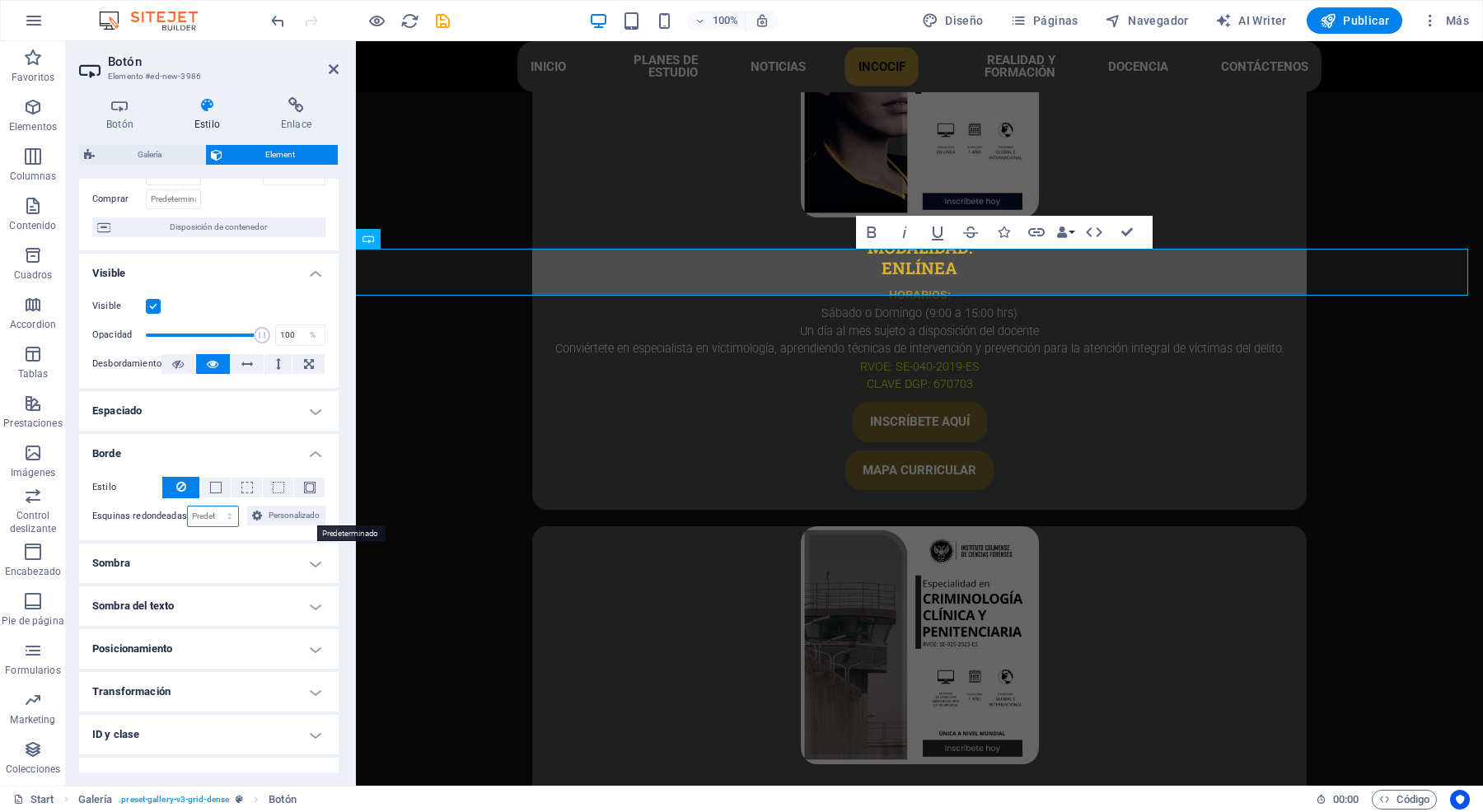
click at [219, 508] on select "Predeterminado px rem % vh vw Personalizado" at bounding box center [214, 516] width 51 height 20
select select "px"
click at [239, 507] on select "Predeterminado px rem % vh vw Personalizado" at bounding box center [214, 516] width 51 height 20
type input "20"
click at [96, 98] on icon at bounding box center [119, 105] width 82 height 17
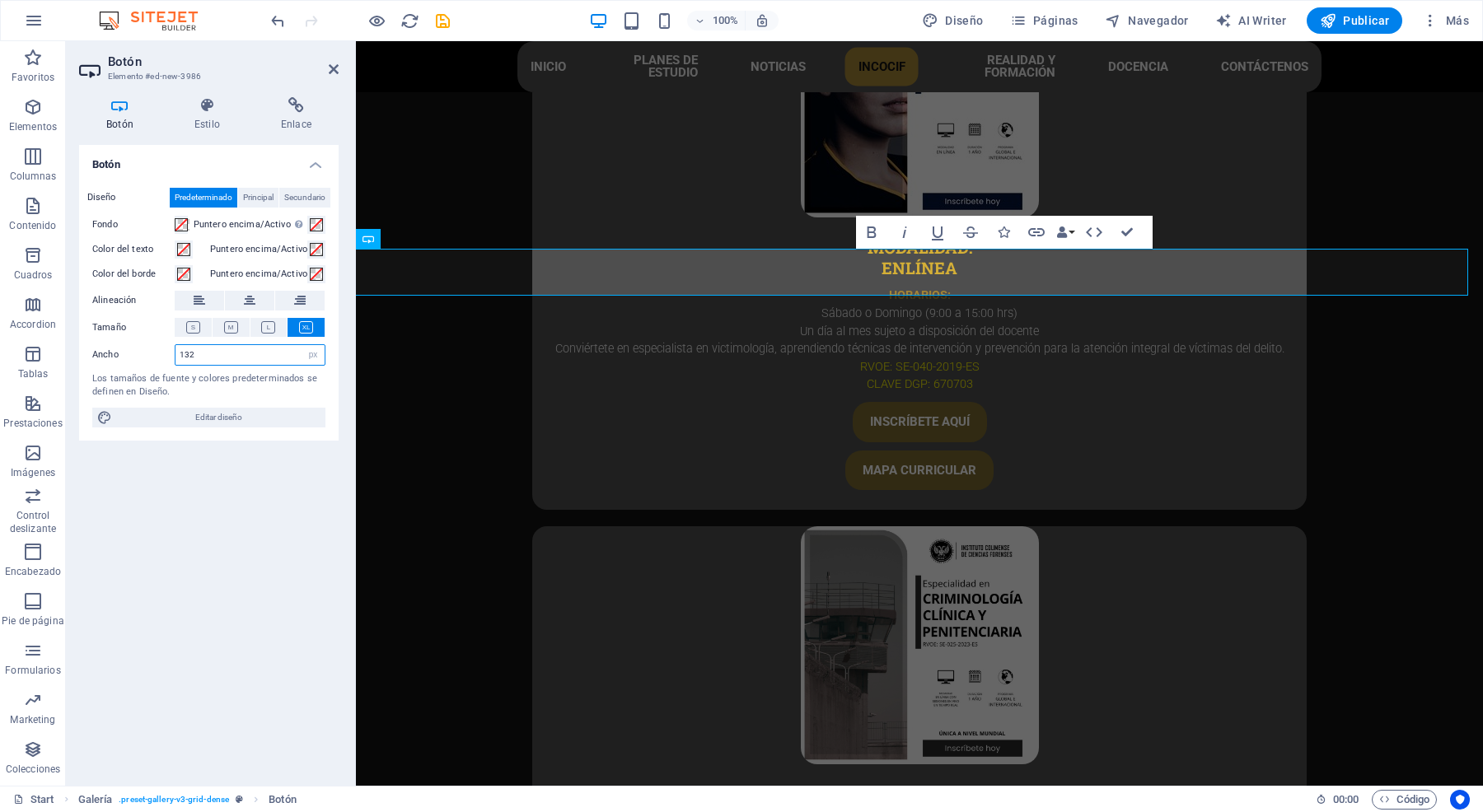
click at [233, 347] on input "132" at bounding box center [249, 355] width 149 height 20
type input "160"
drag, startPoint x: 329, startPoint y: 66, endPoint x: 263, endPoint y: 26, distance: 77.2
click at [329, 66] on icon at bounding box center [333, 69] width 10 height 13
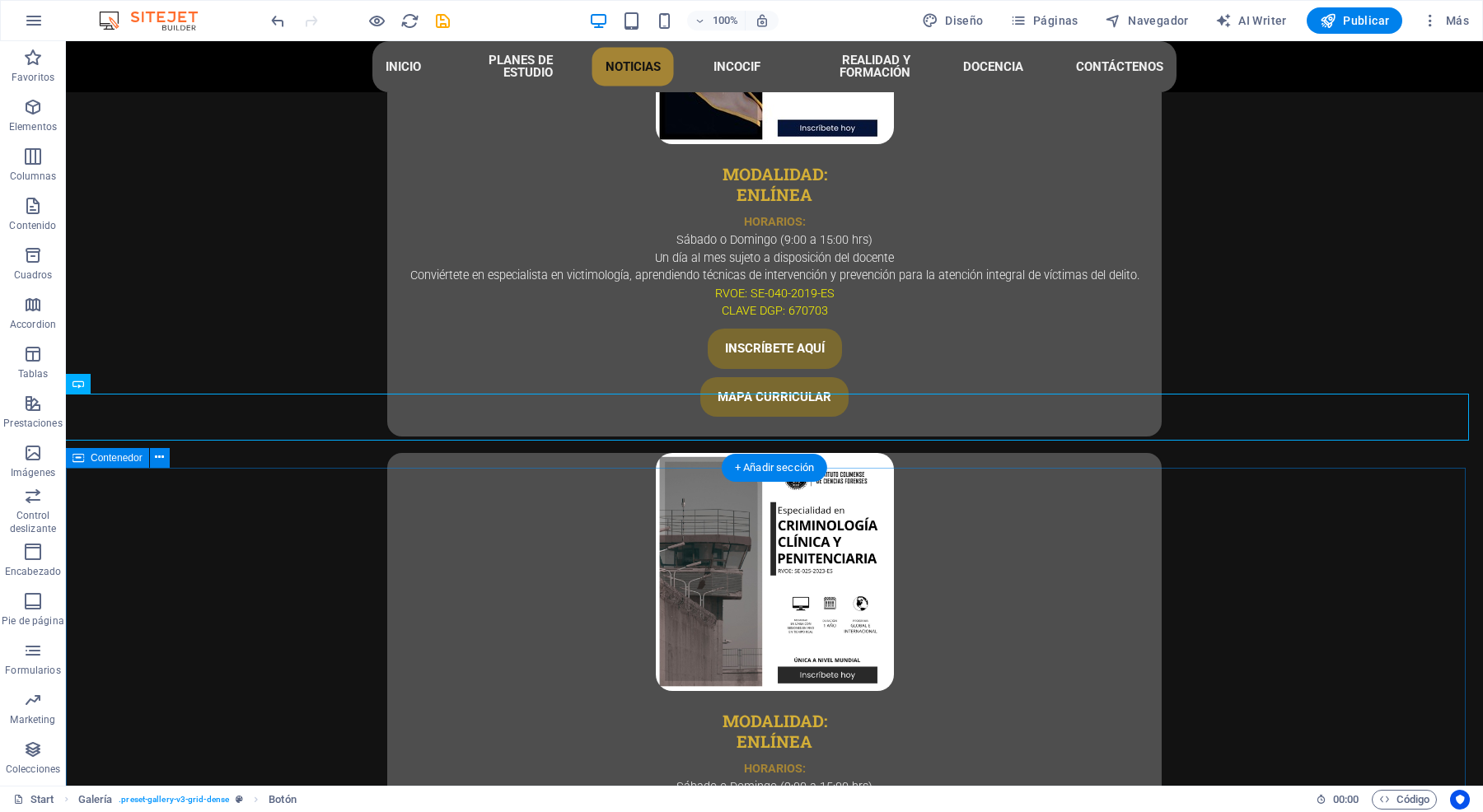
click at [132, 388] on icon at bounding box center [133, 383] width 9 height 18
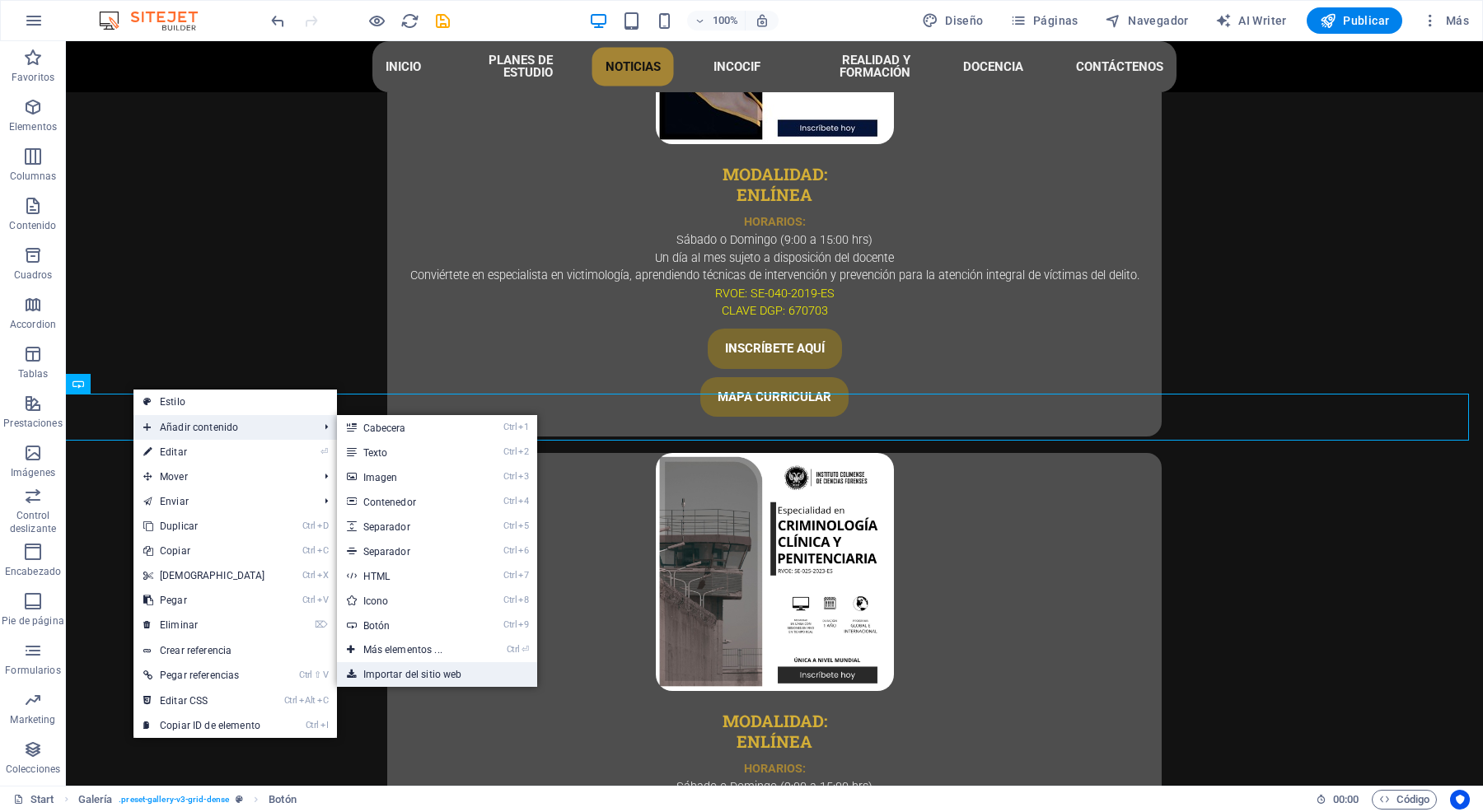
click at [381, 585] on link "Importar del sitio web" at bounding box center [437, 674] width 200 height 25
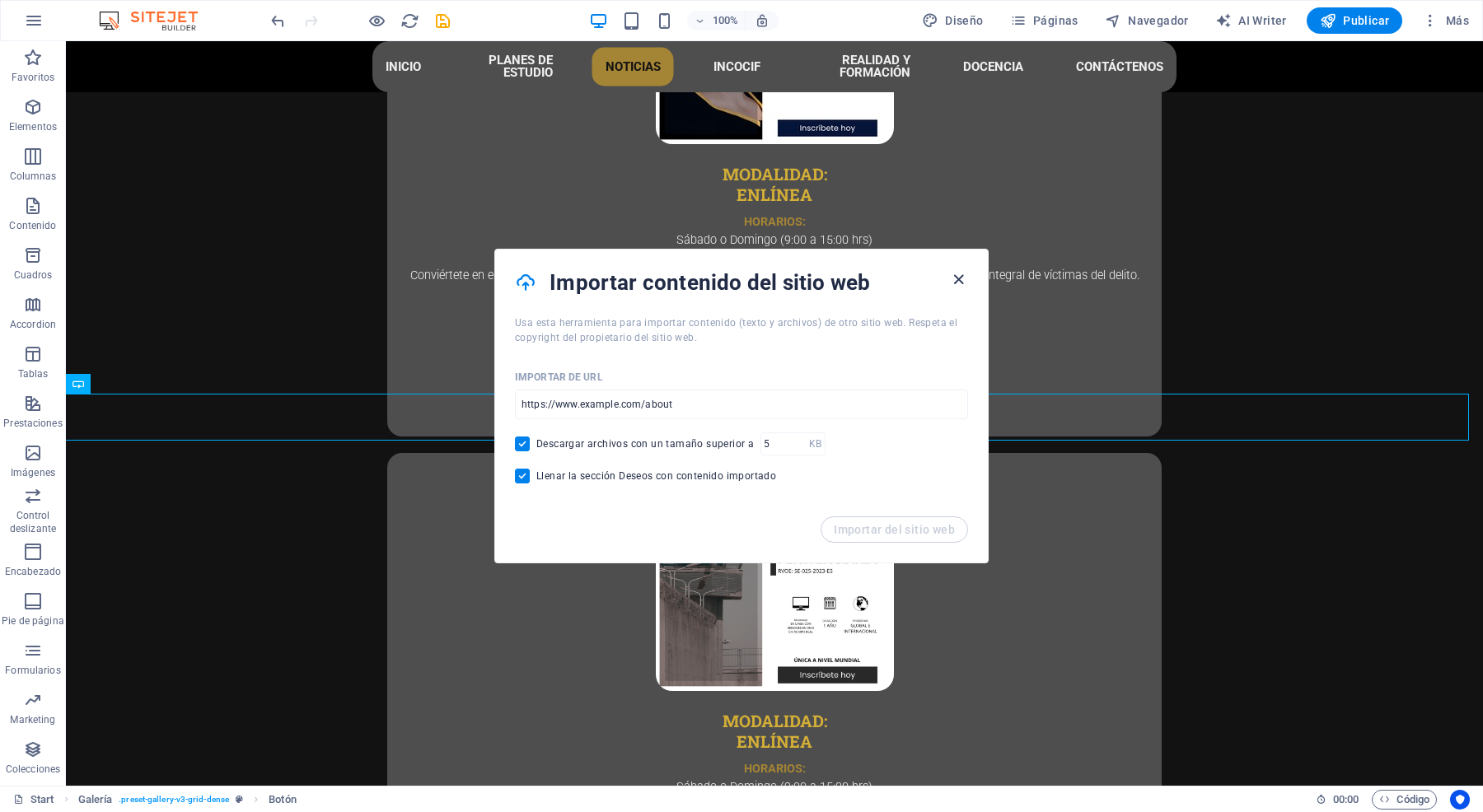
click at [950, 281] on icon "button" at bounding box center [958, 279] width 19 height 19
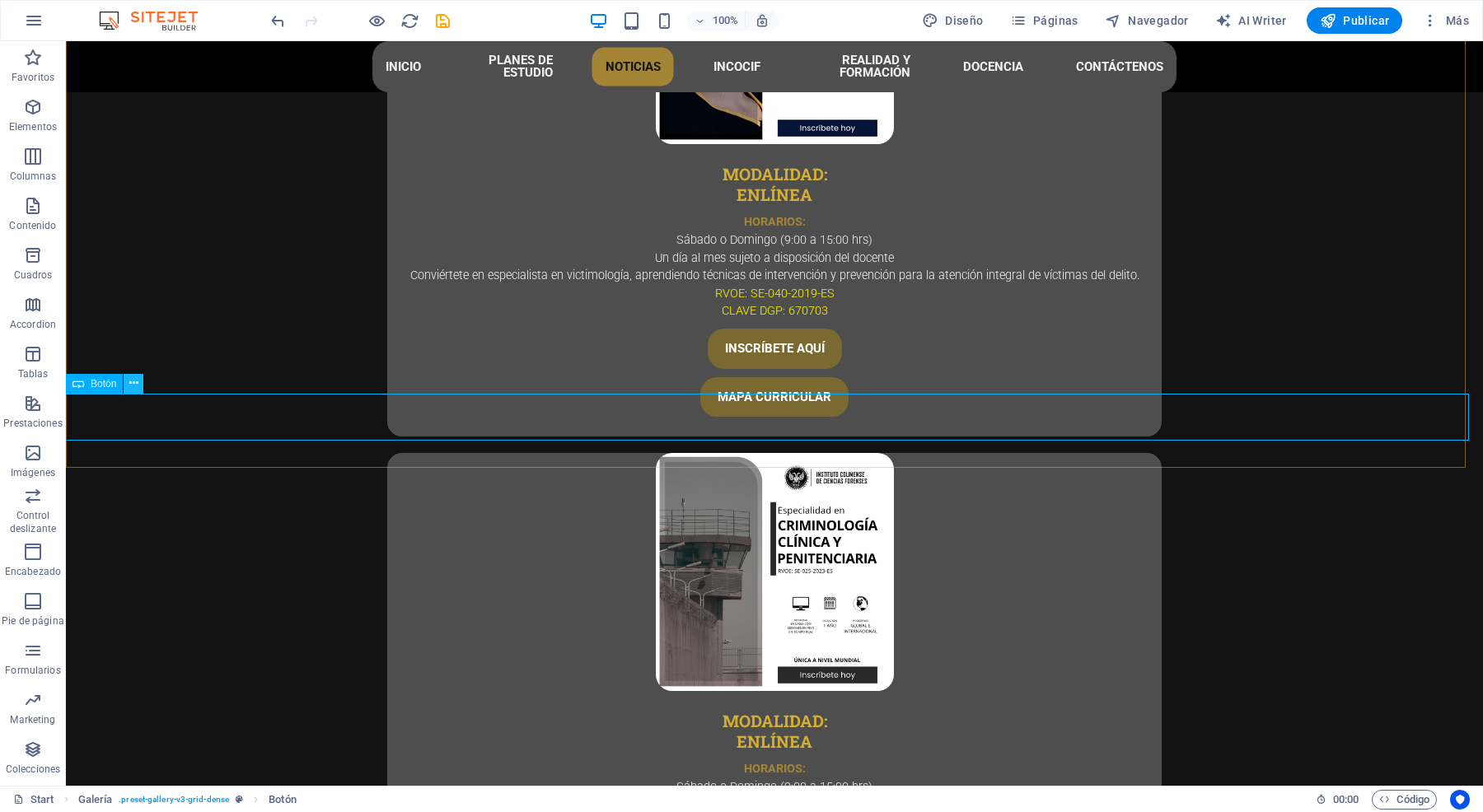
click at [129, 383] on icon at bounding box center [133, 383] width 9 height 18
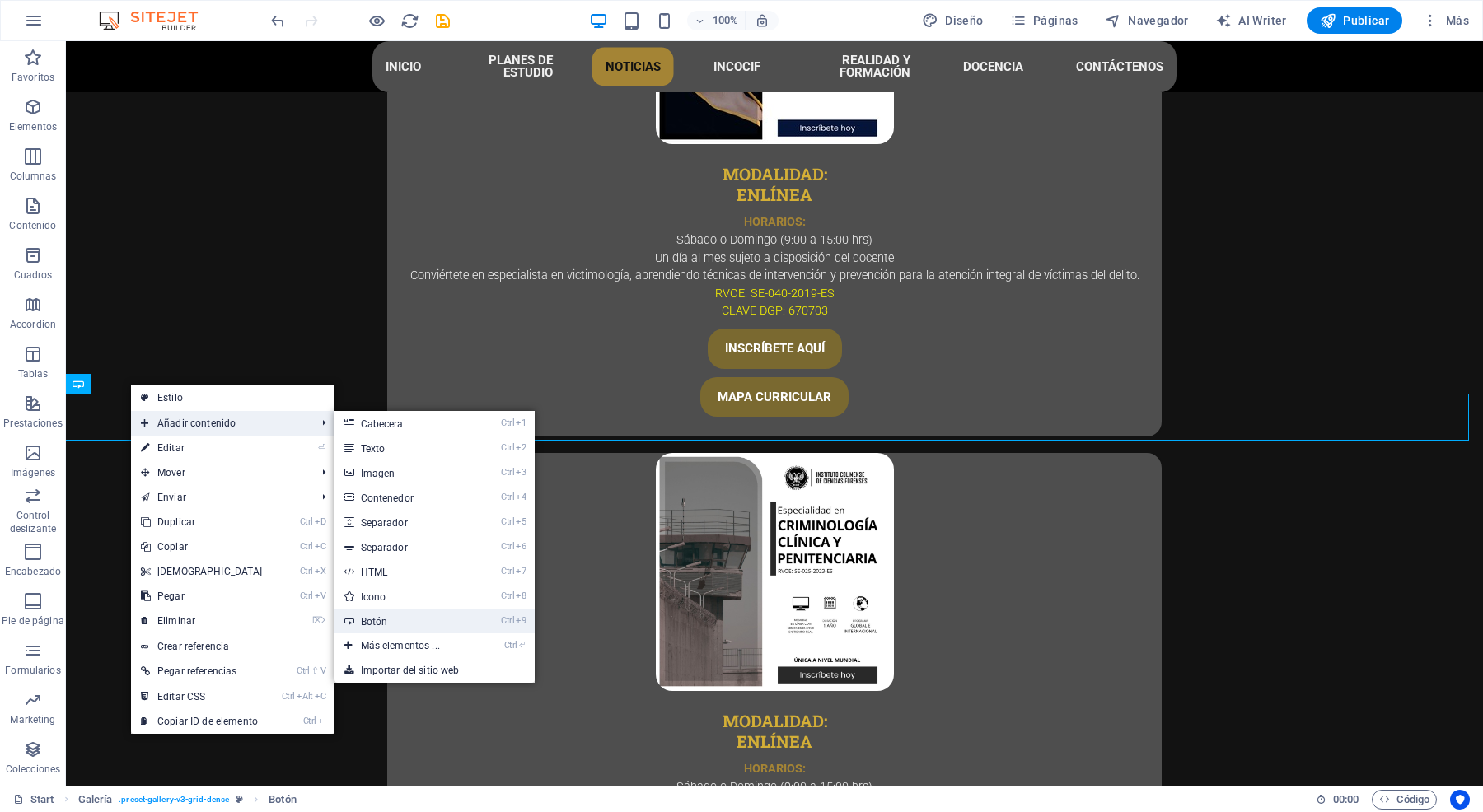
click at [389, 585] on link "Ctrl 9 Botón" at bounding box center [403, 621] width 138 height 25
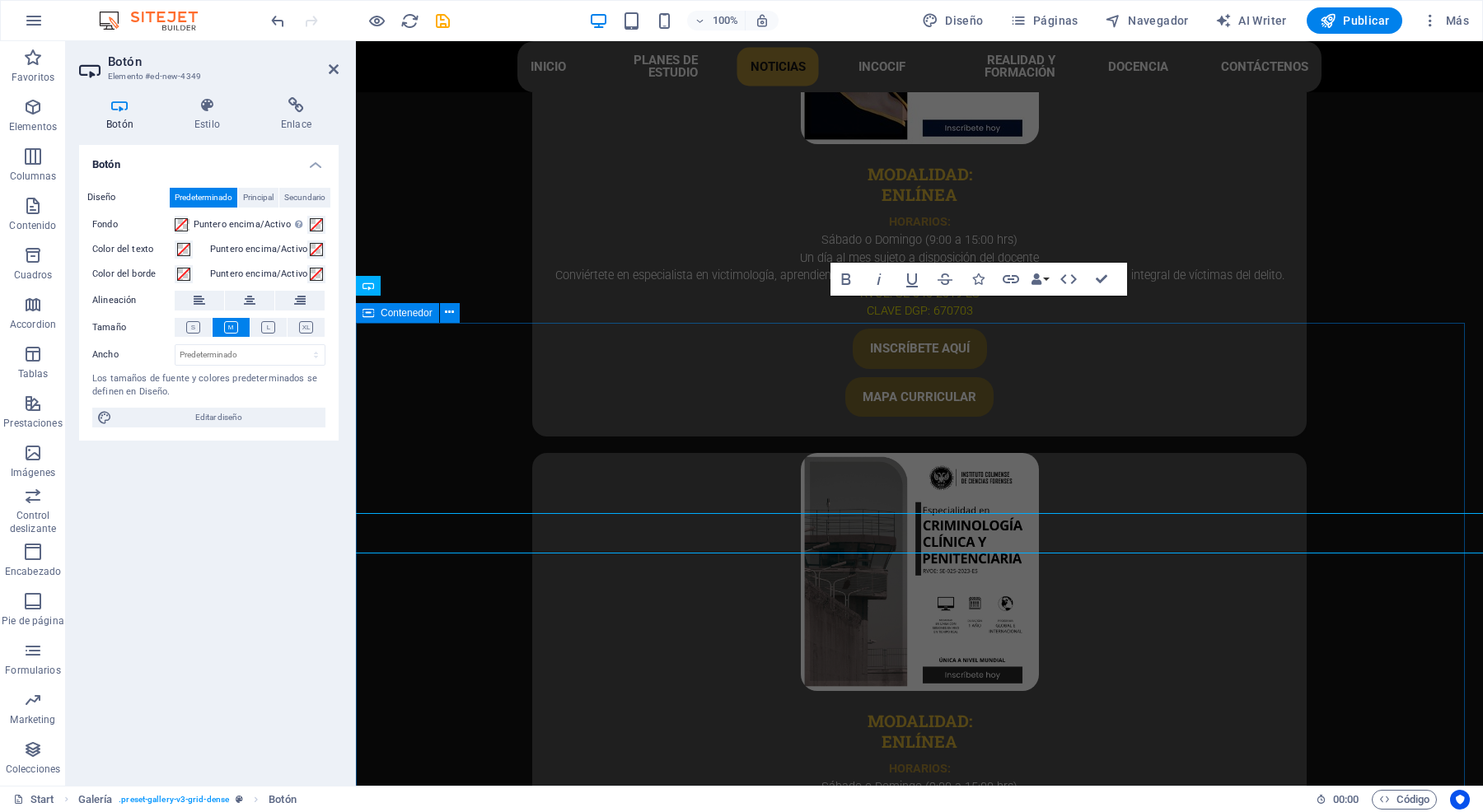
scroll to position [4807, 0]
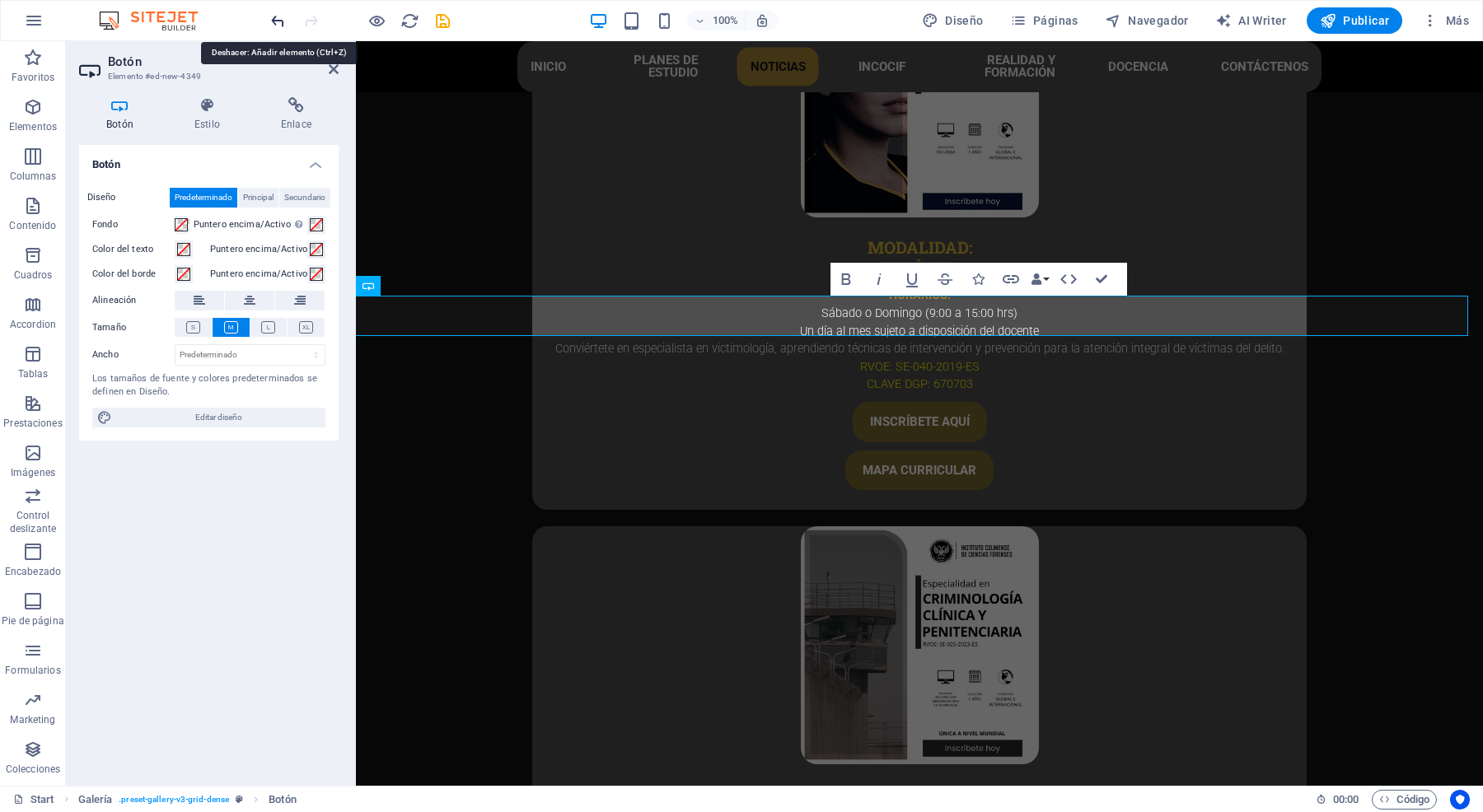
click at [273, 23] on icon "undo" at bounding box center [277, 21] width 19 height 19
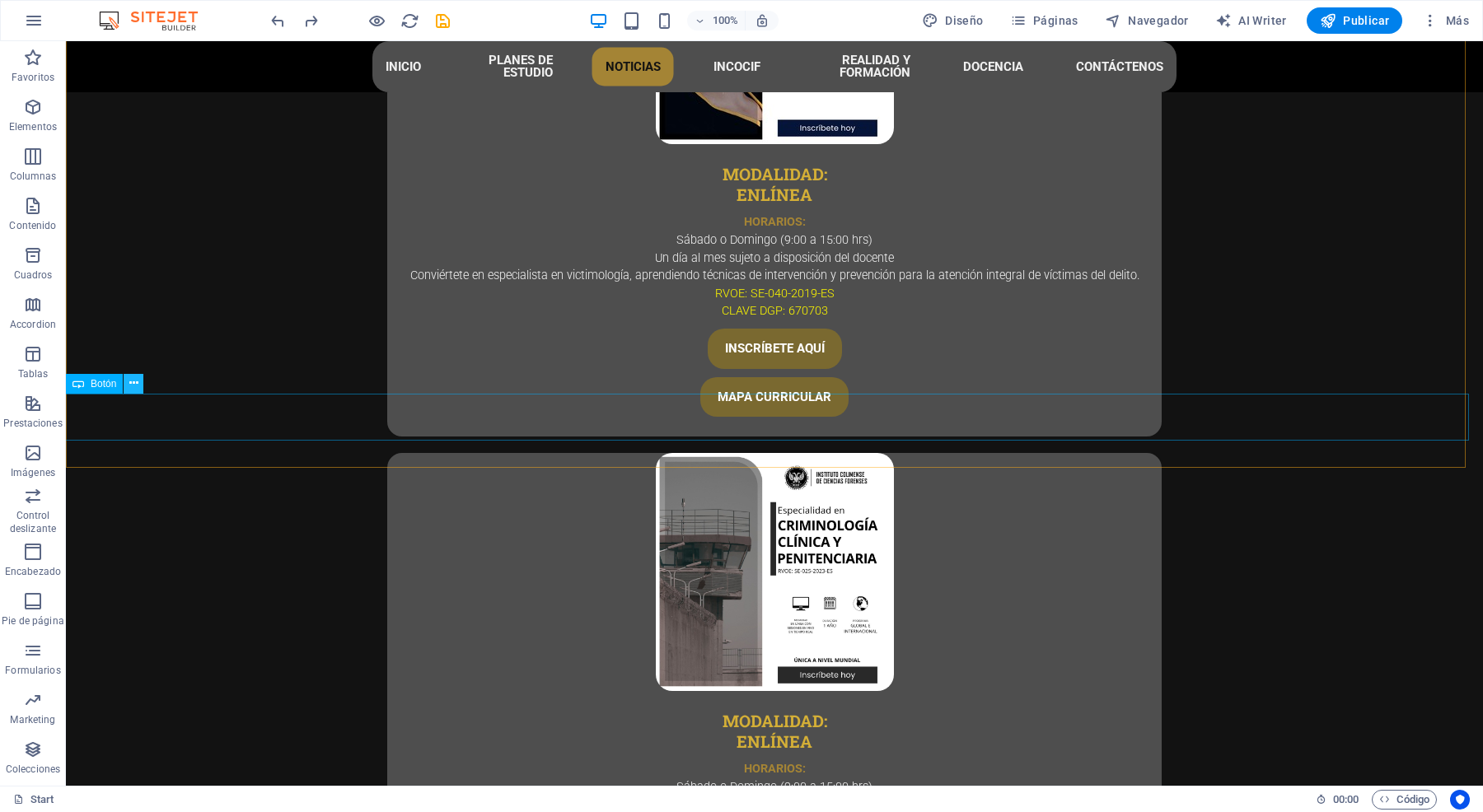
click at [133, 380] on icon at bounding box center [133, 383] width 9 height 18
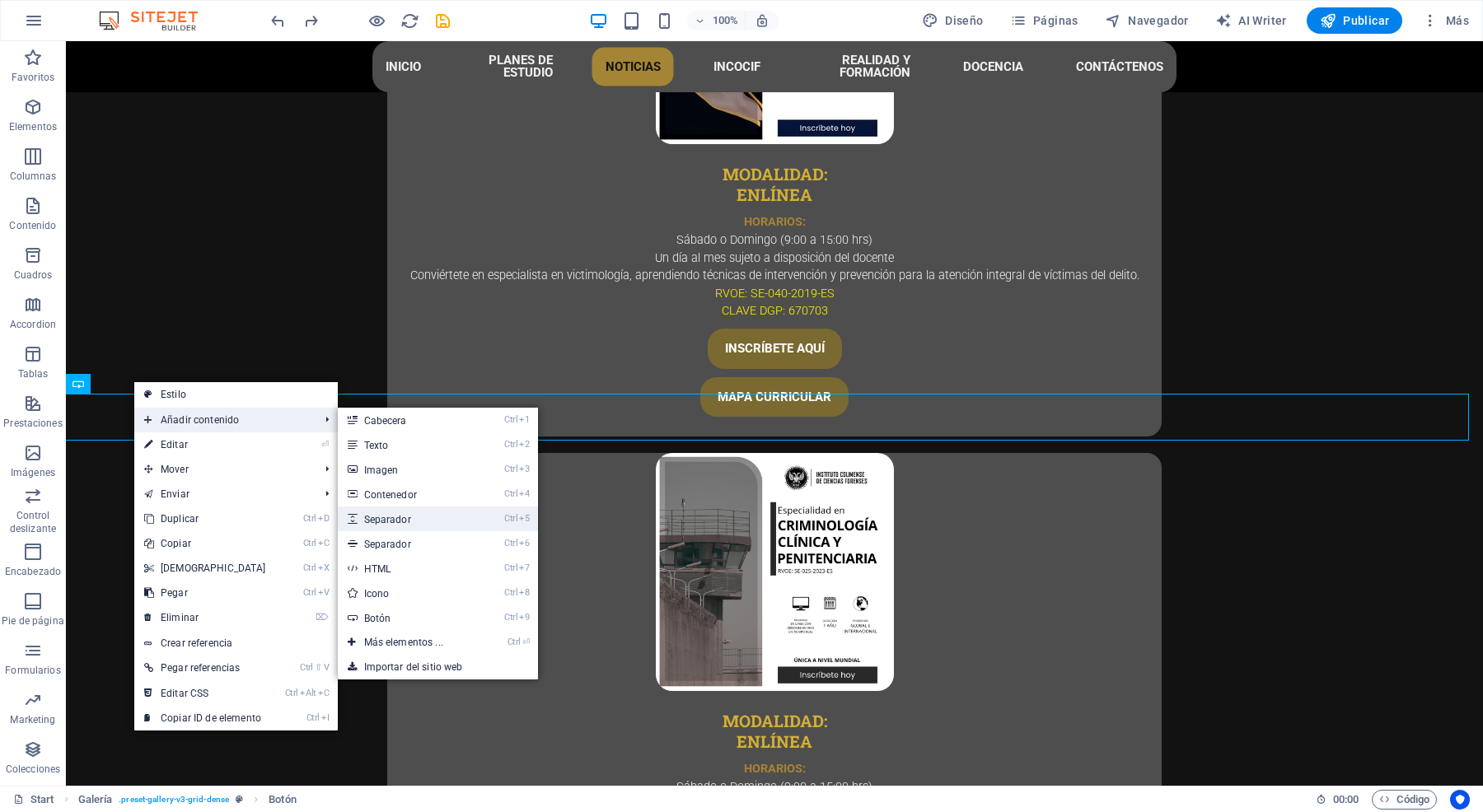
click at [400, 517] on link "Ctrl 5 Separador" at bounding box center [407, 518] width 138 height 25
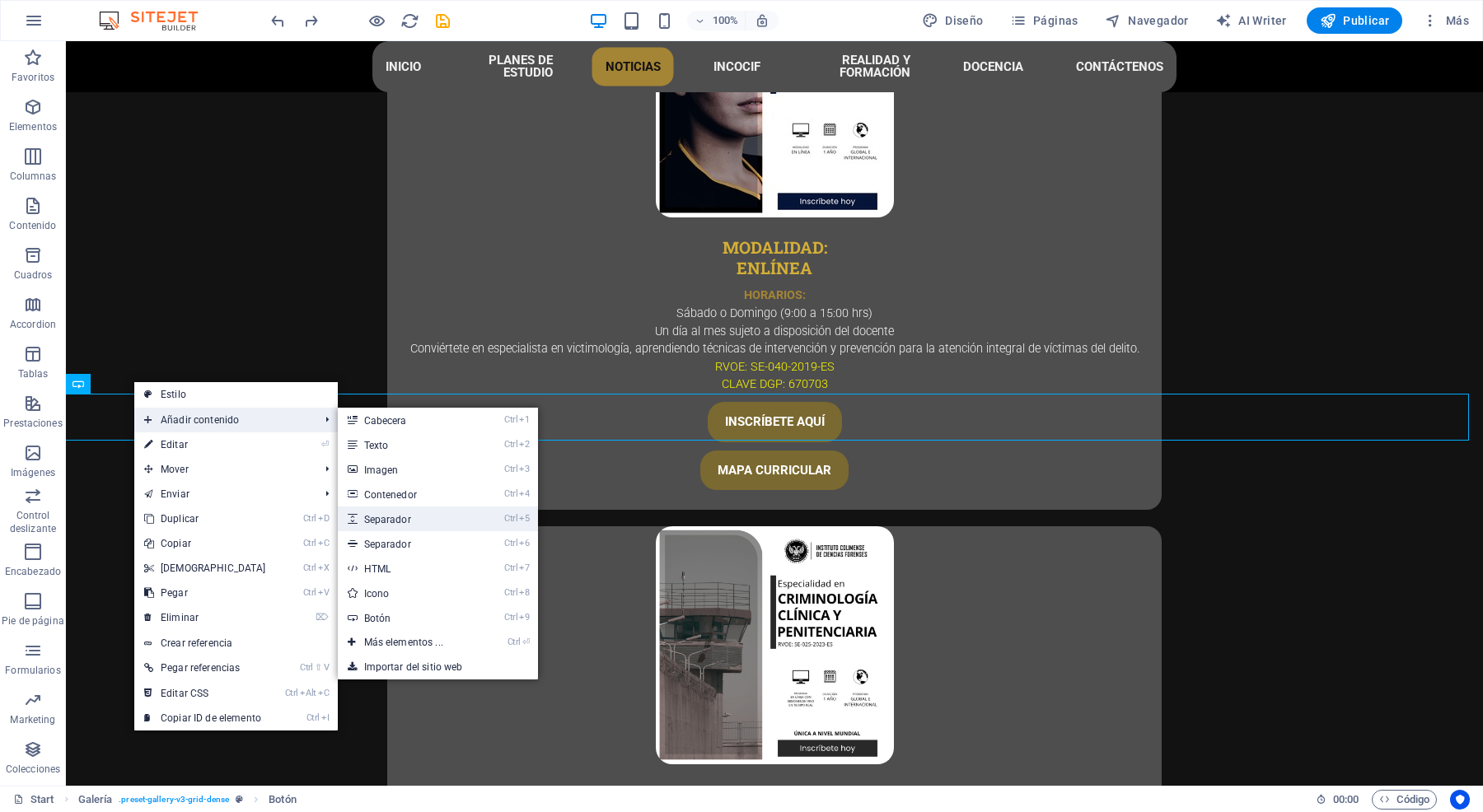
select select "px"
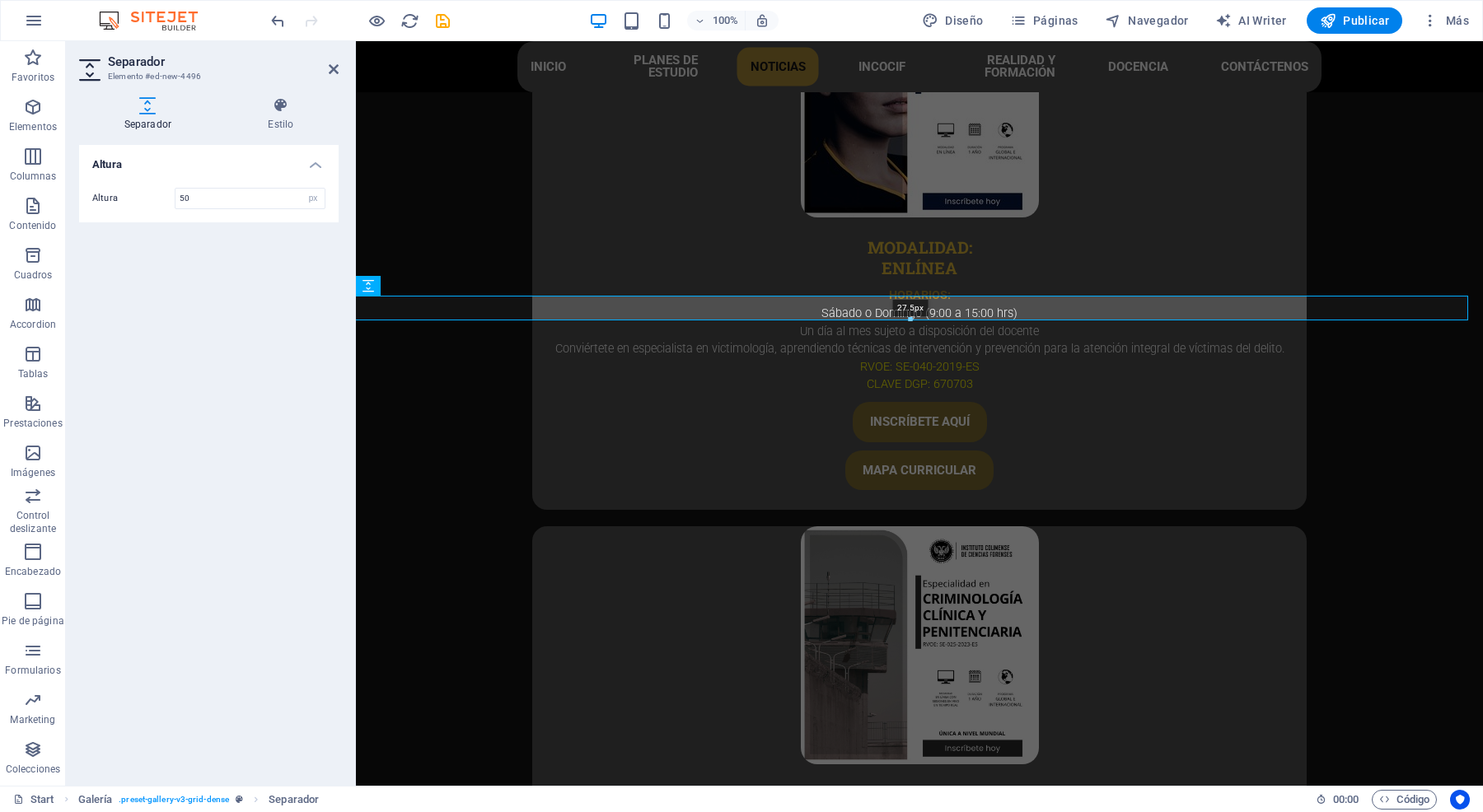
drag, startPoint x: 909, startPoint y: 334, endPoint x: 903, endPoint y: 314, distance: 20.9
click at [903, 314] on div "27.5px" at bounding box center [910, 307] width 1115 height 25
click at [447, 283] on icon at bounding box center [444, 286] width 9 height 18
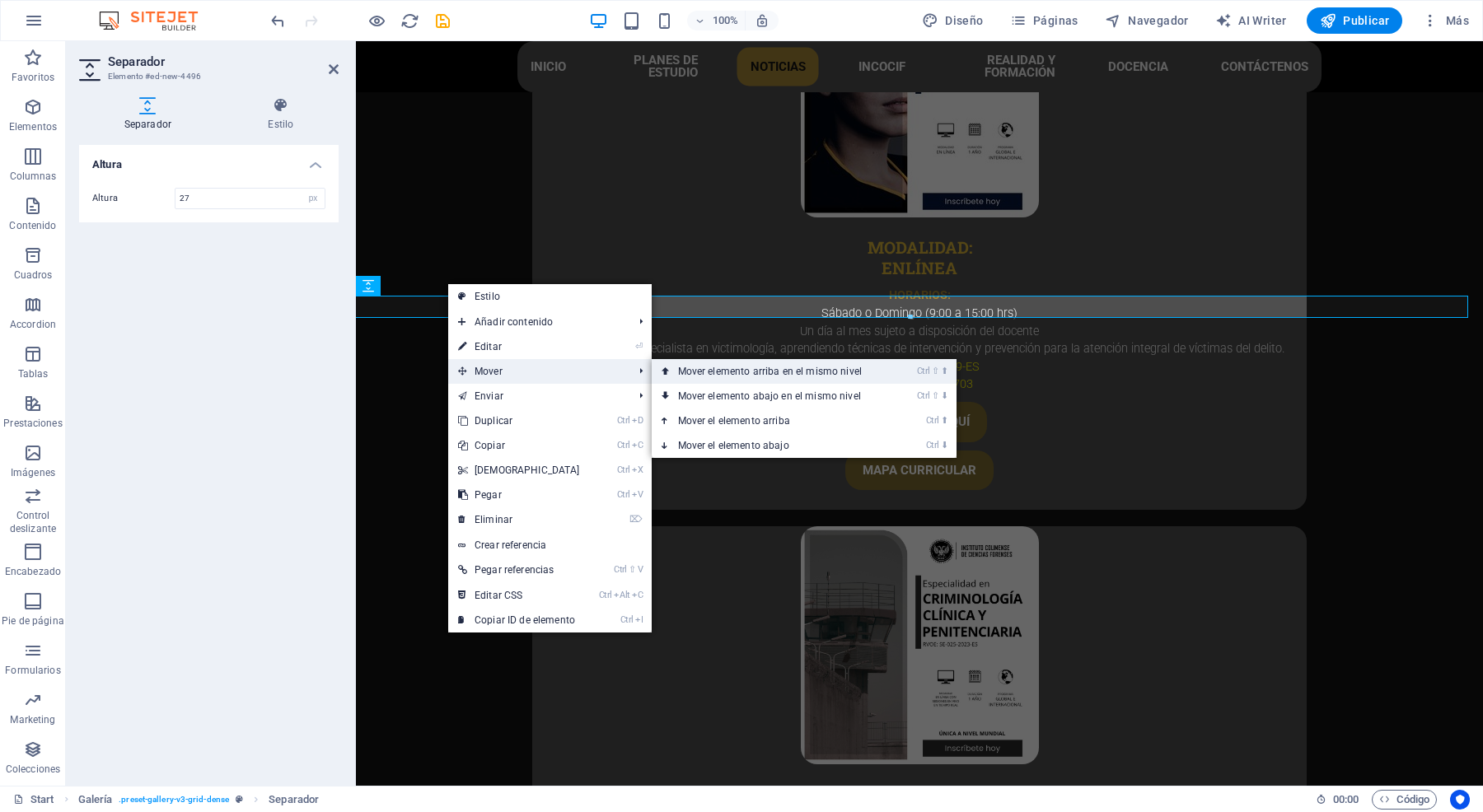
click at [746, 372] on link "Ctrl ⇧ ⬆ Mover elemento arriba en el mismo nivel" at bounding box center [773, 371] width 244 height 25
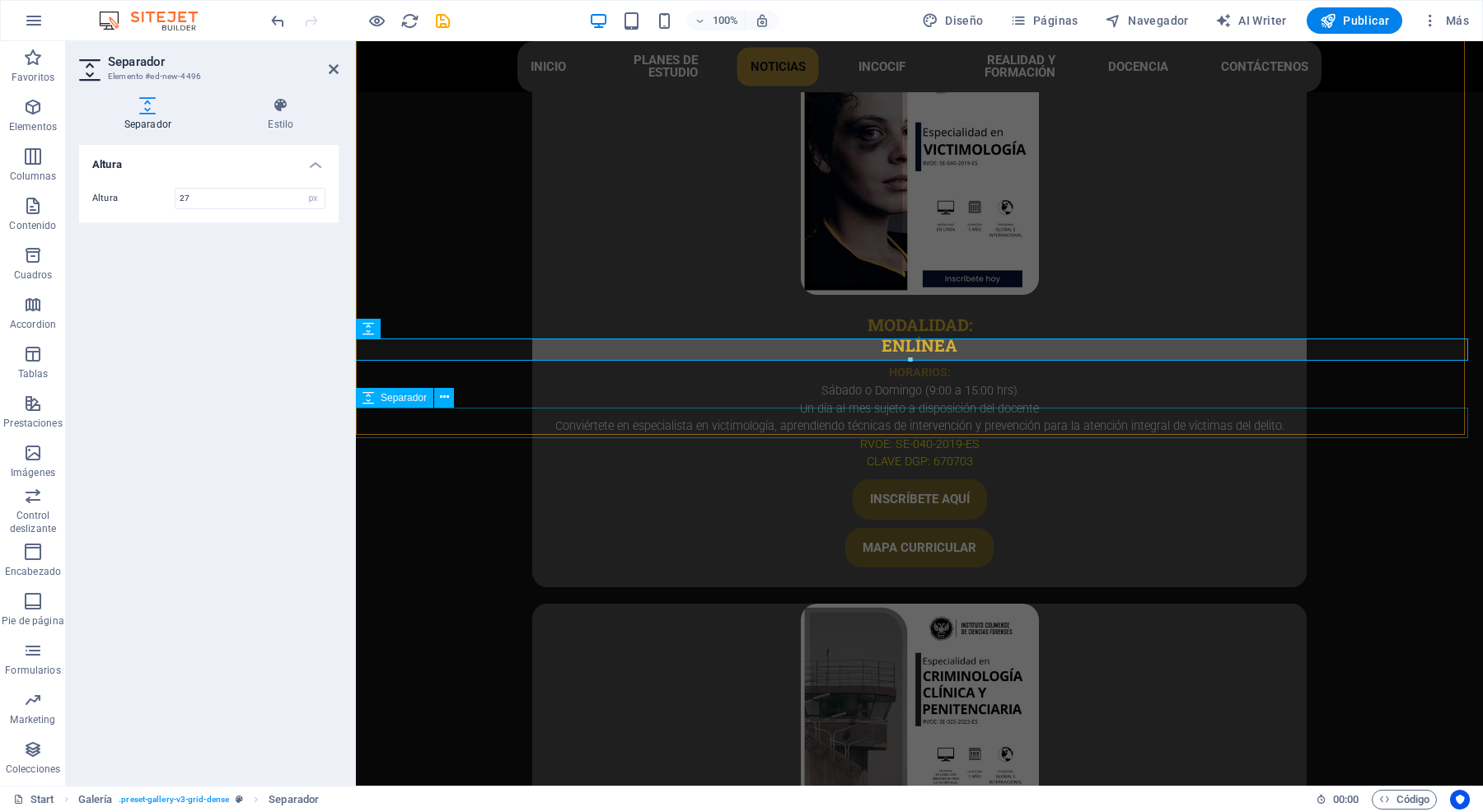
scroll to position [4703, 0]
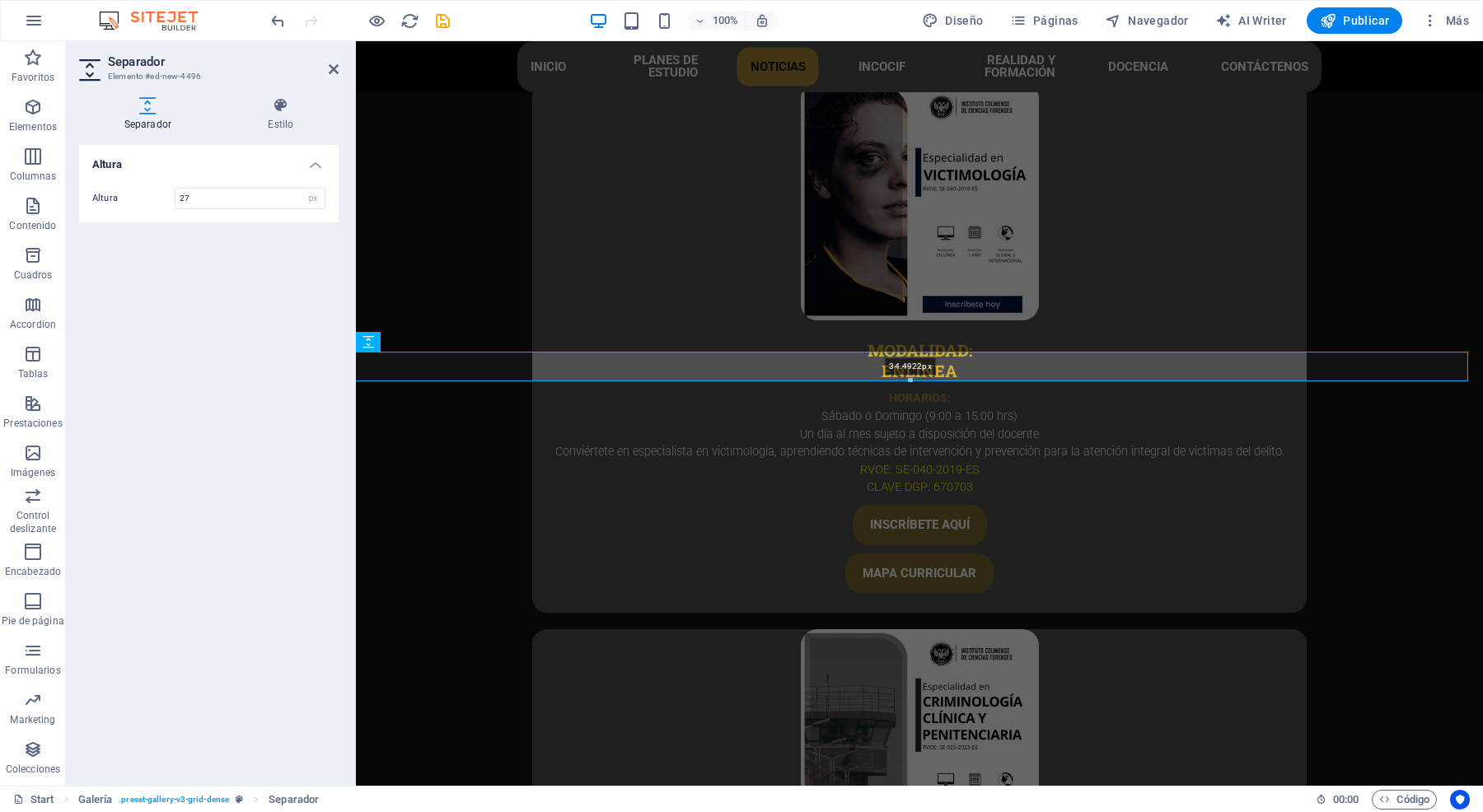
click at [908, 378] on div at bounding box center [910, 381] width 1114 height 6
type input "34"
click at [328, 73] on icon at bounding box center [333, 69] width 10 height 13
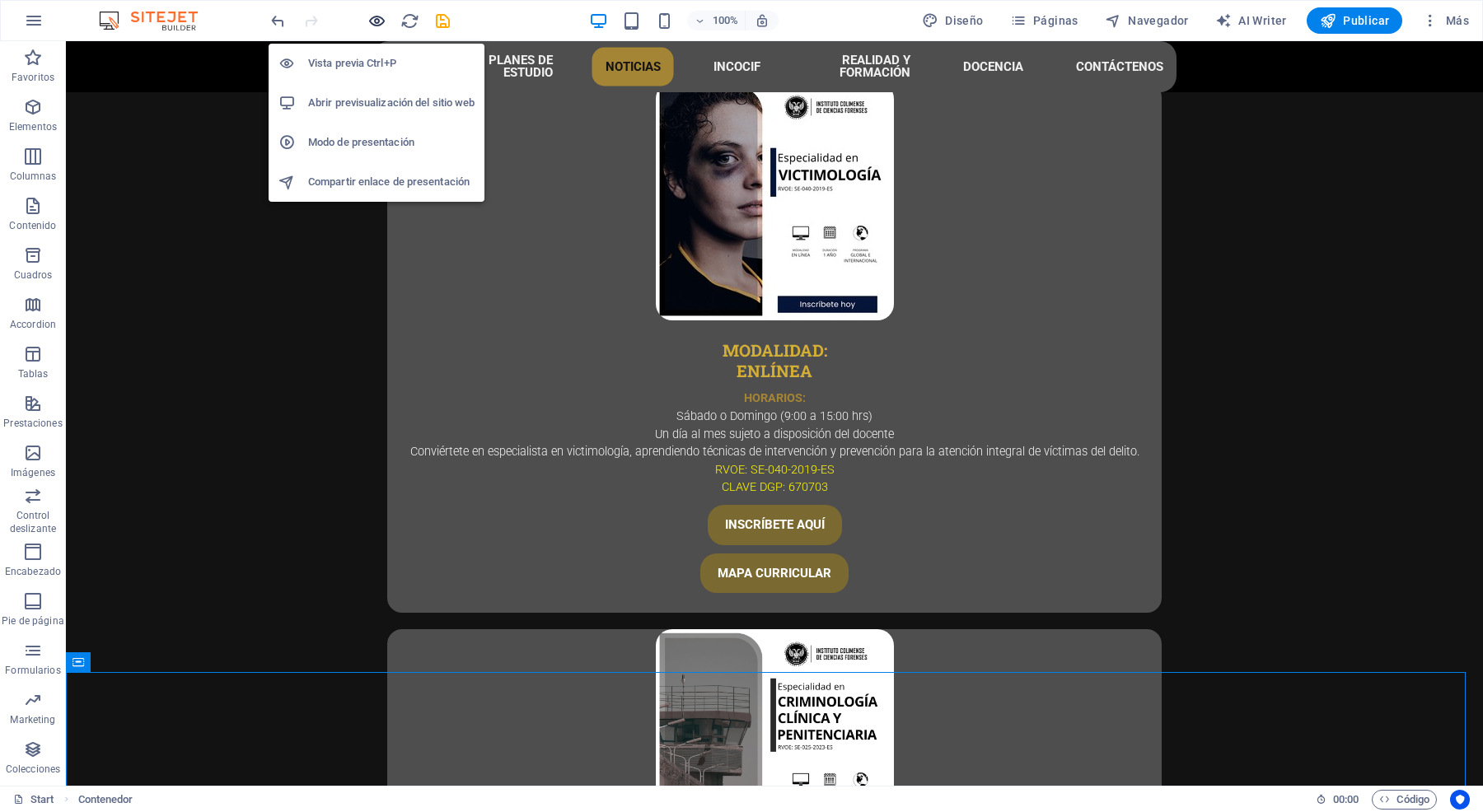
click at [375, 29] on icon "button" at bounding box center [377, 21] width 19 height 19
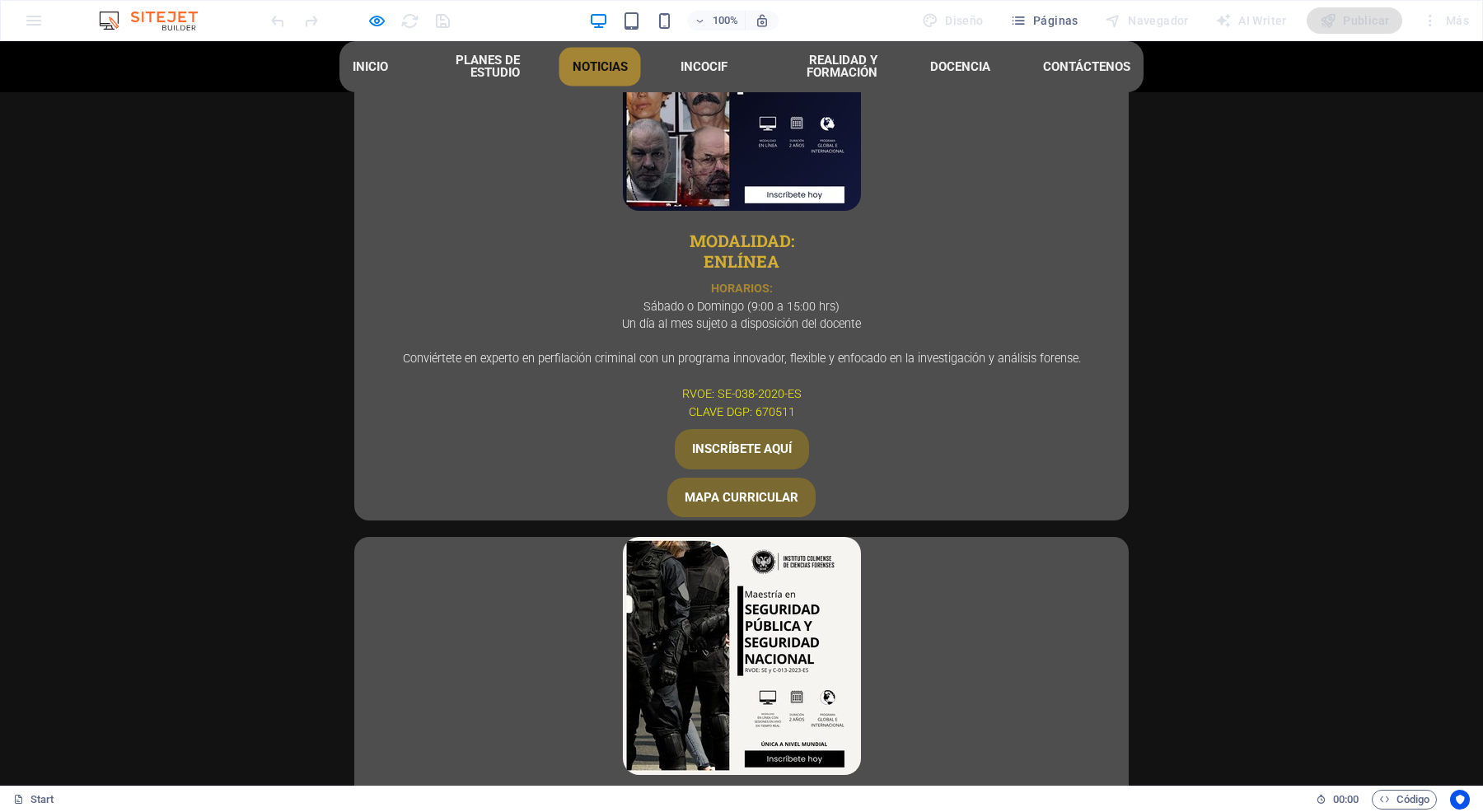
scroll to position [3675, 0]
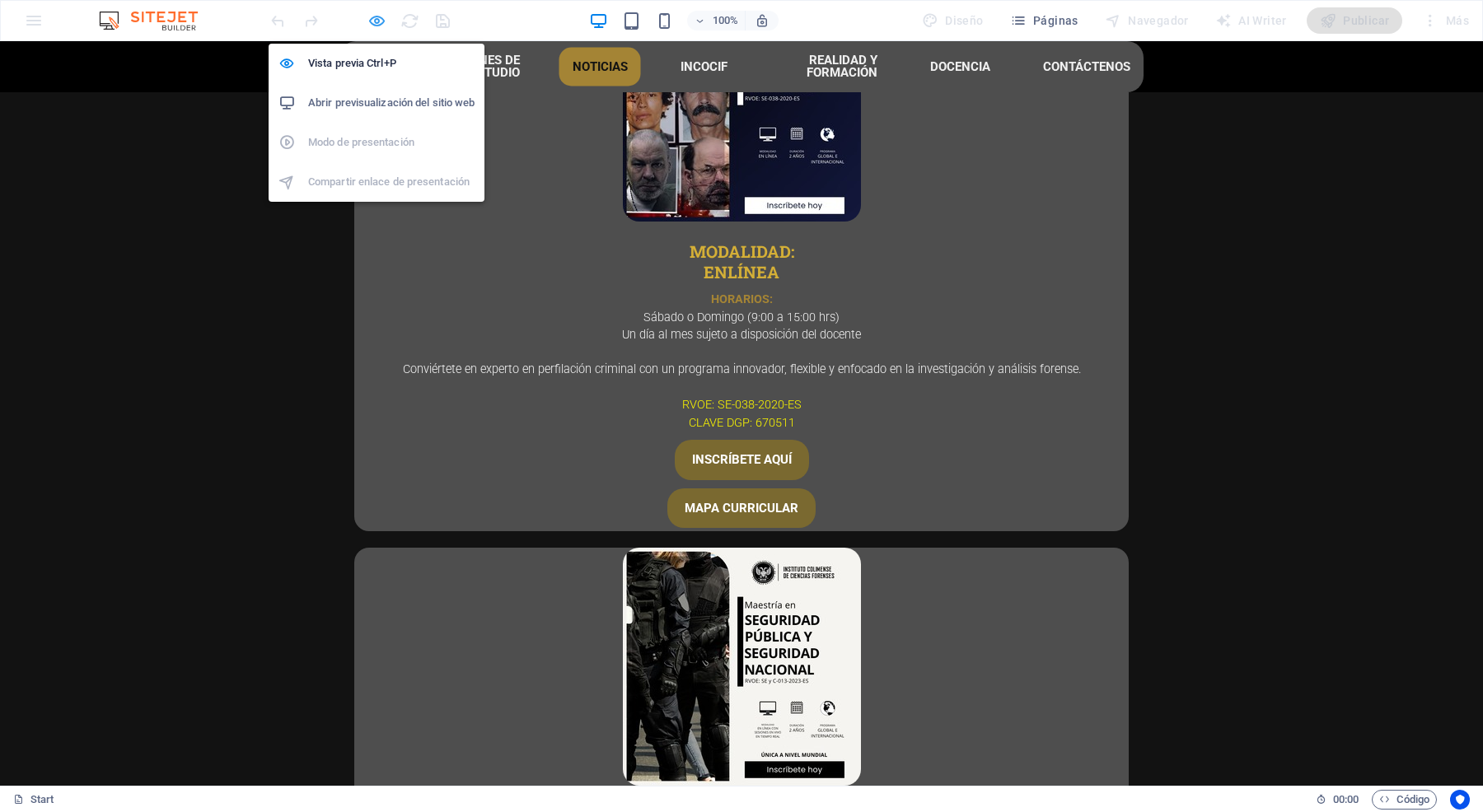
click at [381, 17] on icon "button" at bounding box center [377, 21] width 19 height 19
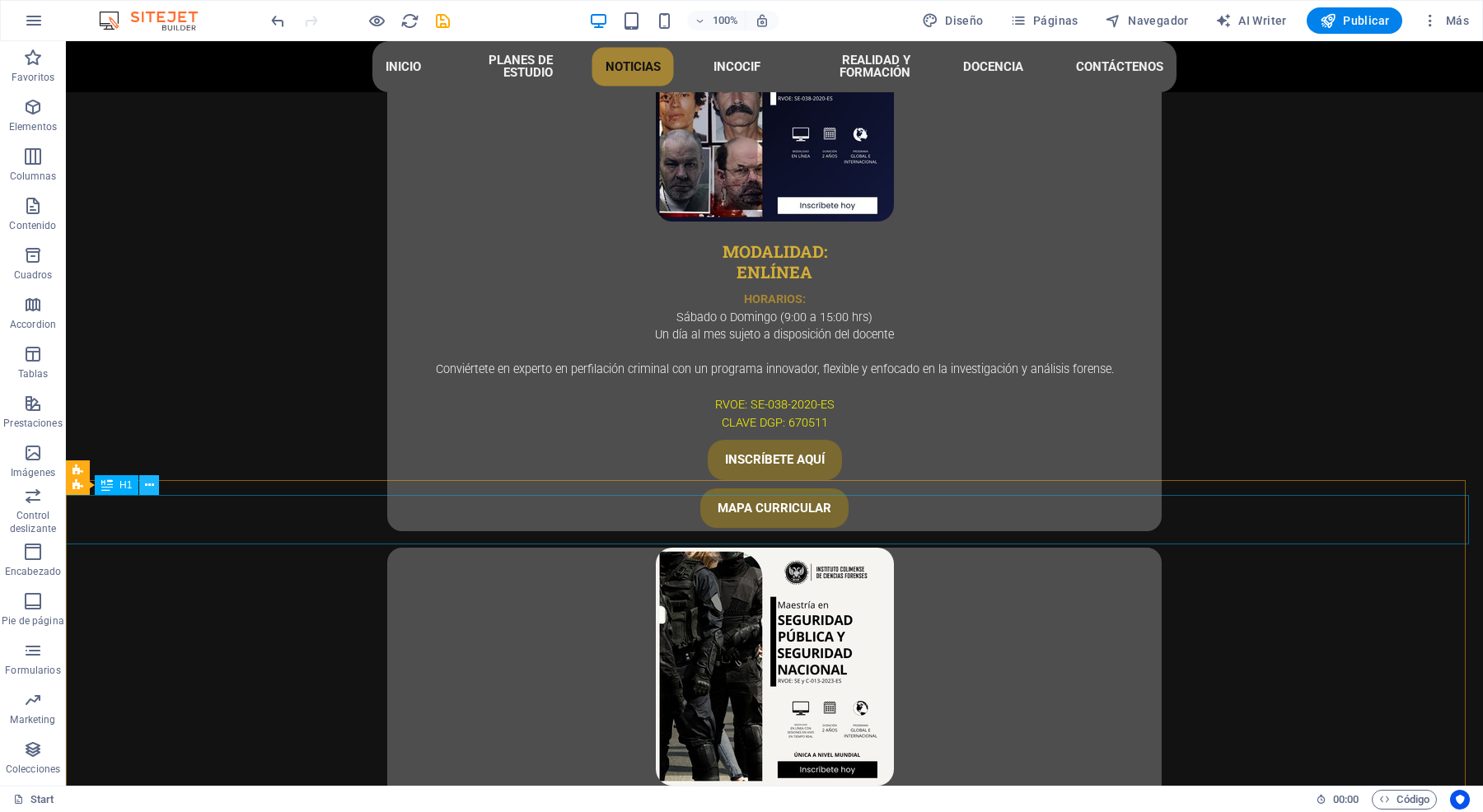
click at [150, 480] on icon at bounding box center [149, 486] width 9 height 18
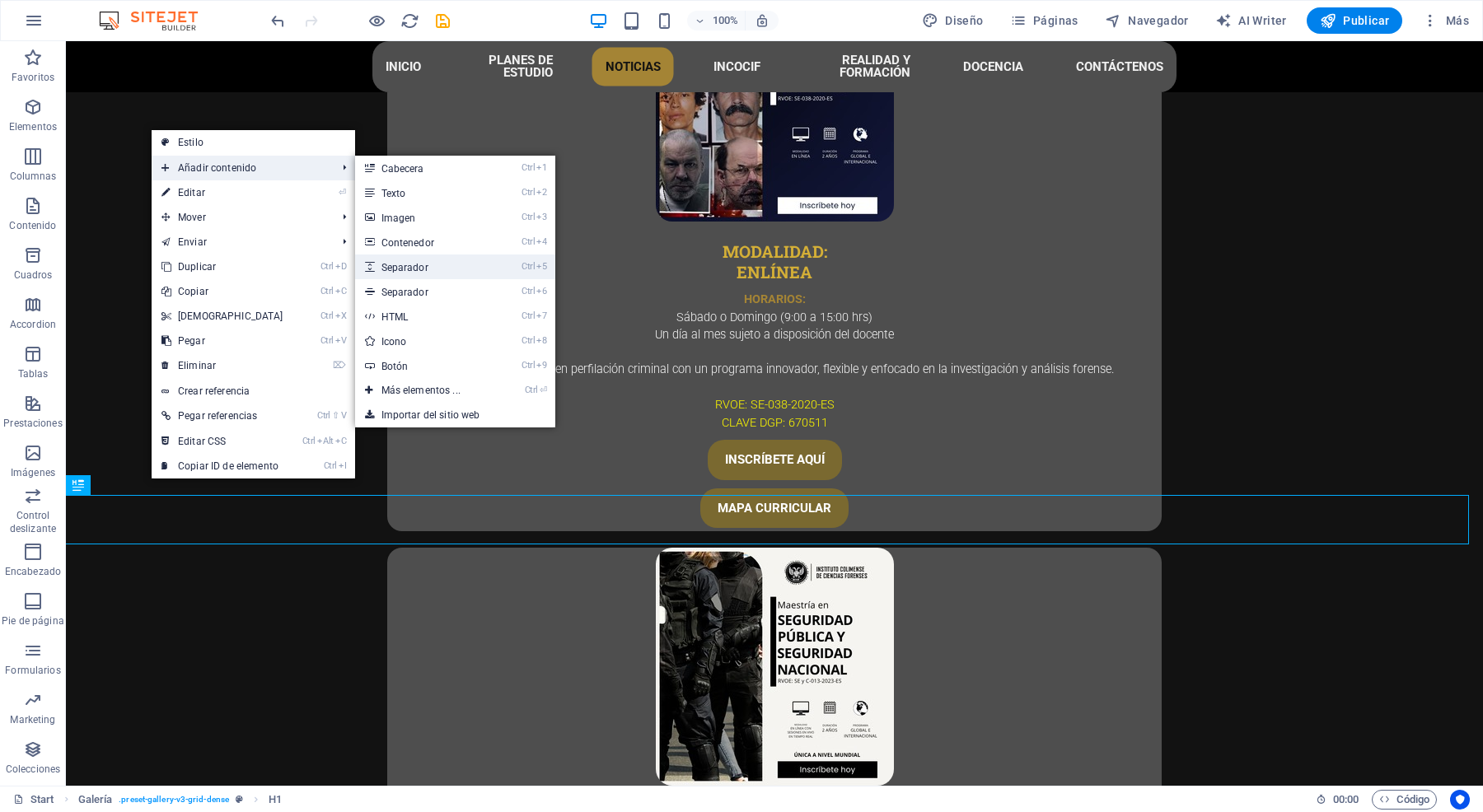
click at [445, 268] on link "Ctrl 5 Separador" at bounding box center [424, 266] width 138 height 25
select select "px"
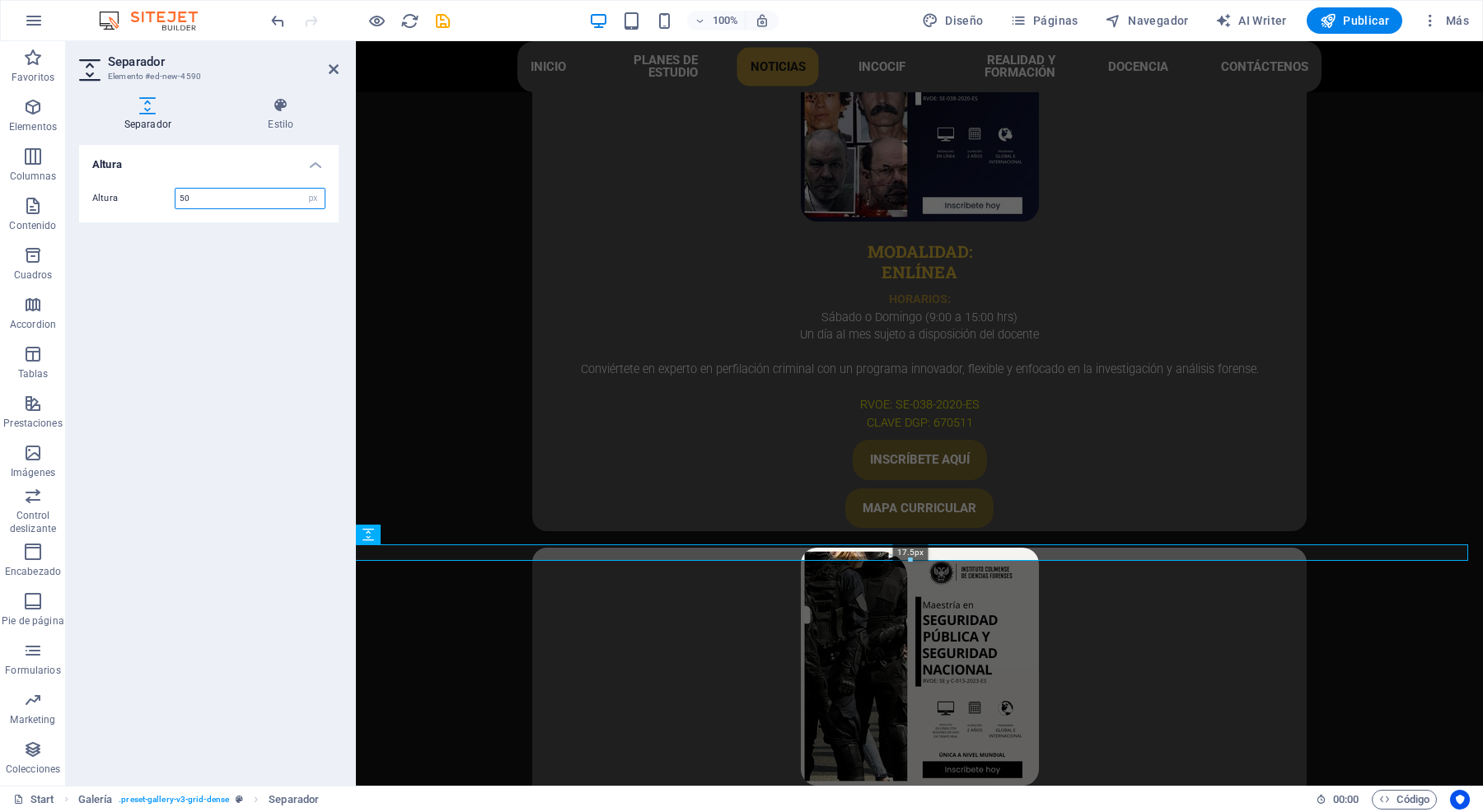
drag, startPoint x: 910, startPoint y: 585, endPoint x: 910, endPoint y: 560, distance: 25.0
click at [910, 560] on div at bounding box center [910, 561] width 1114 height 6
type input "15"
click at [332, 63] on icon at bounding box center [333, 69] width 10 height 13
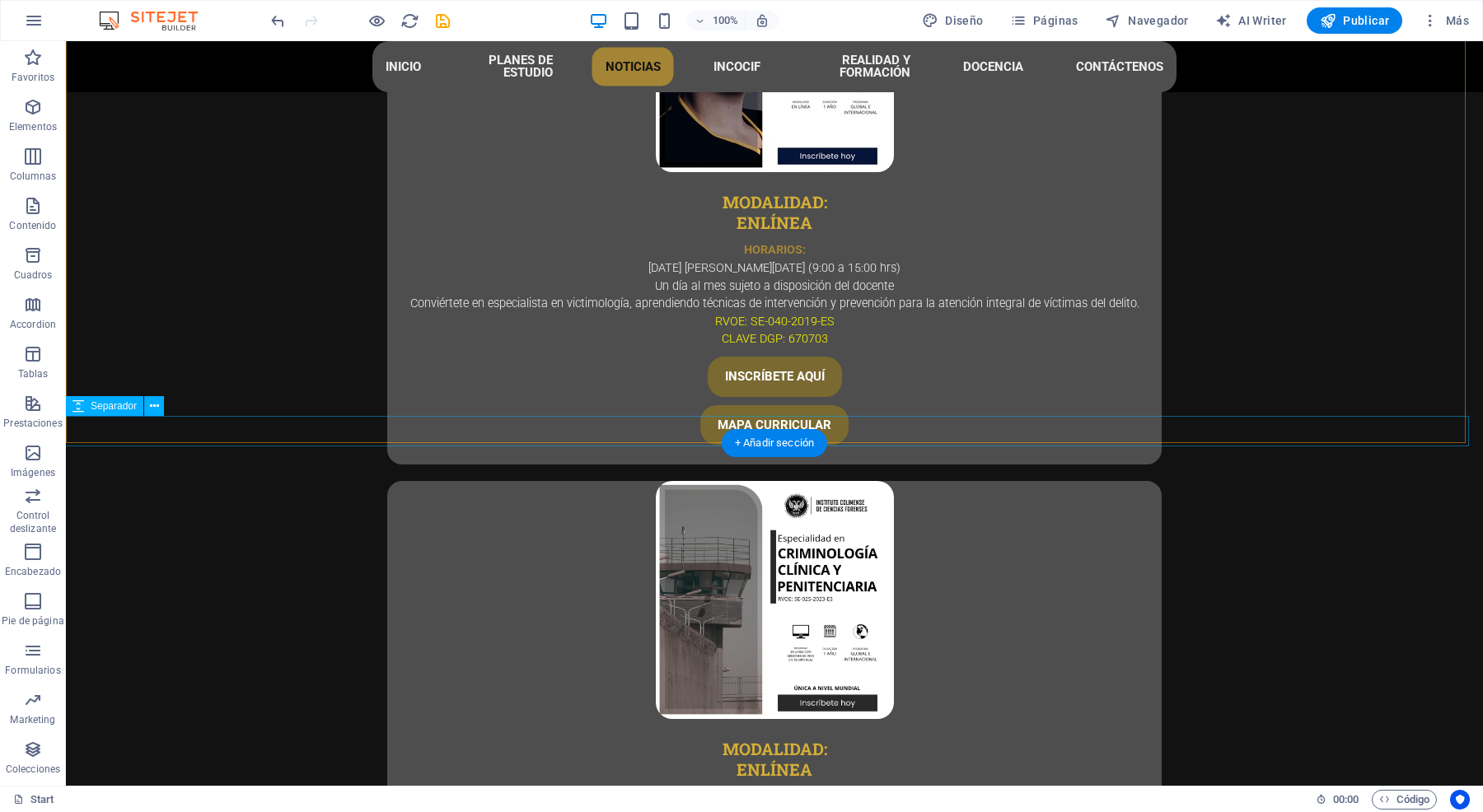
scroll to position [5012, 0]
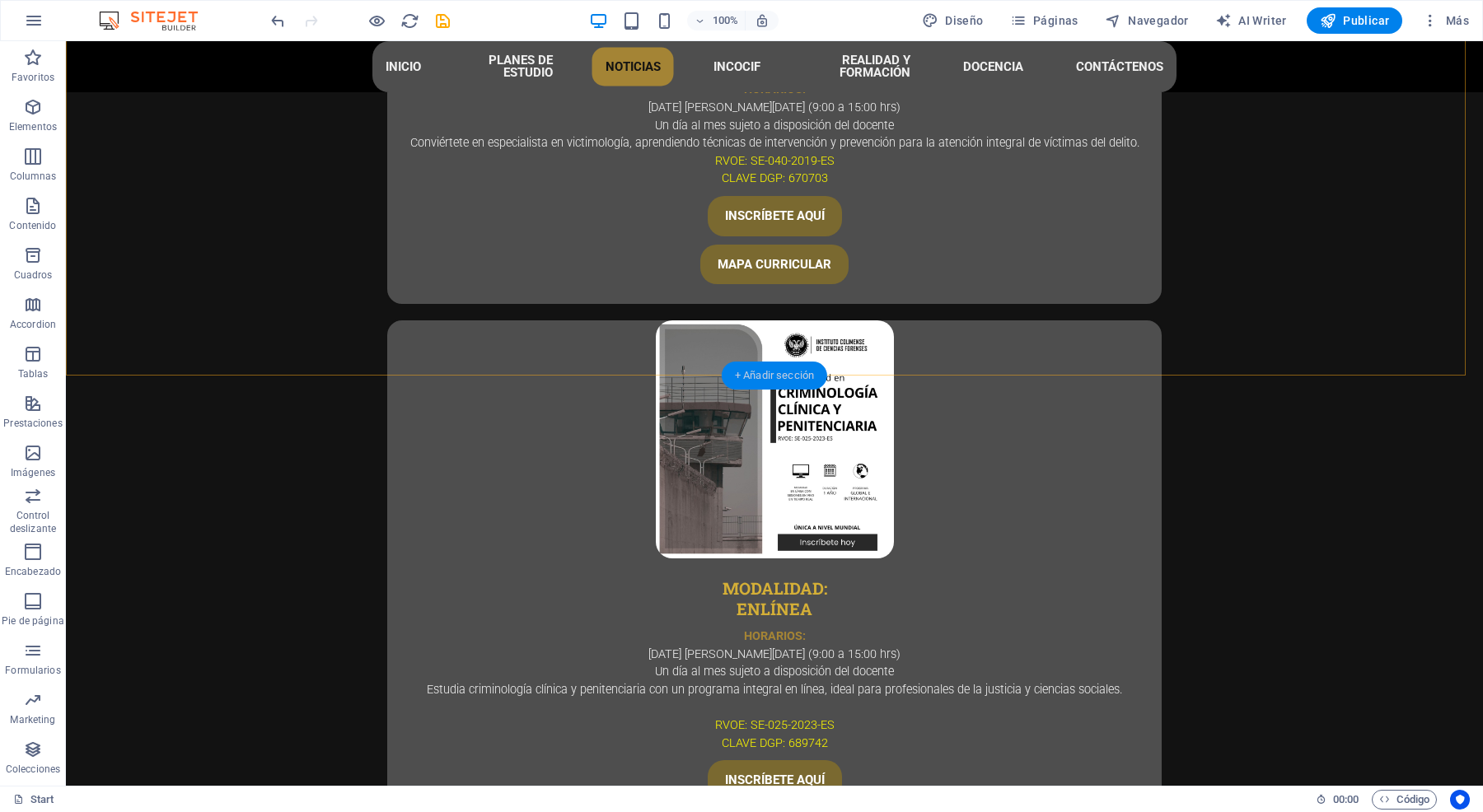
click at [773, 380] on div "+ Añadir sección" at bounding box center [774, 375] width 106 height 28
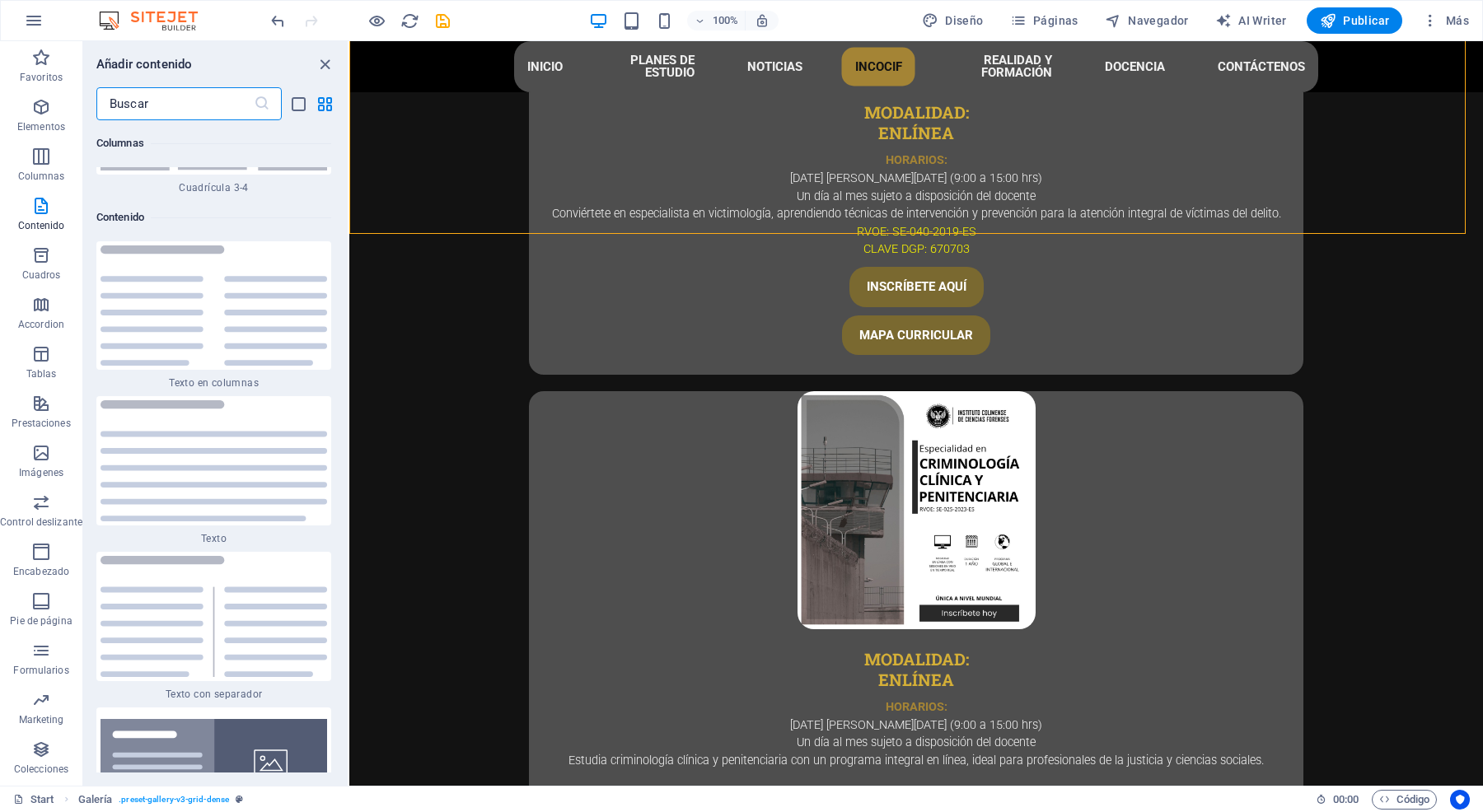
scroll to position [0, 0]
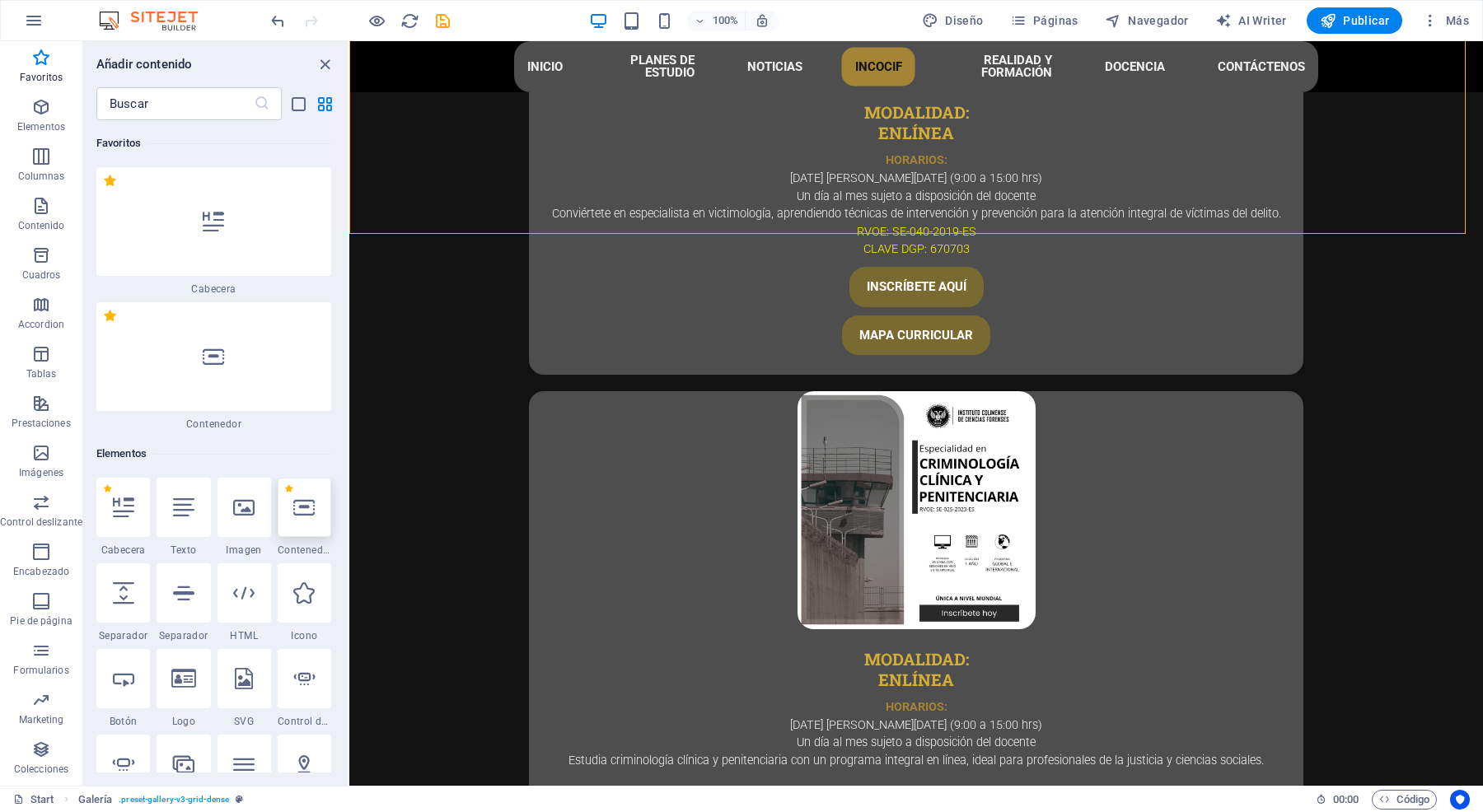
click at [302, 532] on div at bounding box center [305, 508] width 53 height 59
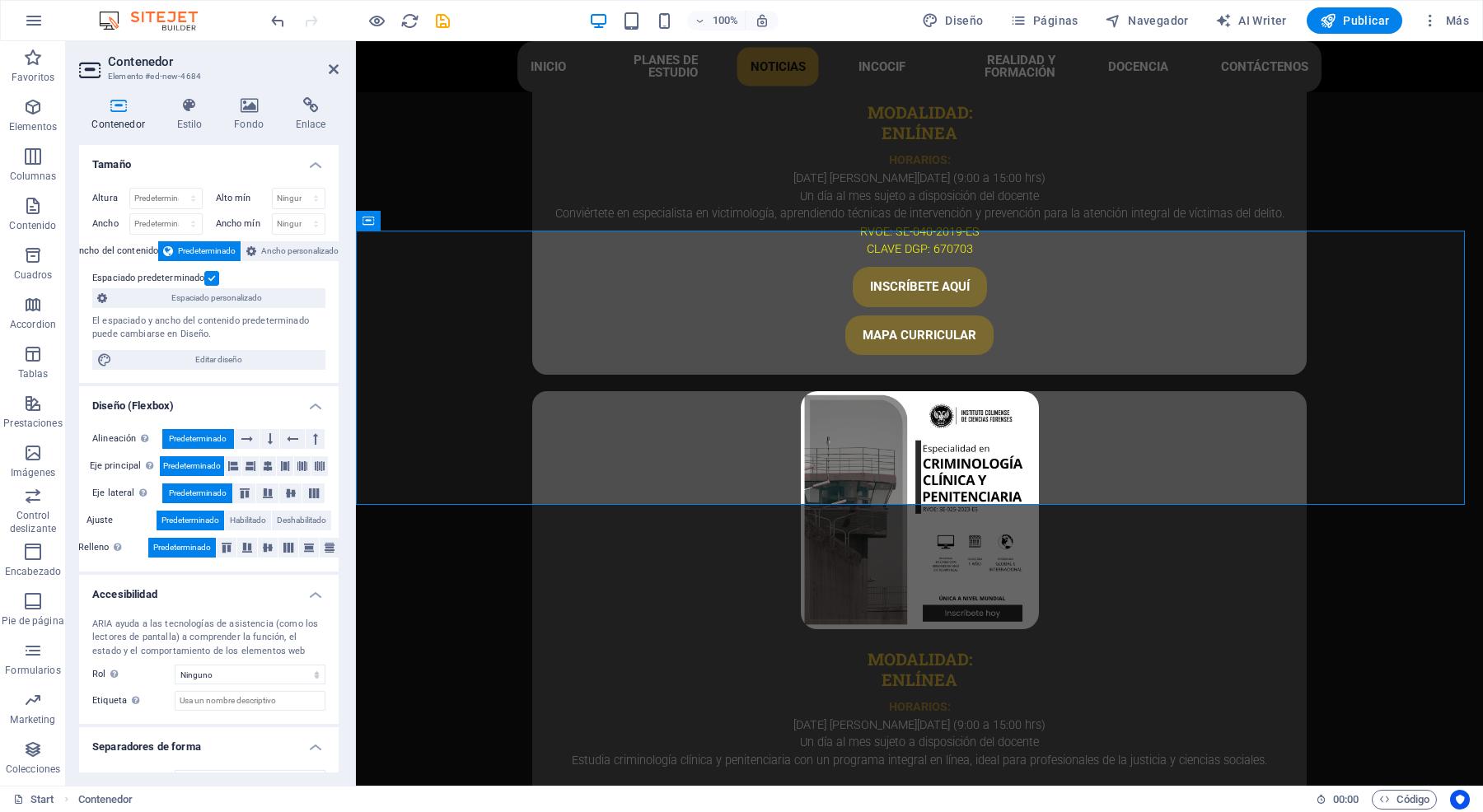
scroll to position [4939, 0]
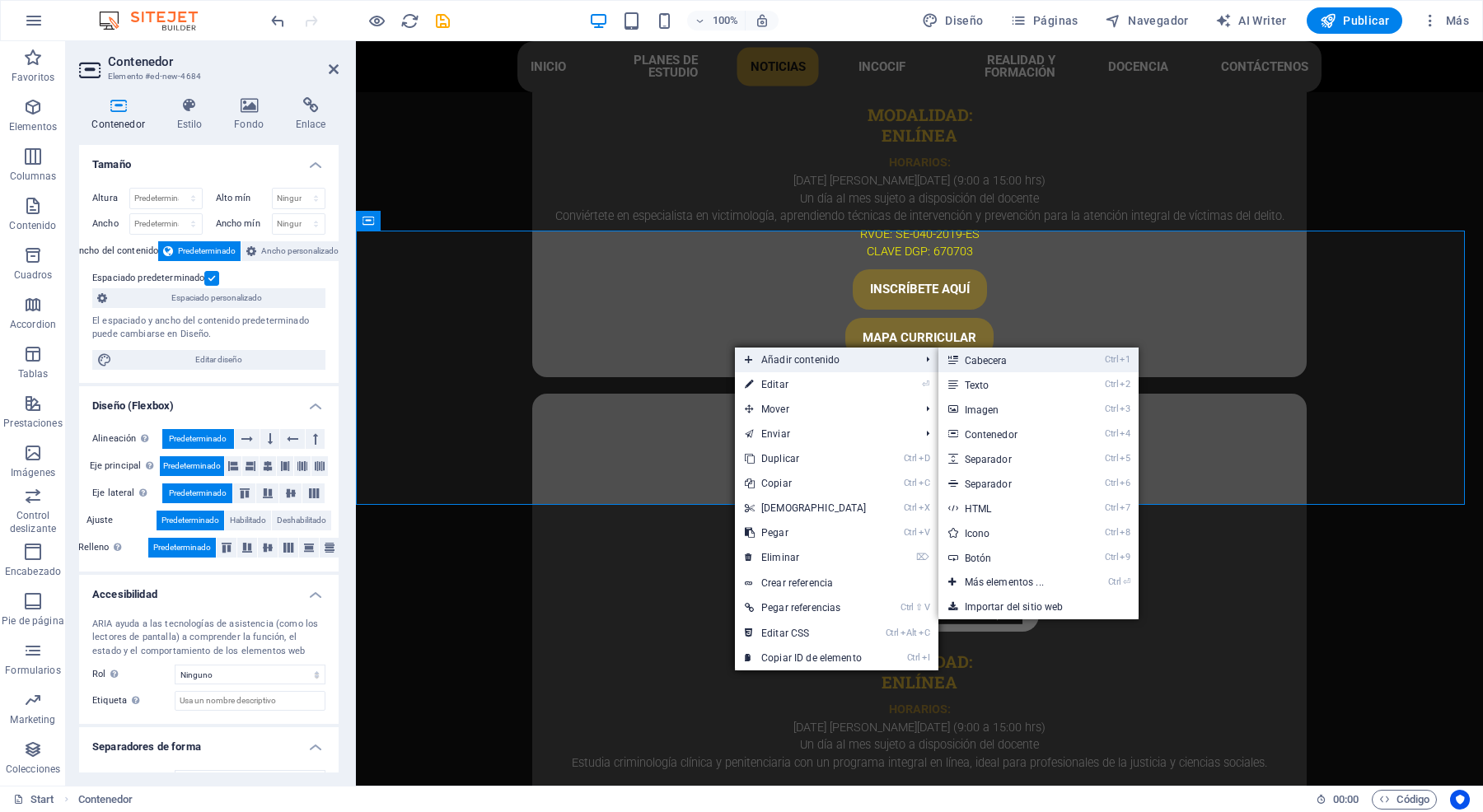
click at [960, 353] on link "Ctrl 1 Cabecera" at bounding box center [1008, 360] width 138 height 25
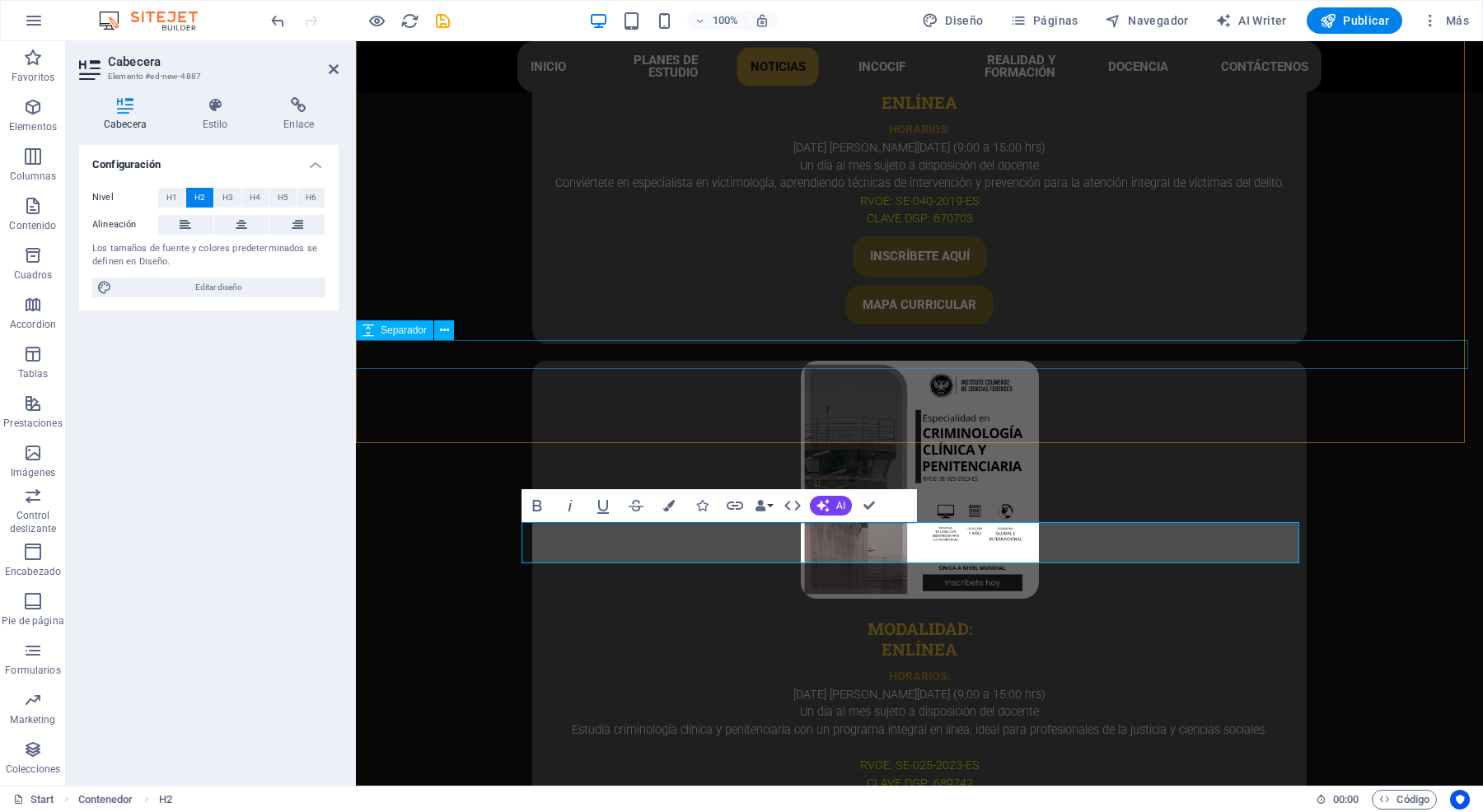
scroll to position [4663, 0]
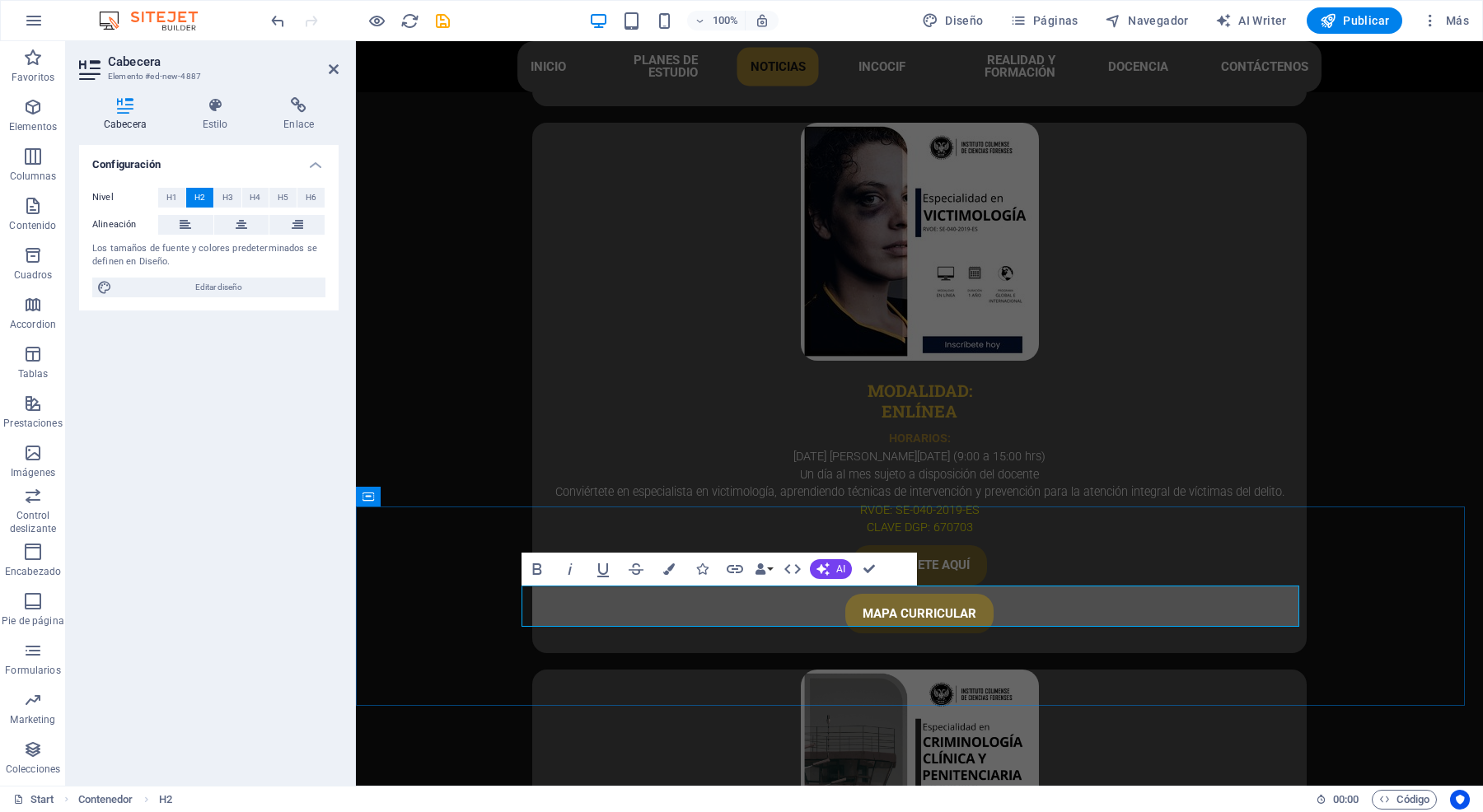
drag, startPoint x: 1125, startPoint y: 611, endPoint x: 719, endPoint y: 626, distance: 406.3
drag, startPoint x: 709, startPoint y: 615, endPoint x: 1125, endPoint y: 593, distance: 416.6
click at [669, 573] on icon "button" at bounding box center [670, 570] width 12 height 12
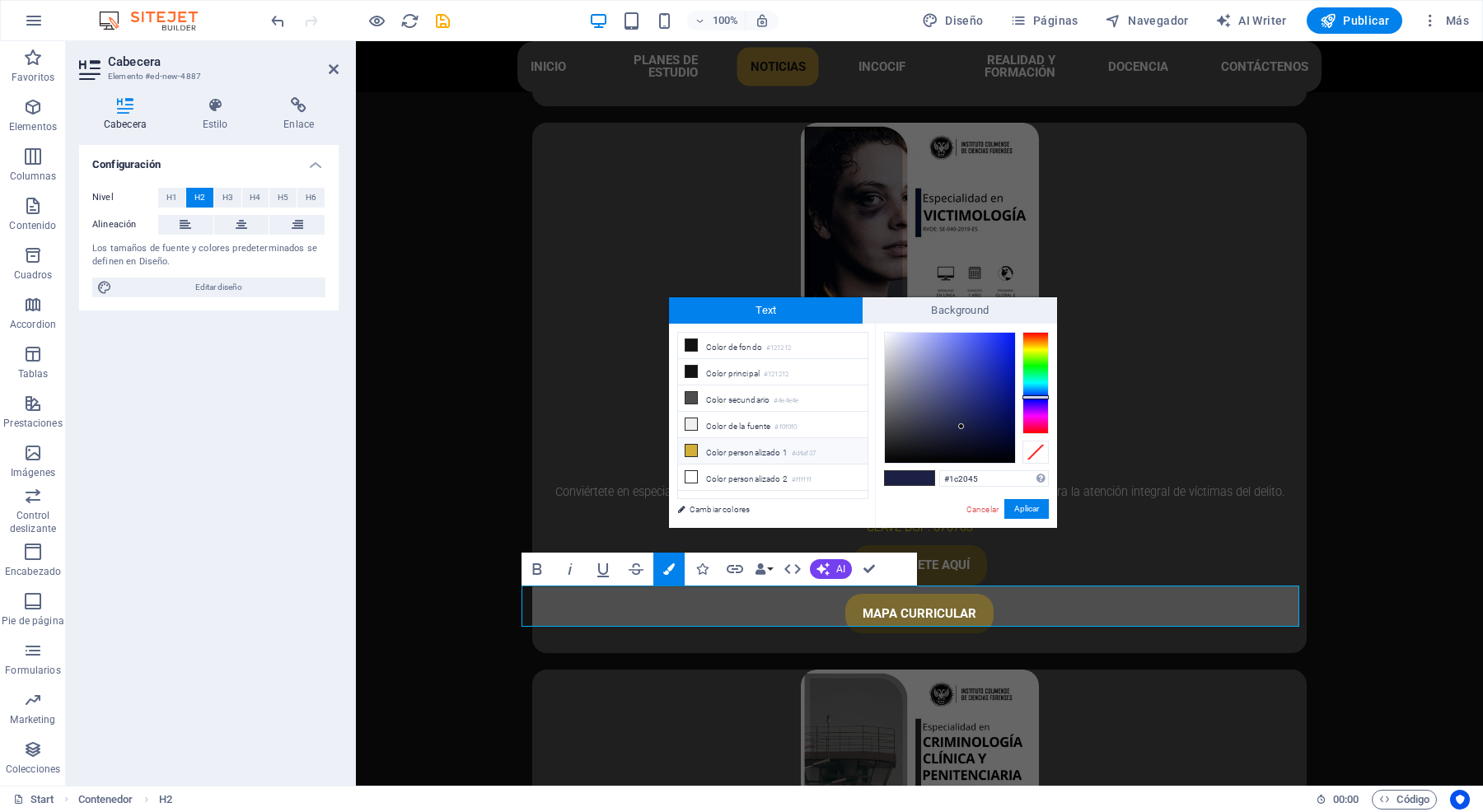
click at [759, 459] on li "Color personalizado 1 #d4af37" at bounding box center [773, 451] width 189 height 27
type input "#d4af37"
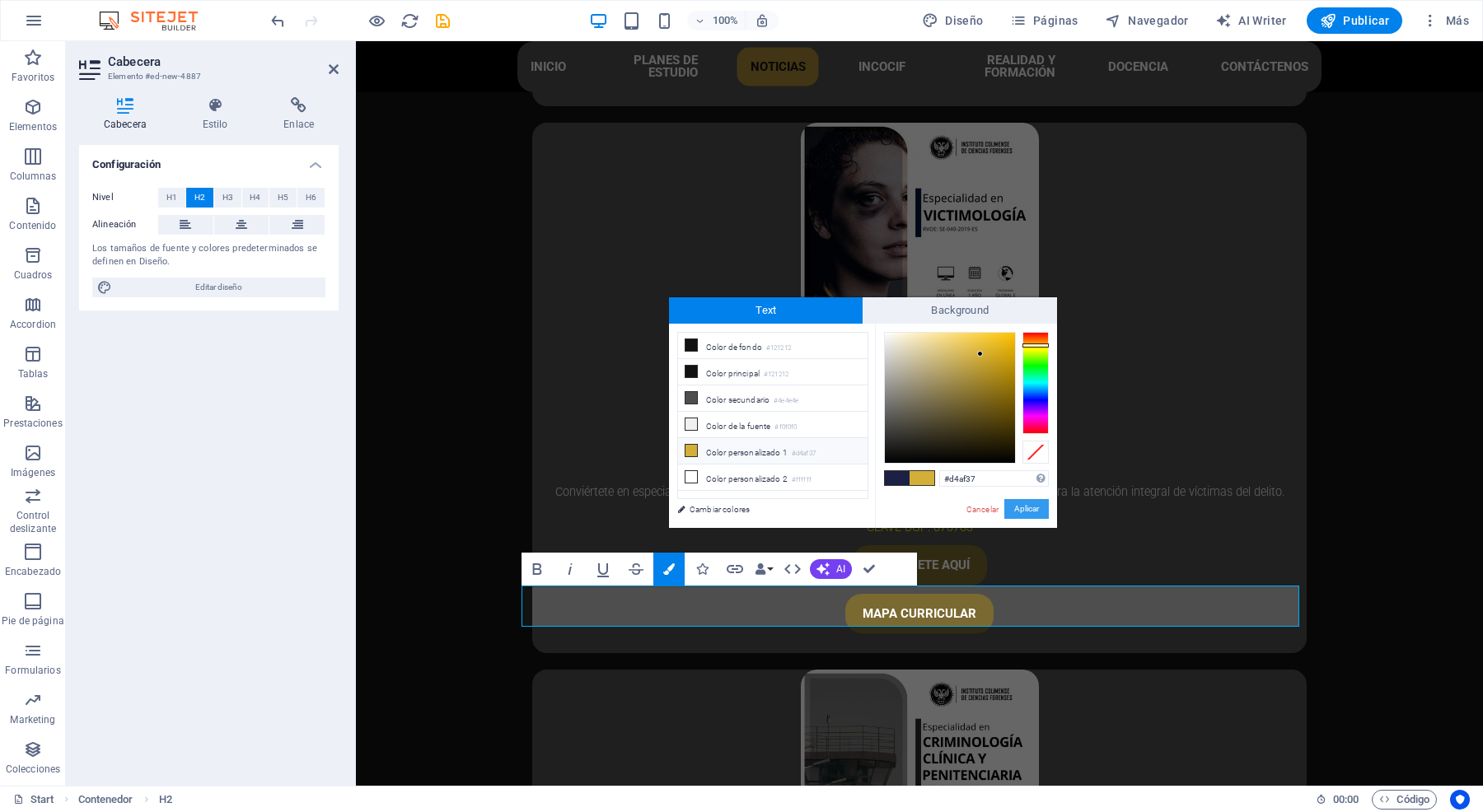
click at [1024, 505] on button "Aplicar" at bounding box center [1026, 508] width 44 height 20
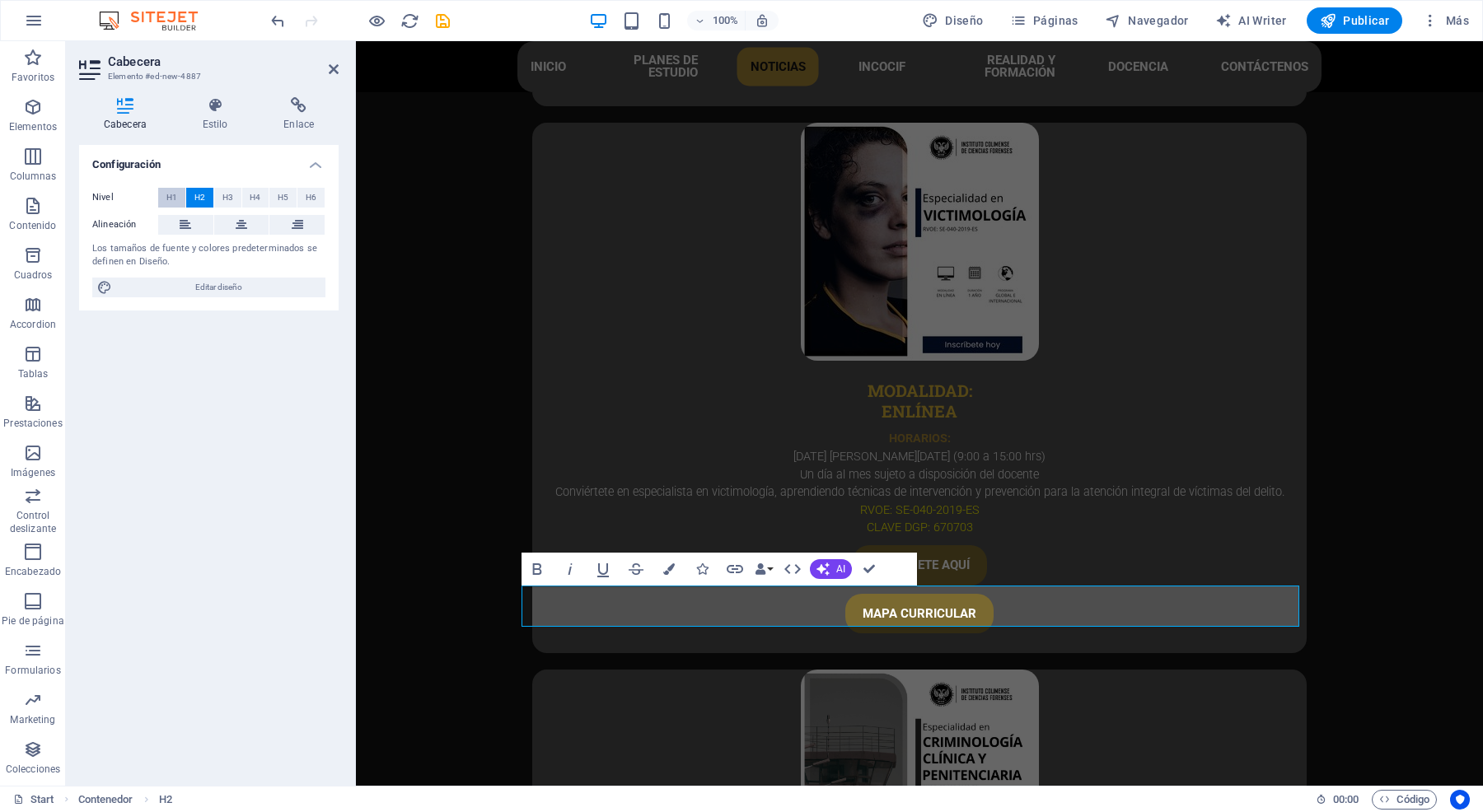
click at [169, 193] on span "H1" at bounding box center [172, 198] width 11 height 20
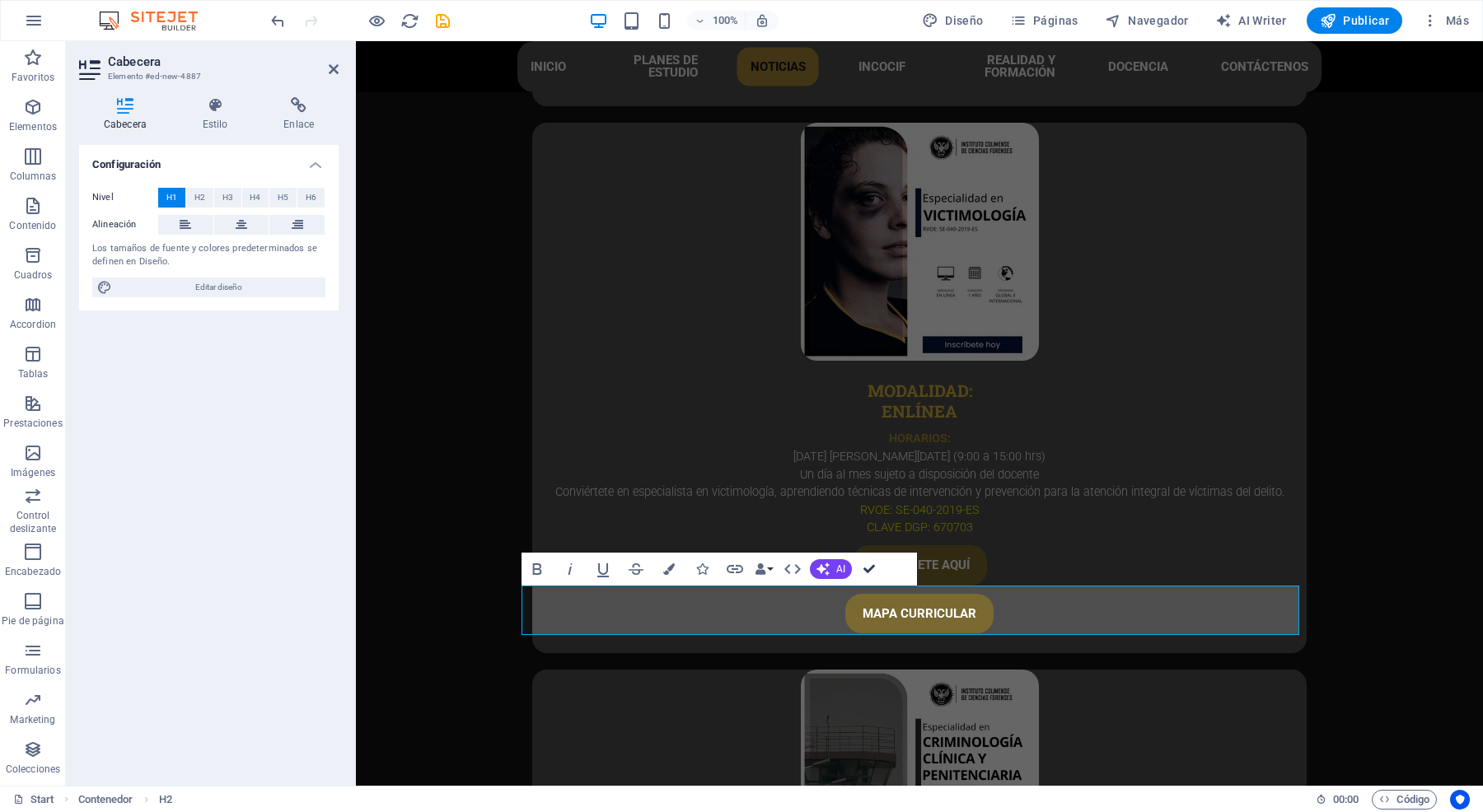
scroll to position [5078, 0]
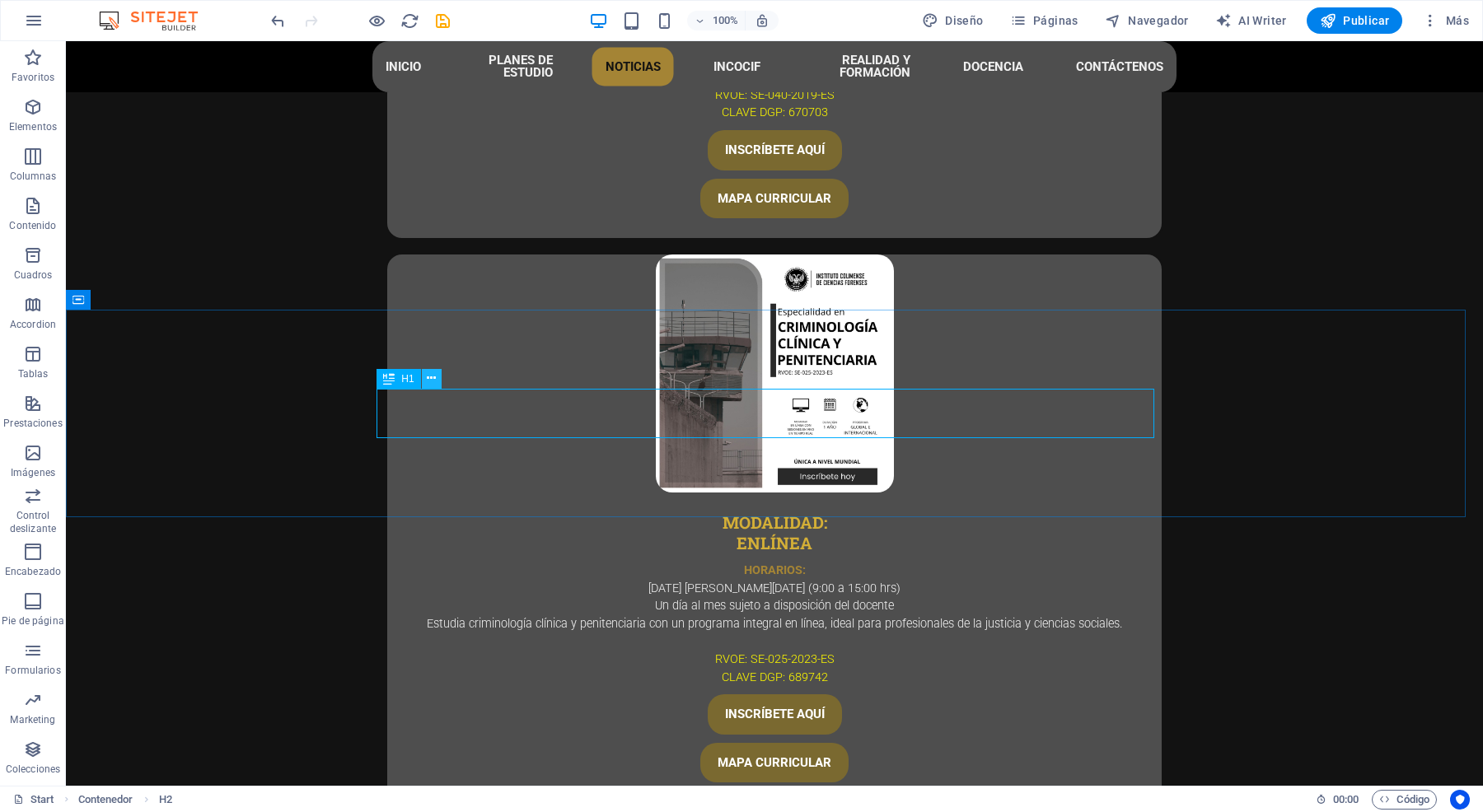
click at [424, 372] on button at bounding box center [432, 378] width 20 height 20
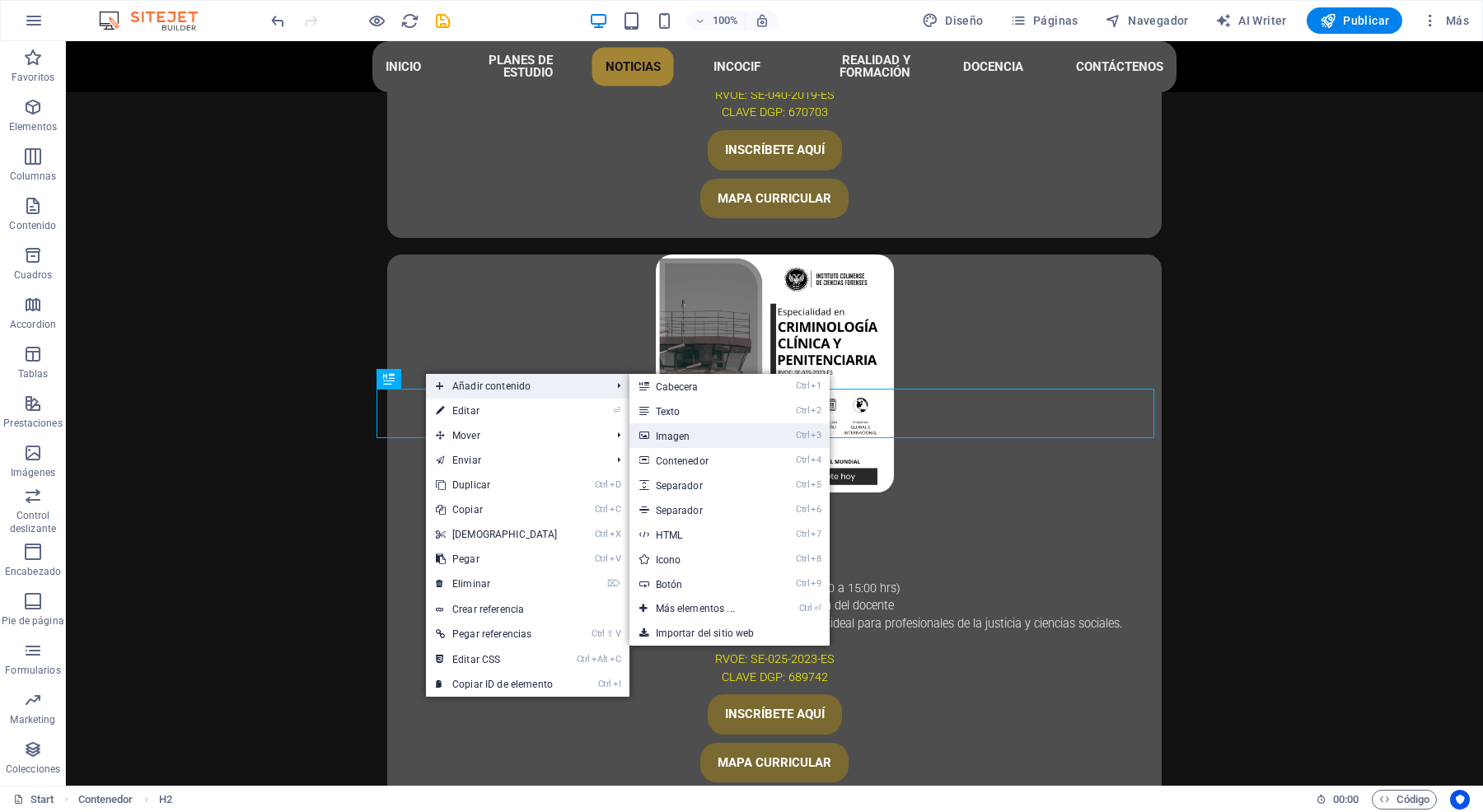
click at [722, 439] on link "Ctrl 3 Imagen" at bounding box center [698, 436] width 138 height 25
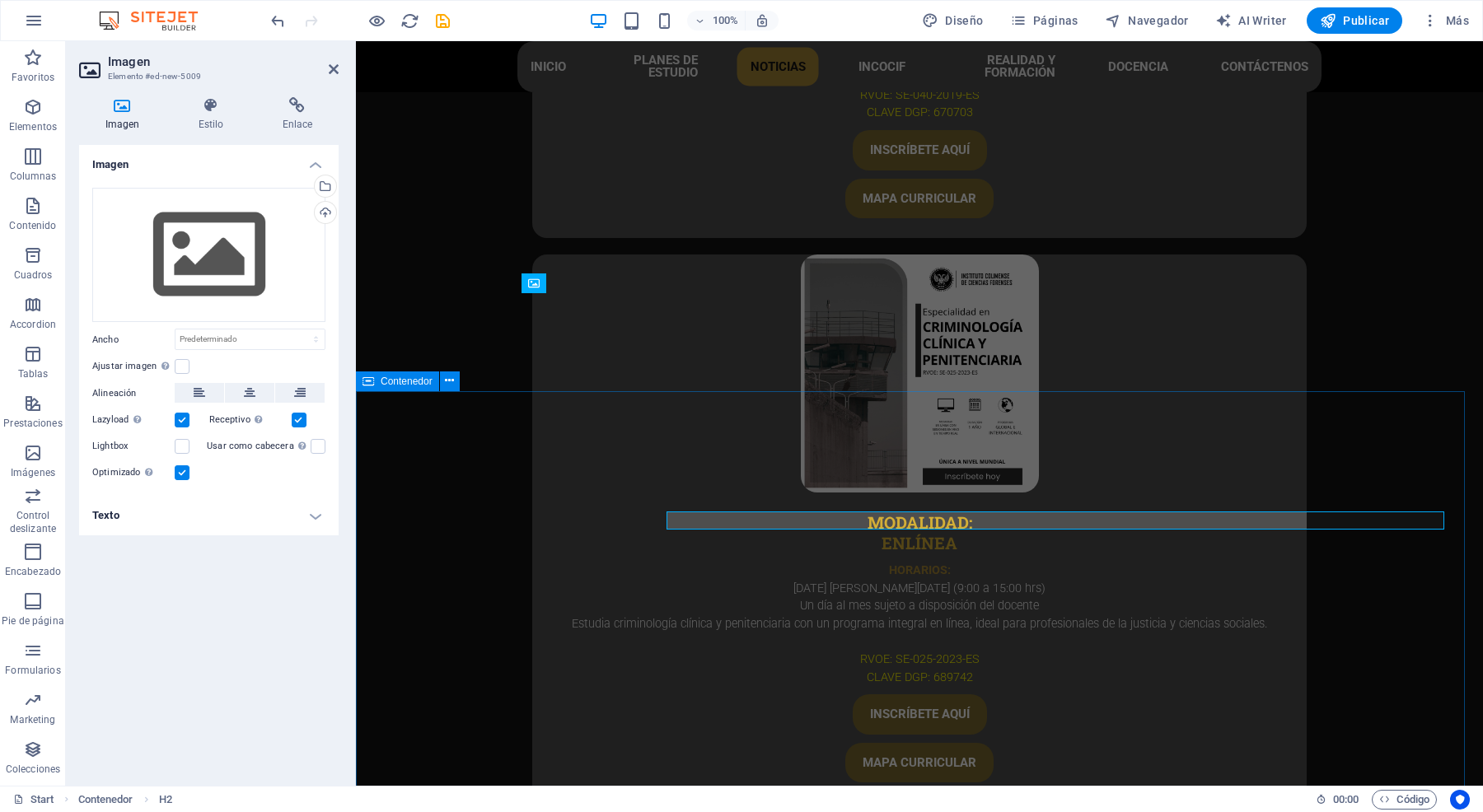
scroll to position [5005, 0]
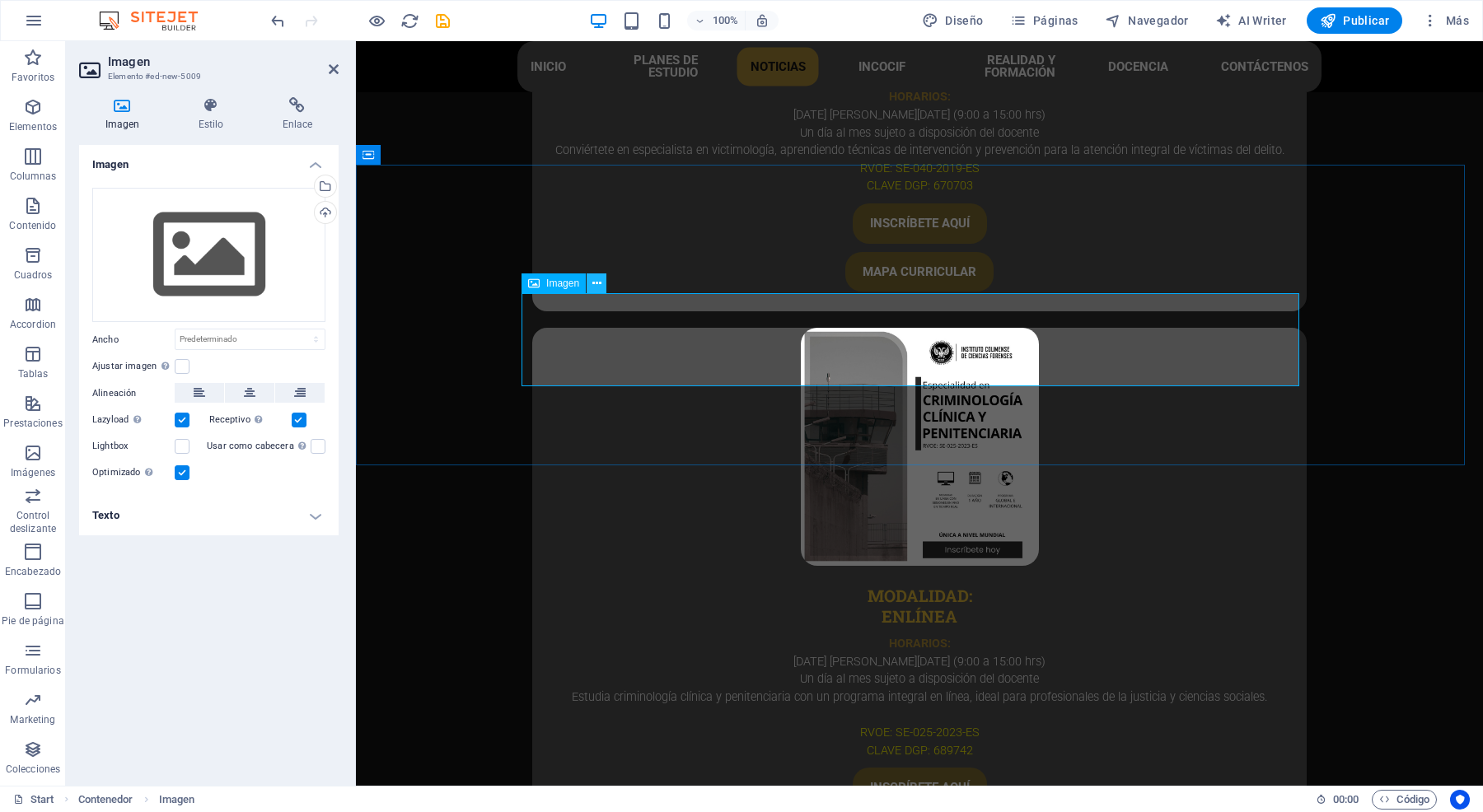
click at [598, 283] on icon at bounding box center [597, 284] width 9 height 18
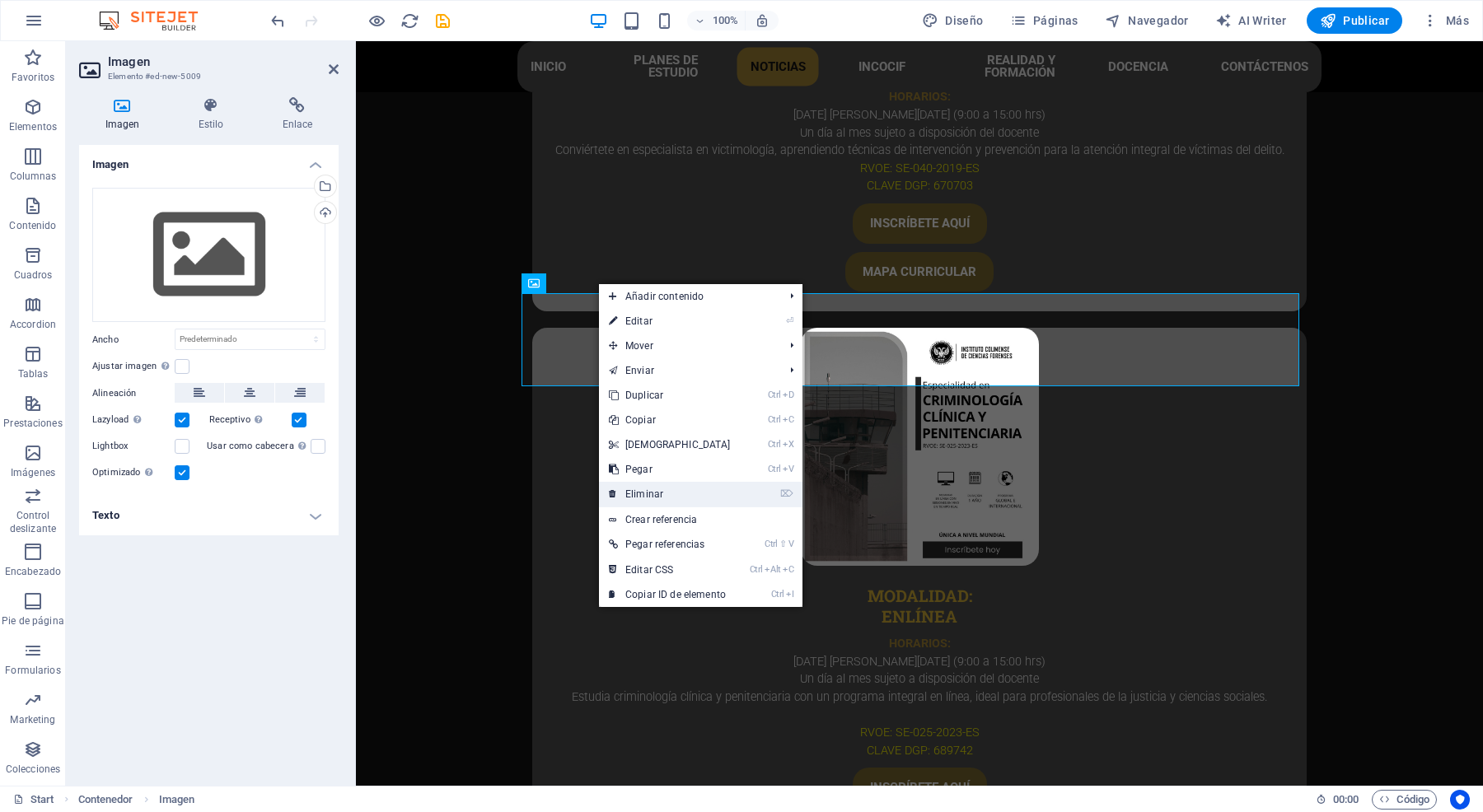
click at [672, 495] on link "⌦ Eliminar" at bounding box center [670, 494] width 142 height 25
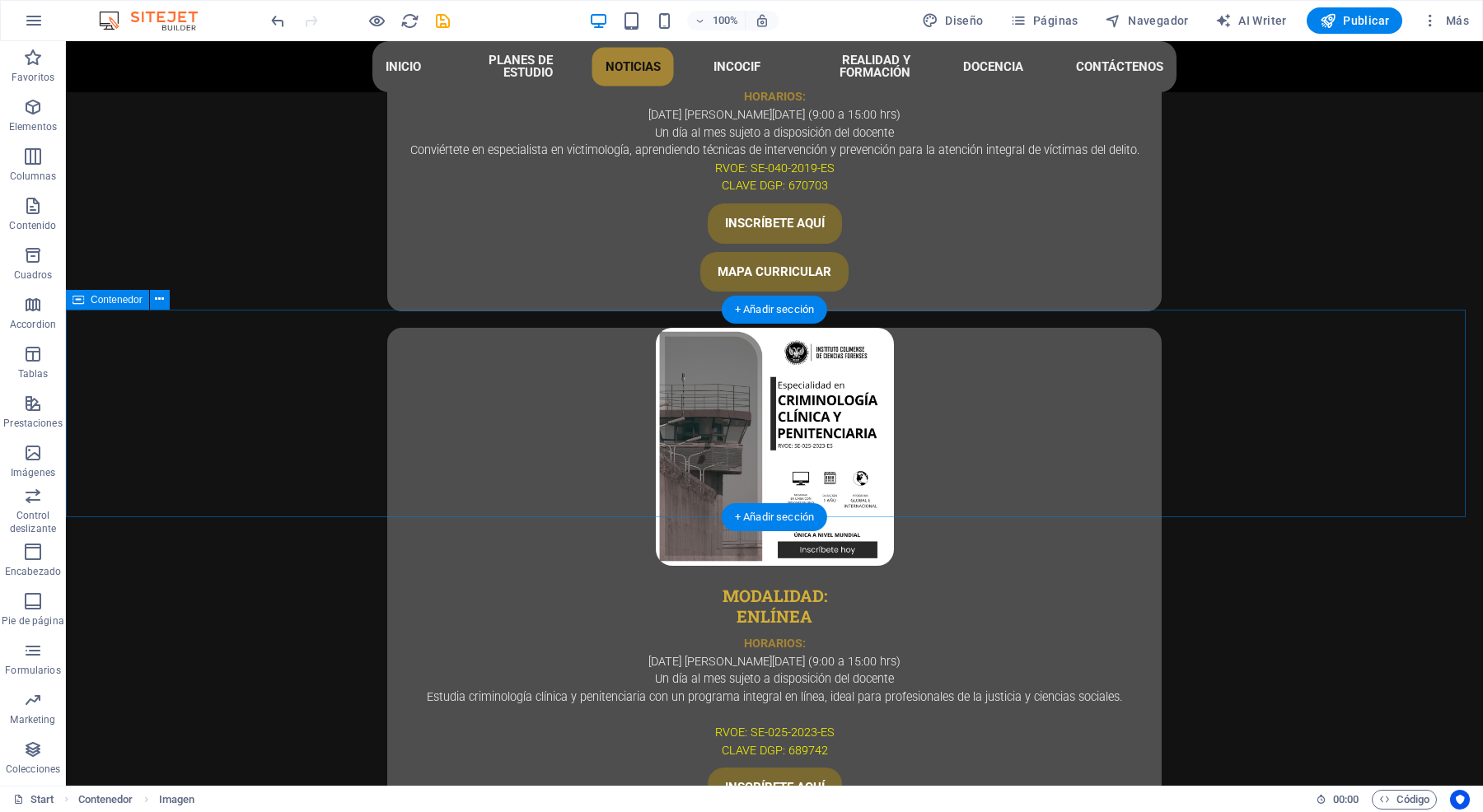
scroll to position [5078, 0]
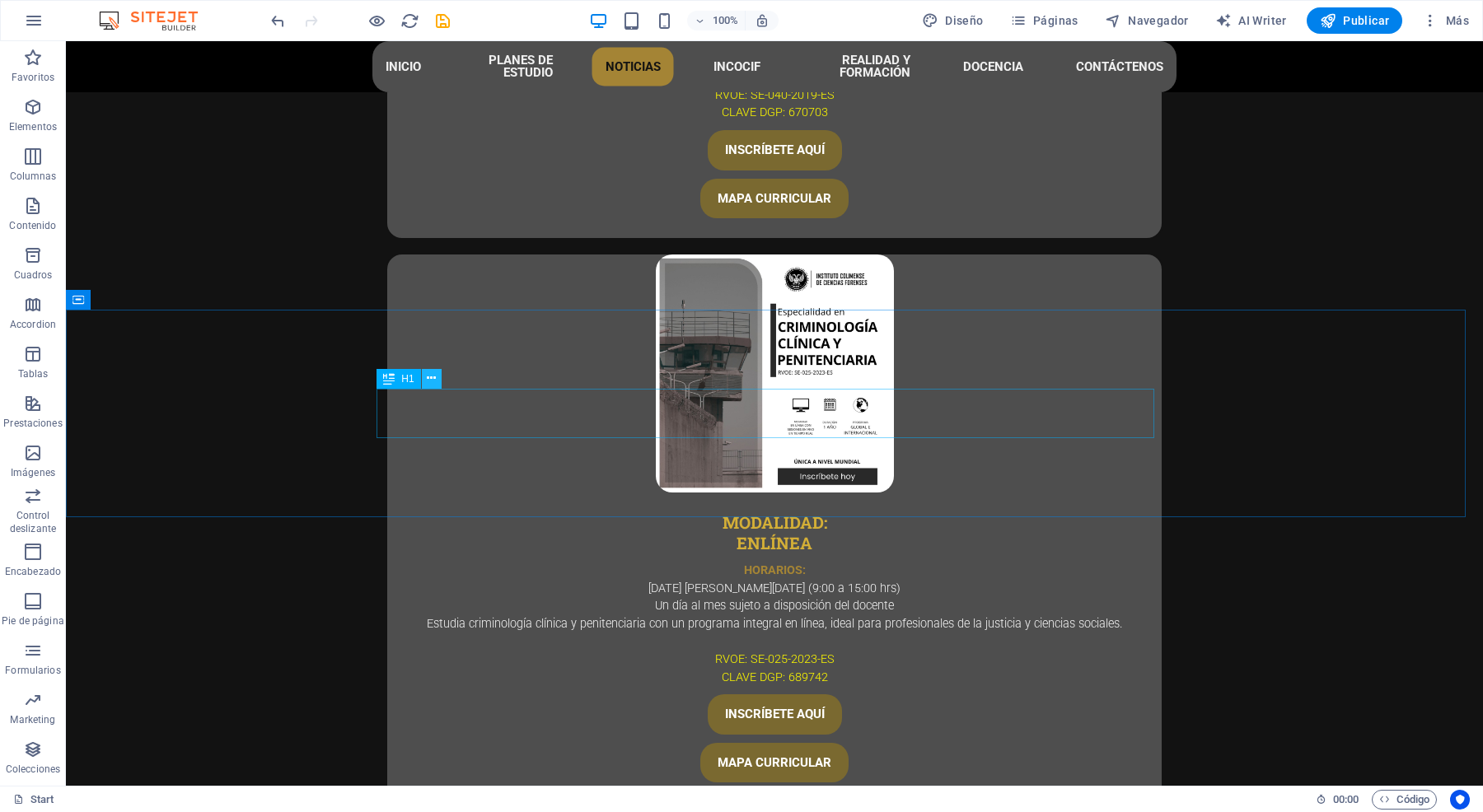
click at [429, 372] on icon at bounding box center [431, 378] width 9 height 18
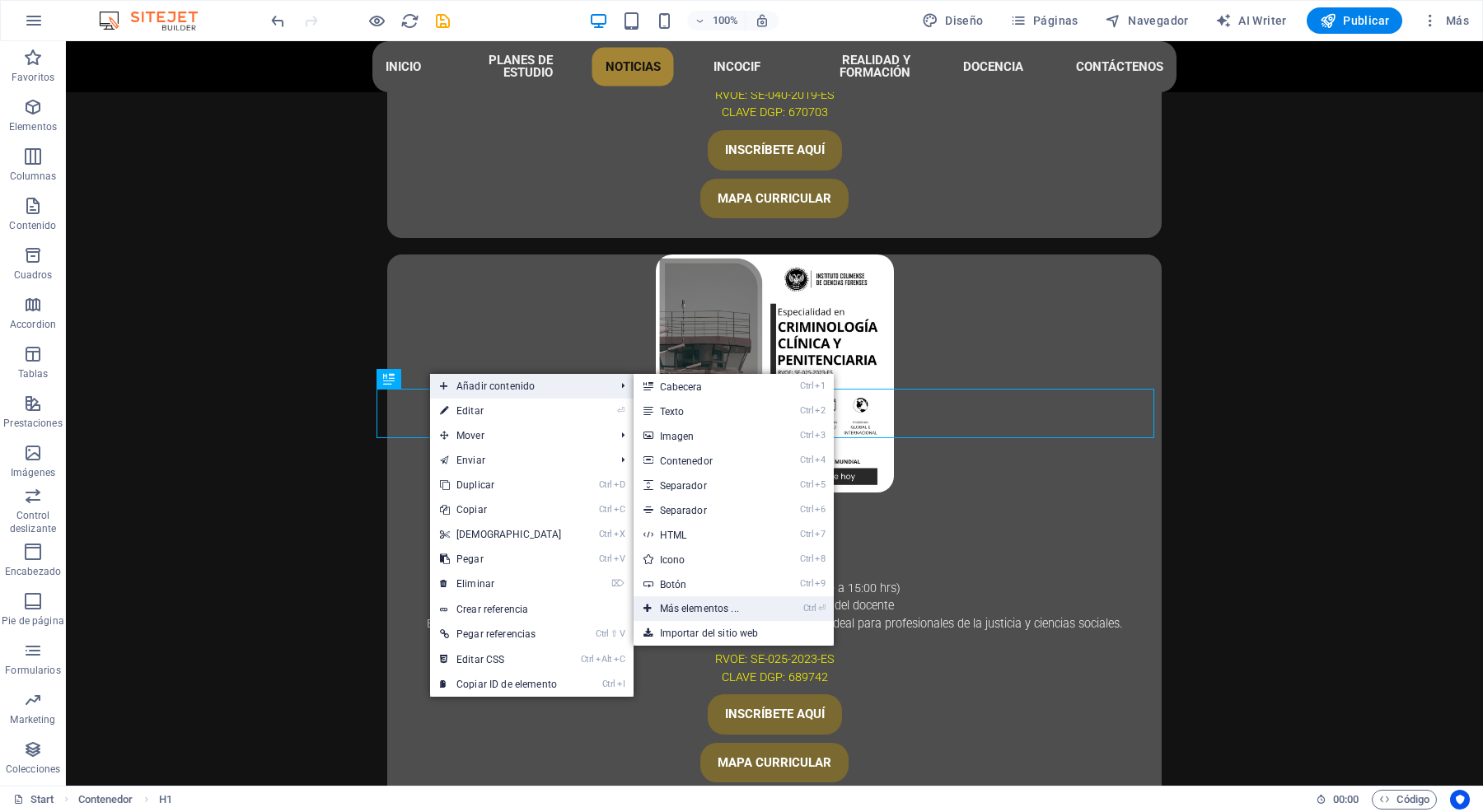
drag, startPoint x: 711, startPoint y: 602, endPoint x: 374, endPoint y: 540, distance: 342.7
click at [711, 602] on link "Ctrl ⏎ Más elementos ..." at bounding box center [703, 608] width 138 height 25
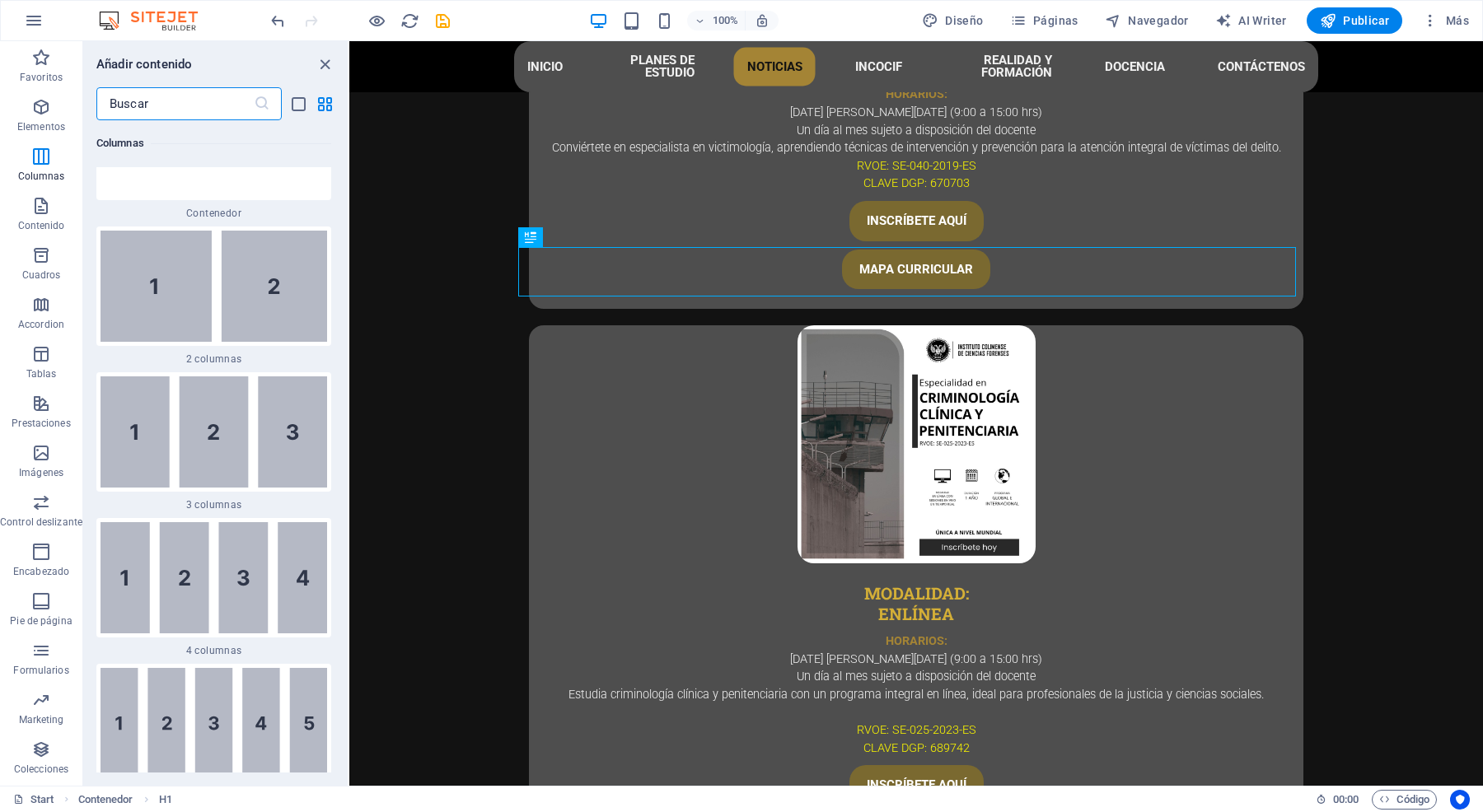
scroll to position [1030, 0]
click at [303, 307] on img at bounding box center [214, 282] width 227 height 111
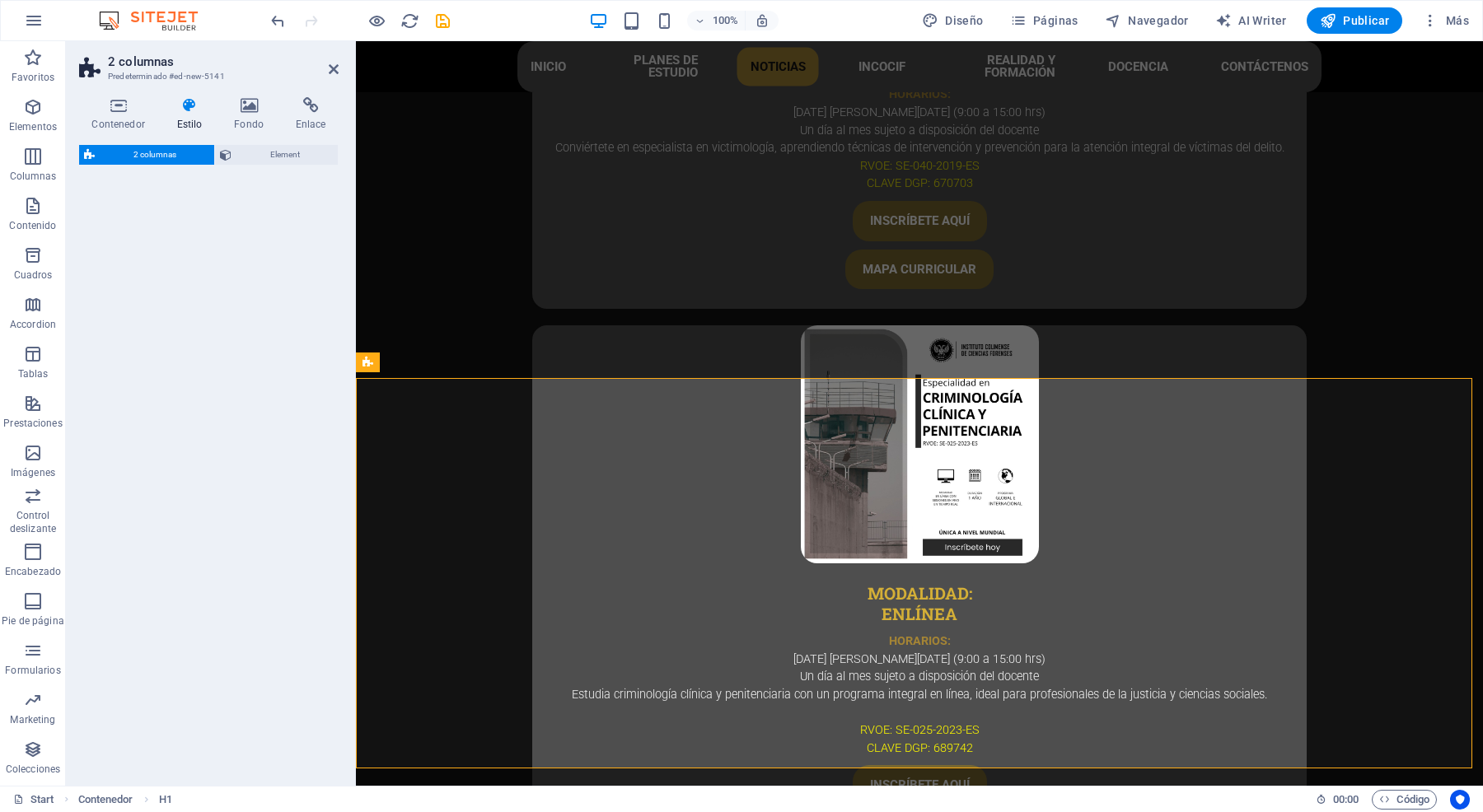
select select "rem"
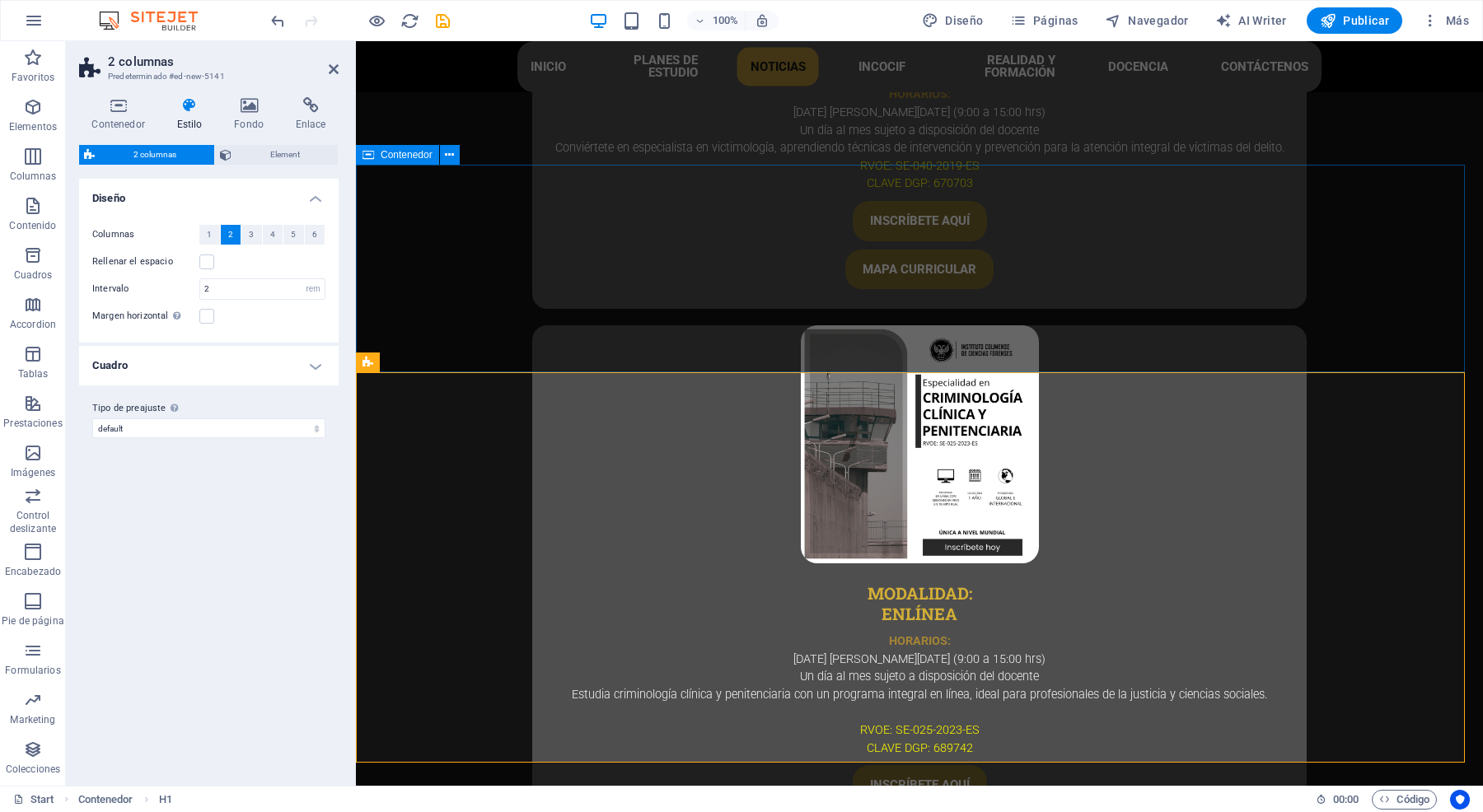
scroll to position [5005, 0]
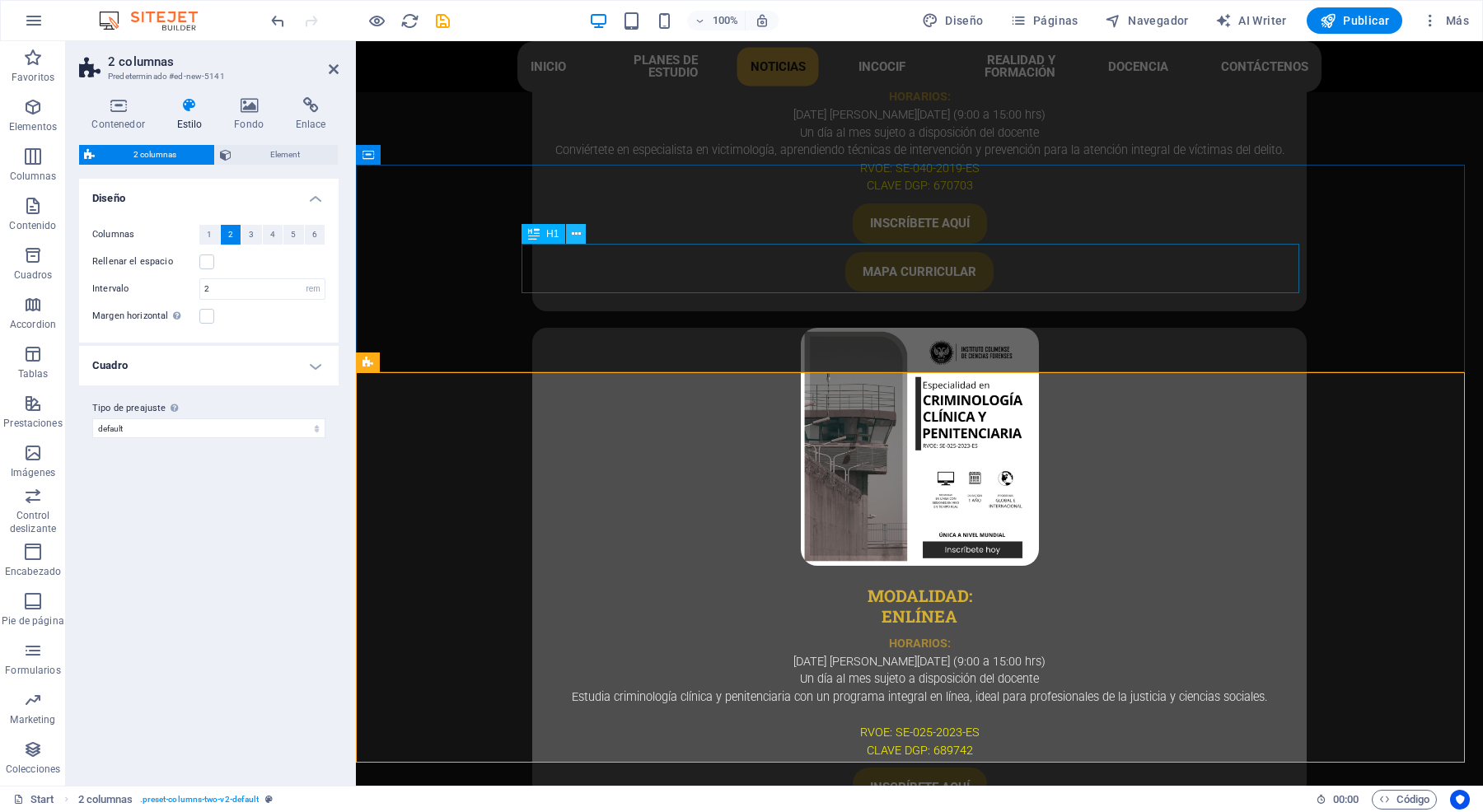
click at [575, 236] on icon at bounding box center [576, 235] width 9 height 18
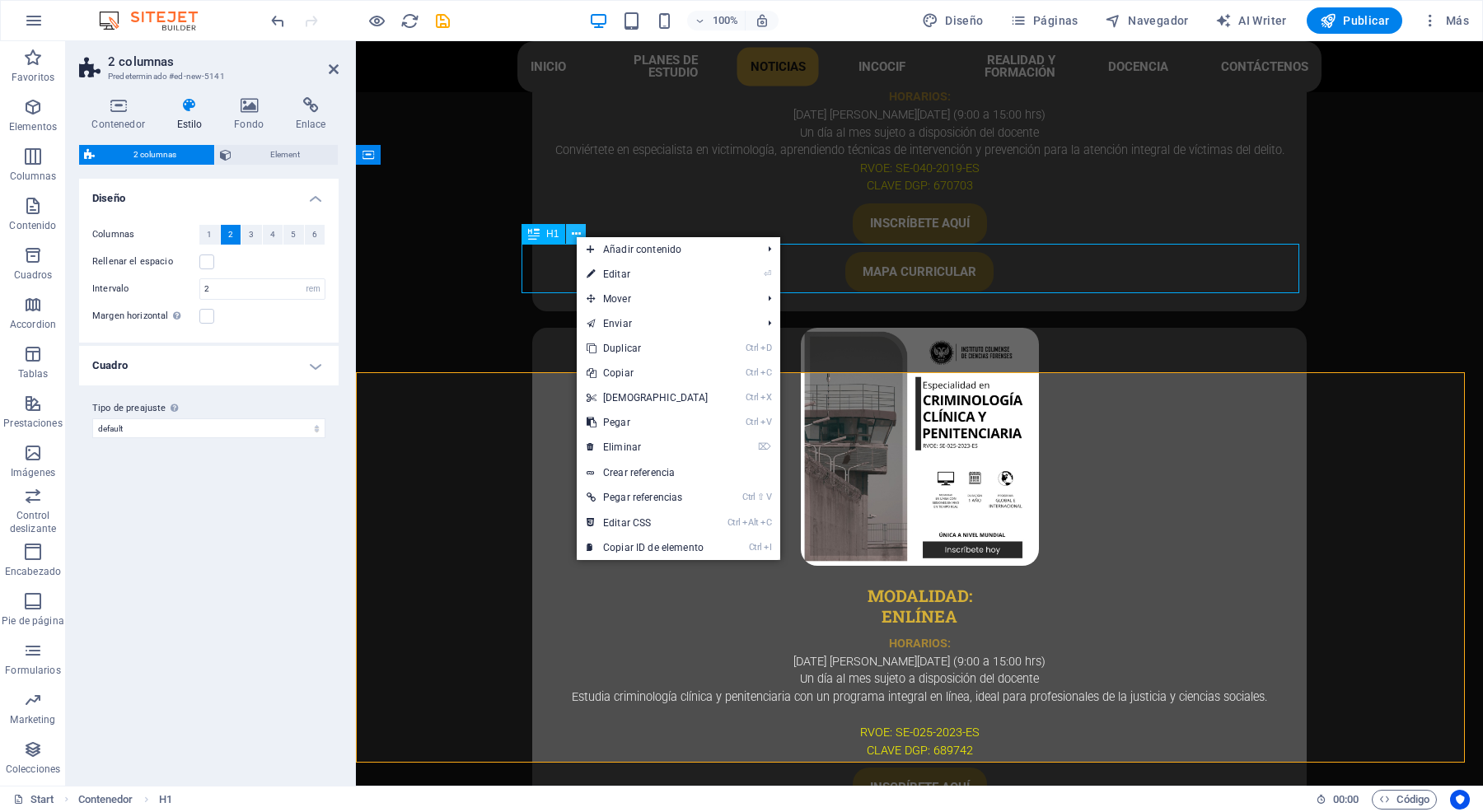
scroll to position [5078, 0]
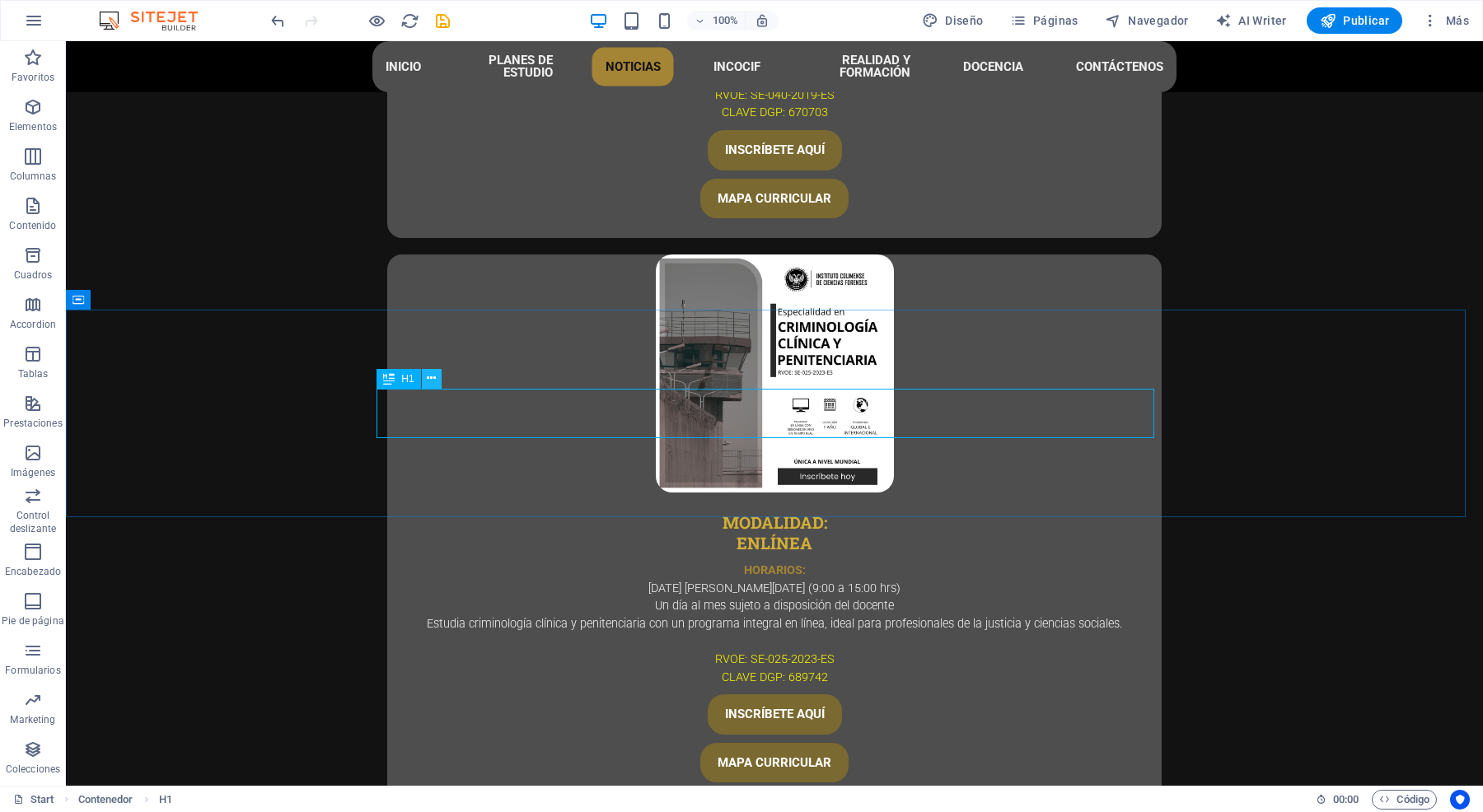
click at [434, 376] on icon at bounding box center [431, 378] width 9 height 18
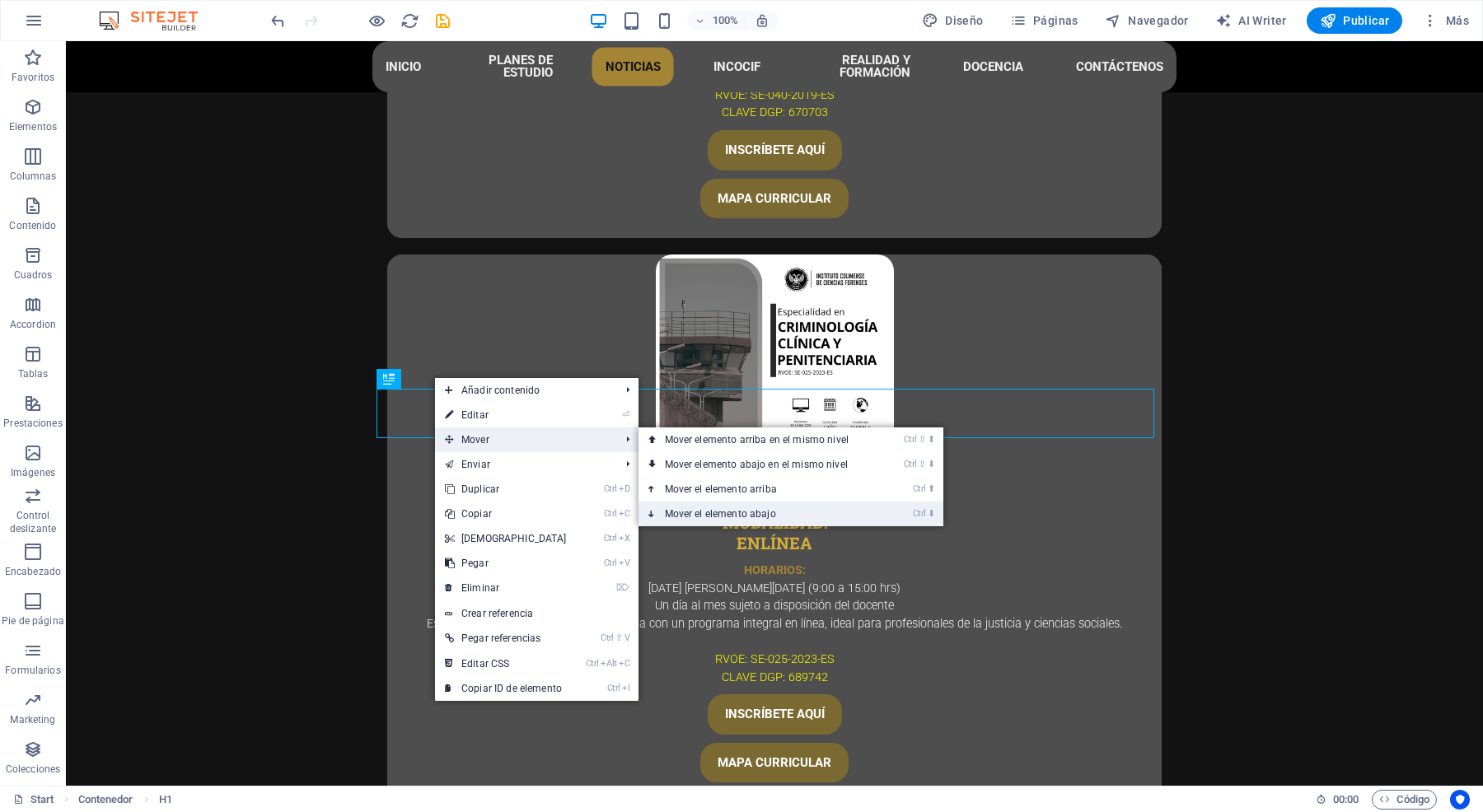
click at [759, 507] on link "Ctrl ⬇ Mover el elemento abajo" at bounding box center [760, 513] width 244 height 25
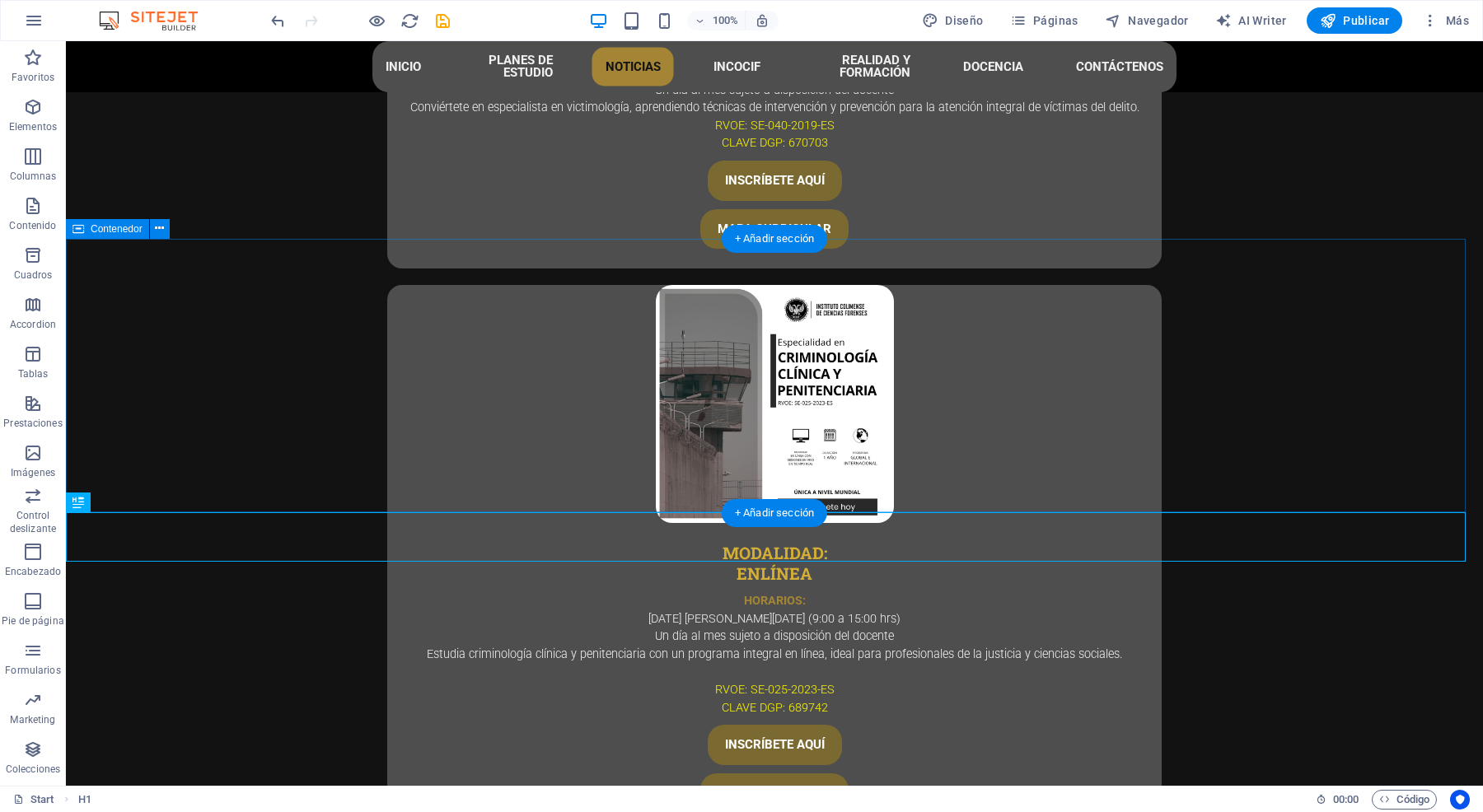
scroll to position [4975, 0]
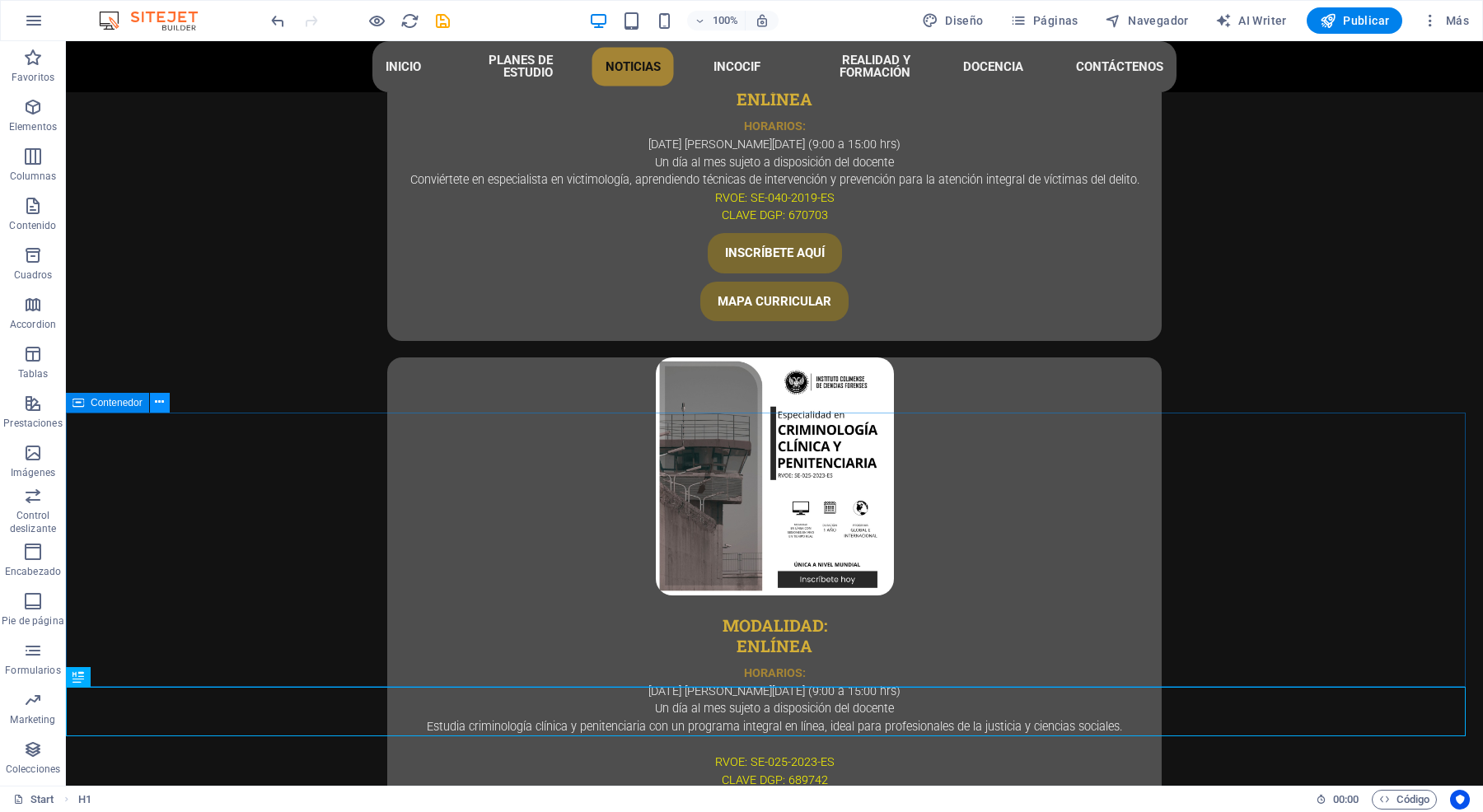
click at [158, 400] on icon at bounding box center [159, 402] width 9 height 18
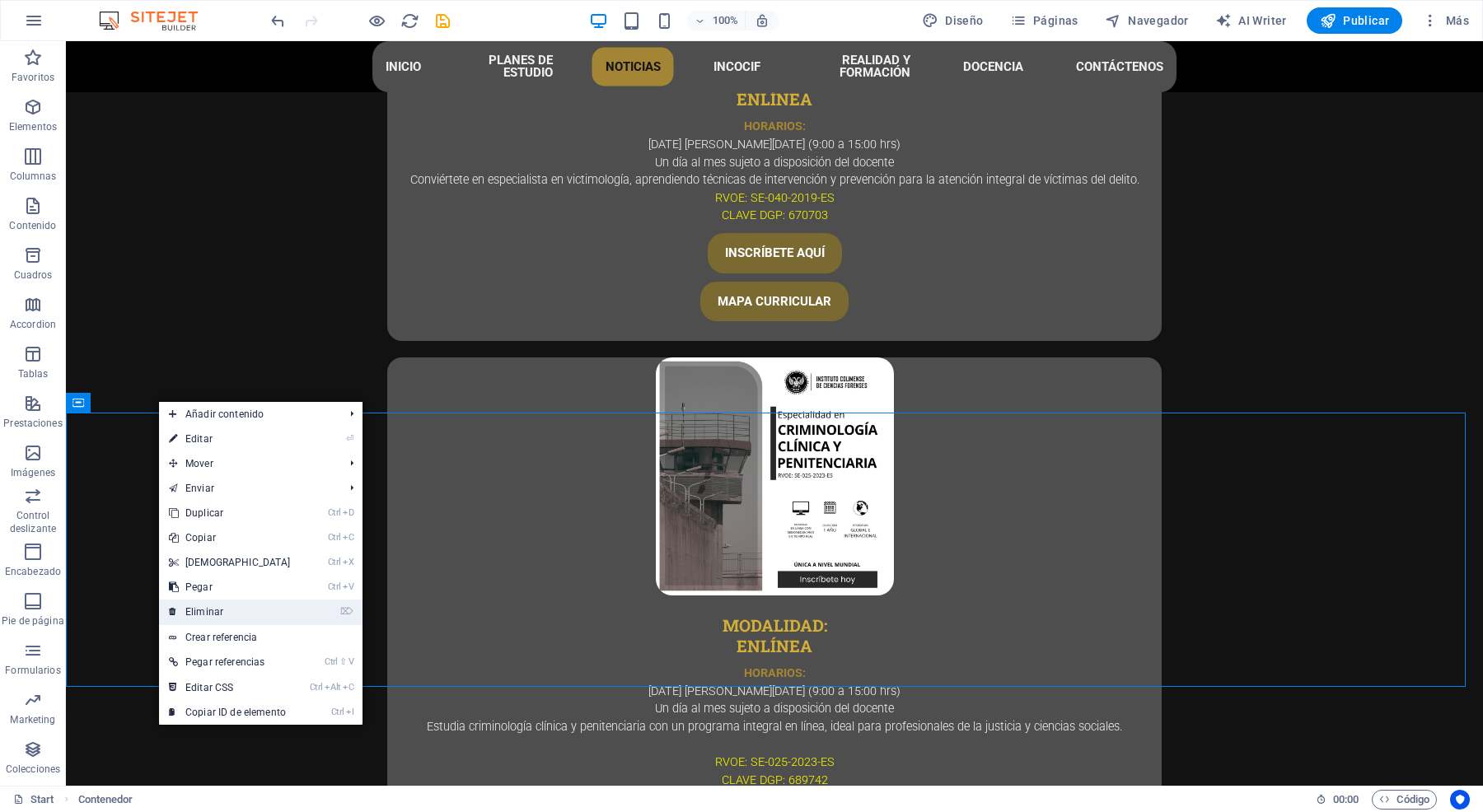
click at [221, 608] on link "⌦ Eliminar" at bounding box center [230, 611] width 142 height 25
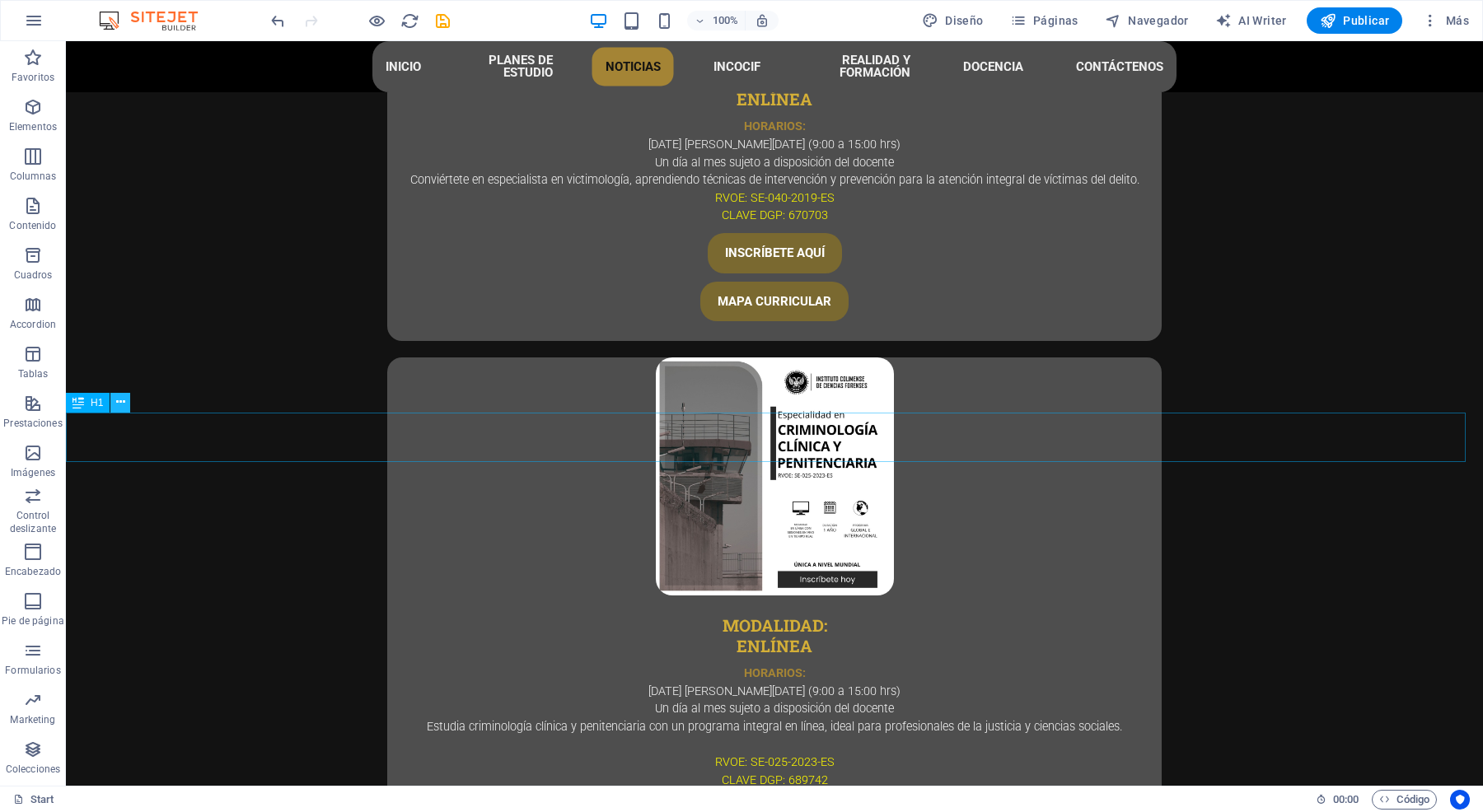
click at [122, 403] on icon at bounding box center [120, 402] width 9 height 18
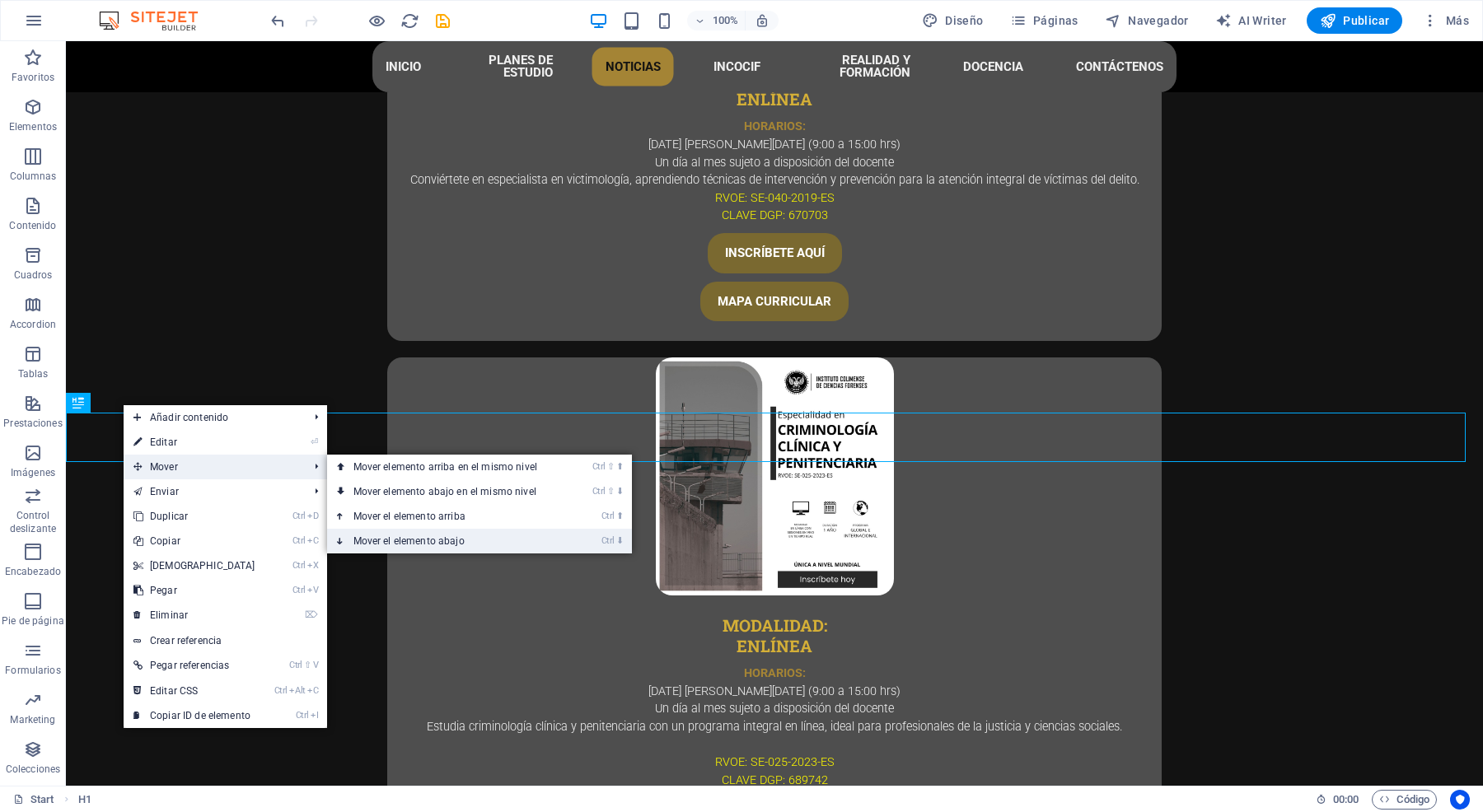
click at [439, 539] on link "Ctrl ⬇ Mover el elemento abajo" at bounding box center [449, 540] width 244 height 25
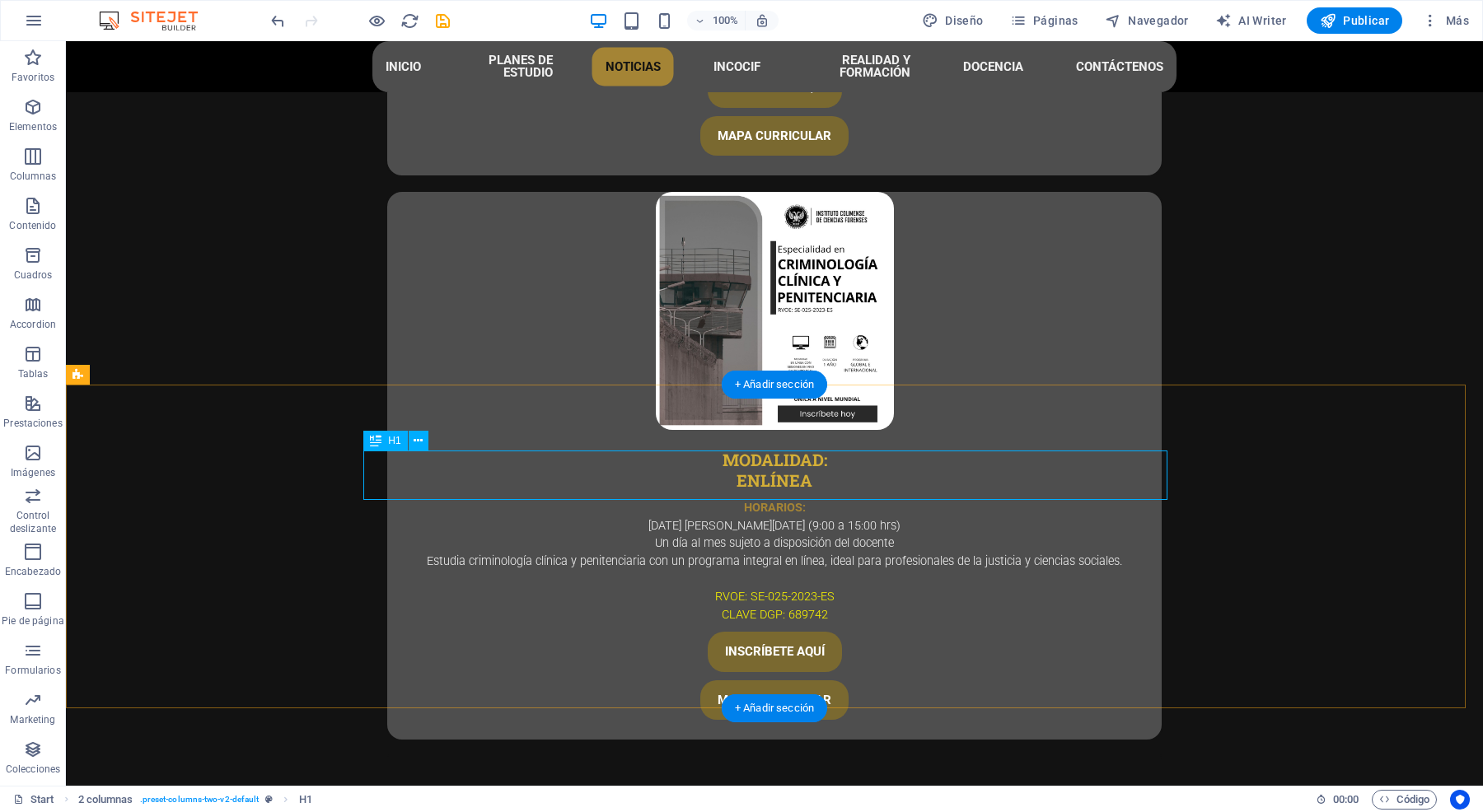
scroll to position [5181, 0]
